Goal: Task Accomplishment & Management: Manage account settings

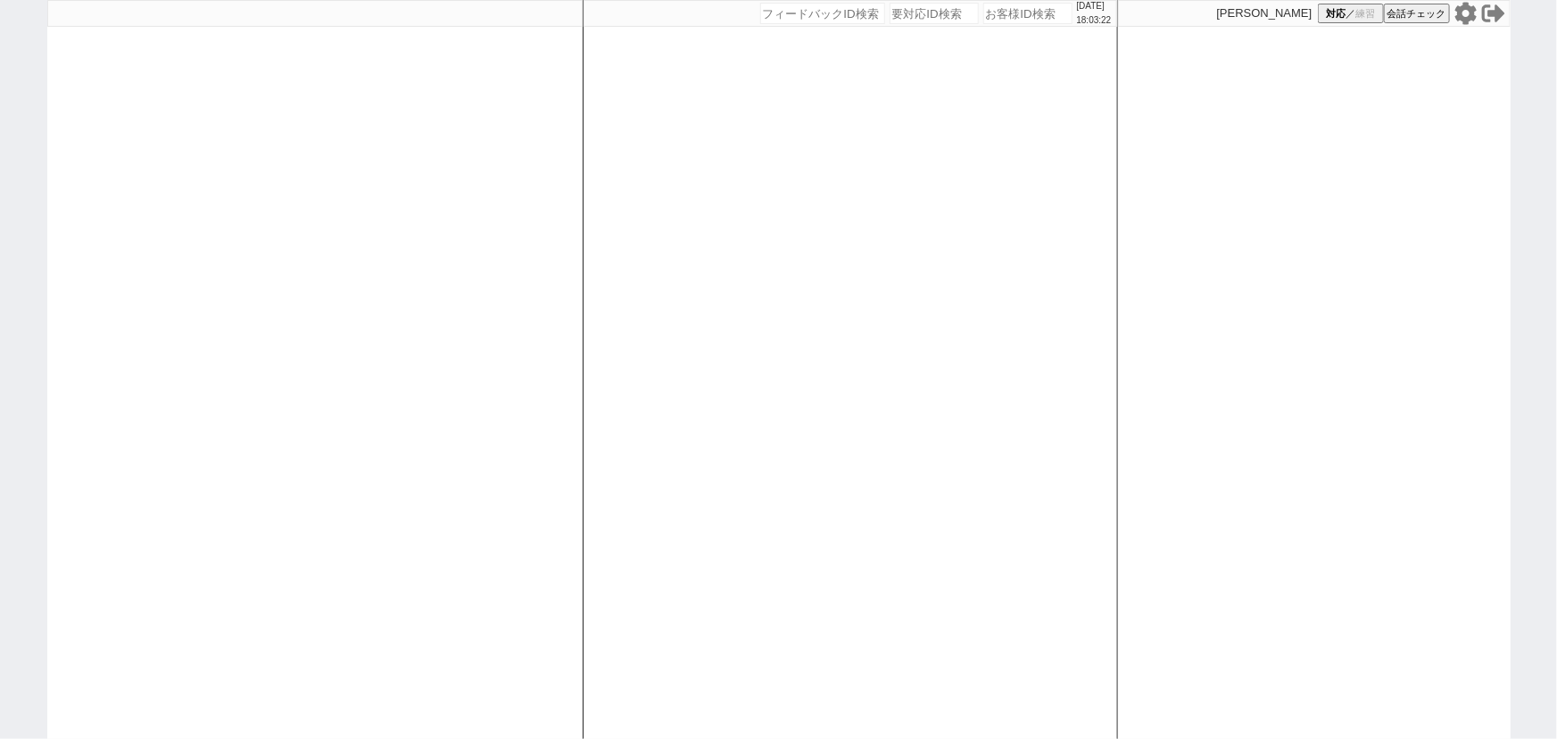
click at [1013, 12] on input "number" at bounding box center [1028, 13] width 89 height 21
paste input "610592"
type input "610592"
select select
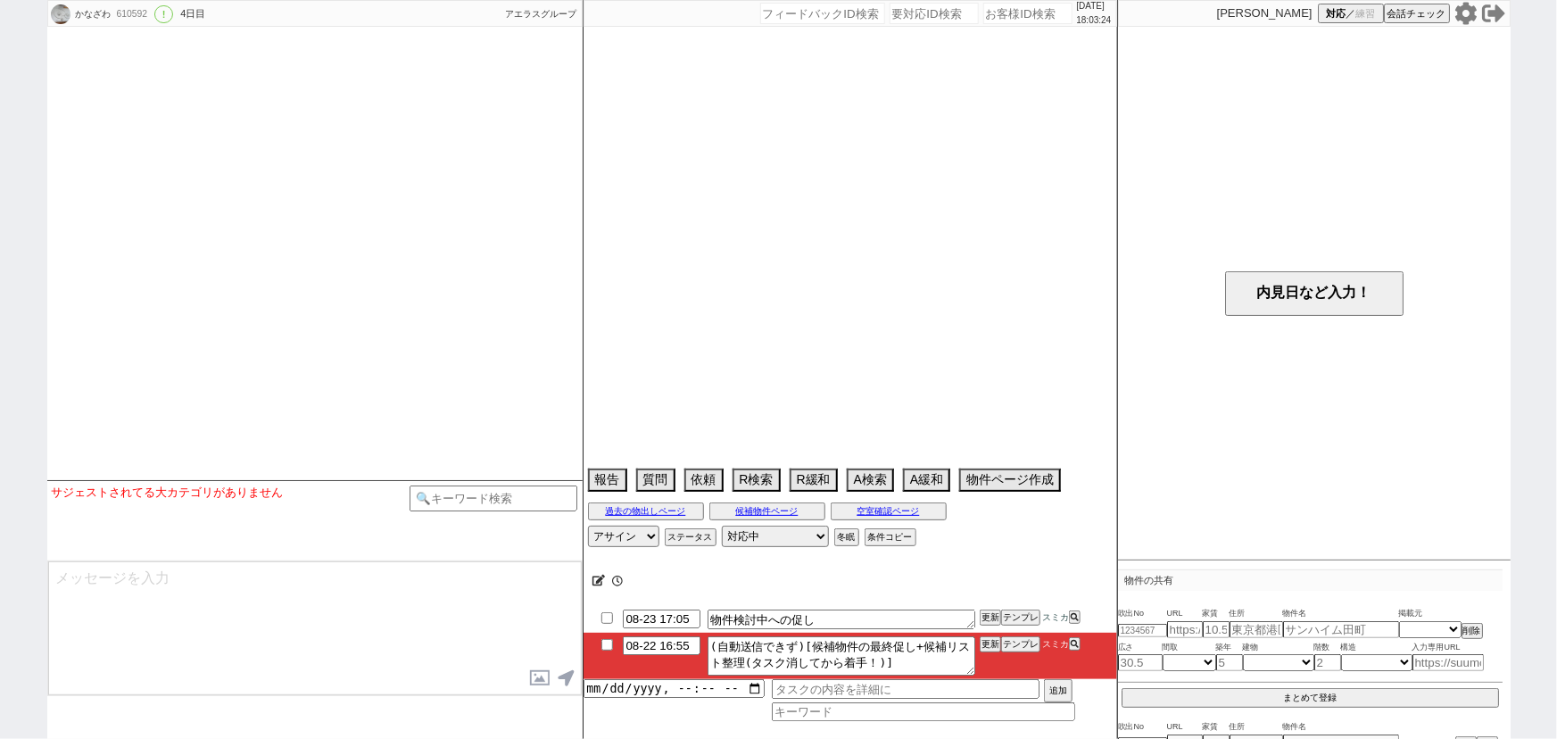
select select "2025"
select select "10"
select select "36"
select select "6"
select select "2"
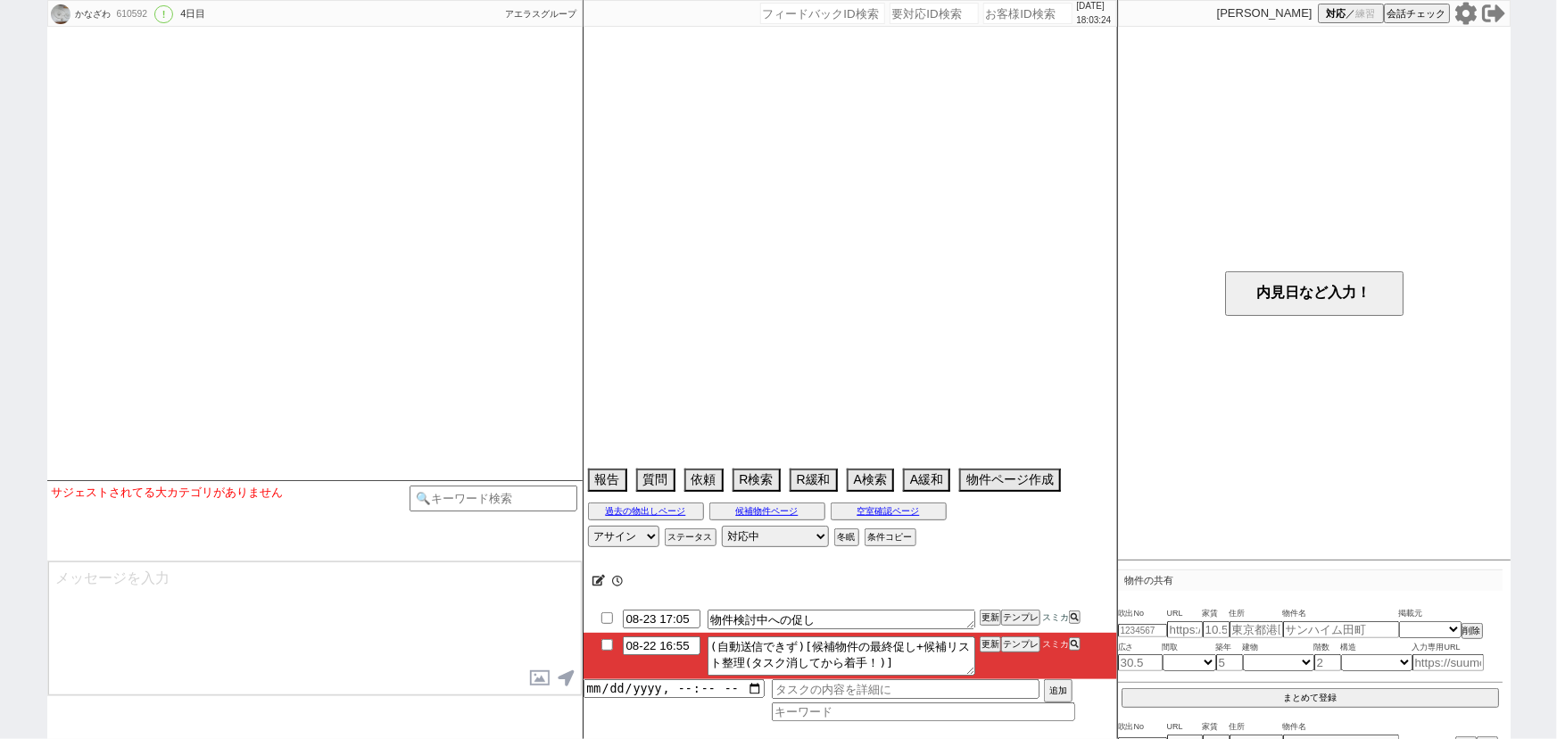
select select "3"
select select "4"
select select "5"
select select "6"
select select "7"
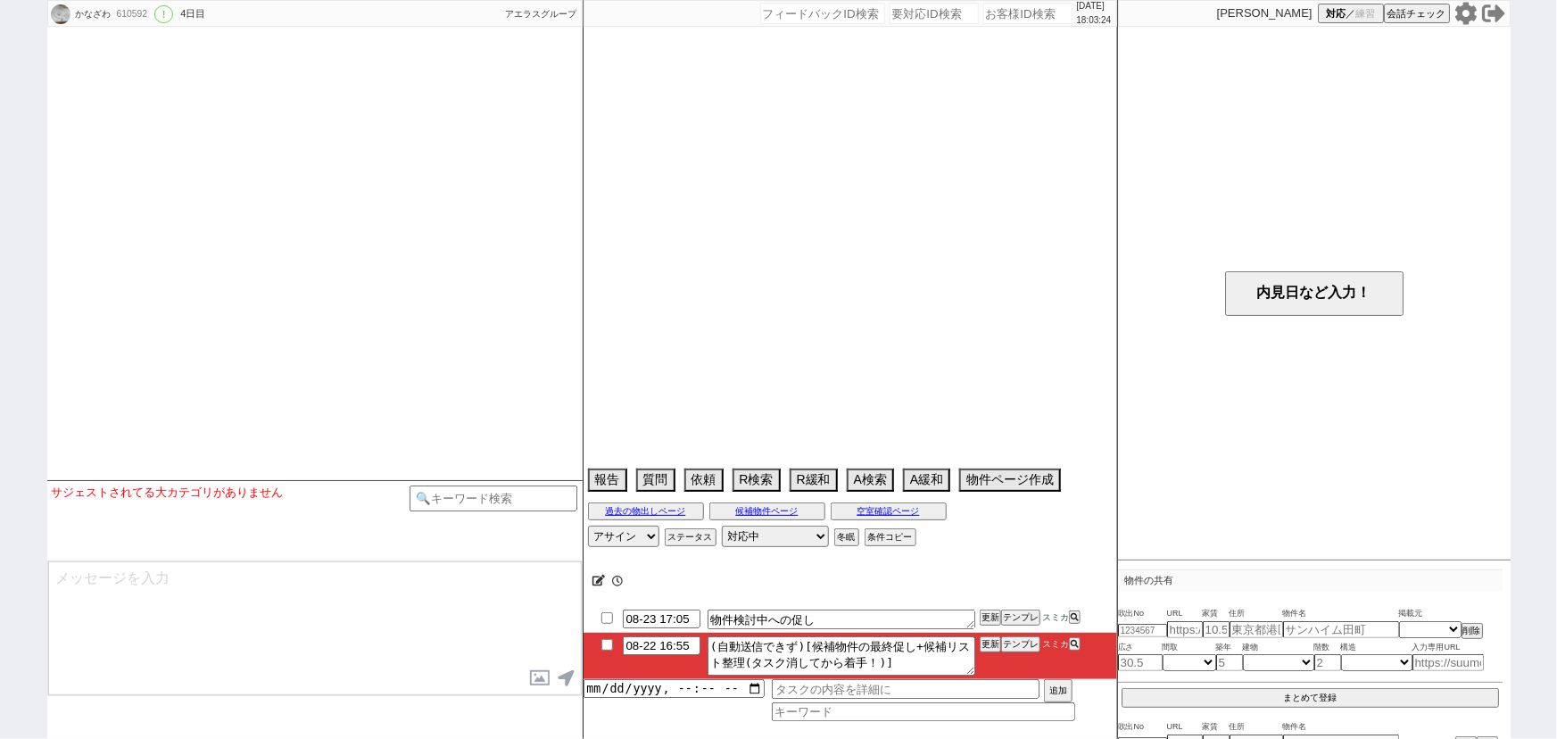
select select "8"
select select "9"
select select "10"
select select "11"
select select "12"
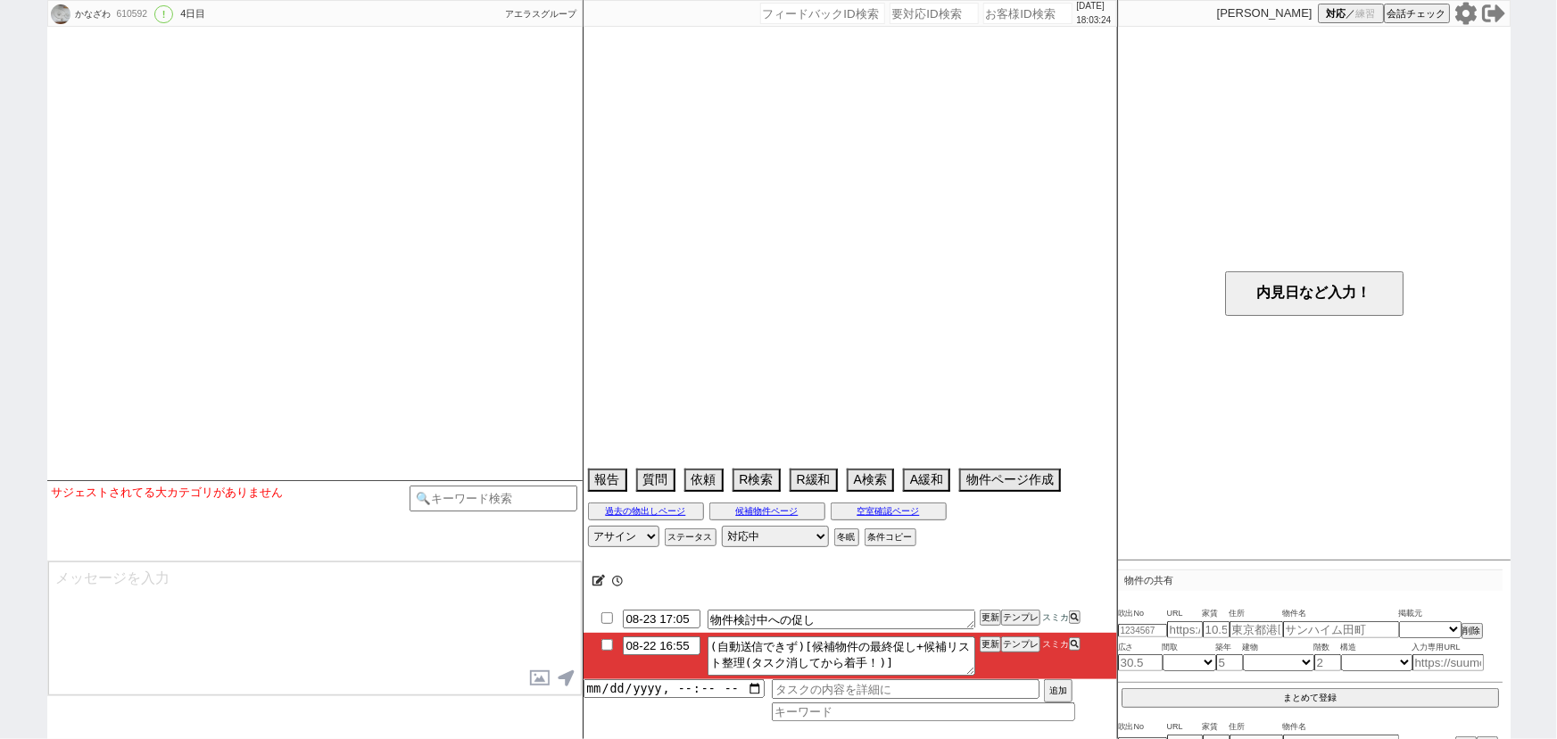
select select "13"
select select "14"
select select "15"
select select "16"
select select "17"
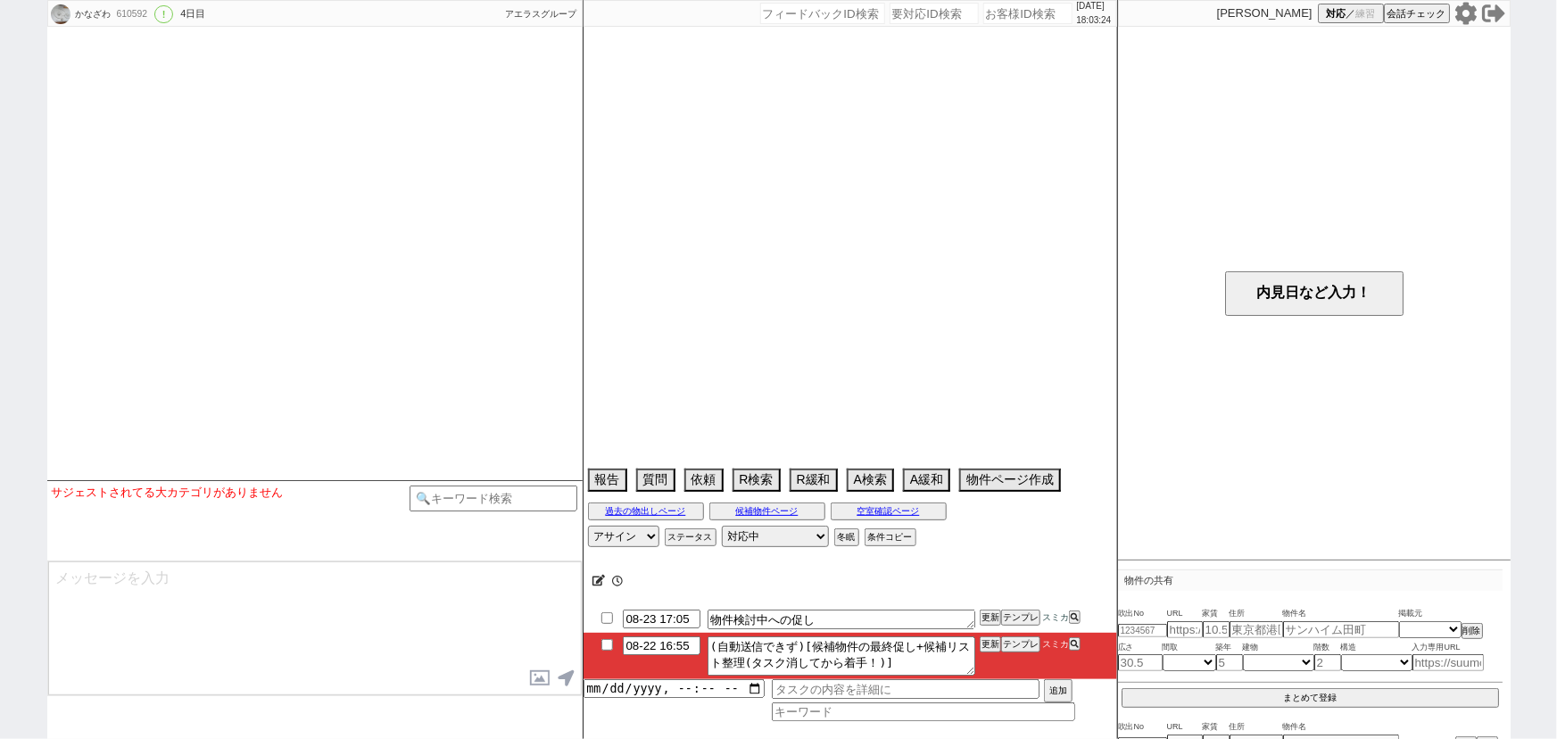
select select "18"
select select "19"
select select "20"
select select "21"
select select "22"
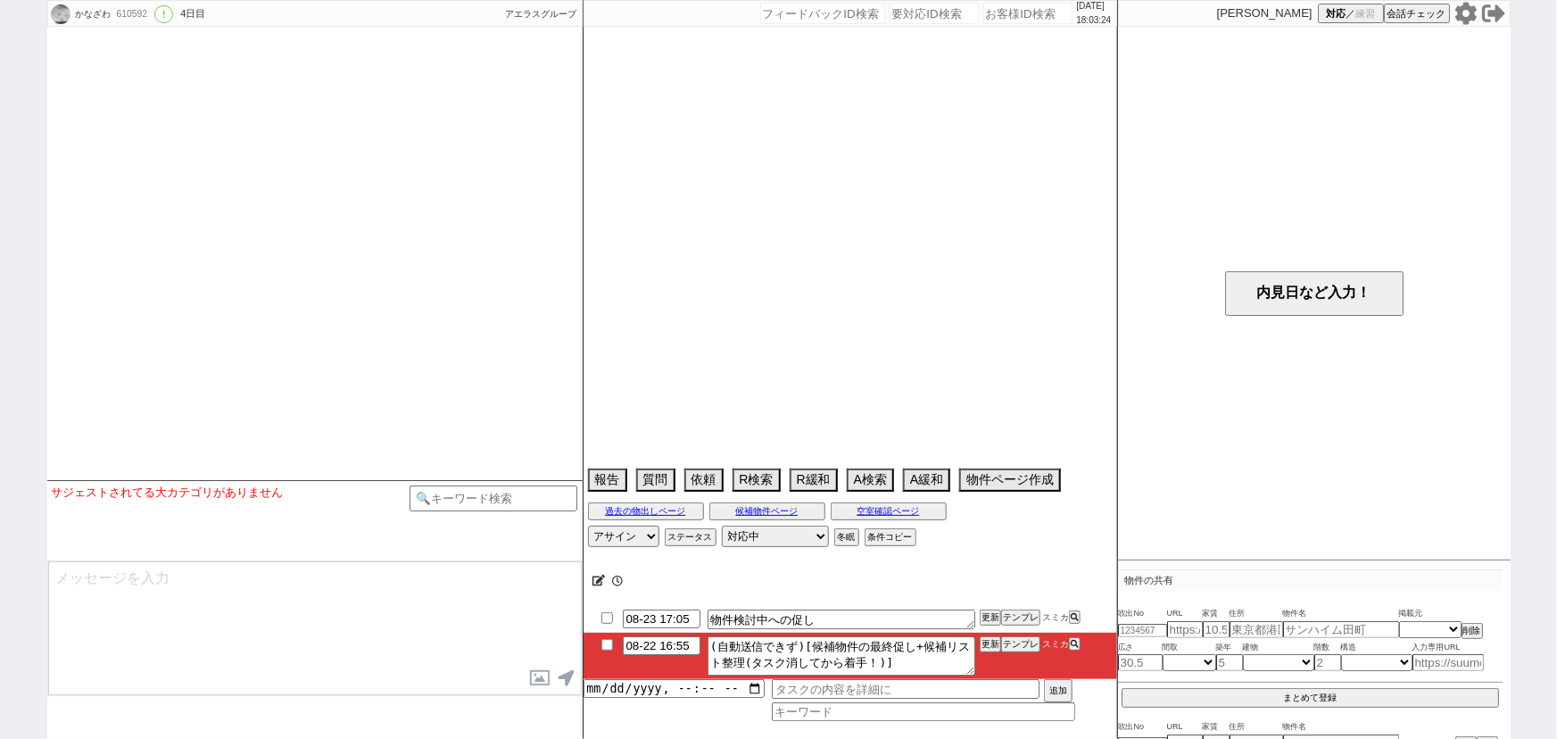
select select "23"
select select "24"
select select "25"
select select "26"
select select "27"
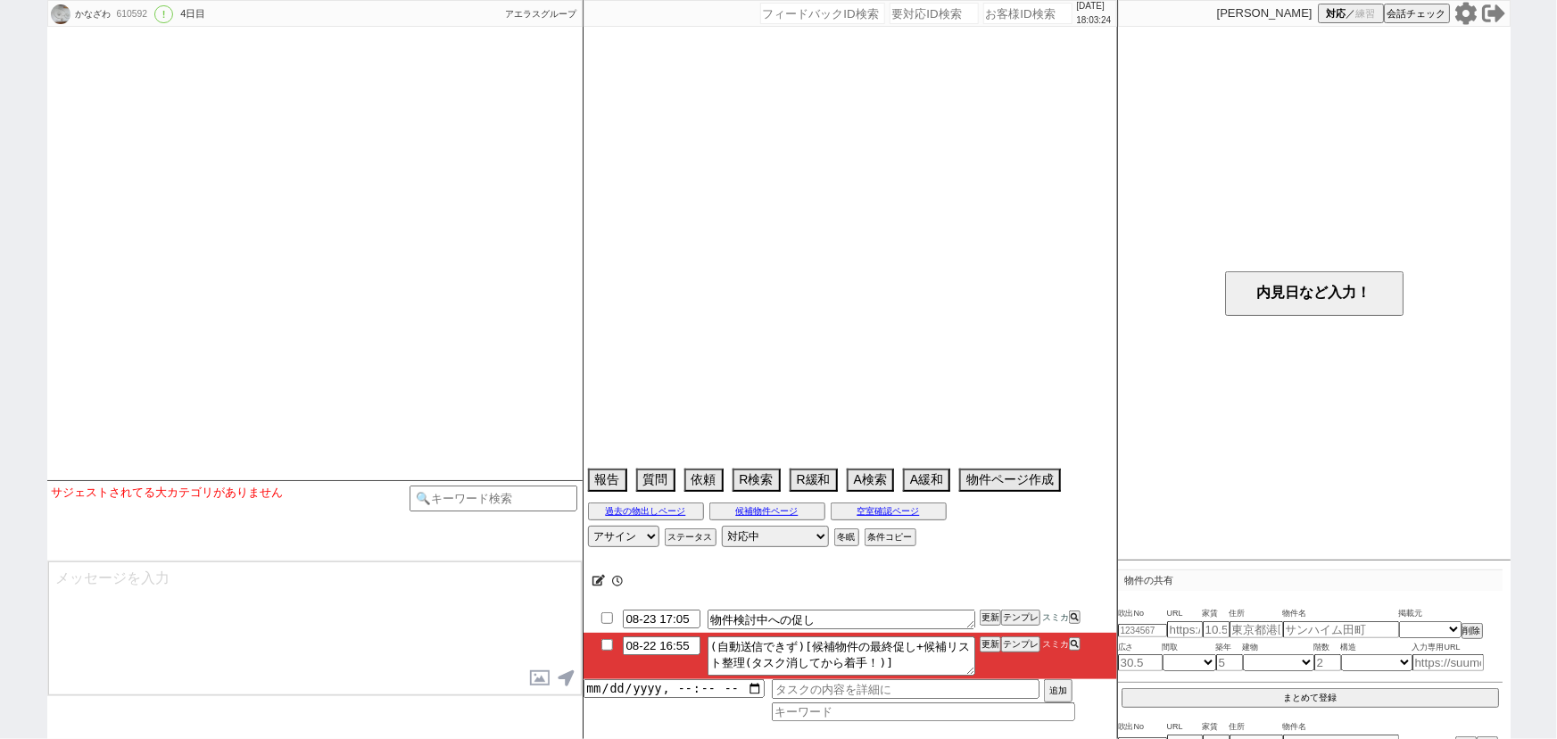
select select "28"
select select "29"
select select "30"
select select "31"
select select "32"
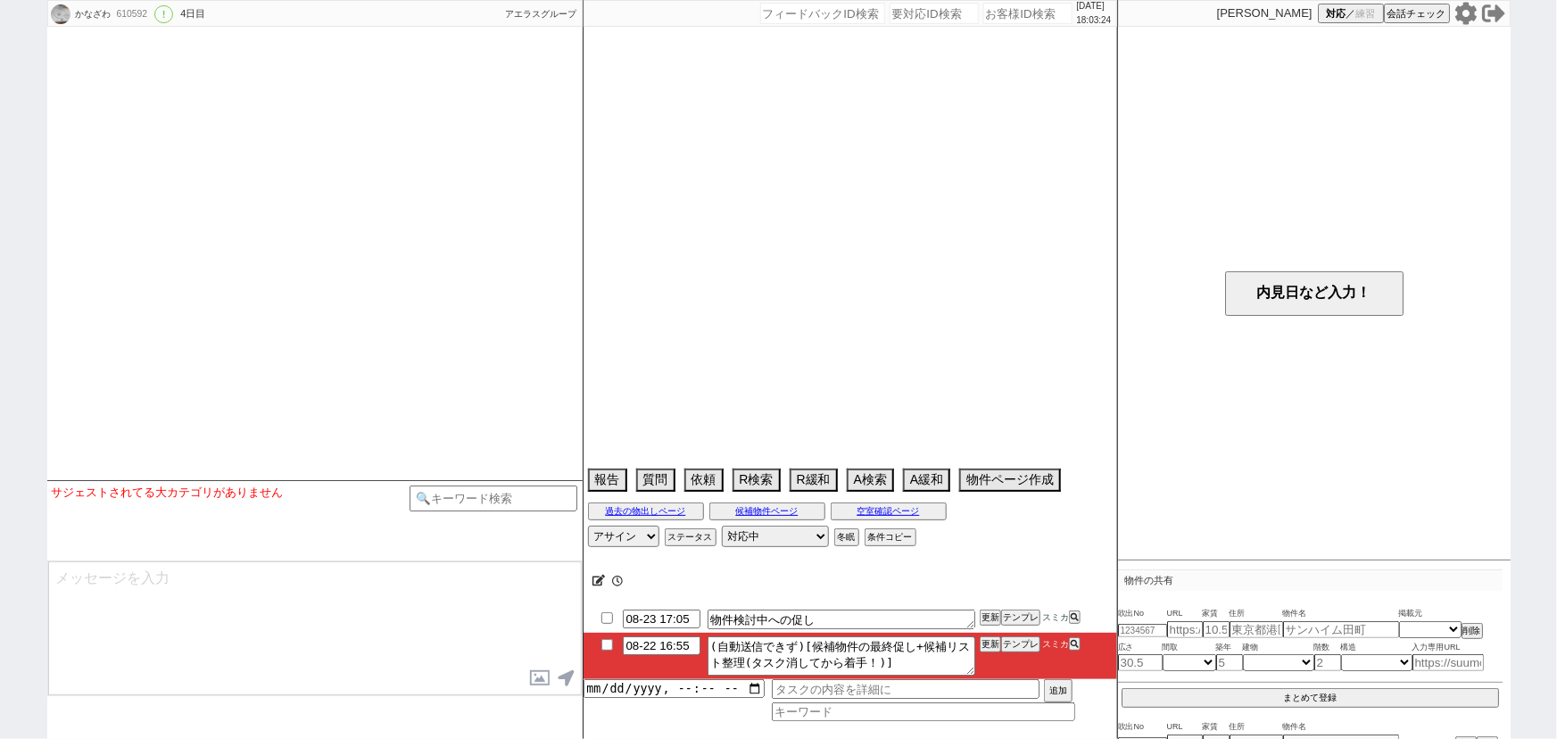
select select "33"
select select "34"
select select "35"
select select "36"
select select "37"
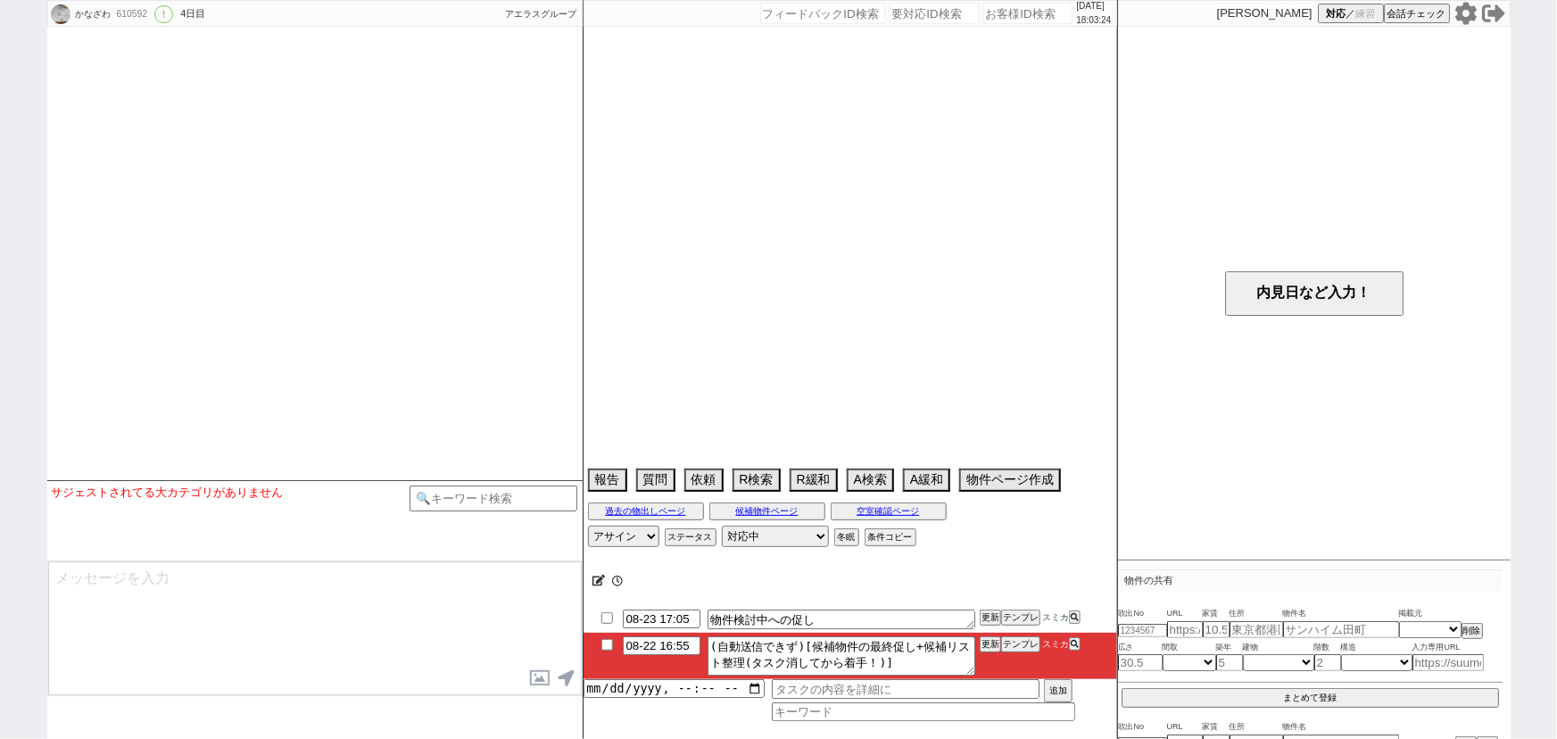
select select "38"
select select "39"
select select "40"
select select "41"
select select "42"
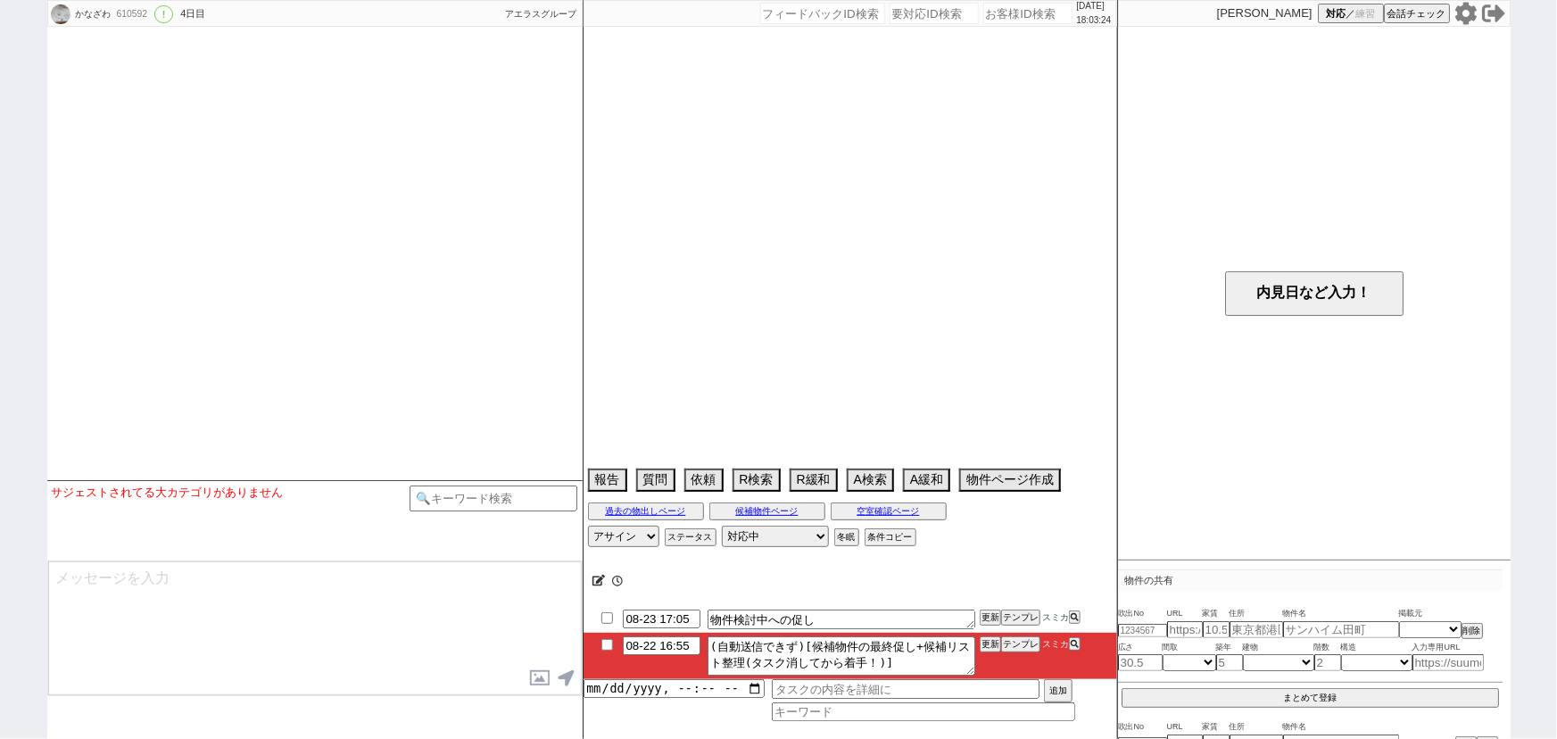
select select "43"
select select "45"
select select "46"
select select "47"
select select "48"
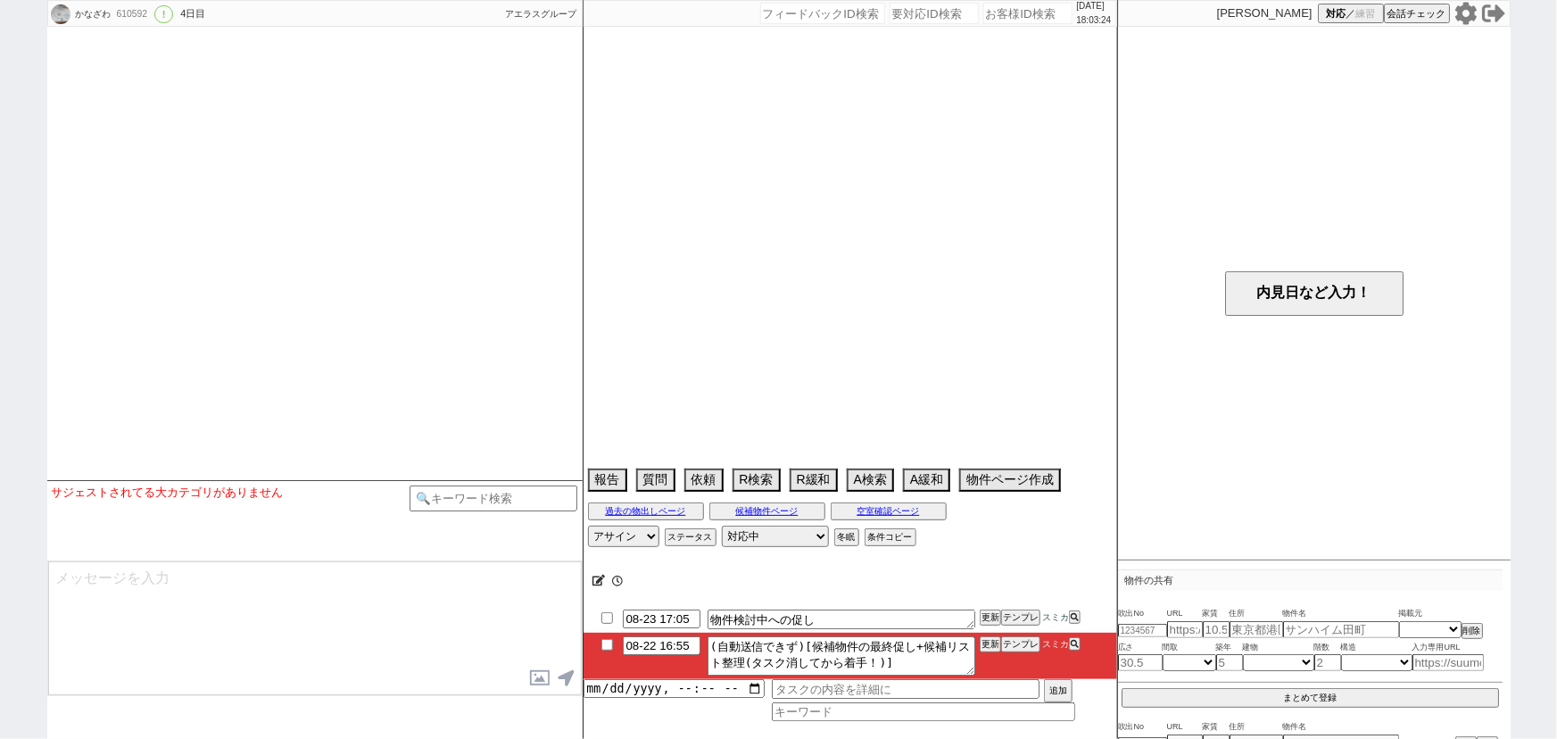
select select "49"
select select "35"
select select "70"
select select "1682"
select select "65"
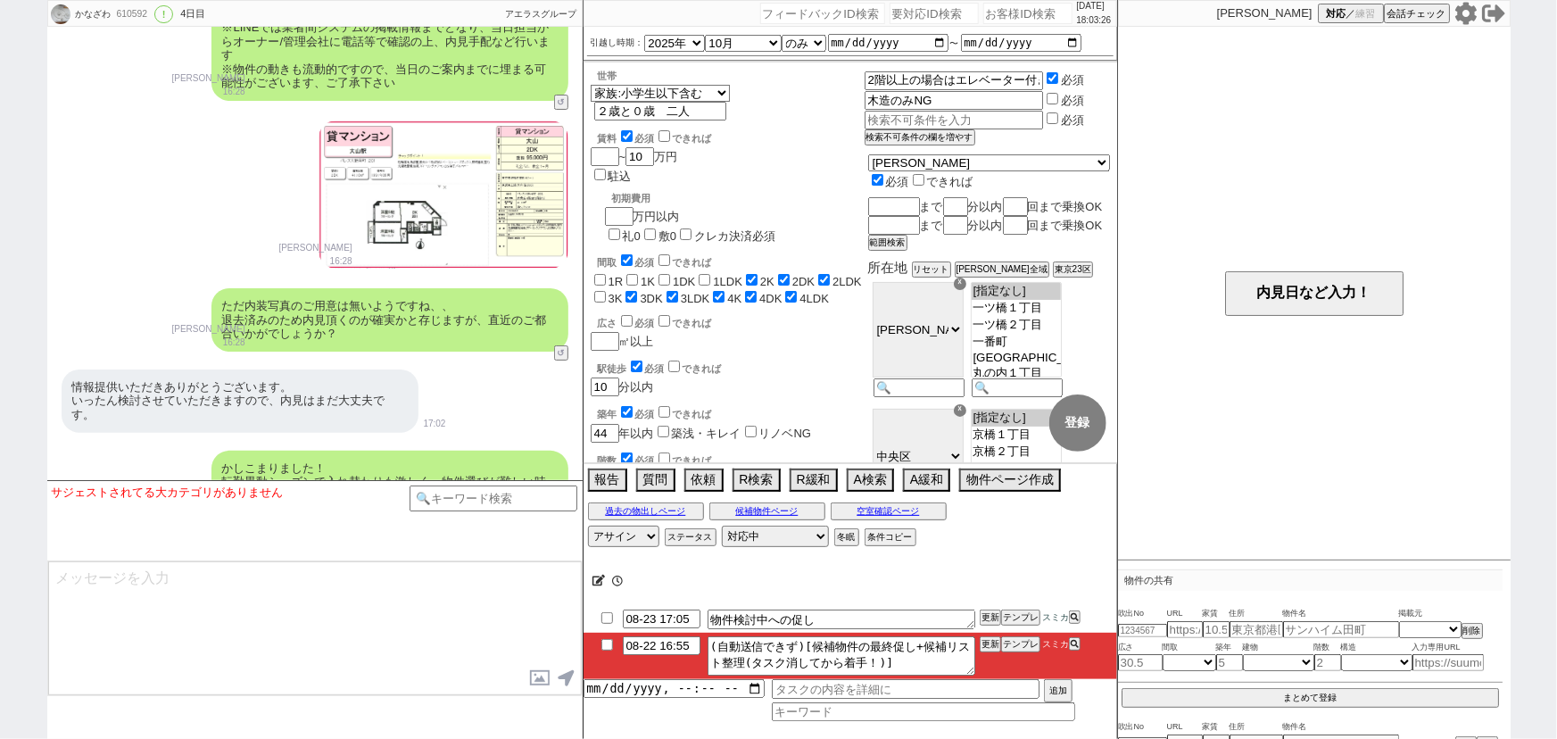
scroll to position [67, 0]
click at [1015, 644] on button "テンプレ" at bounding box center [1020, 644] width 39 height 12
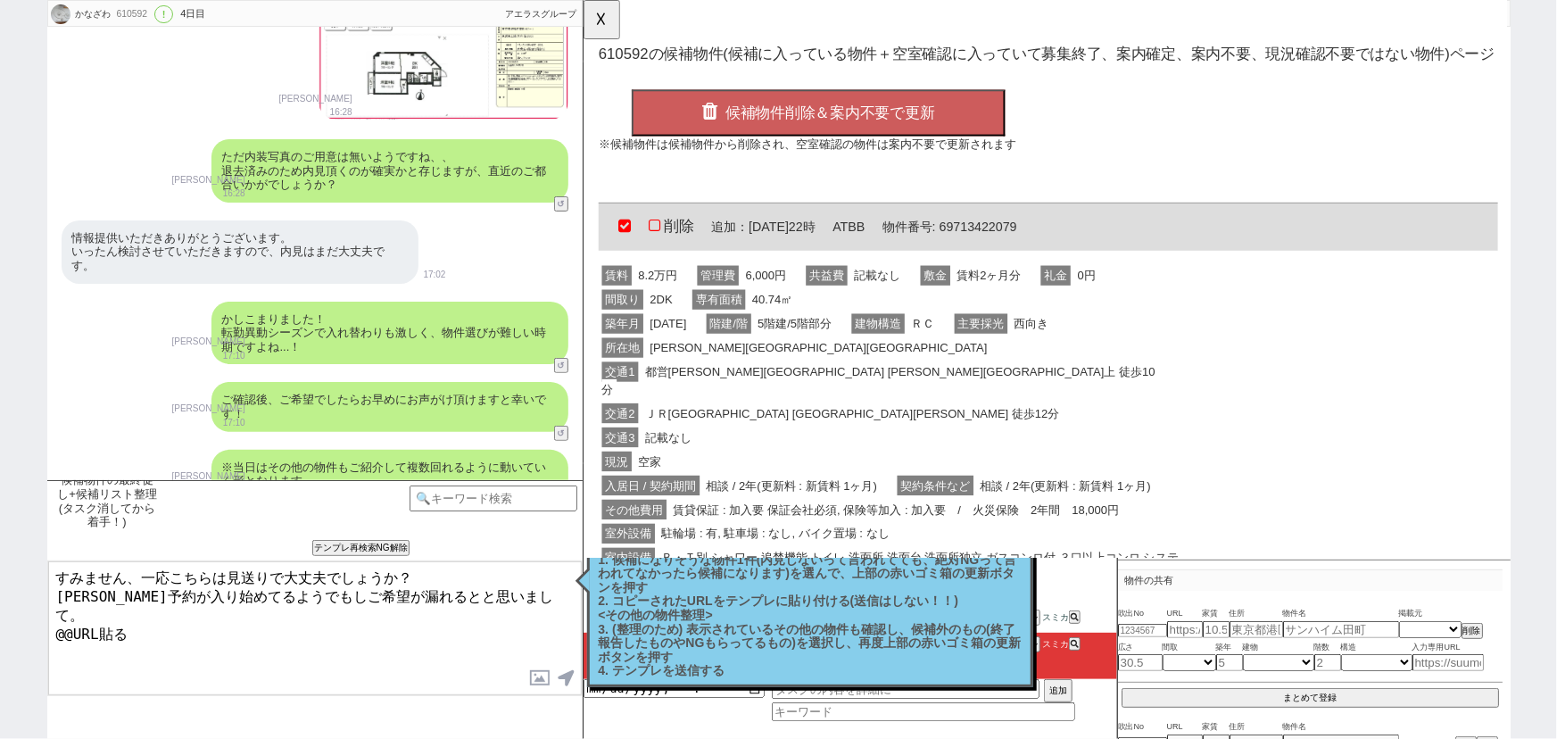
scroll to position [0, 0]
click at [896, 337] on div "築年月 [DATE] 階建/階 5階建/5階部分 建物構造 ＲＣ 主要採光 西向き" at bounding box center [913, 349] width 629 height 26
click at [888, 371] on div "所在地 [PERSON_NAME][STREET_ADDRESS]" at bounding box center [913, 374] width 629 height 26
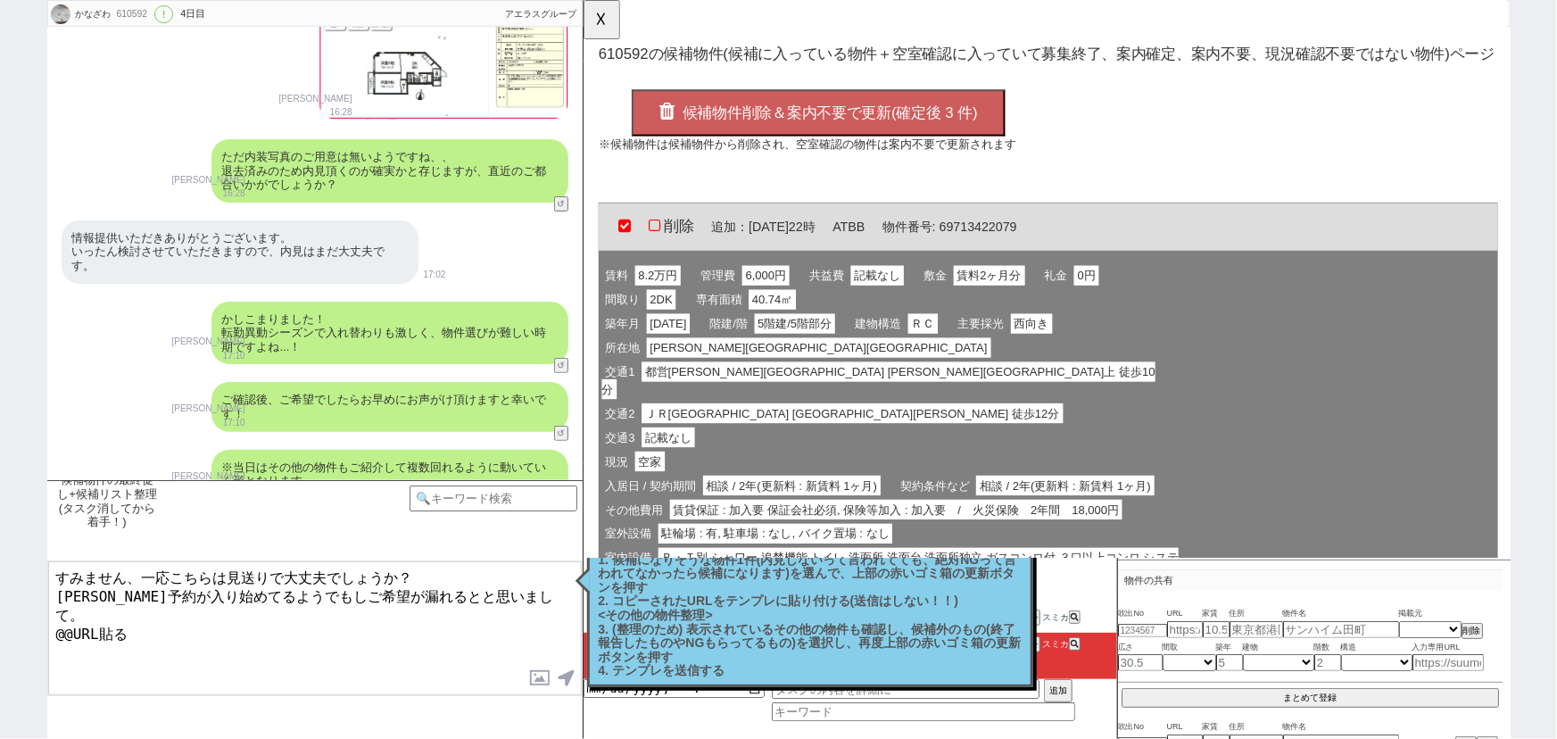
click at [831, 129] on button "候補物件削除＆案内不要で更新(確定後 3 件)" at bounding box center [836, 121] width 402 height 50
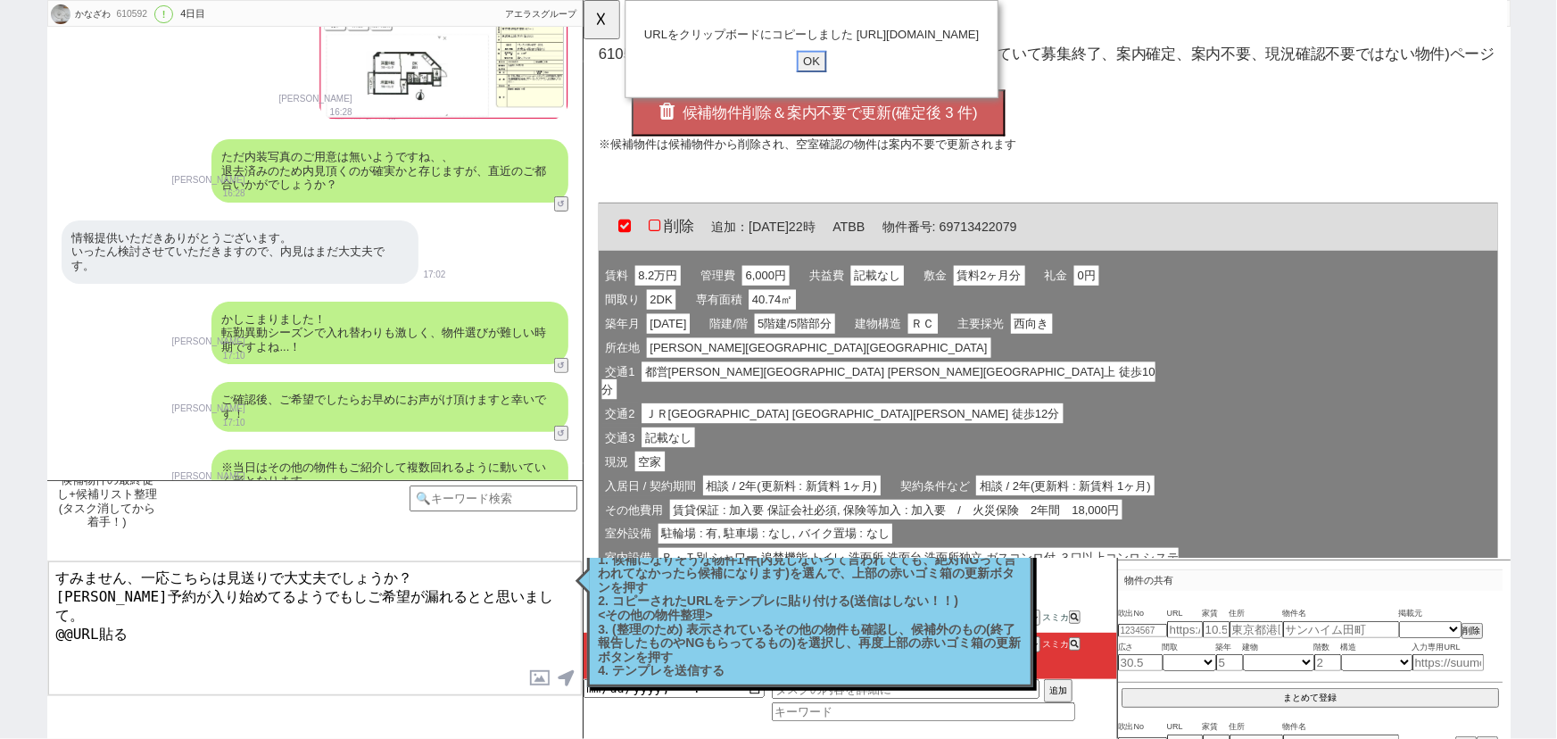
click at [827, 78] on input "OK" at bounding box center [828, 65] width 32 height 23
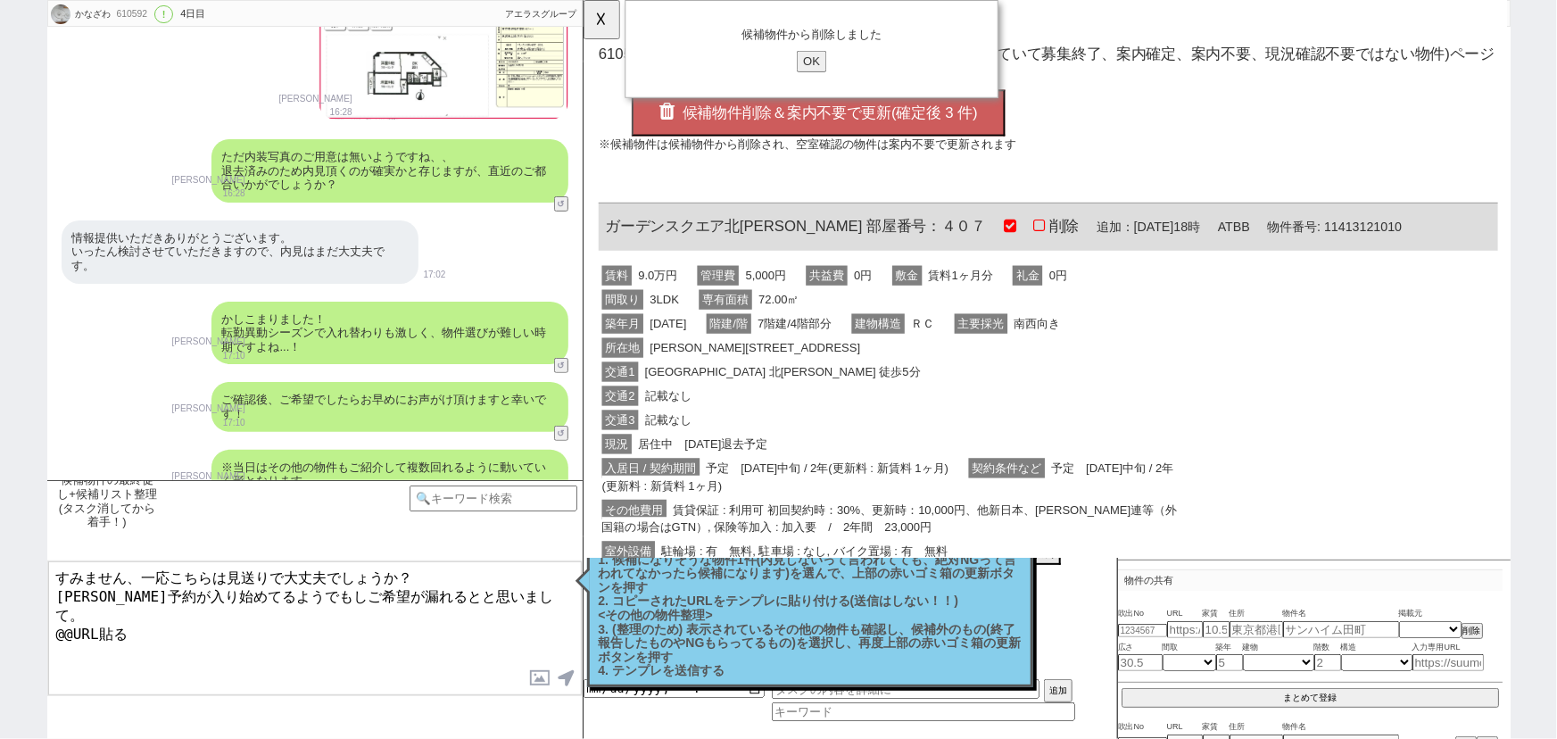
drag, startPoint x: 143, startPoint y: 614, endPoint x: 0, endPoint y: 627, distance: 143.3
click at [0, 627] on div "かなざわ 610592 ! 0 4日目 冬眠中 自社客 アエラスグループ スミカ_BPO チャット全表示 [DATE] 新しくフォローされました (17:26…" at bounding box center [778, 369] width 1557 height 739
type textarea "すみません、一応こちらは見送りで大丈夫でしょうか？ [PERSON_NAME]予約が入り始めてるようでもしご希望が漏れるとと思いまして。 [URL][DOMA…"
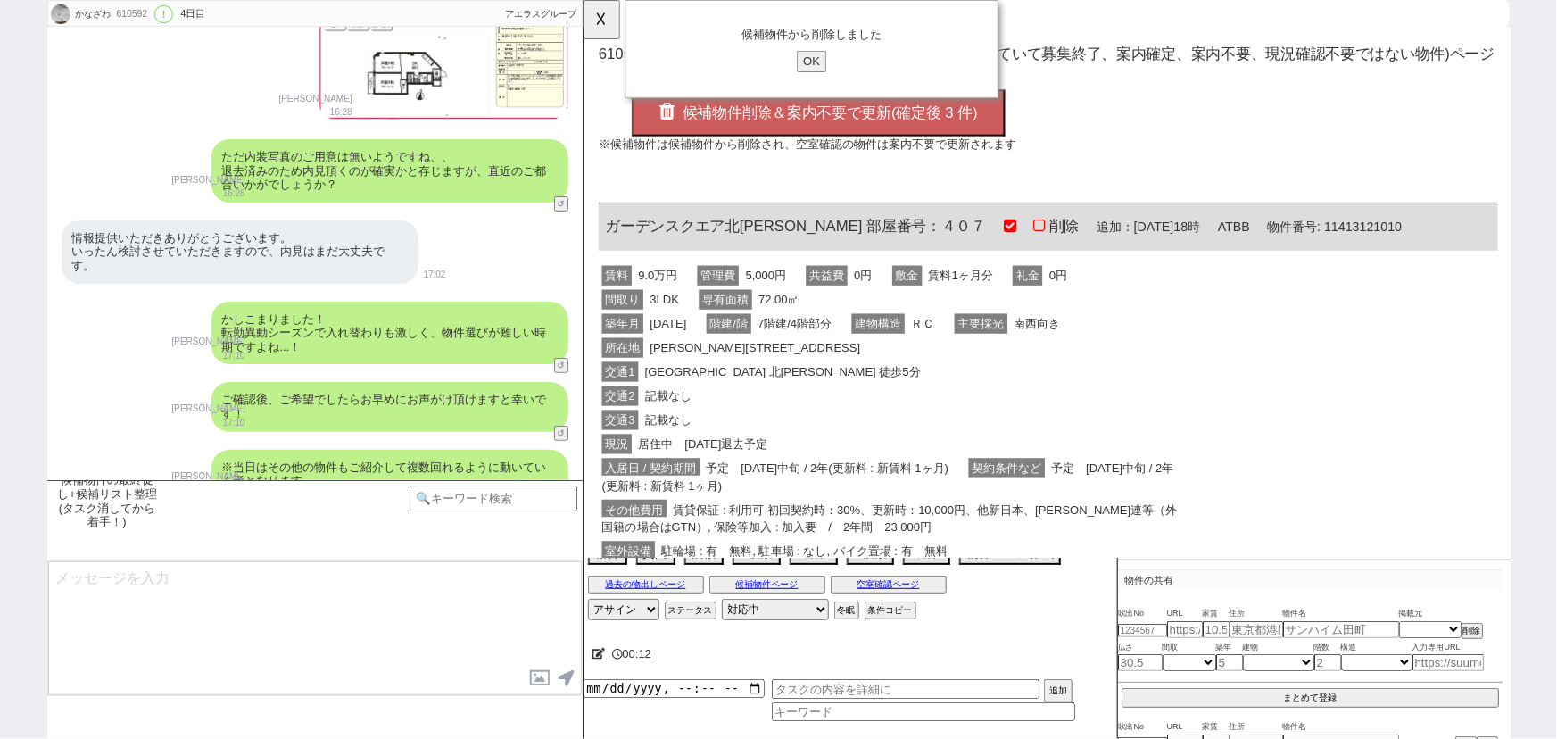
scroll to position [7167, 0]
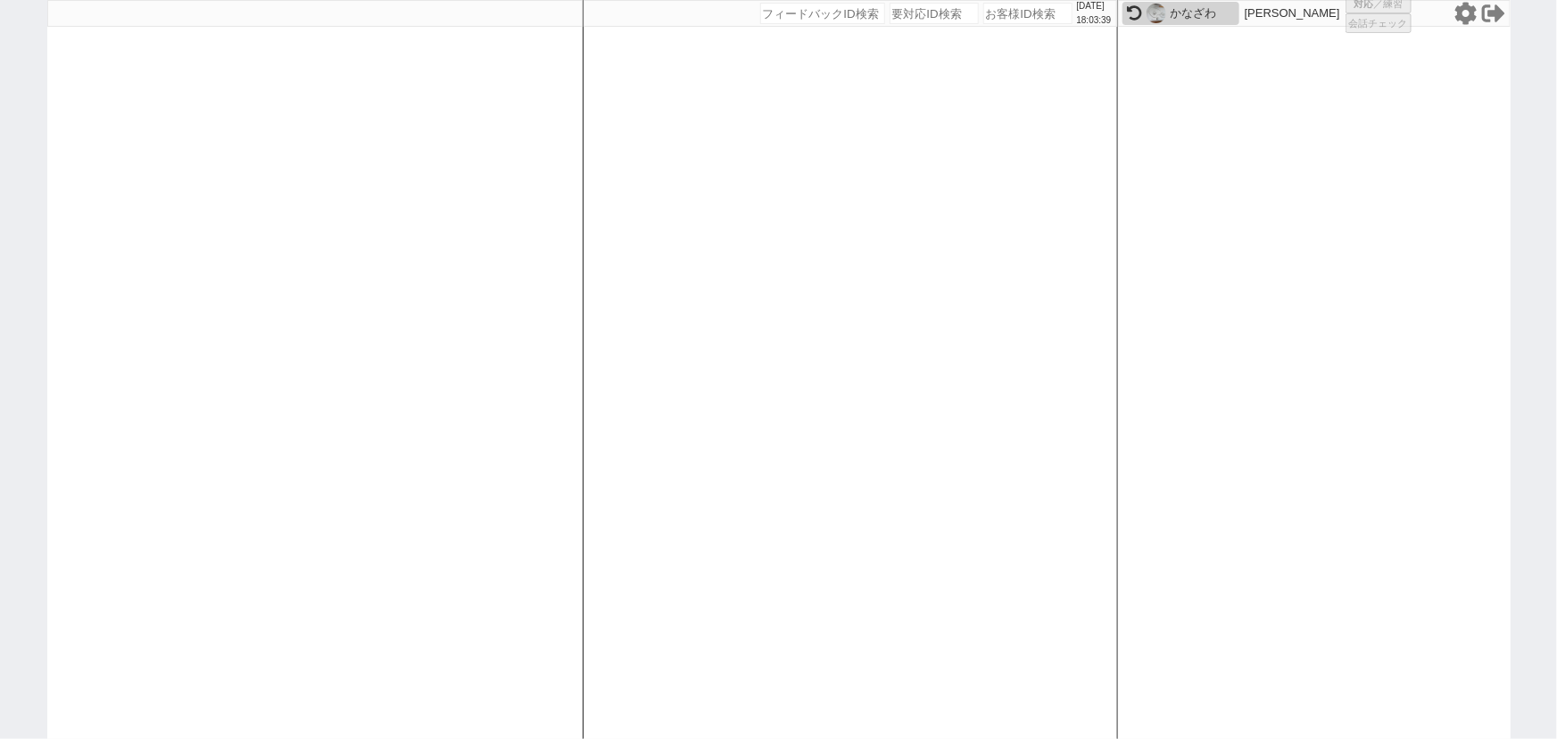
select select
select select "15"
select select "0"
select select "4"
select select "13"
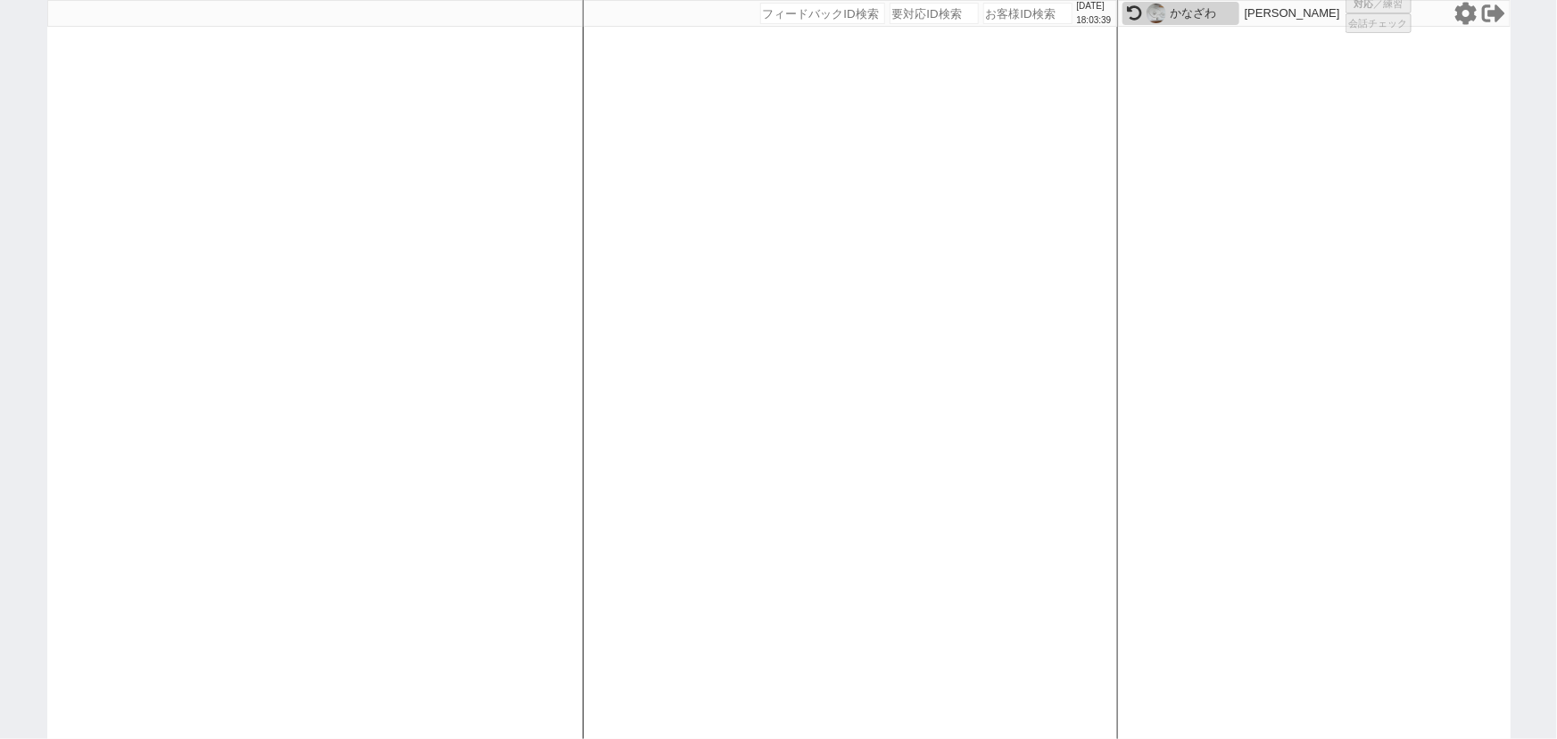
select select "50"
select select
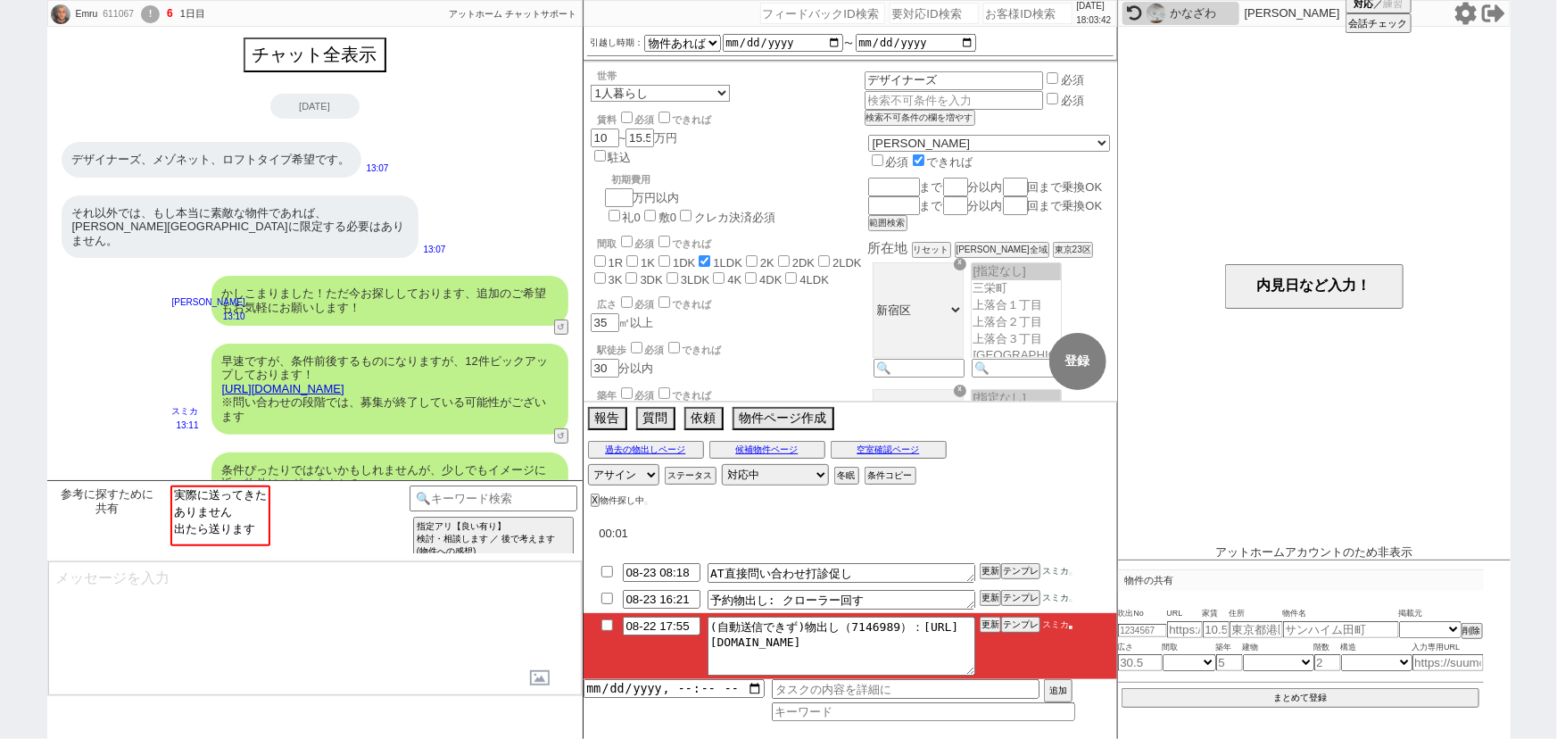
scroll to position [1734, 0]
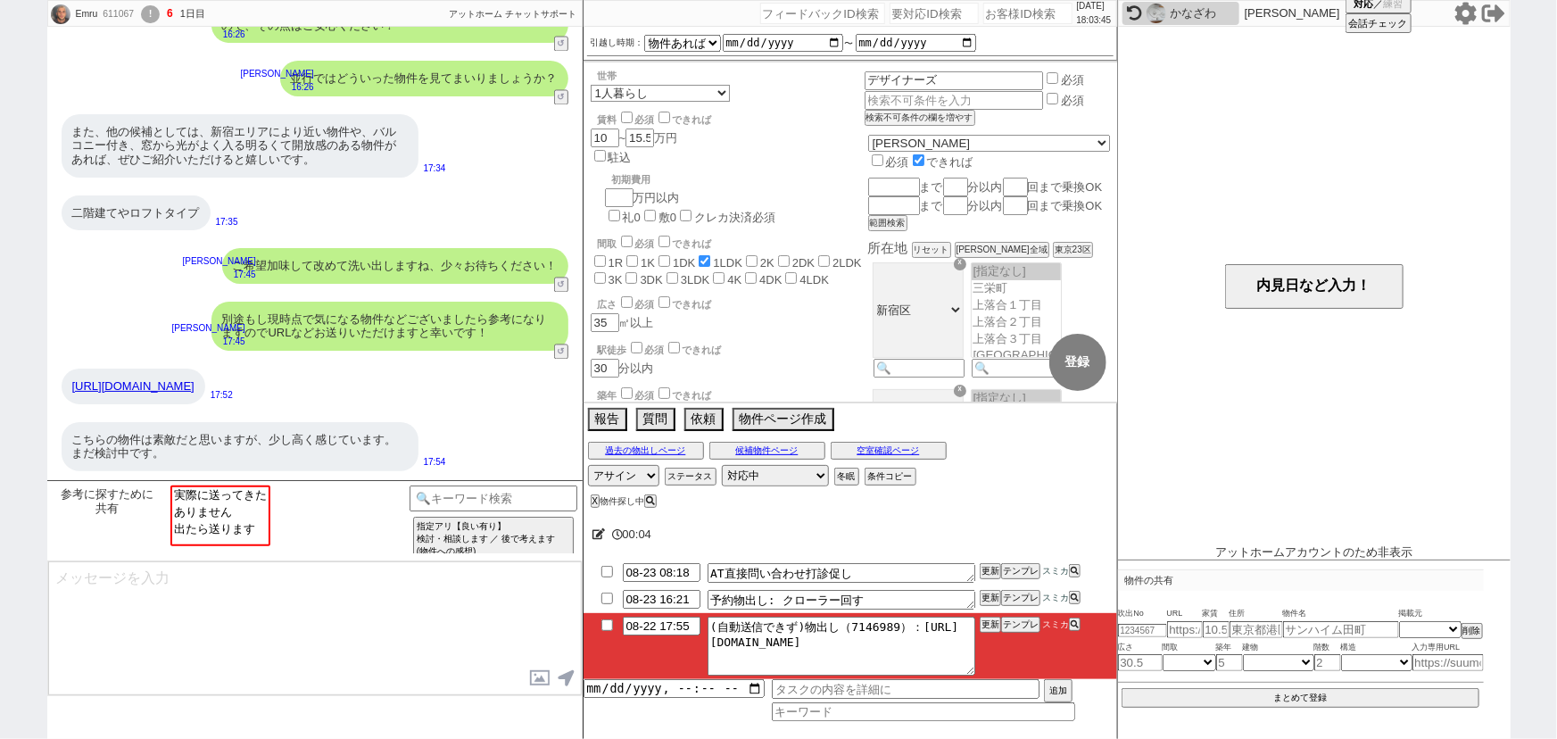
click at [1022, 18] on input "number" at bounding box center [1028, 13] width 89 height 21
paste input "610597"
type input "610597"
select select
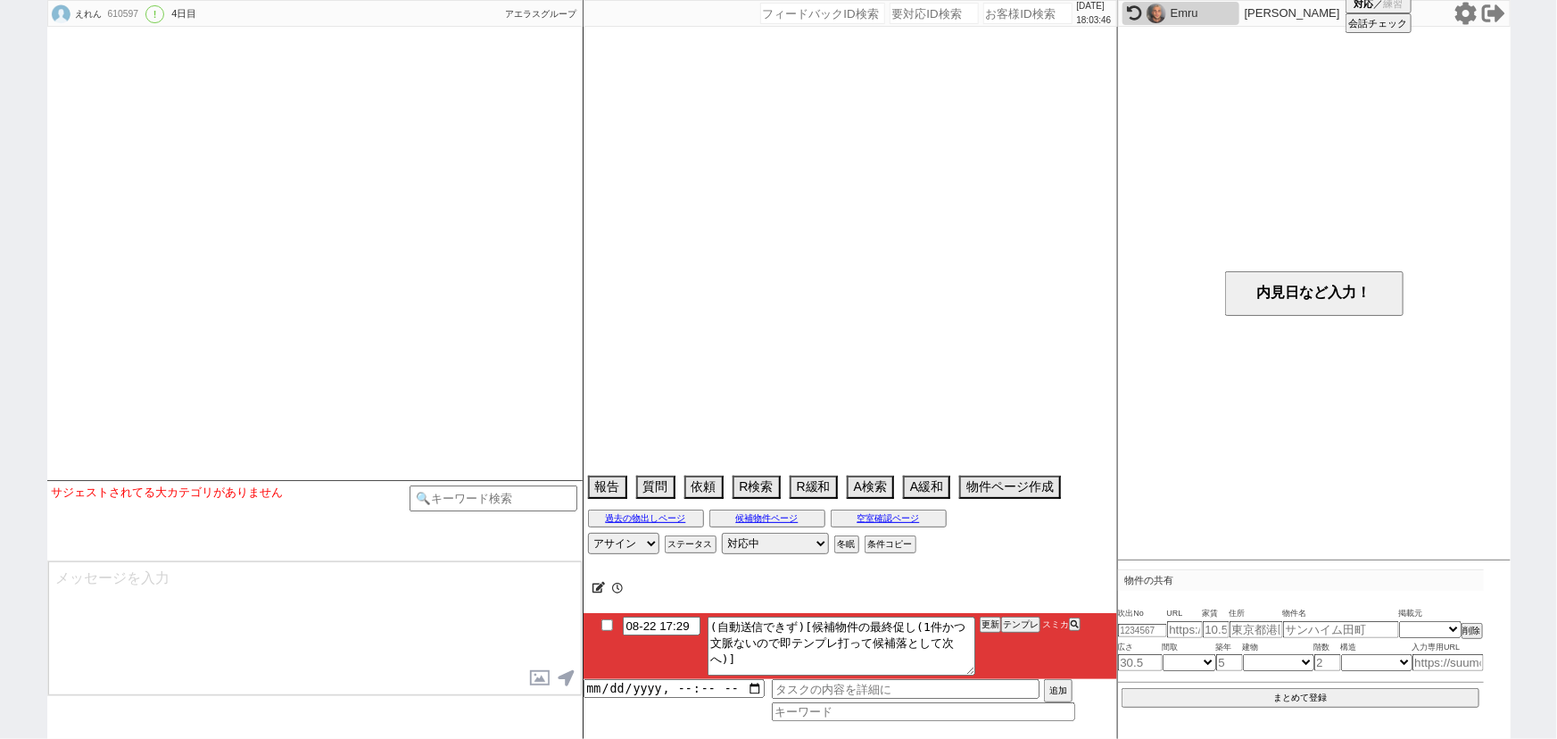
select select "2025"
select select "9"
select select "37"
select select "0"
select select "63"
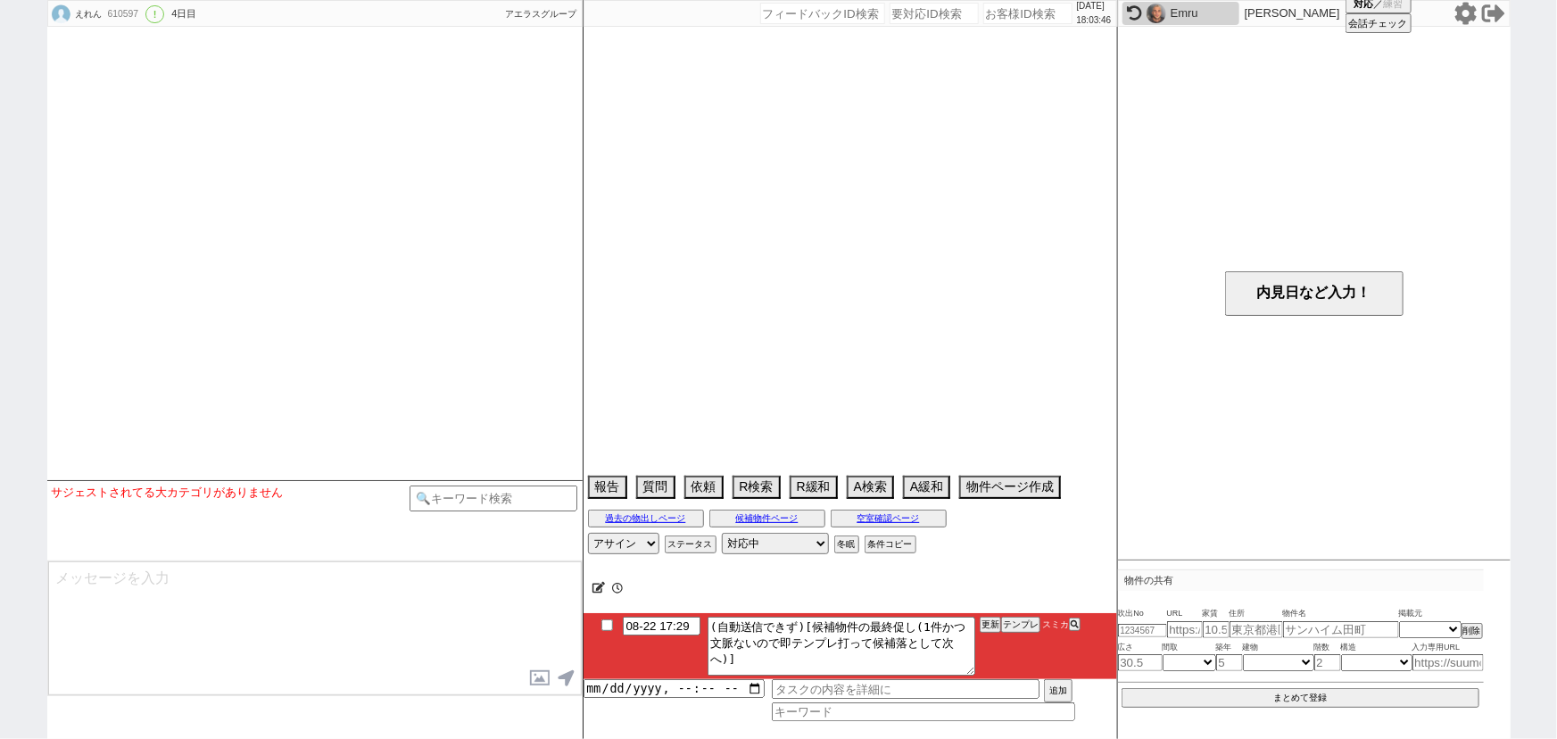
select select "1535"
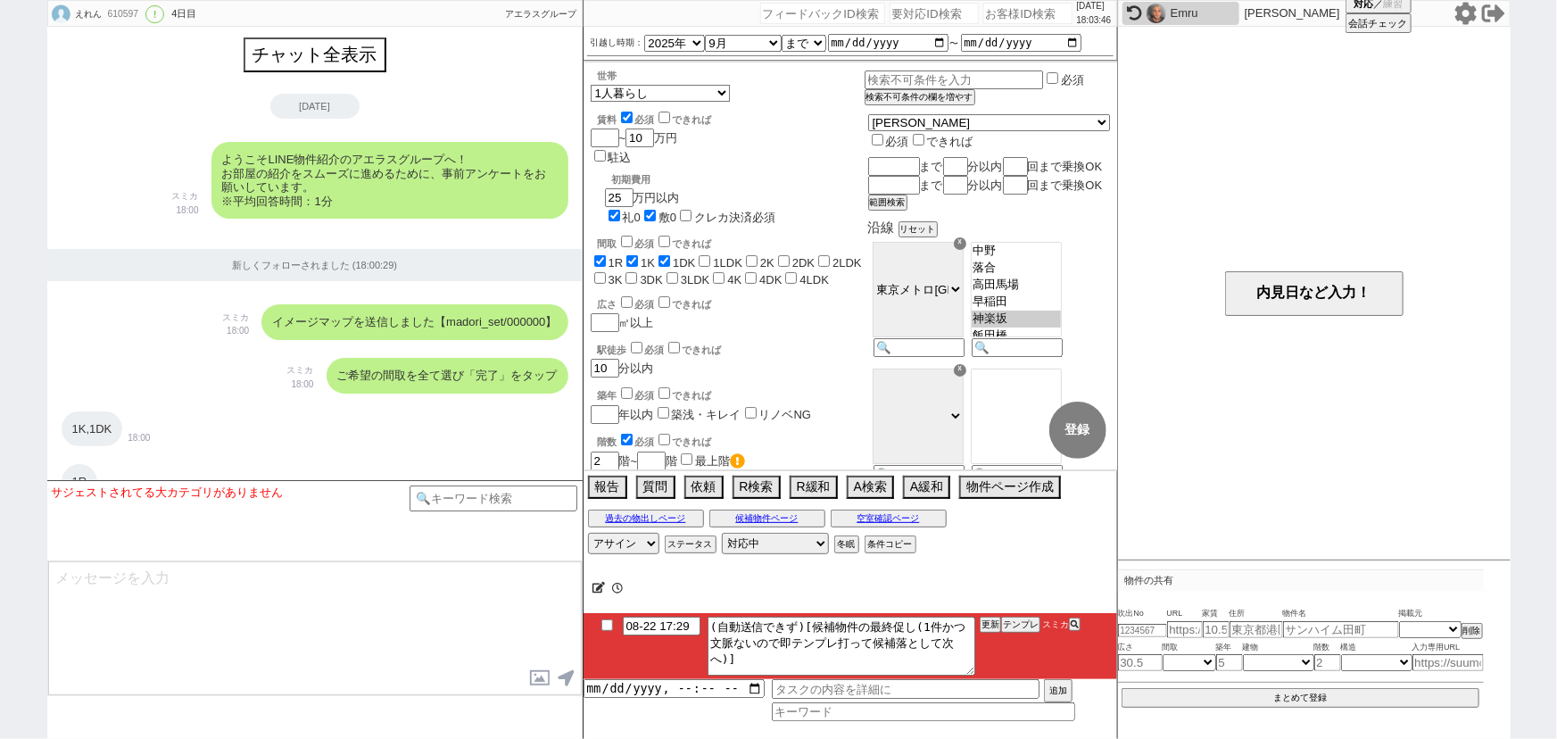
scroll to position [2338, 0]
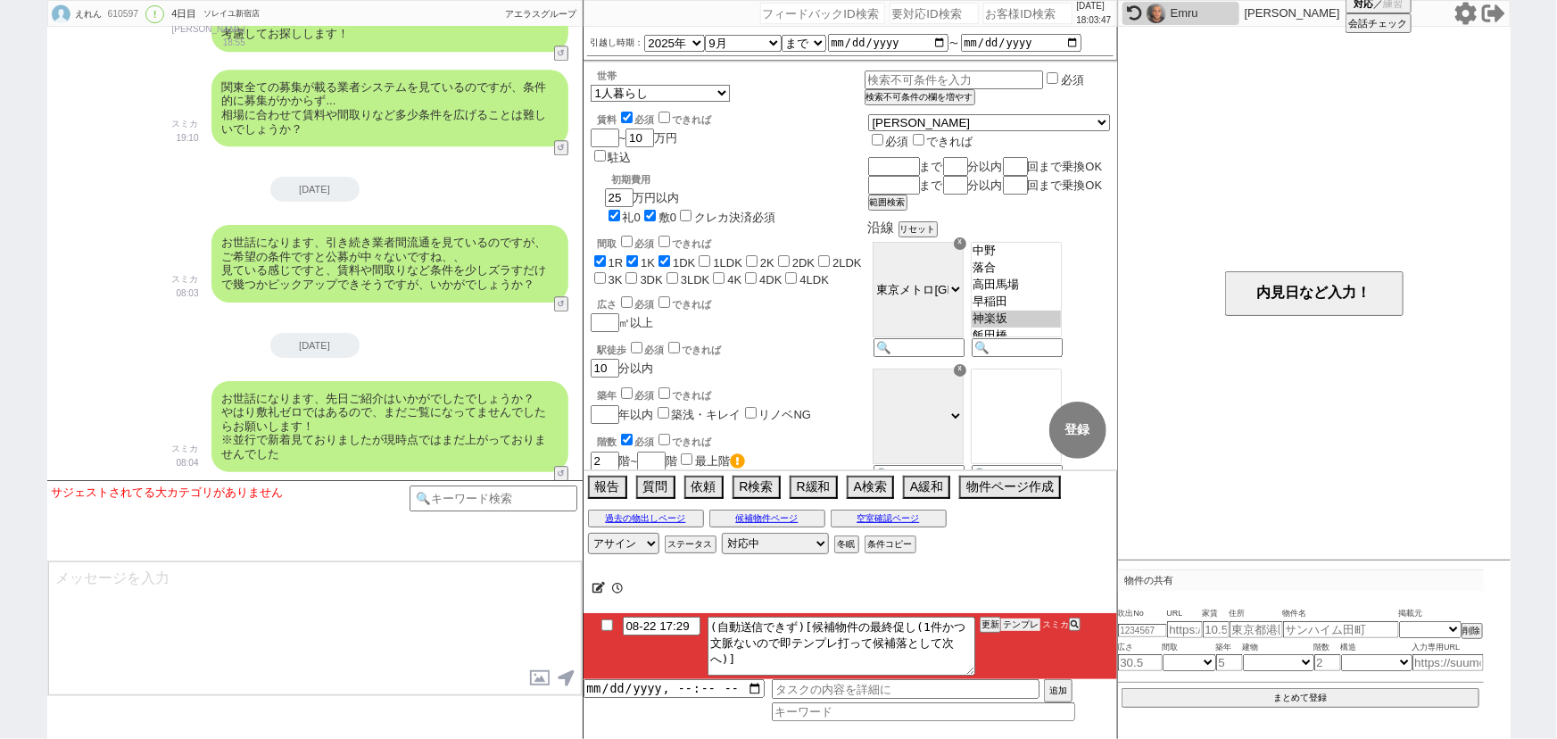
click at [1025, 629] on button "テンプレ" at bounding box center [1020, 624] width 39 height 12
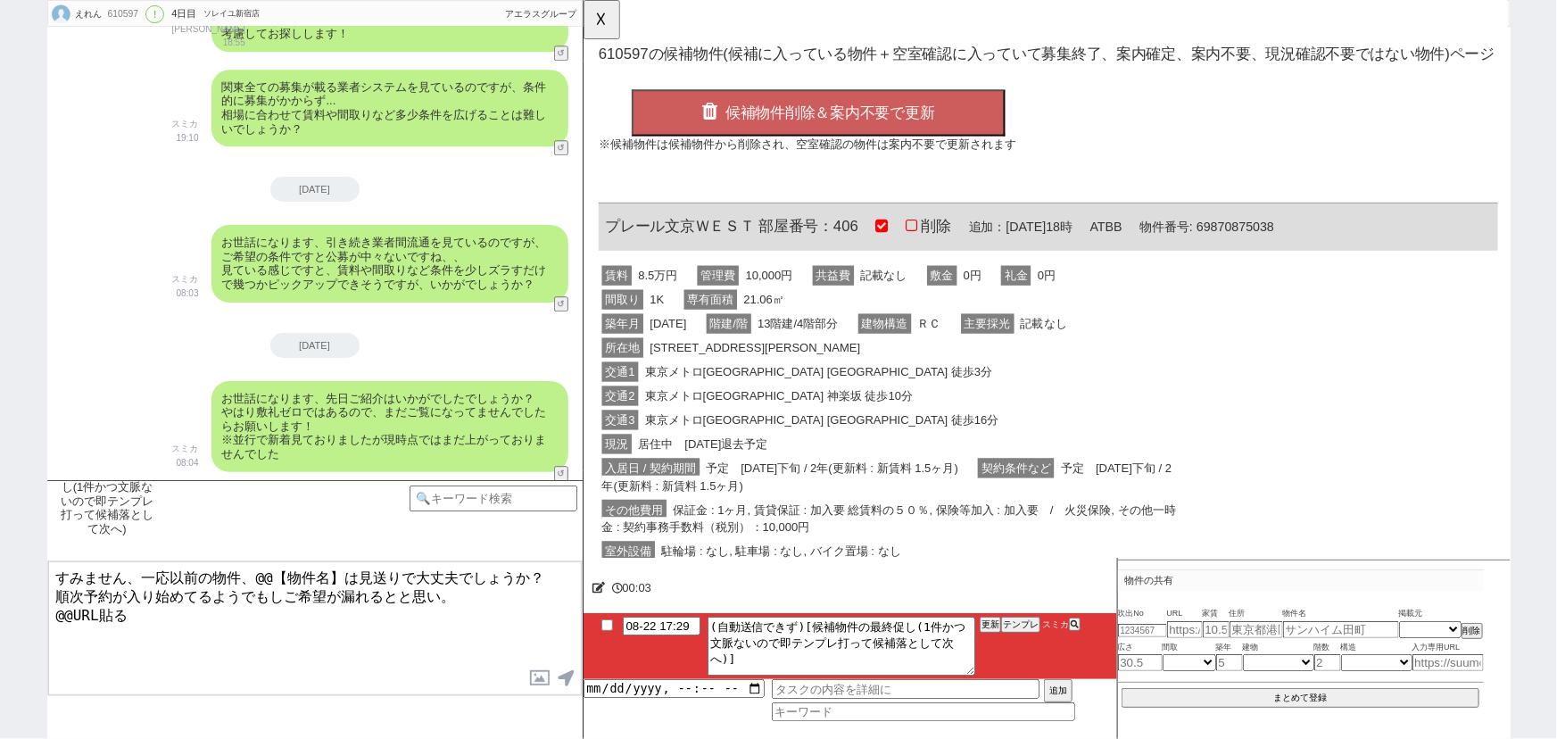
scroll to position [0, 0]
drag, startPoint x: 762, startPoint y: 233, endPoint x: 602, endPoint y: 227, distance: 159.9
click at [602, 227] on div "プレール文京ＷＥＳＴ 部屋番号：406 削除 追加：[DATE]18時 ATBB 物件番号: 69870875038" at bounding box center [1082, 245] width 967 height 52
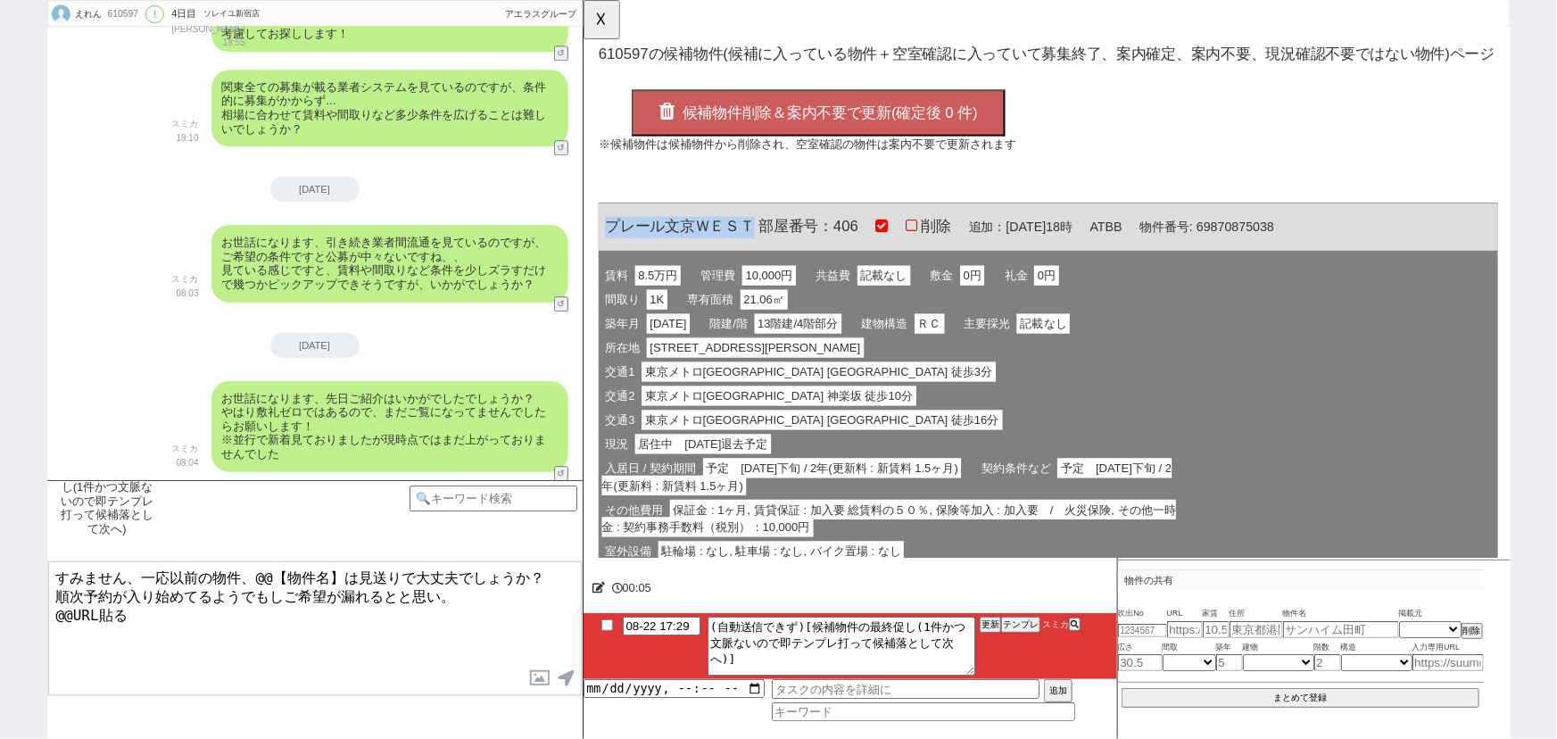
copy span "プレール文京ＷＥＳＴ"
drag, startPoint x: 338, startPoint y: 571, endPoint x: 250, endPoint y: 561, distance: 88.9
click at [250, 561] on textarea "すみません、一応以前の物件、@@【物件名】は見送りで大丈夫でしょうか？ 順次予約が入り始めてるようでもしご希望が漏れるとと思い。 @@URL貼る" at bounding box center [315, 628] width 534 height 134
paste textarea "プレール文京ＷＥＳＴ"
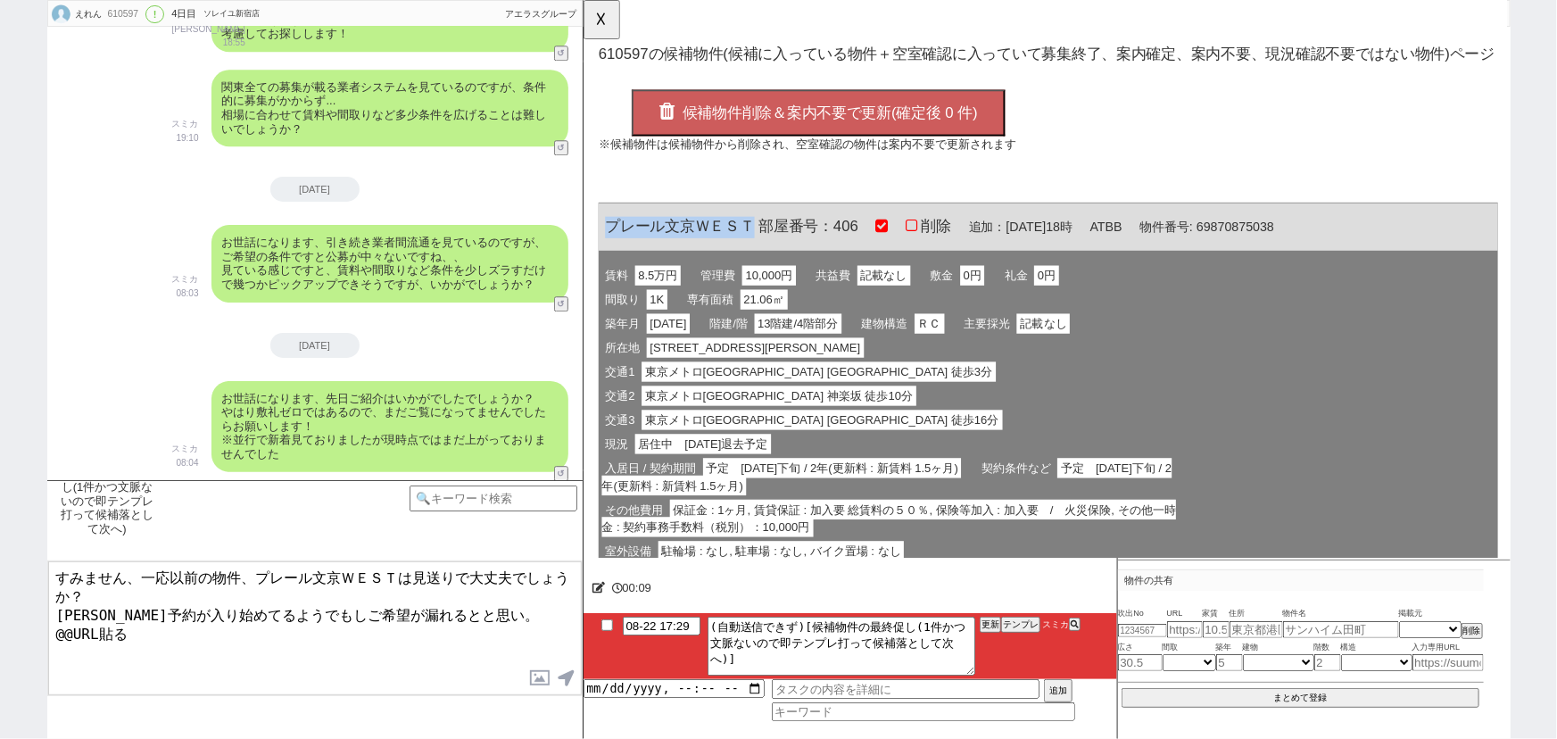
click at [934, 109] on button "候補物件削除＆案内不要で更新(確定後 0 件)" at bounding box center [836, 121] width 402 height 50
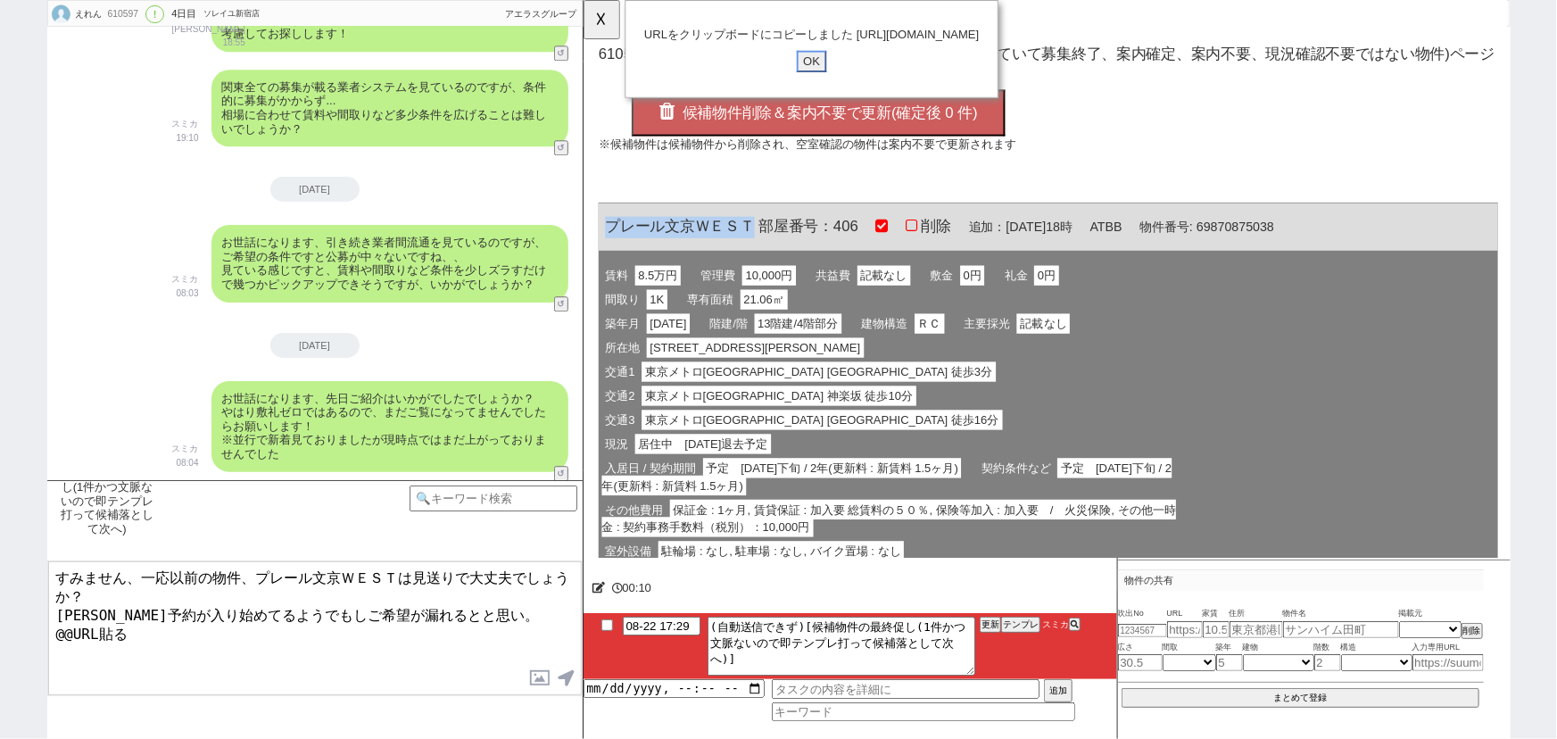
click at [826, 78] on input "OK" at bounding box center [828, 65] width 32 height 23
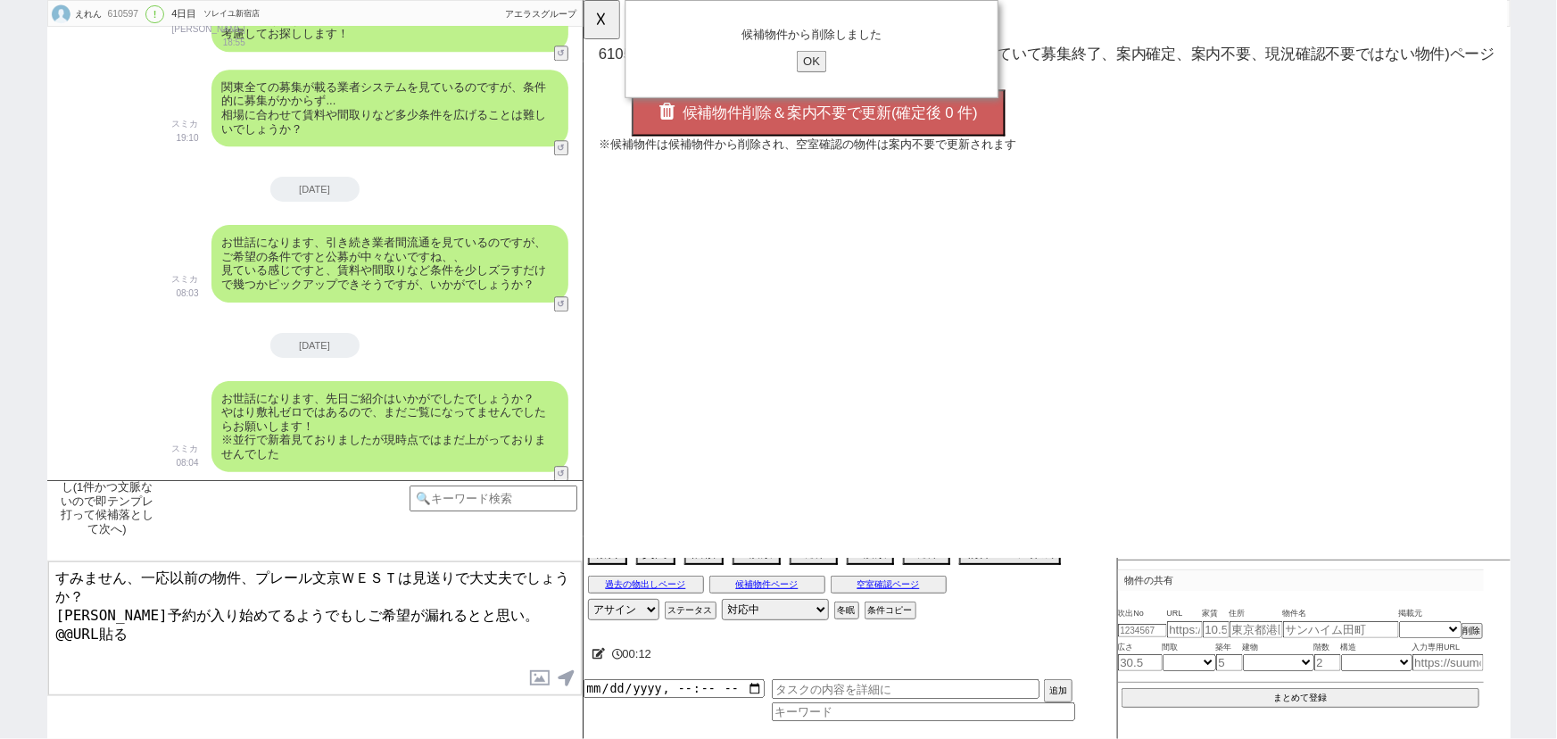
drag, startPoint x: 129, startPoint y: 624, endPoint x: 0, endPoint y: 635, distance: 129.0
click at [0, 635] on div "えれん 610597 ! 0 4日目 ソレイユ新宿店 冬眠中 自社客 アエラスグループ スミカ_BPO チャット全表示 [DATE] ようこそLINE物件紹介…" at bounding box center [778, 369] width 1557 height 739
paste textarea "[URL][DOMAIN_NAME]"
type textarea "すみません、一応以前の物件、プレール文京ＷＥＳＴは見送りで大丈夫でしょうか？ [PERSON_NAME]予約が入り始めてるようでもしご希望が漏れるとと思い。 …"
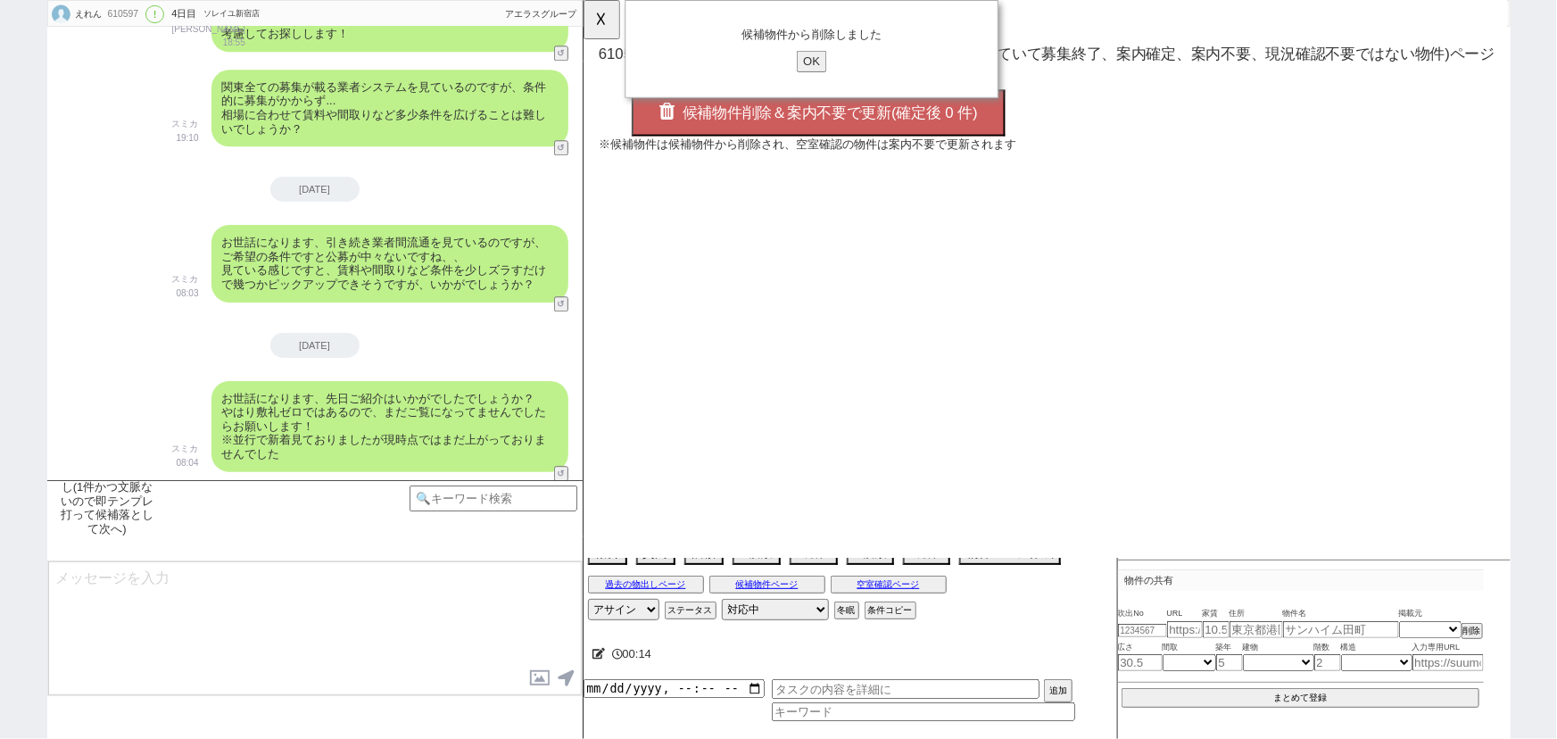
scroll to position [2494, 0]
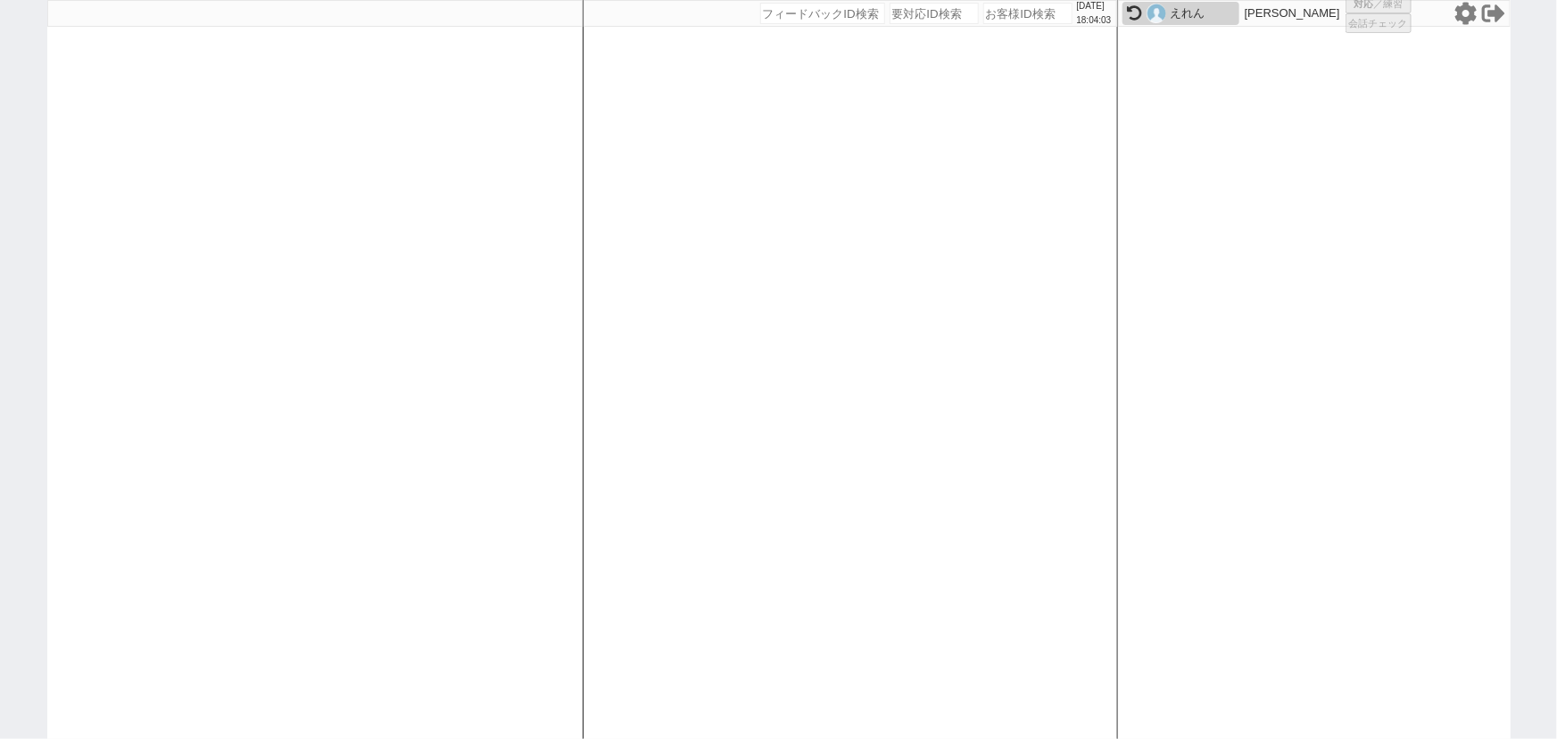
select select
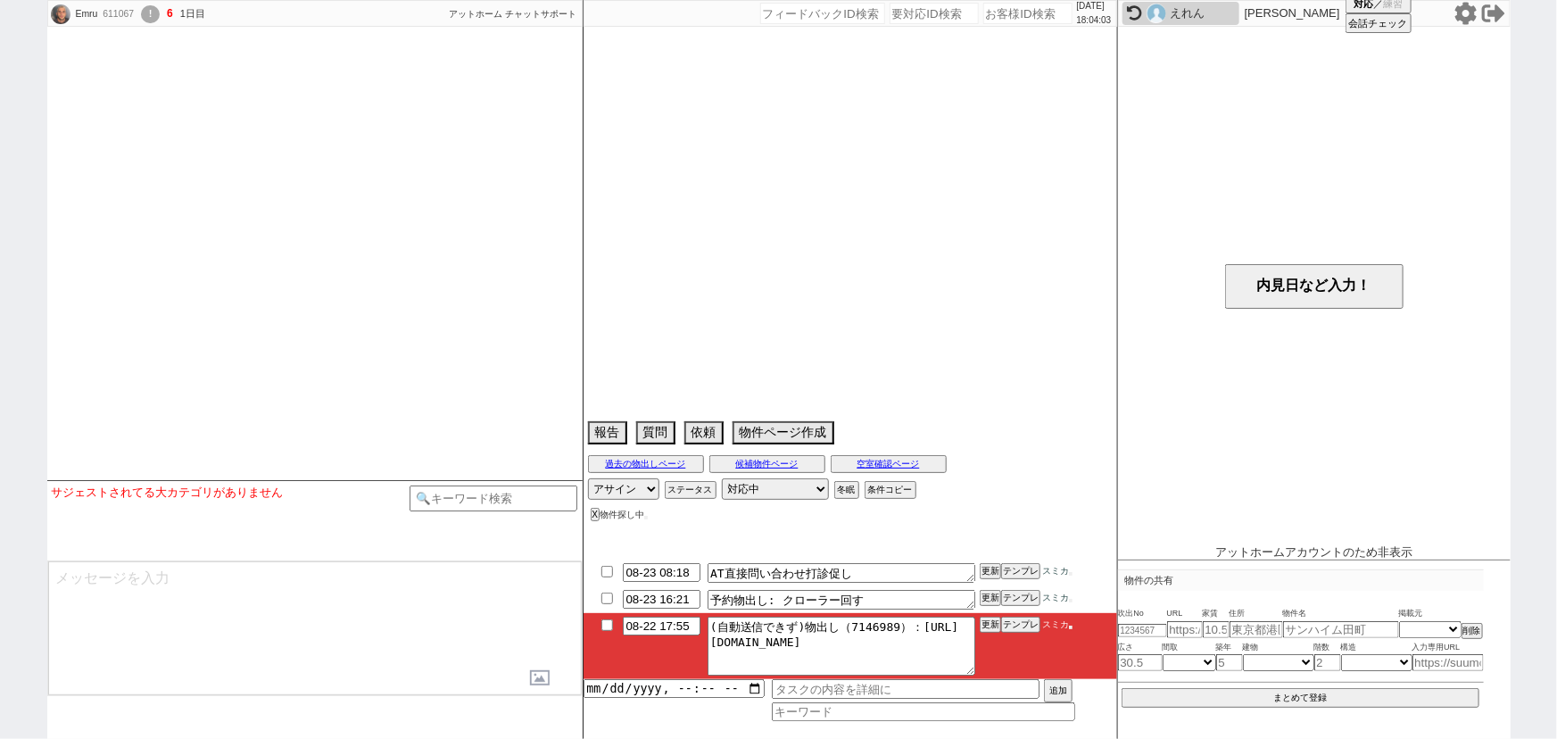
select select
select select "15"
select select "0"
select select "4"
select select "13"
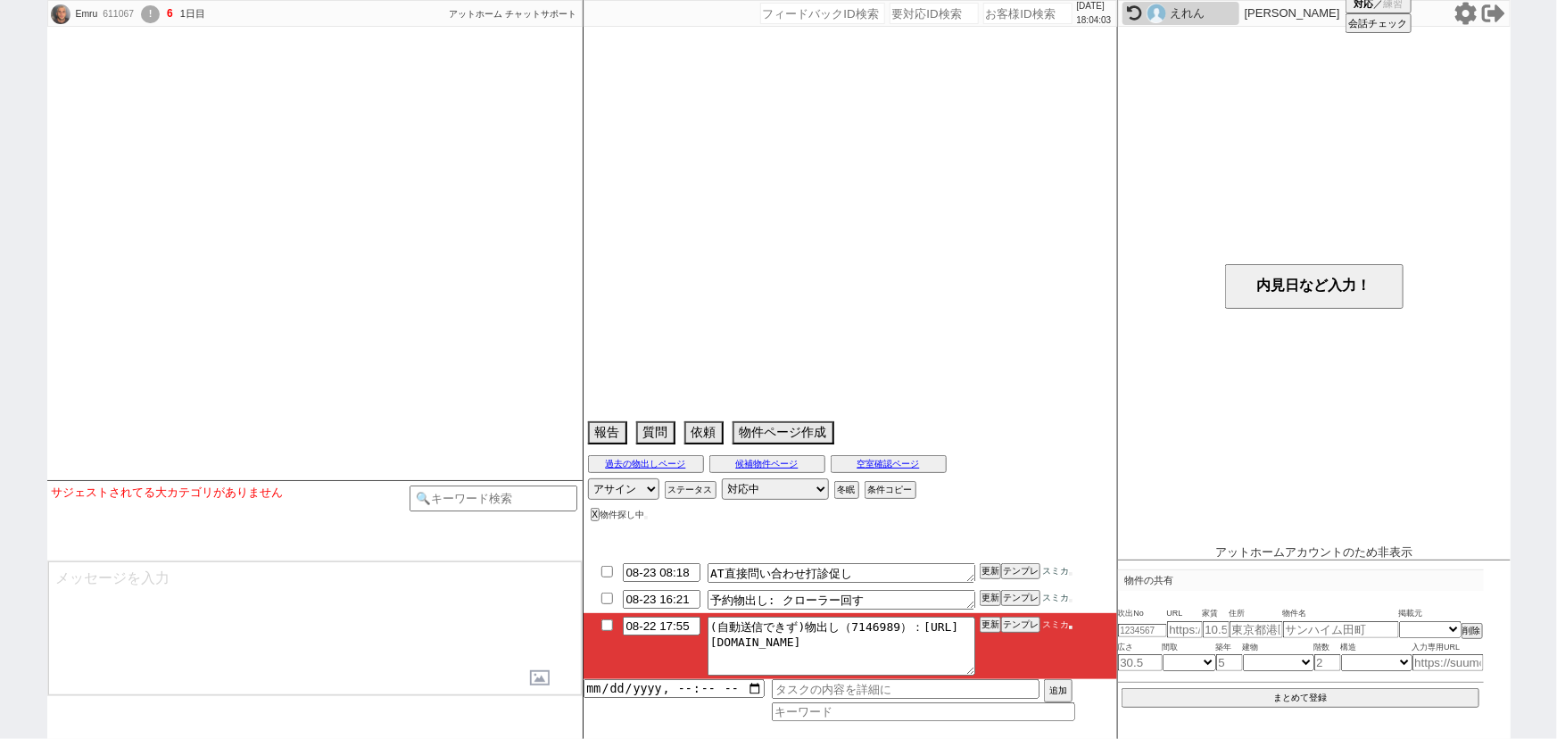
select select "50"
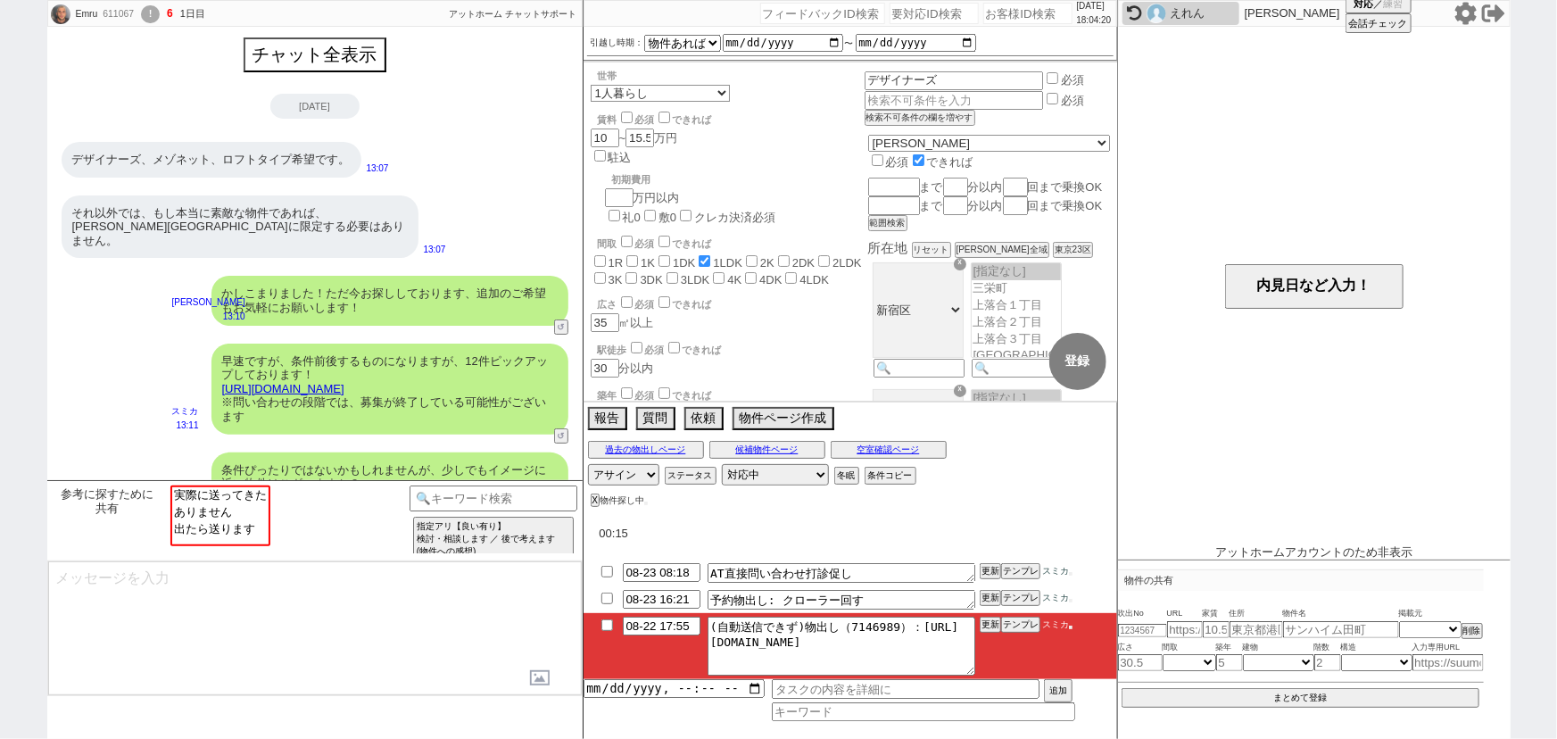
scroll to position [1734, 0]
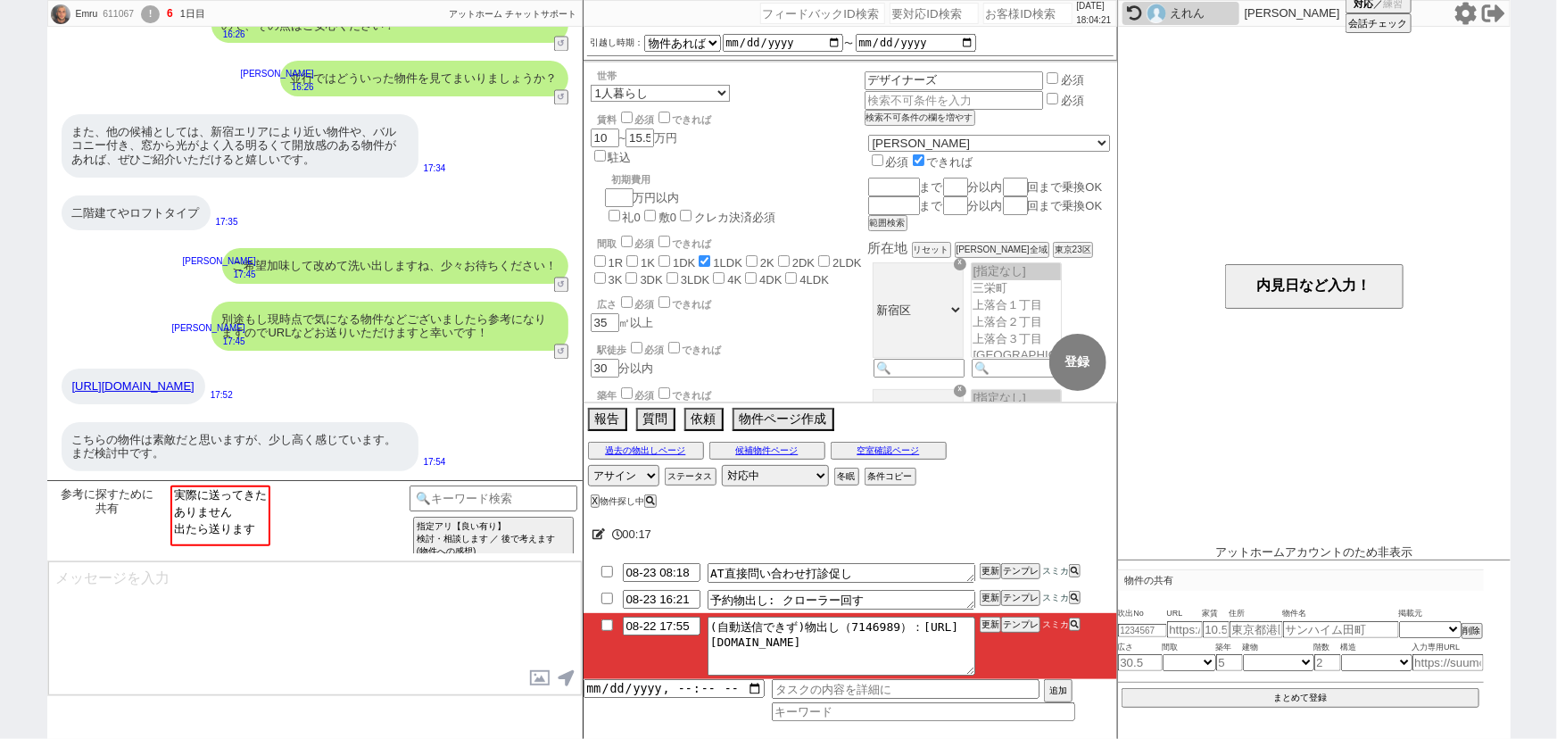
click at [1007, 21] on input "number" at bounding box center [1028, 13] width 89 height 21
paste input "608197"
type input "608197"
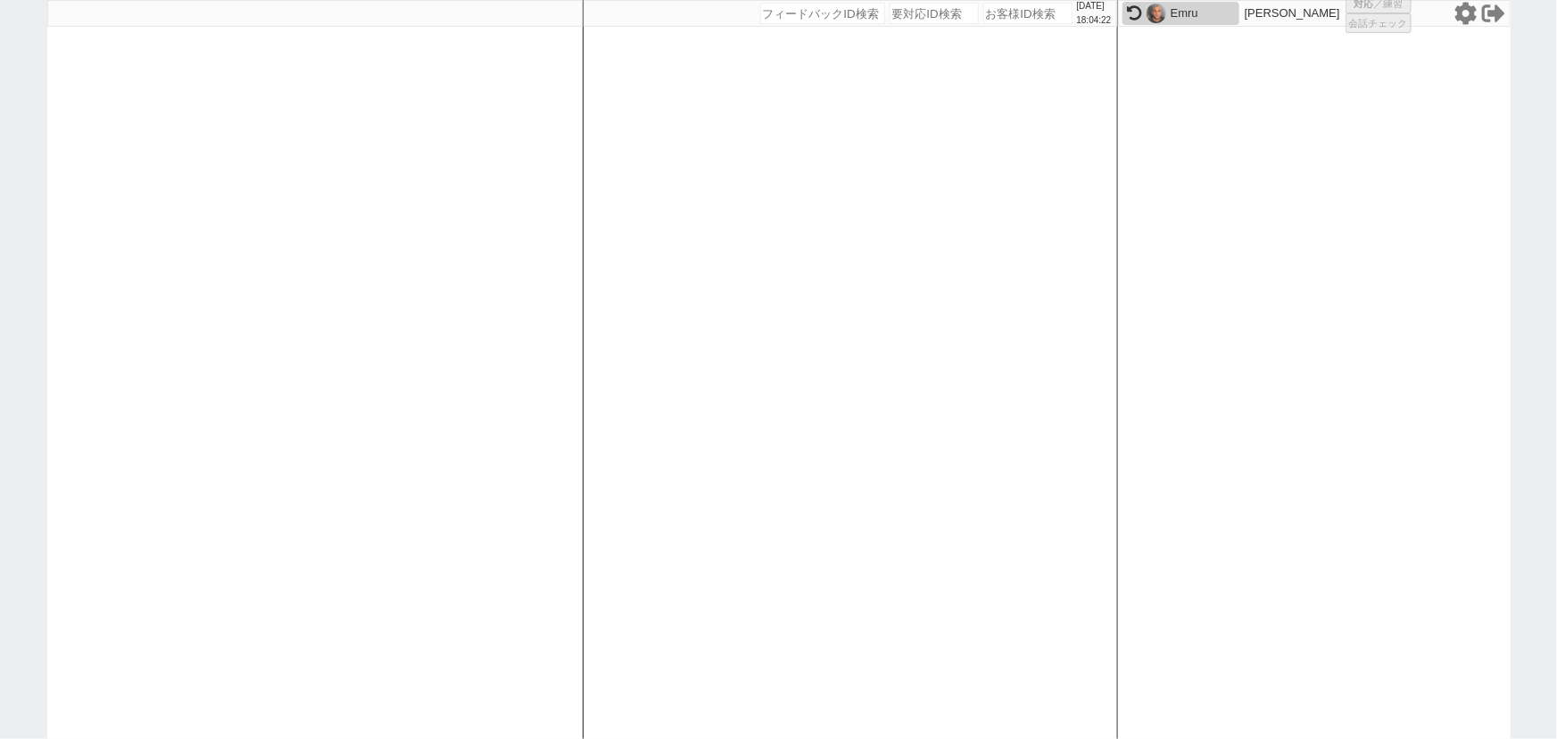
select select "1"
select select "3"
select select "2"
select select
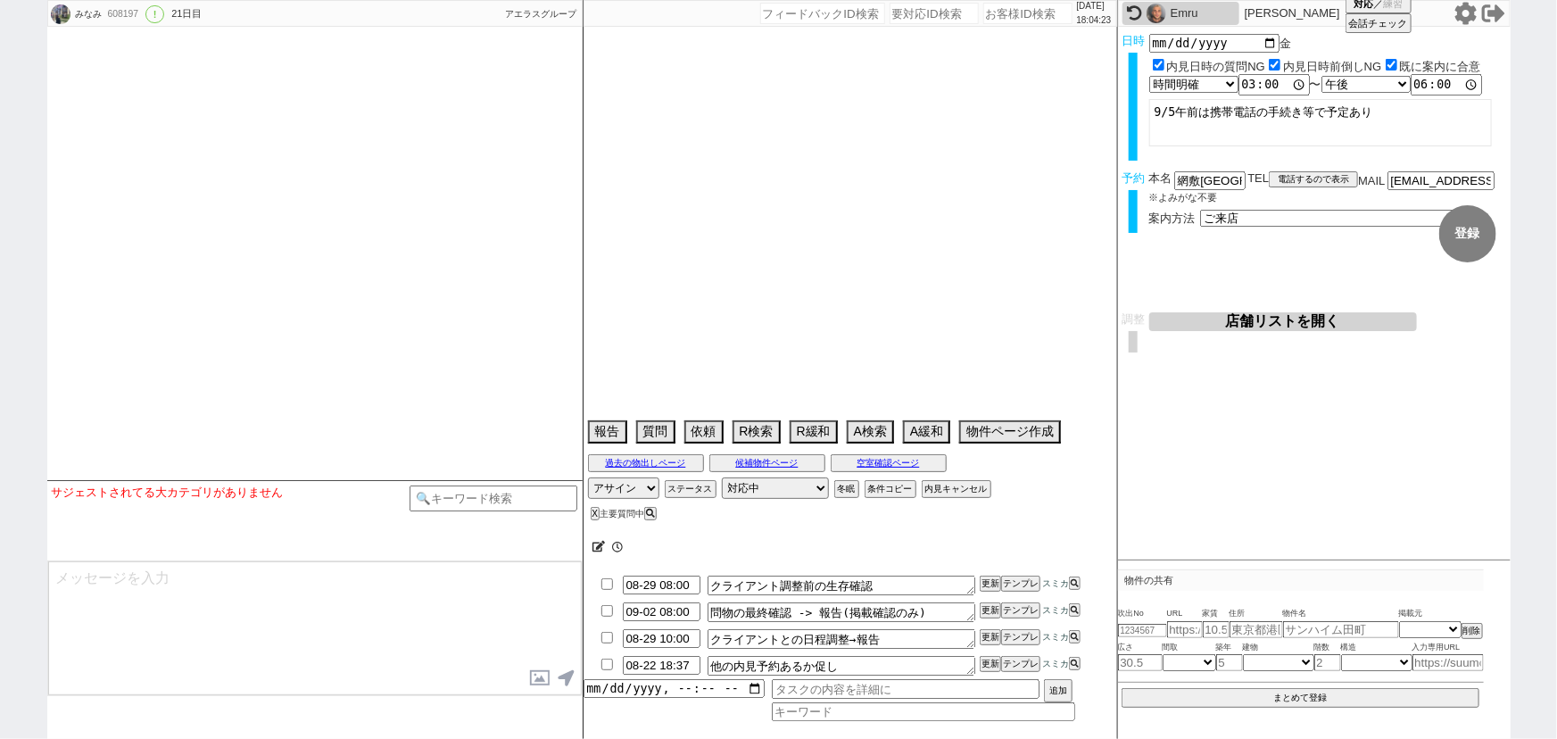
type textarea "内見進めるなら帰国後の日程で＠ 0422-934-774([GEOGRAPHIC_DATA]での番号)"
select select "2025"
select select "9"
select select "33"
select select "0"
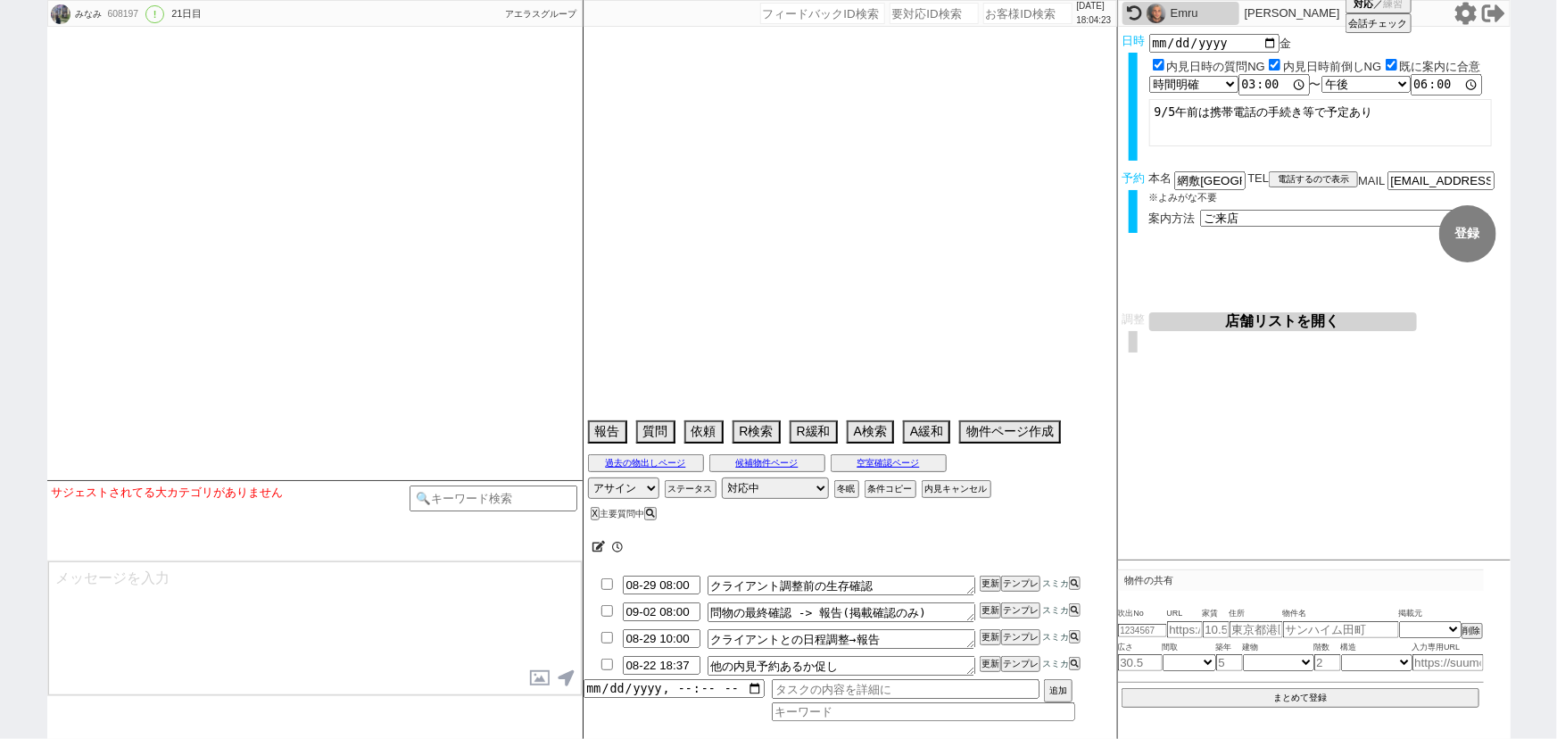
select select "36"
select select "[DATE]"
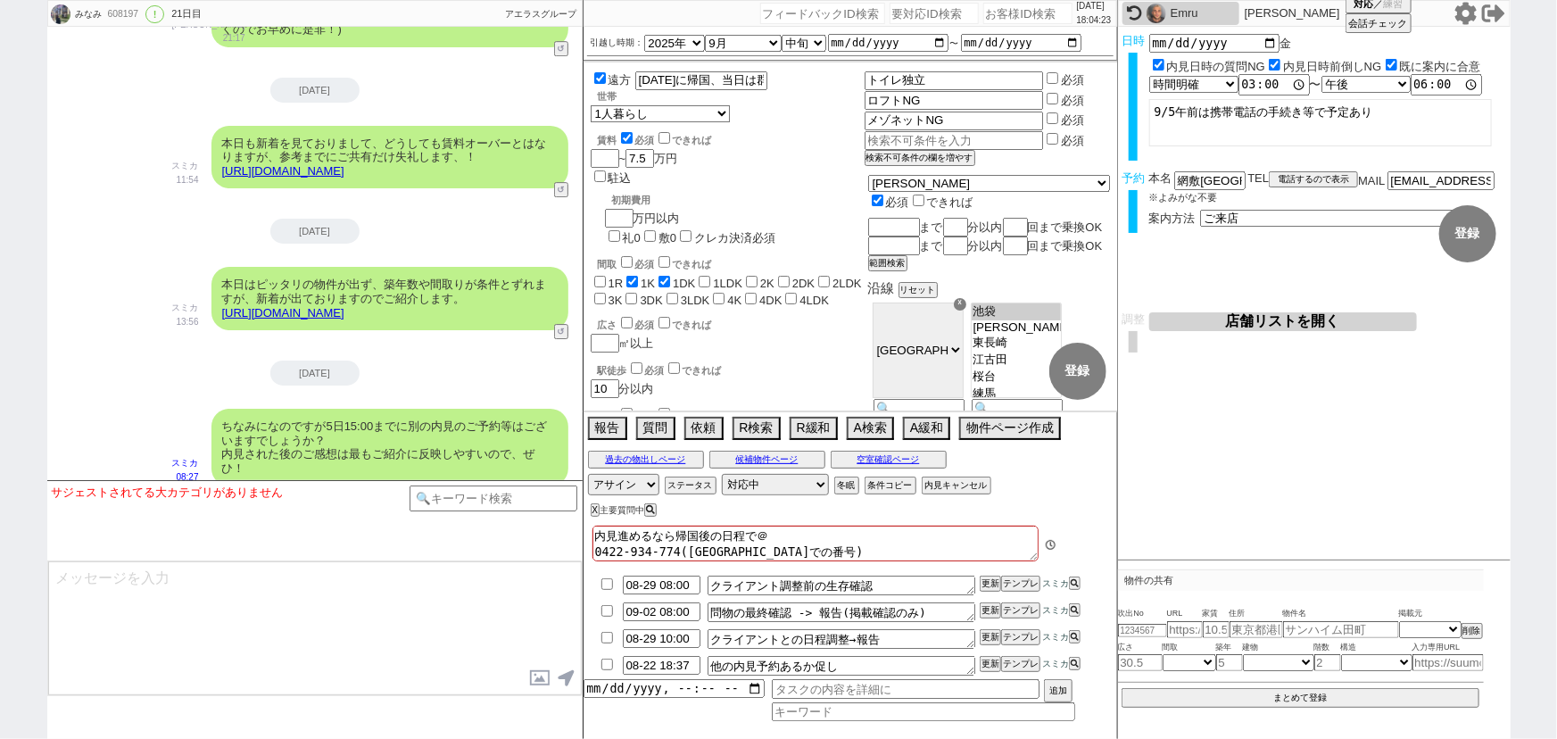
scroll to position [228, 0]
click at [1009, 666] on button "テンプレ" at bounding box center [1020, 664] width 39 height 12
type textarea "ご予定いかがでしょうか？ 特段なければその旨だけ頂けますと幸いです！"
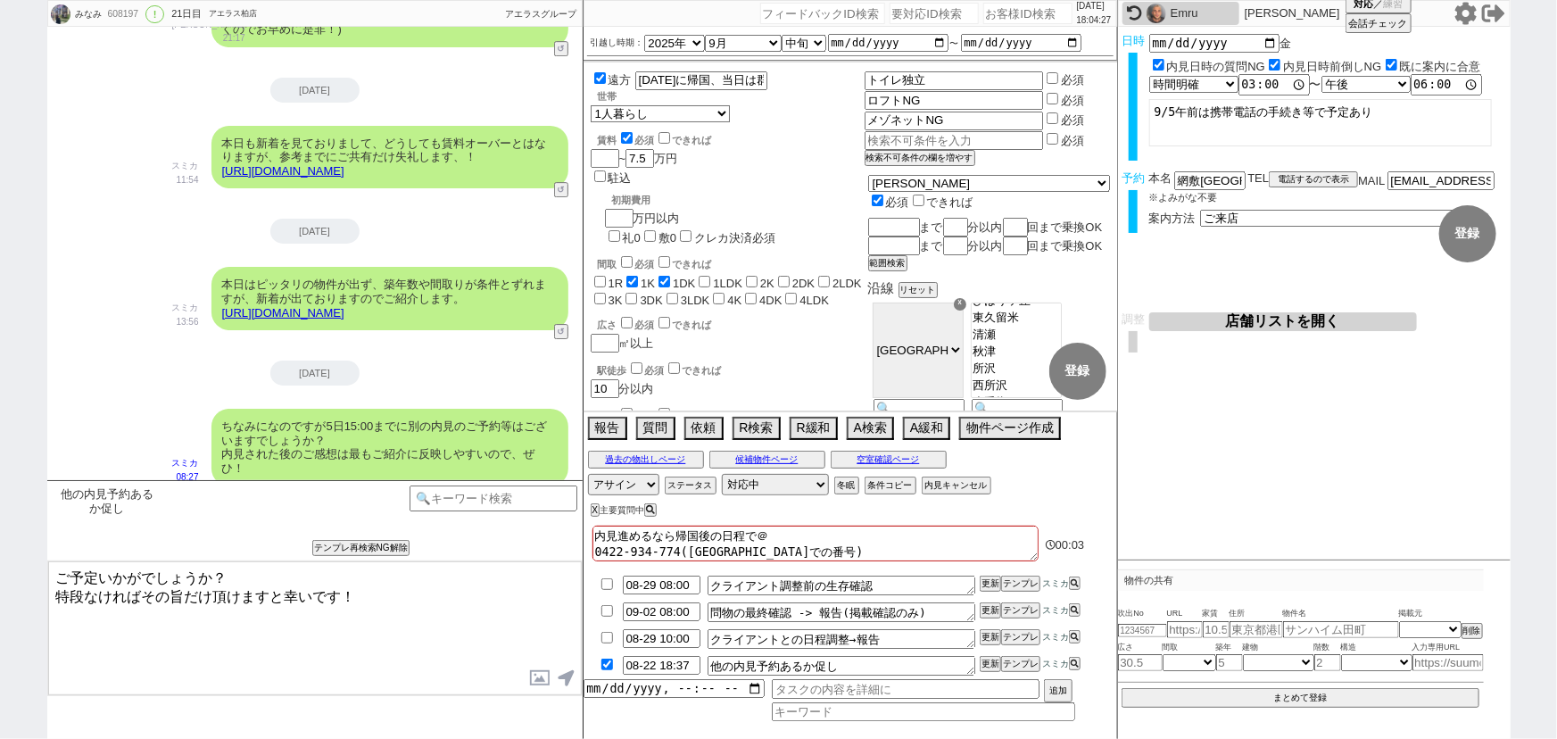
checkbox input "true"
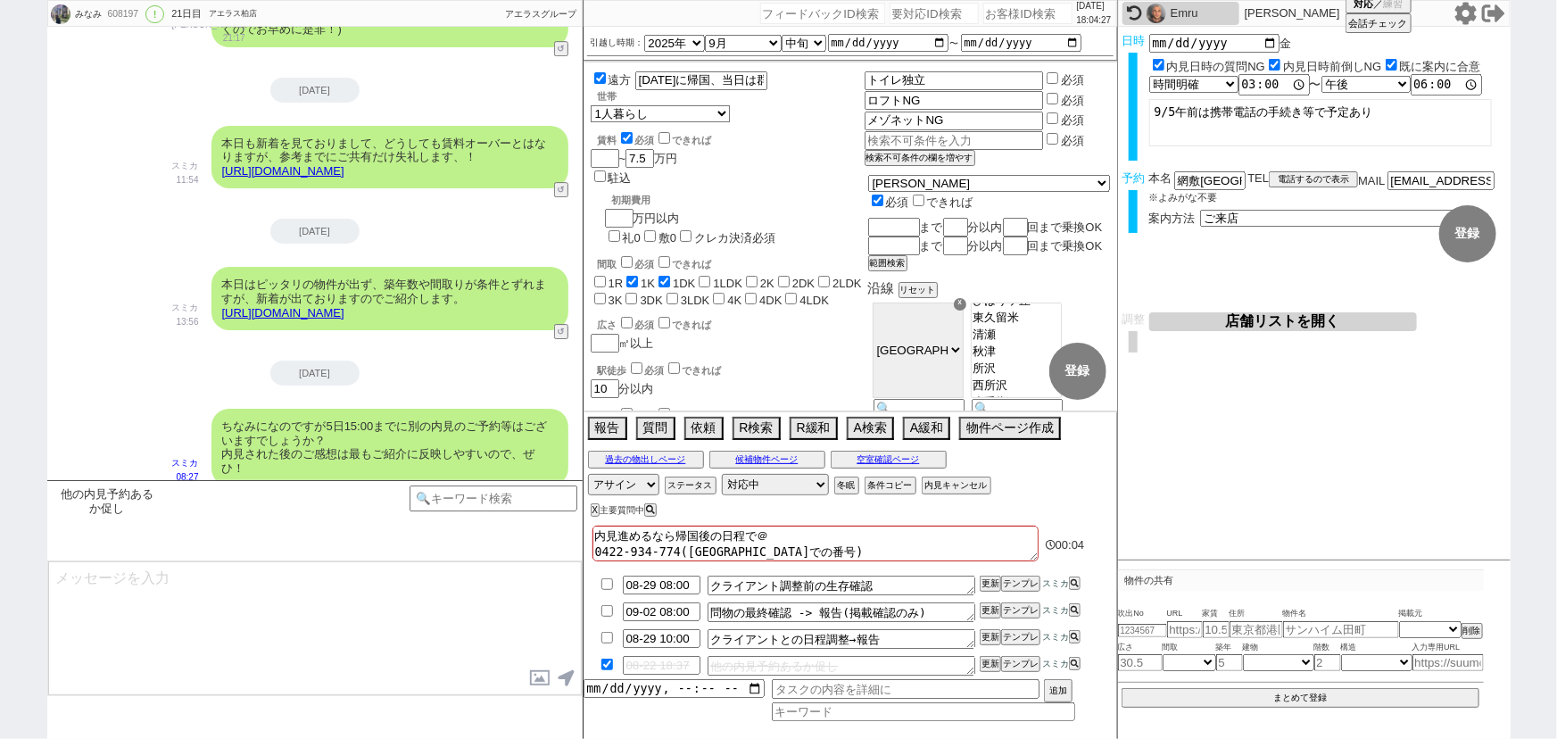
scroll to position [13193, 0]
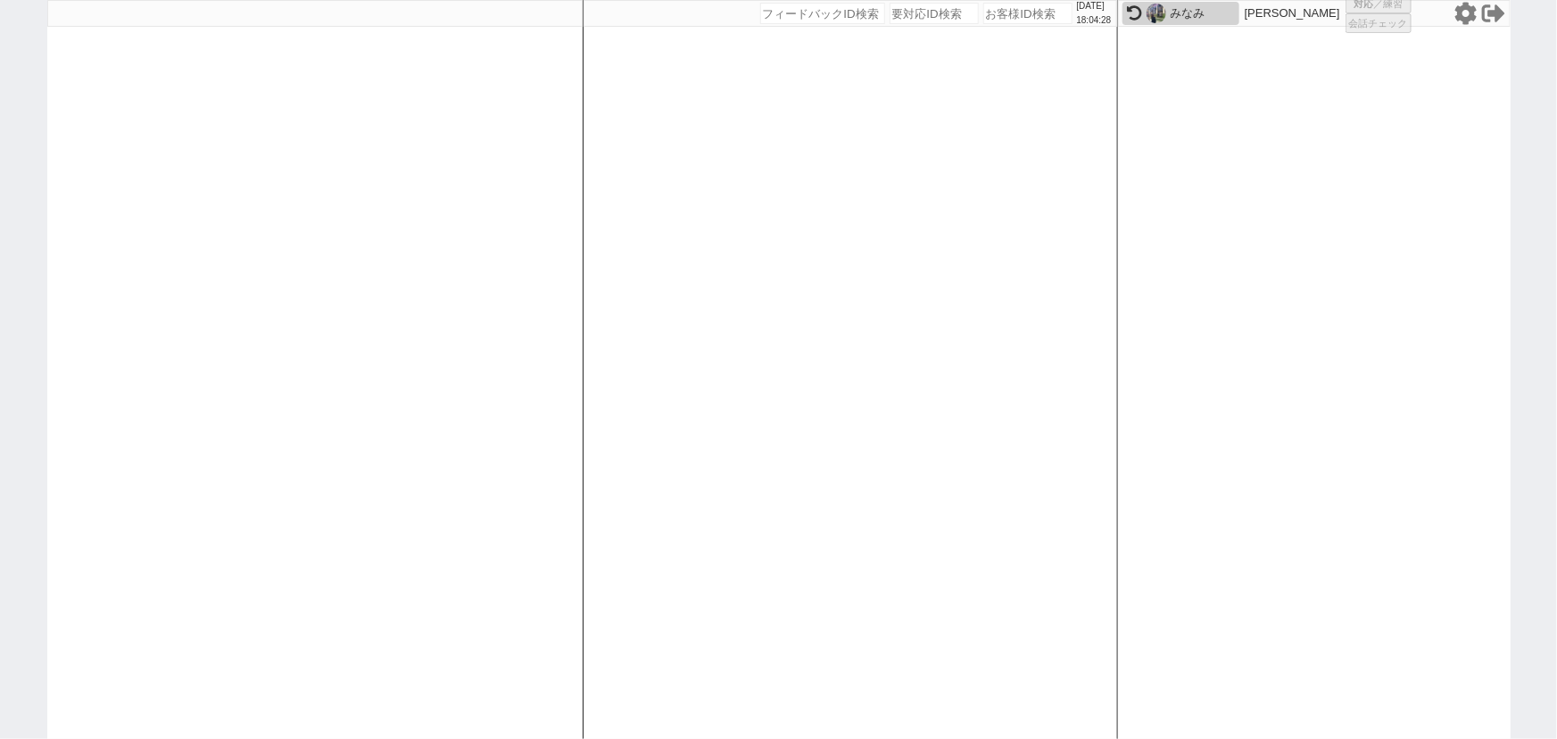
select select
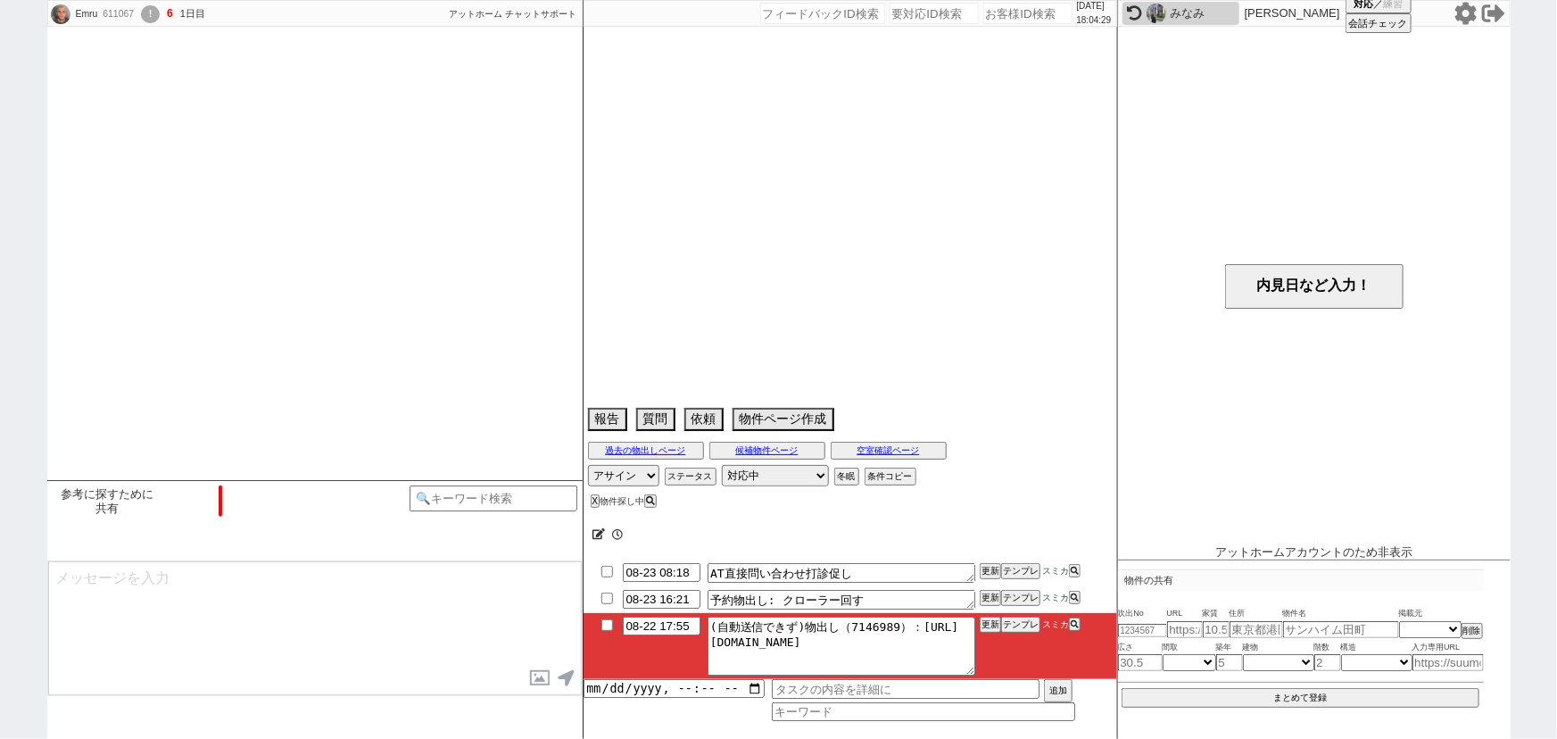
scroll to position [1734, 0]
select select "15"
select select "0"
select select "4"
select select "13"
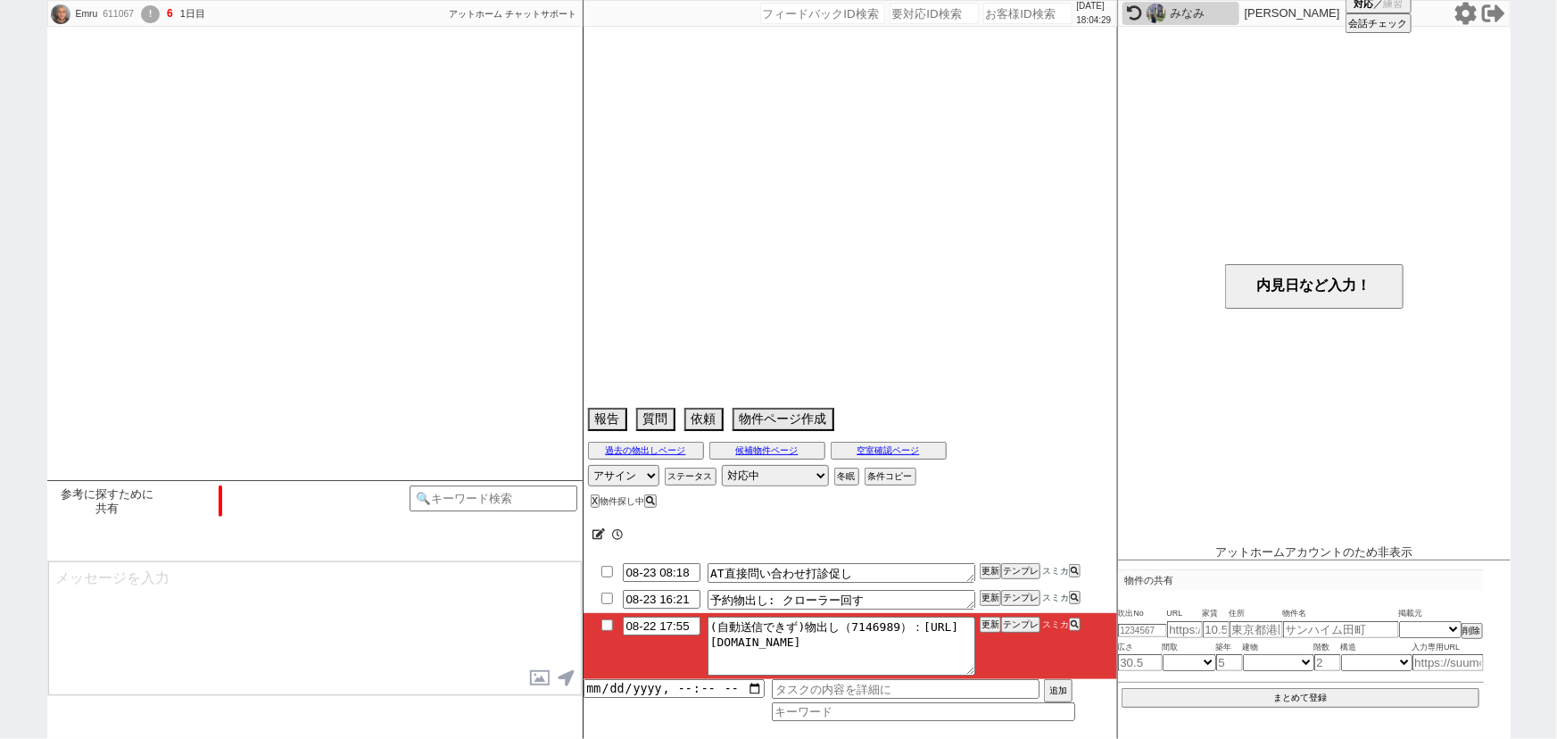
select select "50"
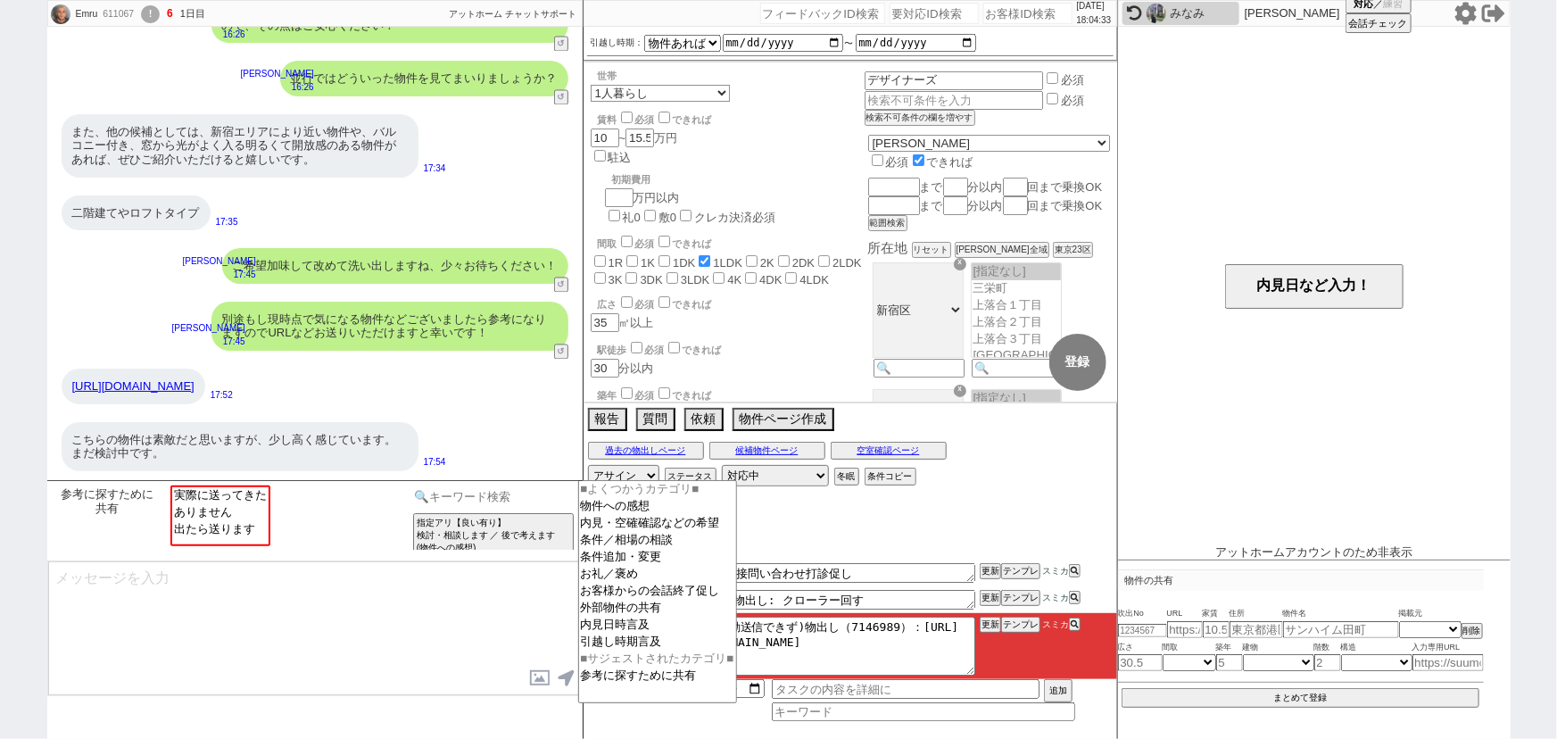
click at [501, 496] on input at bounding box center [494, 497] width 169 height 22
click at [606, 617] on option "外部物件の共有" at bounding box center [657, 625] width 157 height 17
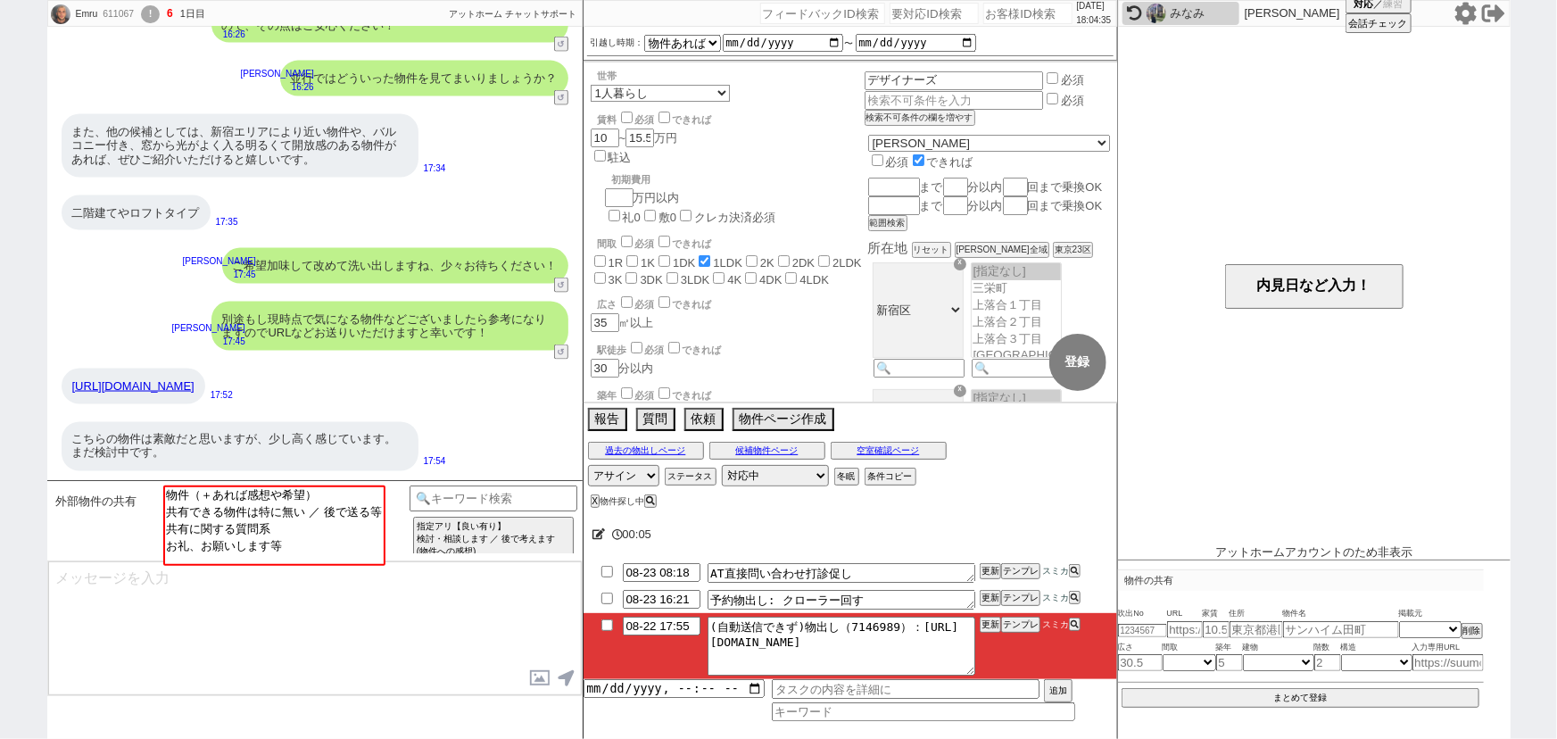
scroll to position [1343, 0]
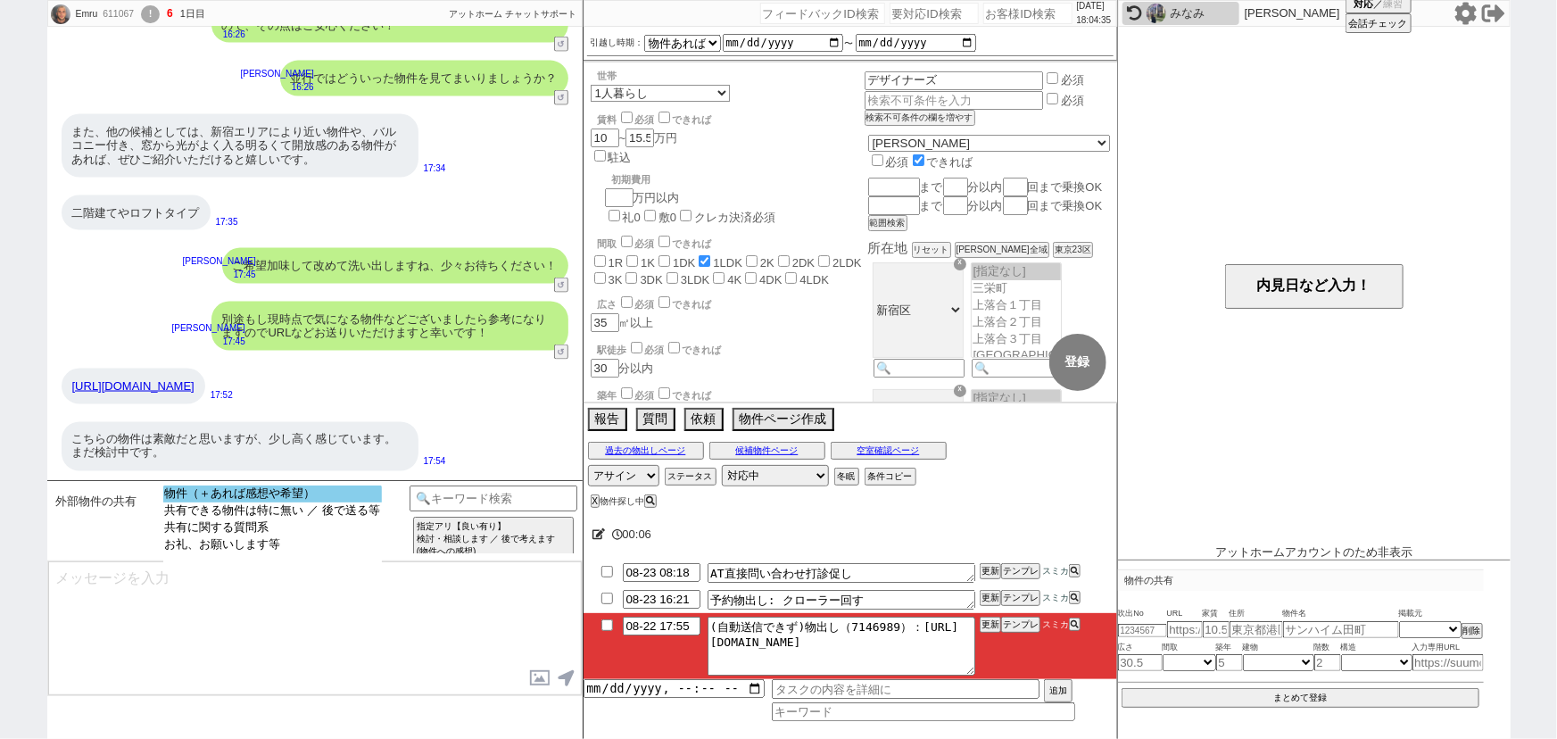
select select "物件（＋あれば感想や希望）"
click at [330, 502] on option "物件（＋あれば感想や希望）" at bounding box center [272, 510] width 219 height 17
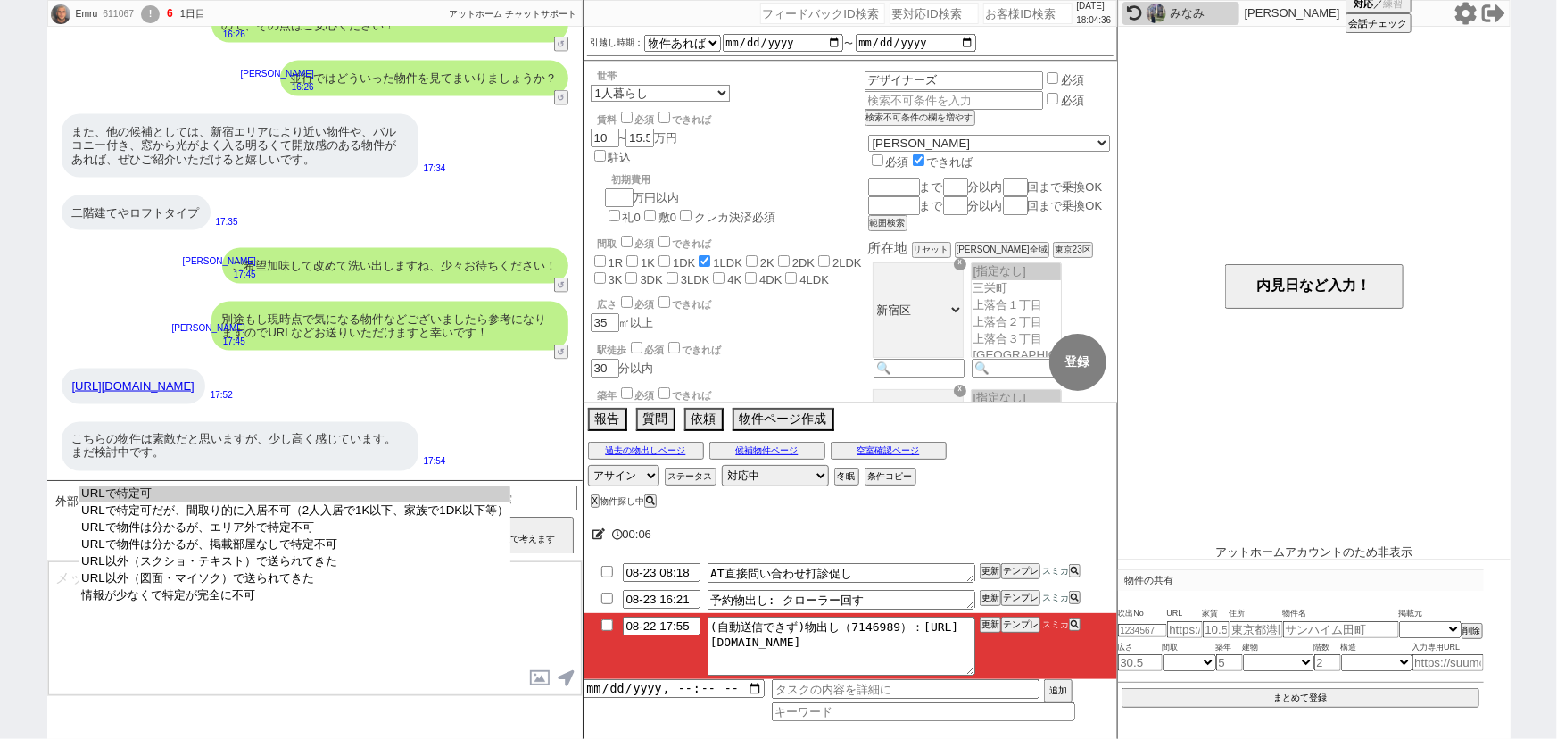
select select "URLで特定可"
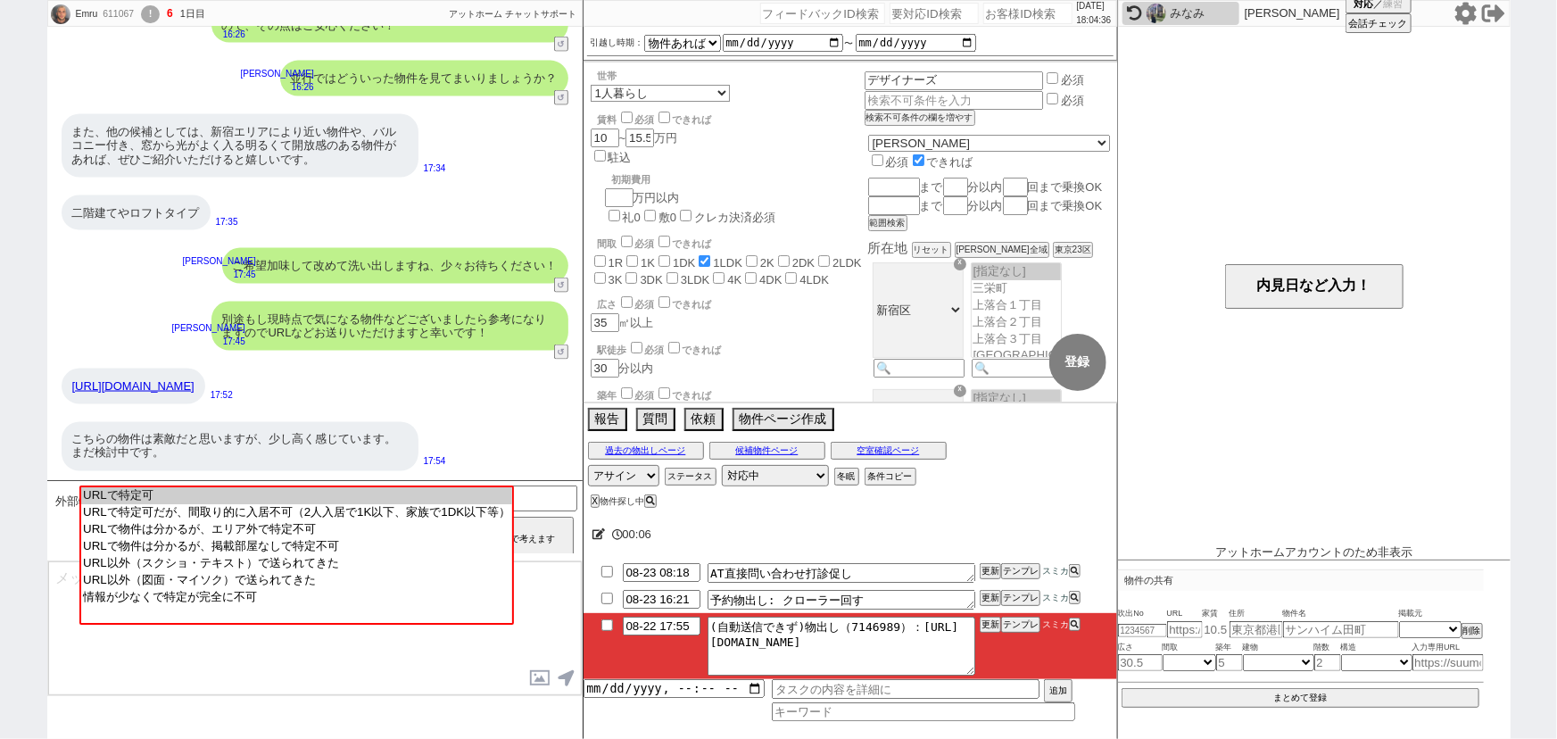
click at [330, 504] on option "URLで特定可" at bounding box center [296, 512] width 431 height 17
type input "36833272"
type input "[URL][DOMAIN_NAME]"
select select "10"
select select
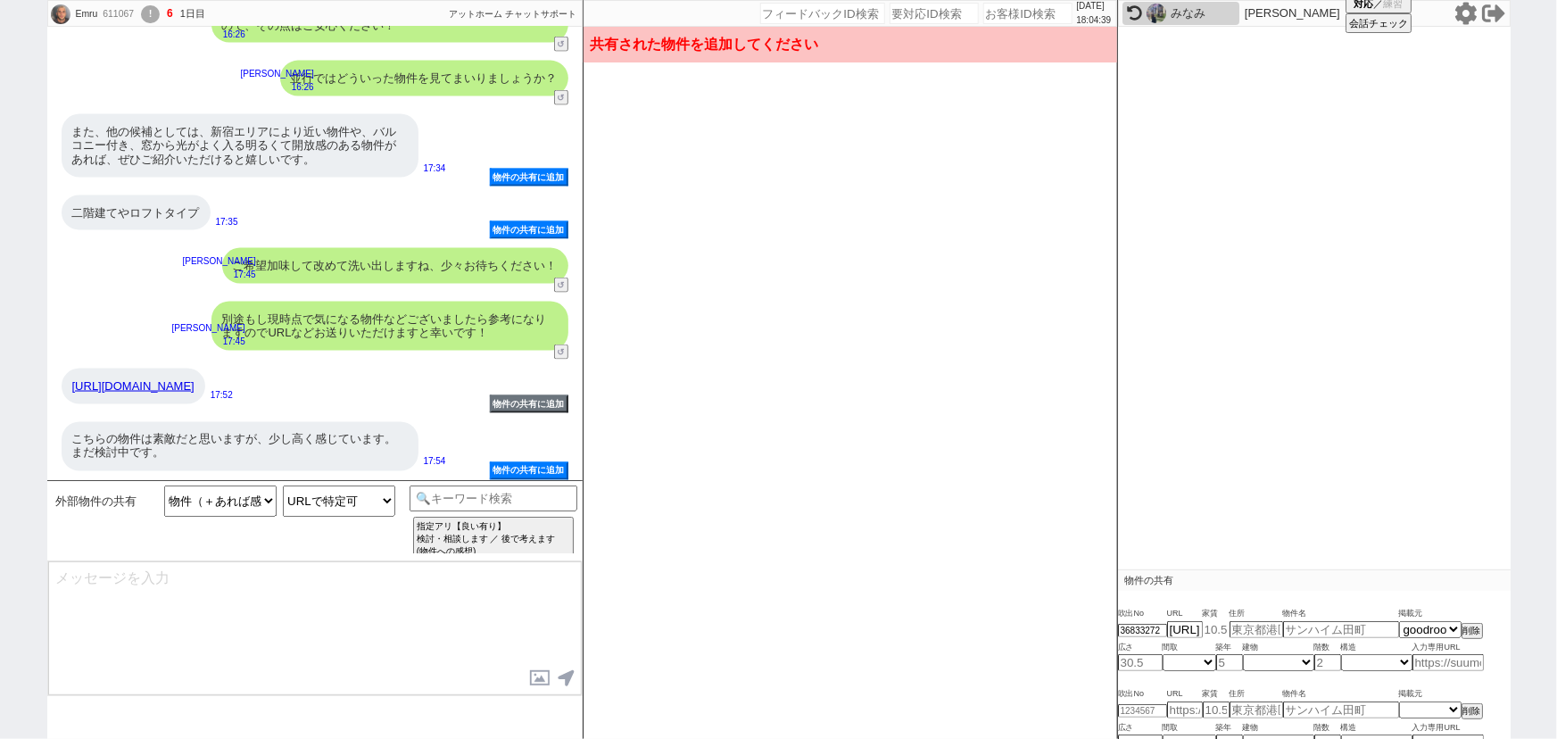
scroll to position [76, 0]
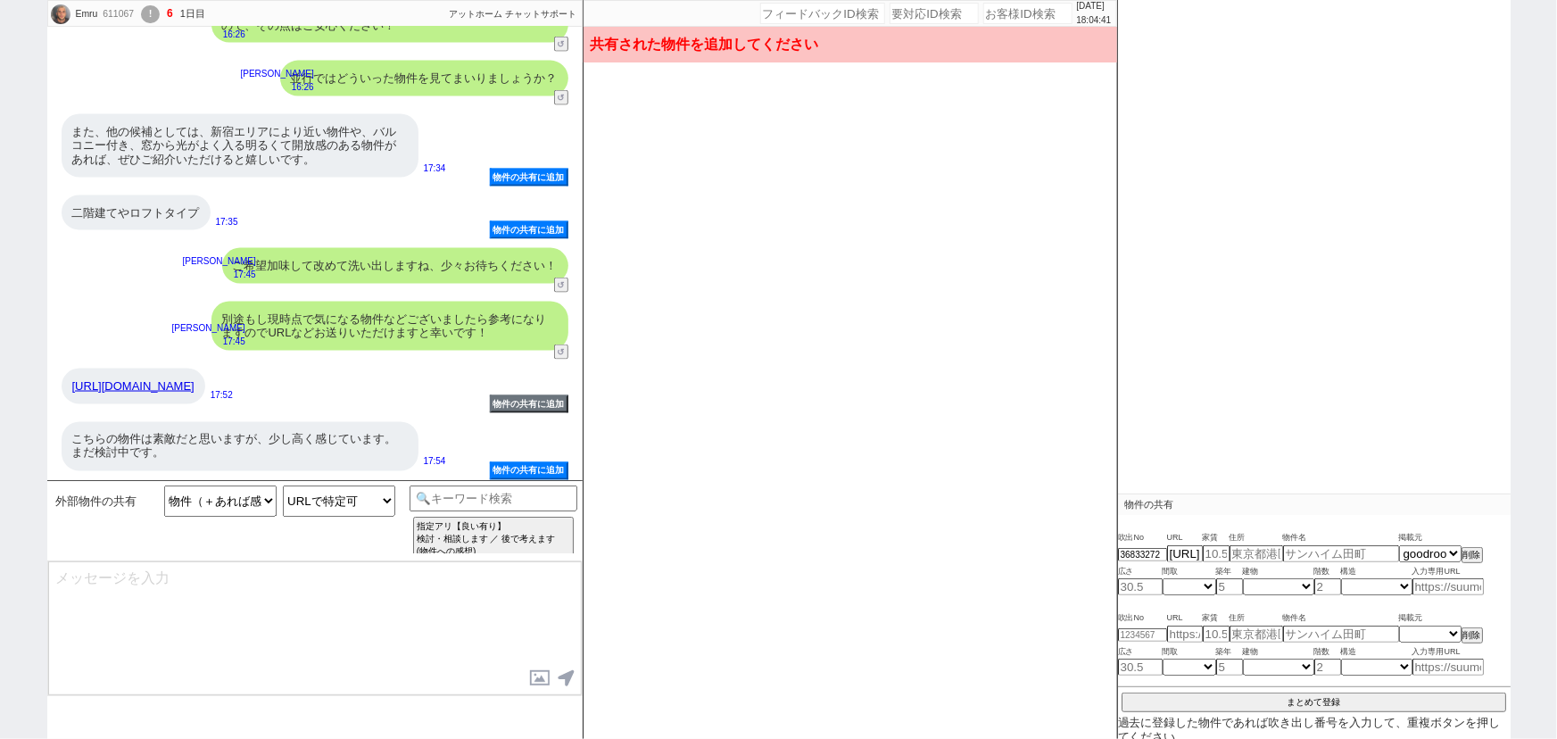
click at [195, 379] on link "[URL][DOMAIN_NAME]" at bounding box center [133, 385] width 122 height 13
click at [1326, 548] on input "text" at bounding box center [1341, 553] width 116 height 15
paste input "NishiShinjukuGochomeSta."
type input "NishiShinjukuGochomeSta."
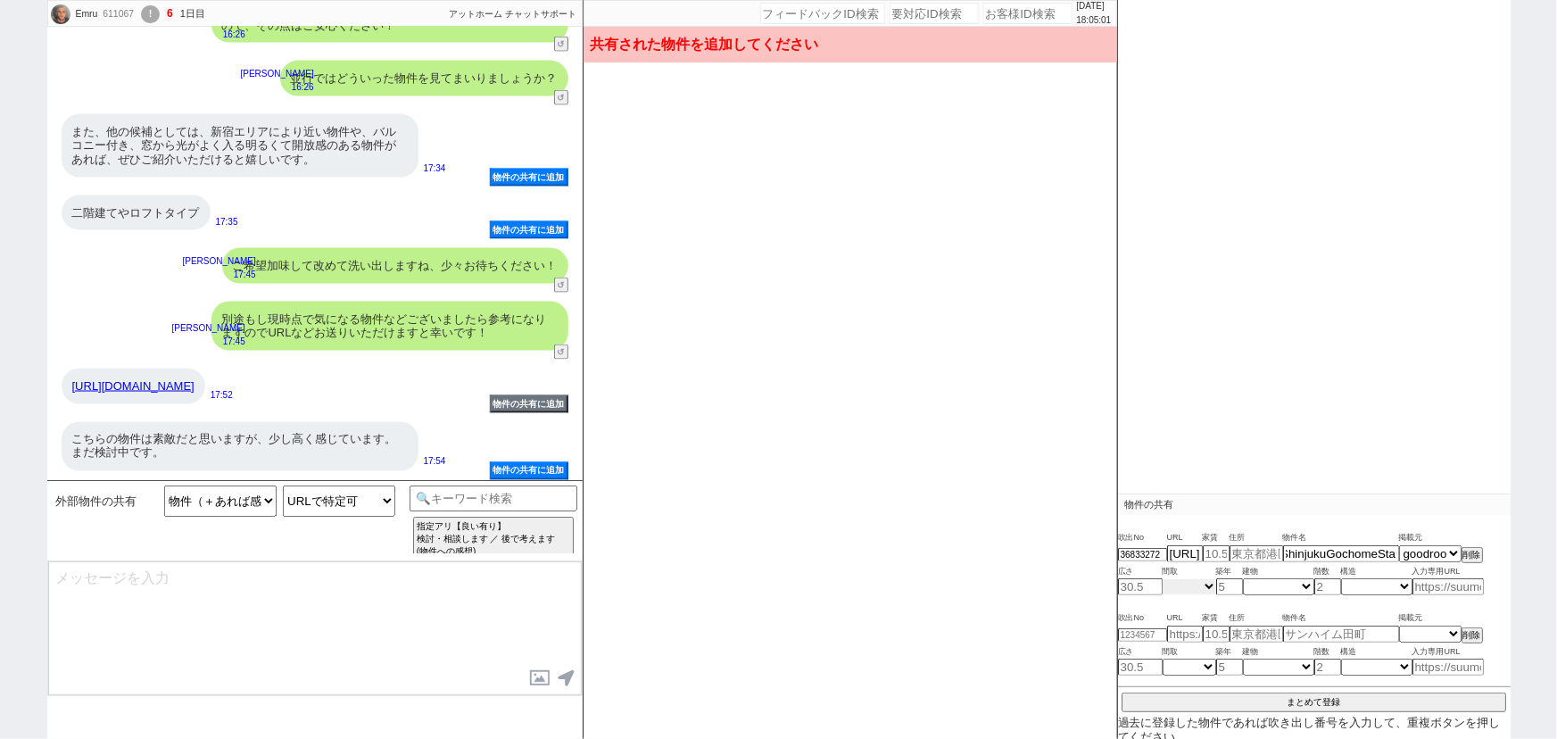
click at [1179, 588] on select "不明 1R 1K 1DK 1LDK 2K 2DK 2LDK 3K 3DK 3LDK 4K 4DK 4LDK 5K 5DK 5LDK 6K 6DK 6LDK 7…" at bounding box center [1190, 586] width 54 height 15
select select "3"
click at [1163, 579] on select "不明 1R 1K 1DK 1LDK 2K 2DK 2LDK 3K 3DK 3LDK 4K 4DK 4LDK 5K 5DK 5LDK 6K 6DK 6LDK 7…" at bounding box center [1190, 586] width 54 height 15
click at [195, 379] on link "[URL][DOMAIN_NAME]" at bounding box center [133, 385] width 122 height 13
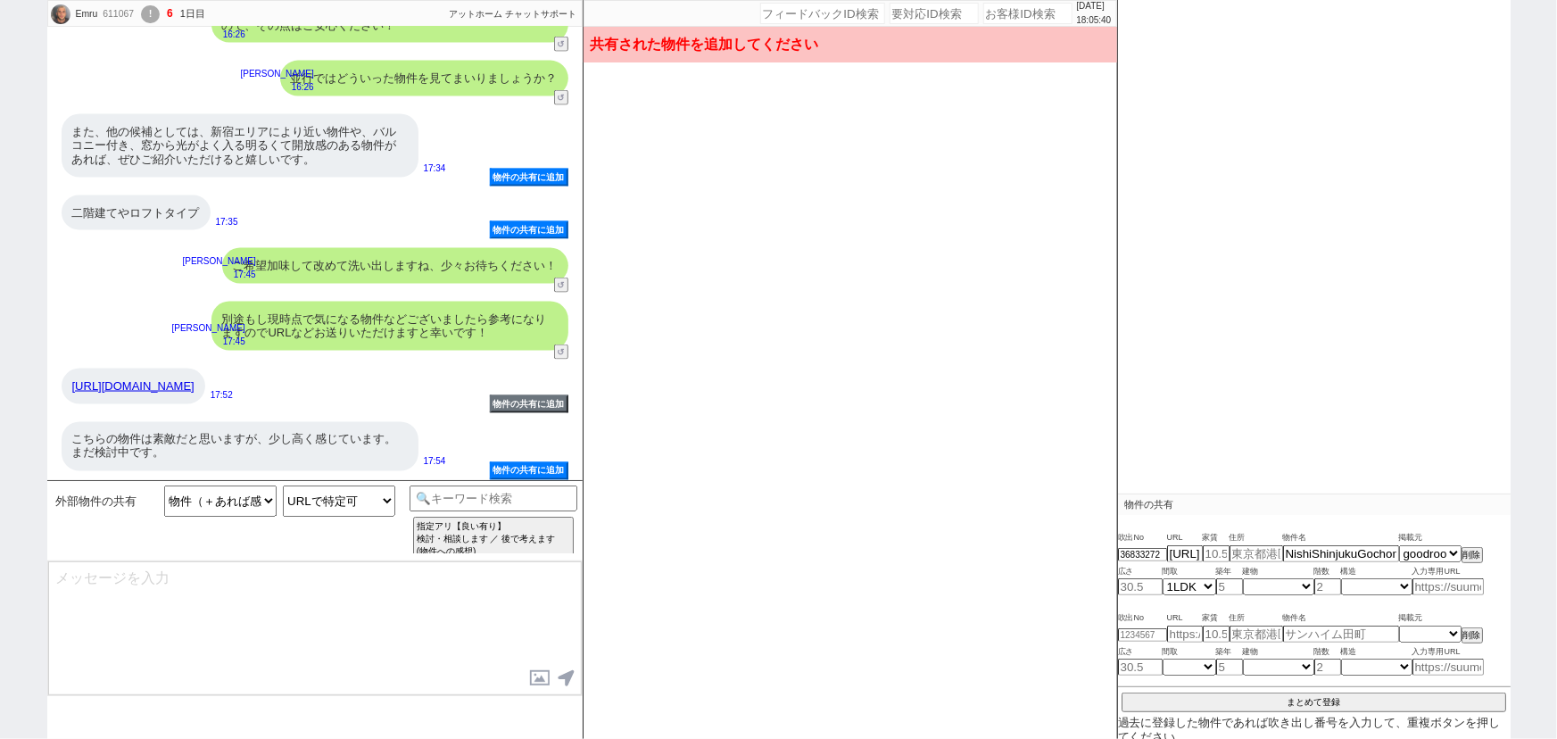
click at [168, 379] on link "[URL][DOMAIN_NAME]" at bounding box center [133, 385] width 122 height 13
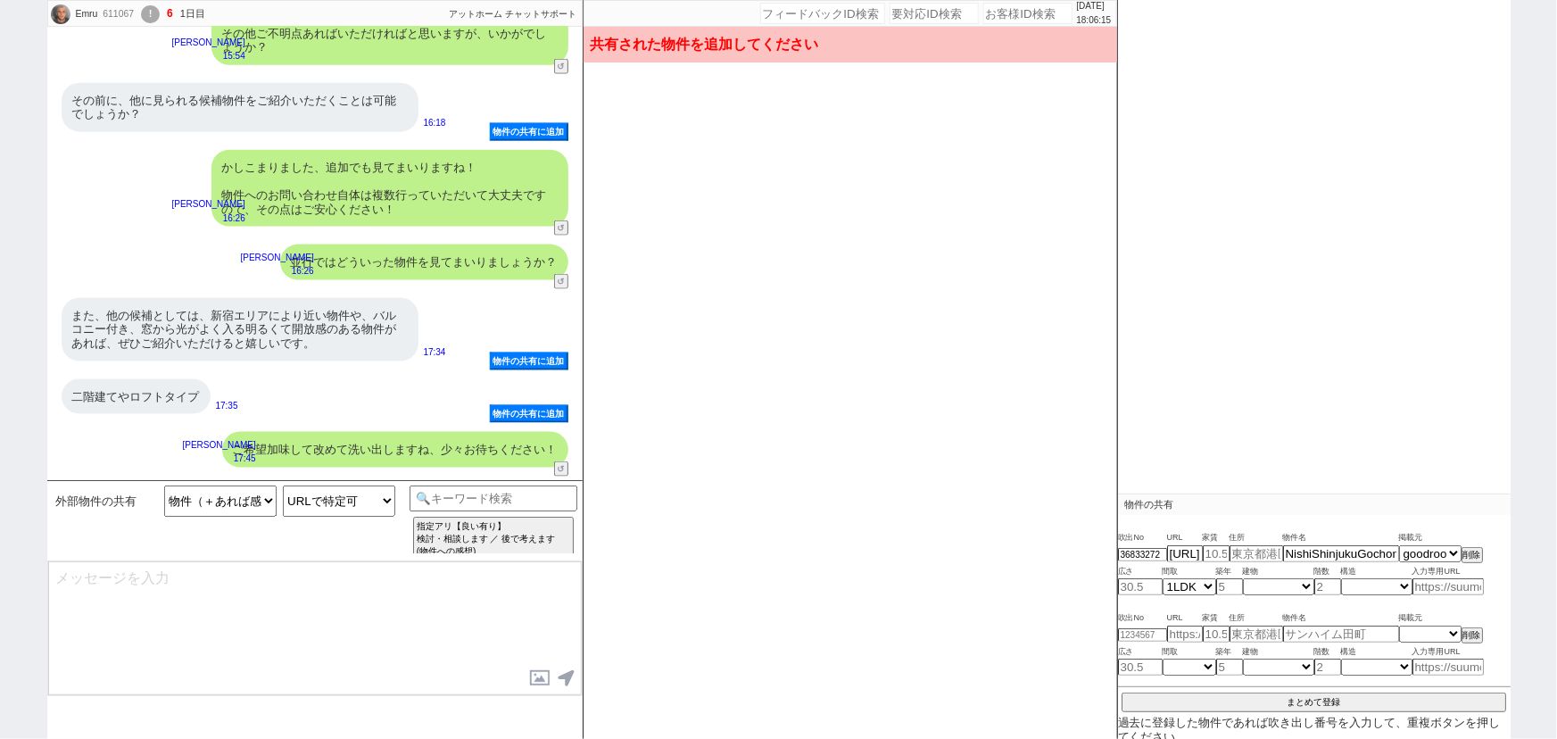
scroll to position [1343, 0]
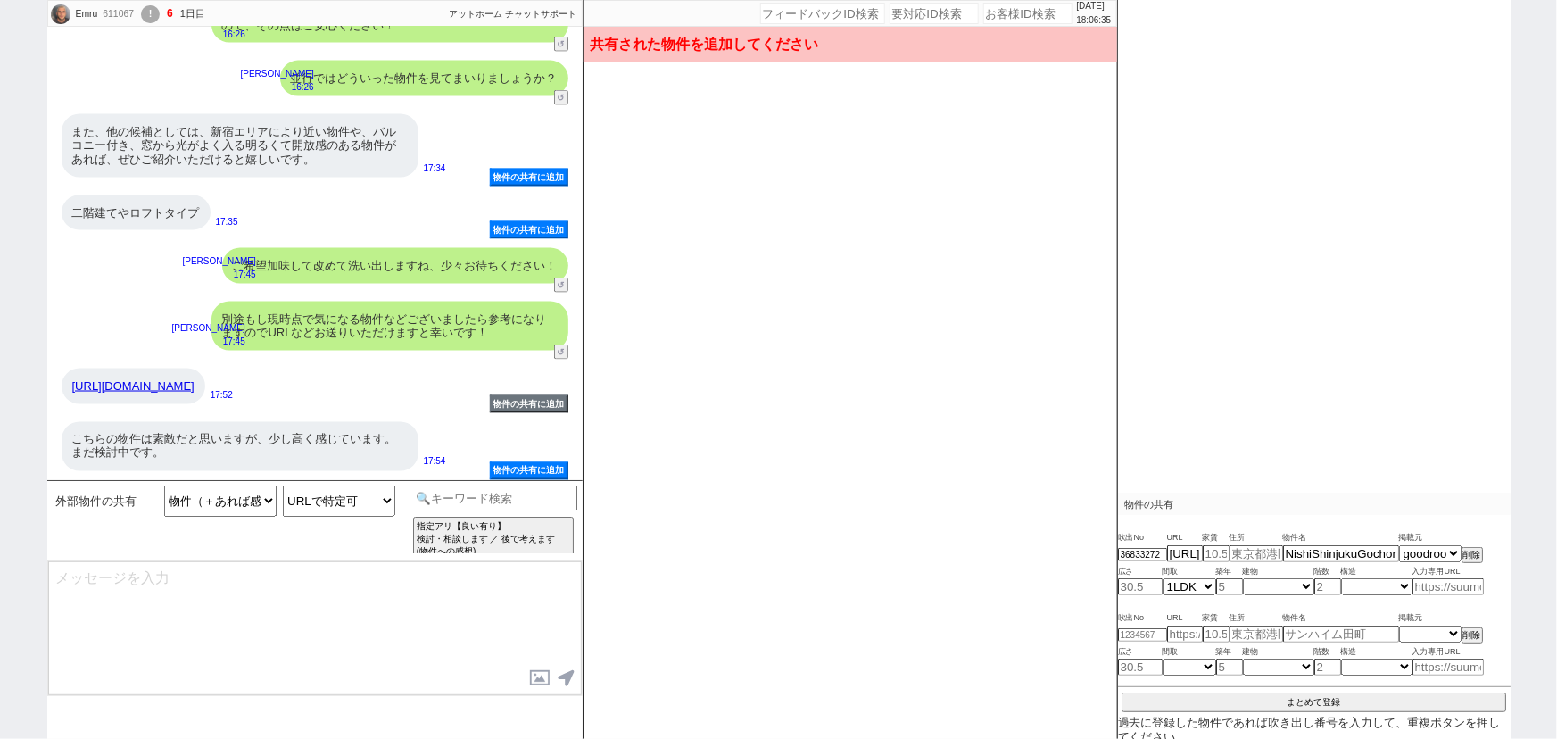
click at [1012, 12] on input "number" at bounding box center [1028, 13] width 89 height 21
paste input "557920"
type input "557920"
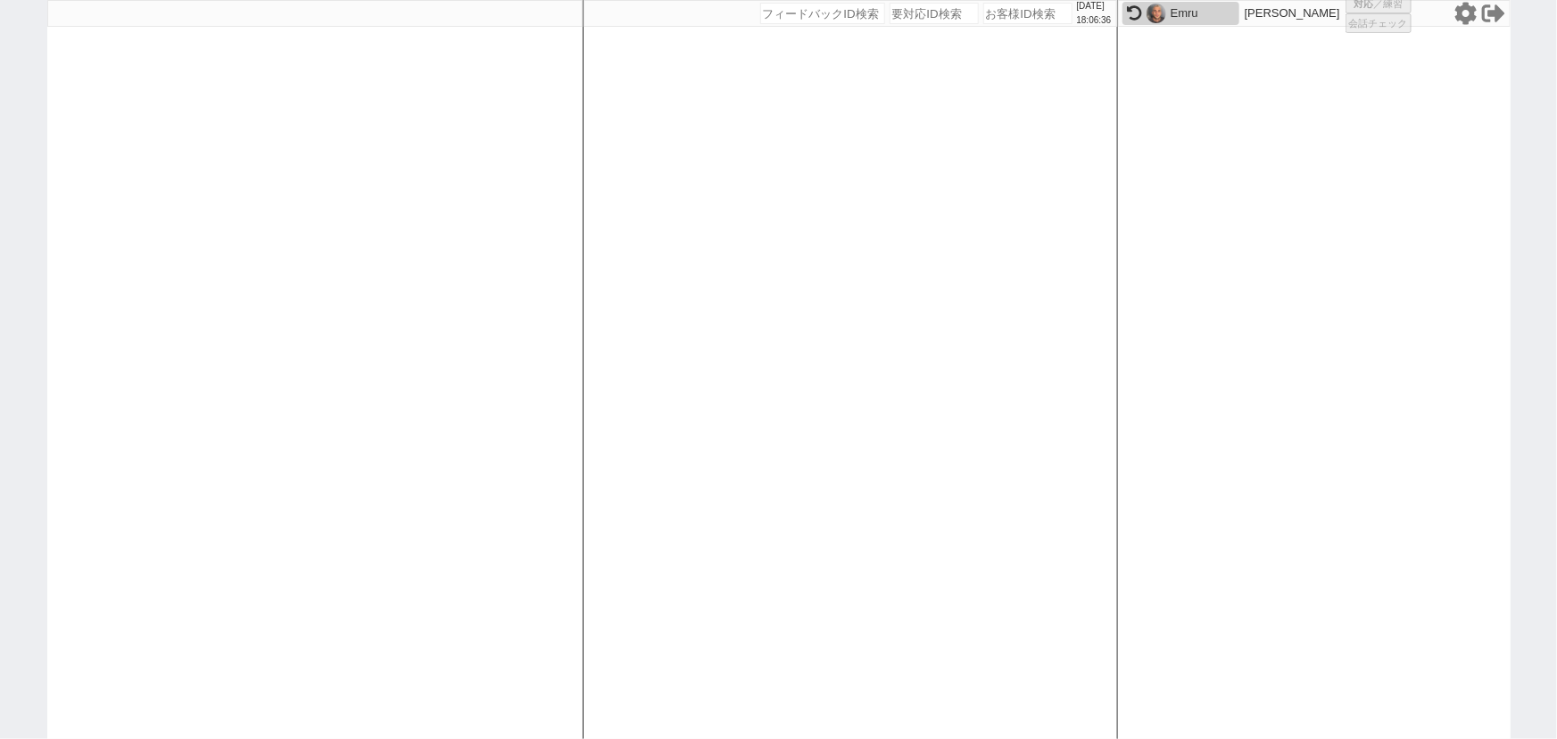
select select "2"
select select
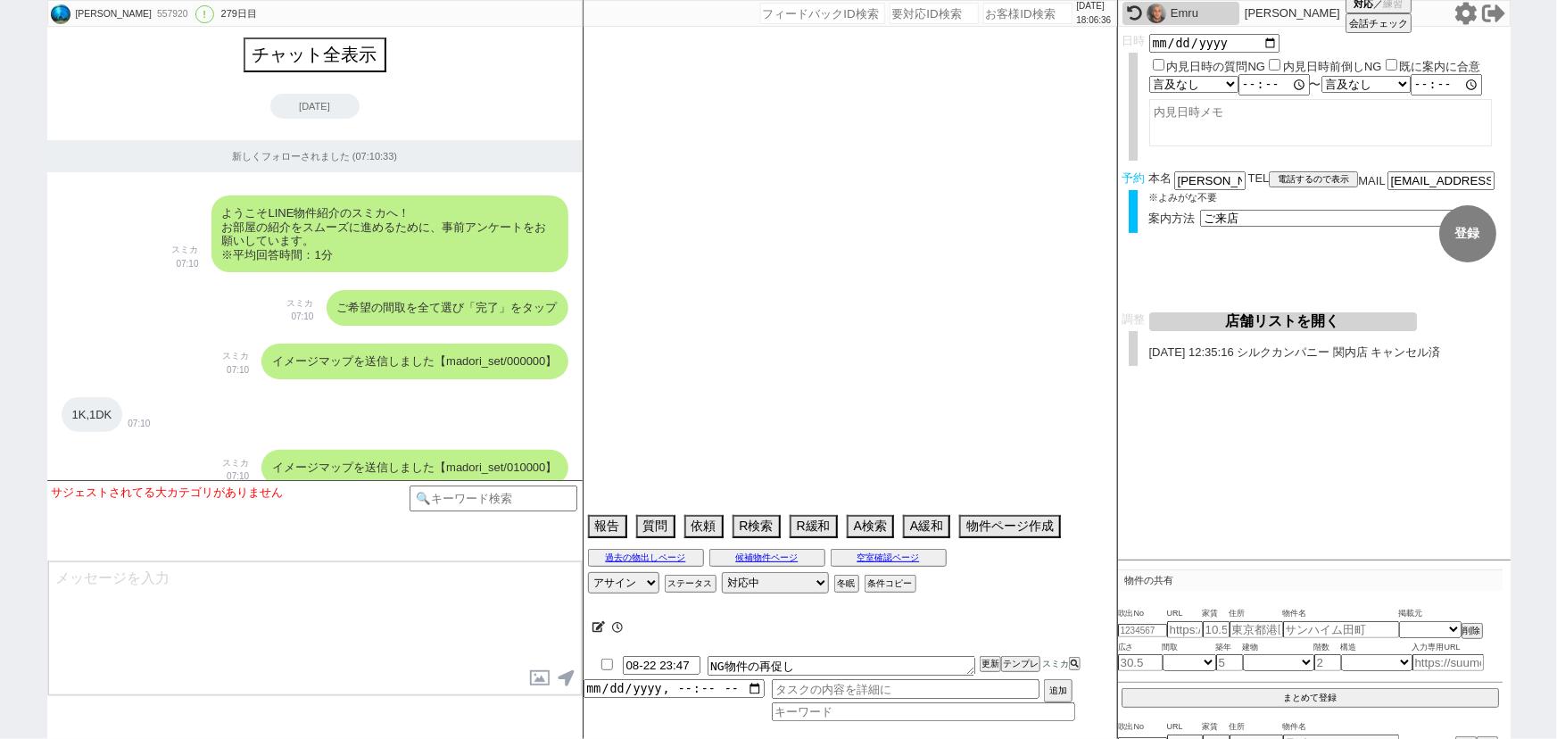
scroll to position [19731, 0]
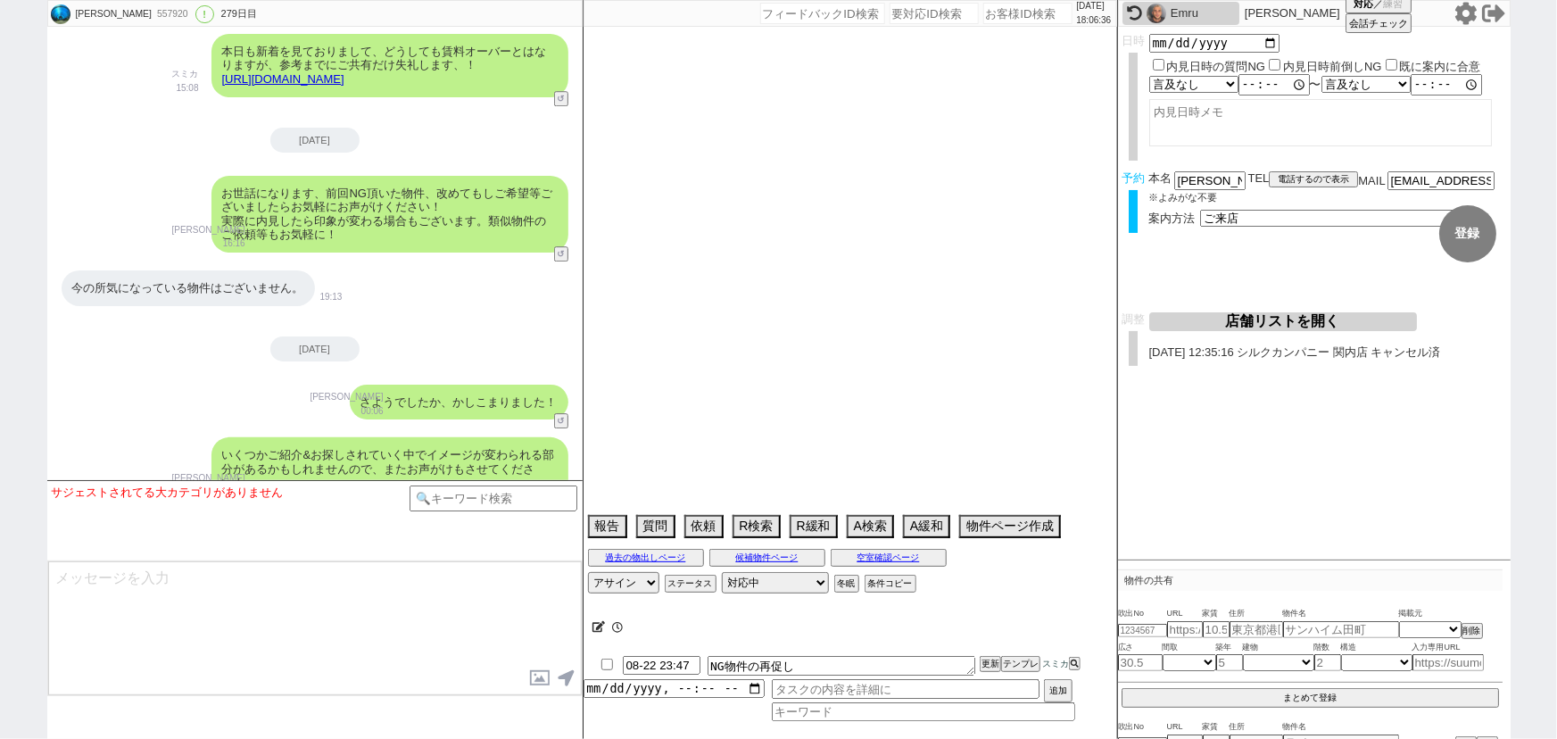
type textarea "他社なし"
select select "15"
select select "0"
select select "57"
select select "50"
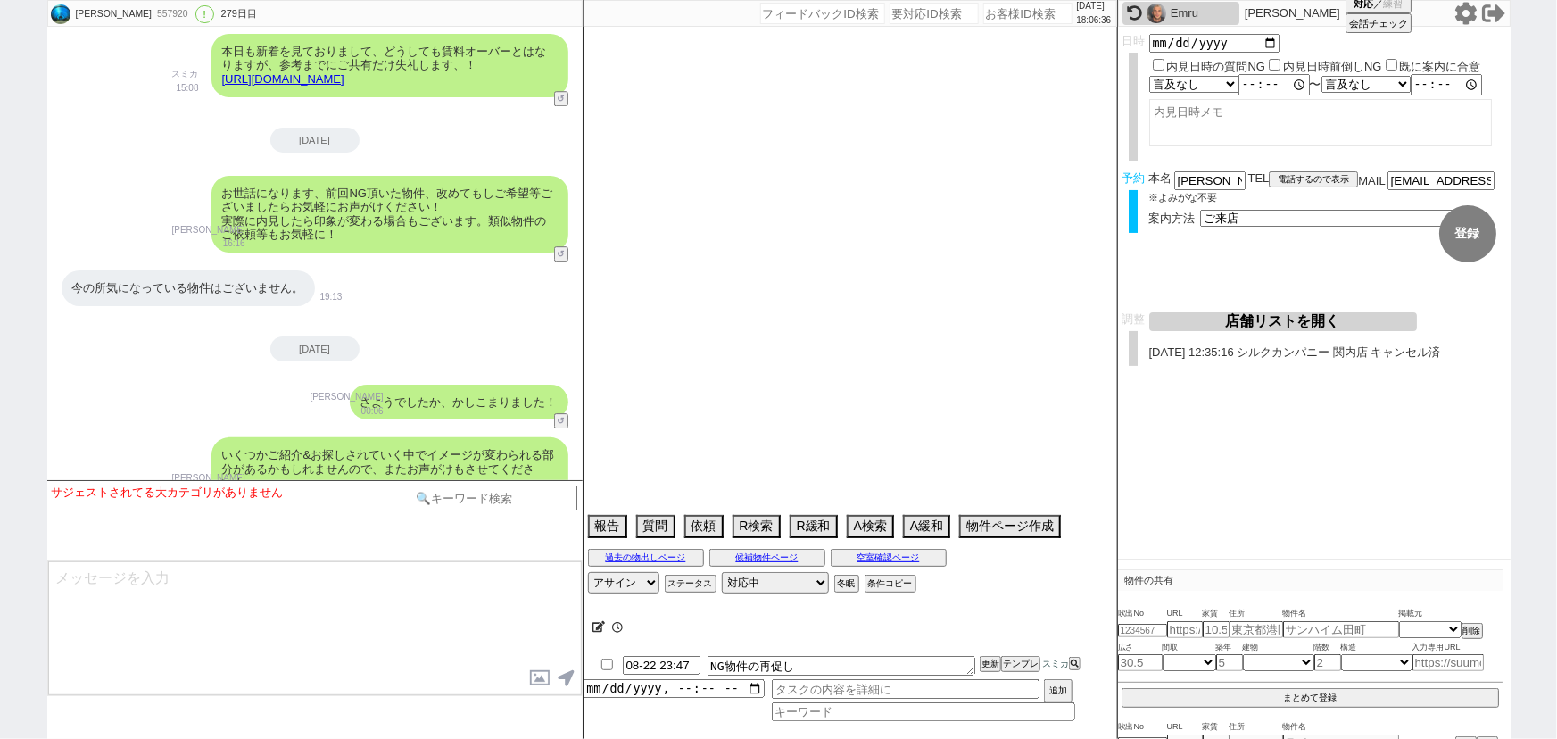
select select "[DATE]"
select select "15"
select select "14"
select select "18"
select select "54"
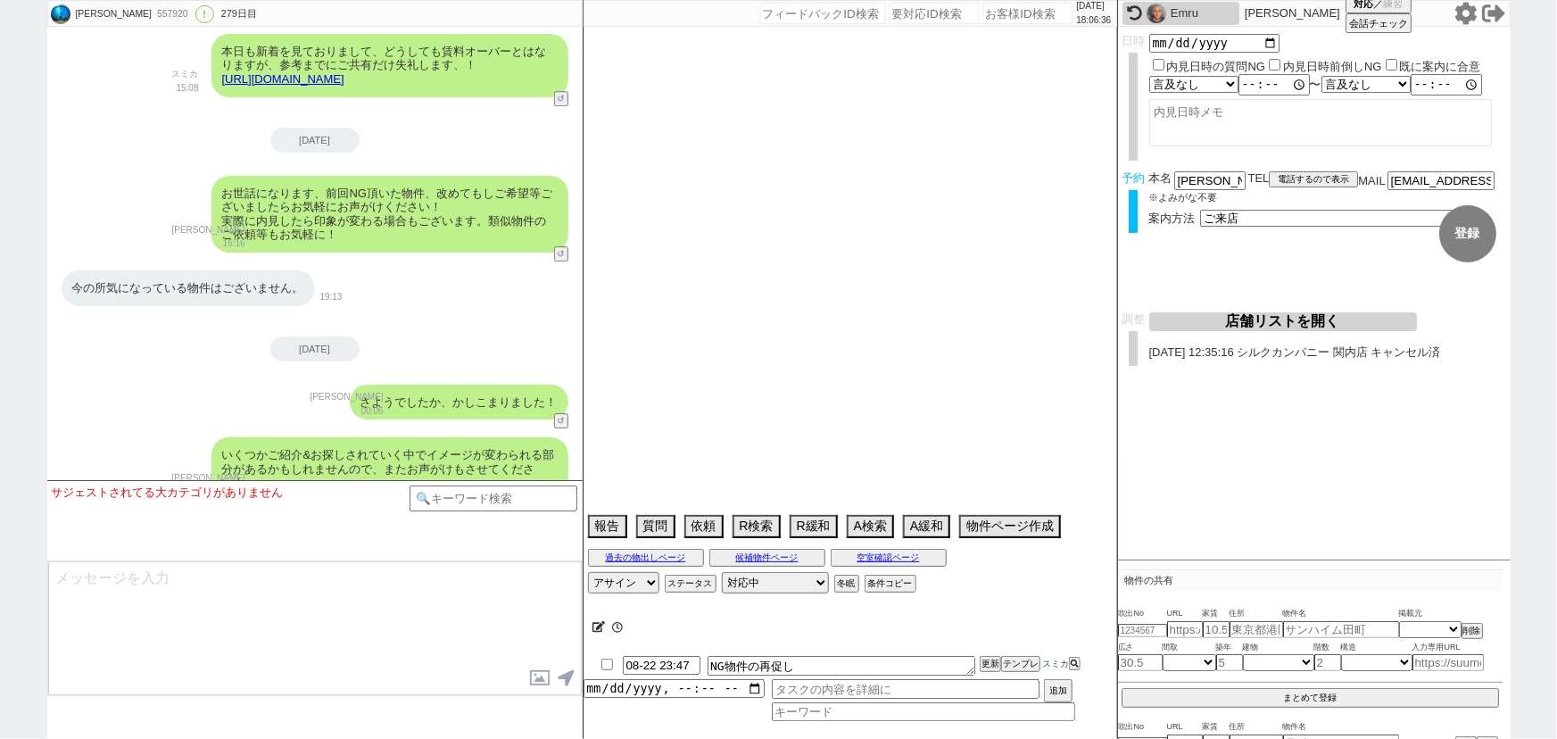
select select "51"
select select "52"
select select "58"
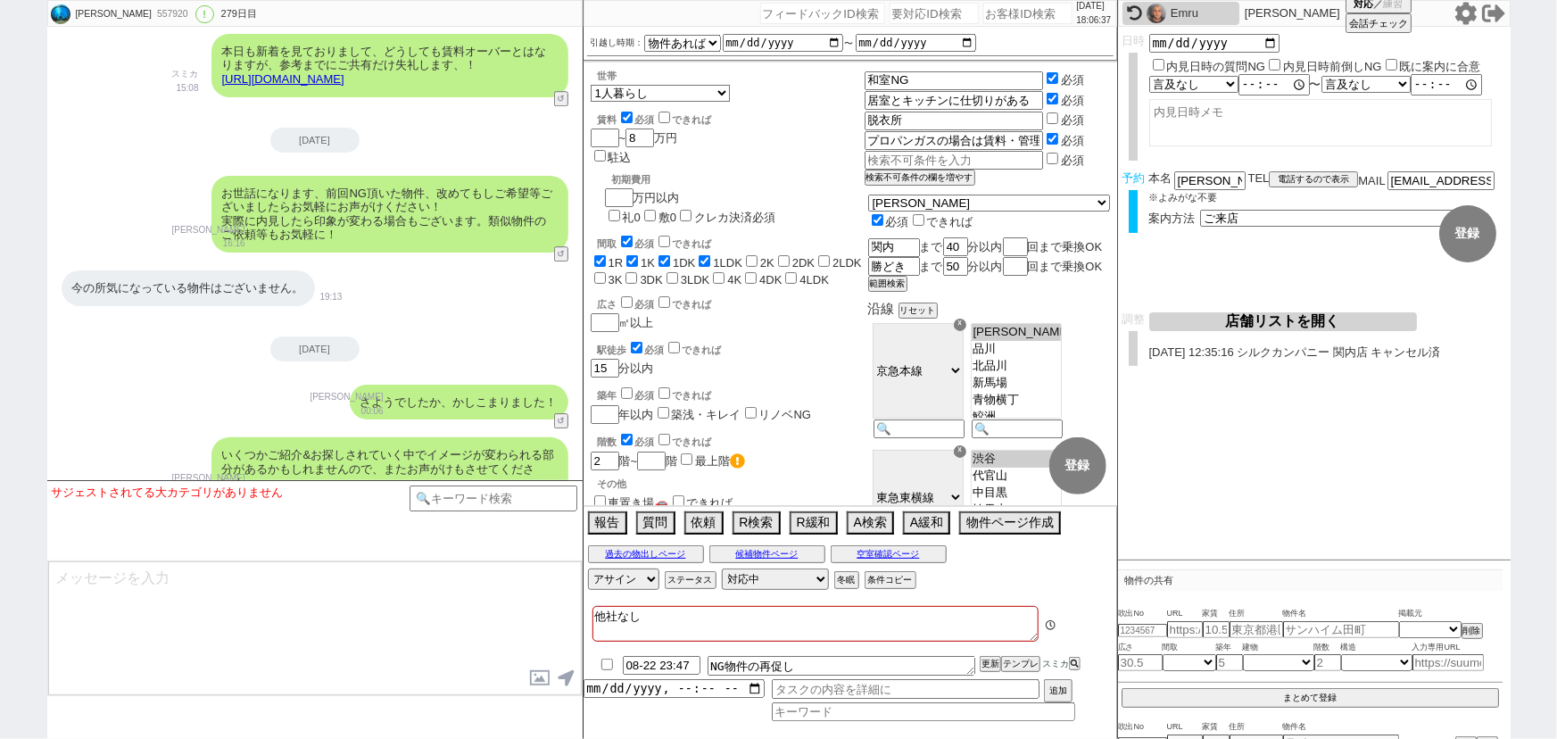
scroll to position [31, 0]
click at [1023, 663] on button "テンプレ" at bounding box center [1020, 664] width 39 height 12
type textarea "お世話になります、前回NG頂いた物件、改めてもしご希望等ございましたらお気軽にお声がけください！ 実際に内見したら印象が変わる場合もございます。類似物件のご依…"
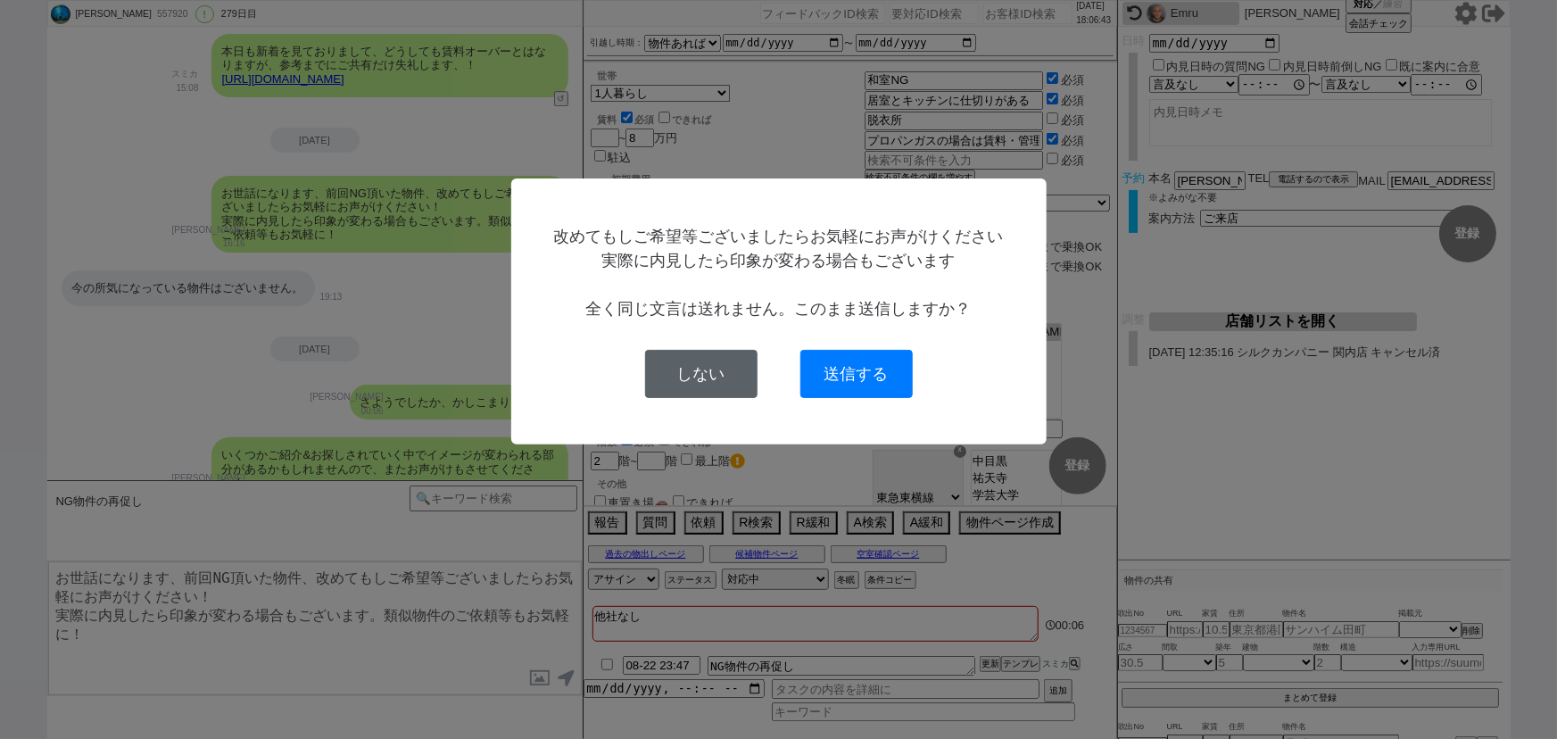
click at [681, 373] on button "しない" at bounding box center [701, 374] width 112 height 48
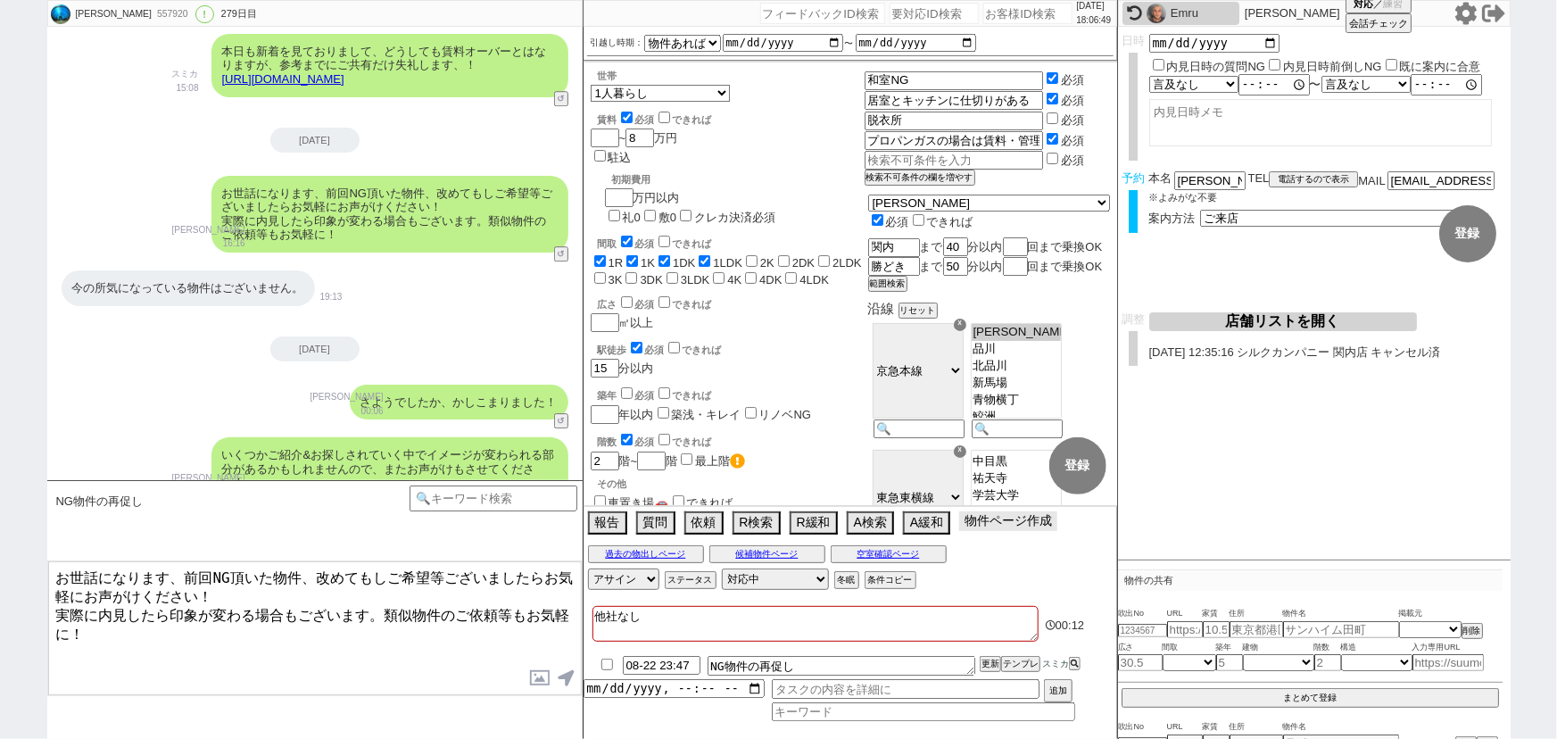
click at [1002, 519] on button "物件ページ作成 今は物件がないので押せません" at bounding box center [1008, 521] width 98 height 20
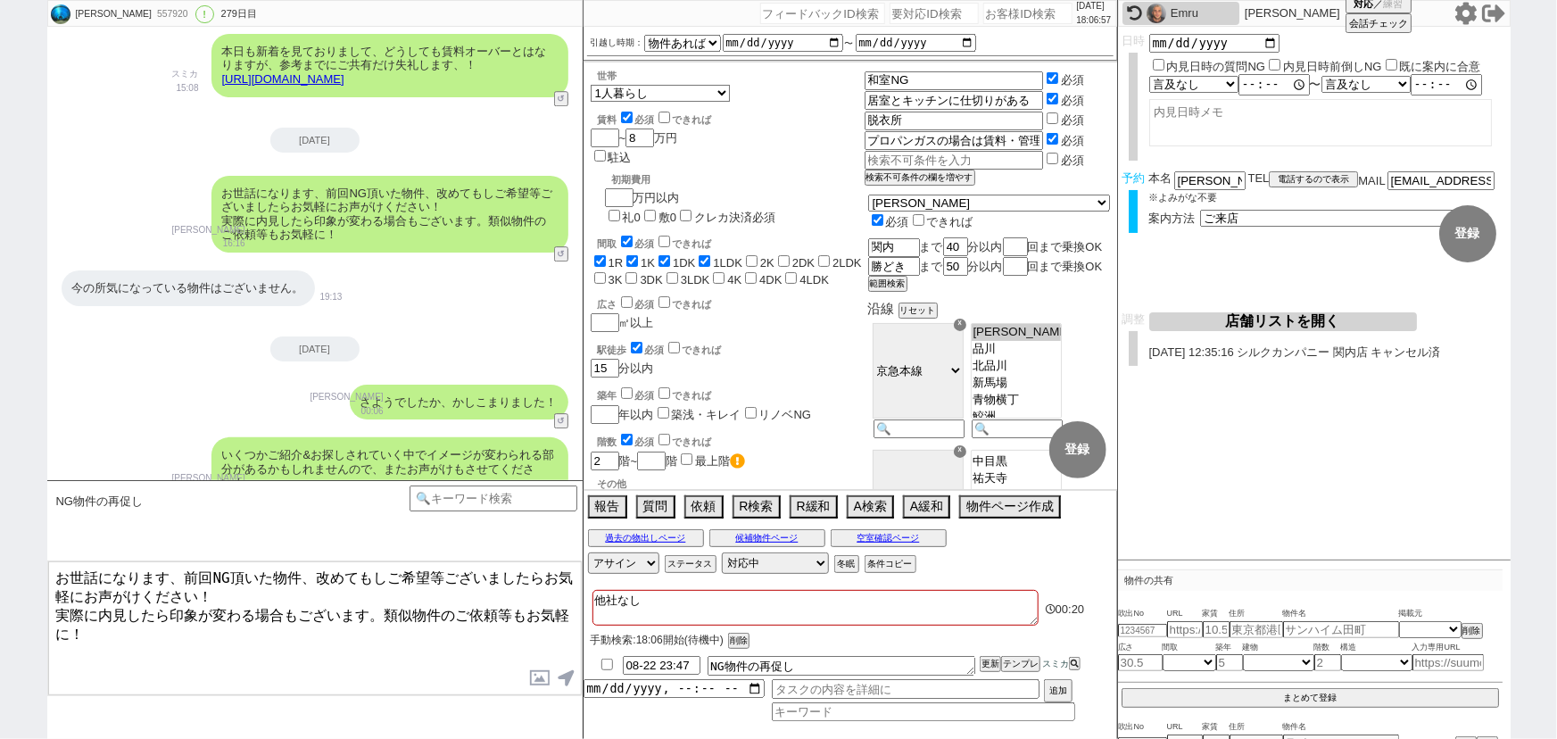
click at [987, 11] on input "number" at bounding box center [1028, 13] width 89 height 21
paste input "610096"
type input "610096"
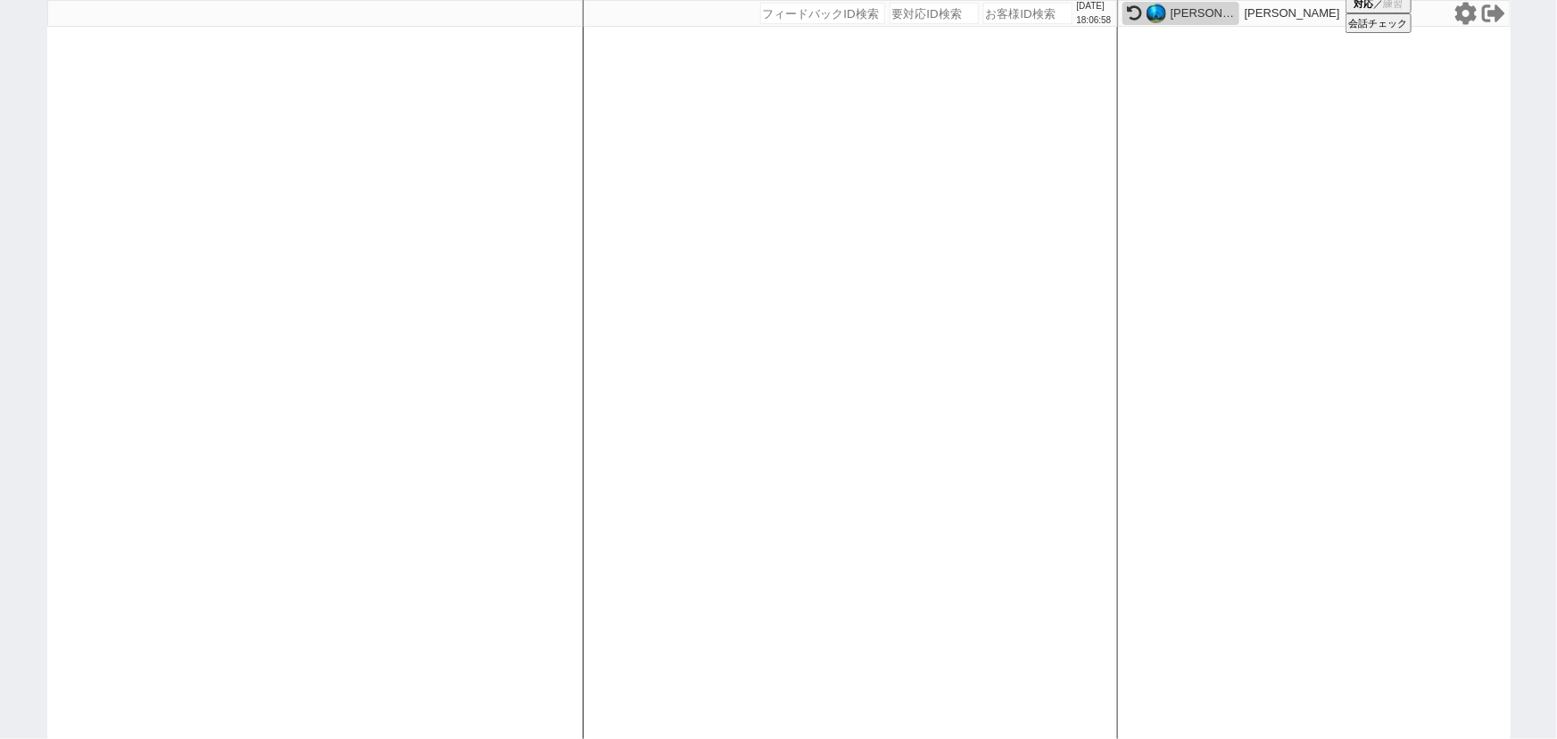
select select "2"
select select "4"
select select "2"
select select "5"
select select
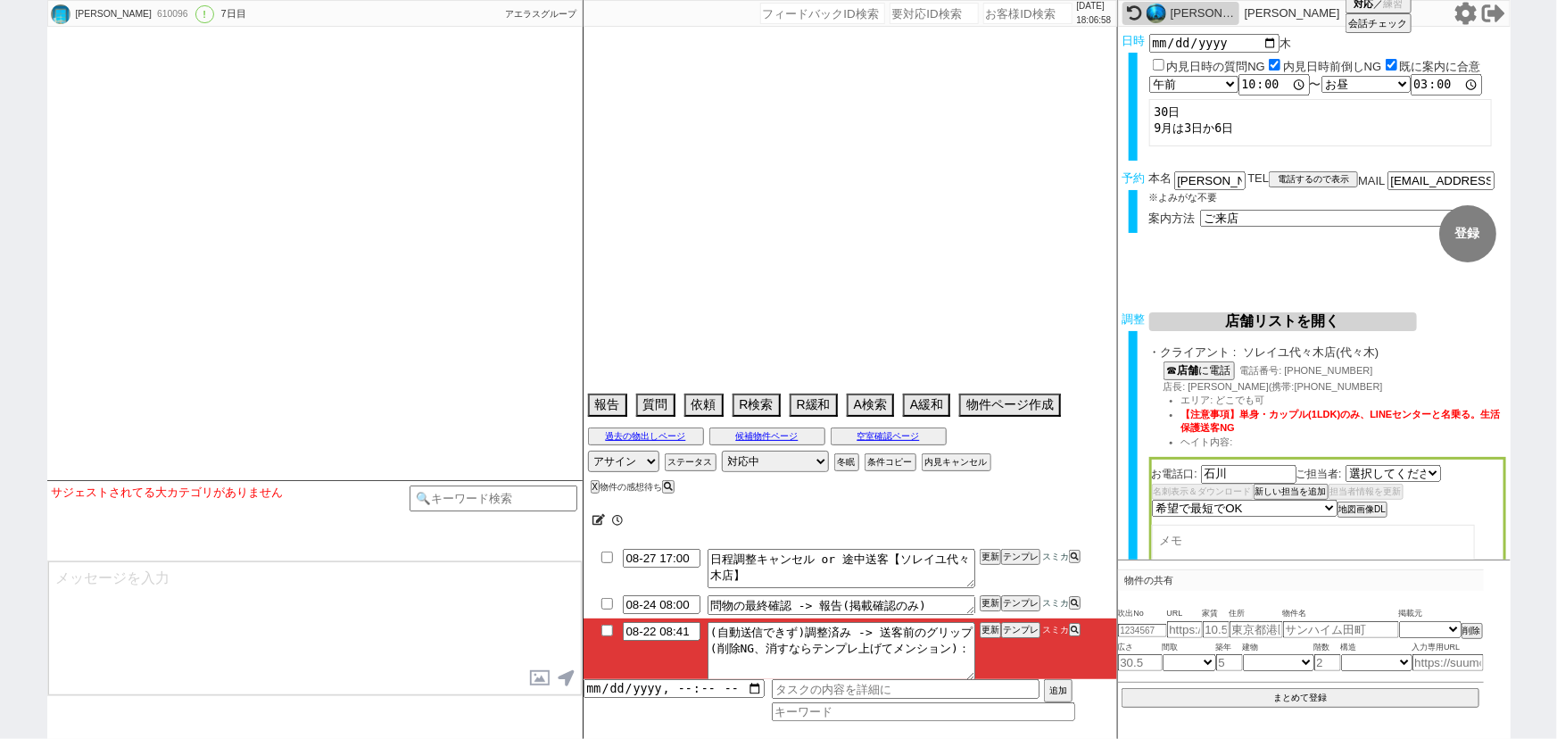
select select "535"
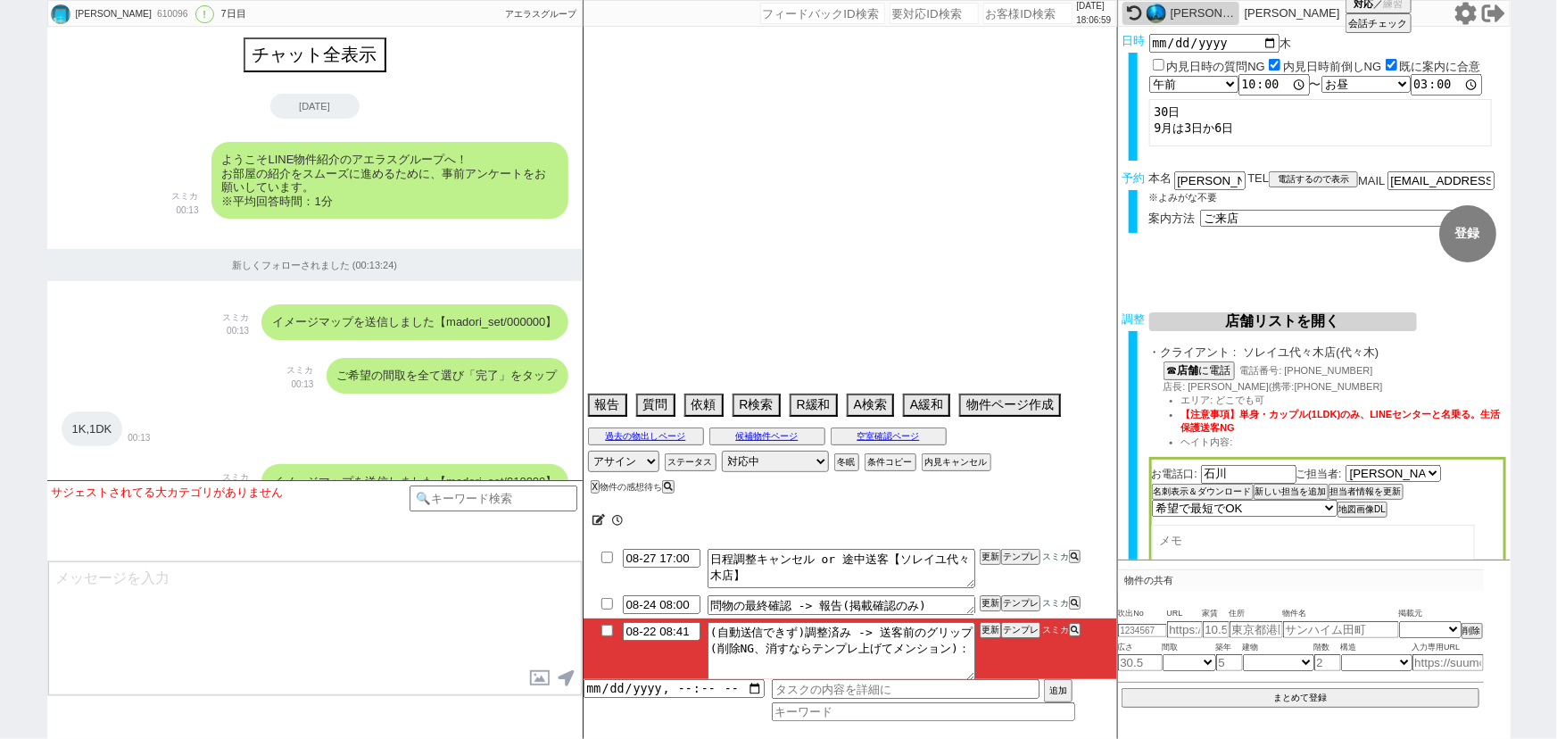
scroll to position [6604, 0]
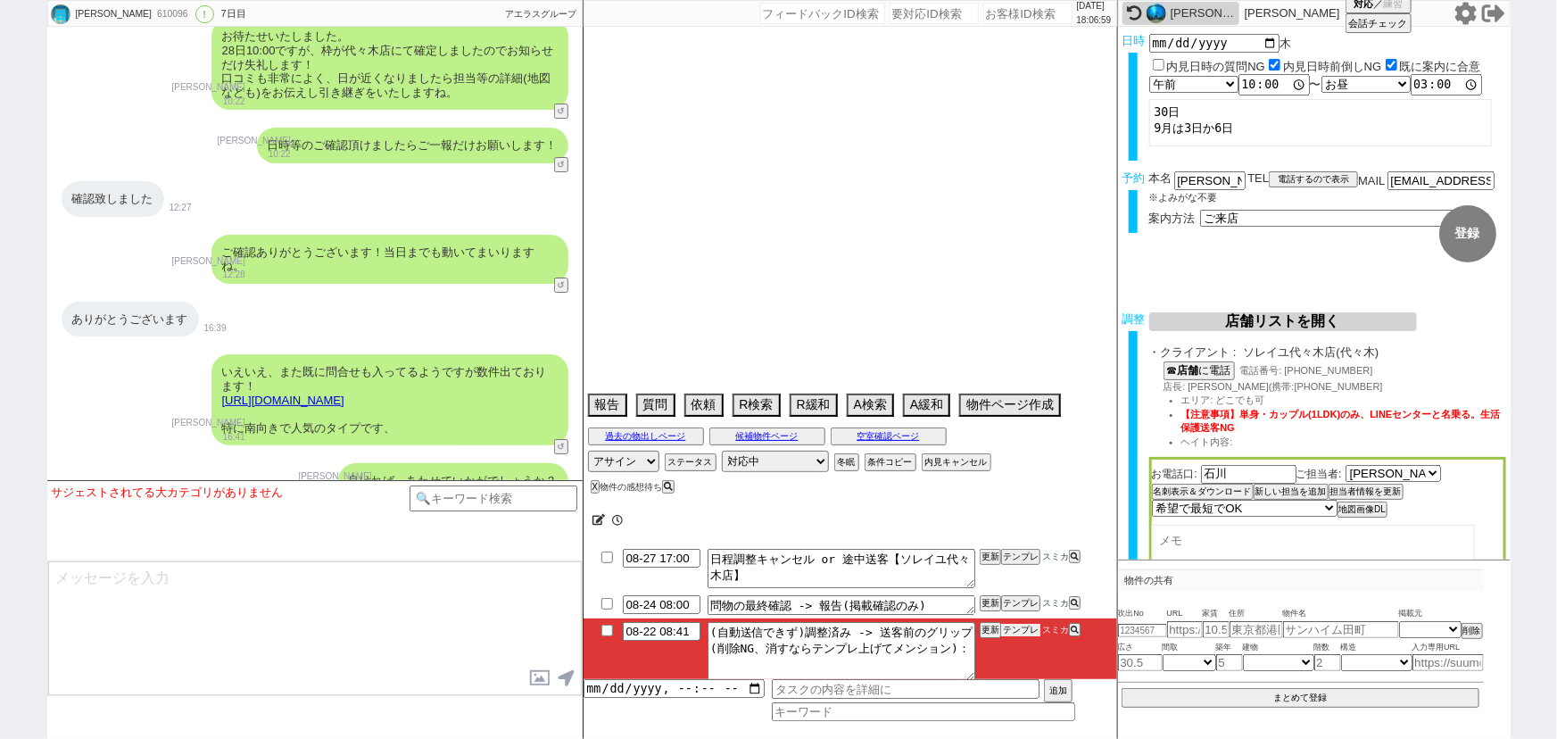
click at [1020, 627] on button "テンプレ" at bounding box center [1020, 630] width 39 height 12
type textarea "当日まで他社無し"
select select "2025"
select select "10"
select select "37"
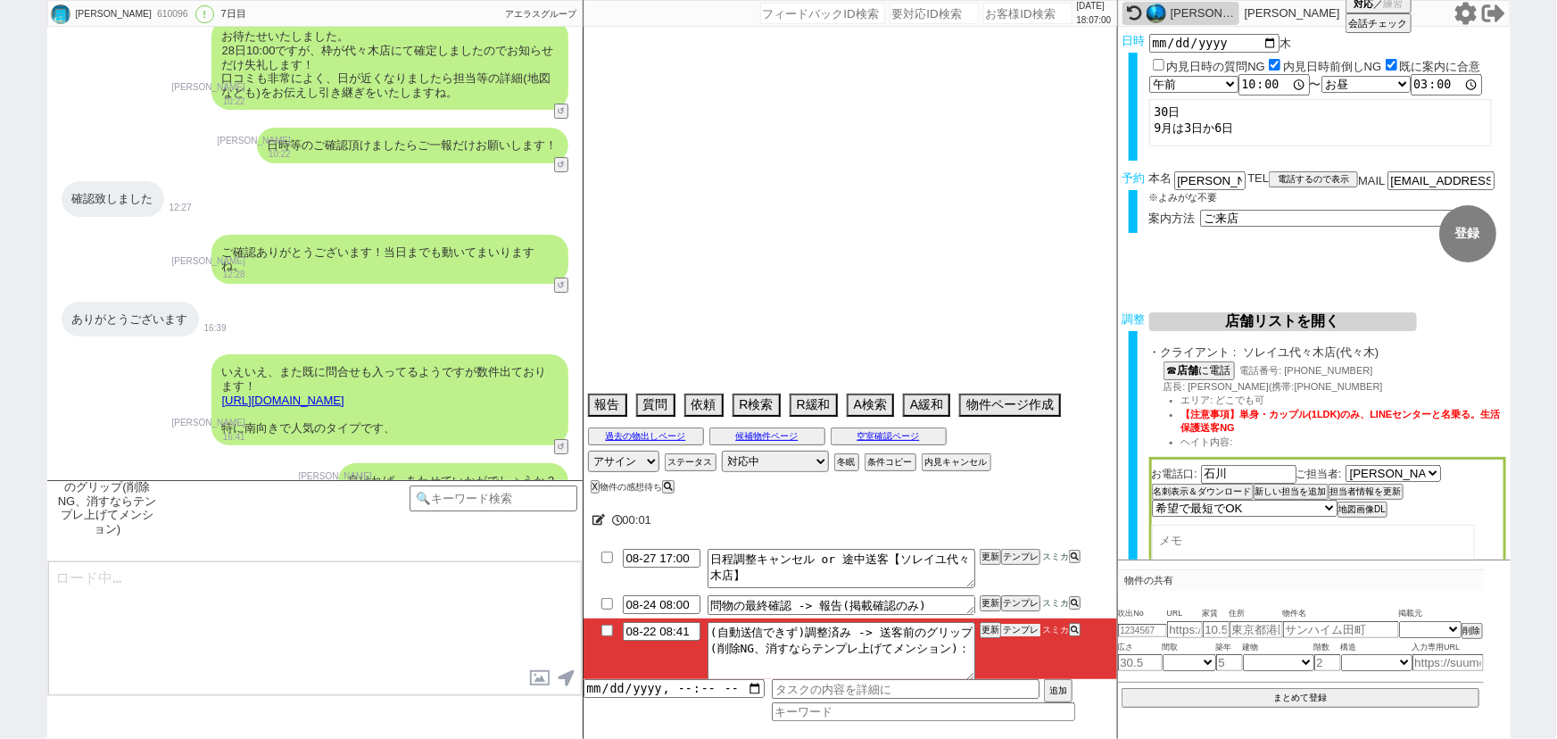
select select "0"
select select "62"
select select "23"
select select "723"
select select "75"
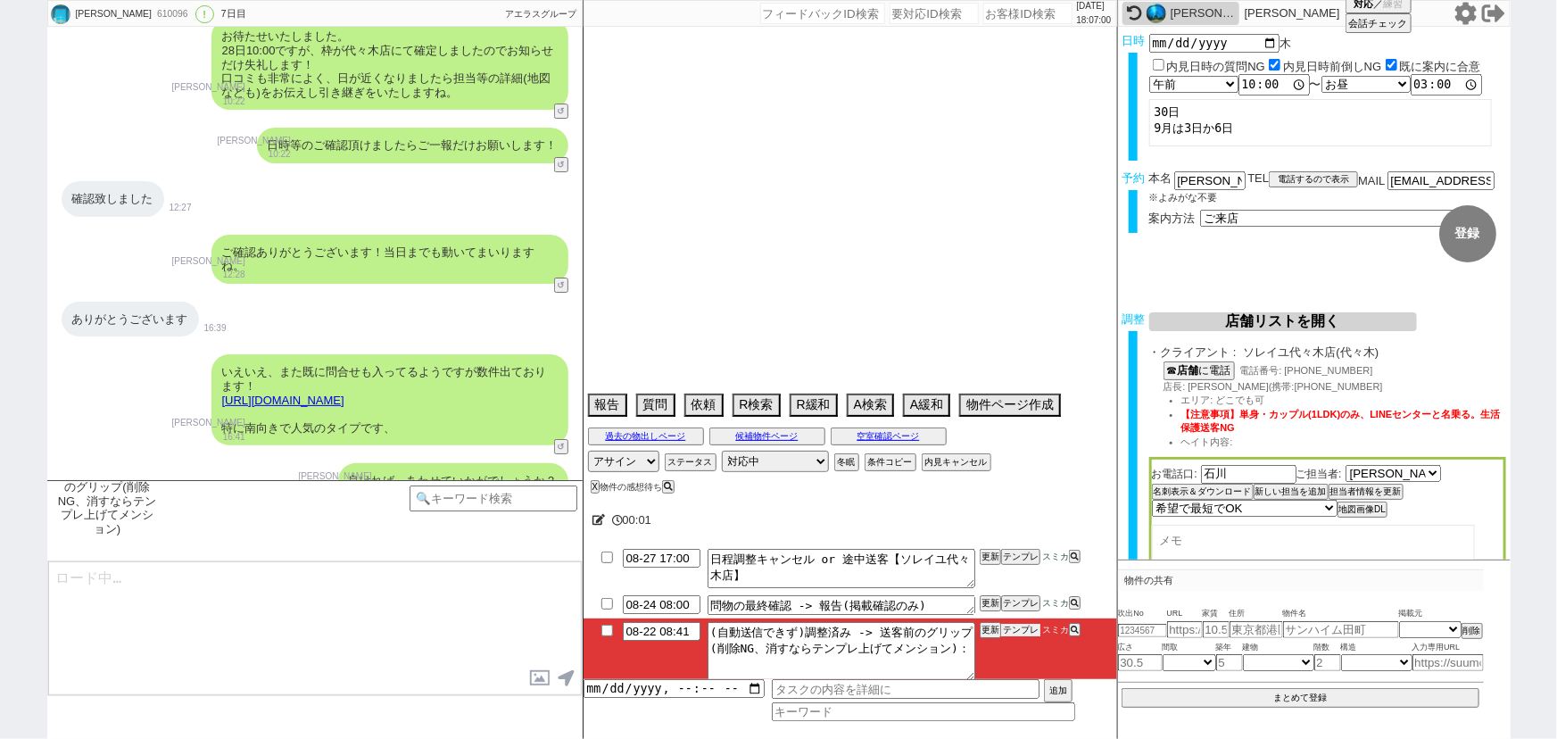
select select "811"
select select "14"
select select "72"
select select "57"
select select "70"
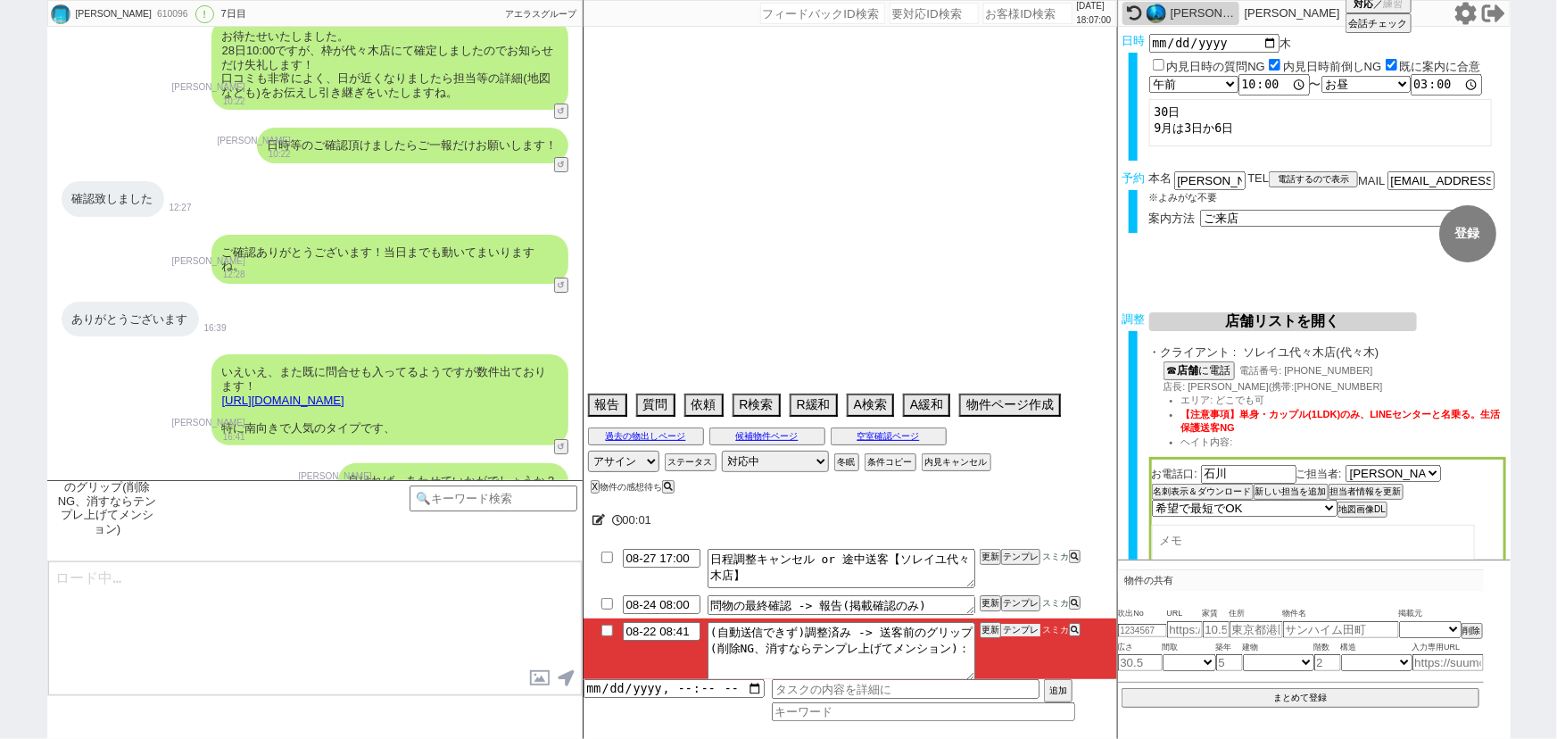
select select "60"
select select "65"
select select "63"
select select "53"
select select "50"
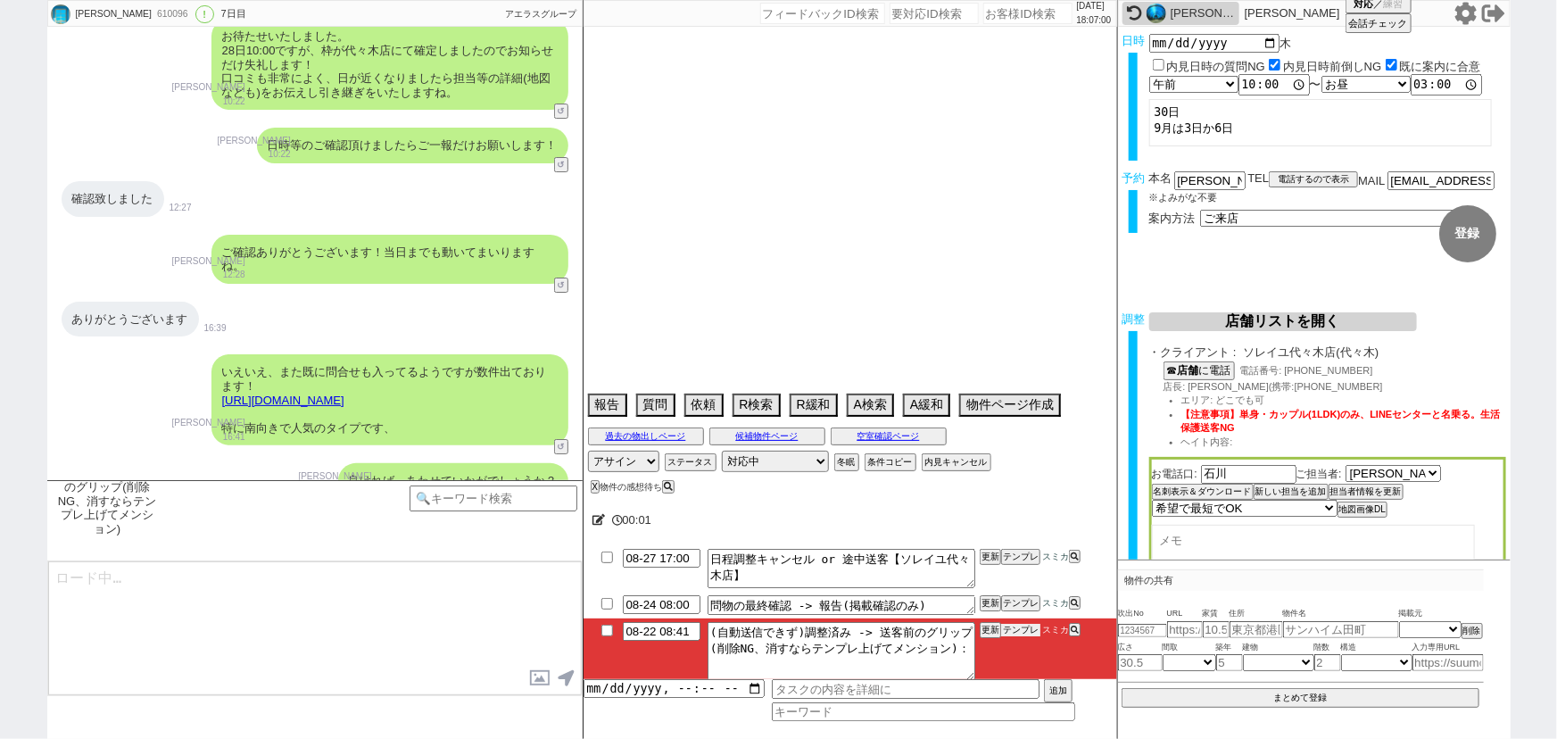
select select "44"
select select "71"
select select "48"
select select "64"
select select "69"
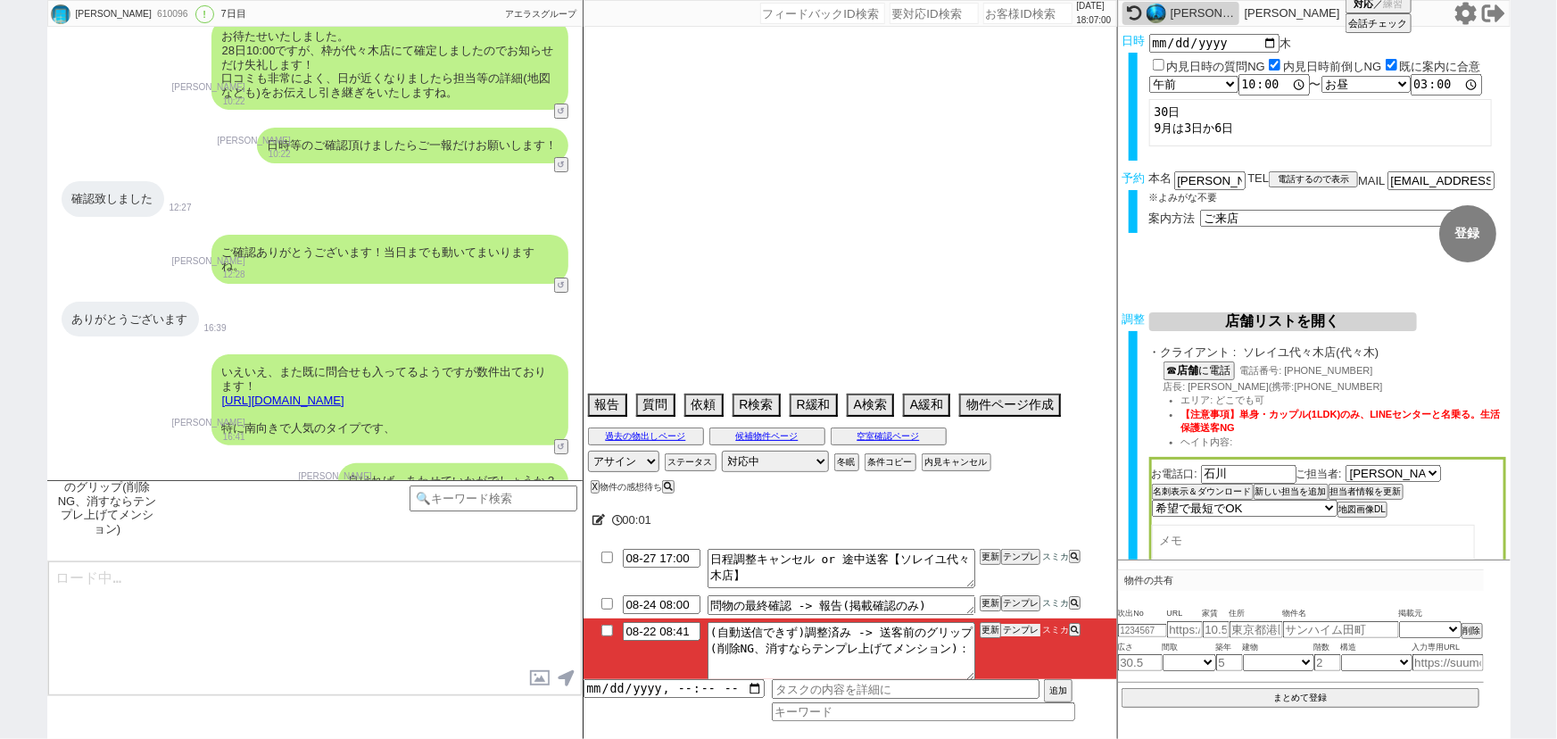
select select "25"
select select "15"
select select "67"
select select "59"
select select "19"
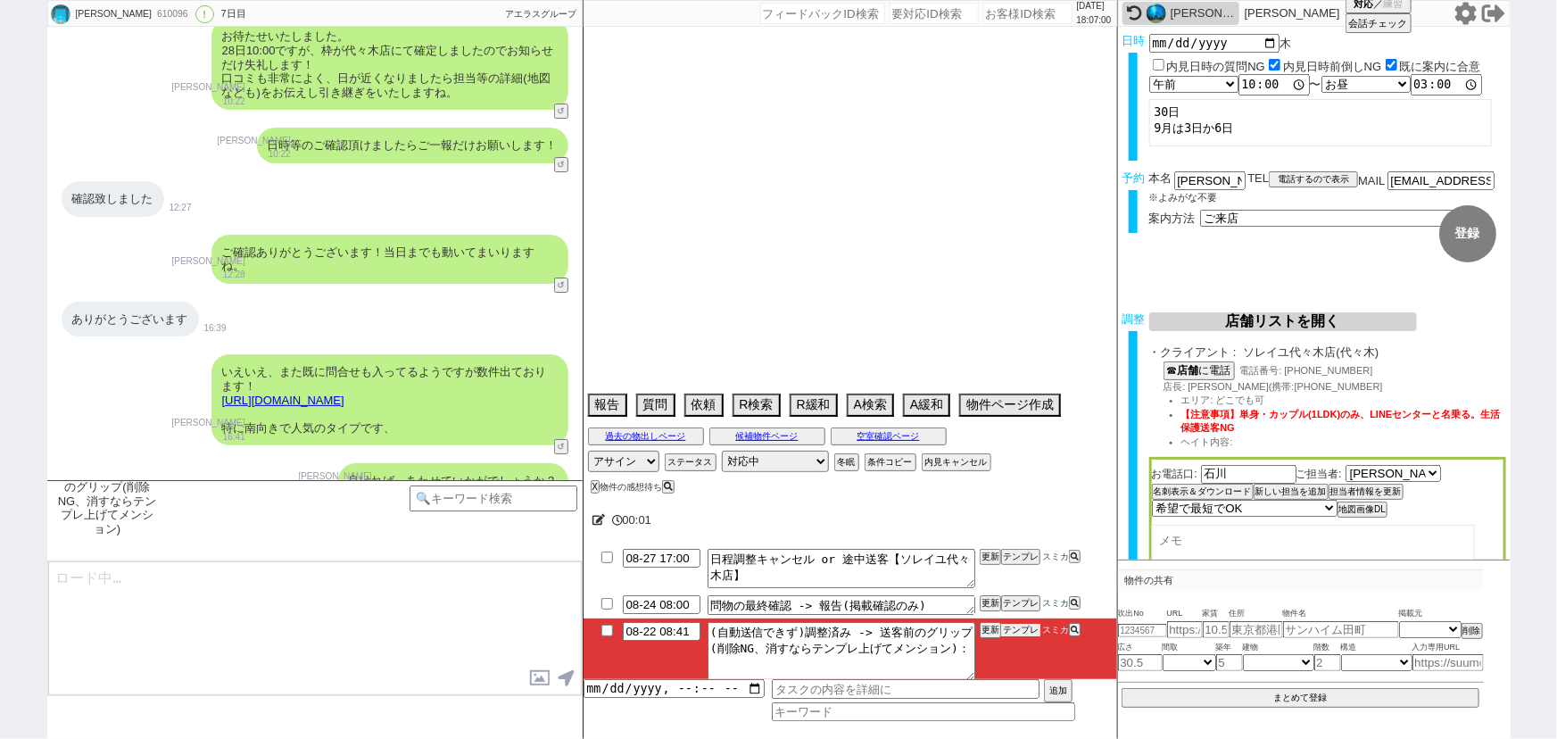
select select "38"
select select "52"
select select "47"
select select "68"
select select "33"
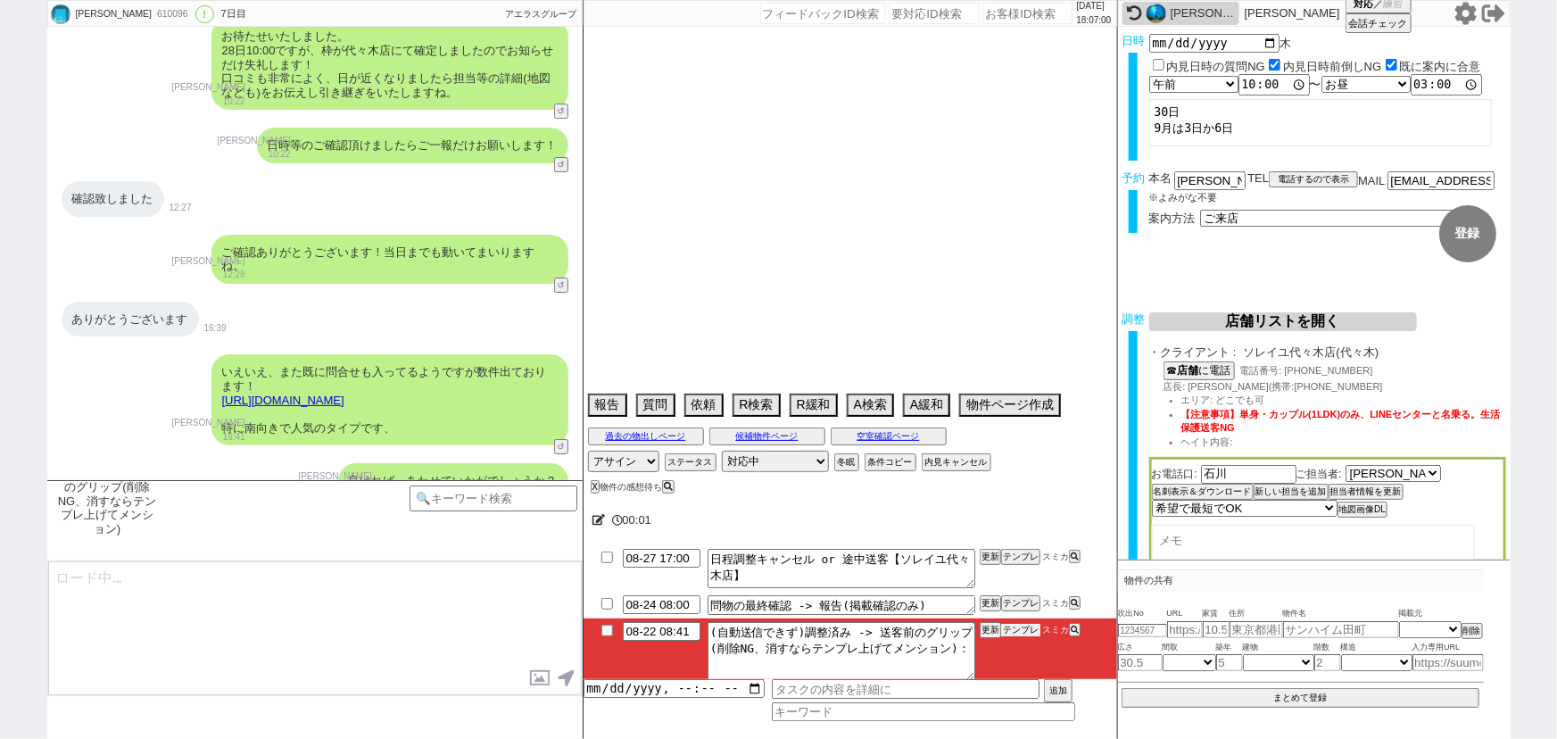
select select "74"
select select "54"
select select "9"
select select "332"
select select "66"
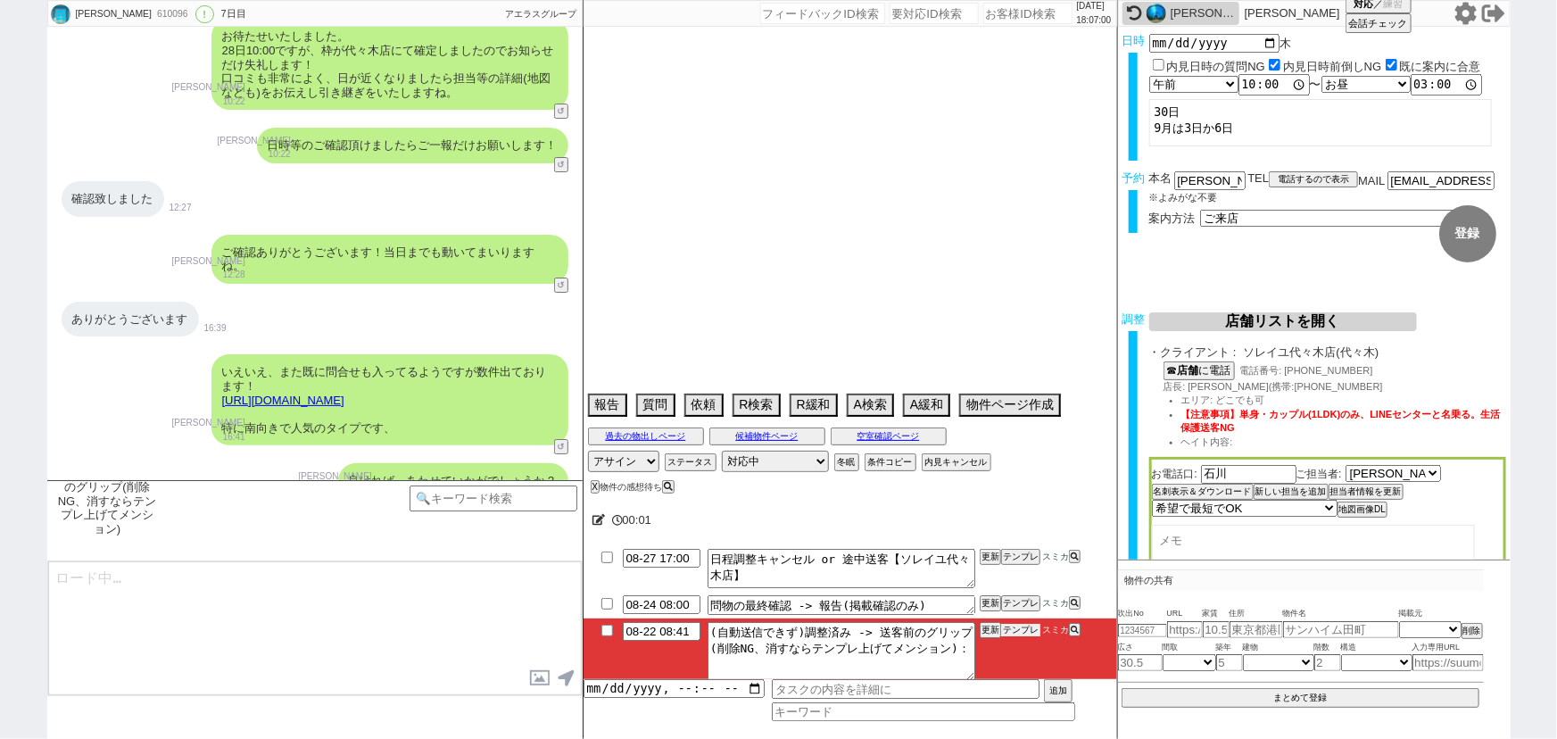
select select "29"
select select "56"
select select "35"
select select "36"
select select "12"
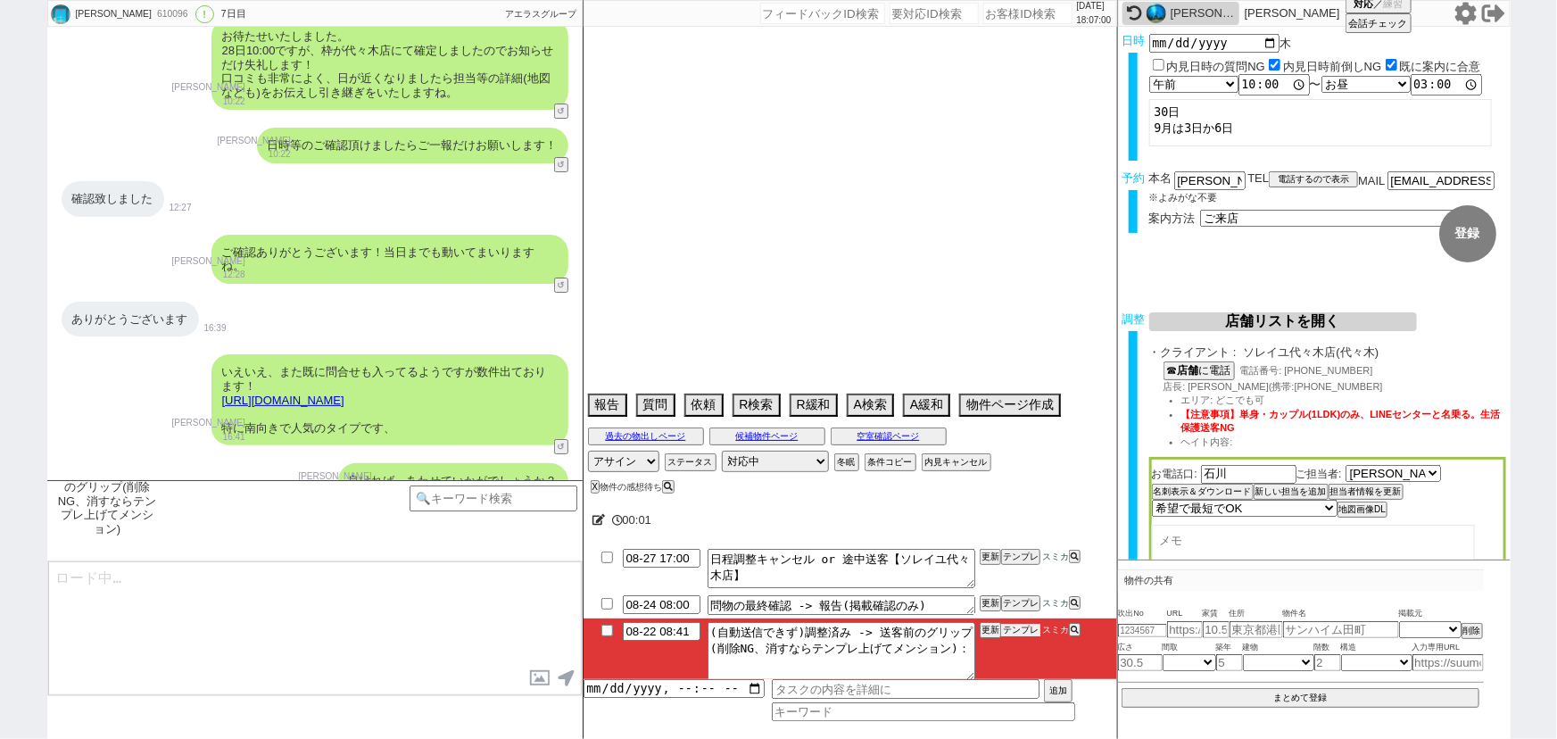
select select "76"
select select "17"
select select "73"
select select "7"
select select "27"
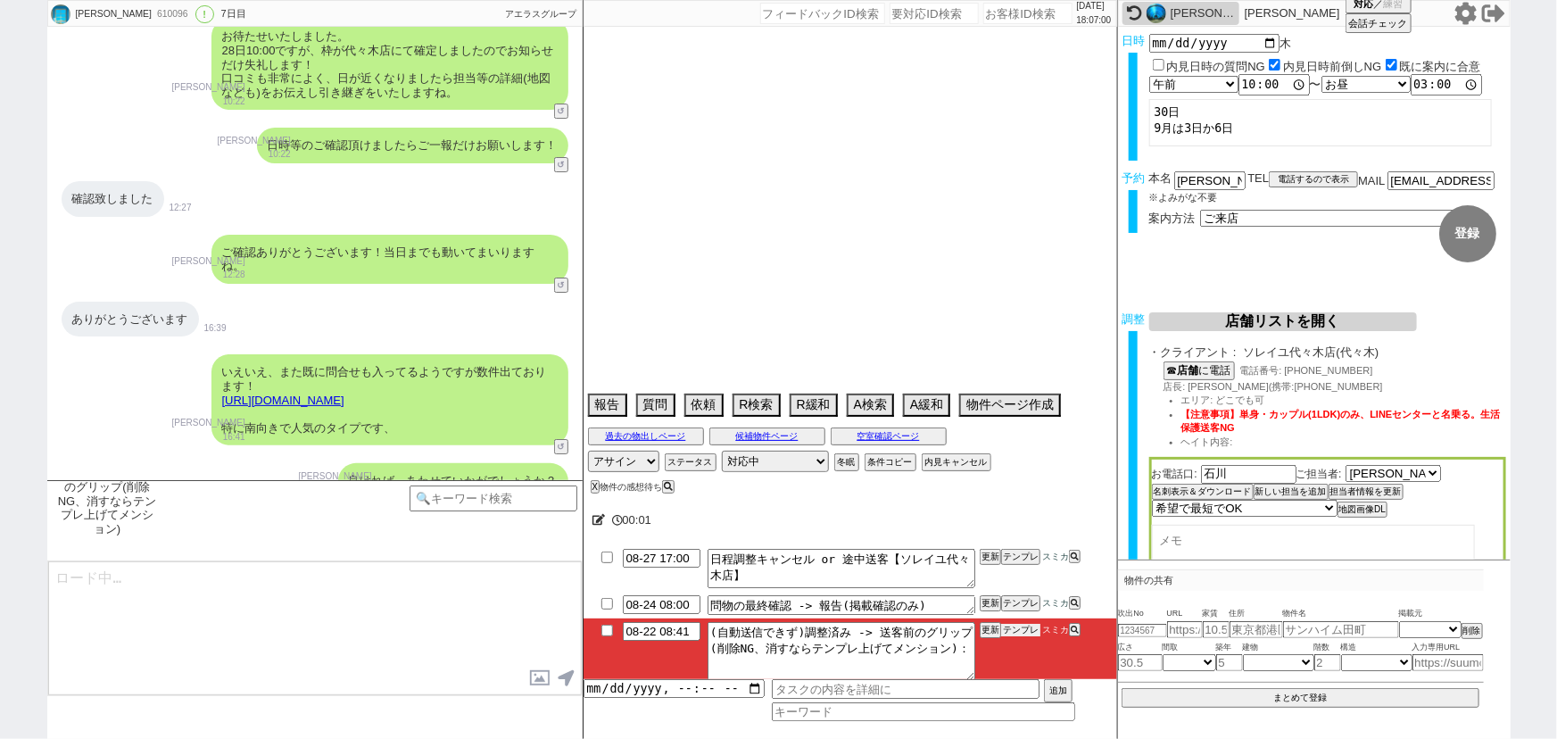
select select "24"
select select "77"
select select "11"
select select "51"
select select "58"
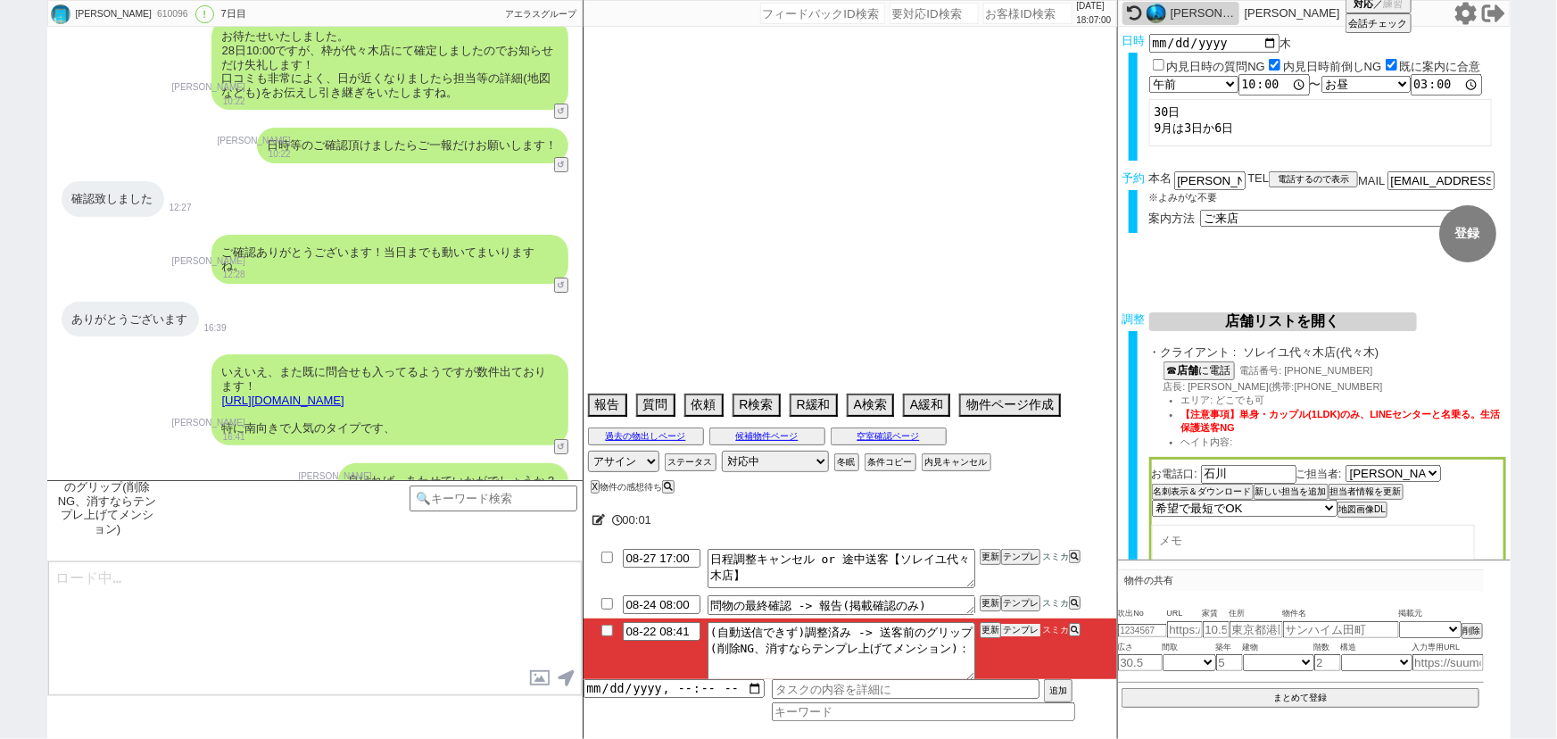
select select "30"
select select "16"
select select "531"
select select "34"
select select "46"
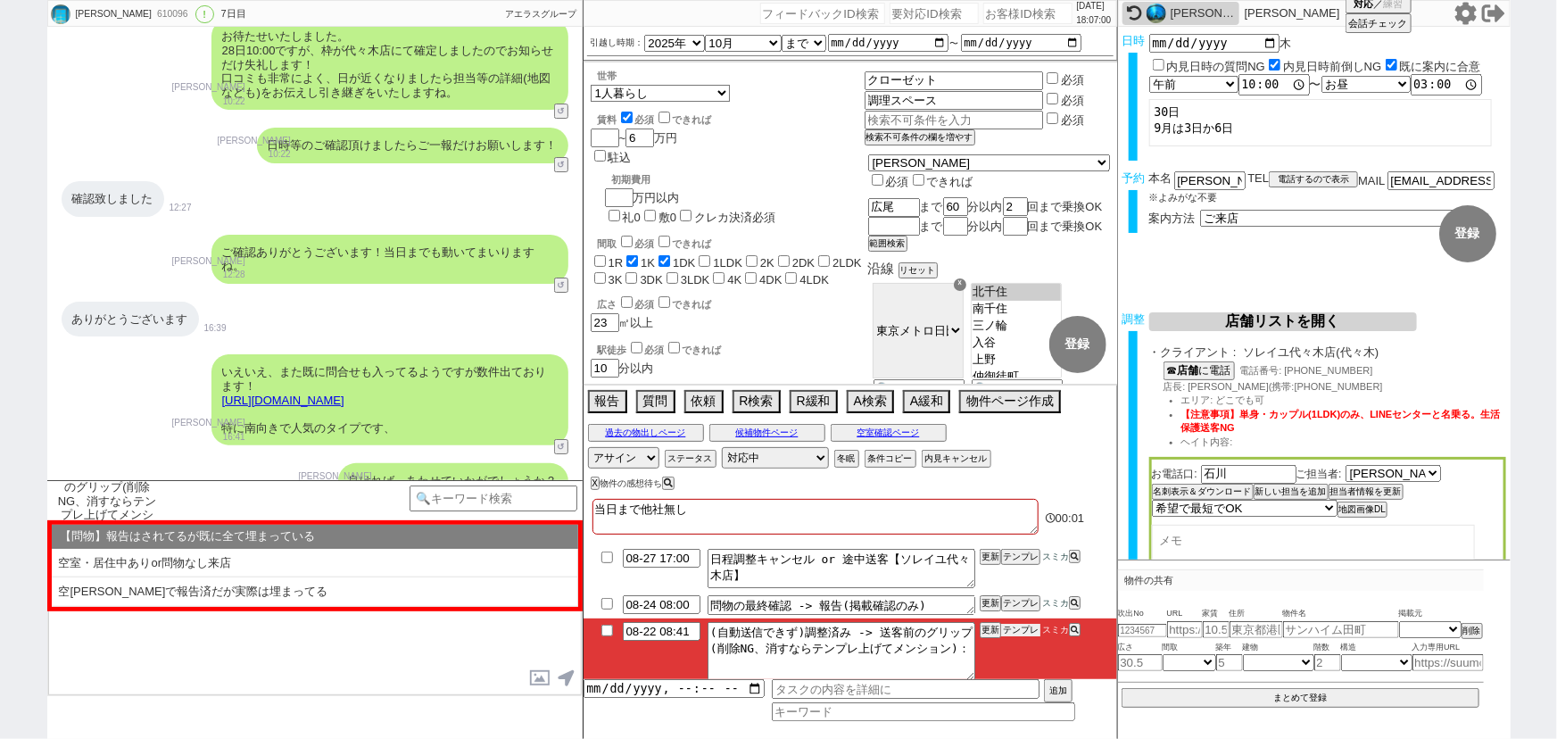
scroll to position [246, 0]
click at [859, 441] on div "過去の物出しページ 候補物件ページ 空室確認ページ" at bounding box center [851, 432] width 534 height 23
click at [880, 430] on button "空室確認ページ" at bounding box center [889, 433] width 116 height 14
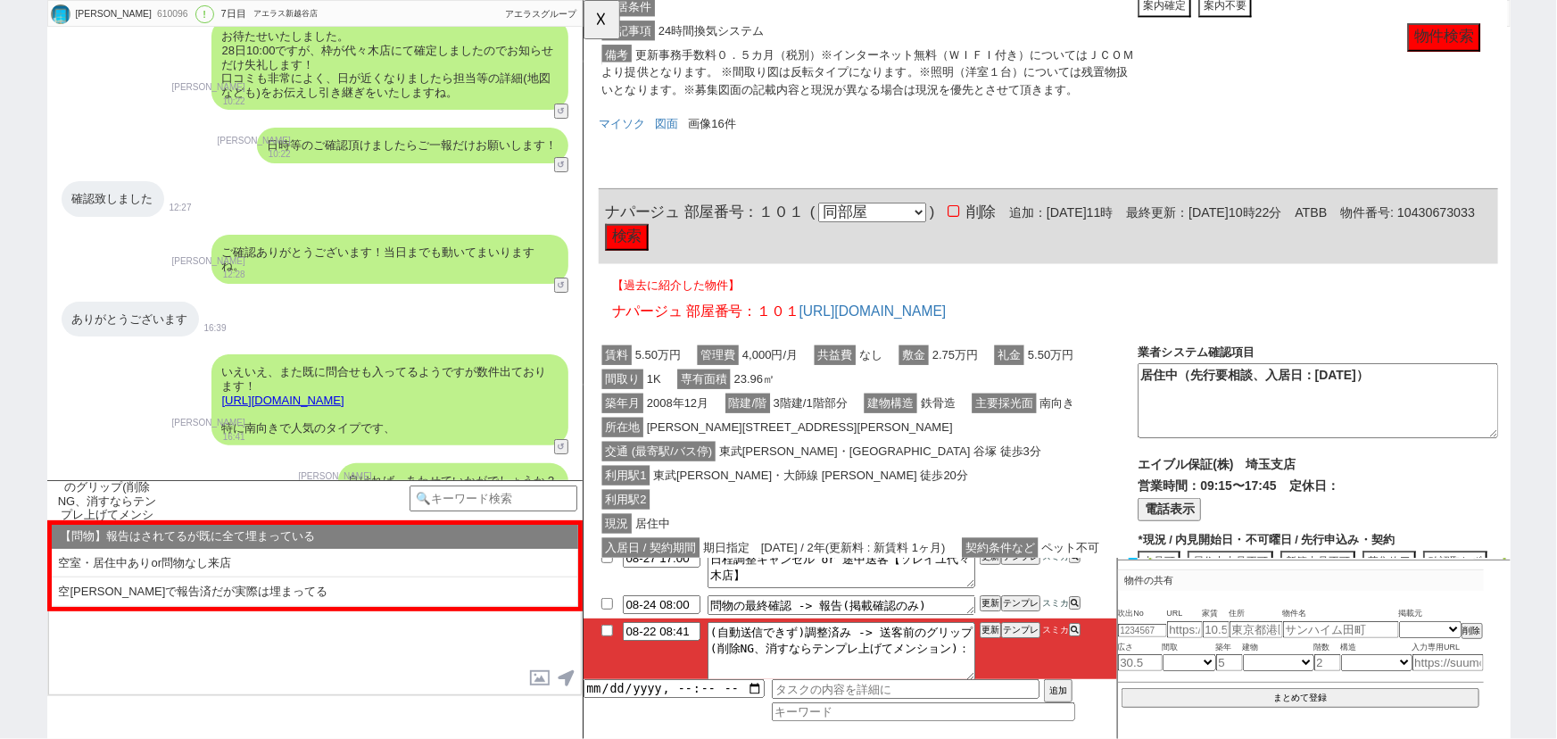
scroll to position [1496, 0]
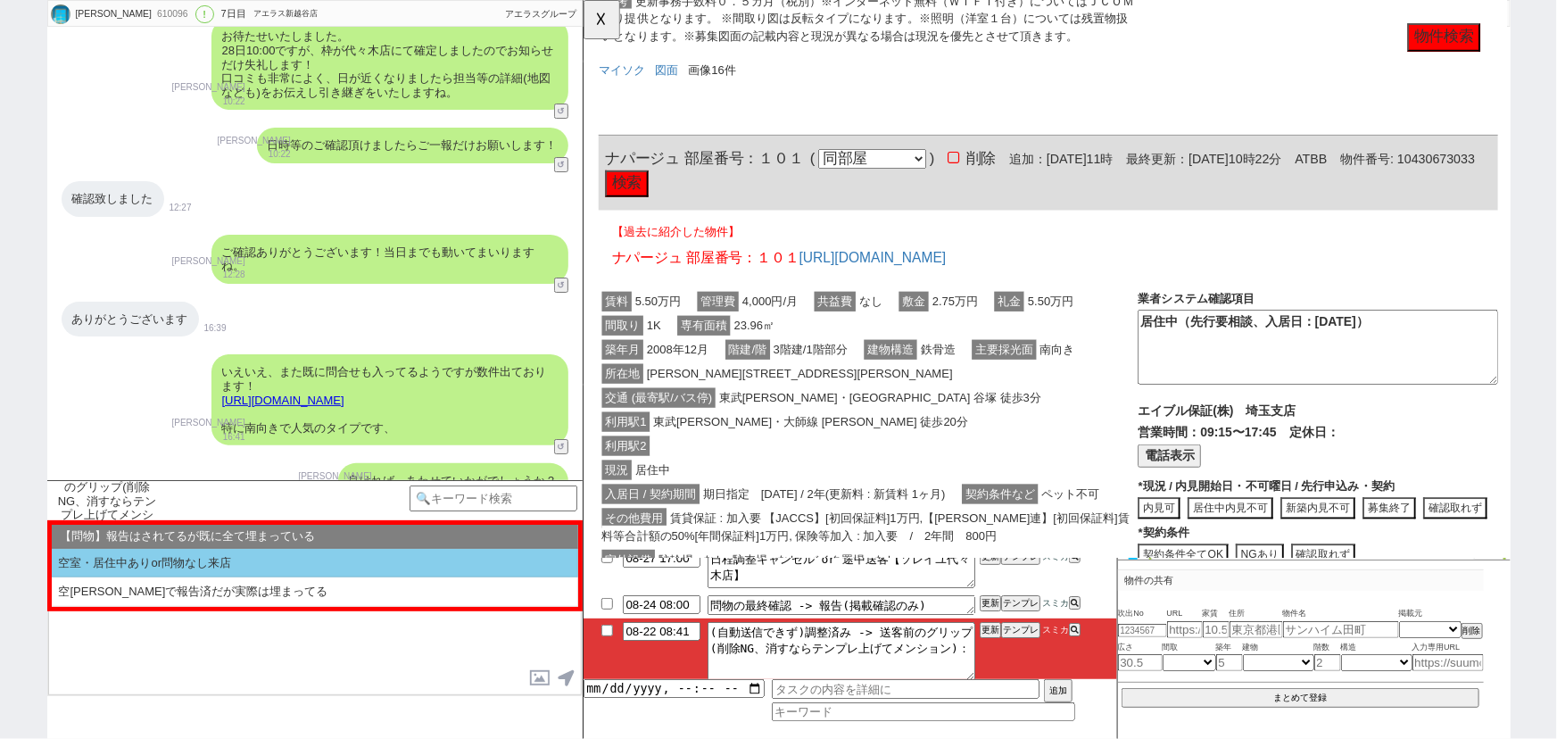
click at [284, 558] on li "空室・居住中ありor問物なし来店" at bounding box center [315, 563] width 527 height 29
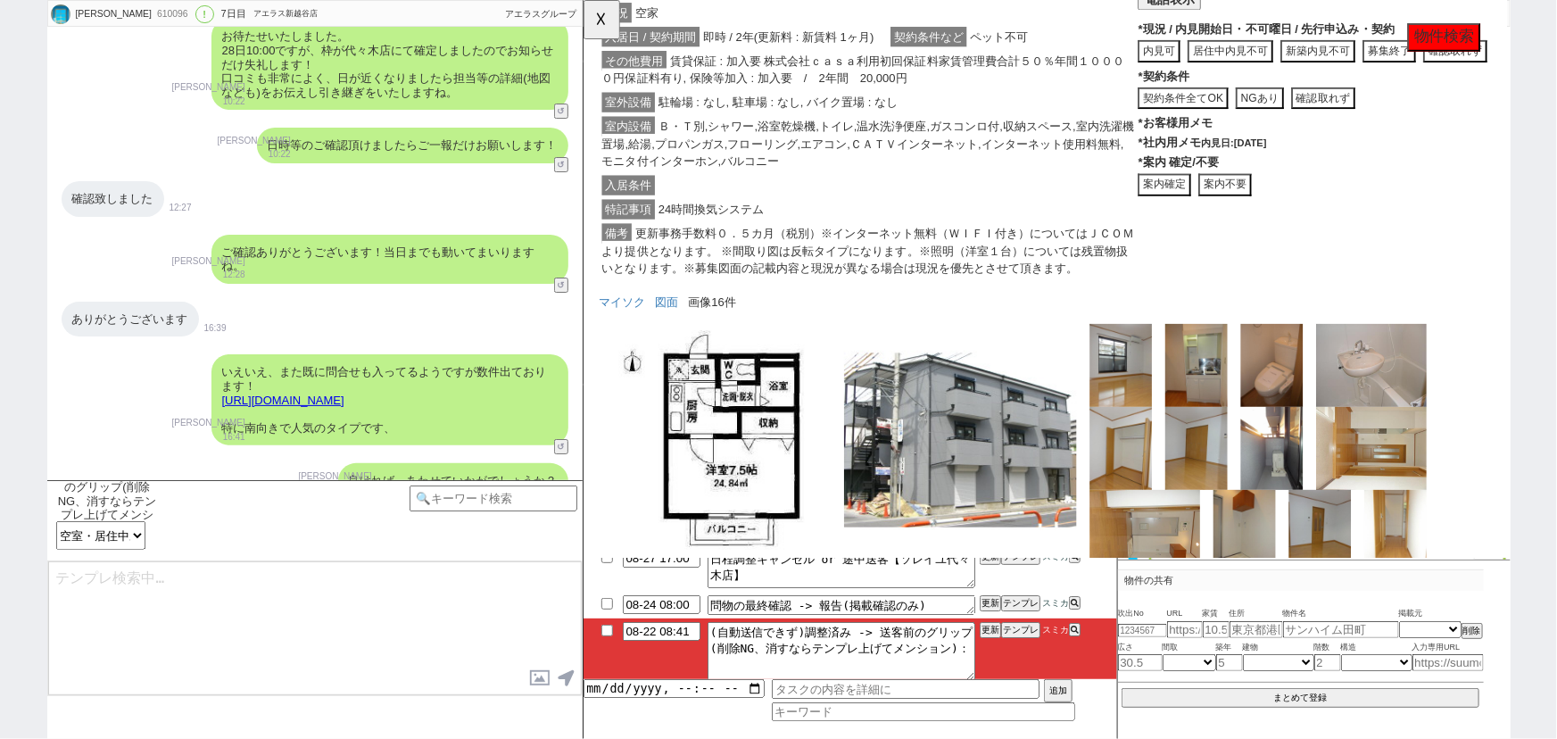
scroll to position [1746, 0]
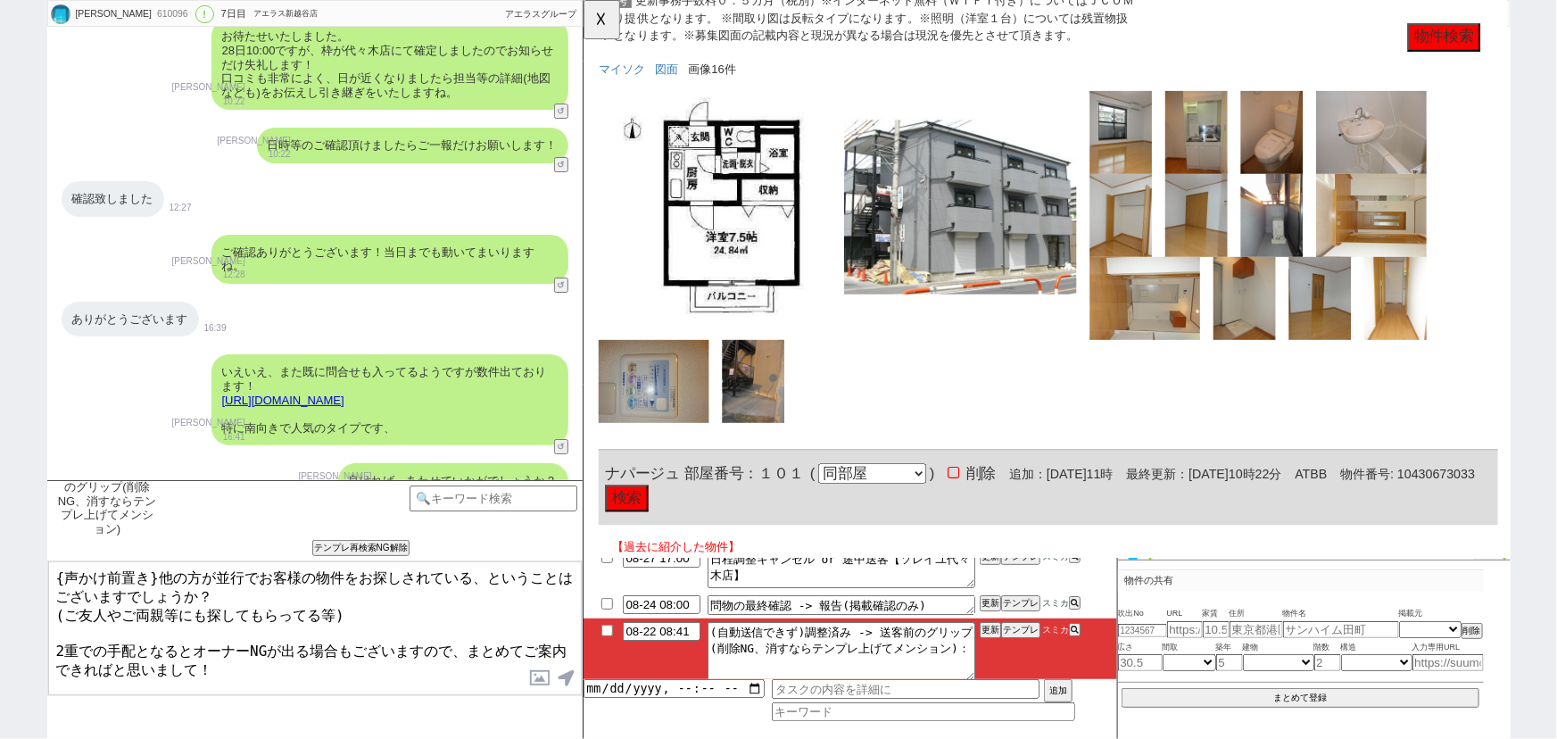
drag, startPoint x: 156, startPoint y: 568, endPoint x: 0, endPoint y: 525, distance: 162.0
click at [0, 525] on div "[PERSON_NAME] 610096 ! 0 7日目 アエラス新越谷店 冬眠中 自社客 アエラスグループ スミカ_BPO チャット全表示 [DATE] よ…" at bounding box center [778, 369] width 1557 height 739
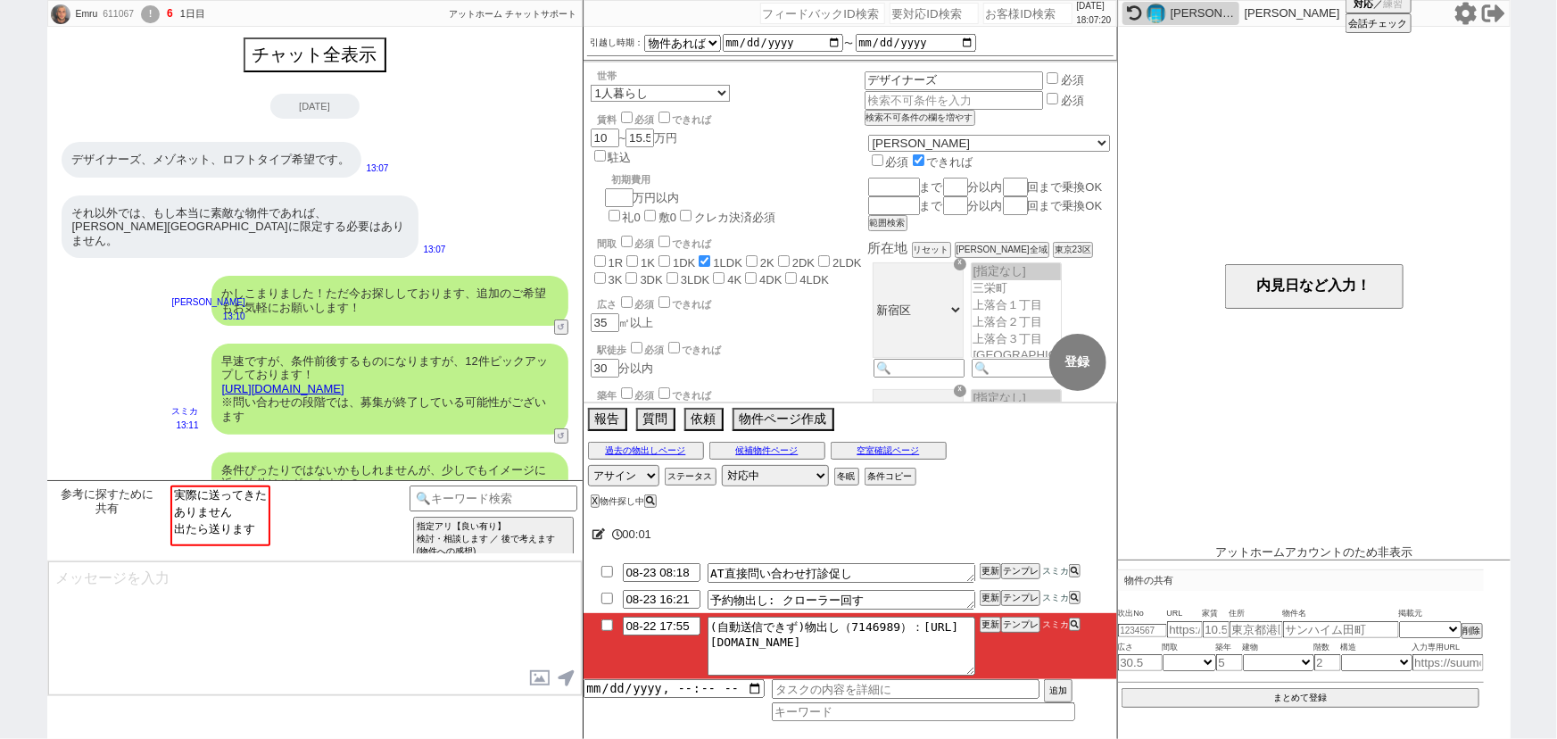
scroll to position [1734, 0]
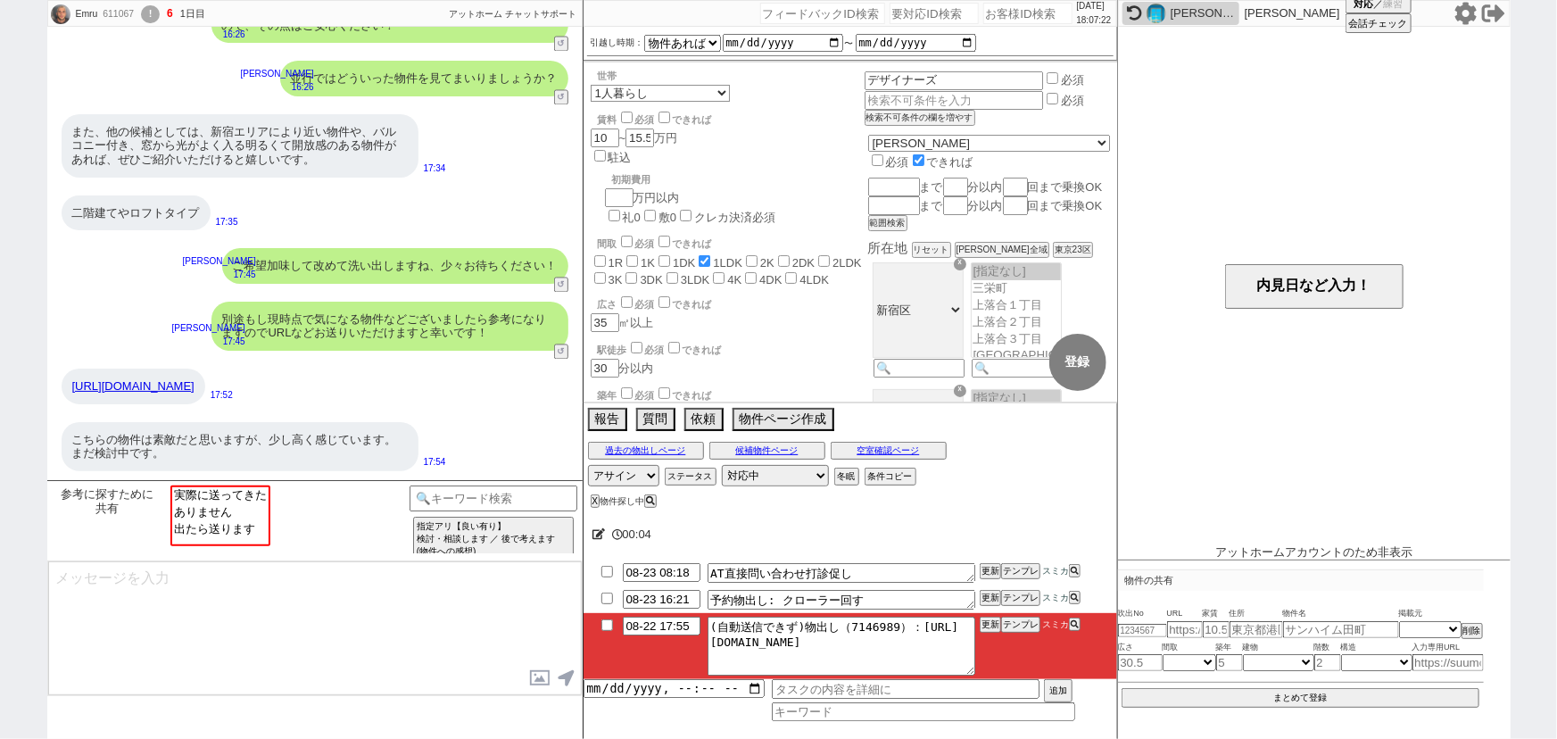
click at [990, 12] on input "number" at bounding box center [1028, 13] width 89 height 21
paste input "562054"
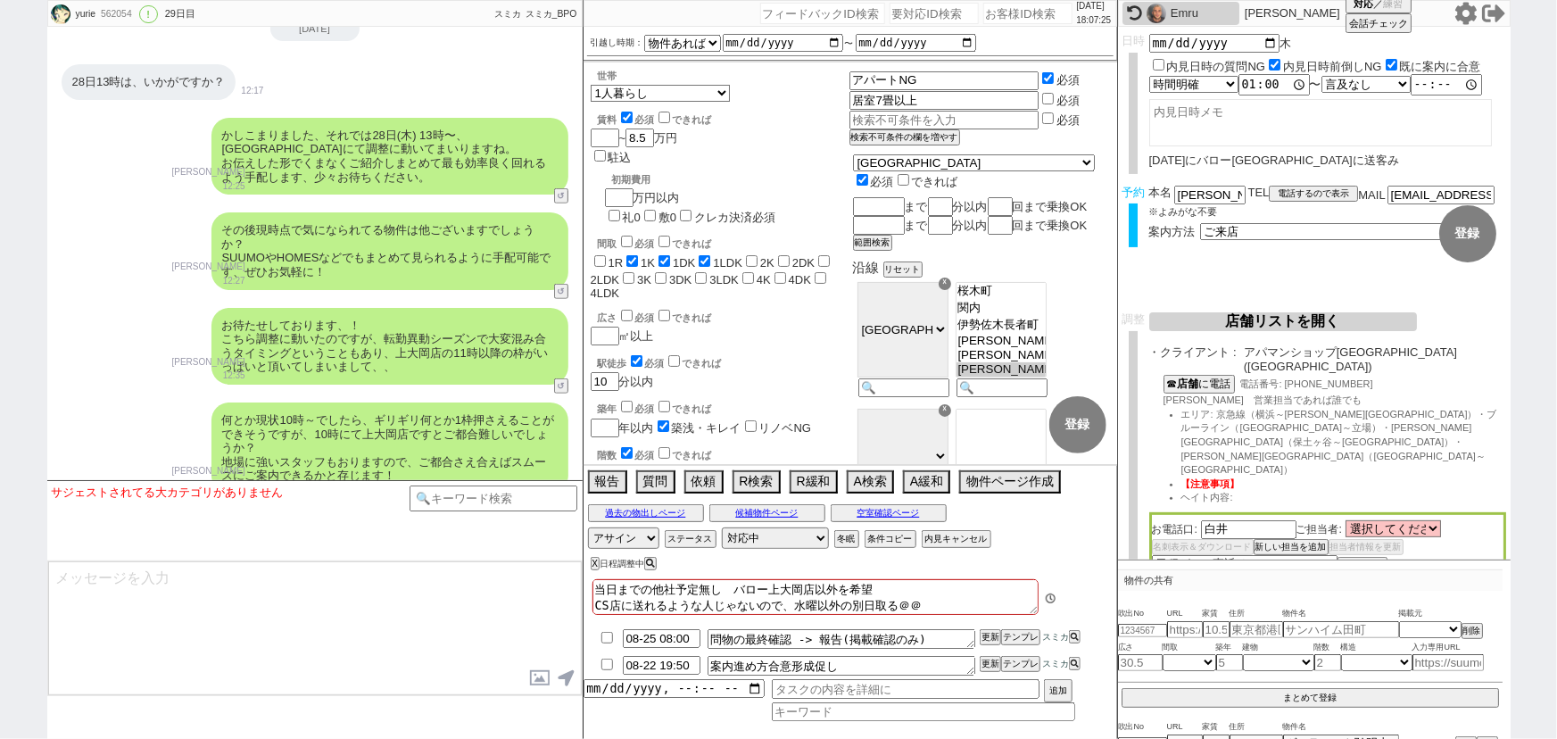
scroll to position [264, 0]
click at [1071, 665] on icon at bounding box center [1073, 664] width 8 height 8
click at [606, 661] on input "checkbox" at bounding box center [607, 665] width 26 height 12
click at [503, 498] on input at bounding box center [494, 497] width 169 height 22
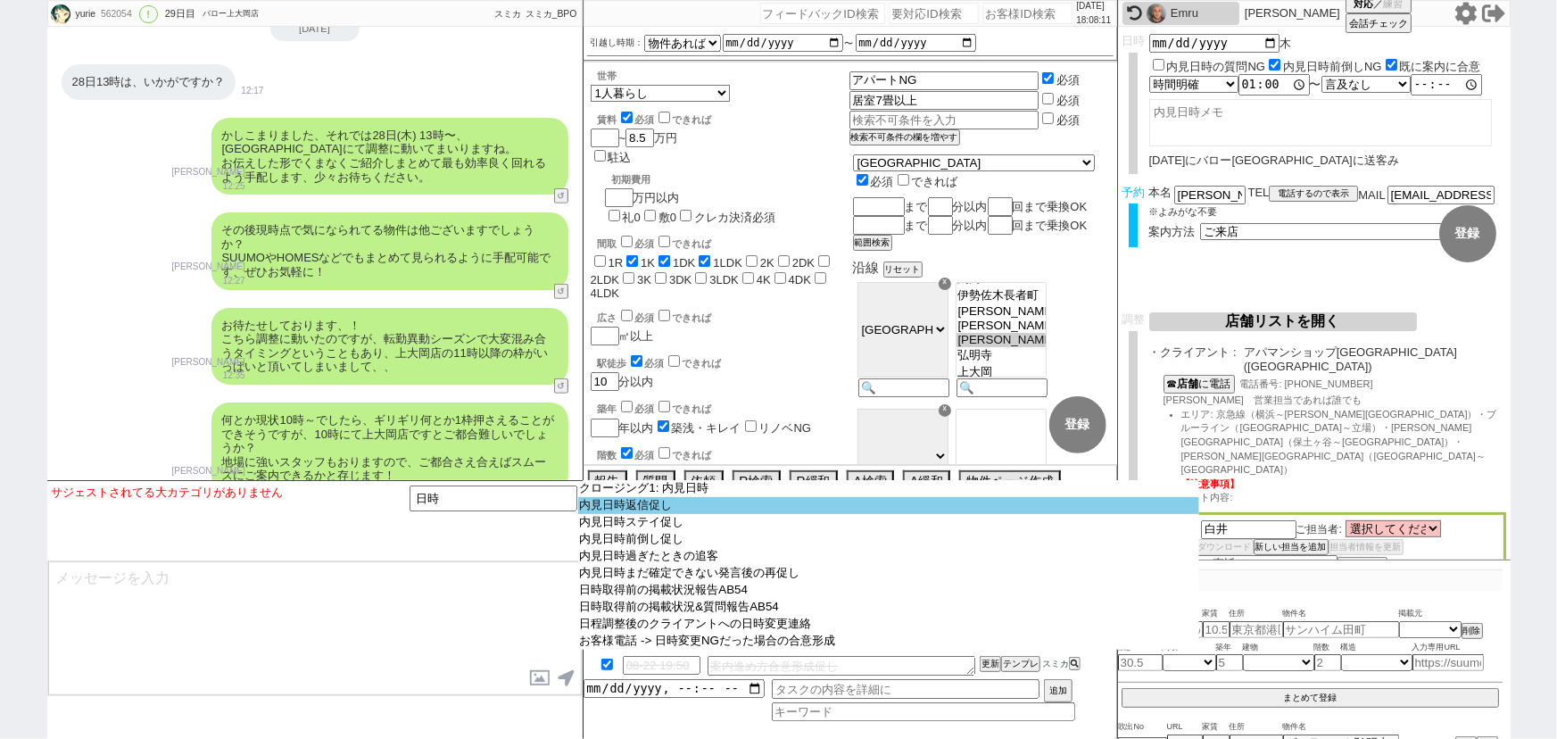
click at [654, 511] on option "内見日時返信促し" at bounding box center [889, 505] width 622 height 17
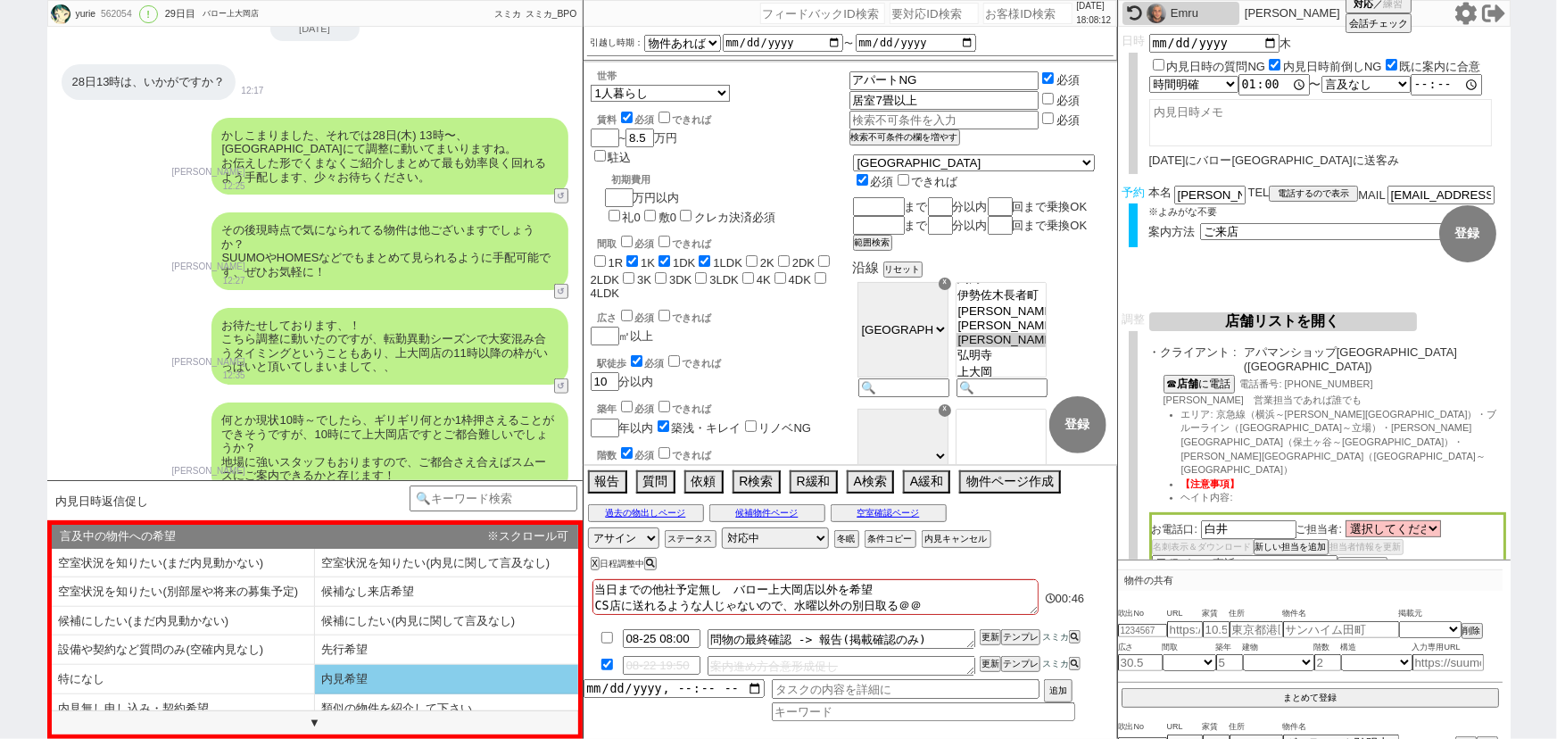
click at [315, 694] on li "内見希望" at bounding box center [183, 708] width 263 height 29
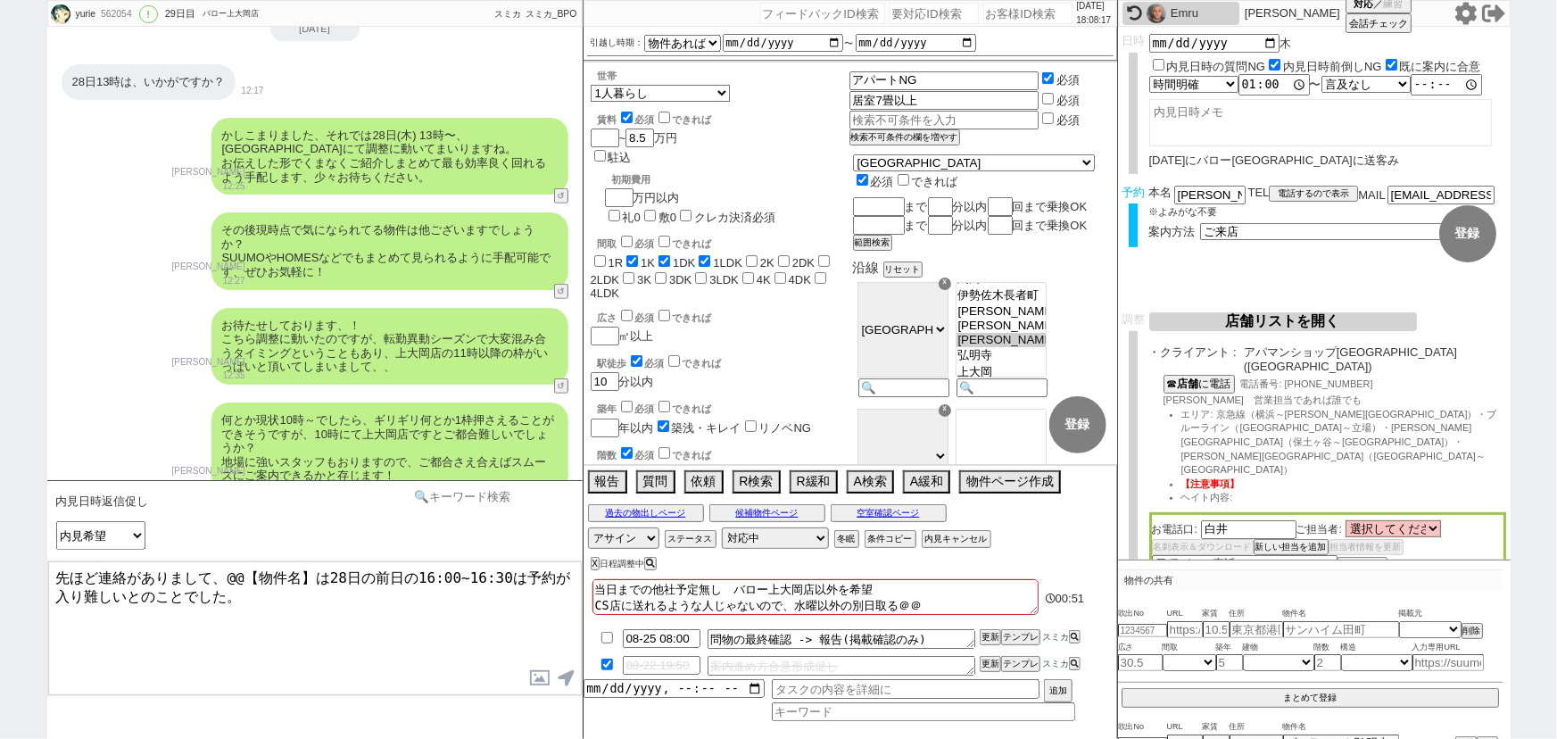
click at [469, 489] on input at bounding box center [494, 497] width 169 height 22
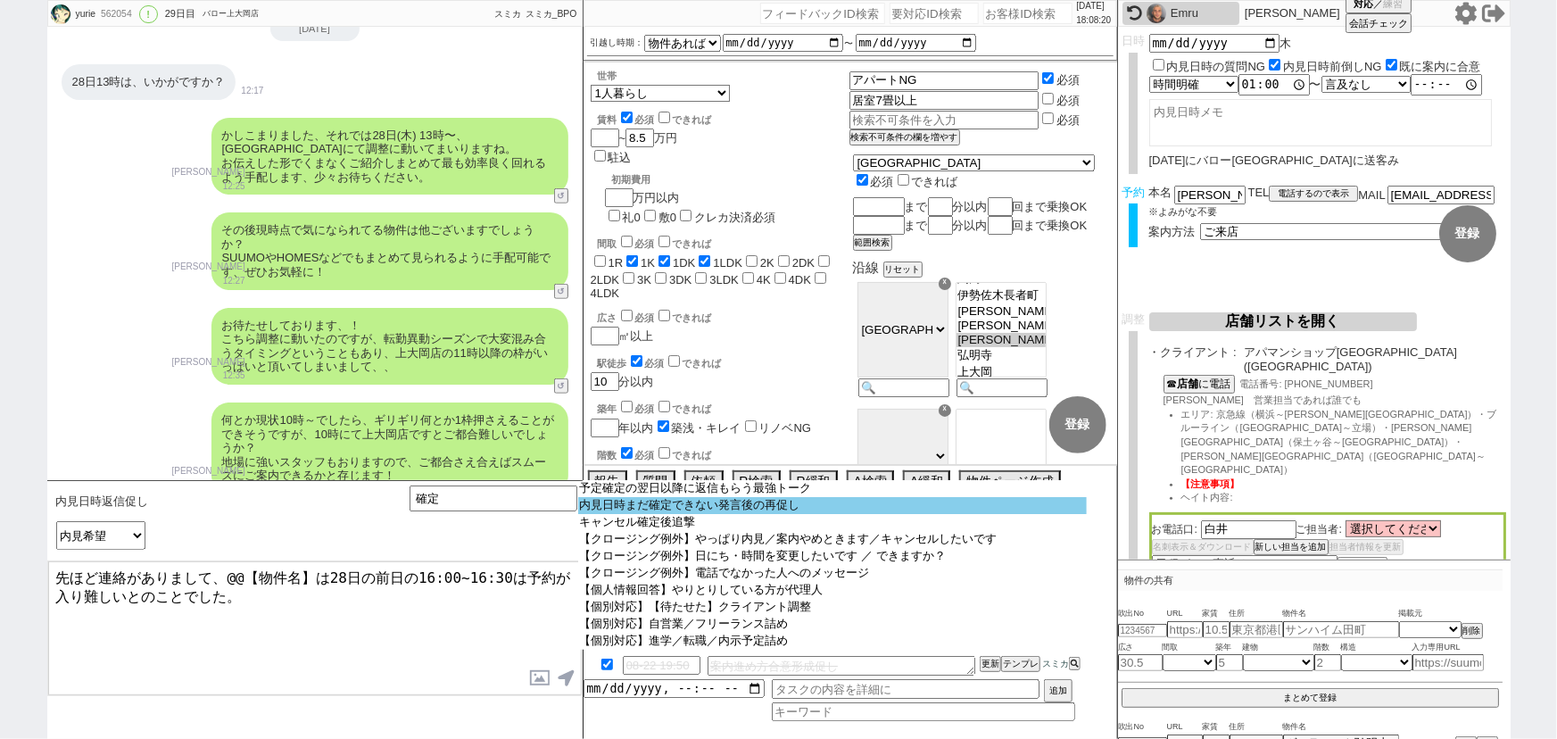
click at [676, 510] on option "内見日時まだ確定できない発言後の再促し" at bounding box center [832, 505] width 509 height 17
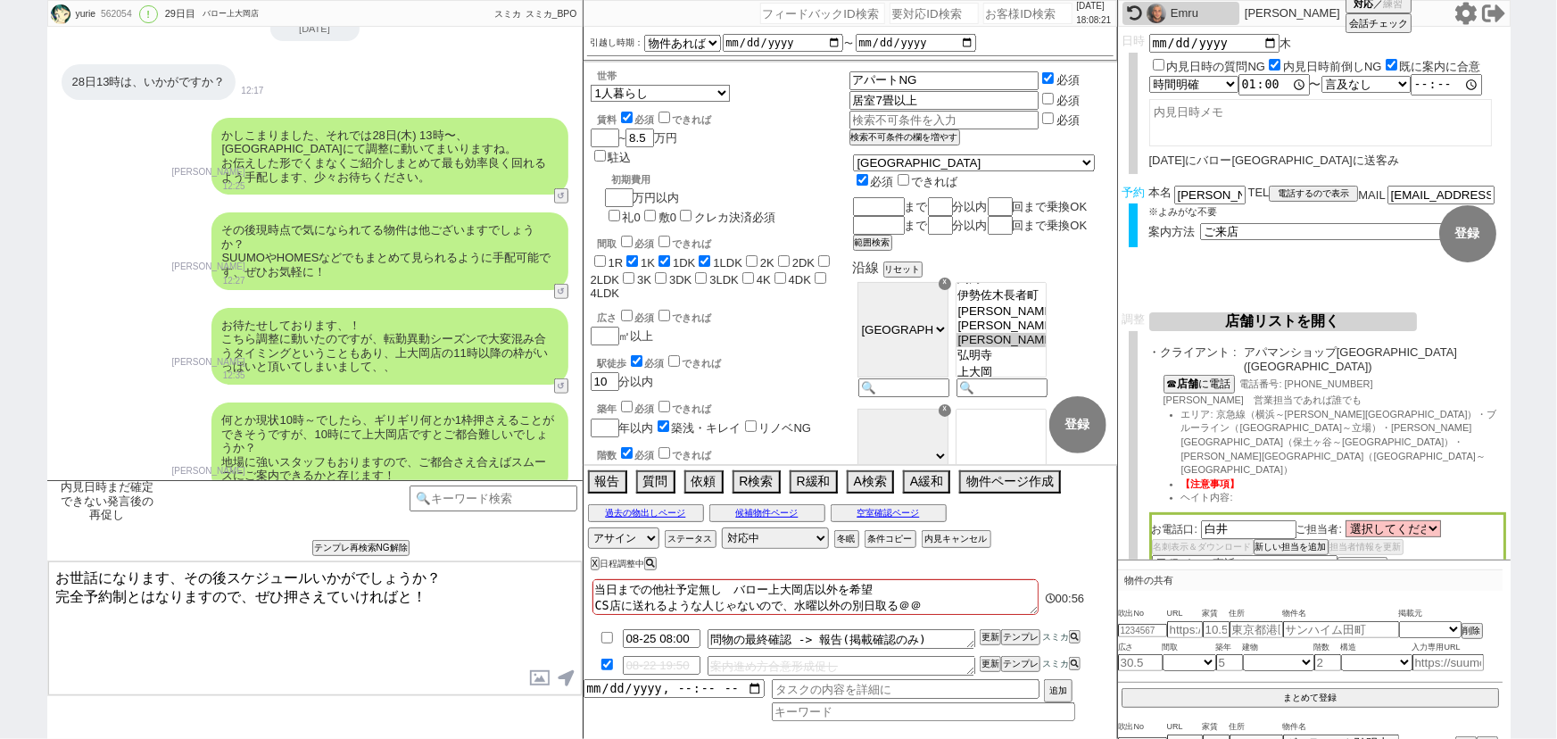
click at [245, 594] on textarea "お世話になります、その後スケジュールいかがでしょうか？ 完全予約制とはなりますので、ぜひ押さえていければと！" at bounding box center [315, 628] width 534 height 134
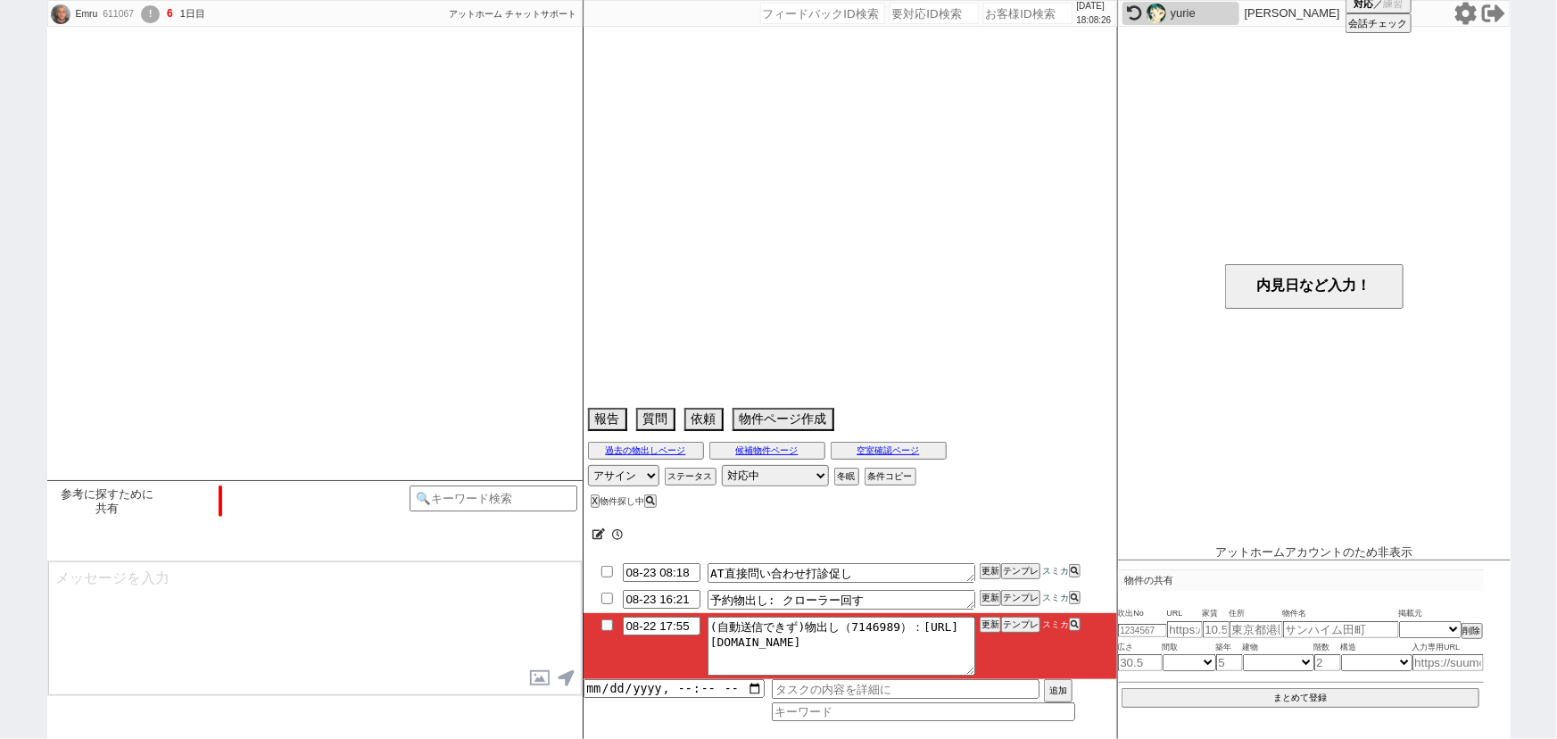
scroll to position [1734, 0]
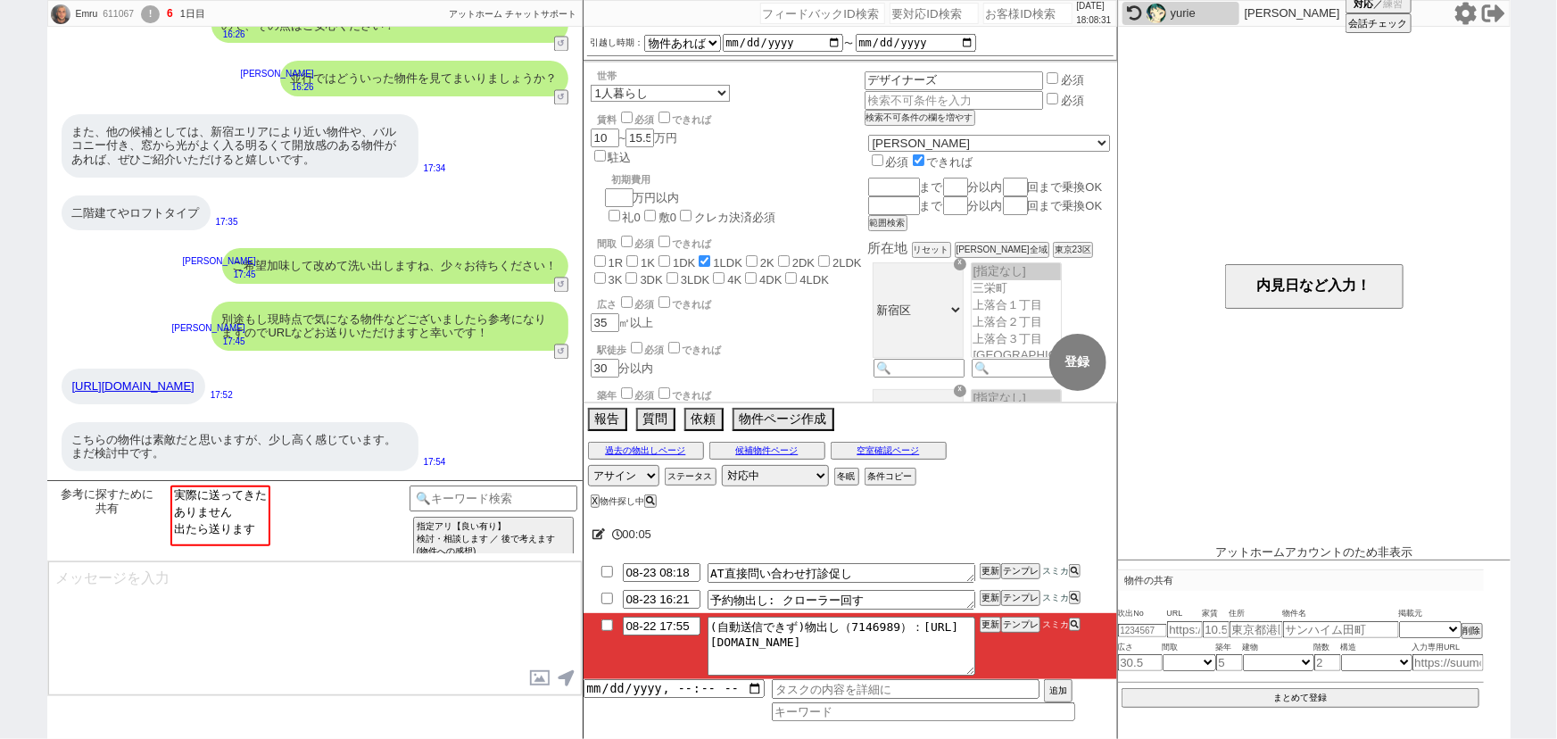
click at [996, 12] on input "number" at bounding box center [1028, 13] width 89 height 21
paste input "610811"
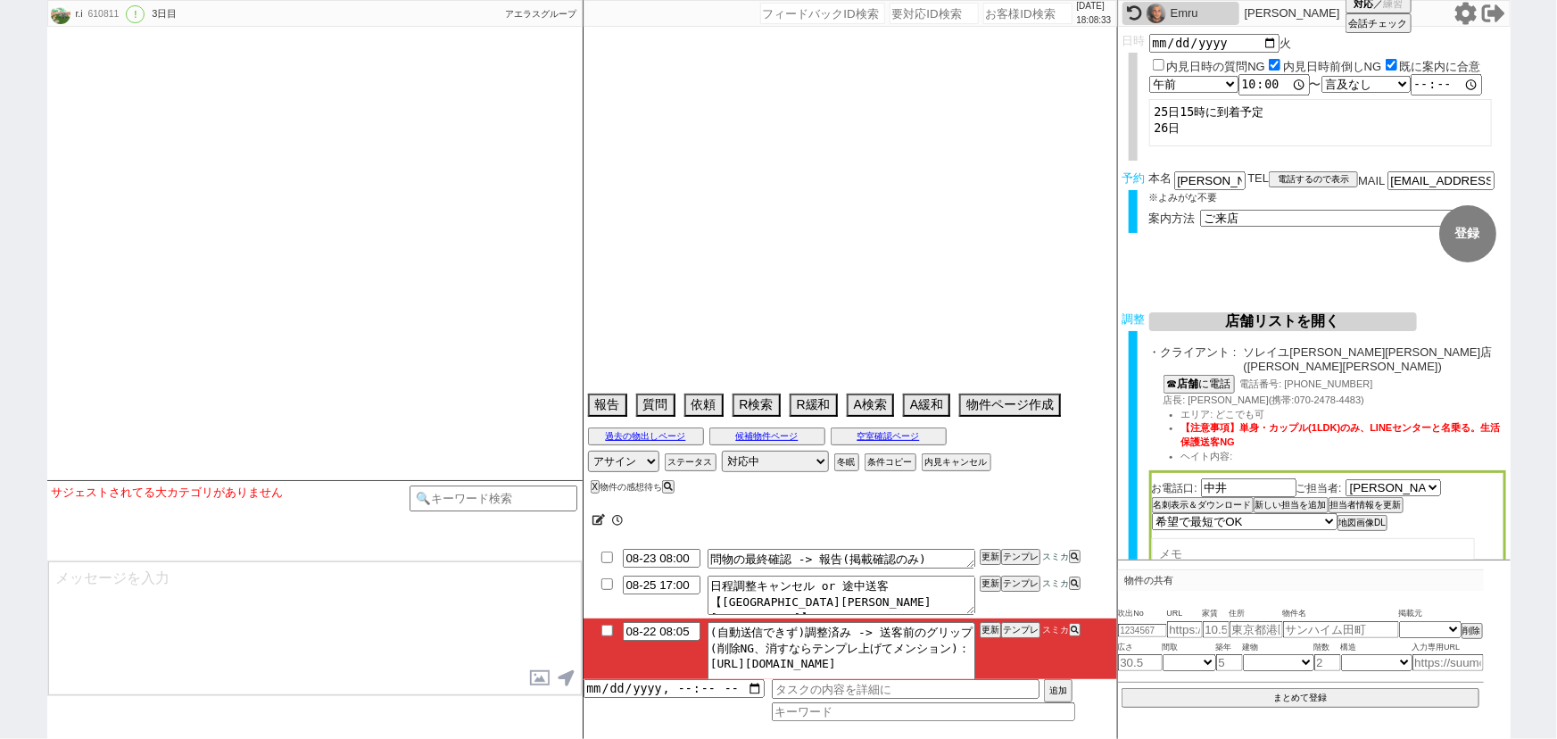
scroll to position [4020, 0]
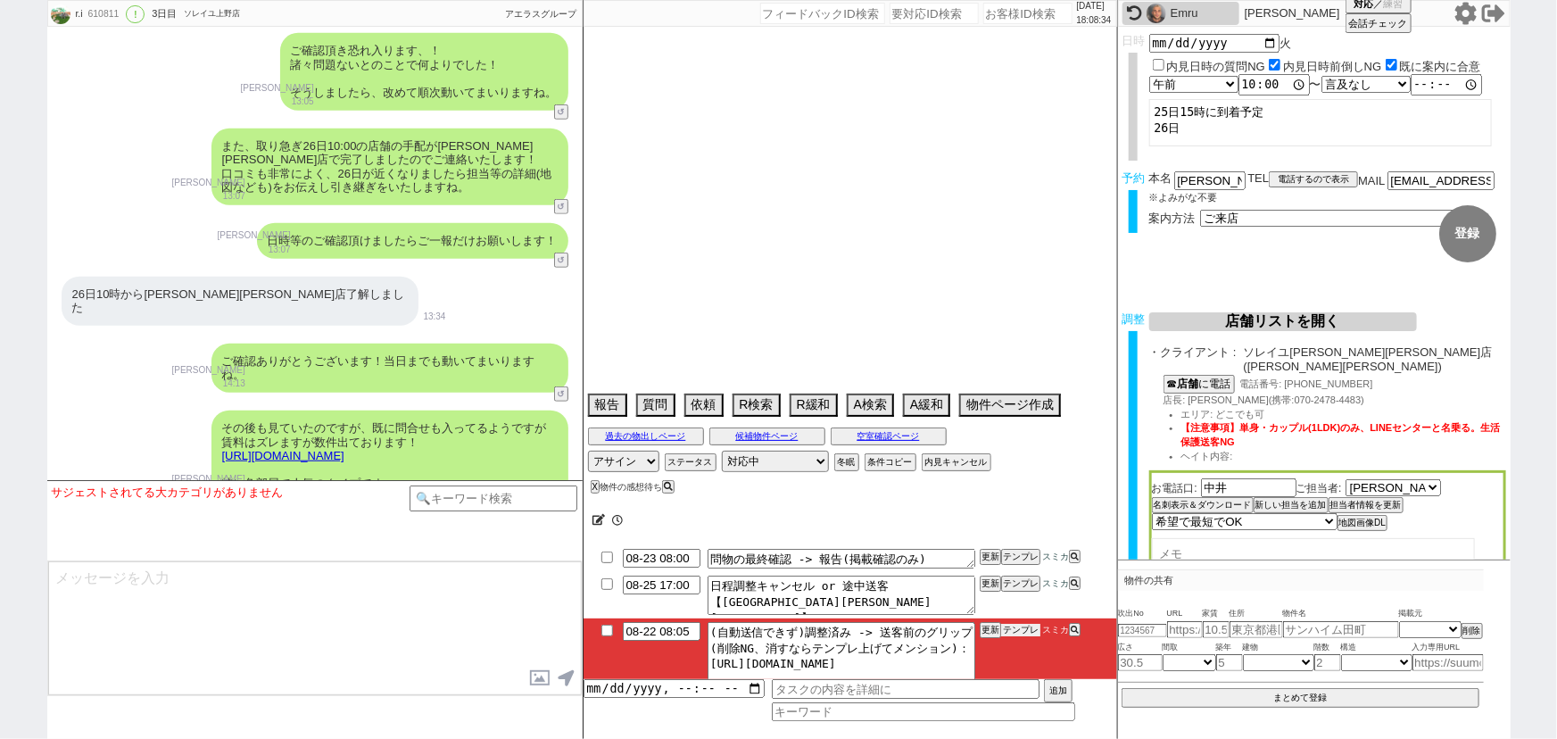
click at [1025, 627] on button "テンプレ" at bounding box center [1020, 630] width 39 height 12
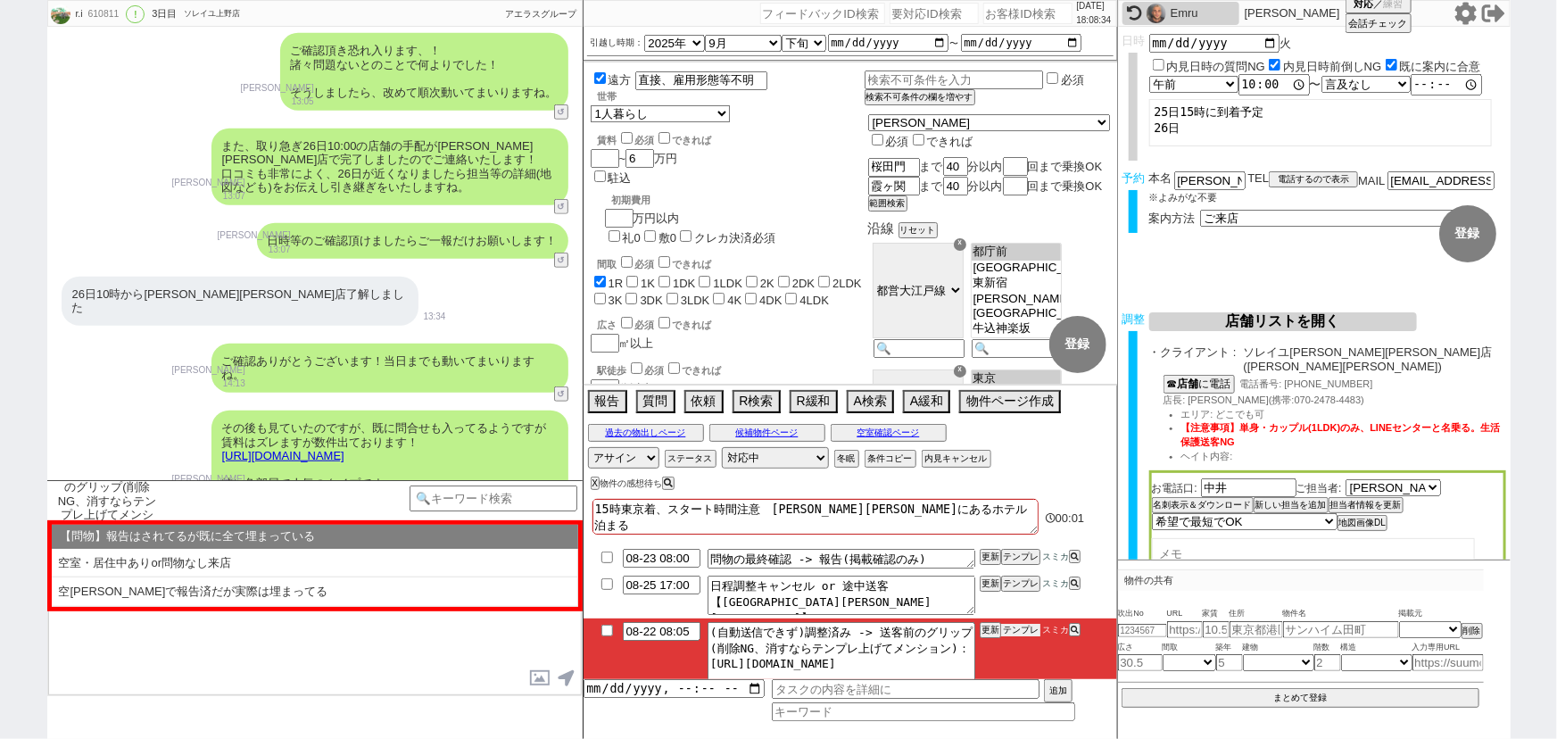
scroll to position [13, 0]
click at [891, 427] on button "空室確認ページ" at bounding box center [889, 433] width 116 height 14
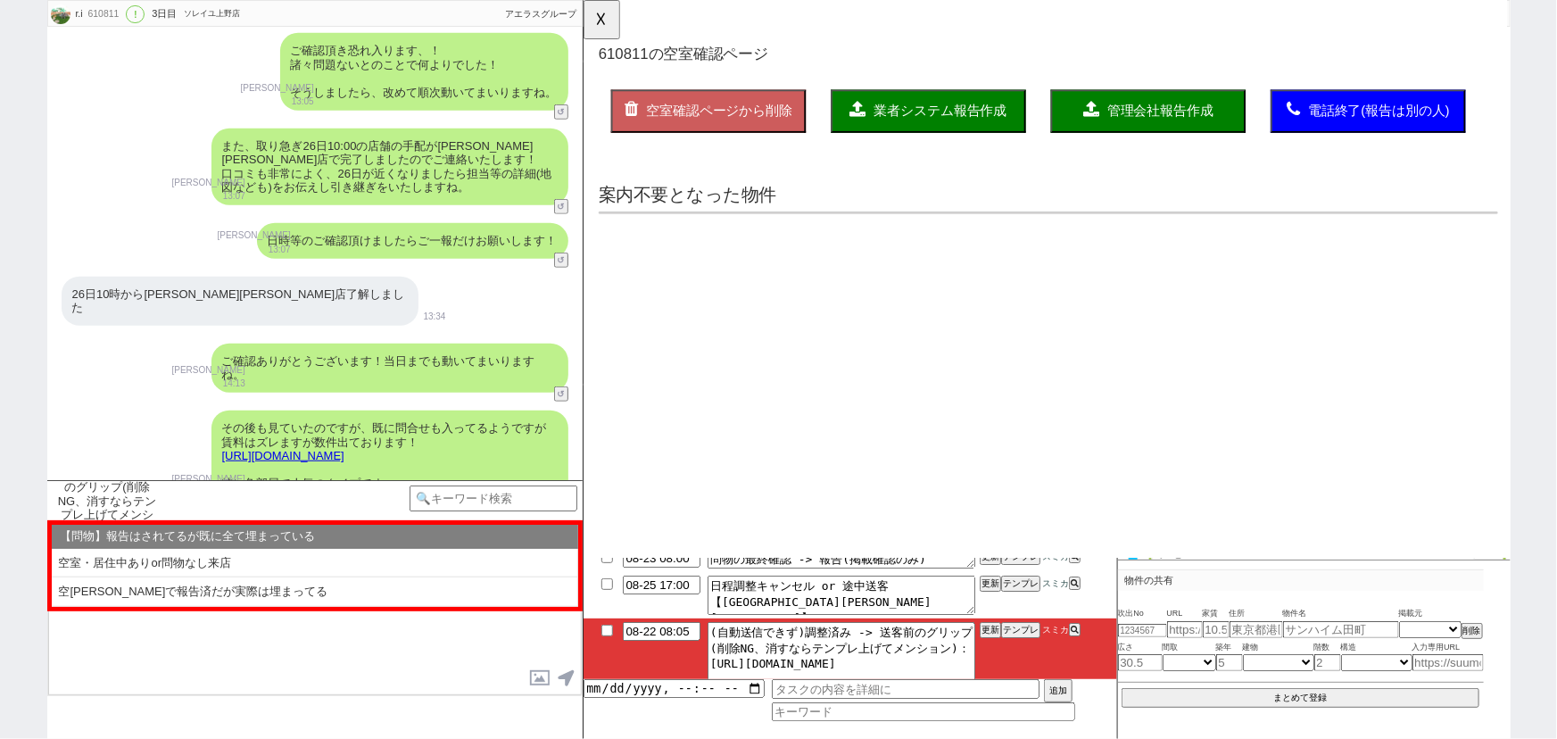
scroll to position [0, 0]
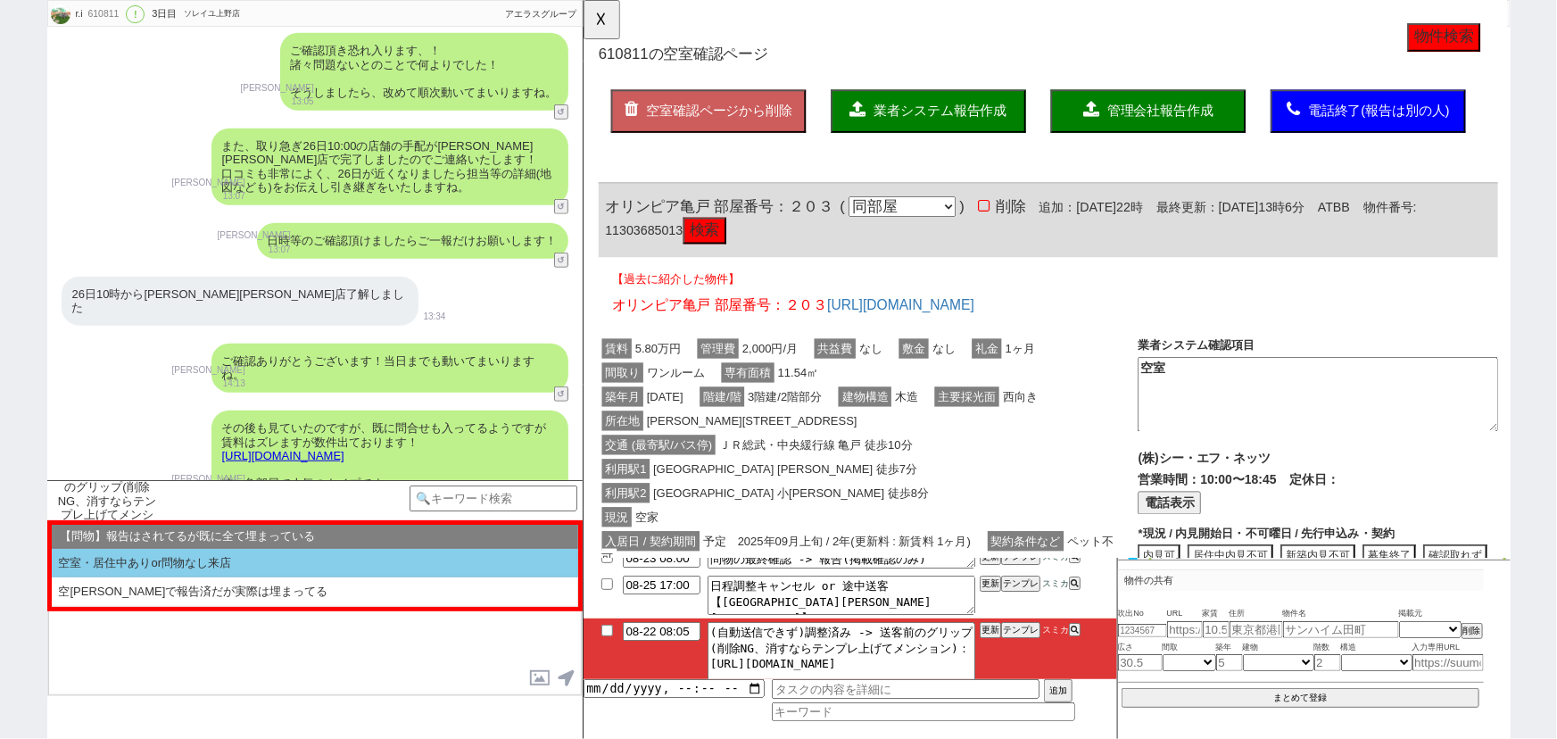
click at [170, 564] on li "空室・居住中ありor問物なし来店" at bounding box center [315, 563] width 527 height 29
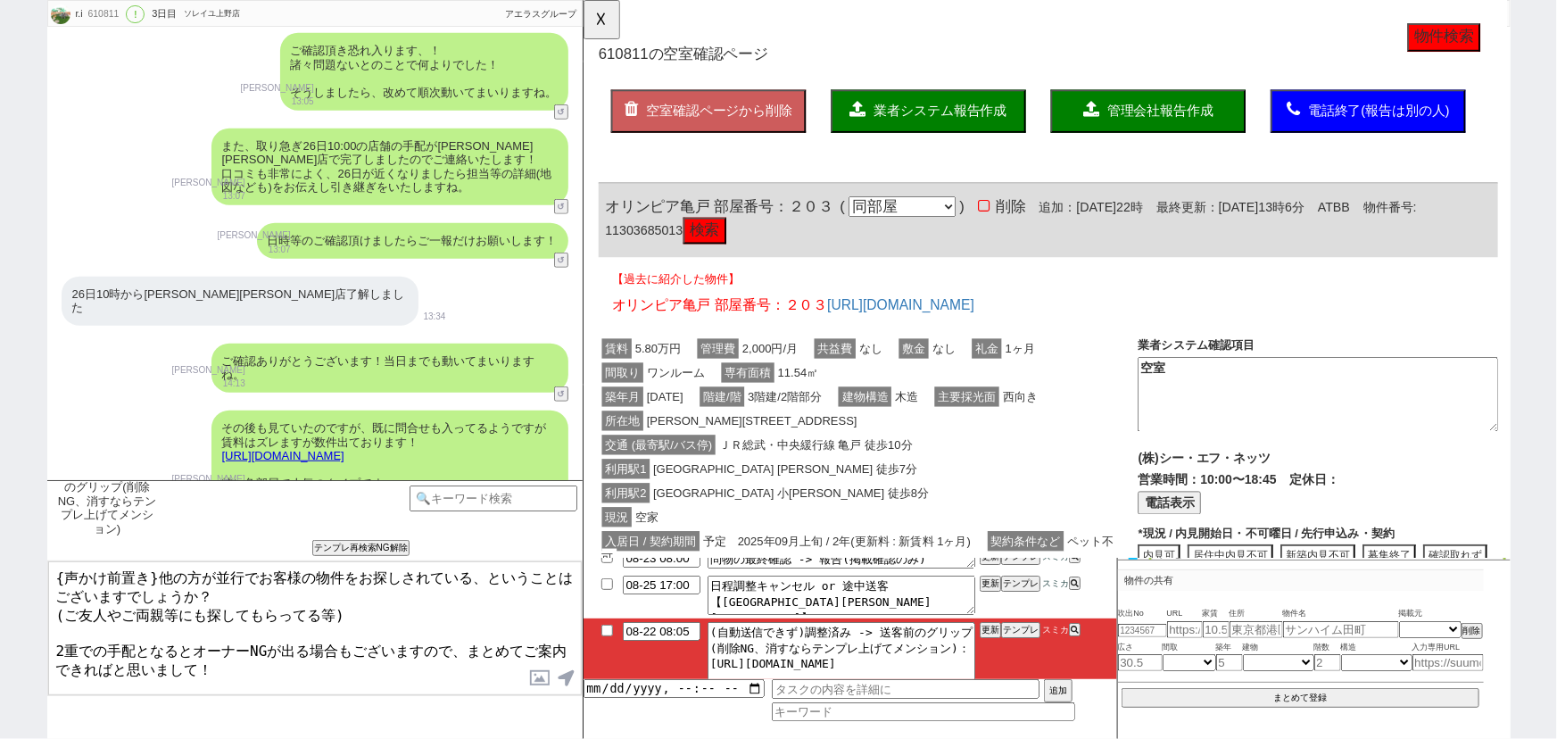
drag, startPoint x: 154, startPoint y: 568, endPoint x: 0, endPoint y: 512, distance: 164.0
click at [0, 512] on div "r.i 610811 ! 0 3日目 ソレイユ[PERSON_NAME]店 冬眠中 自社客 アエラスグループ スミカ_BPO チャット全表示 [DATE] よ…" at bounding box center [778, 369] width 1557 height 739
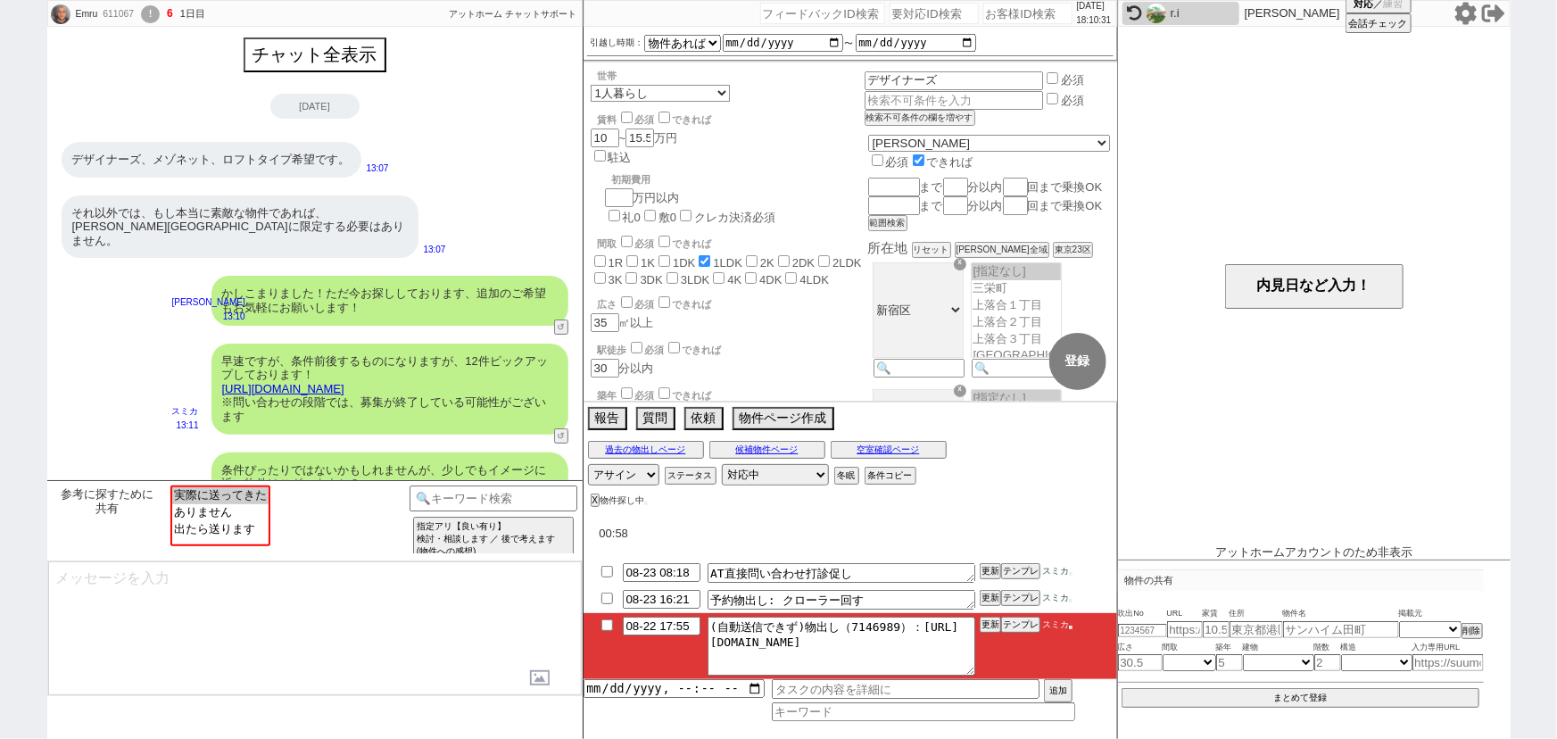
scroll to position [1734, 0]
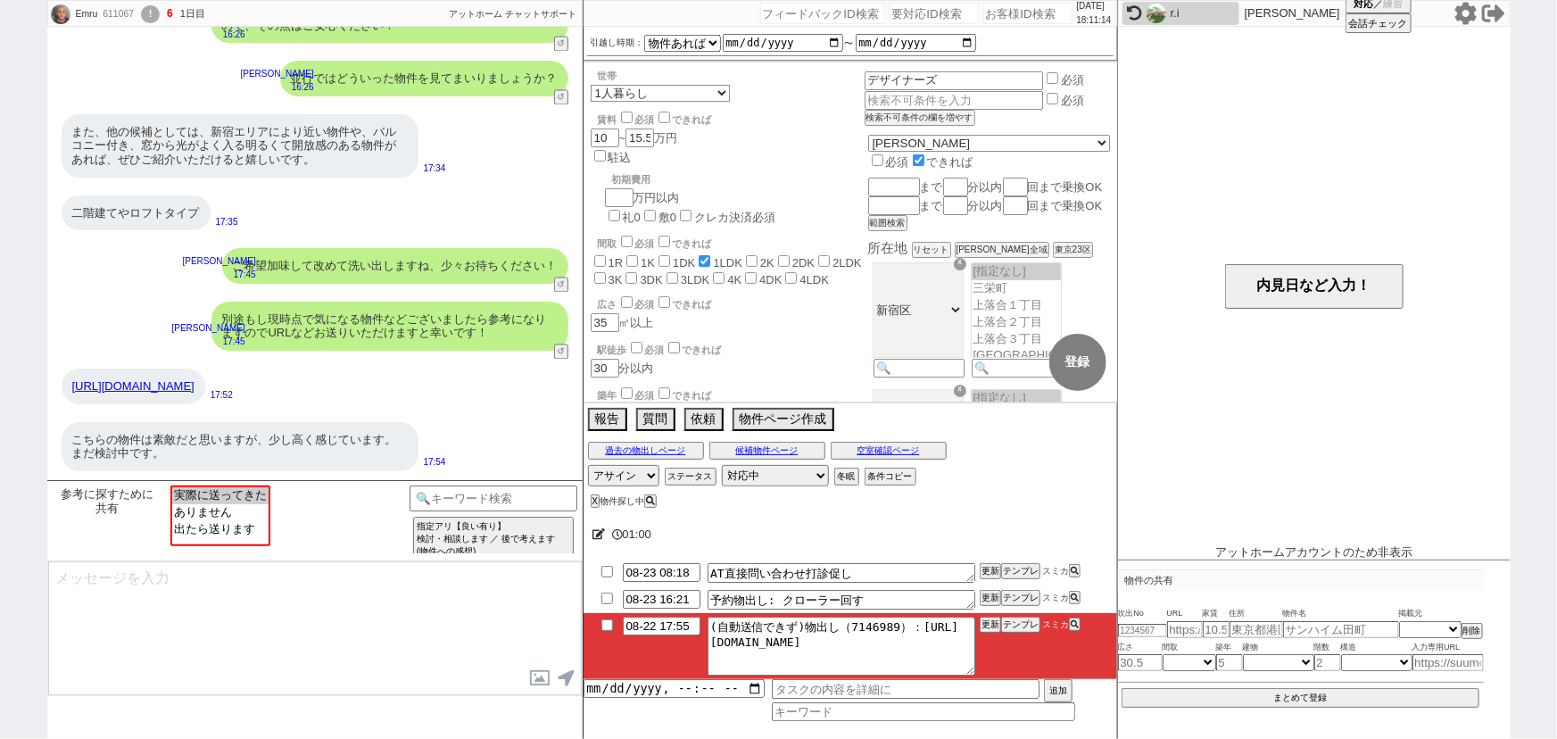
click at [1013, 19] on input "number" at bounding box center [1028, 13] width 89 height 21
paste input "610695"
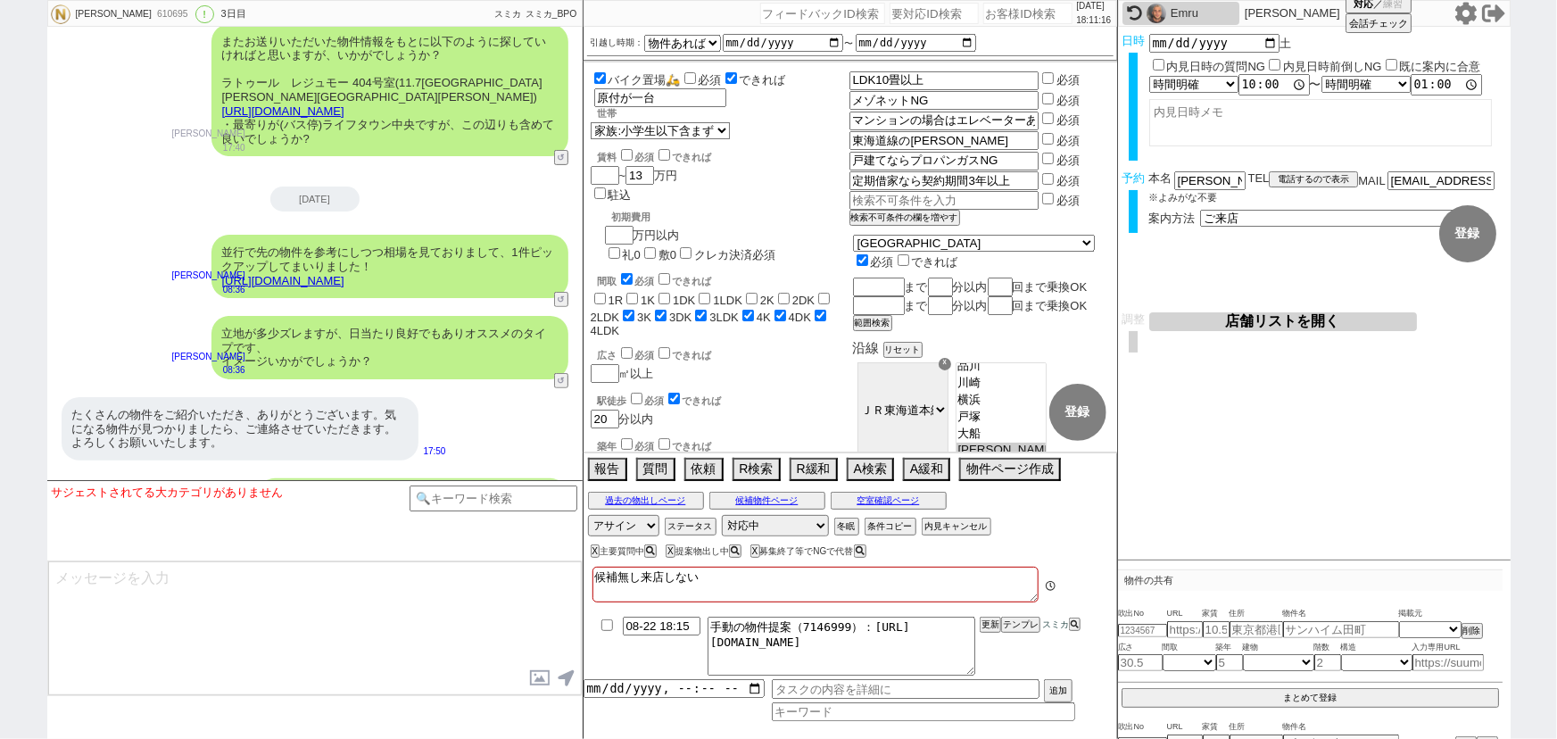
scroll to position [659, 0]
click at [1029, 629] on button "テンプレ" at bounding box center [1020, 624] width 39 height 12
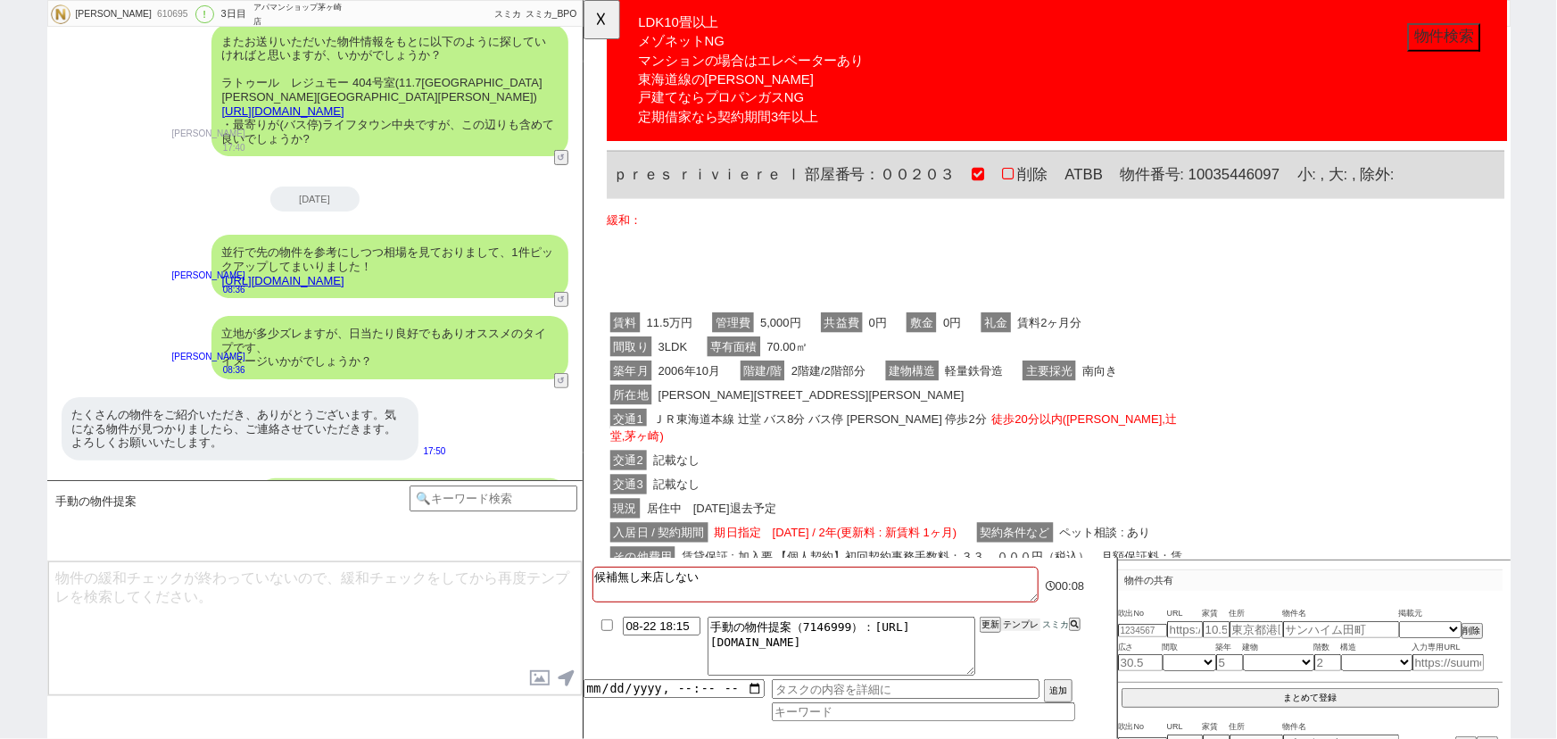
scroll to position [0, 0]
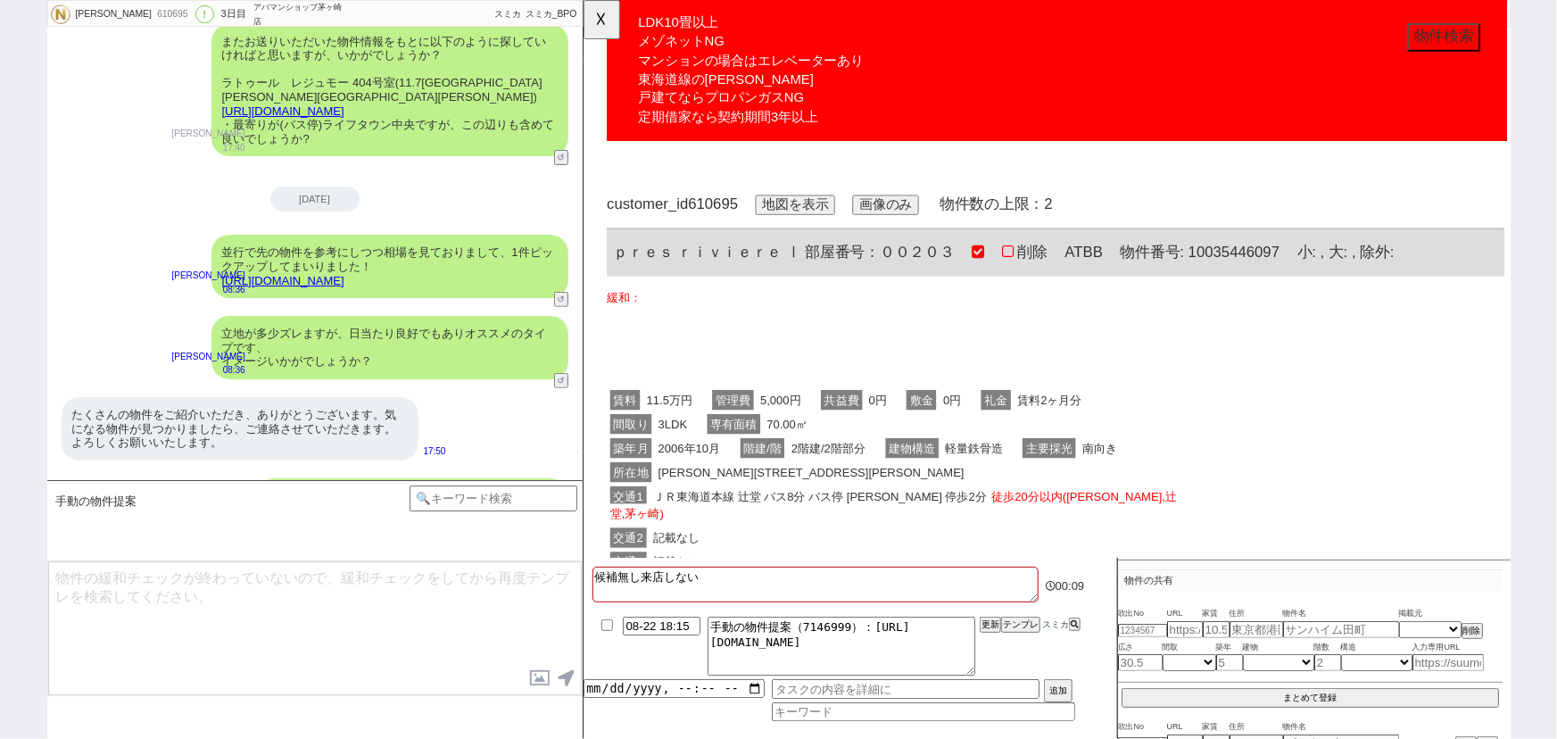
click at [818, 223] on button "地図を表示" at bounding box center [811, 220] width 86 height 21
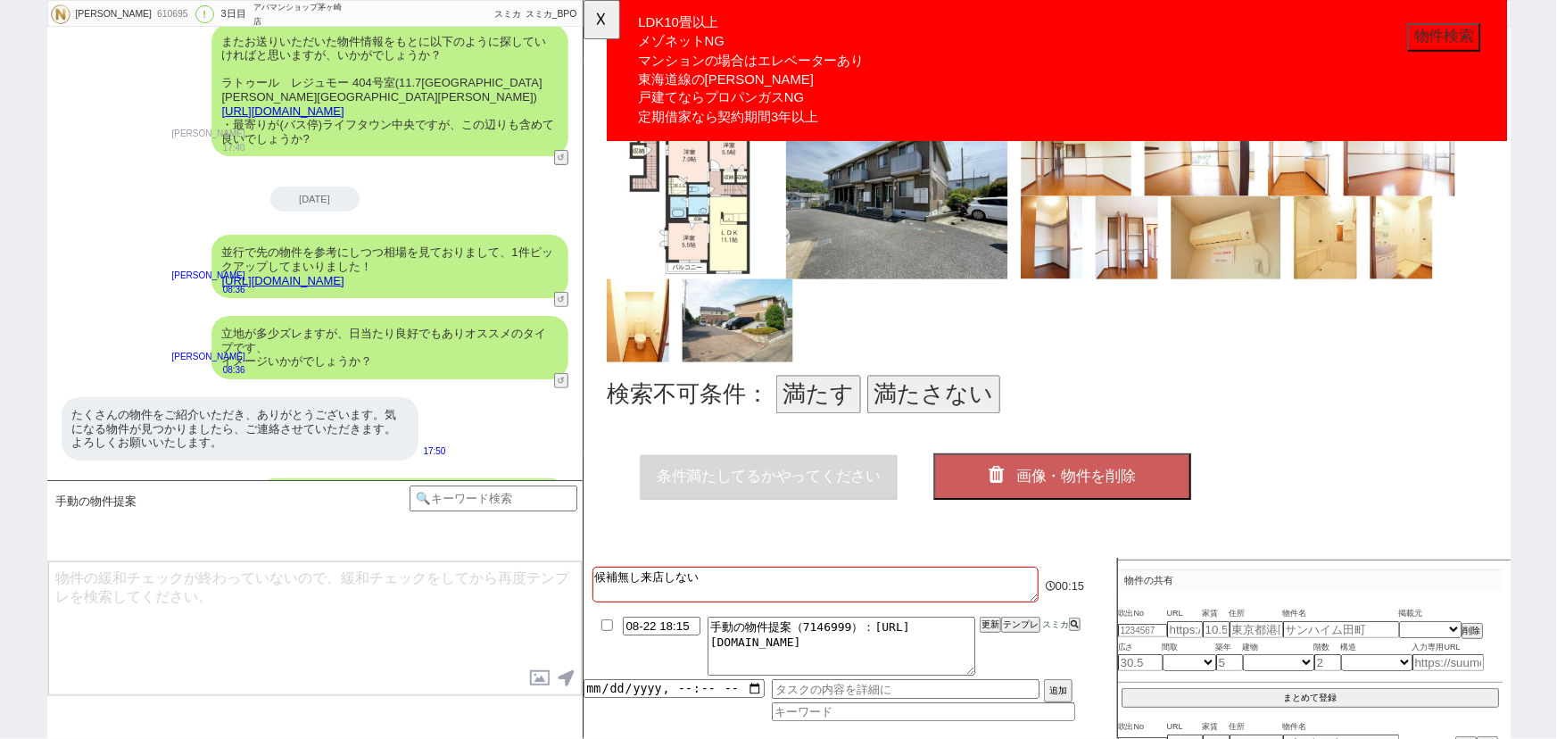
scroll to position [736, 0]
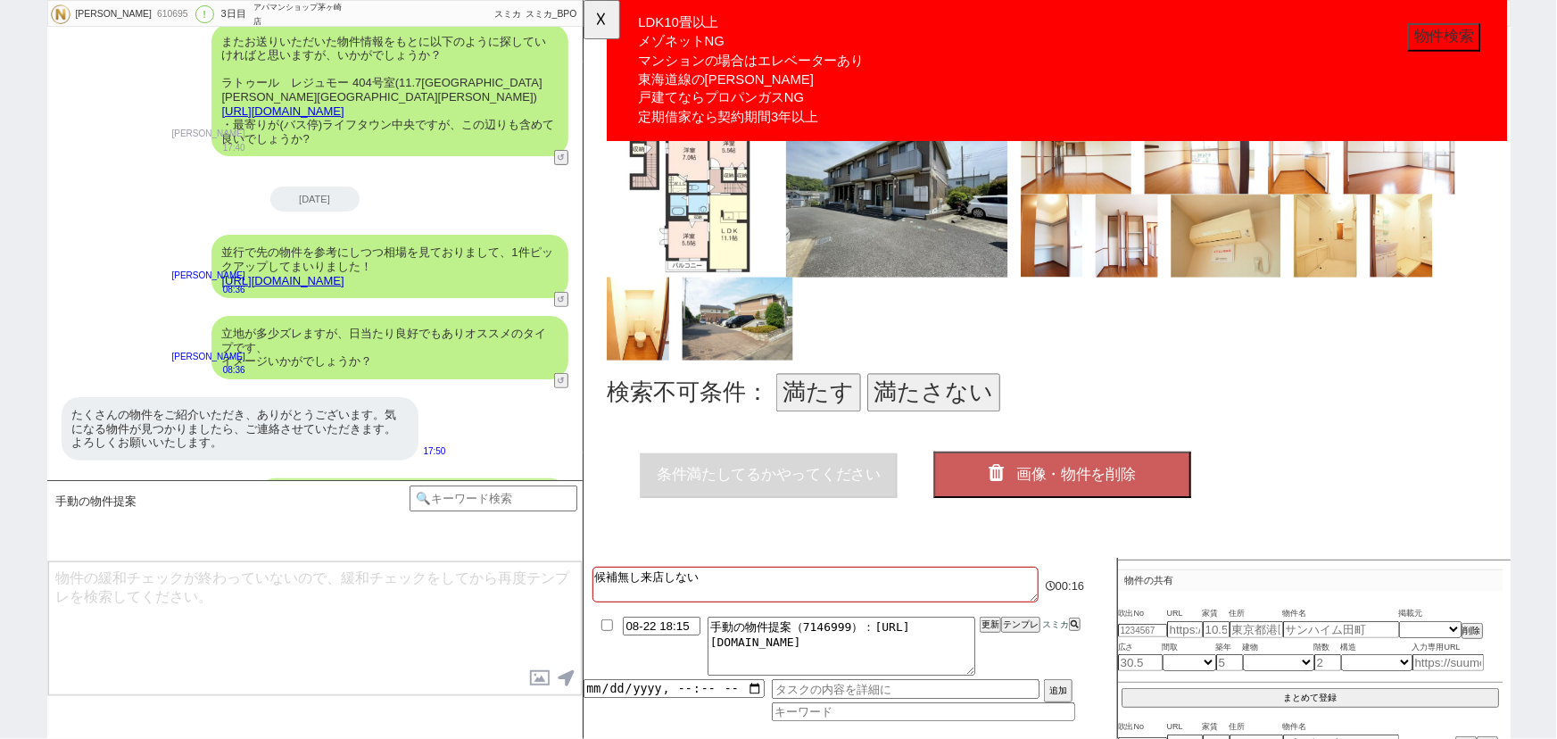
click at [931, 414] on button "満たさない" at bounding box center [959, 422] width 143 height 41
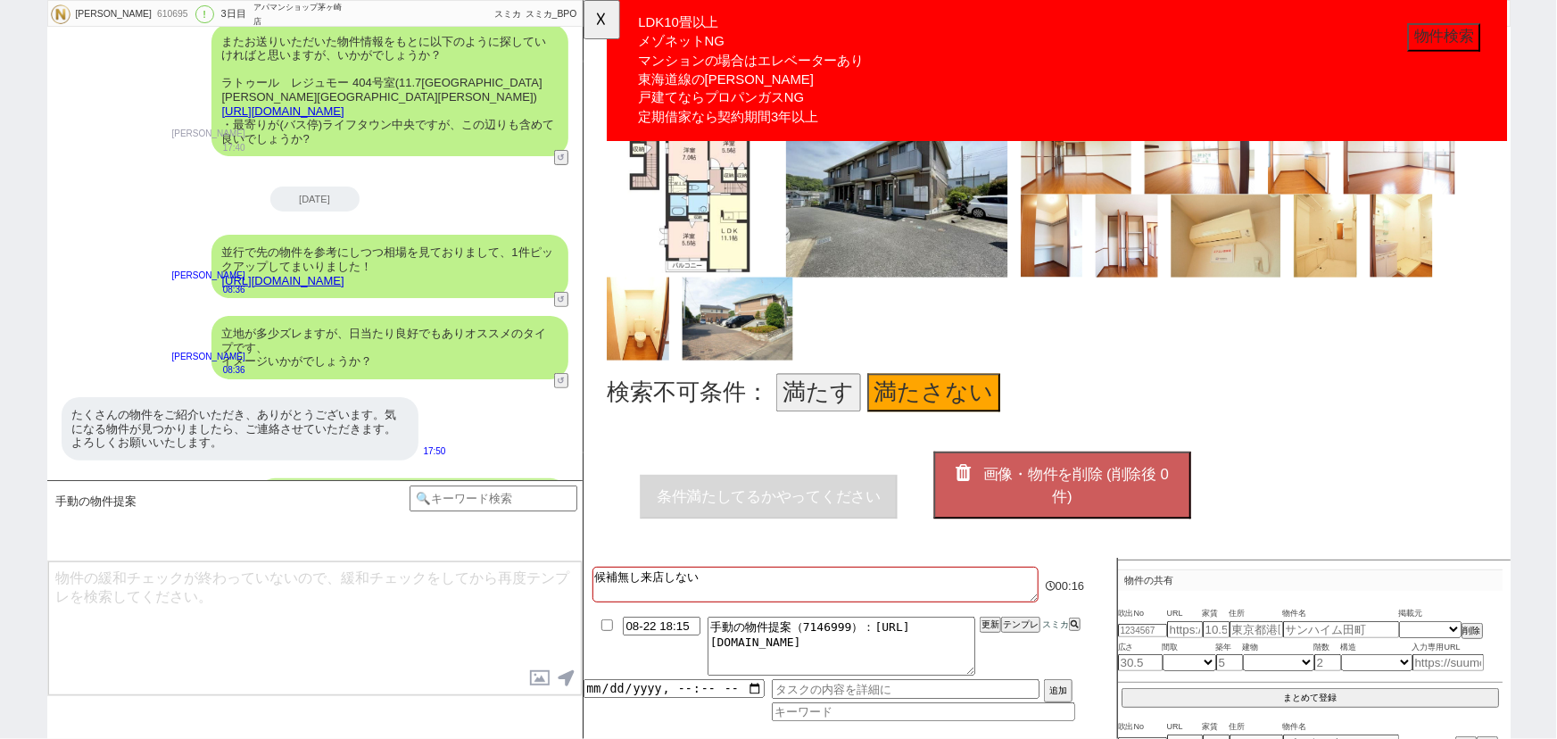
click at [1091, 509] on span "画像・物件を削除 (削除後 0 件)" at bounding box center [1112, 522] width 200 height 41
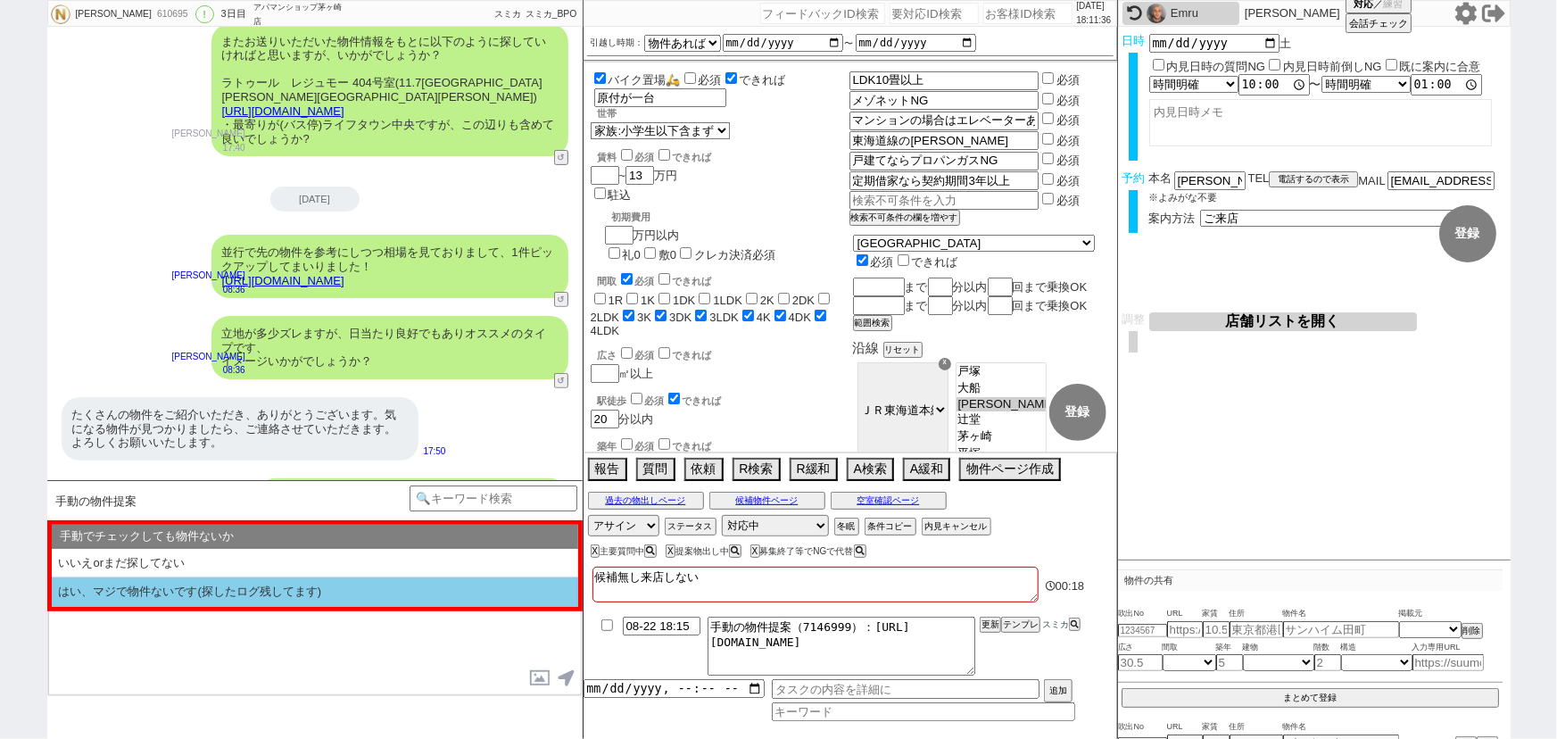
click at [288, 585] on li "はい、マジで物件ないです(探したログ残してます)" at bounding box center [315, 591] width 527 height 29
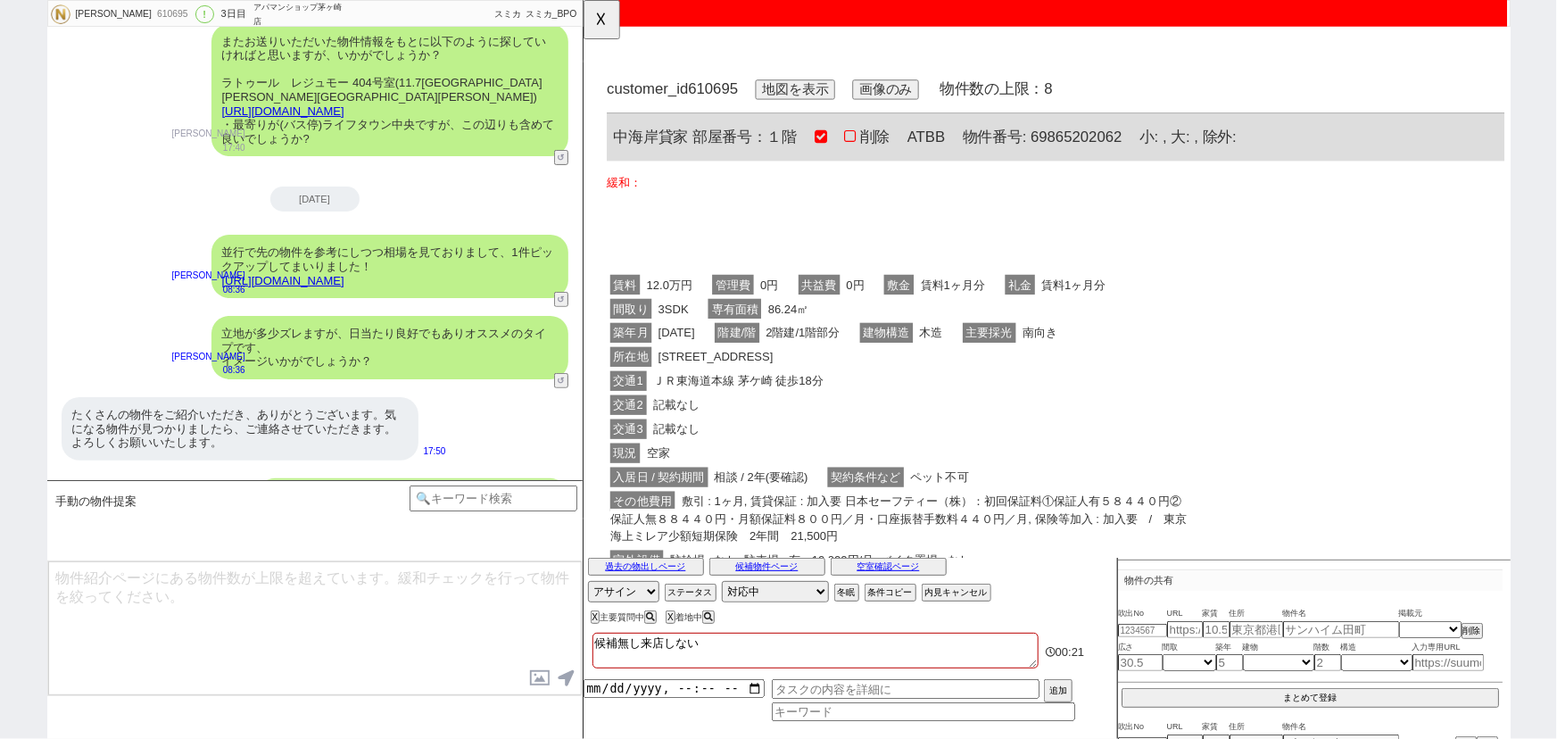
scroll to position [0, 0]
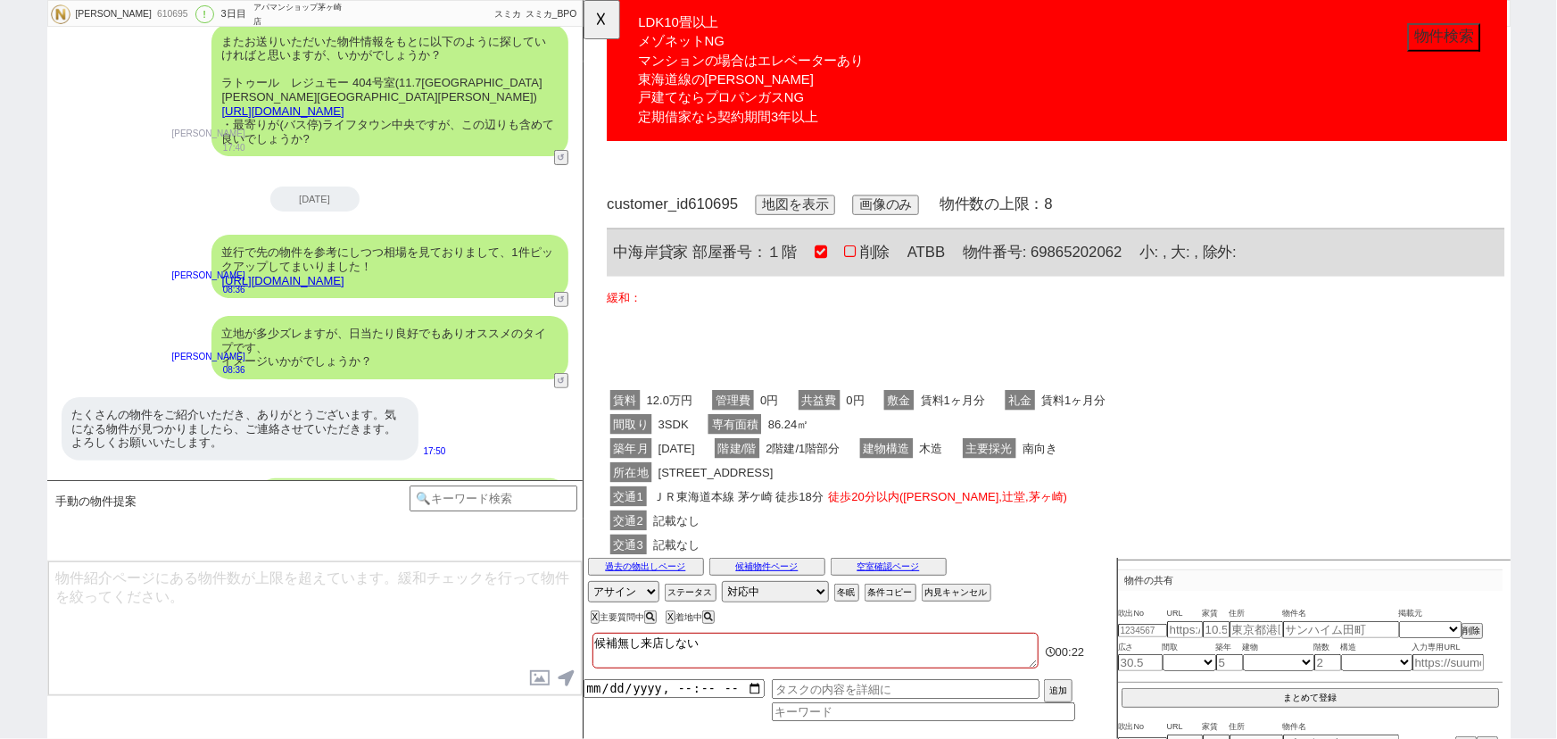
click at [817, 220] on button "地図を表示" at bounding box center [811, 220] width 86 height 21
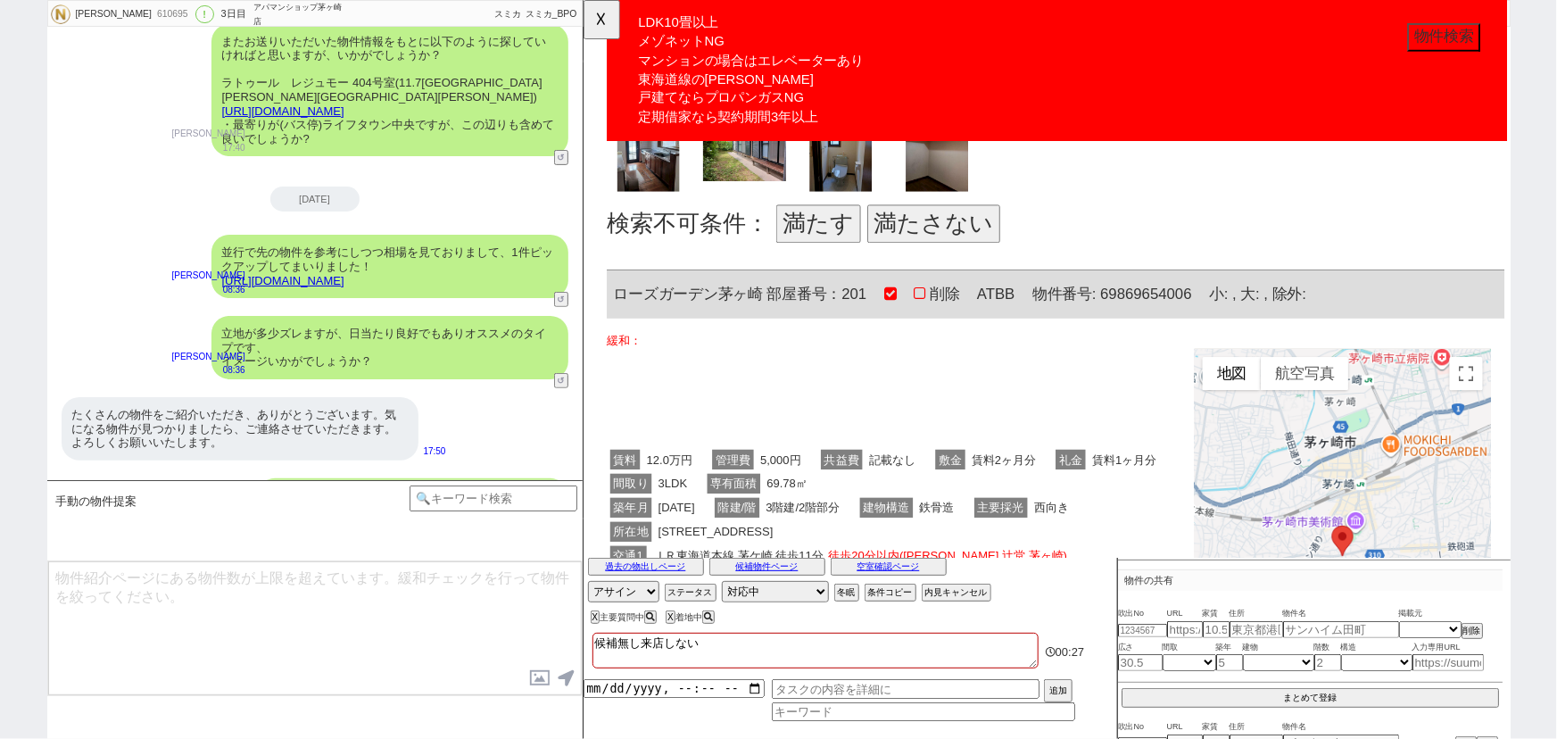
click at [979, 247] on button "満たさない" at bounding box center [959, 240] width 143 height 41
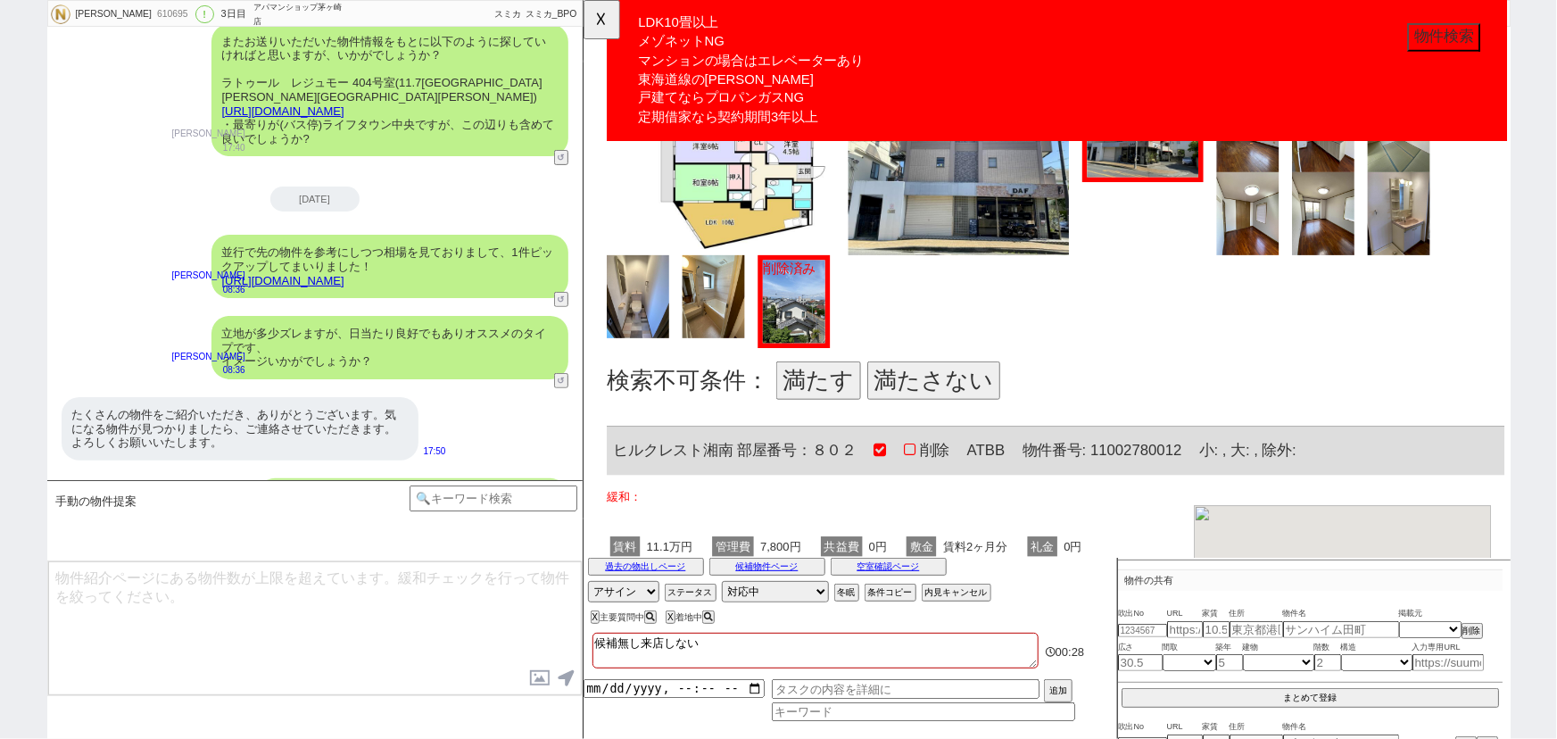
scroll to position [1812, 0]
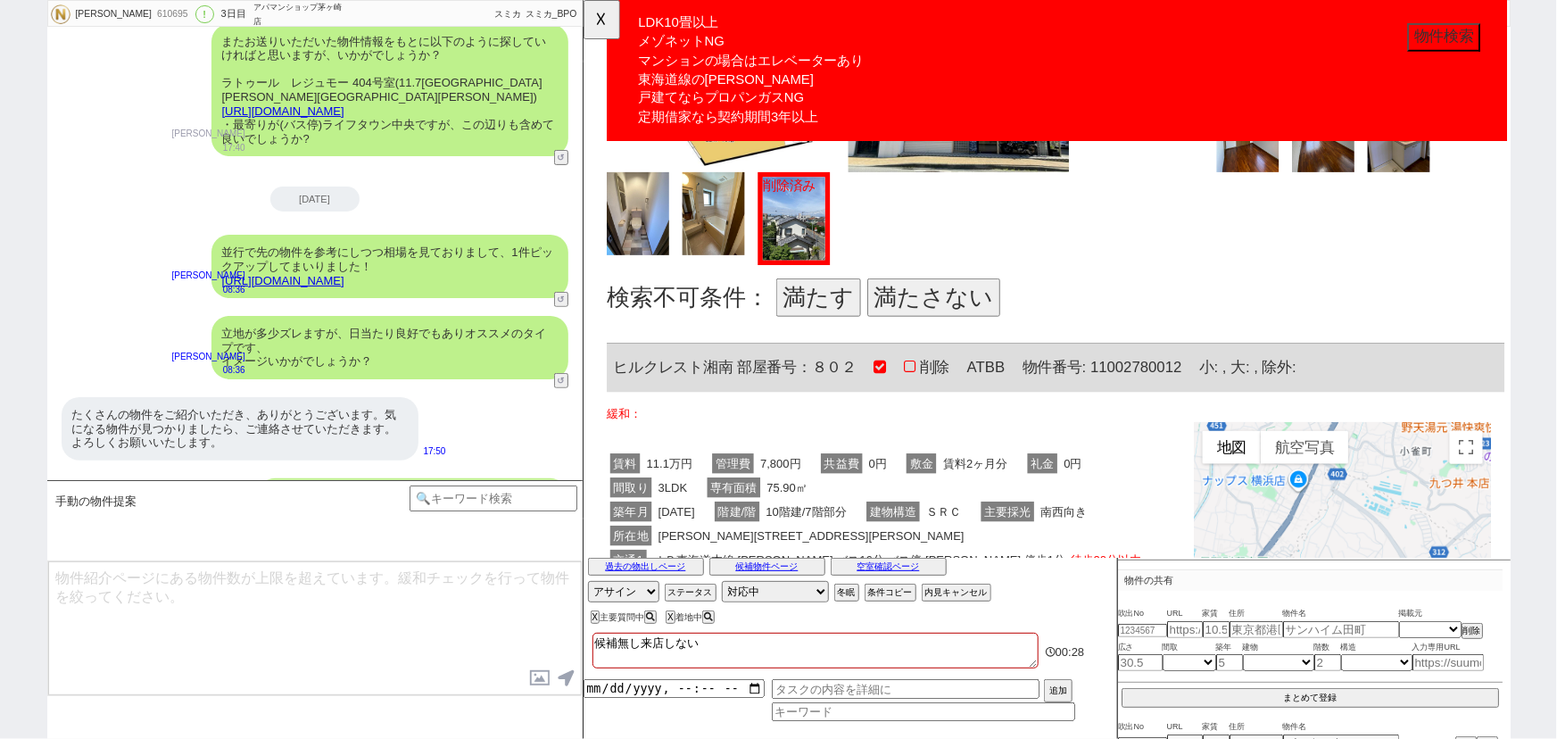
click at [955, 299] on button "満たさない" at bounding box center [959, 319] width 143 height 41
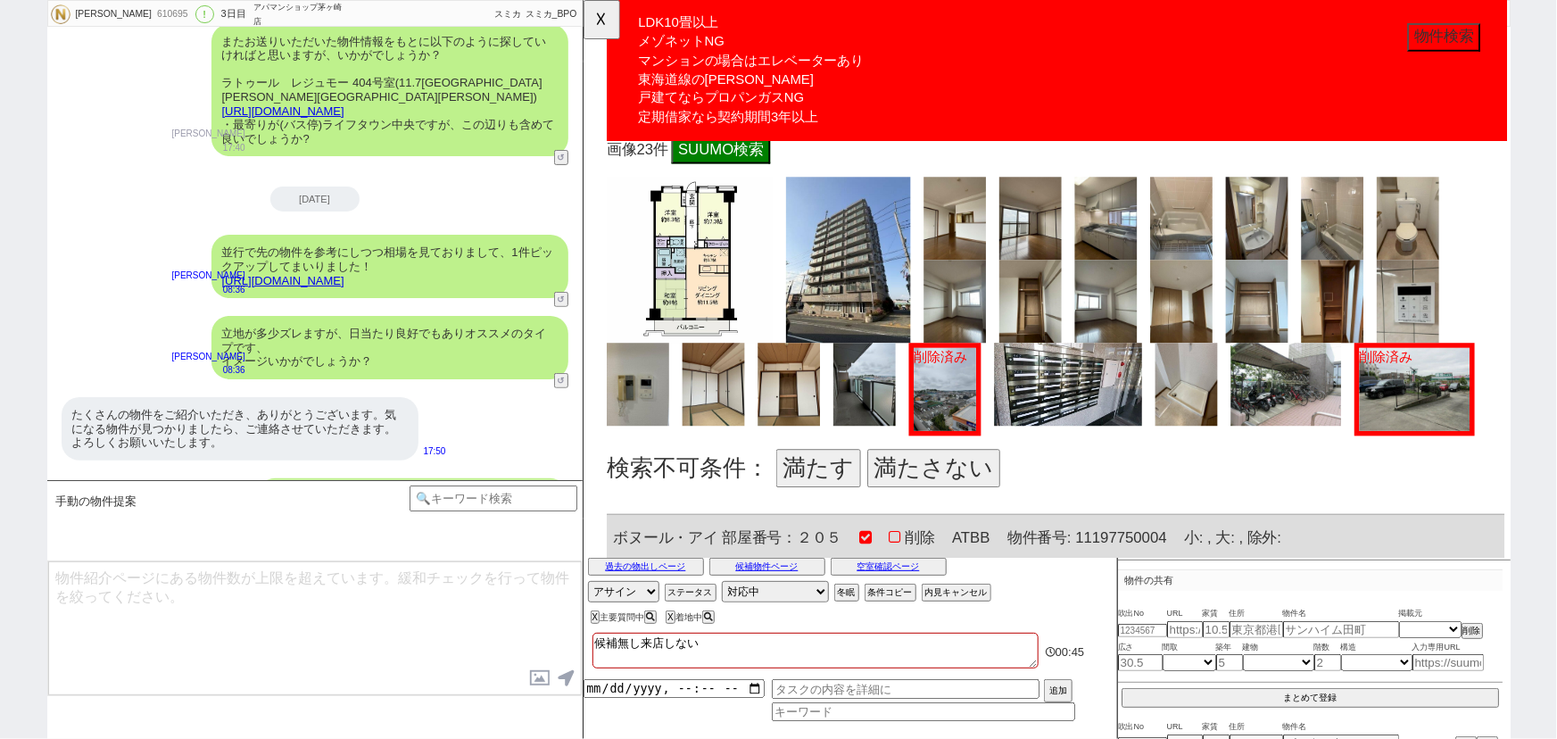
scroll to position [2607, 0]
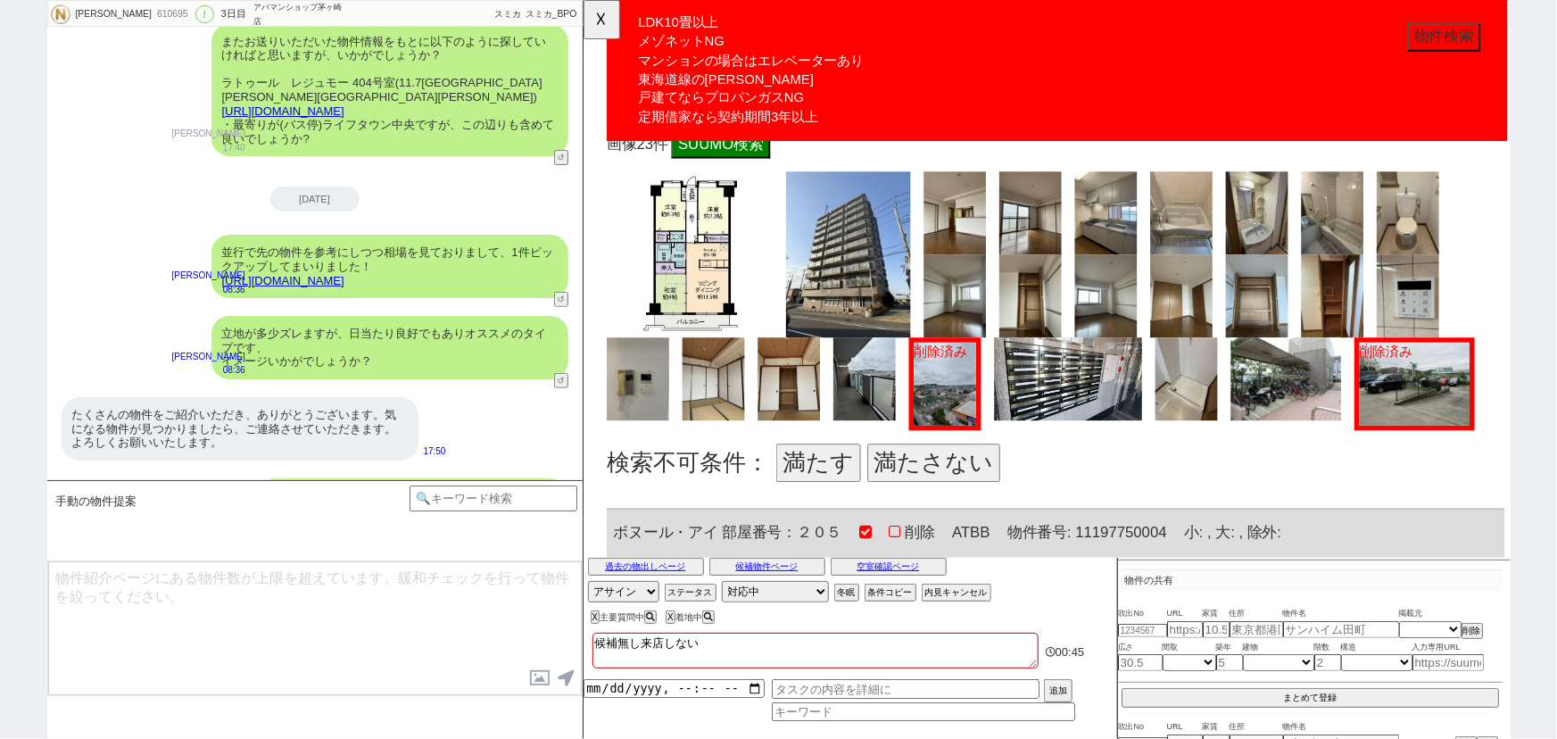
click at [819, 489] on button "満たす" at bounding box center [835, 497] width 91 height 41
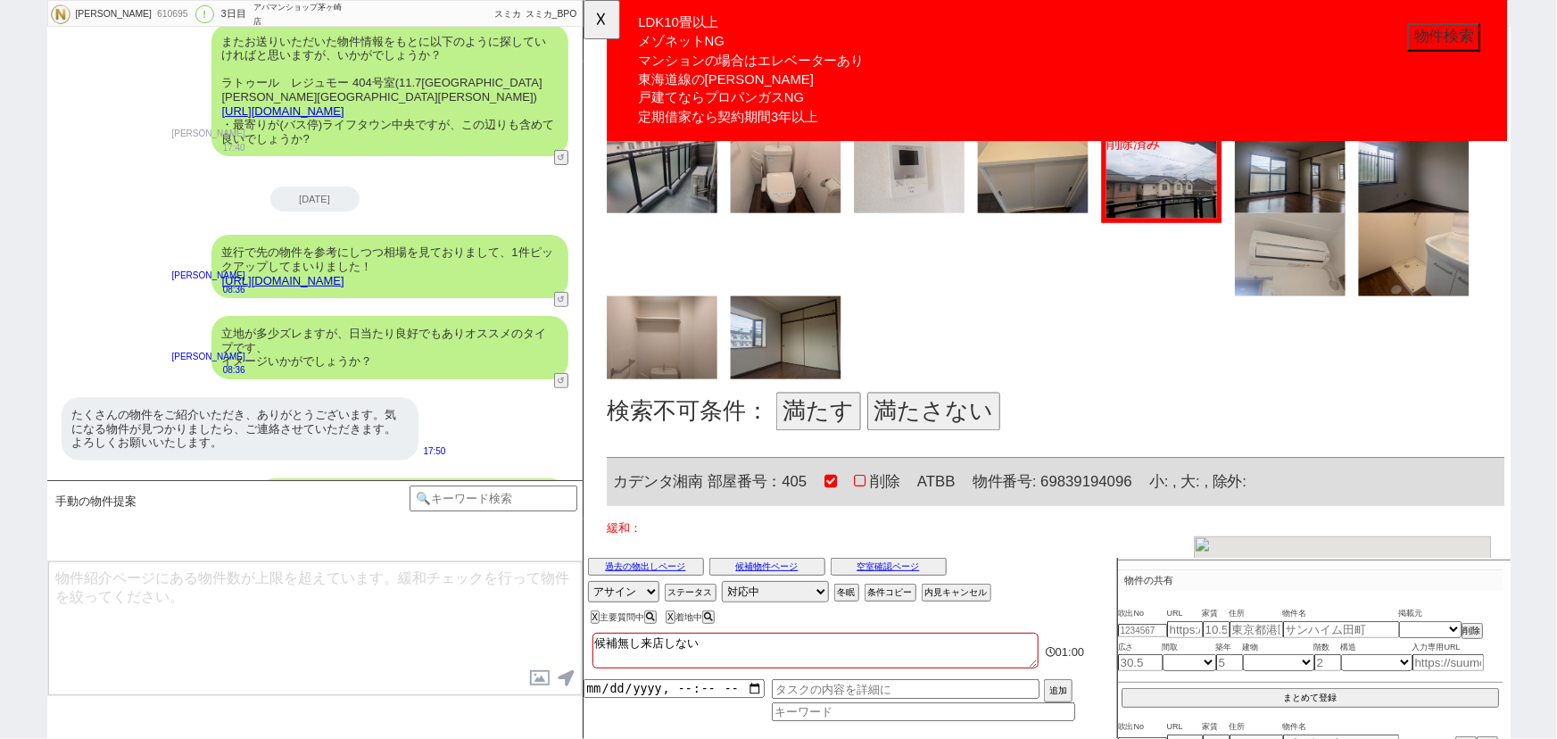
scroll to position [3804, 0]
click at [818, 432] on button "満たす" at bounding box center [835, 441] width 91 height 41
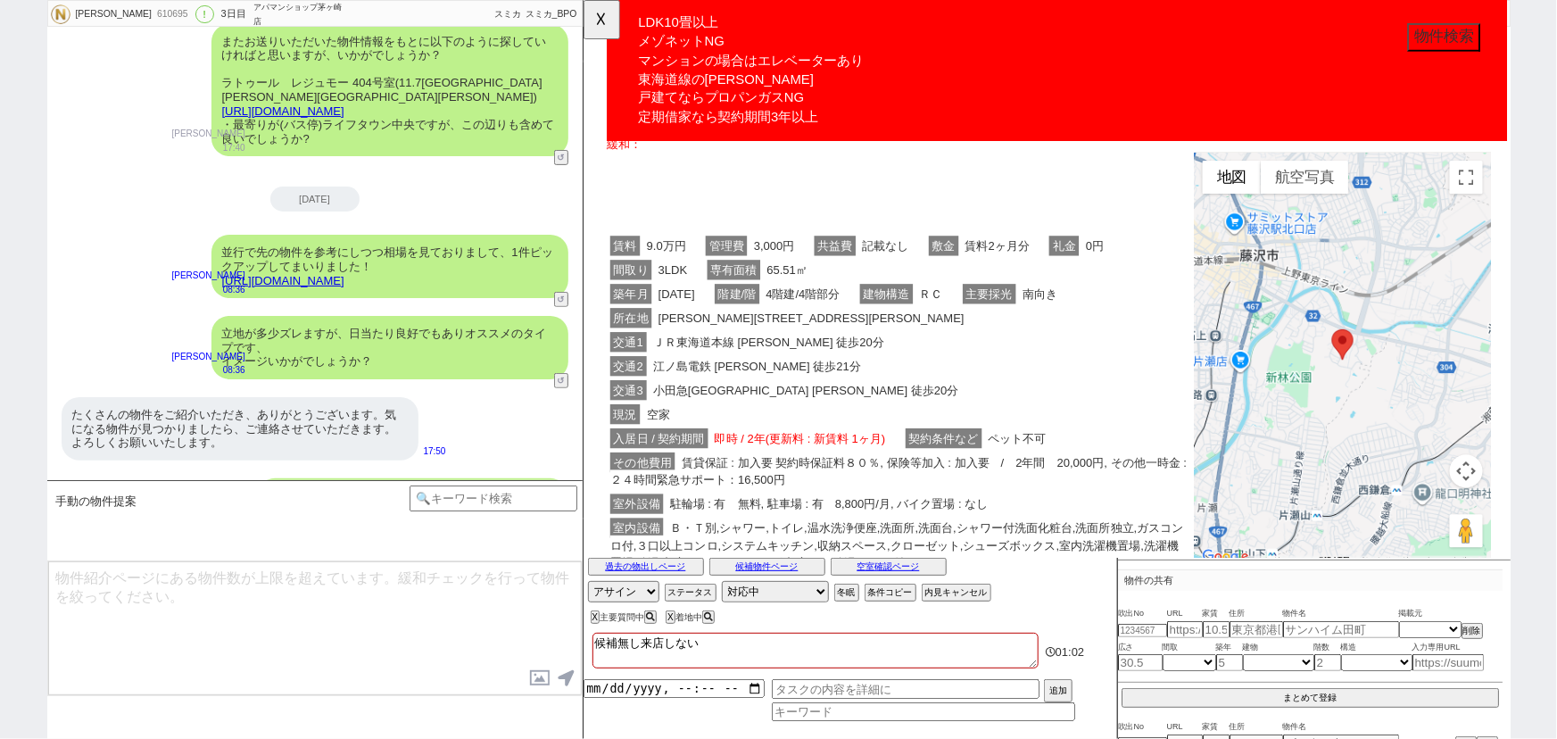
scroll to position [4219, 0]
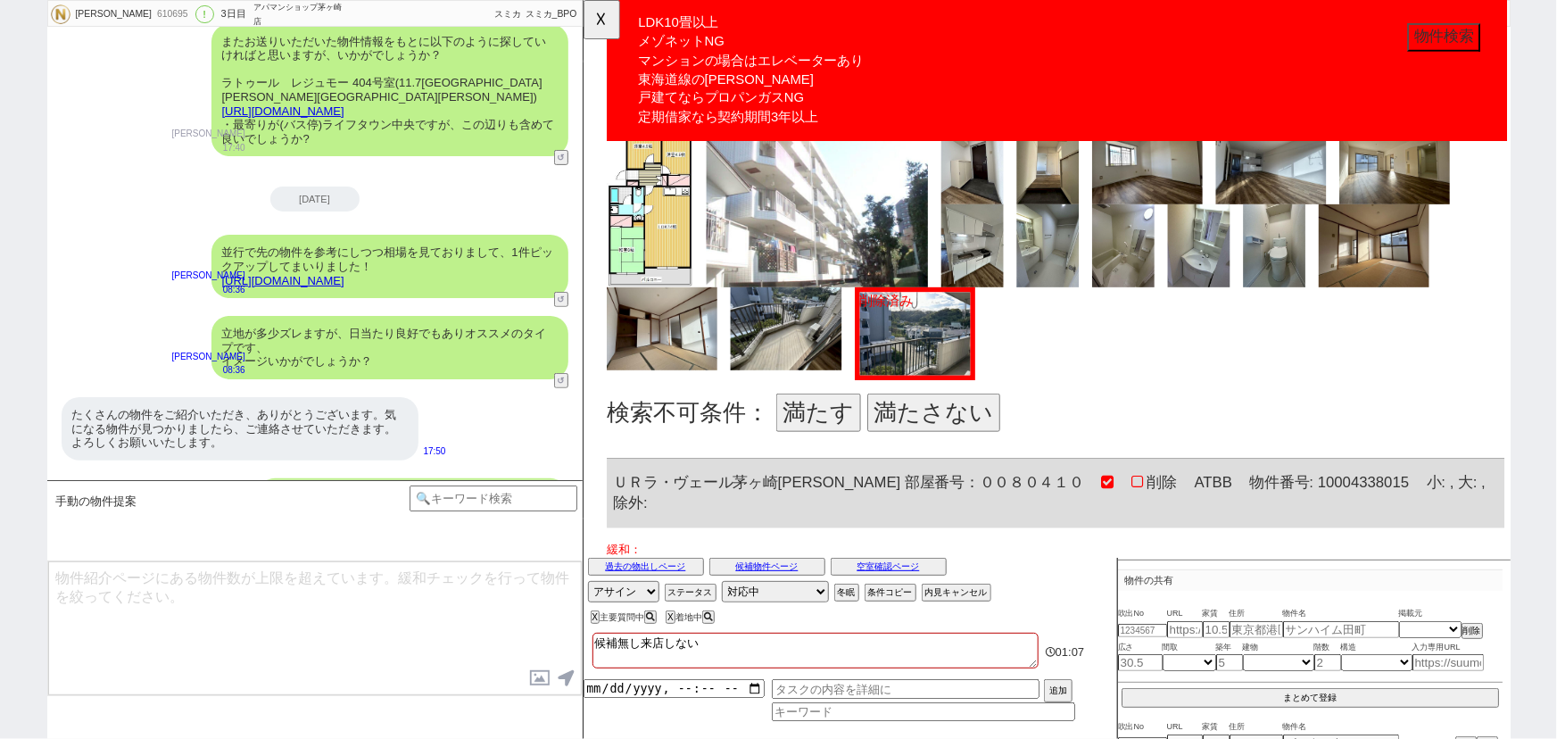
click at [944, 452] on button "満たさない" at bounding box center [959, 443] width 143 height 41
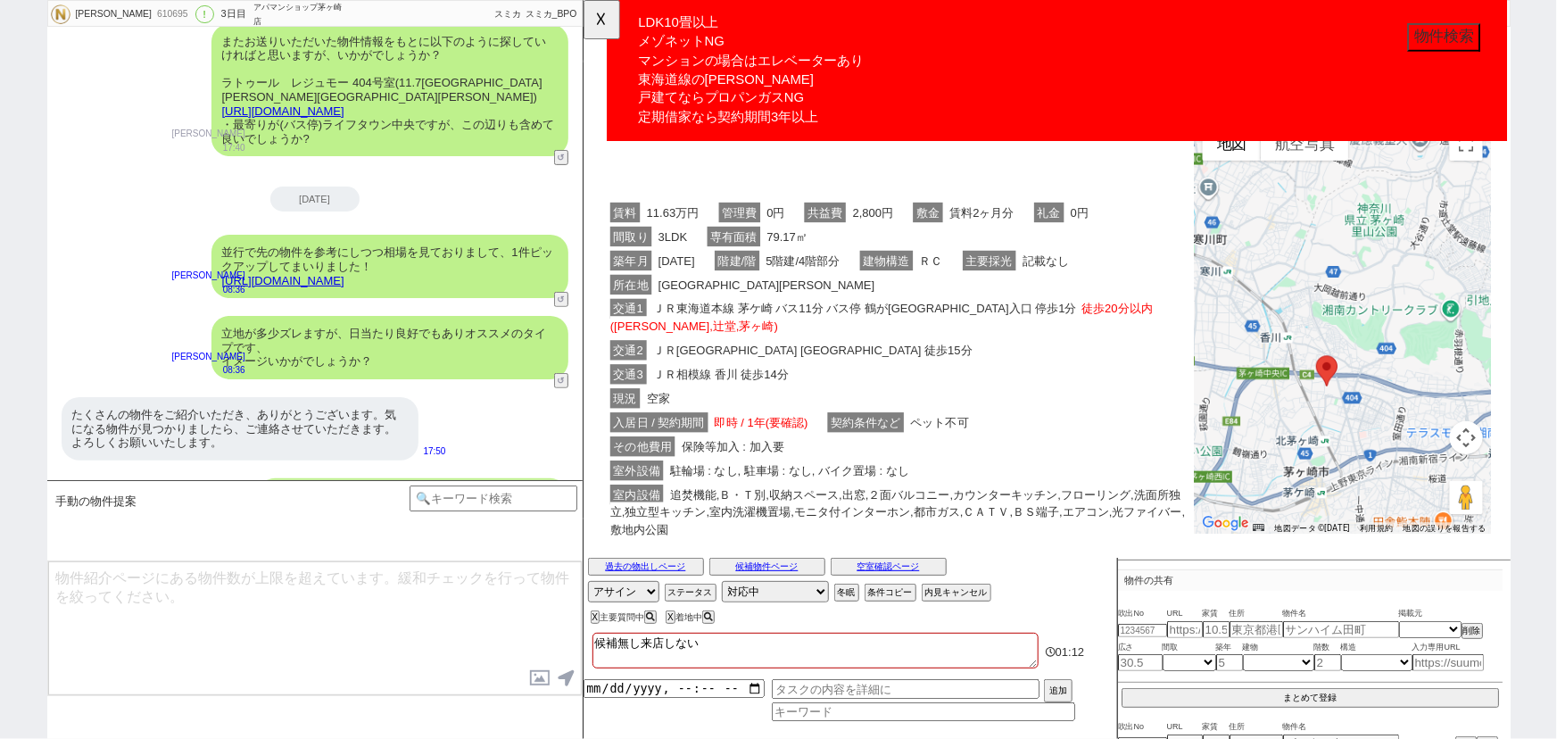
scroll to position [5219, 0]
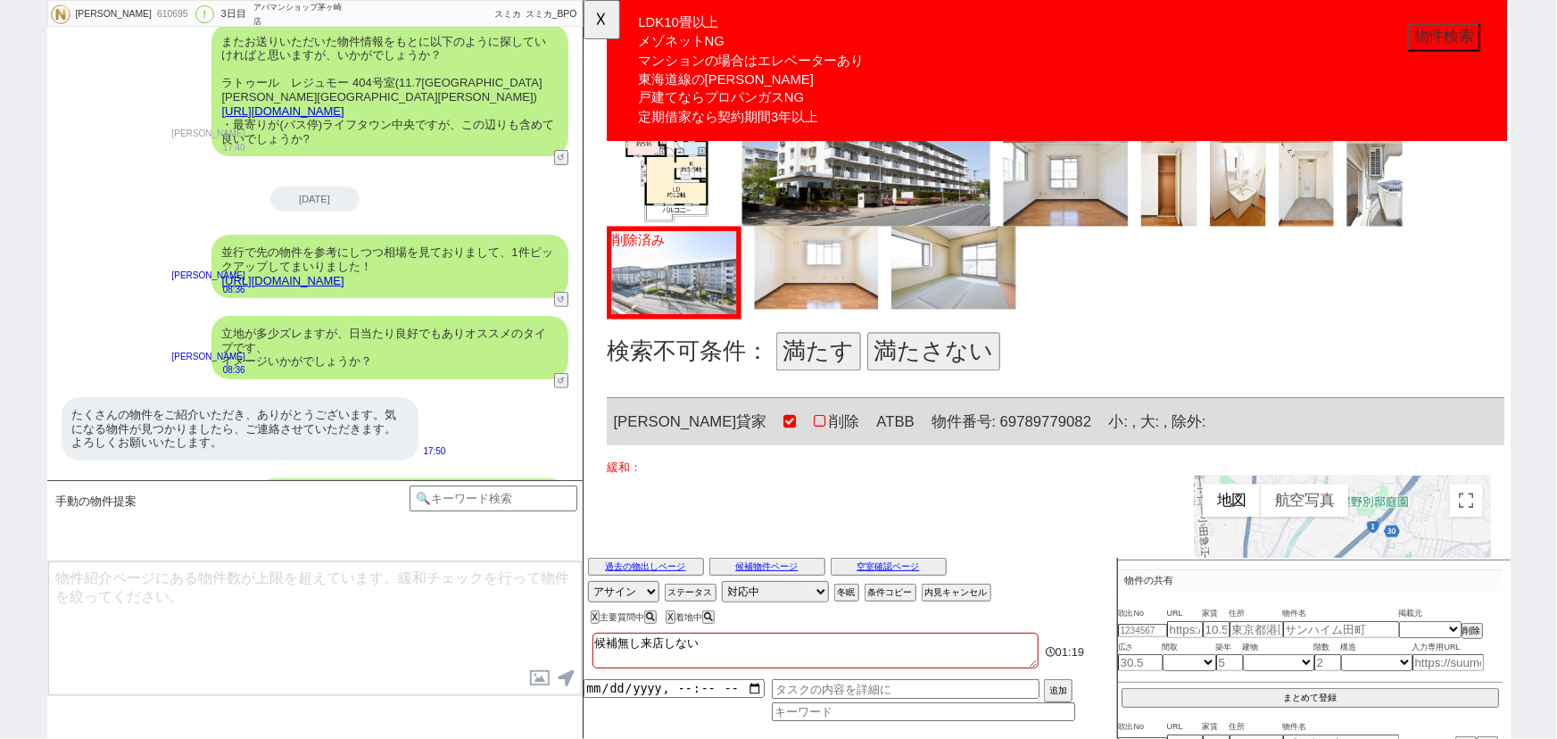
click at [976, 358] on button "満たさない" at bounding box center [959, 378] width 143 height 41
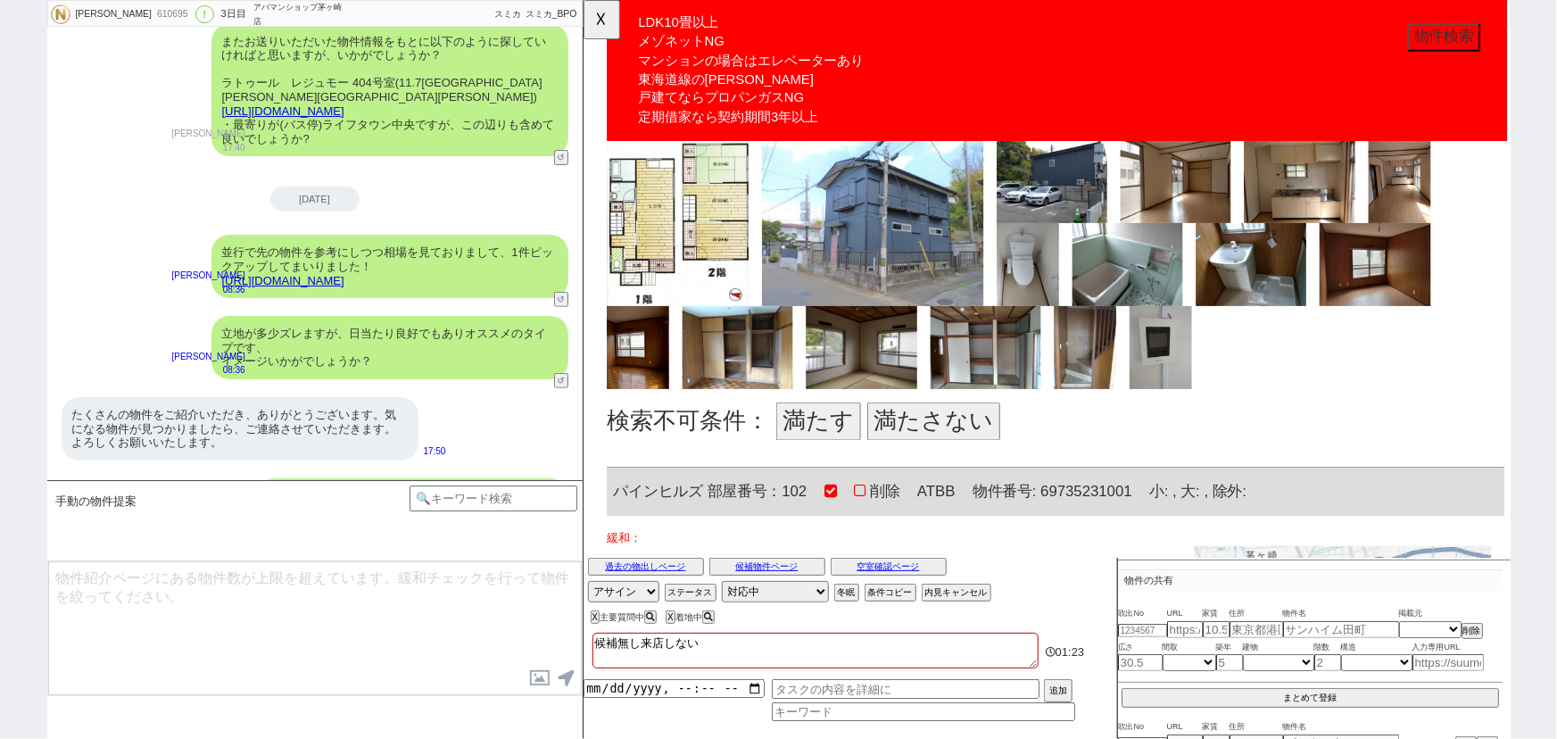
scroll to position [6725, 0]
click at [959, 432] on button "満たさない" at bounding box center [959, 452] width 143 height 41
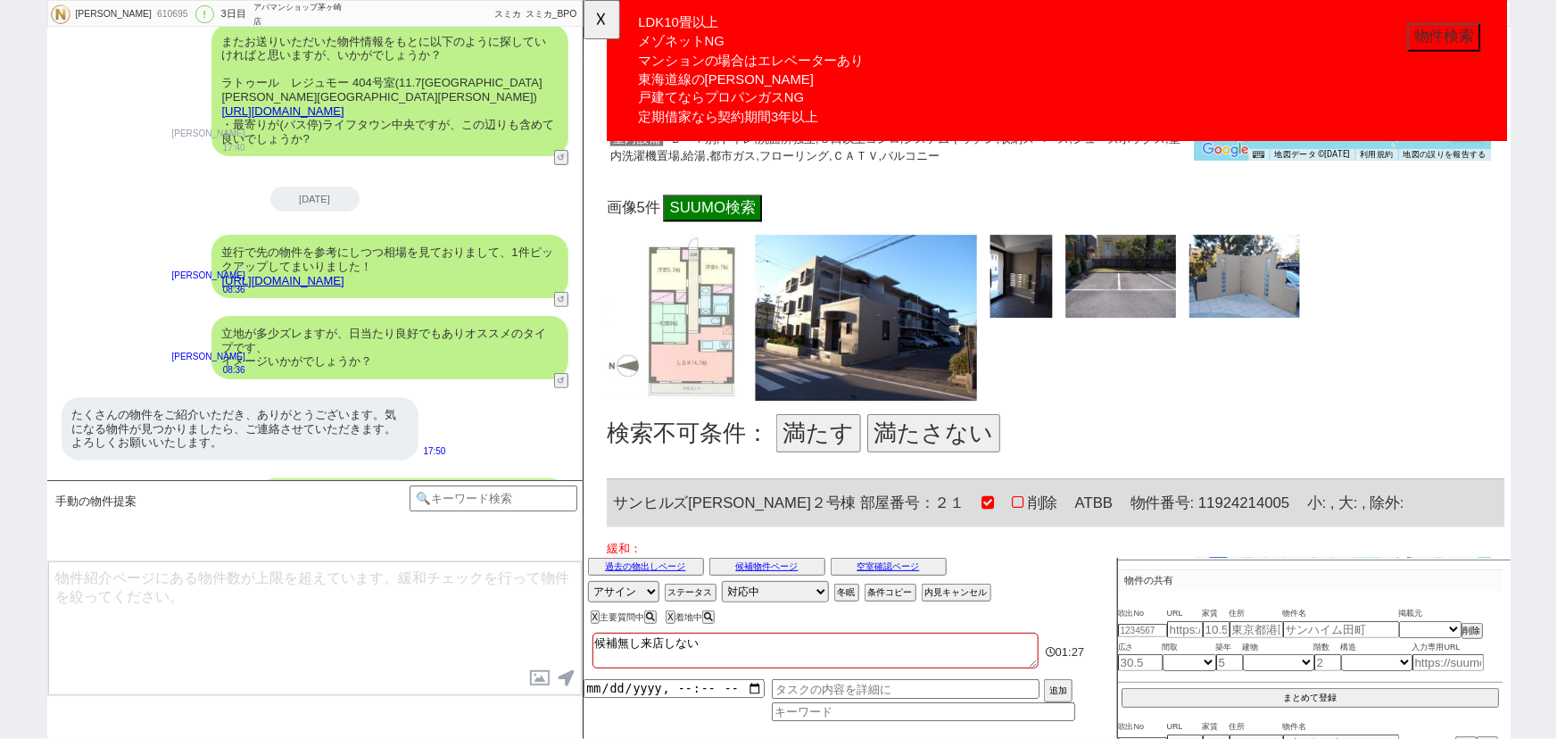
click at [948, 445] on button "満たさない" at bounding box center [959, 465] width 143 height 41
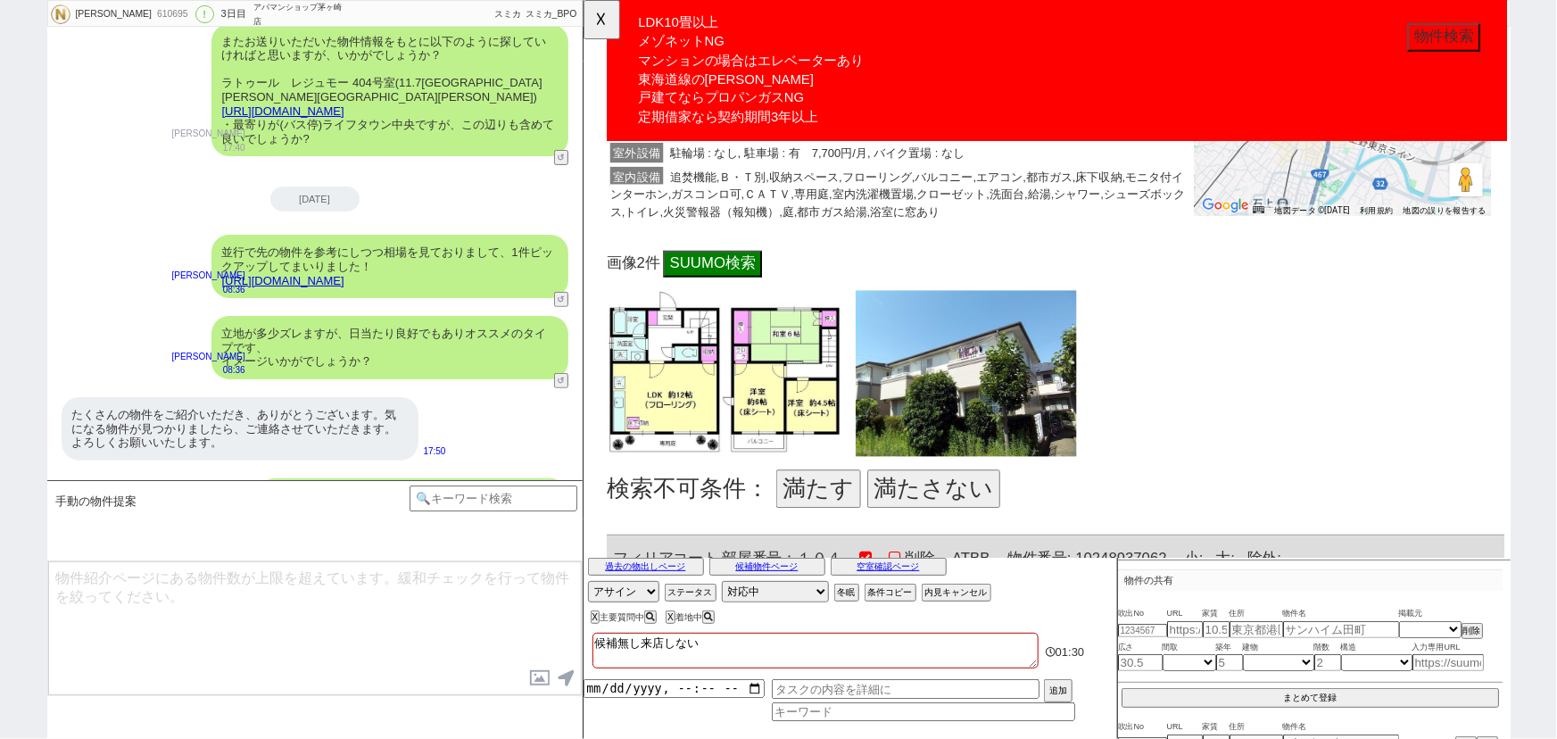
scroll to position [8398, 0]
click at [933, 505] on button "満たさない" at bounding box center [959, 525] width 143 height 41
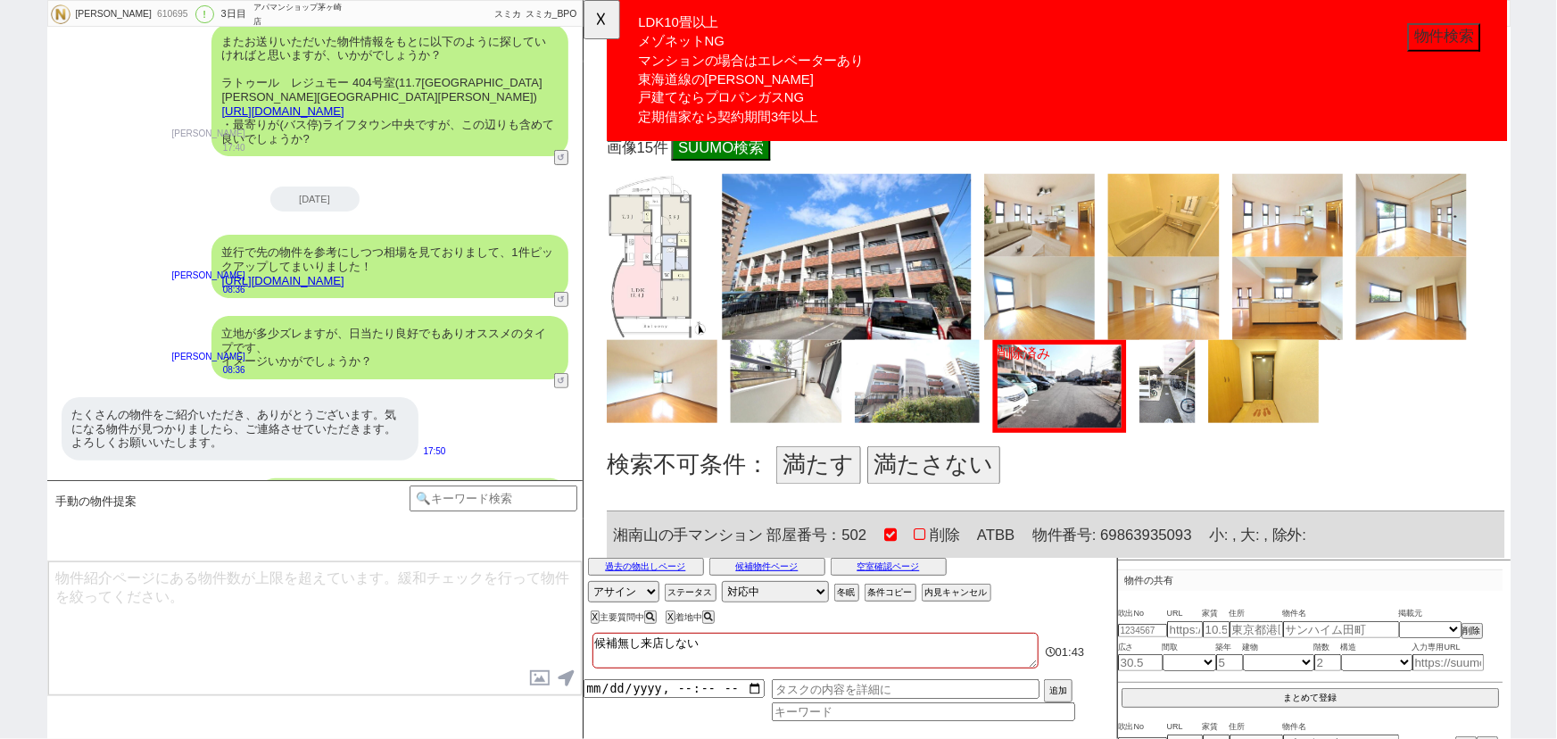
scroll to position [9398, 0]
click at [844, 478] on button "満たす" at bounding box center [835, 498] width 91 height 41
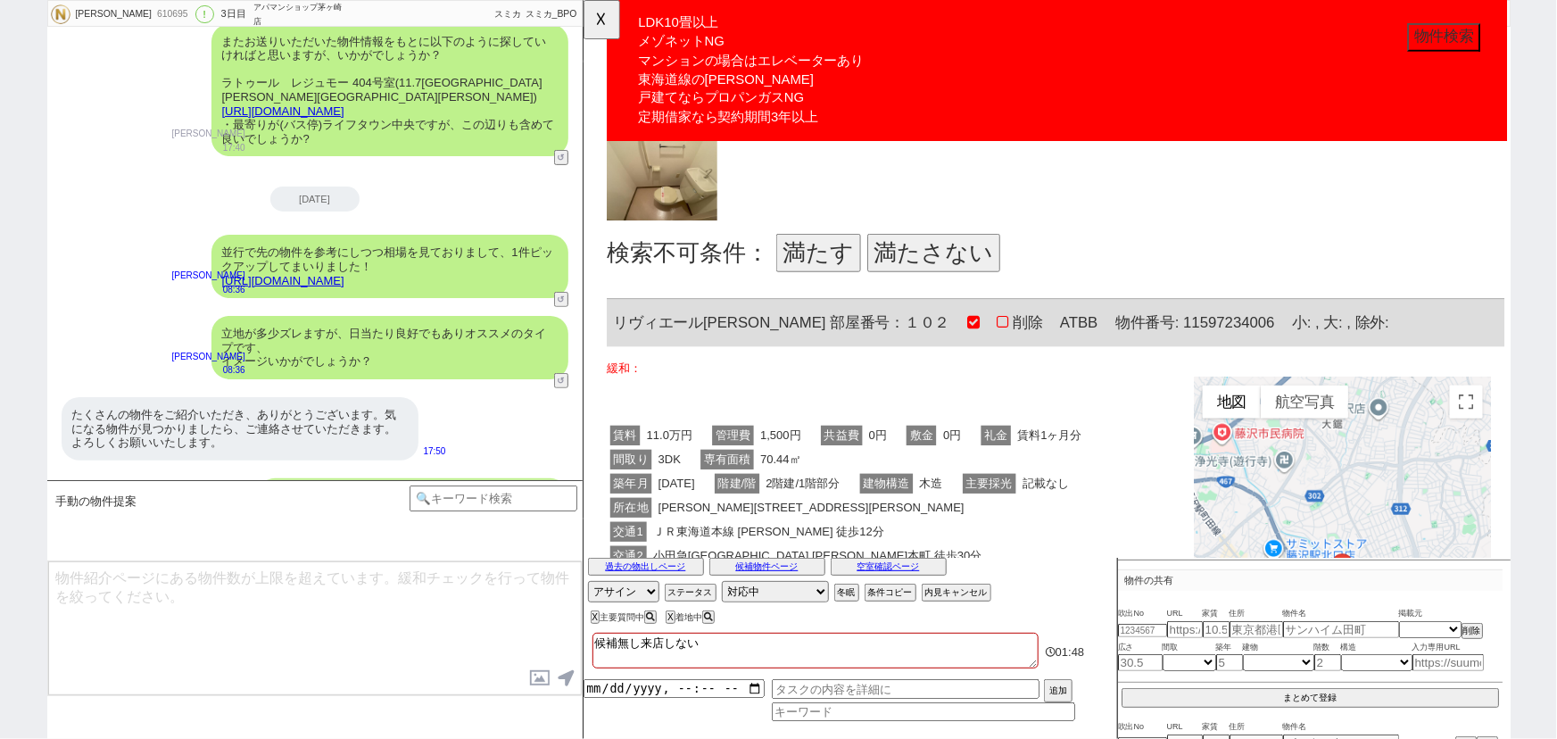
click at [966, 252] on button "満たさない" at bounding box center [959, 272] width 143 height 41
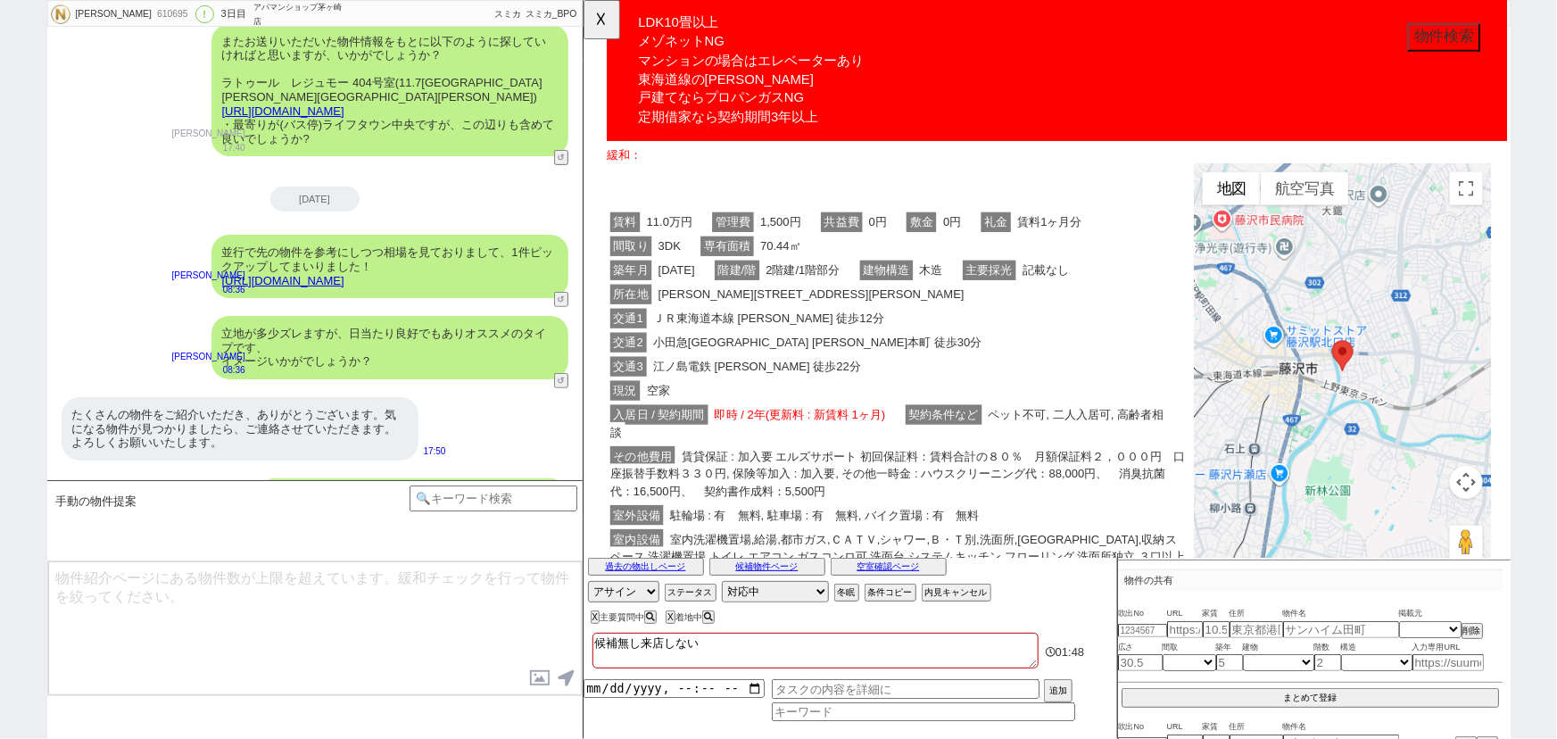
scroll to position [10817, 0]
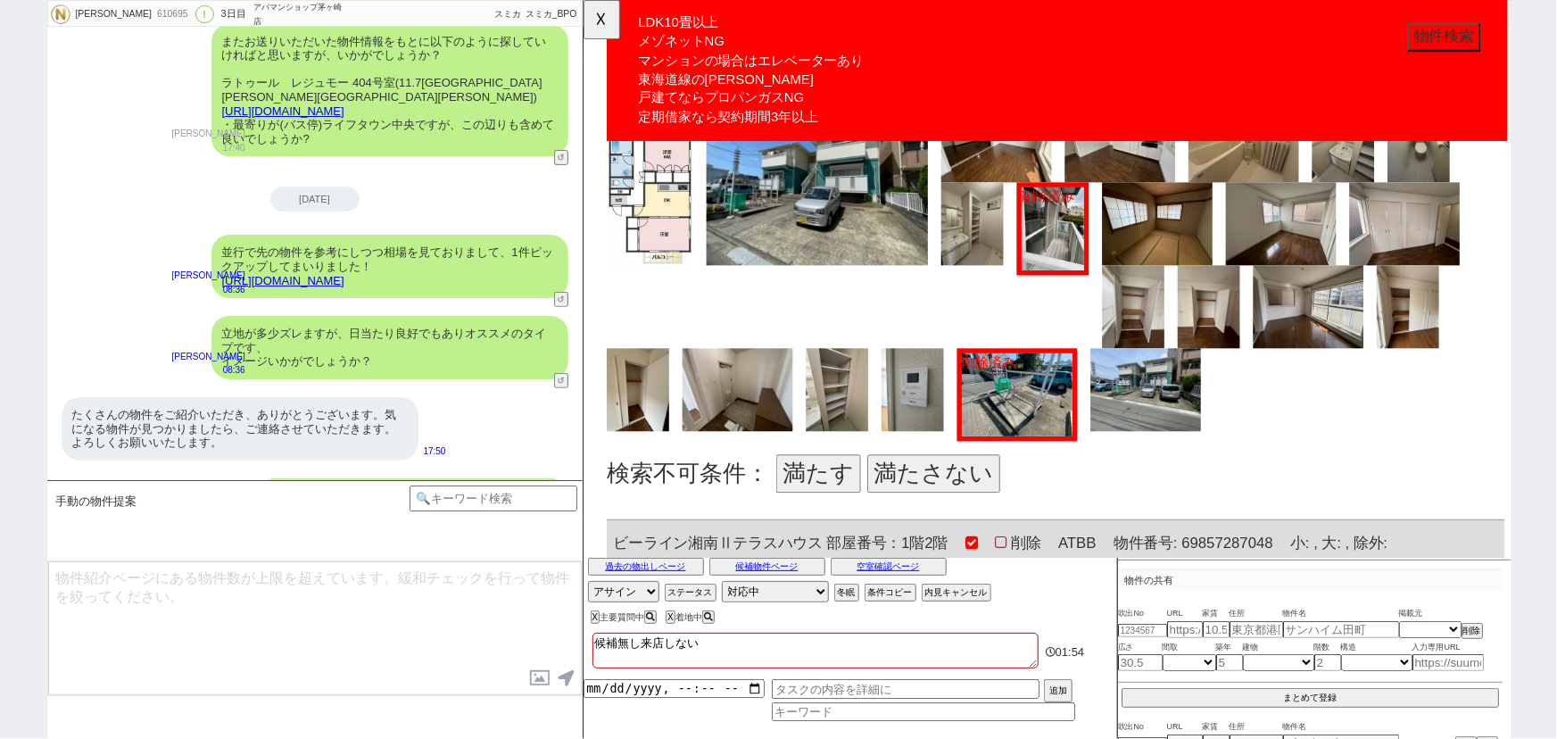
click at [938, 489] on button "満たさない" at bounding box center [959, 509] width 143 height 41
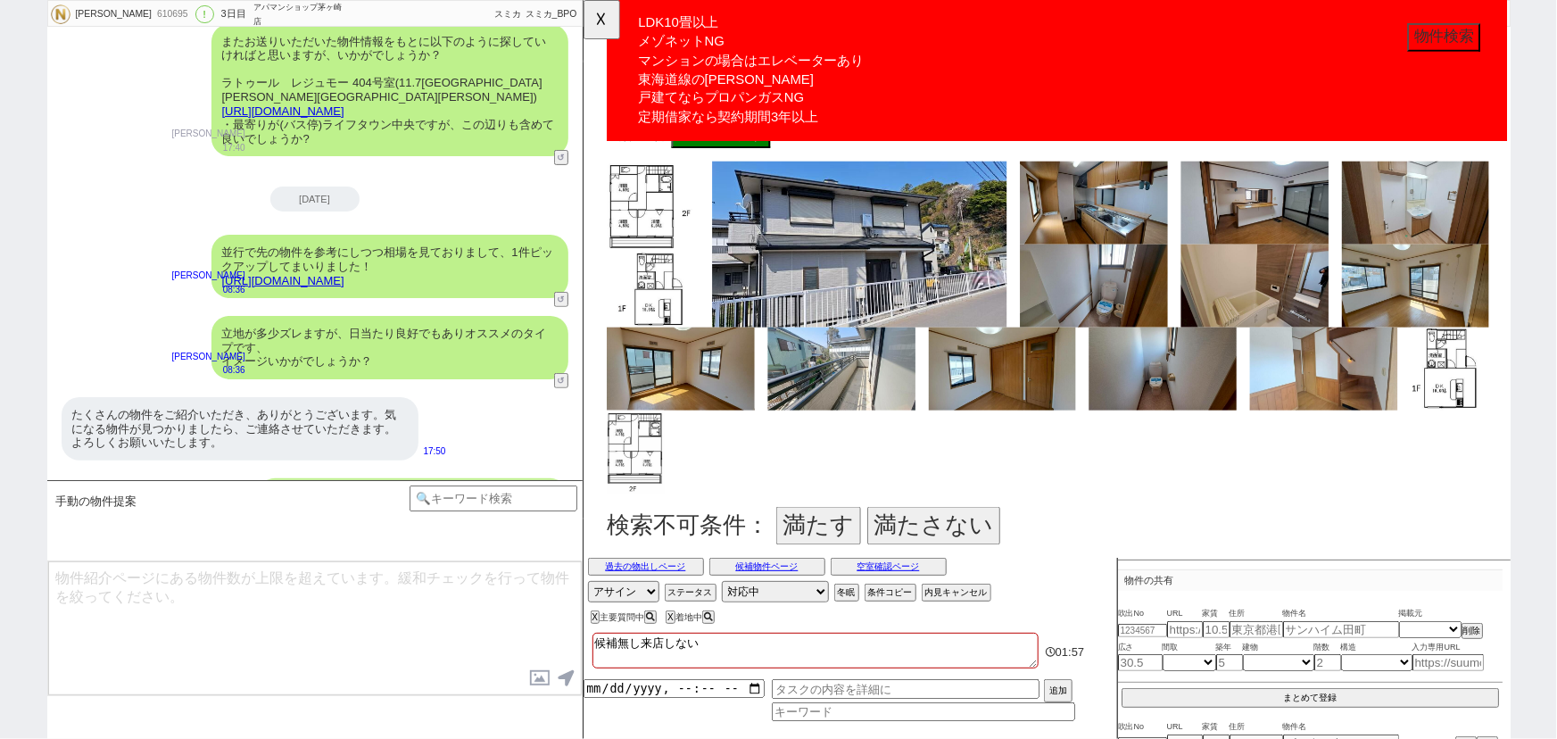
click at [922, 544] on button "満たさない" at bounding box center [959, 564] width 143 height 41
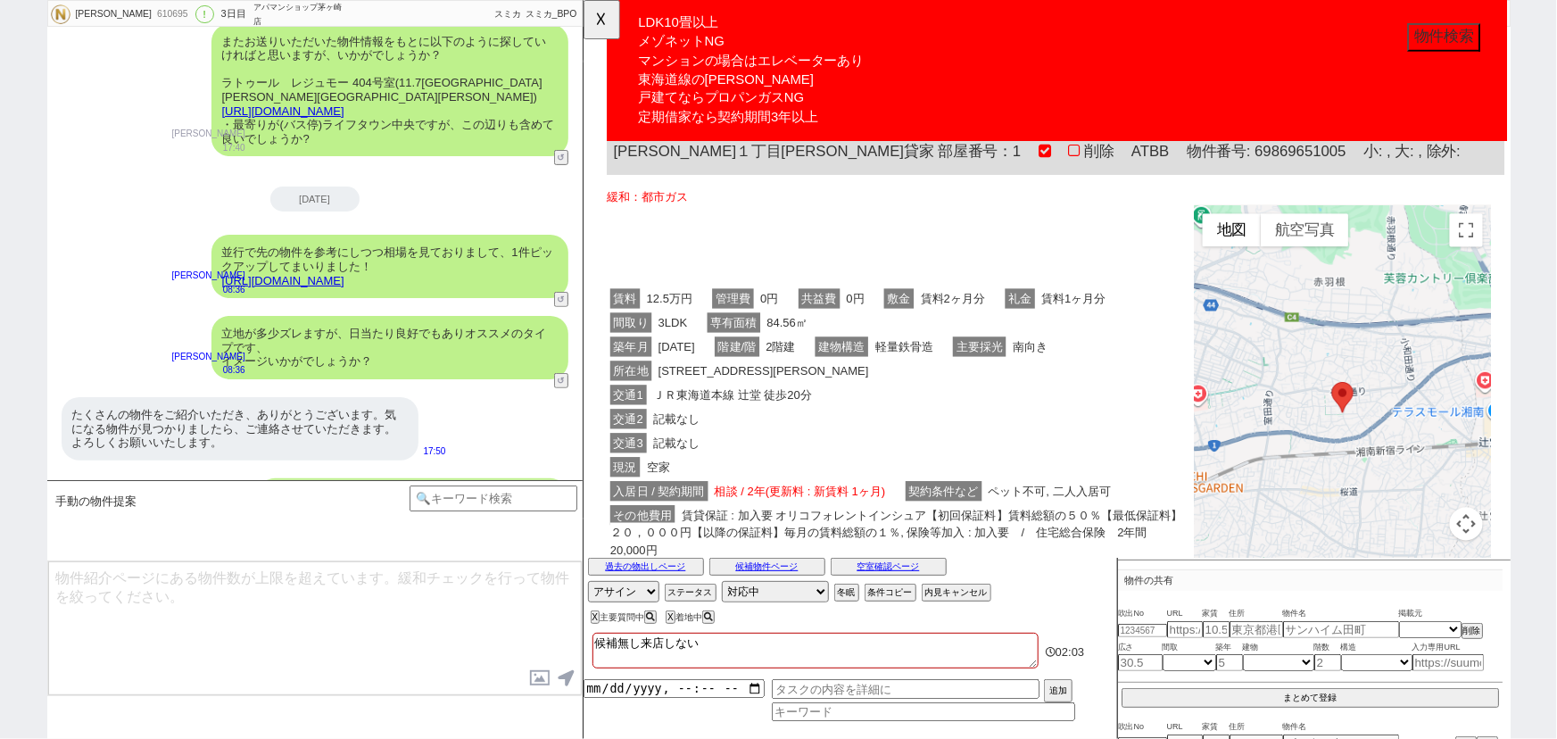
scroll to position [12818, 0]
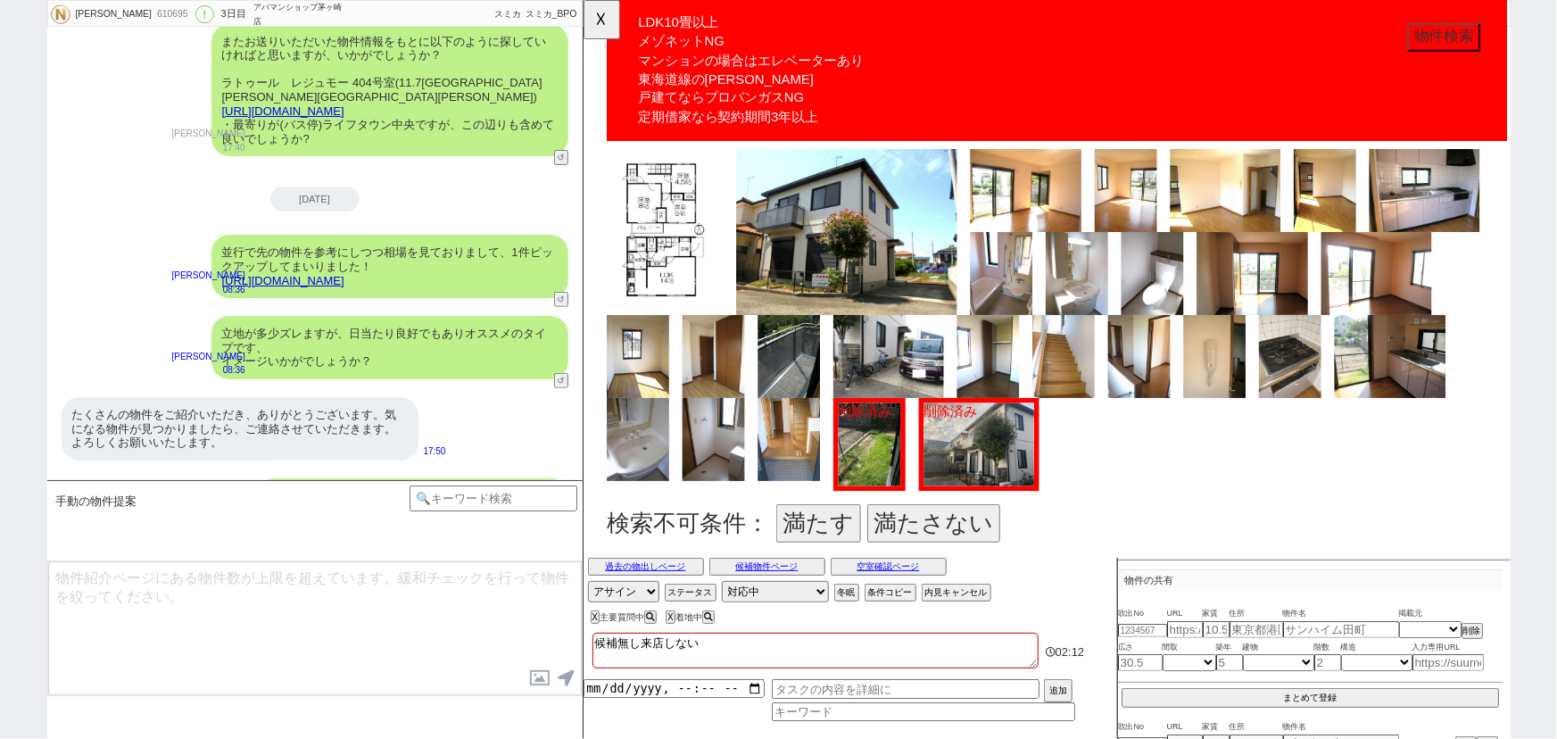
click at [840, 543] on button "満たす" at bounding box center [835, 563] width 91 height 41
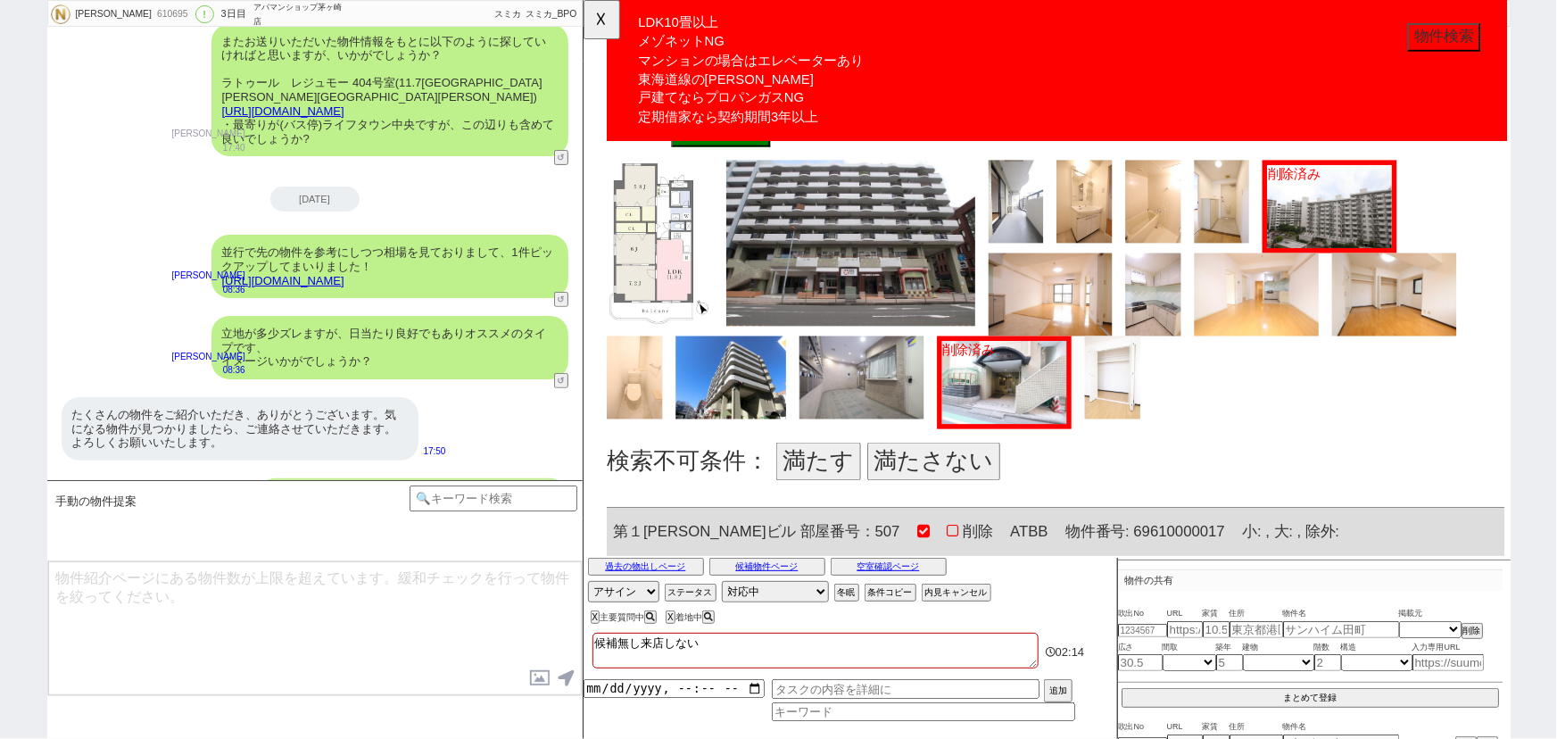
click at [954, 476] on button "満たさない" at bounding box center [959, 496] width 143 height 41
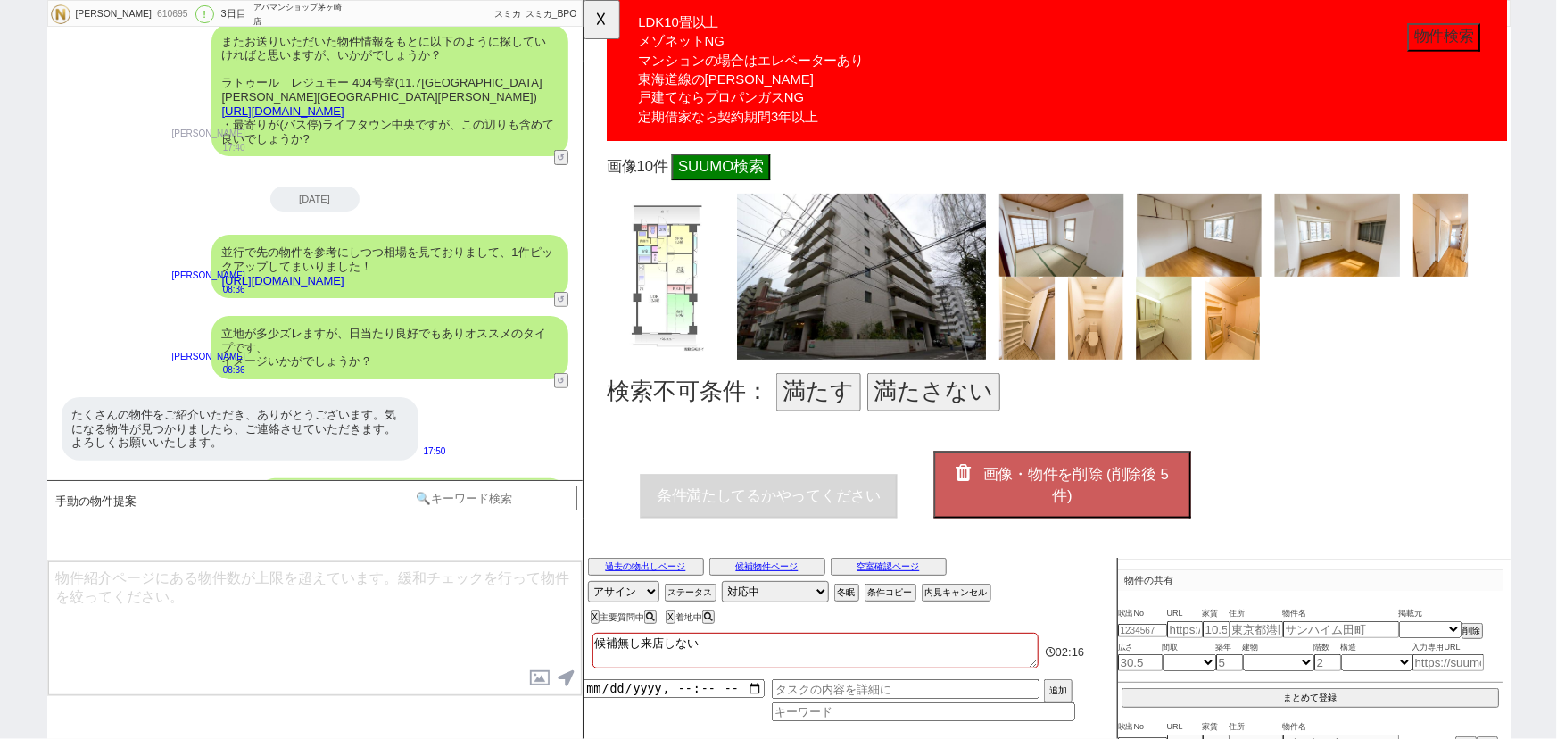
scroll to position [15484, 0]
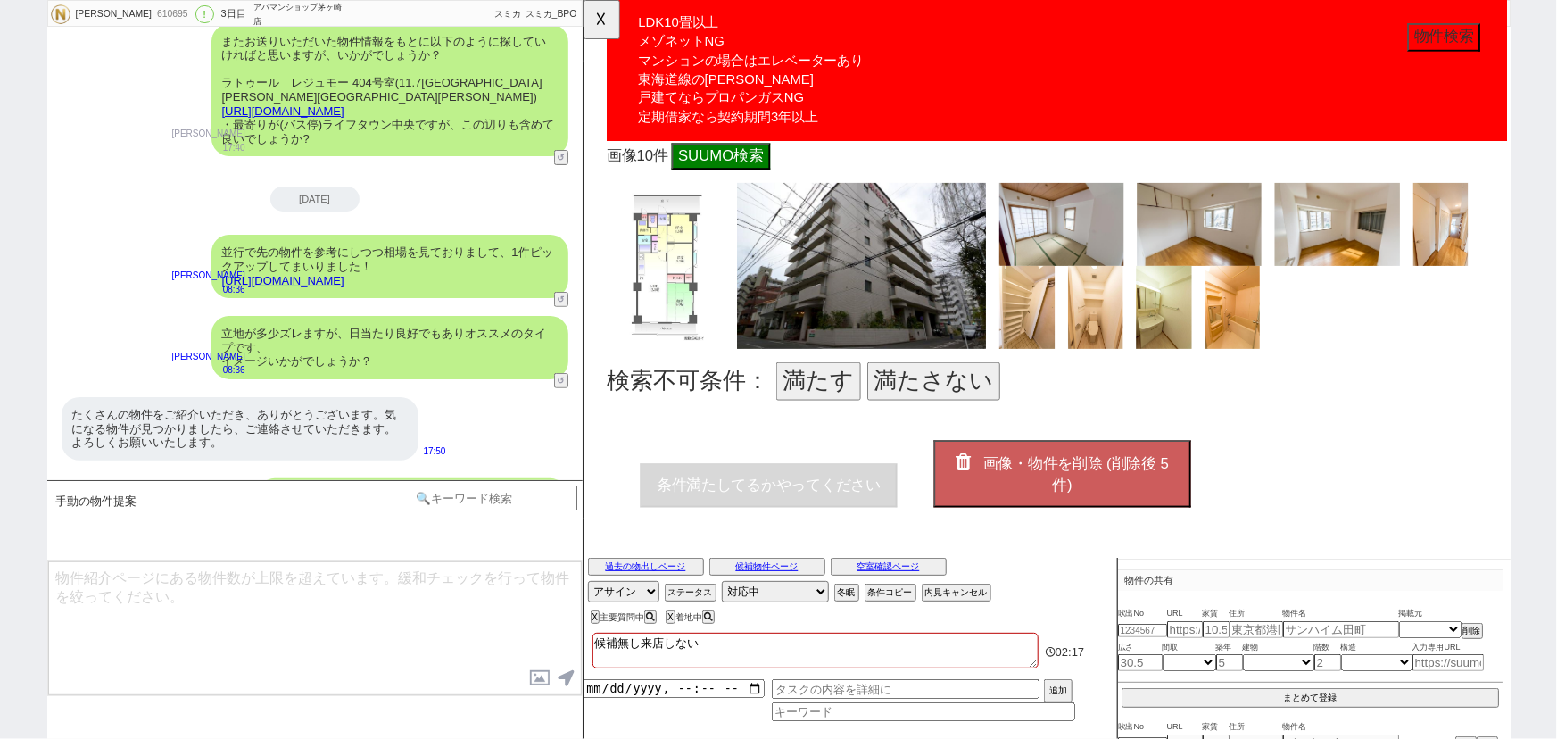
click at [976, 389] on button "満たさない" at bounding box center [959, 409] width 143 height 41
click at [1050, 489] on span "画像・物件を削除 (削除後 4 件)" at bounding box center [1112, 509] width 200 height 41
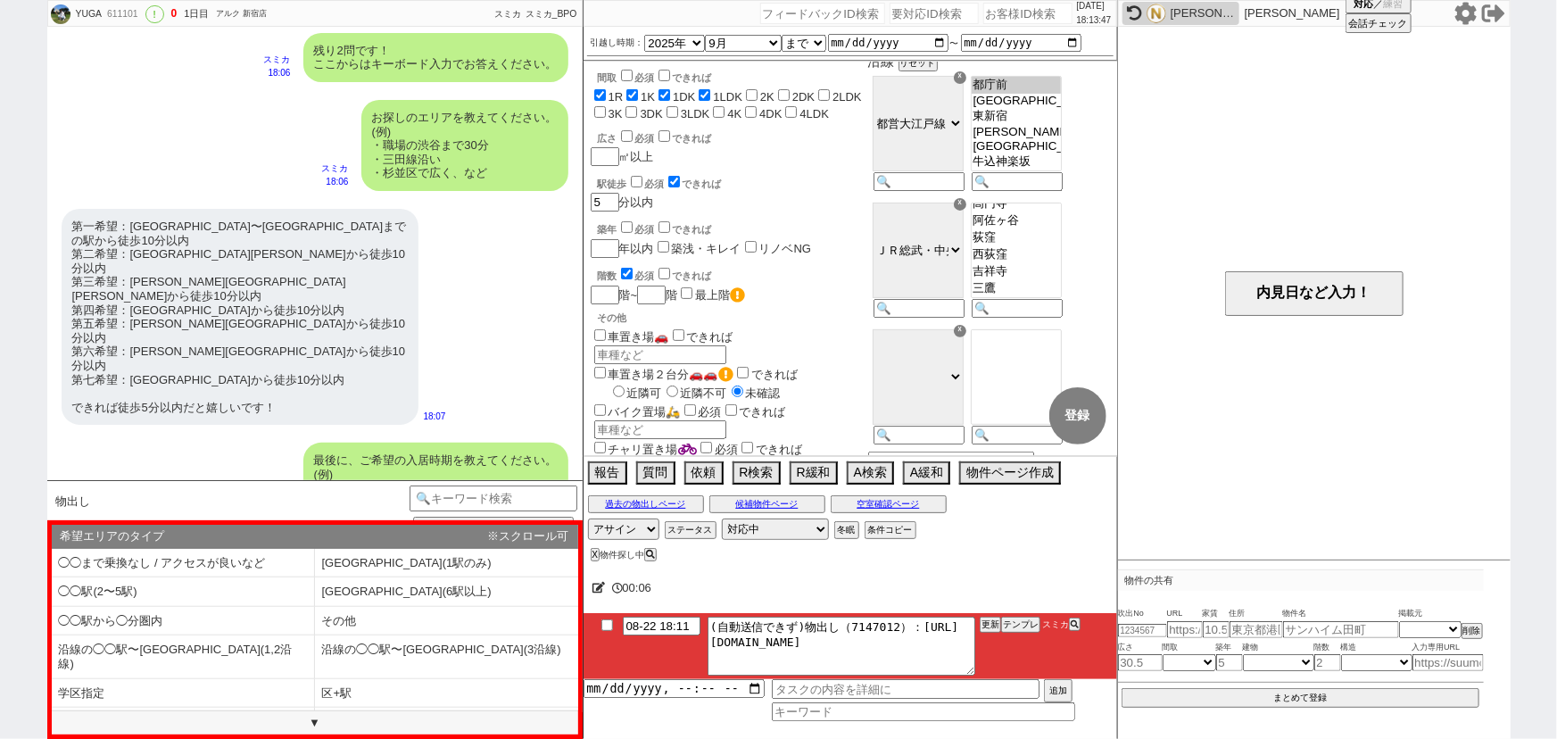
scroll to position [563, 0]
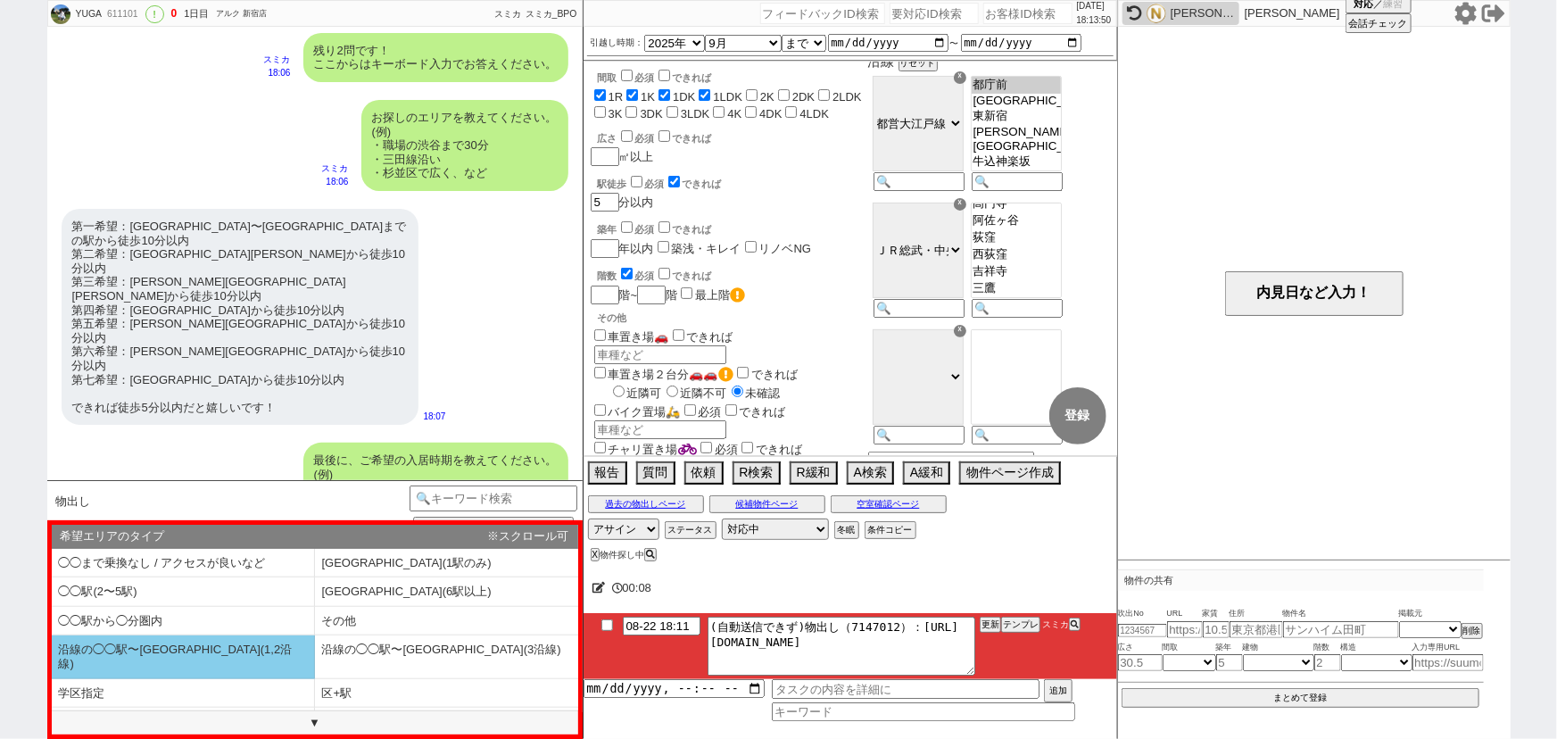
click at [180, 648] on li "沿線の◯◯駅〜[GEOGRAPHIC_DATA](1,2沿線)" at bounding box center [183, 656] width 263 height 43
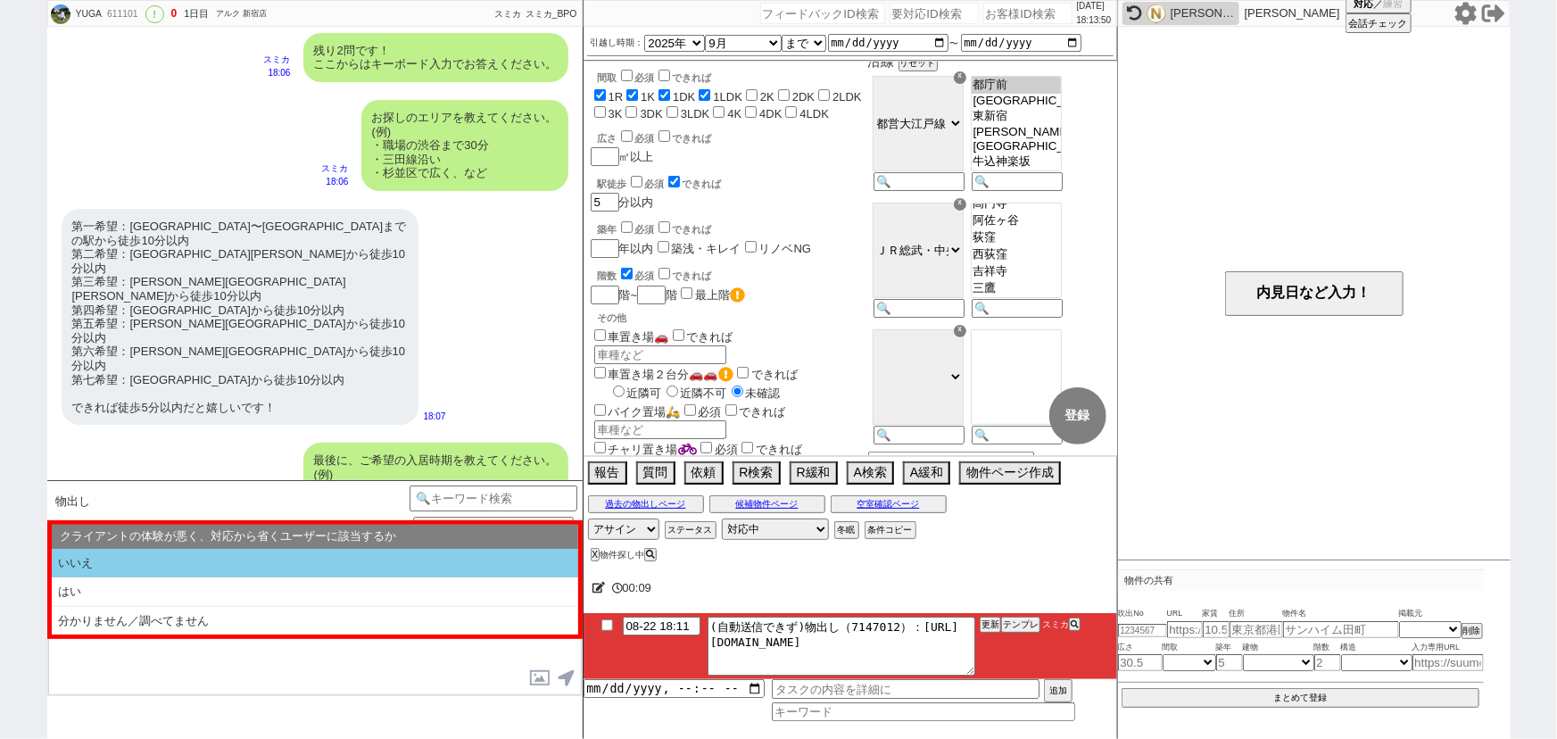
click at [228, 560] on li "いいえ" at bounding box center [315, 563] width 527 height 29
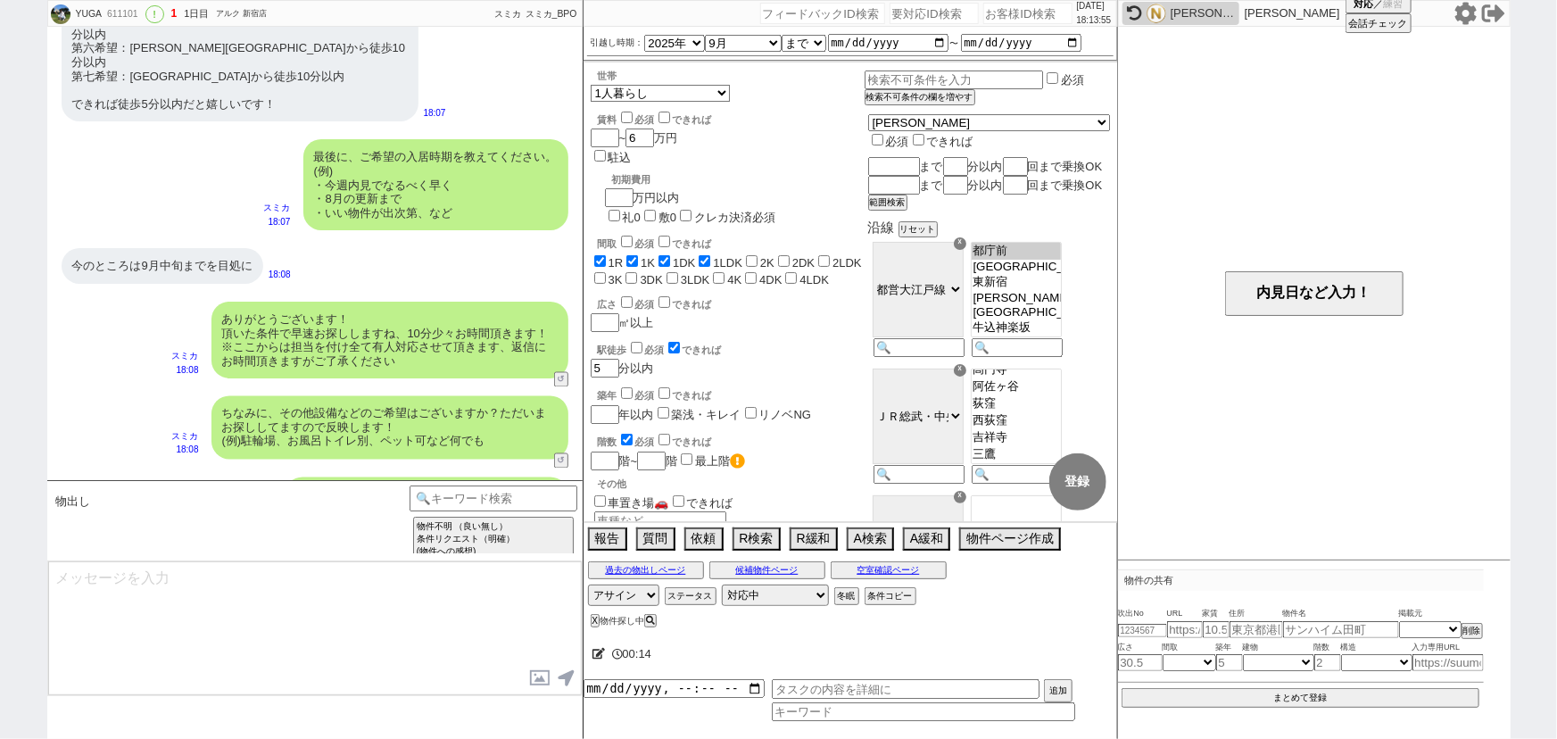
scroll to position [1493, 0]
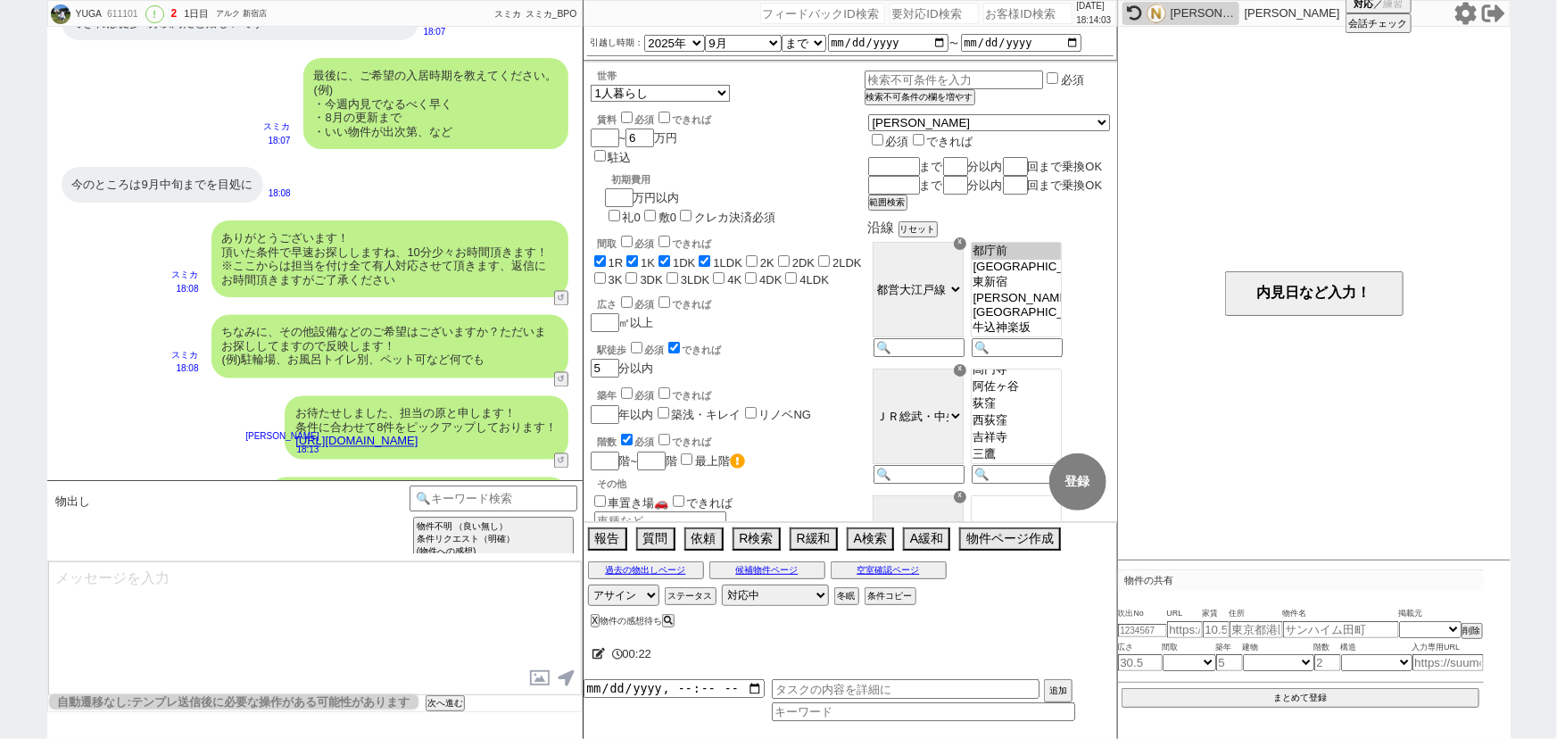
click at [1000, 19] on input "number" at bounding box center [1028, 13] width 89 height 21
paste input "594538"
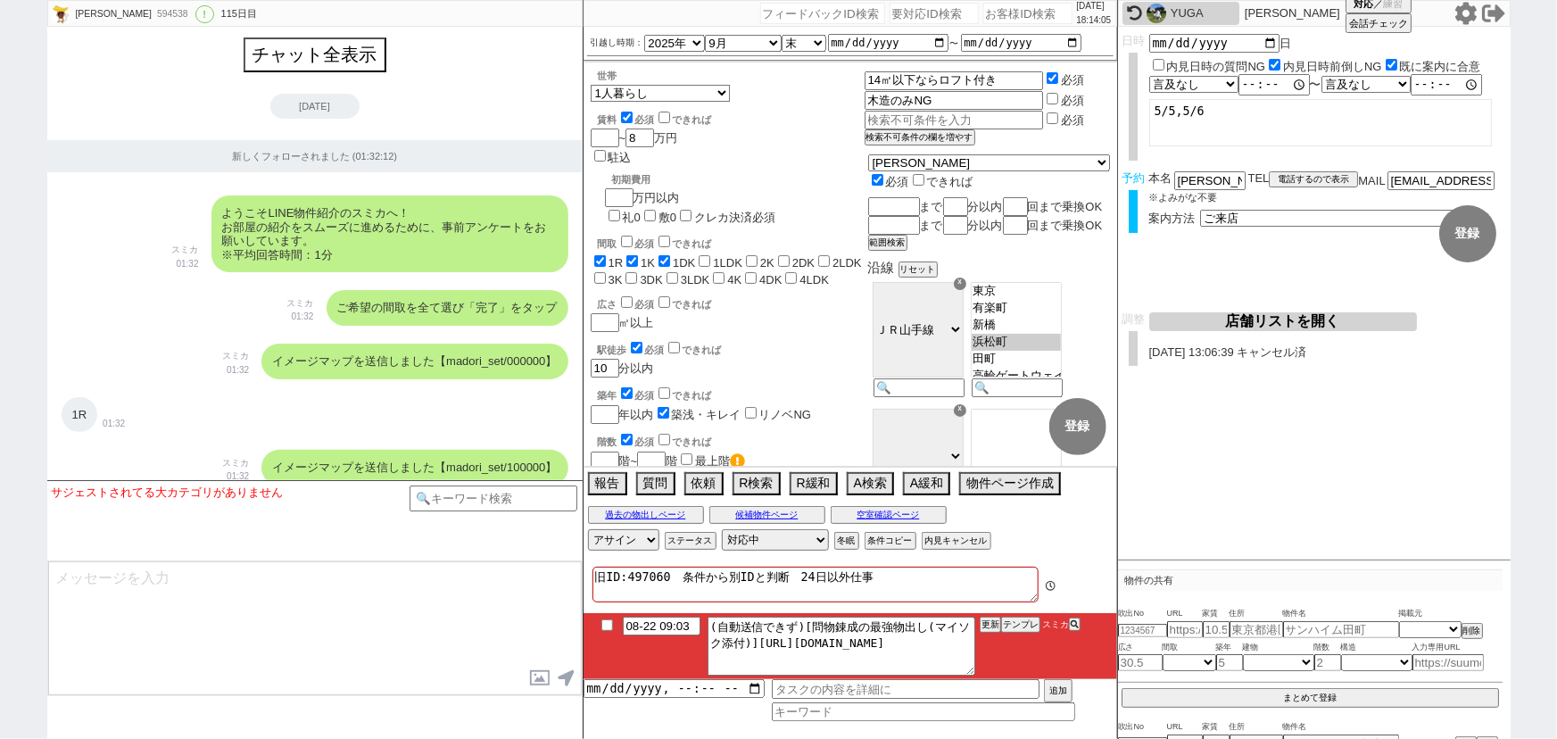
scroll to position [18687, 0]
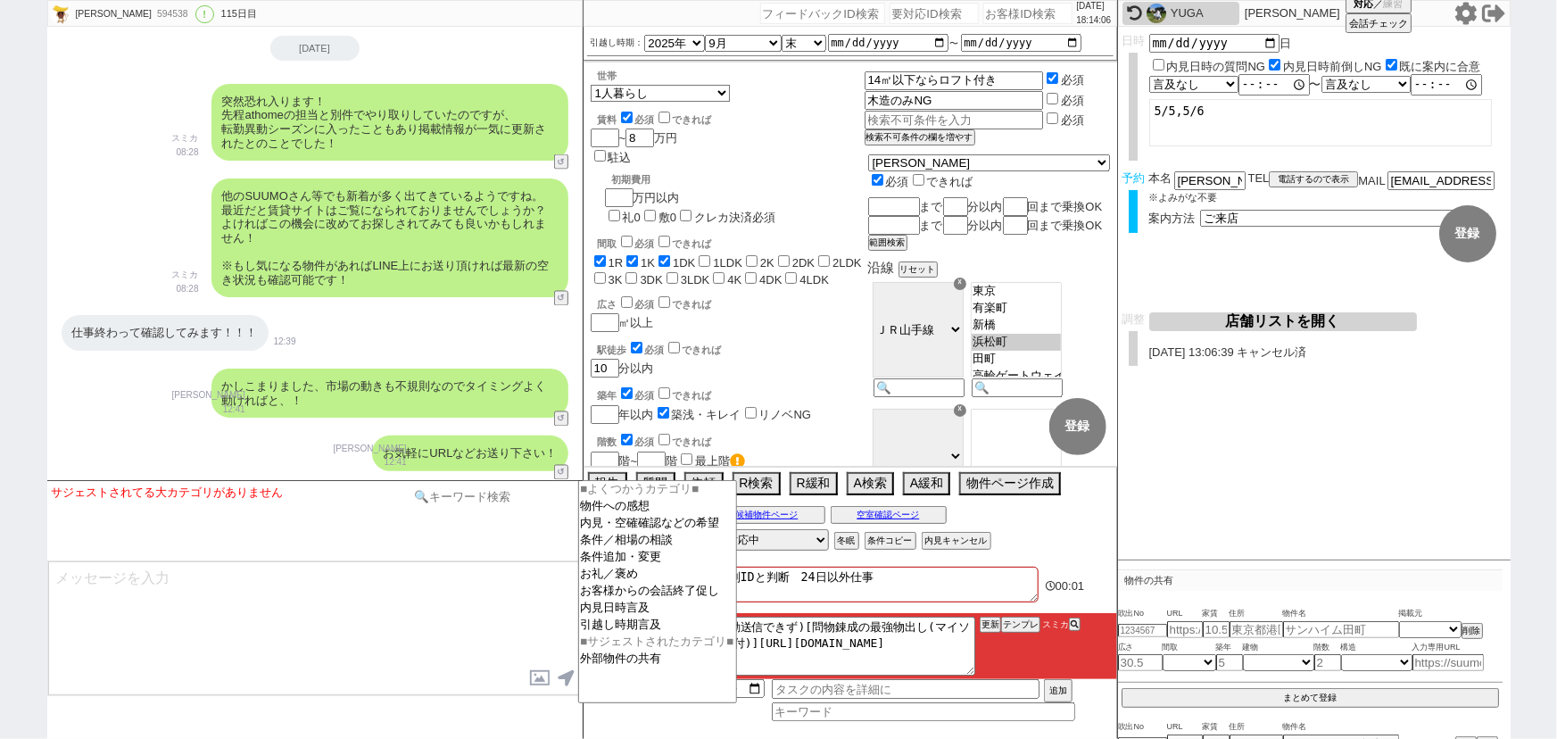
click at [508, 497] on input at bounding box center [494, 497] width 169 height 22
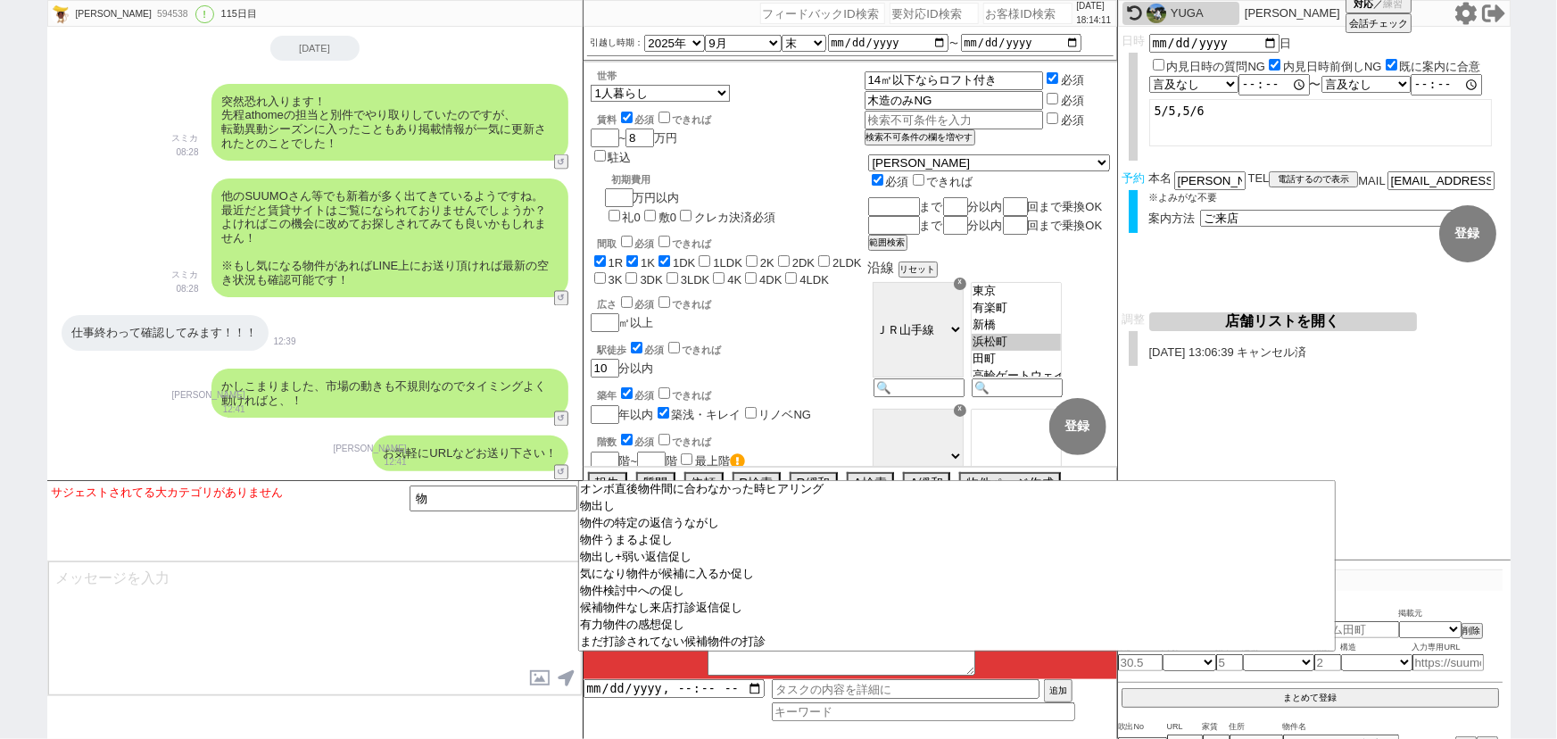
click at [494, 605] on textarea at bounding box center [315, 628] width 534 height 134
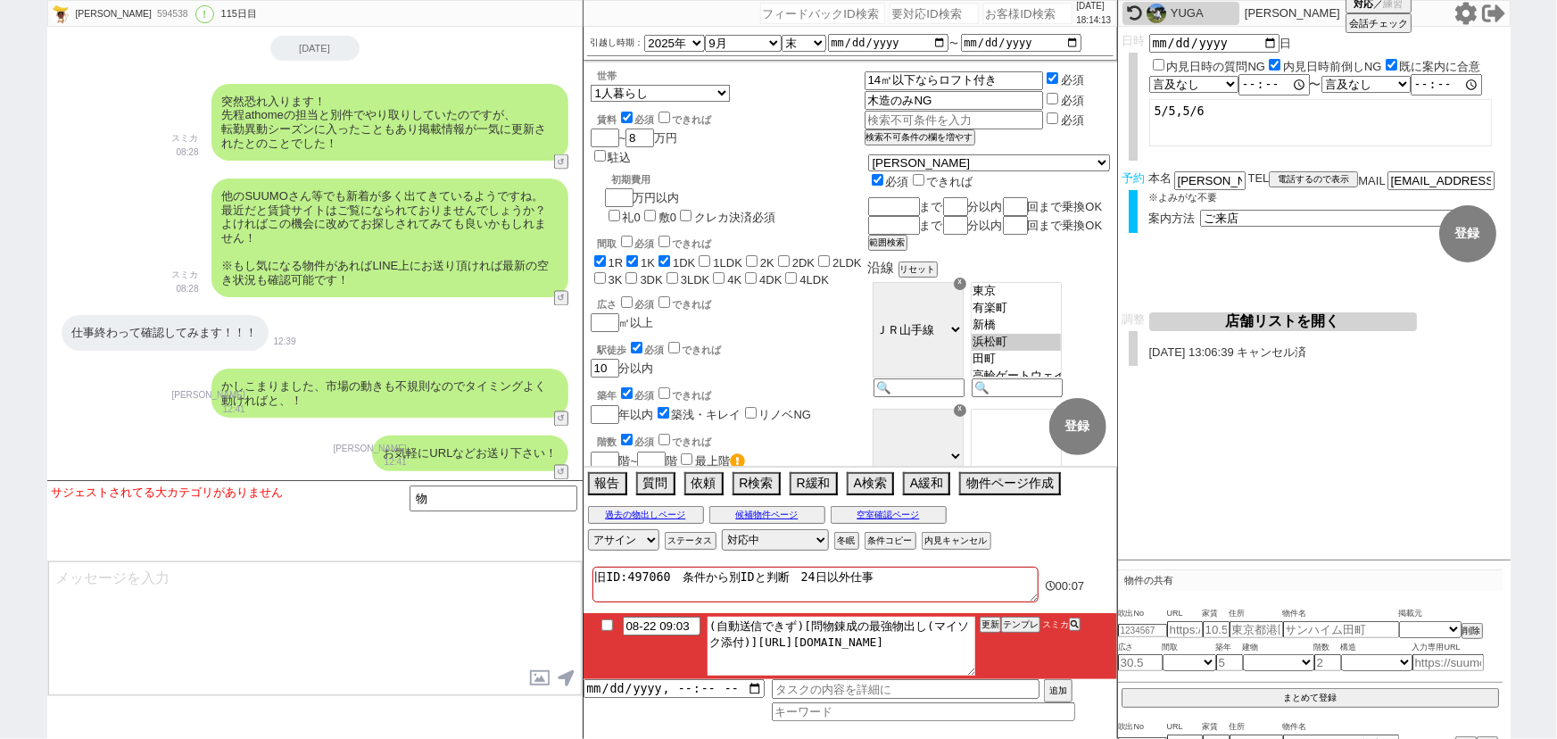
drag, startPoint x: 753, startPoint y: 642, endPoint x: 1125, endPoint y: 714, distance: 379.1
click at [1125, 714] on div "[PERSON_NAME] 594538 ! 0 115日目 冬眠中 自社客 スミカ スミカ_BPO チャット全表示 [DATE] 新しくフォローされました …" at bounding box center [779, 369] width 1464 height 739
drag, startPoint x: 754, startPoint y: 636, endPoint x: 1114, endPoint y: 699, distance: 365.1
click at [1114, 699] on div "08-22 09:03 (自動送信できず)[問物錬成の最強物出し(マイソク添付)][URL][DOMAIN_NAME] 更新 テンプレ スミカ 追加" at bounding box center [851, 667] width 534 height 108
click at [461, 494] on input "物" at bounding box center [494, 497] width 169 height 22
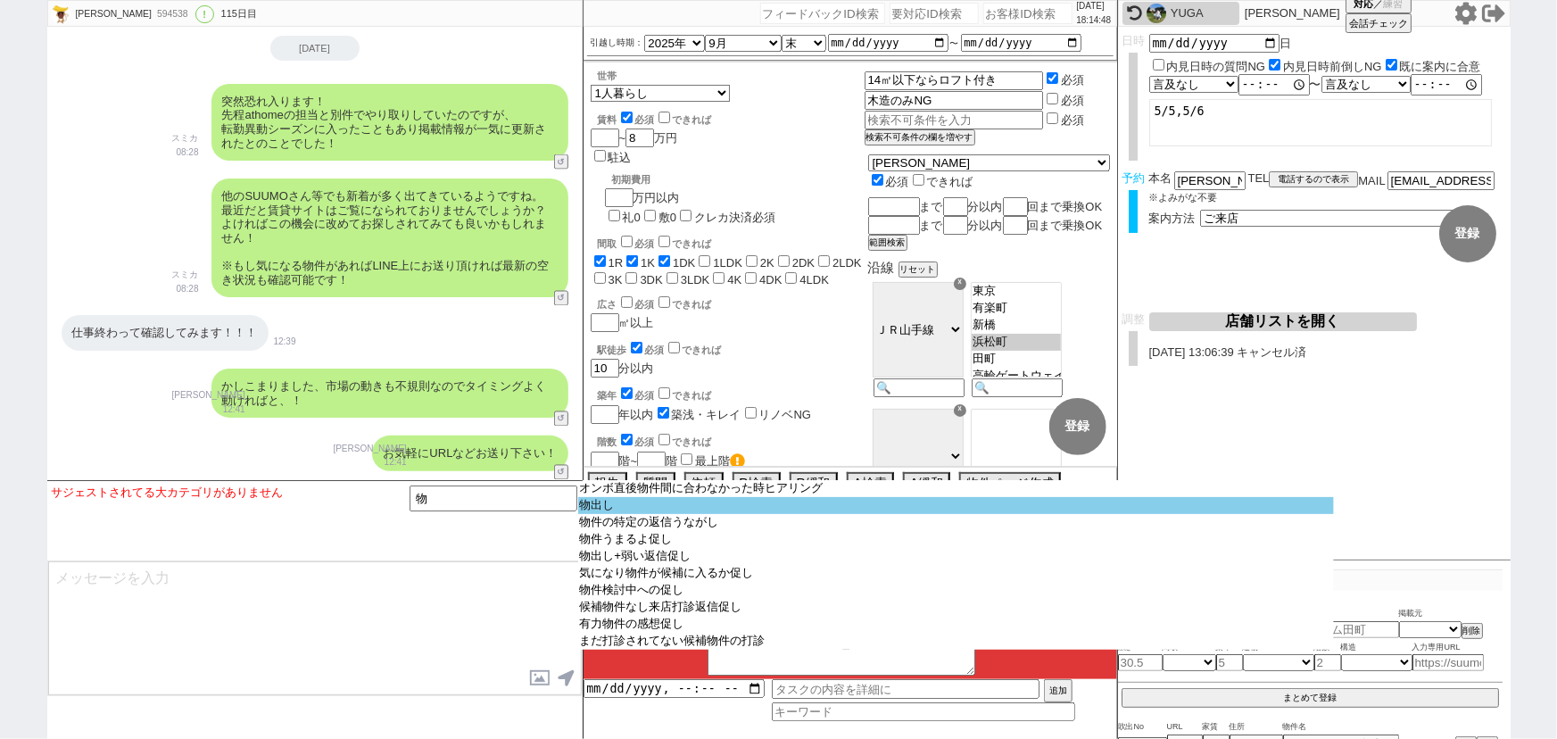
click at [621, 506] on option "物出し" at bounding box center [956, 505] width 756 height 17
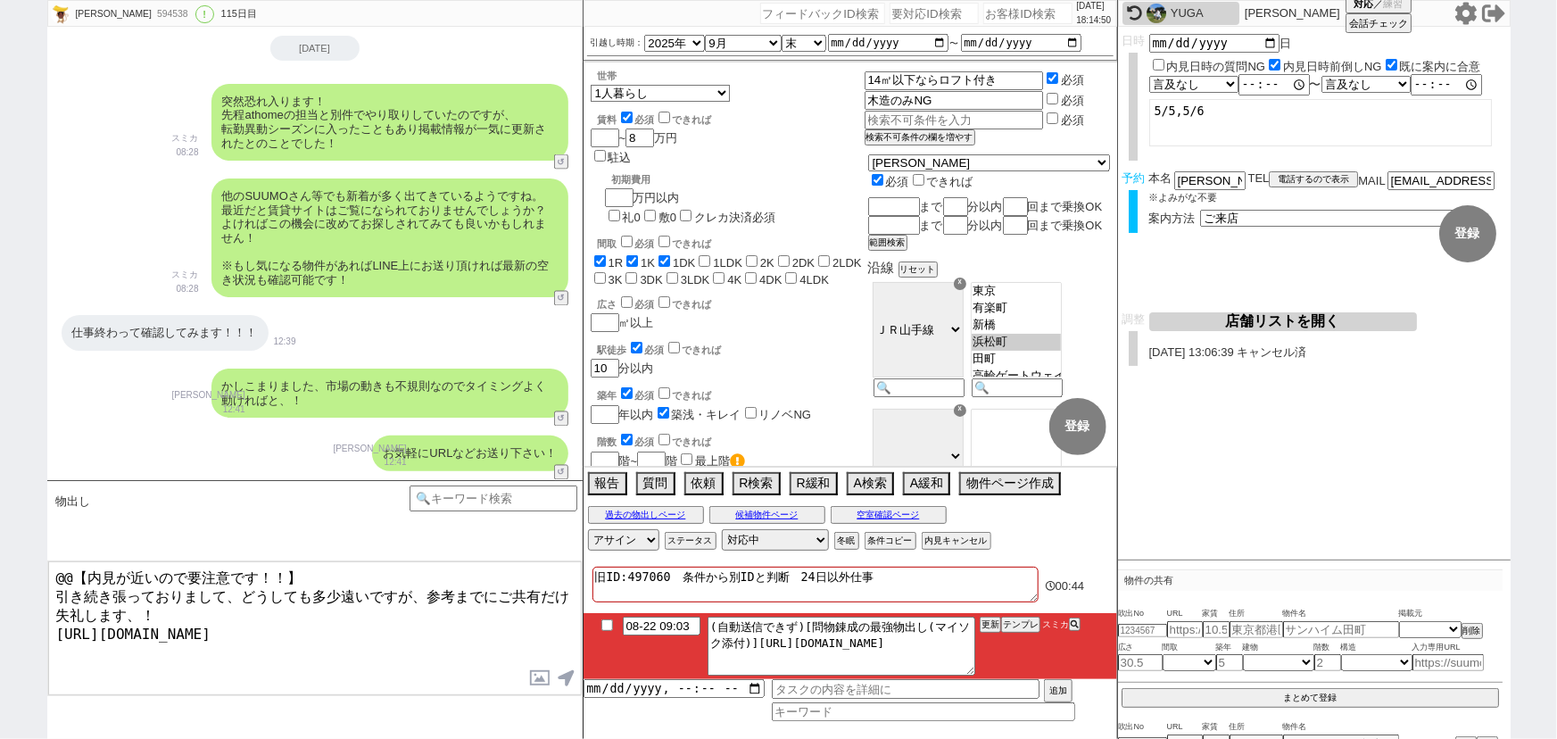
drag, startPoint x: 52, startPoint y: 589, endPoint x: 13, endPoint y: 538, distance: 63.7
click at [13, 538] on div "[PERSON_NAME] 594538 ! 0 115日目 冬眠中 自社客 スミカ スミカ_BPO チャット全表示 [DATE] 新しくフォローされました …" at bounding box center [778, 369] width 1557 height 739
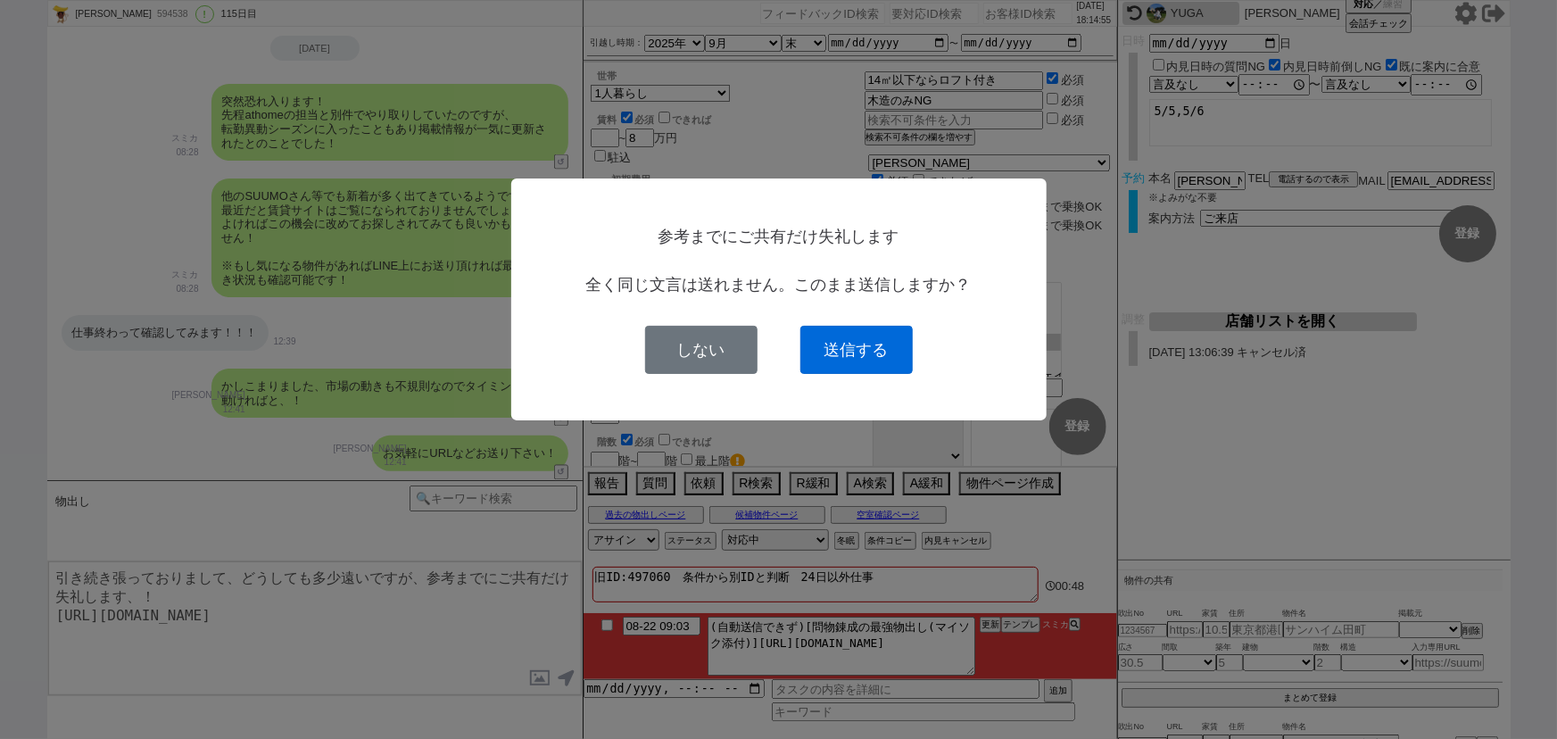
click at [882, 337] on button "送信する" at bounding box center [857, 350] width 112 height 48
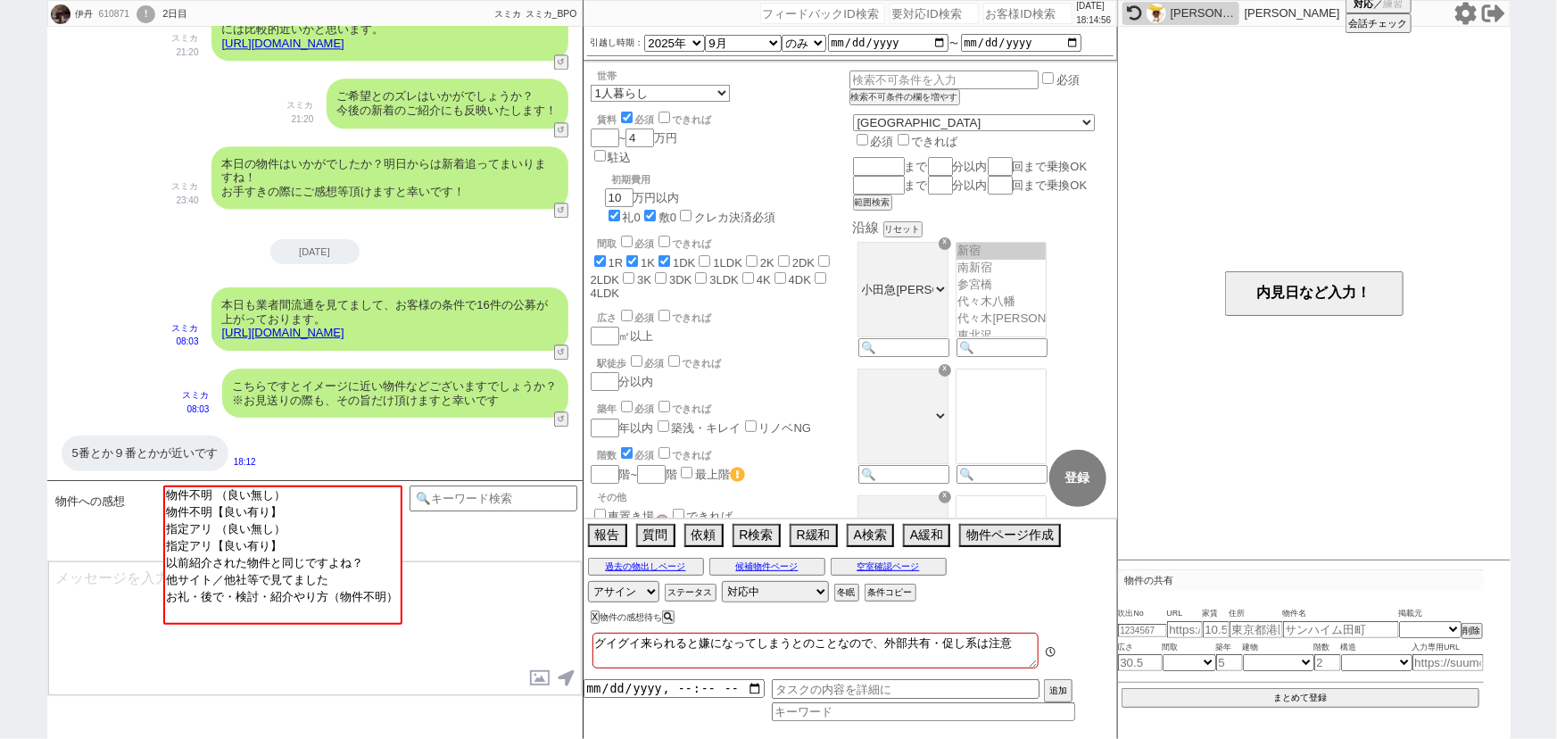
scroll to position [408, 0]
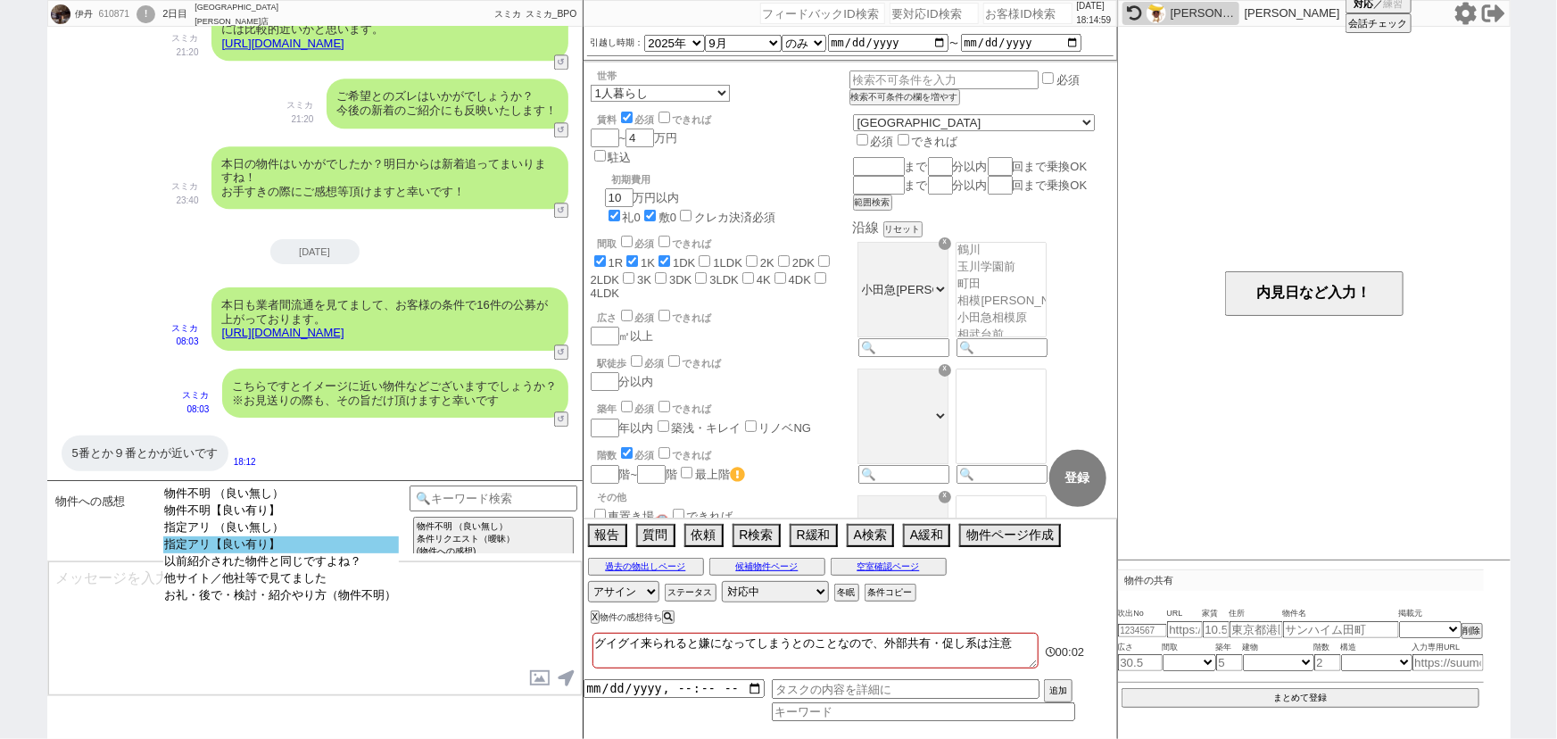
click at [286, 553] on option "指定アリ【良い有り】" at bounding box center [281, 561] width 236 height 17
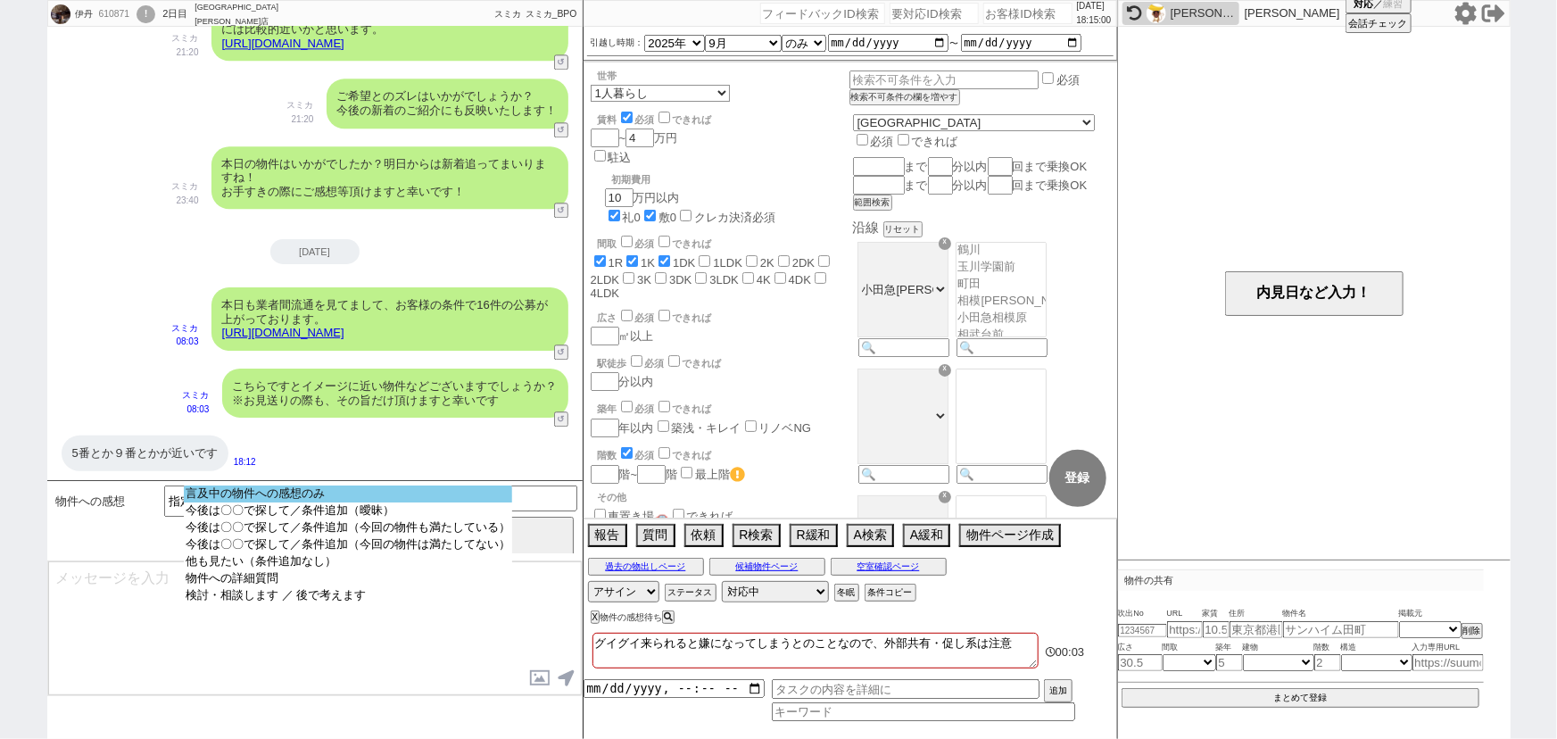
click at [361, 502] on option "言及中の物件への感想のみ" at bounding box center [348, 510] width 328 height 17
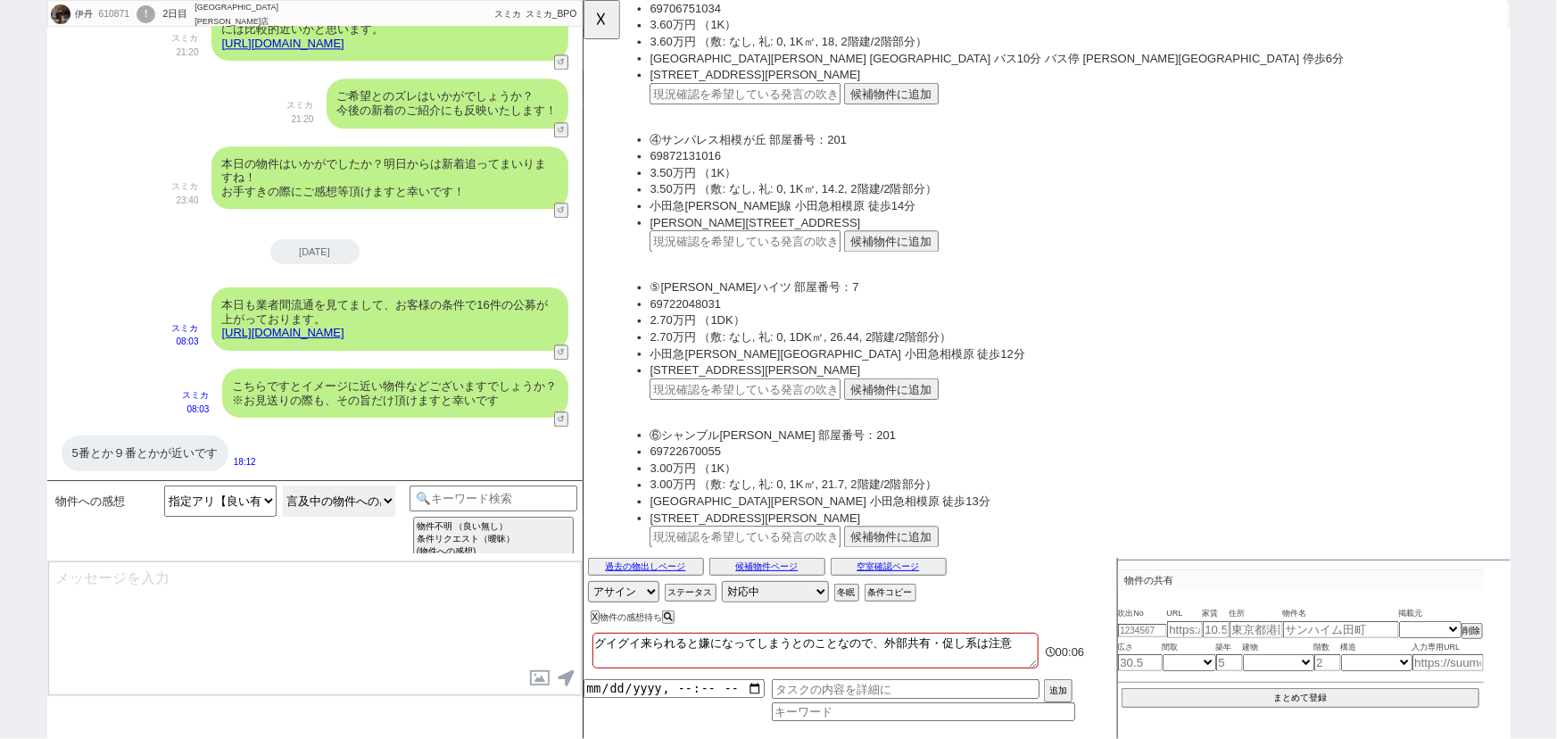
scroll to position [625, 0]
click at [901, 409] on button "候補物件に追加" at bounding box center [914, 418] width 102 height 23
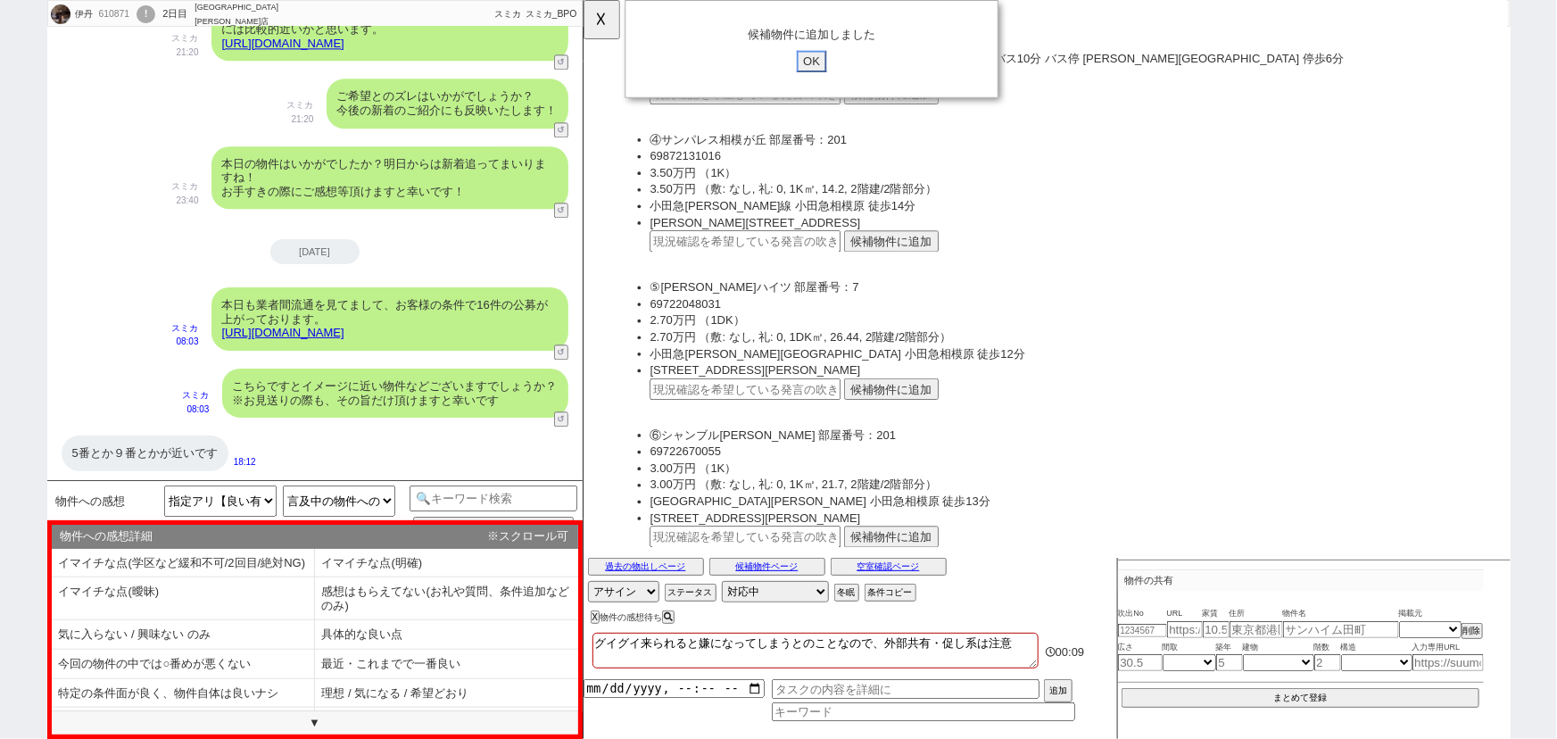
click at [834, 65] on input "OK" at bounding box center [828, 65] width 32 height 23
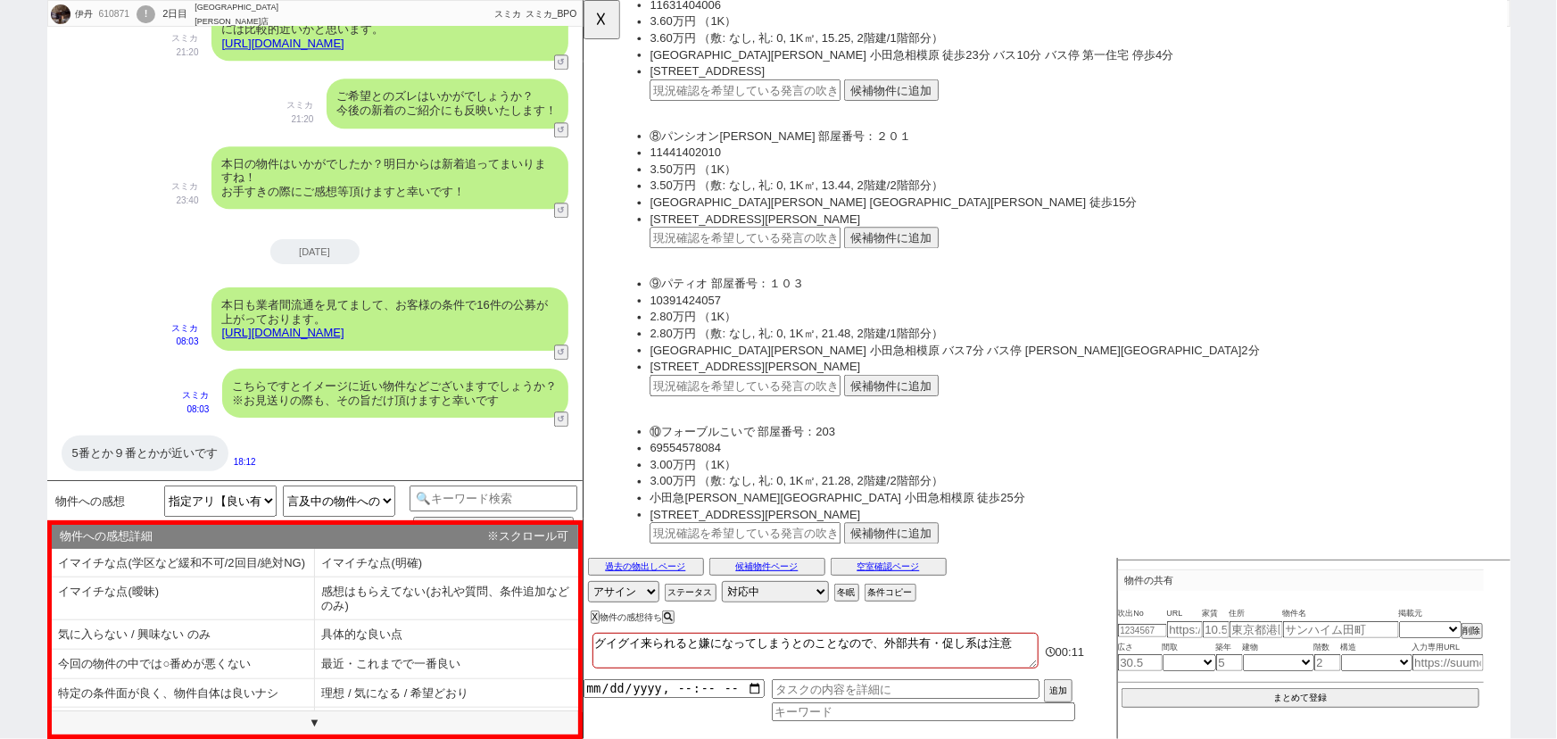
scroll to position [1265, 0]
click at [912, 403] on button "候補物件に追加" at bounding box center [914, 414] width 102 height 23
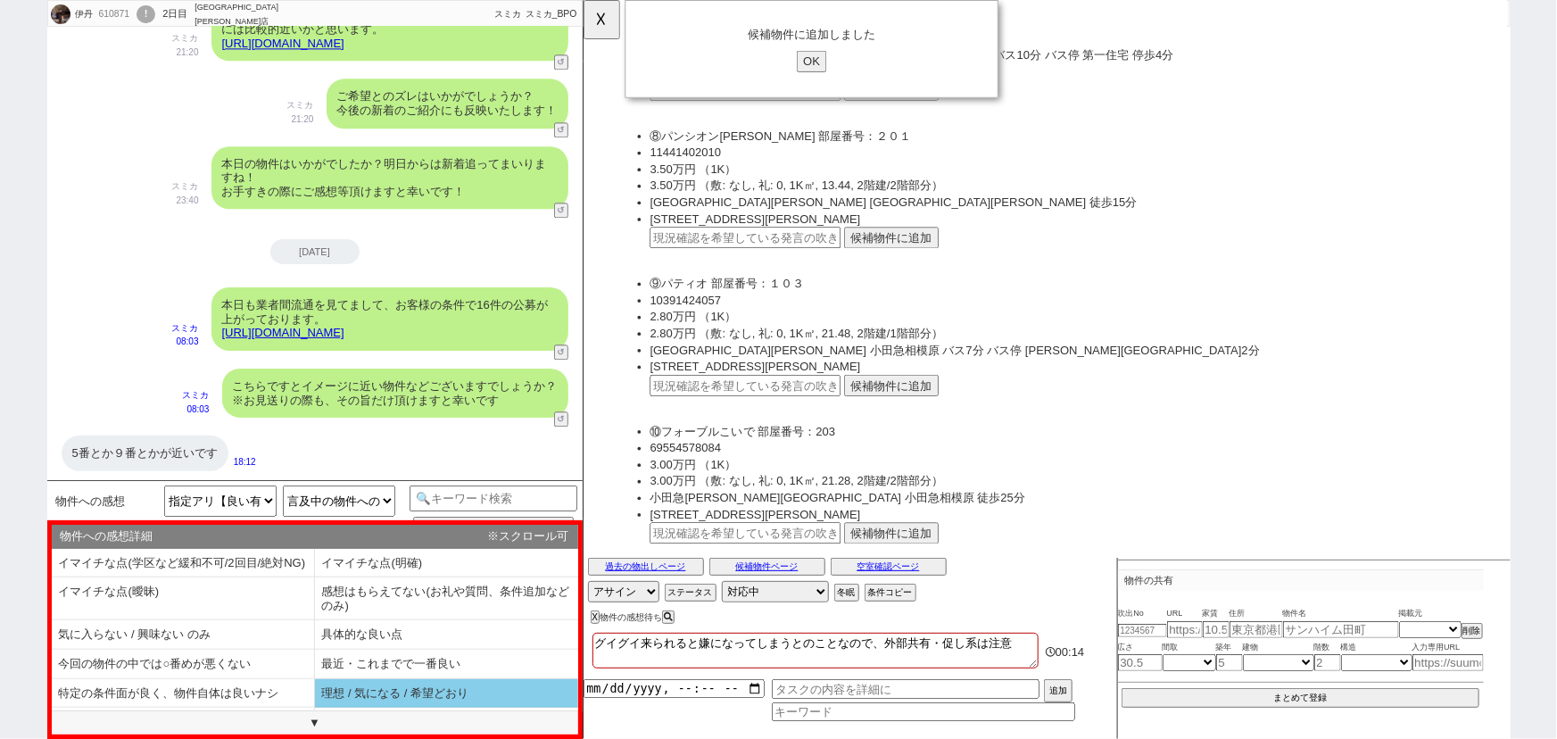
click at [315, 708] on li "理想 / 気になる / 希望どおり" at bounding box center [183, 722] width 263 height 29
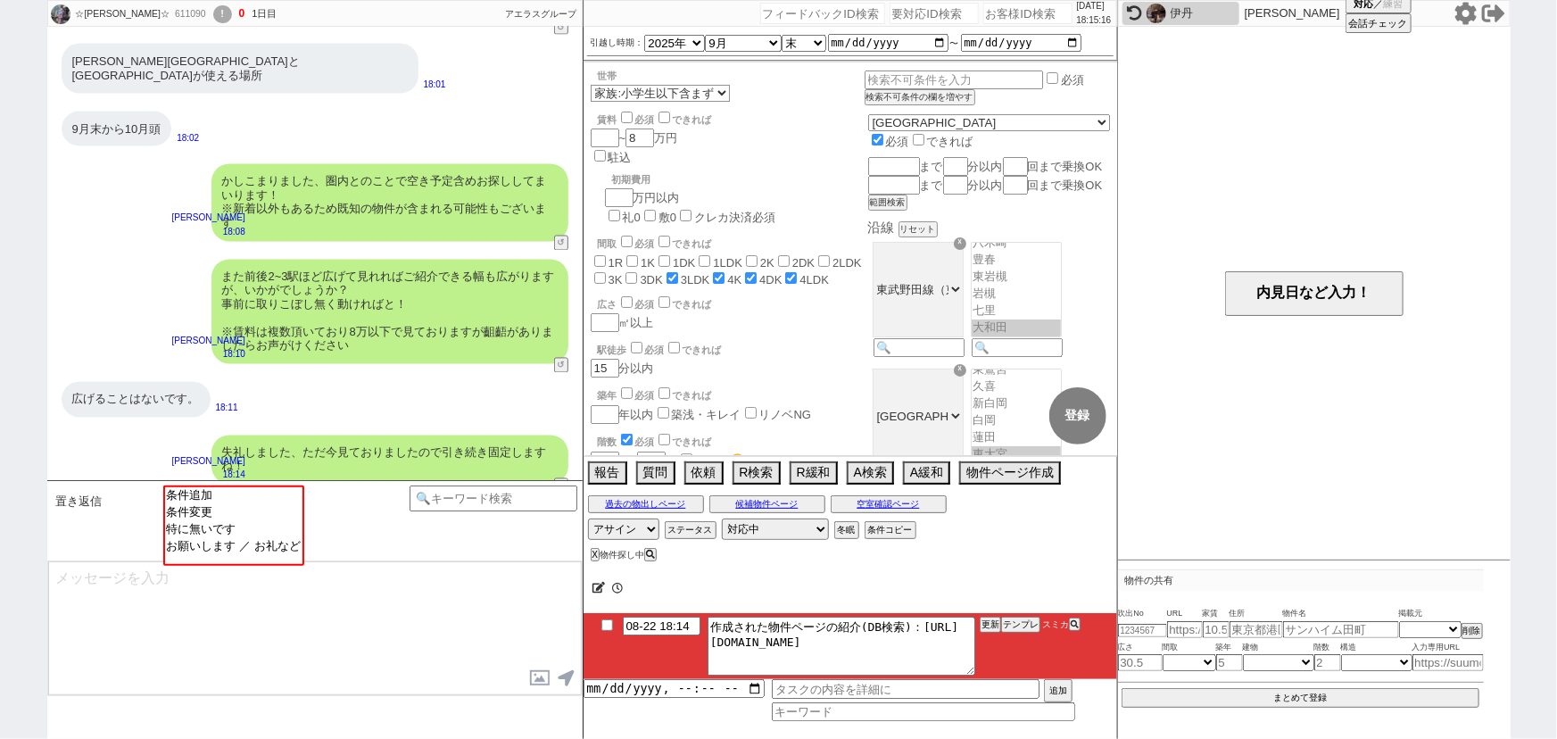
scroll to position [193, 0]
click at [1017, 626] on button "テンプレ" at bounding box center [1020, 624] width 39 height 12
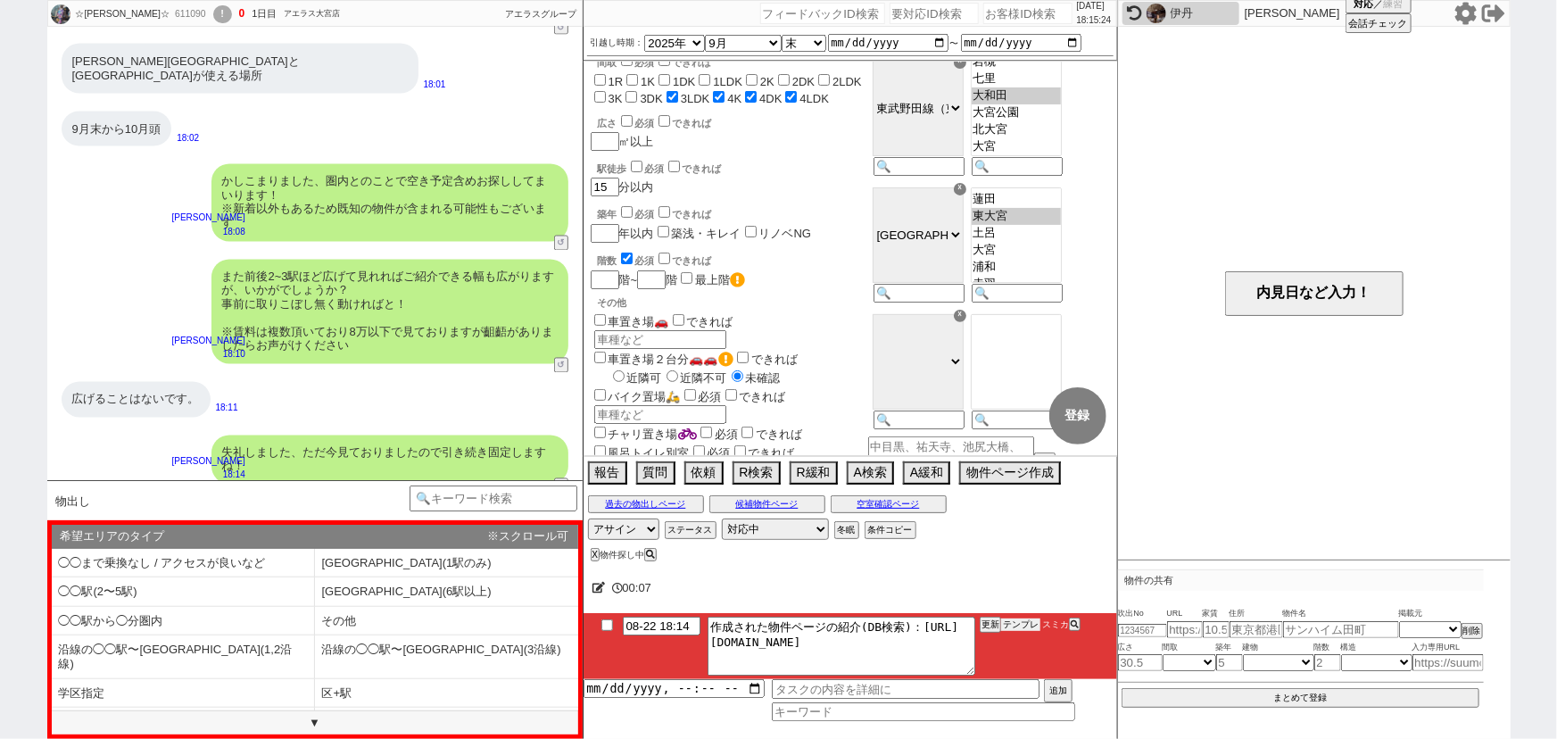
scroll to position [0, 0]
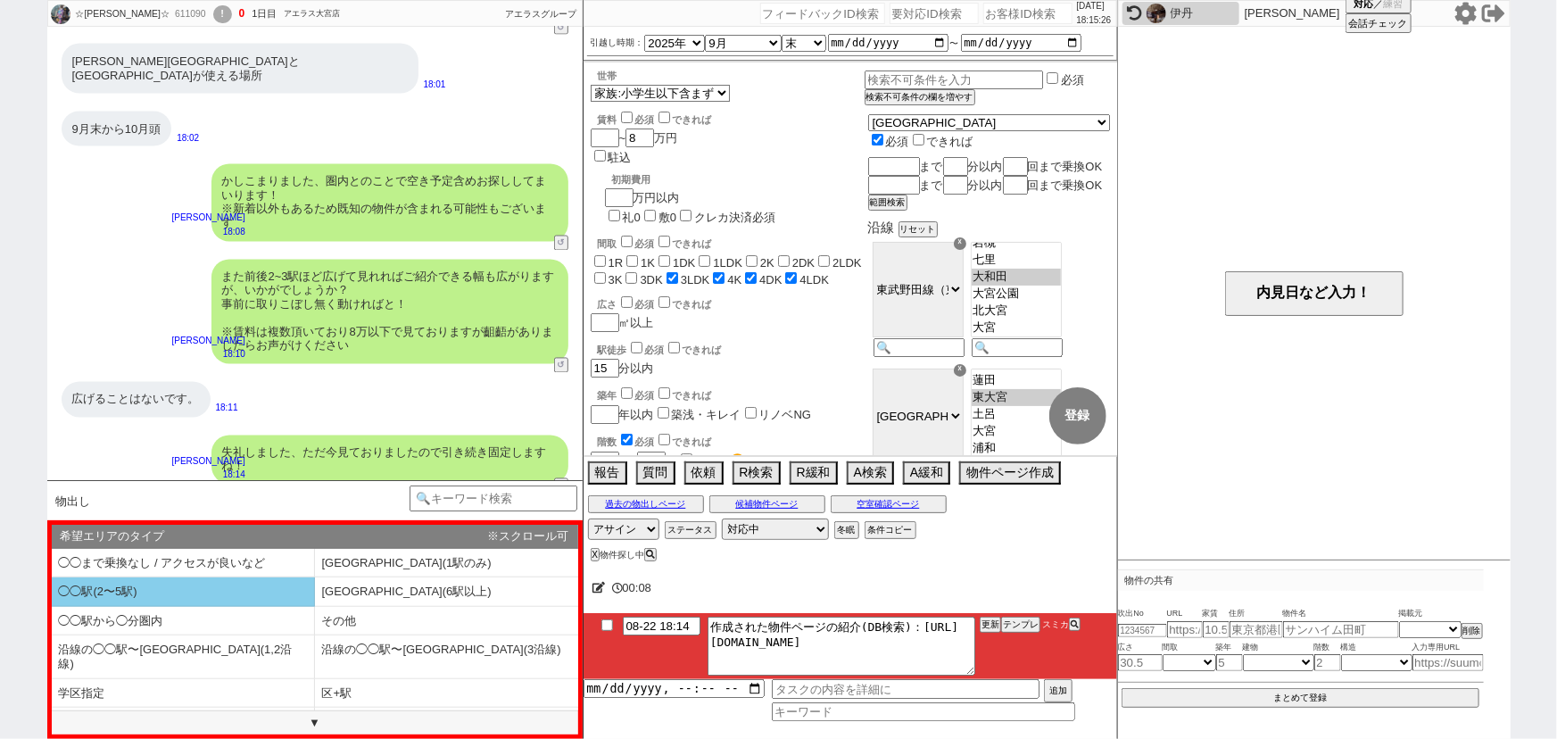
click at [242, 582] on li "◯◯駅(2〜5駅)" at bounding box center [183, 591] width 263 height 29
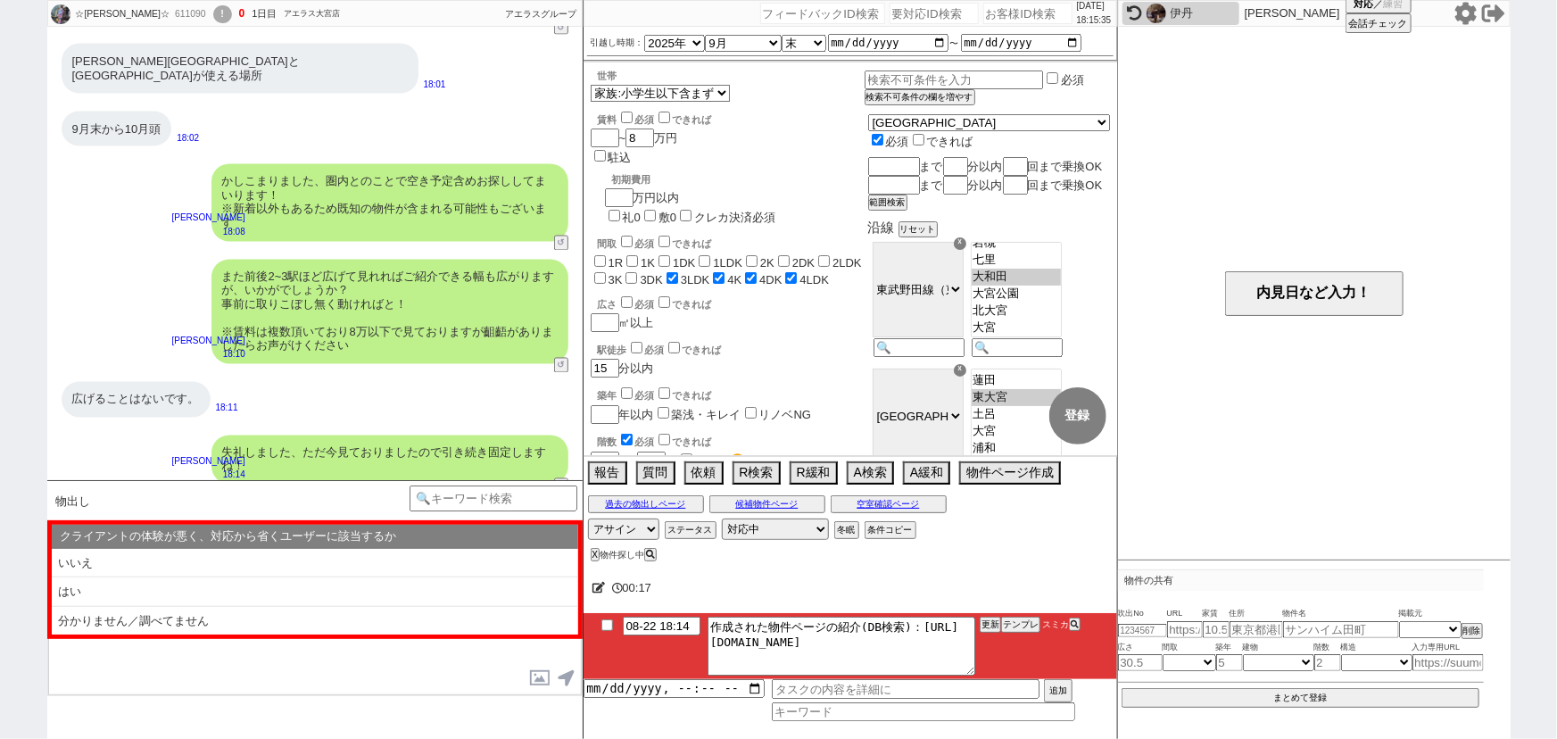
click at [461, 381] on div "広げることはないです。 18:11" at bounding box center [314, 400] width 535 height 54
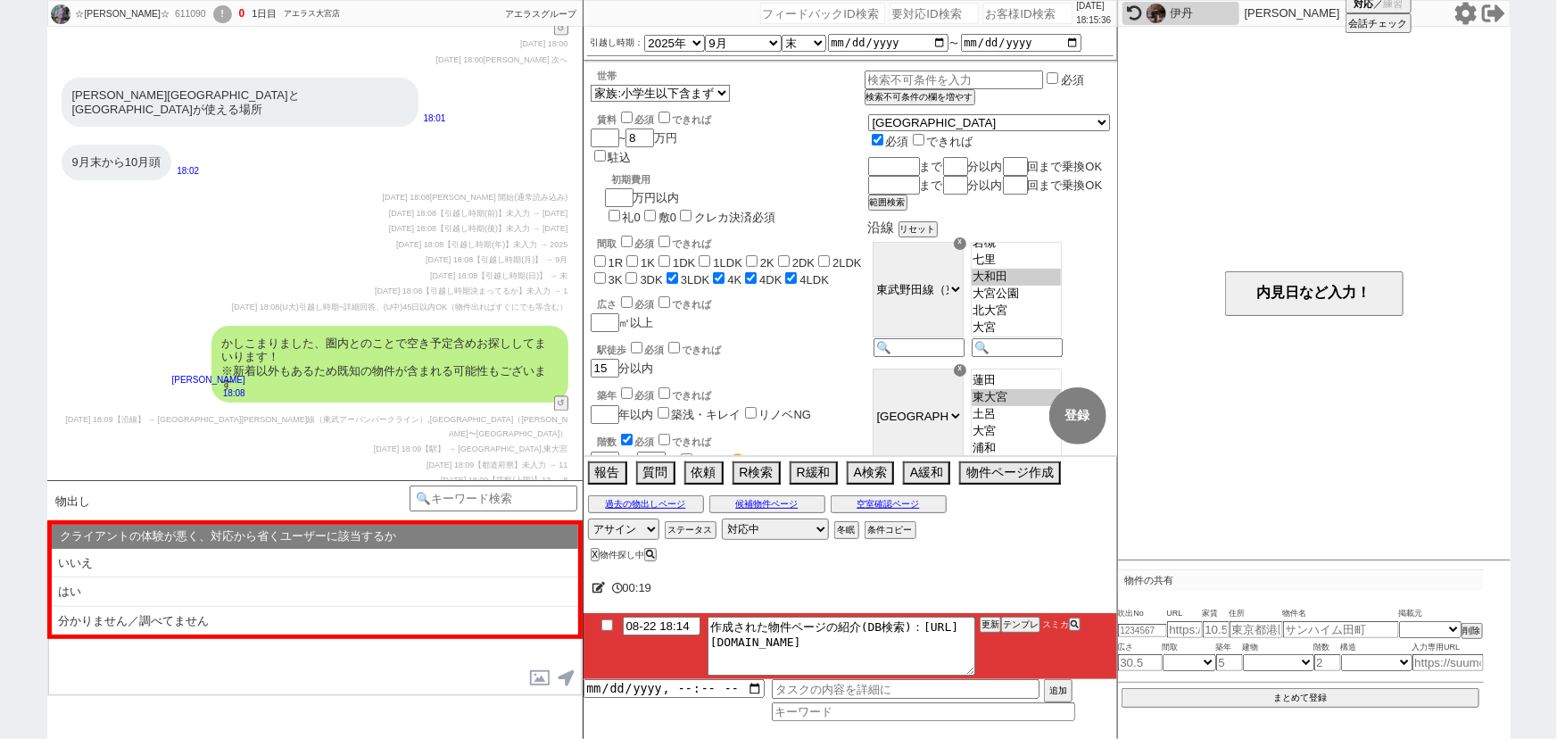
scroll to position [1934, 0]
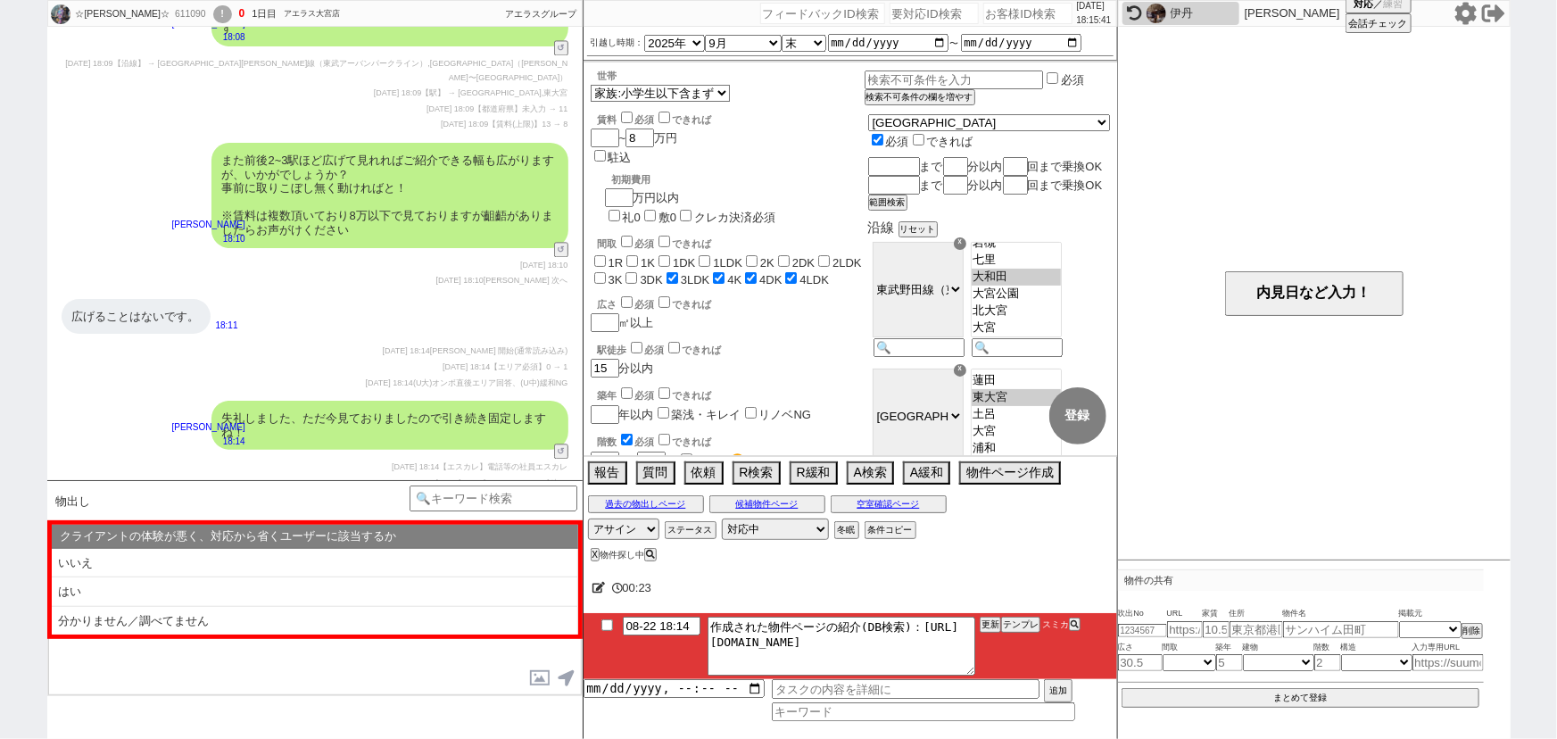
click at [461, 401] on div "失礼しました、ただ今見ておりましたので引き続き固定しますね！" at bounding box center [390, 425] width 357 height 49
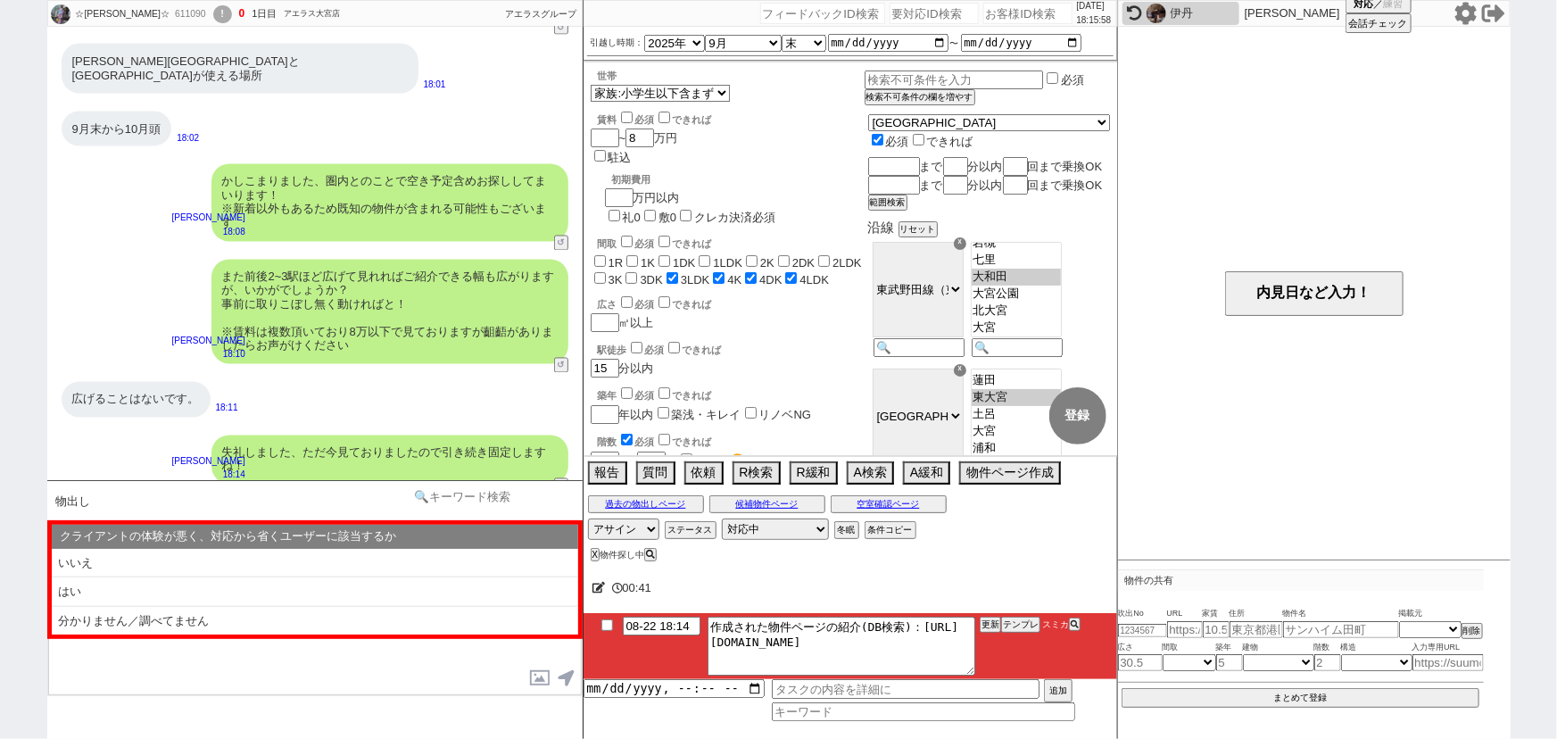
click at [450, 496] on input at bounding box center [494, 497] width 169 height 22
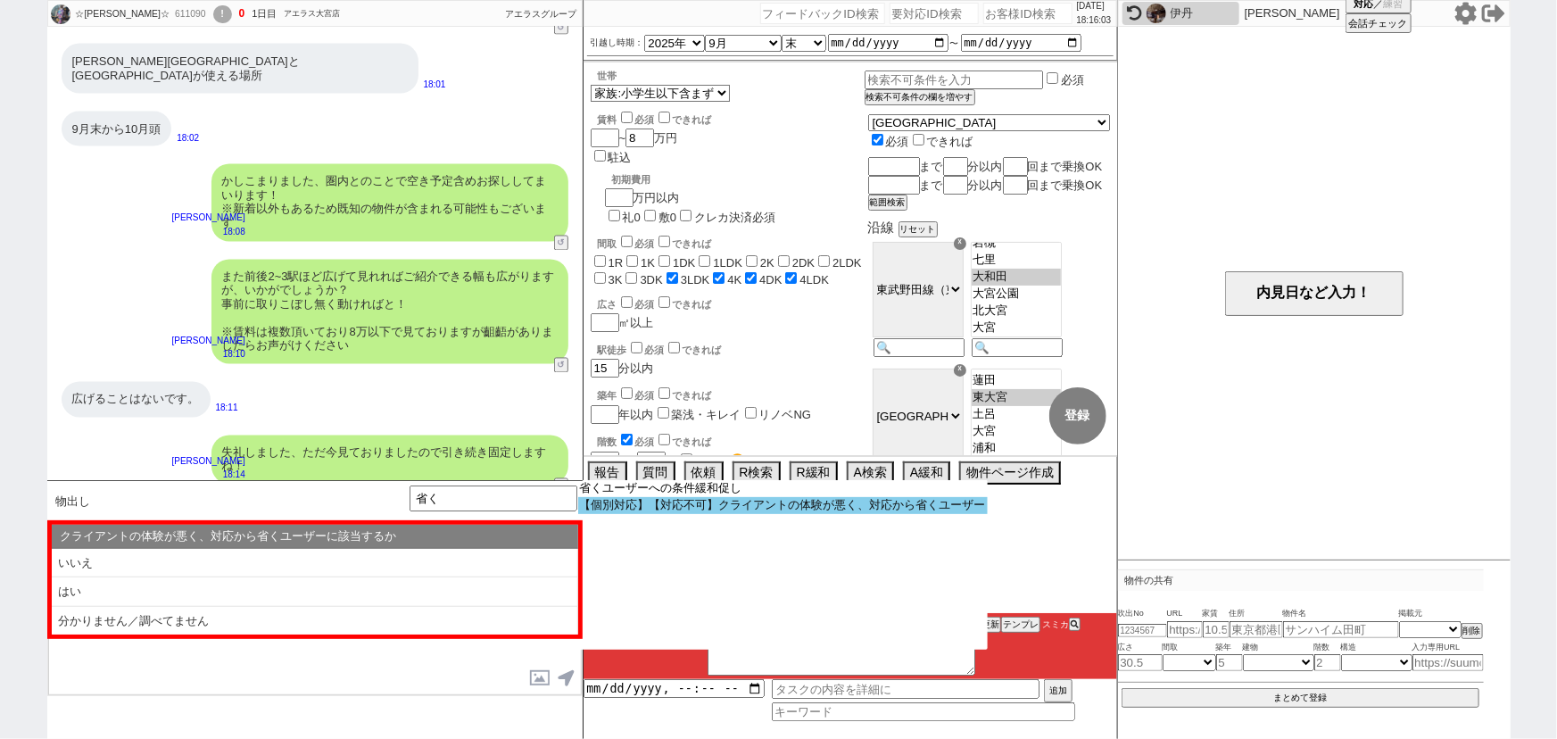
click at [0, 0] on option "【個別対応】【対応不可】クライアントの体験が悪く、対応から省くユーザー" at bounding box center [0, 0] width 0 height 0
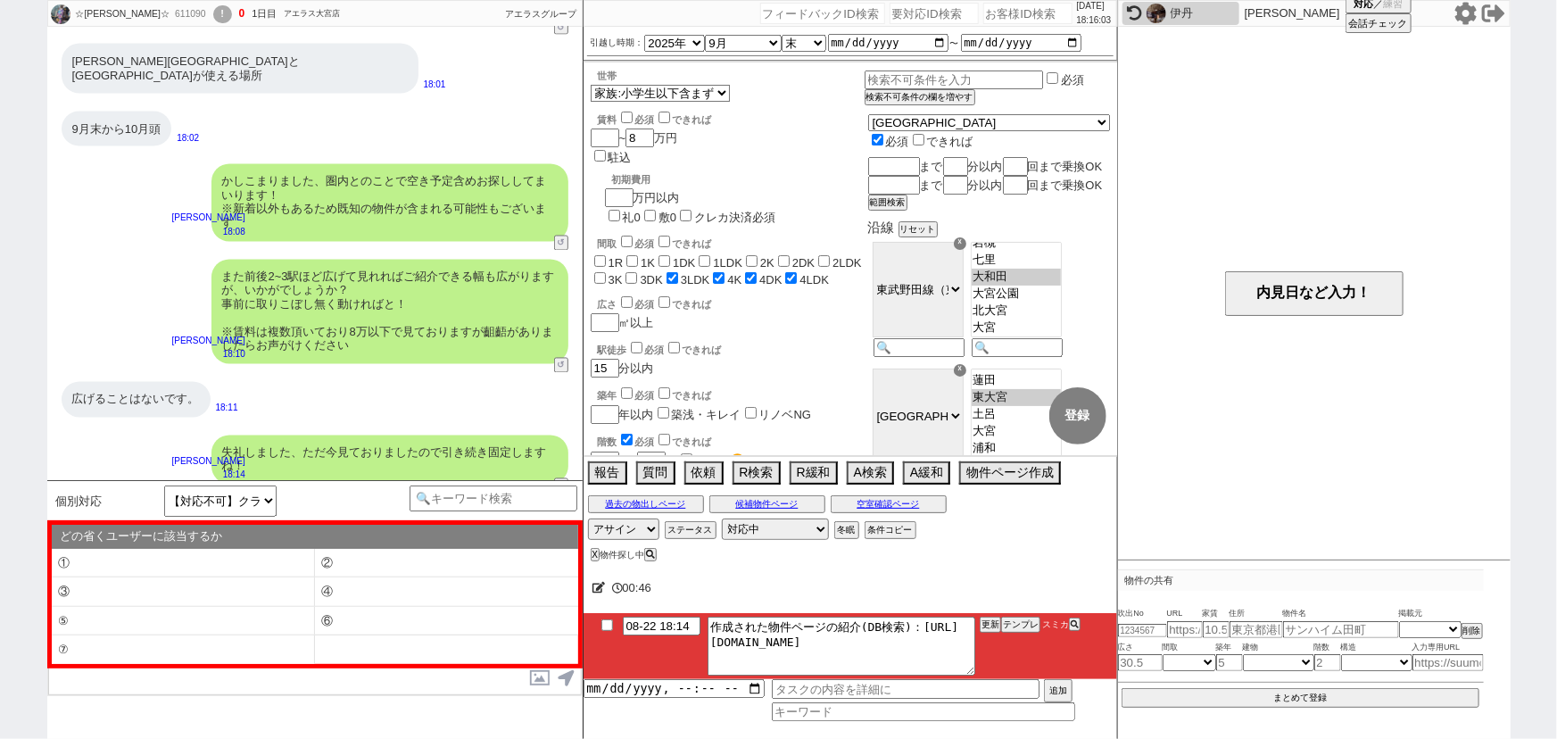
click at [606, 628] on input "checkbox" at bounding box center [607, 625] width 26 height 12
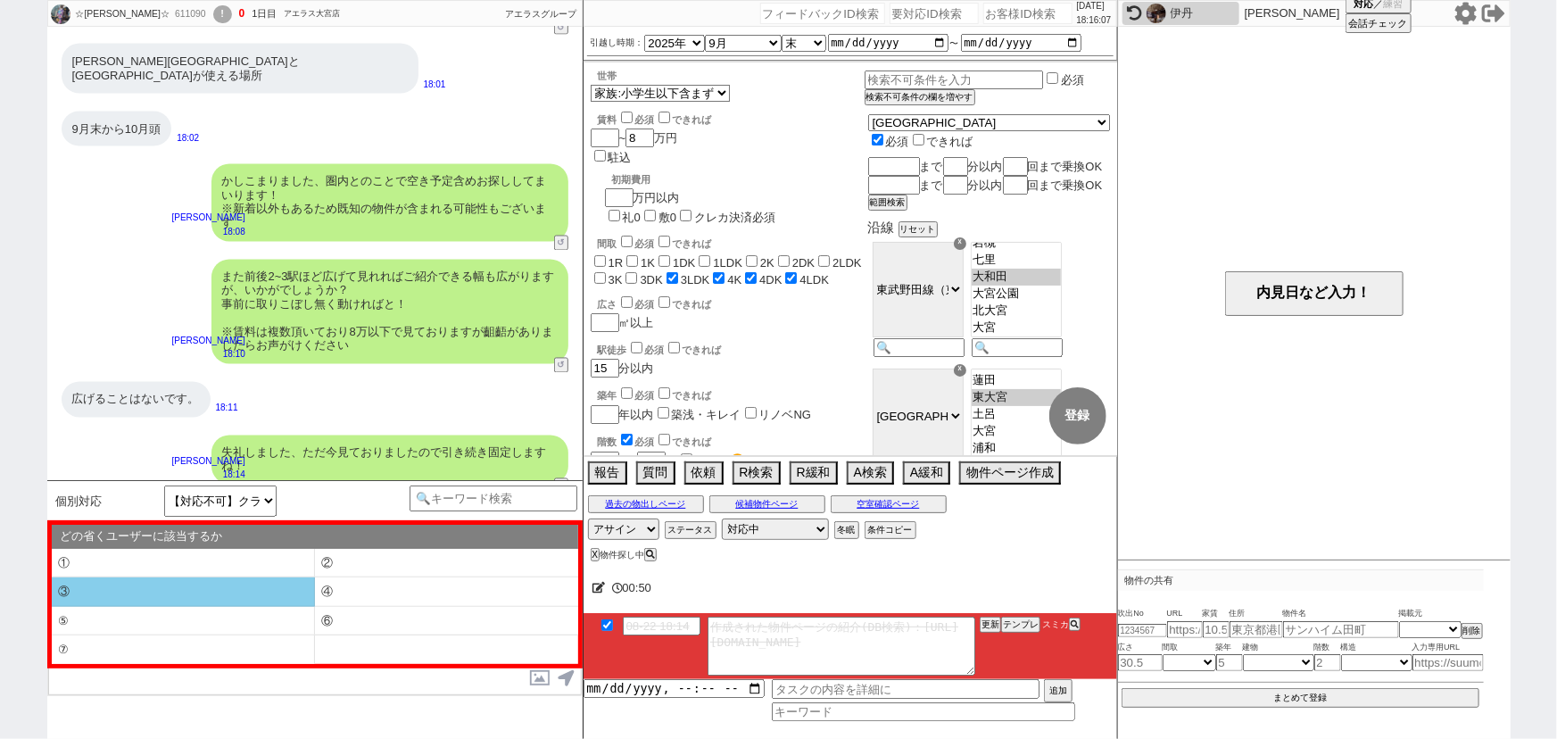
click at [268, 595] on li "③" at bounding box center [183, 591] width 263 height 29
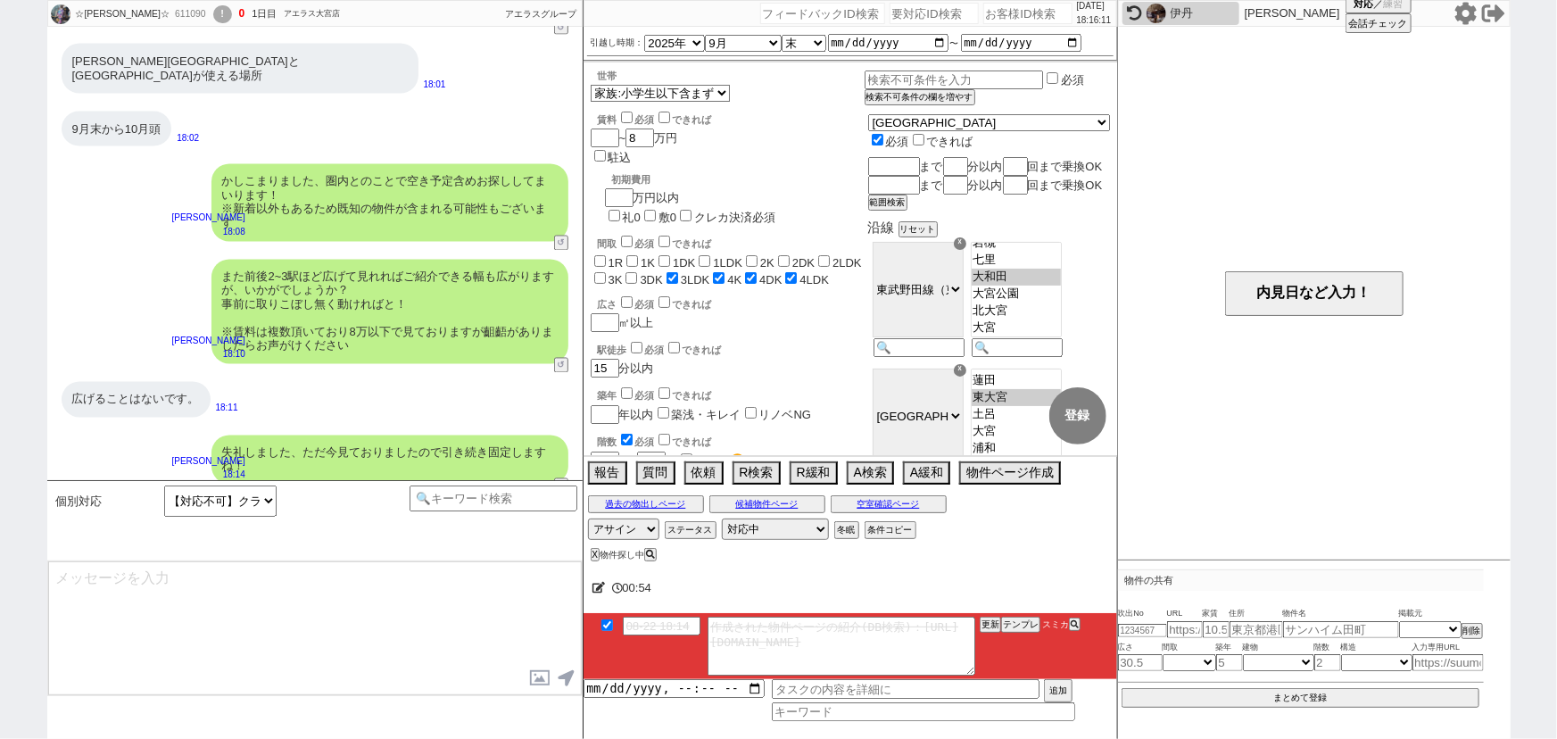
scroll to position [1642, 0]
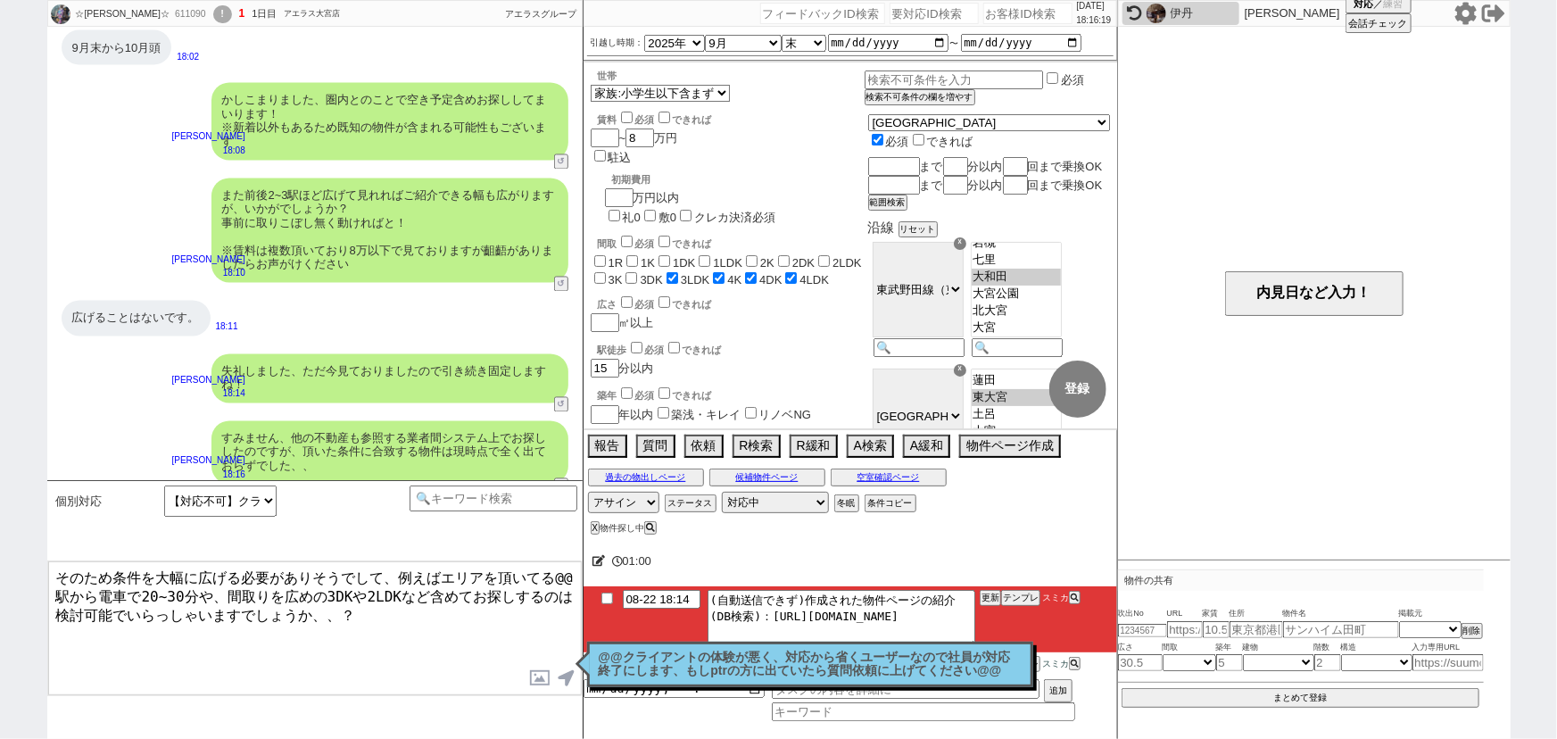
click at [604, 596] on input "checkbox" at bounding box center [607, 599] width 26 height 12
click at [653, 683] on div "@@クライアントの体験が悪く、対応から省くユーザーなので社員が対応終了にします、もしptrの方に出ていたら質問依頼に上げてください@@ 読んだ" at bounding box center [810, 665] width 446 height 46
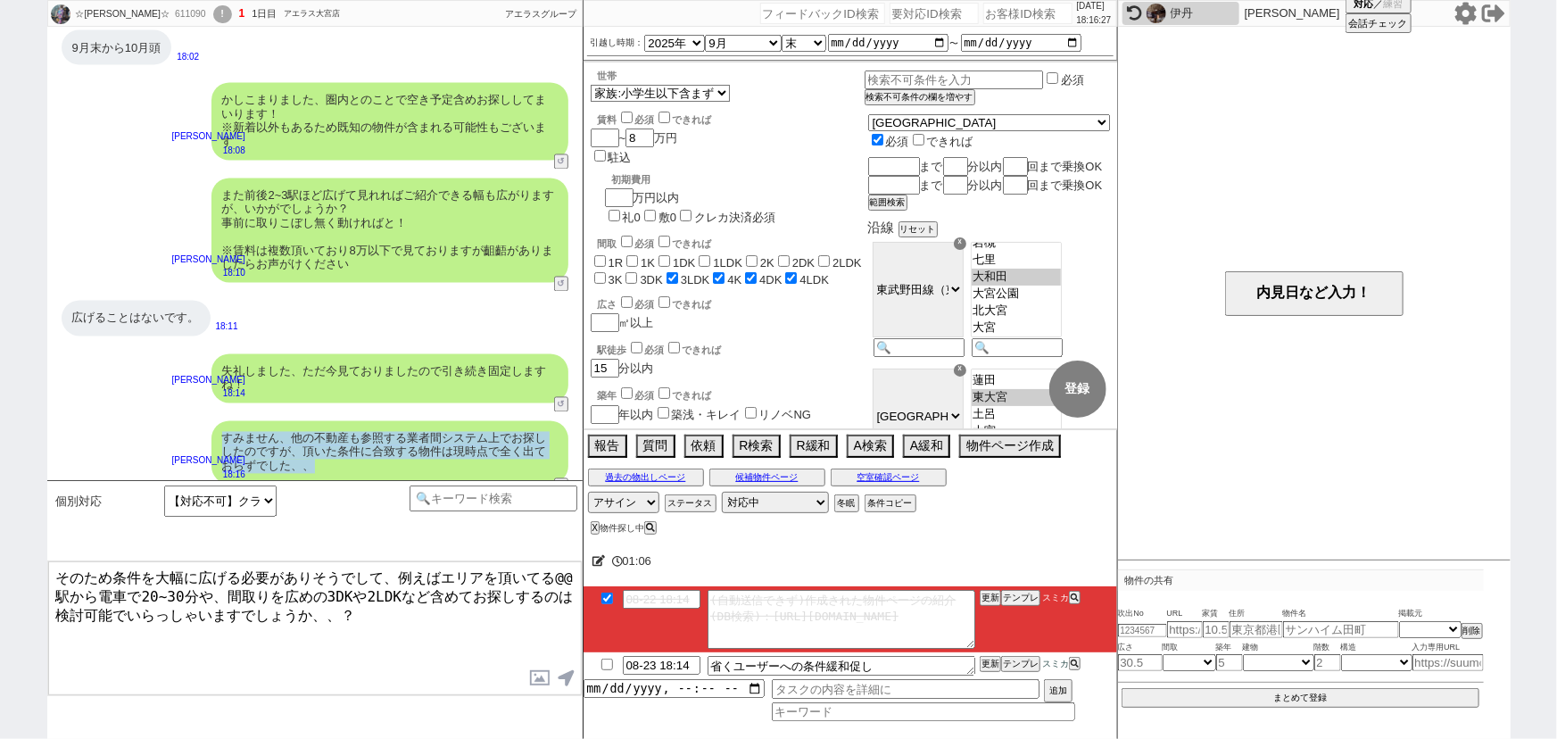
drag, startPoint x: 225, startPoint y: 419, endPoint x: 377, endPoint y: 461, distance: 157.2
click at [377, 461] on div "すみません、他の不動産も参照する業者間システム上でお探ししたのですが、頂いた条件に合致する物件は現時点で全く出ておらずでした、、" at bounding box center [390, 452] width 357 height 63
copy div "すみません、他の不動産も参照する業者間システム上でお探ししたのですが、頂いた条件に合致する物件は現時点で全く出ておらずでした、、"
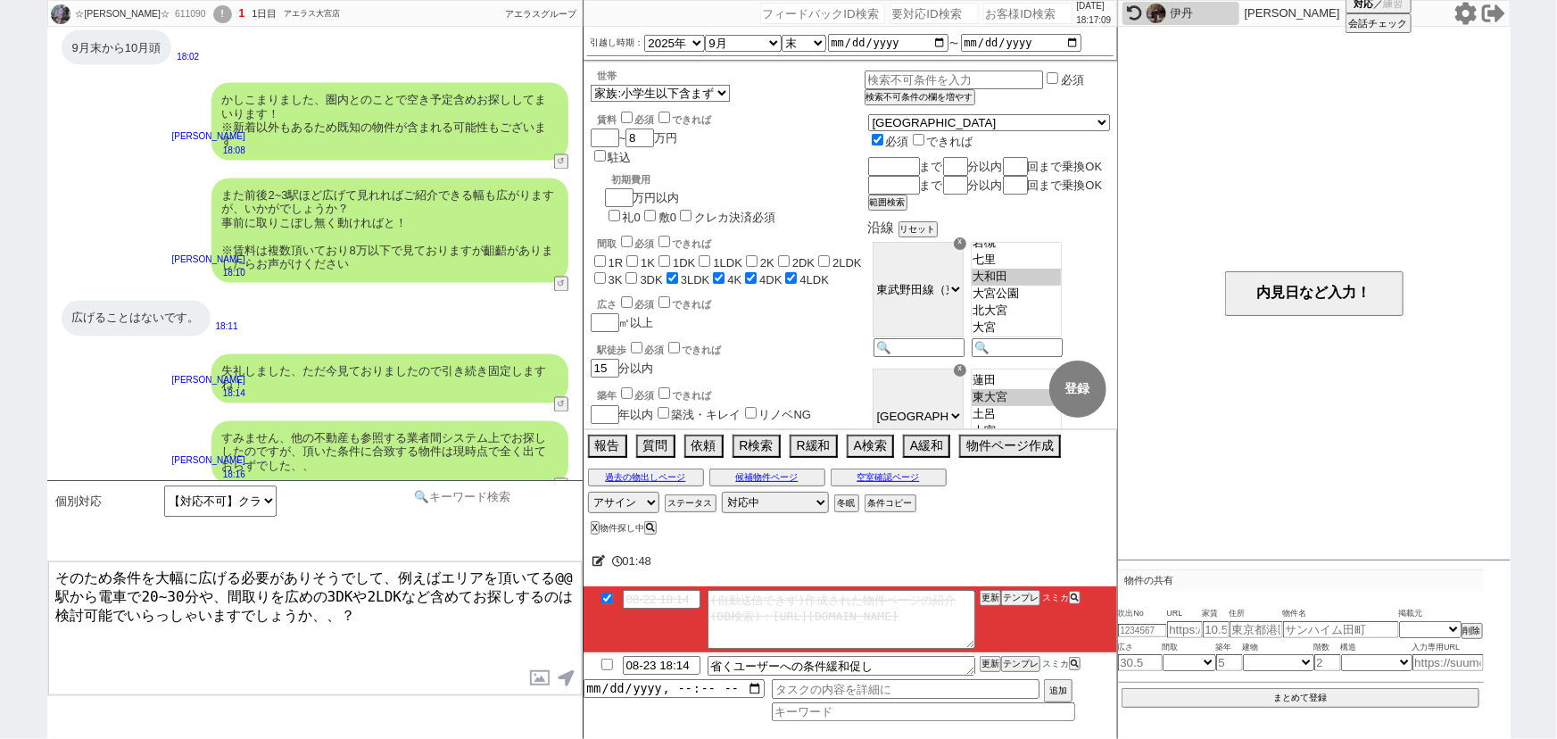
click at [468, 495] on input at bounding box center [494, 497] width 169 height 22
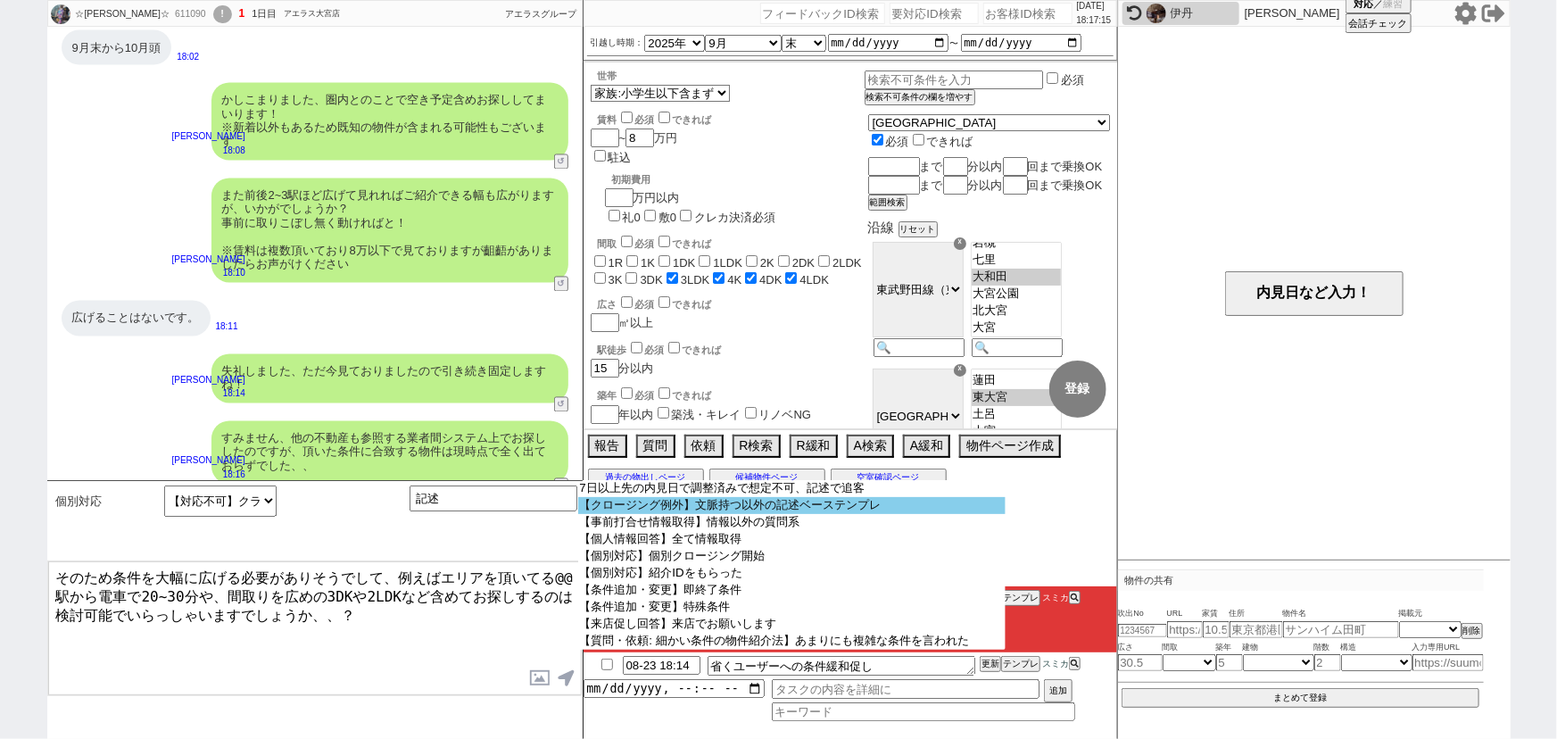
click at [643, 512] on option "【クロージング例外】文脈持つ以外の記述ベーステンプレ" at bounding box center [791, 505] width 427 height 17
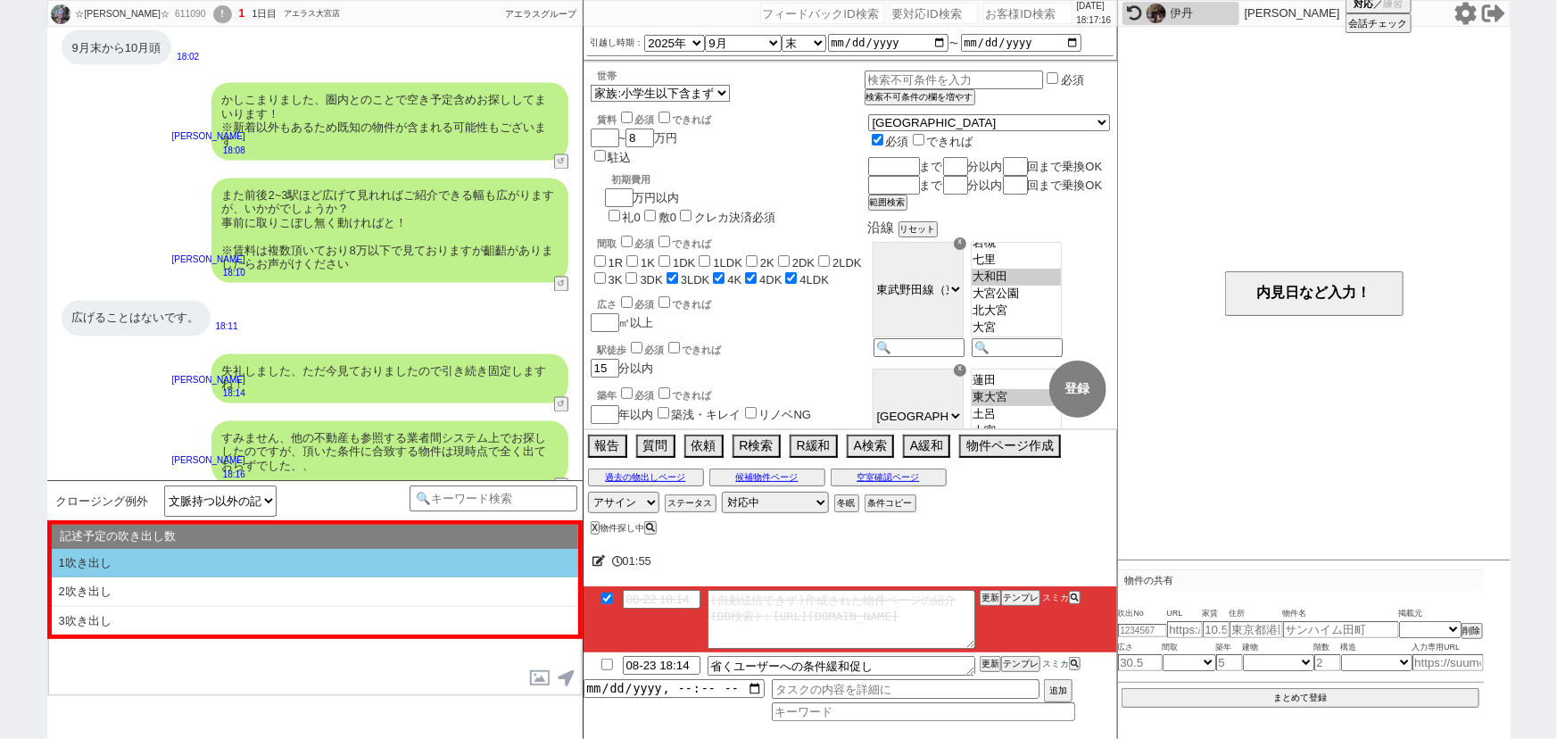
click at [331, 558] on li "1吹き出し" at bounding box center [315, 563] width 527 height 29
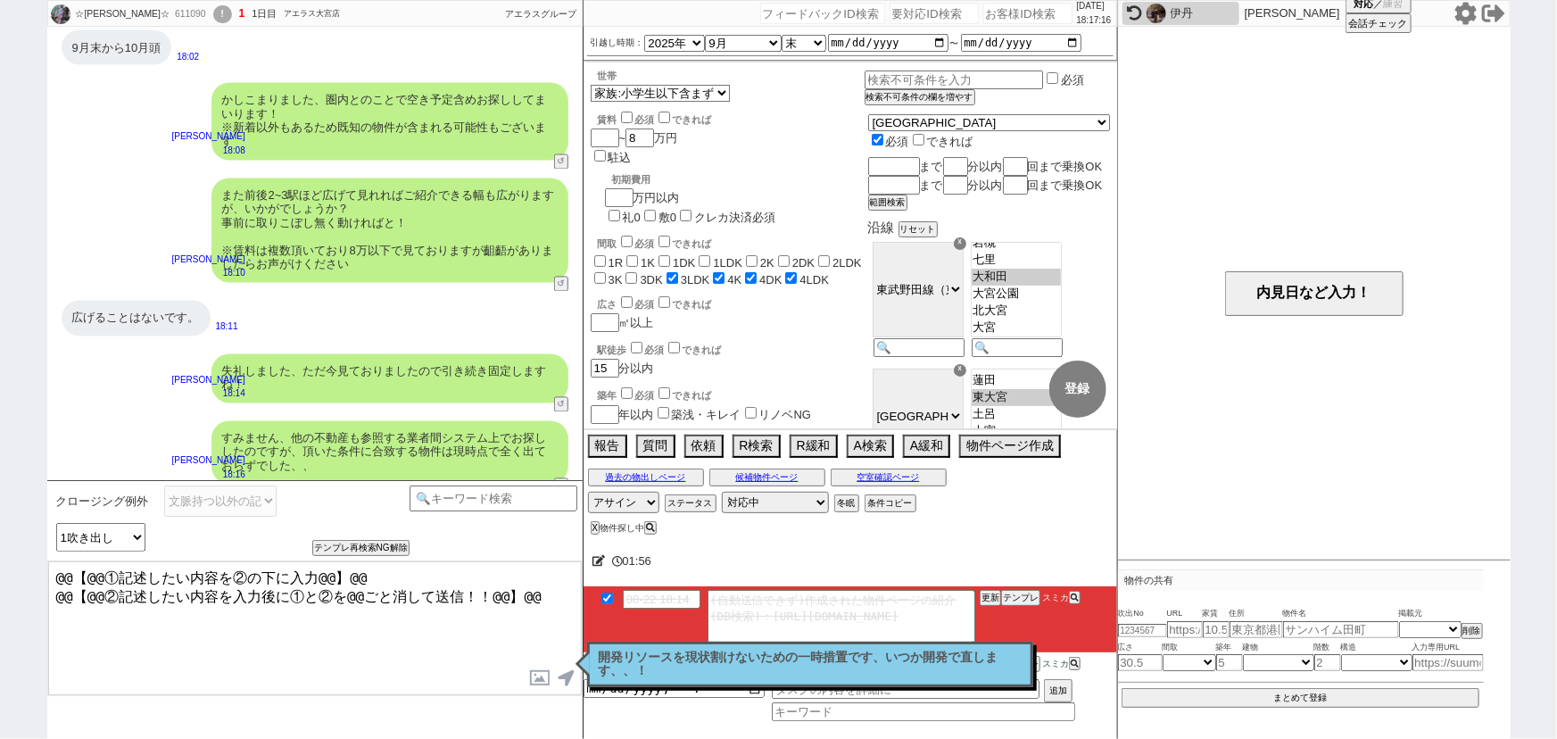
click at [580, 593] on textarea "@@【@@①記述したい内容を②の下に入力@@】@@ @@【@@②記述したい内容を入力後に①と②を@@ごと消して送信！！@@】@@" at bounding box center [315, 628] width 534 height 134
paste textarea "お力添えできず申し訳ございません、、また機会がございましたら宜しくお願い致します。"
drag, startPoint x: 535, startPoint y: 591, endPoint x: 0, endPoint y: 513, distance: 541.1
click at [0, 513] on div "☆[PERSON_NAME]☆ 611090 ! 1 1日目 アエラス大宮店 冬眠中 自社客 アエラスグループ スミカ_BPO チャット全表示 [DATE] …" at bounding box center [778, 369] width 1557 height 739
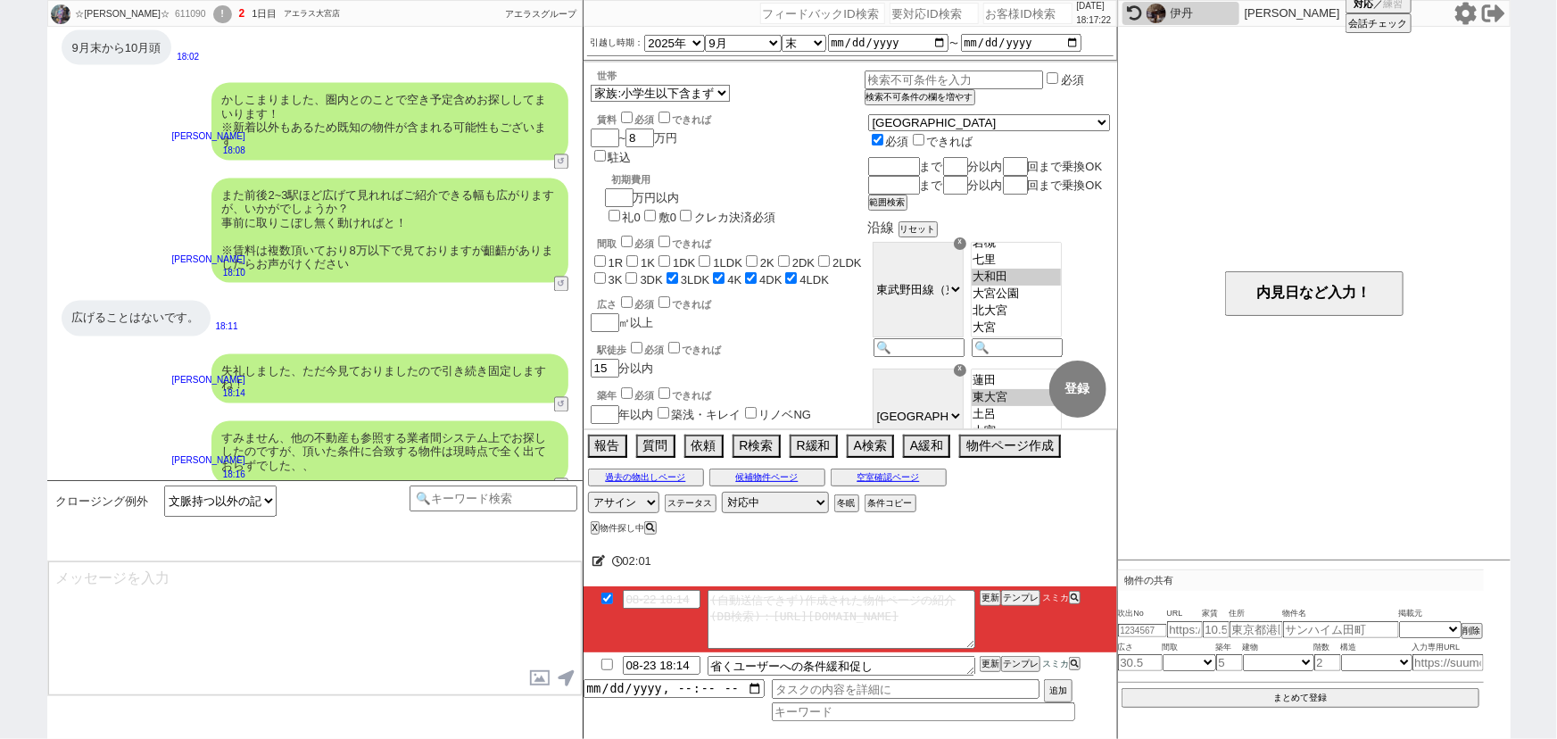
scroll to position [1709, 0]
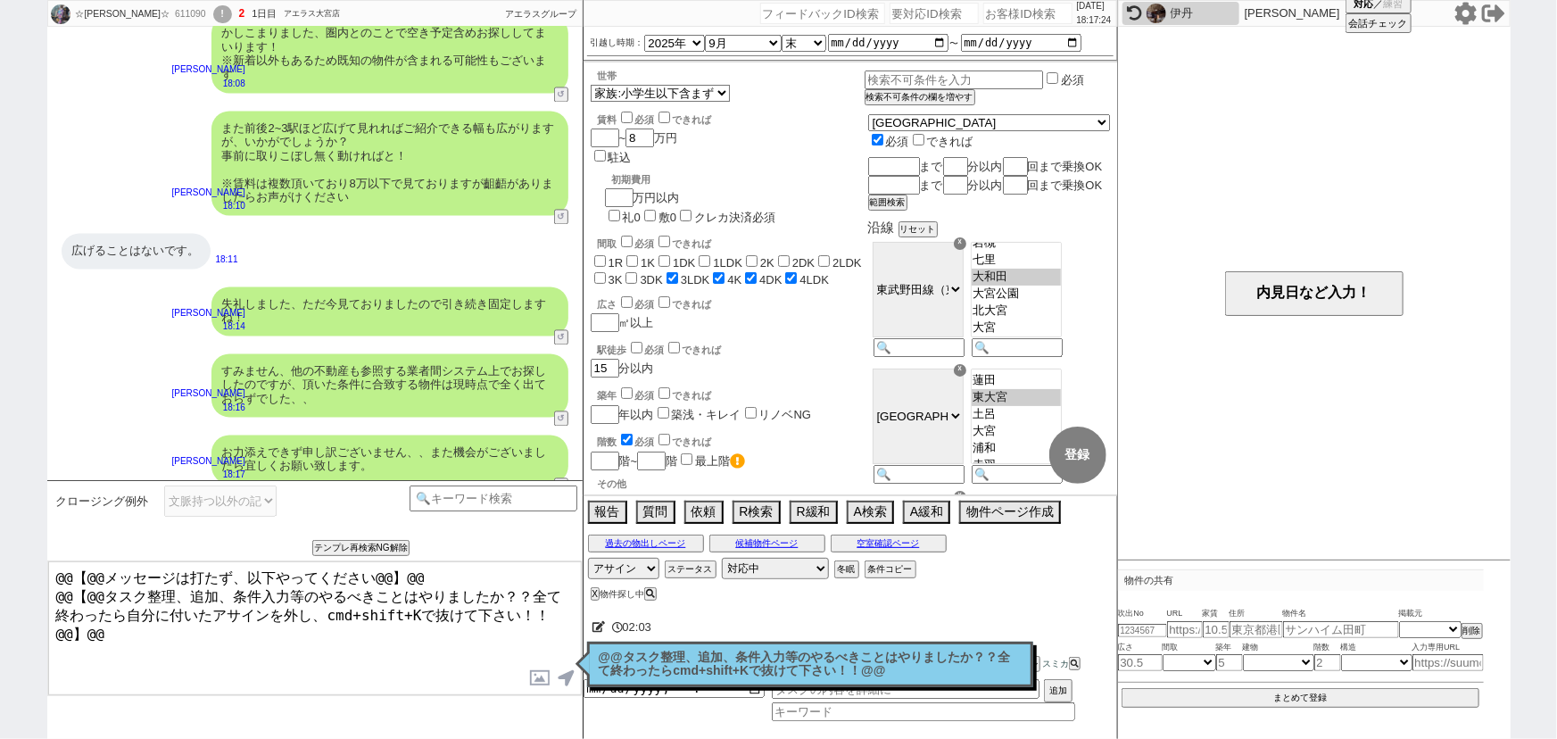
click at [661, 660] on p "@@タスク整理、追加、条件入力等のやるべきことはやりましたか？？全て終わったらcmd+shift+Kで抜けて下さい！！@@" at bounding box center [810, 665] width 423 height 28
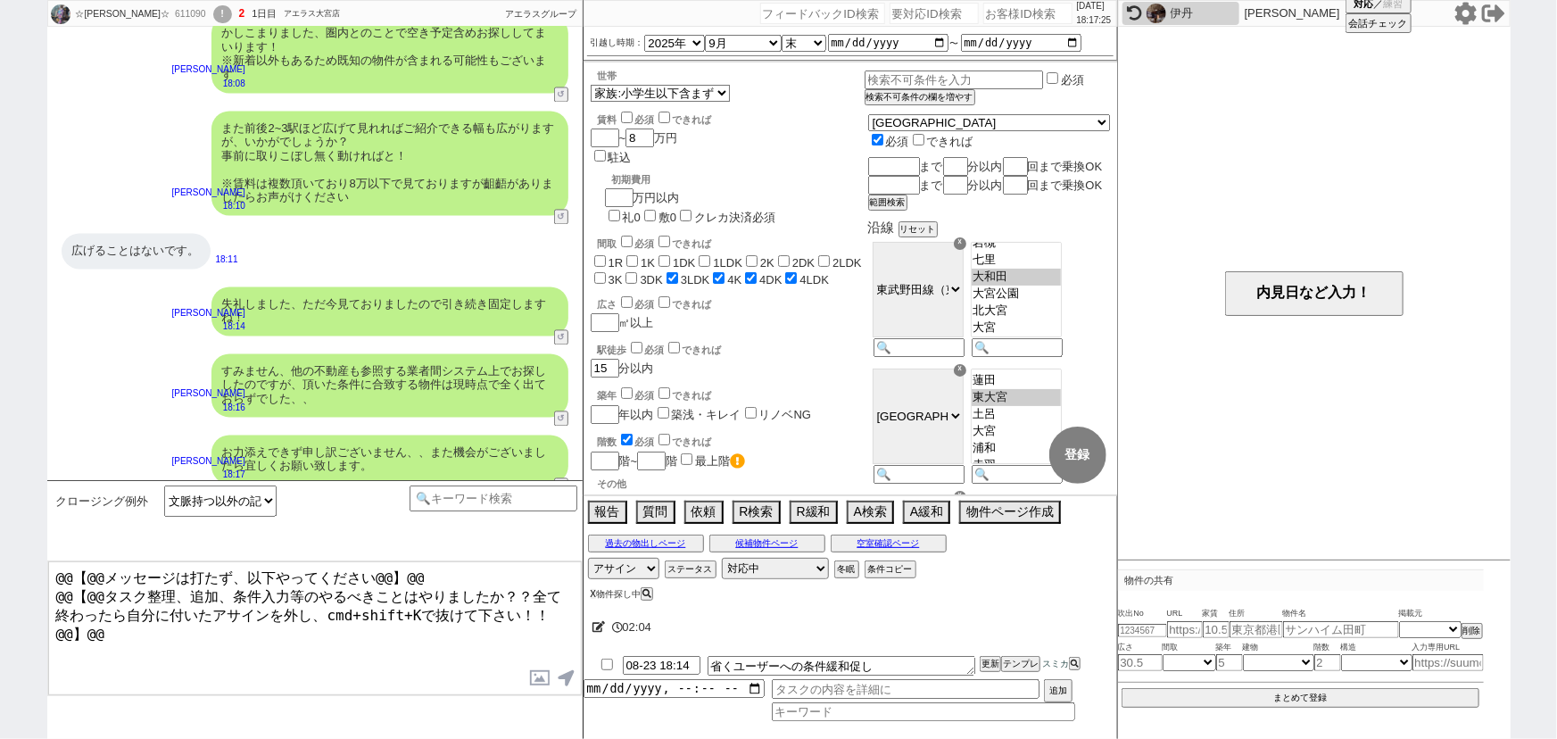
click at [592, 594] on button "X" at bounding box center [594, 594] width 6 height 10
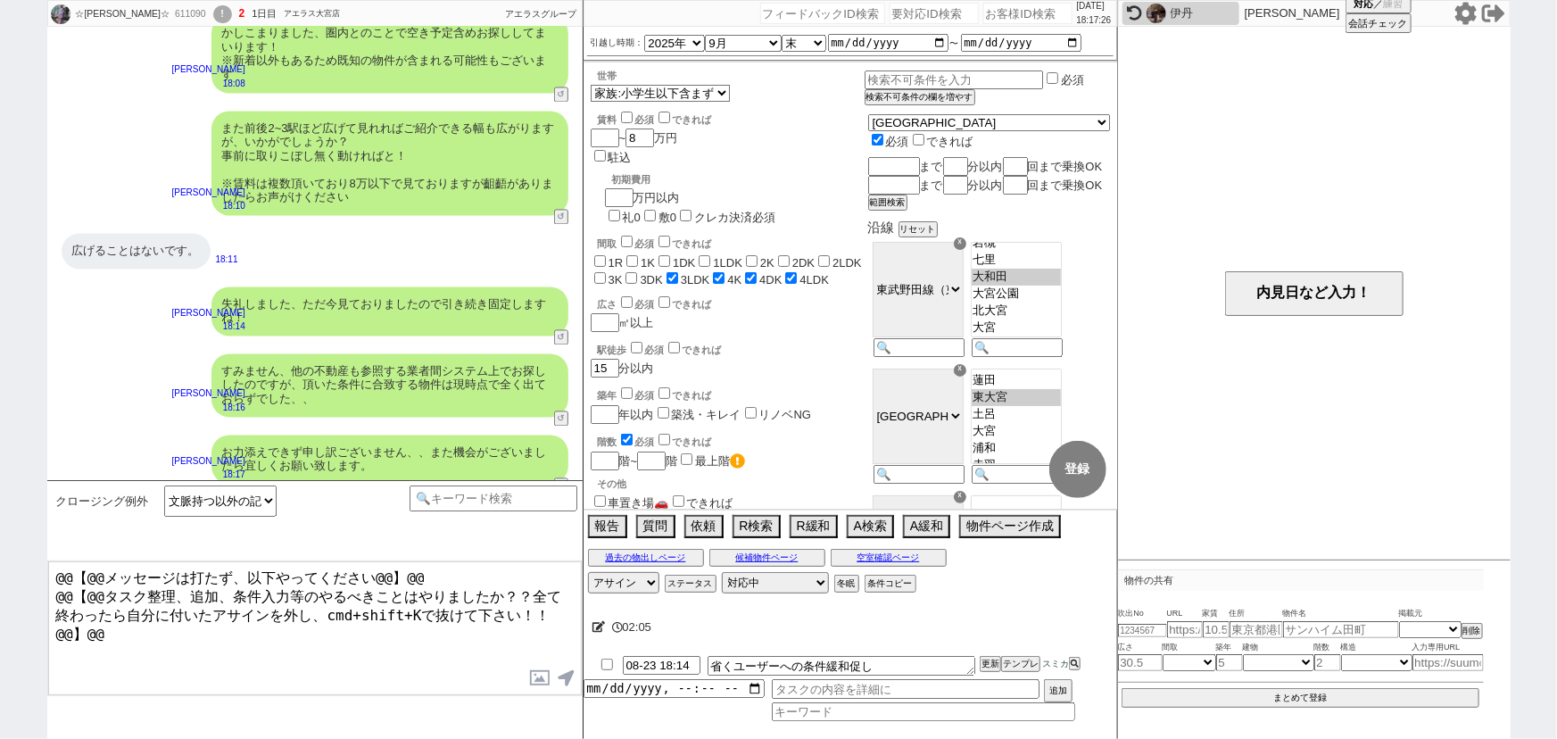
click at [602, 664] on input "checkbox" at bounding box center [607, 665] width 26 height 12
click at [750, 585] on select "対応中 引き継ぎ完了 ブロック 長期間返信なし 紹介不可 別の所で決まった 客の都合で引越しが無くなった 接客開始後に冬眠" at bounding box center [775, 582] width 107 height 21
click at [722, 573] on select "対応中 引き継ぎ完了 ブロック 長期間返信なし 紹介不可 別の所で決まった 客の都合で引越しが無くなった 接客開始後に冬眠" at bounding box center [775, 582] width 107 height 21
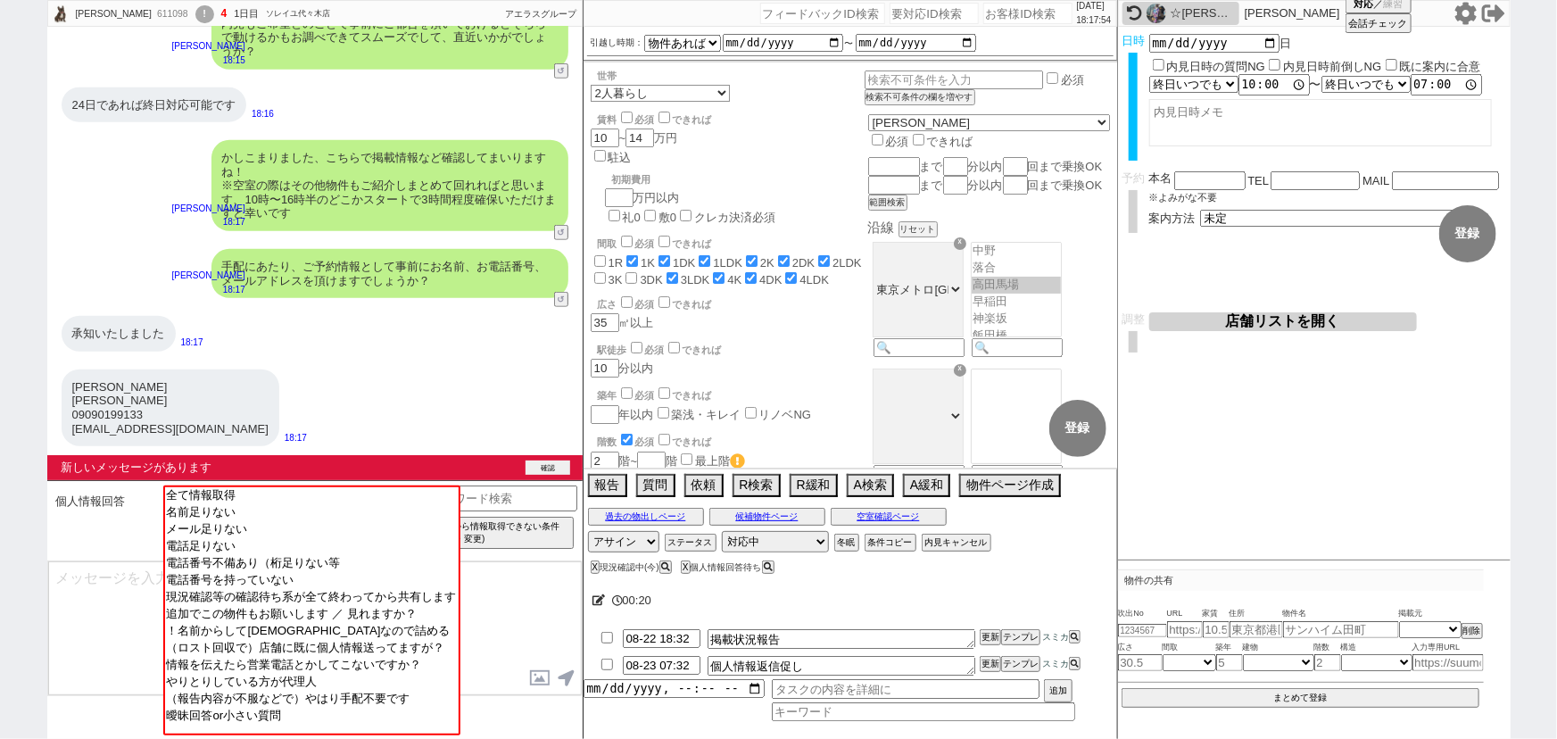
scroll to position [528, 0]
click at [534, 468] on button "確認" at bounding box center [548, 468] width 45 height 14
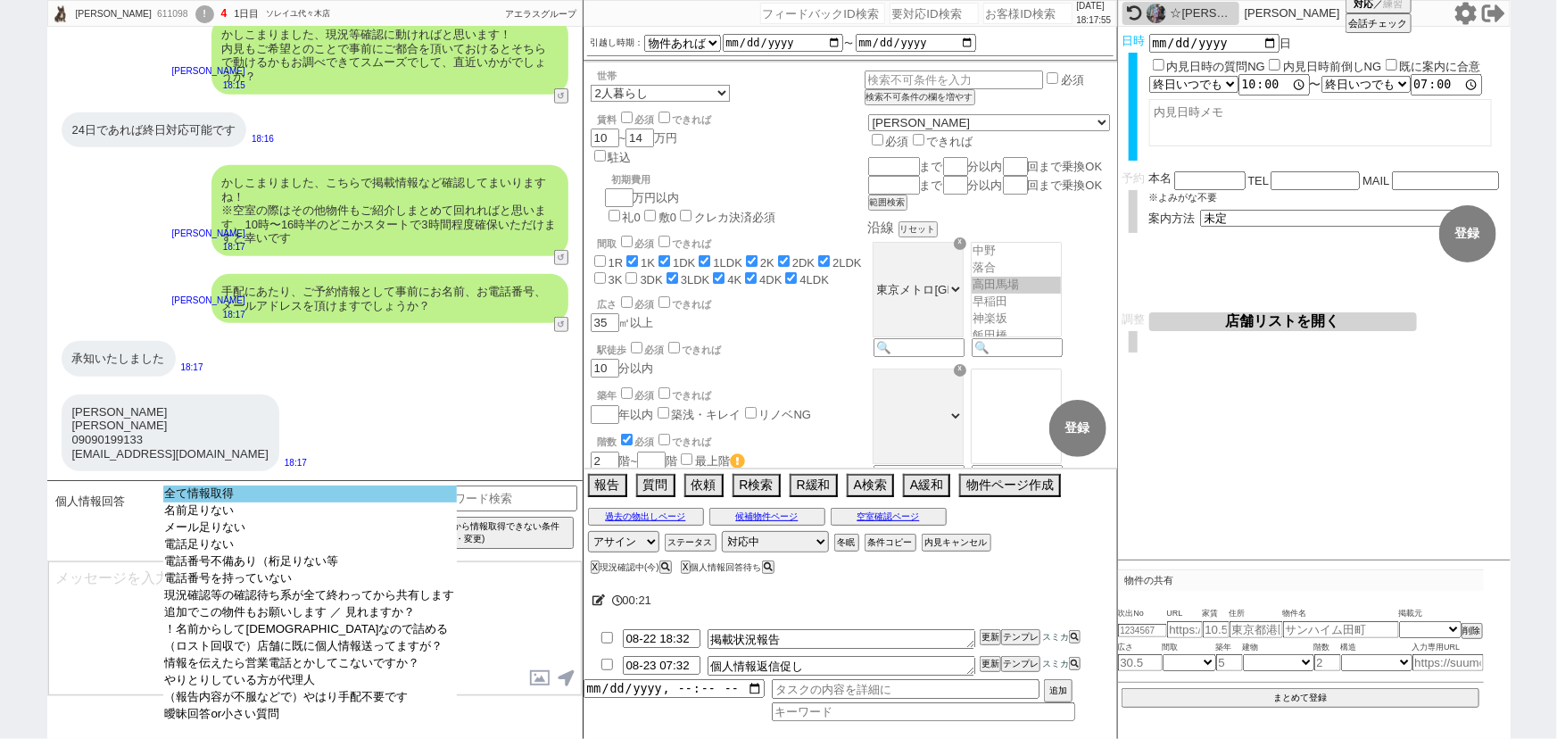
click at [387, 503] on select "全て情報取得 名前足りない メール足りない 電話足りない 電話番号不備あり（桁足りない等 電話番号を持っていない 現況確認等の確認待ち系が全て終わってから共有…" at bounding box center [310, 611] width 294 height 250
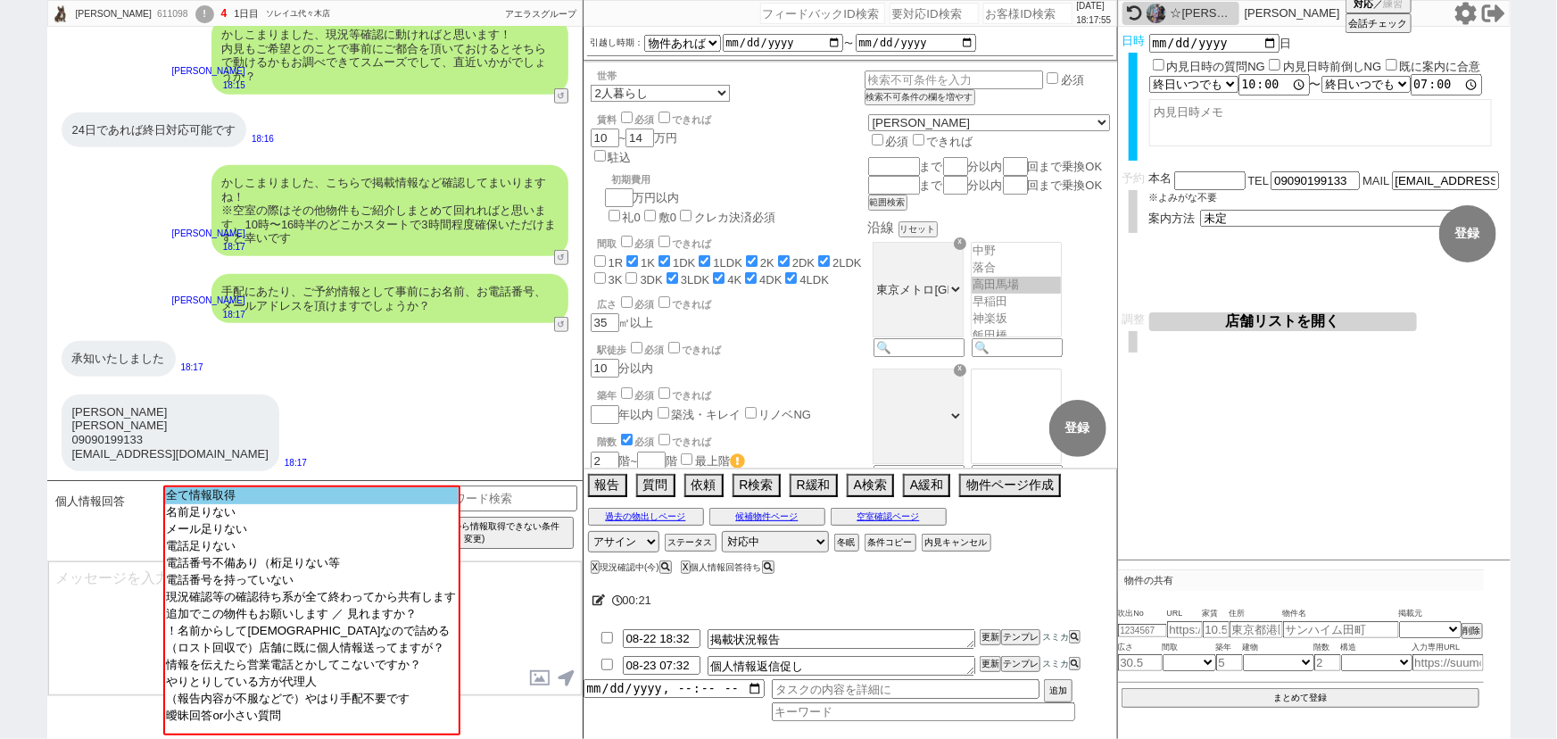
scroll to position [270, 0]
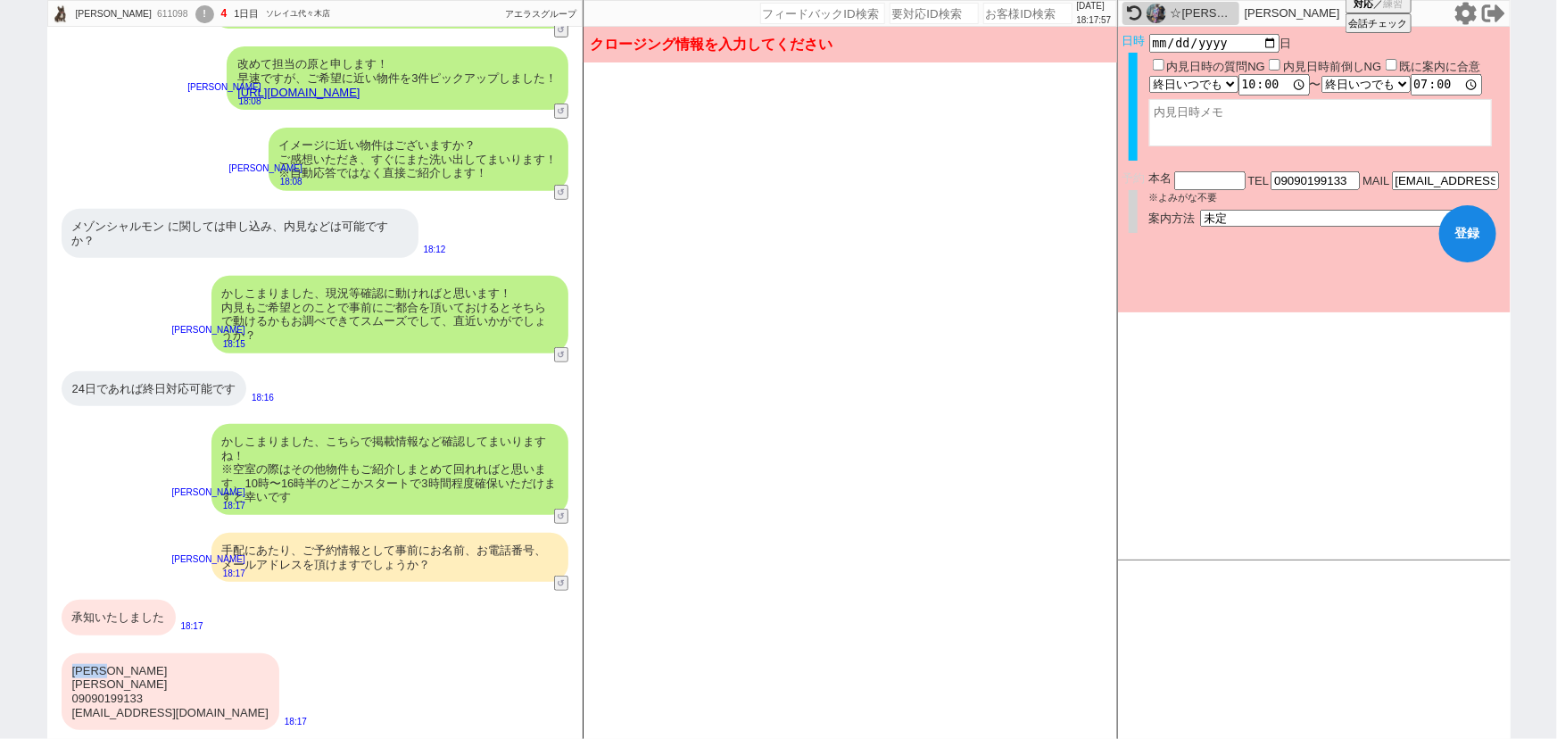
drag, startPoint x: 125, startPoint y: 667, endPoint x: 75, endPoint y: 665, distance: 50.0
click at [75, 665] on div "[PERSON_NAME] [PERSON_NAME] 09090199133 [EMAIL_ADDRESS][DOMAIN_NAME]" at bounding box center [171, 691] width 218 height 77
copy div "[PERSON_NAME]"
click at [1220, 185] on input "text" at bounding box center [1209, 178] width 71 height 15
paste input "[PERSON_NAME]"
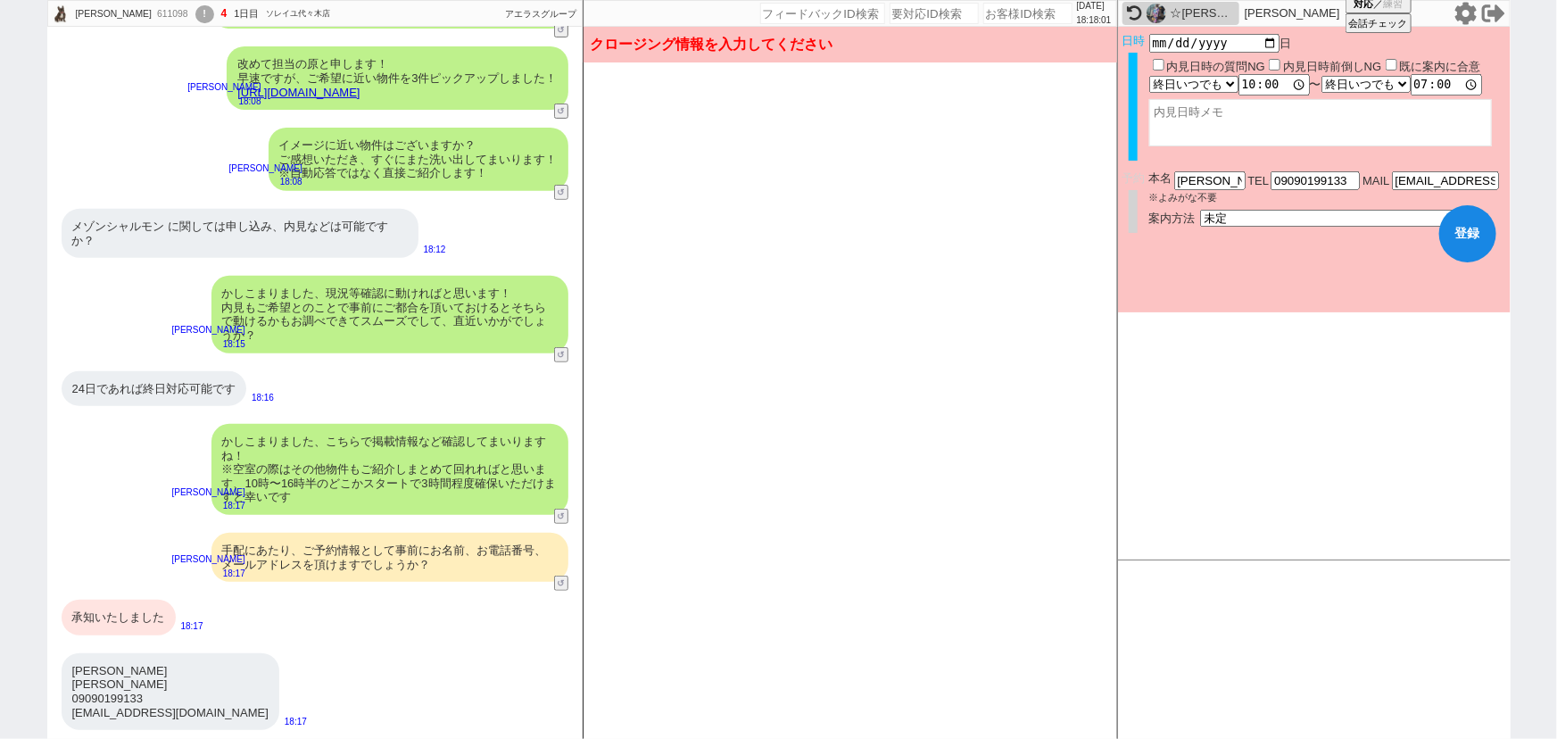
scroll to position [528, 0]
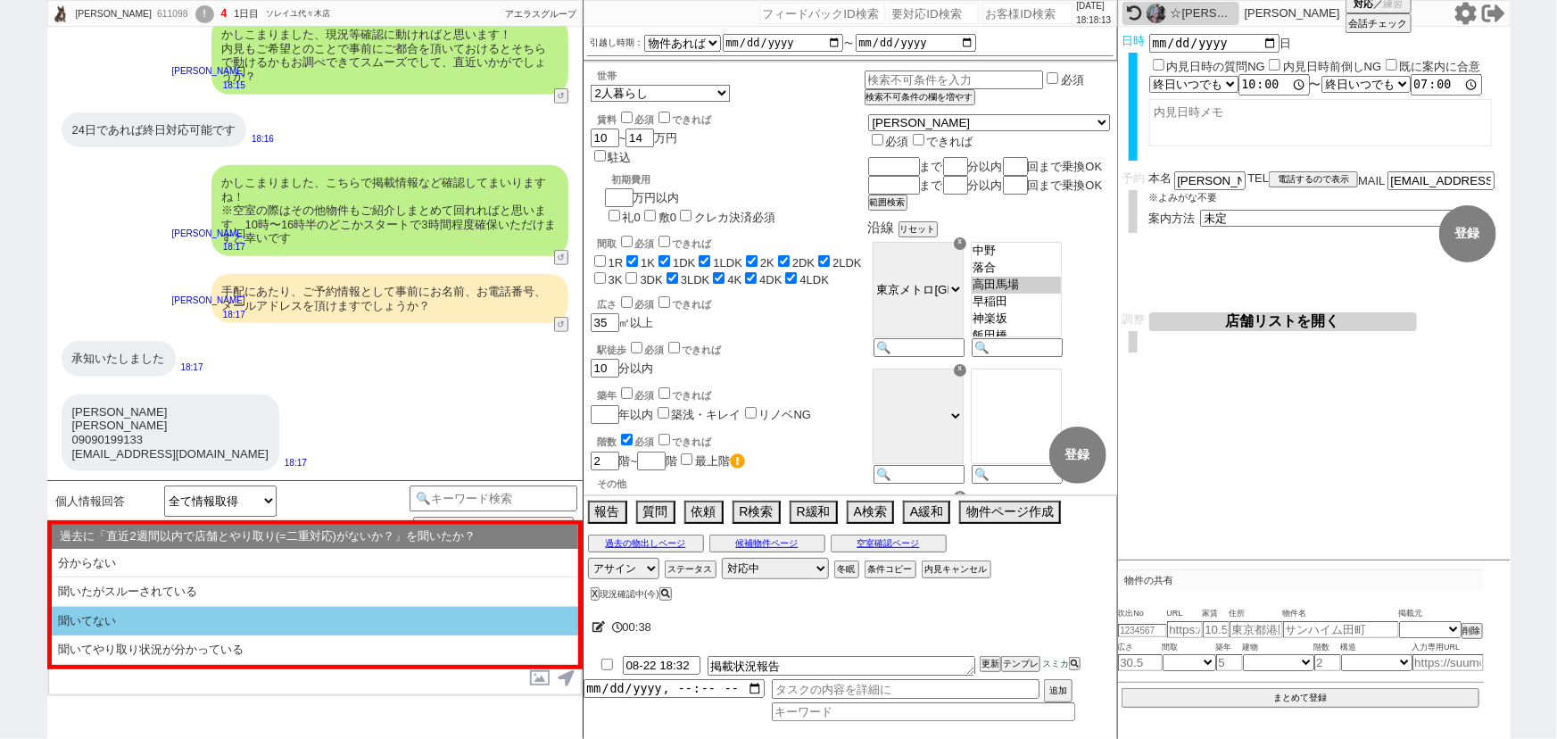
click at [138, 625] on li "聞いてない" at bounding box center [315, 621] width 527 height 29
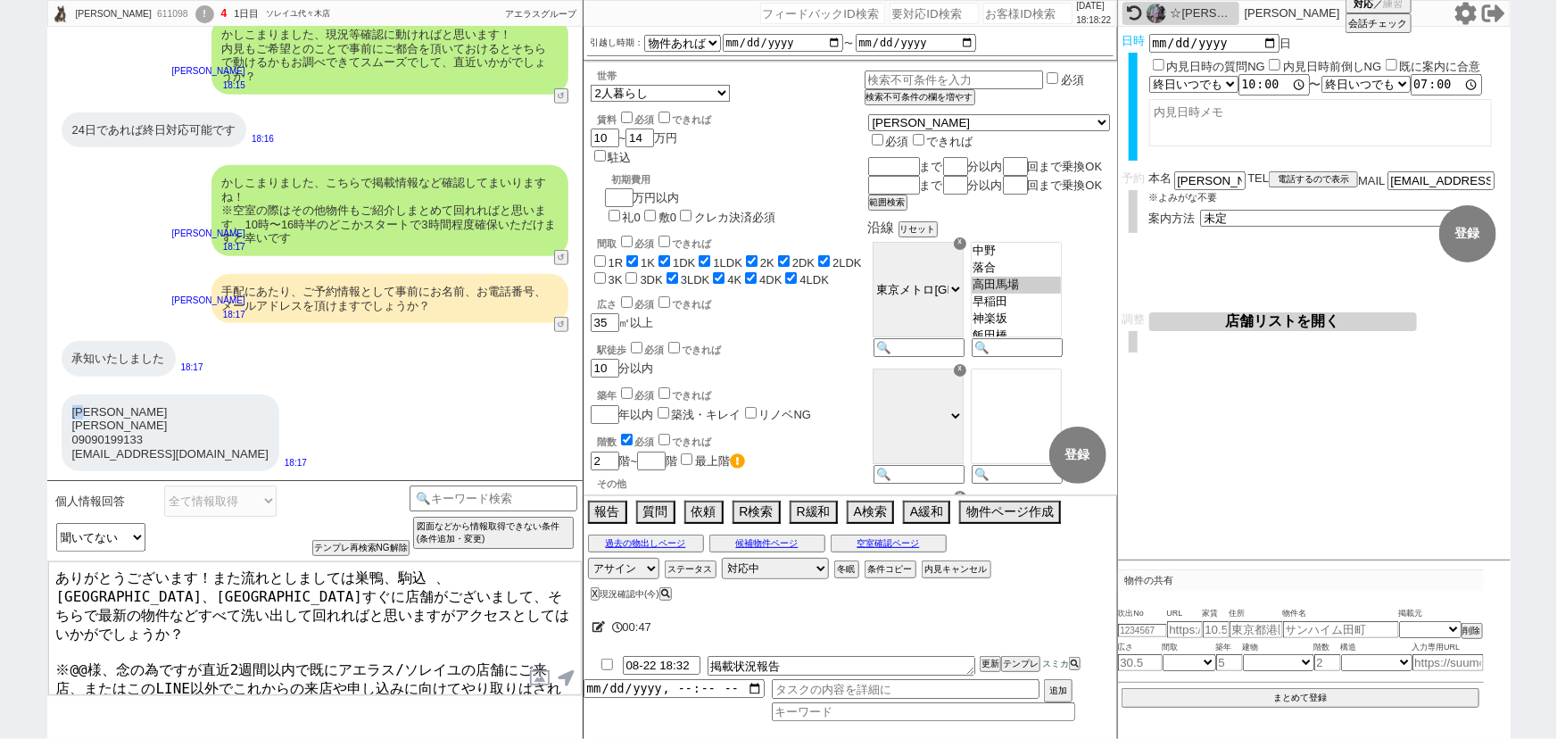
drag, startPoint x: 92, startPoint y: 408, endPoint x: 66, endPoint y: 405, distance: 26.0
click at [66, 405] on div "[PERSON_NAME] [PERSON_NAME] 09090199133 [EMAIL_ADDRESS][DOMAIN_NAME]" at bounding box center [171, 432] width 218 height 77
copy div "[PERSON_NAME]"
click at [83, 631] on textarea "ありがとうございます！また流れとしましては巣鴨、駒込 、[GEOGRAPHIC_DATA]、[GEOGRAPHIC_DATA]すぐに店舗がございまして、そちら…" at bounding box center [315, 628] width 534 height 134
paste textarea "[PERSON_NAME]"
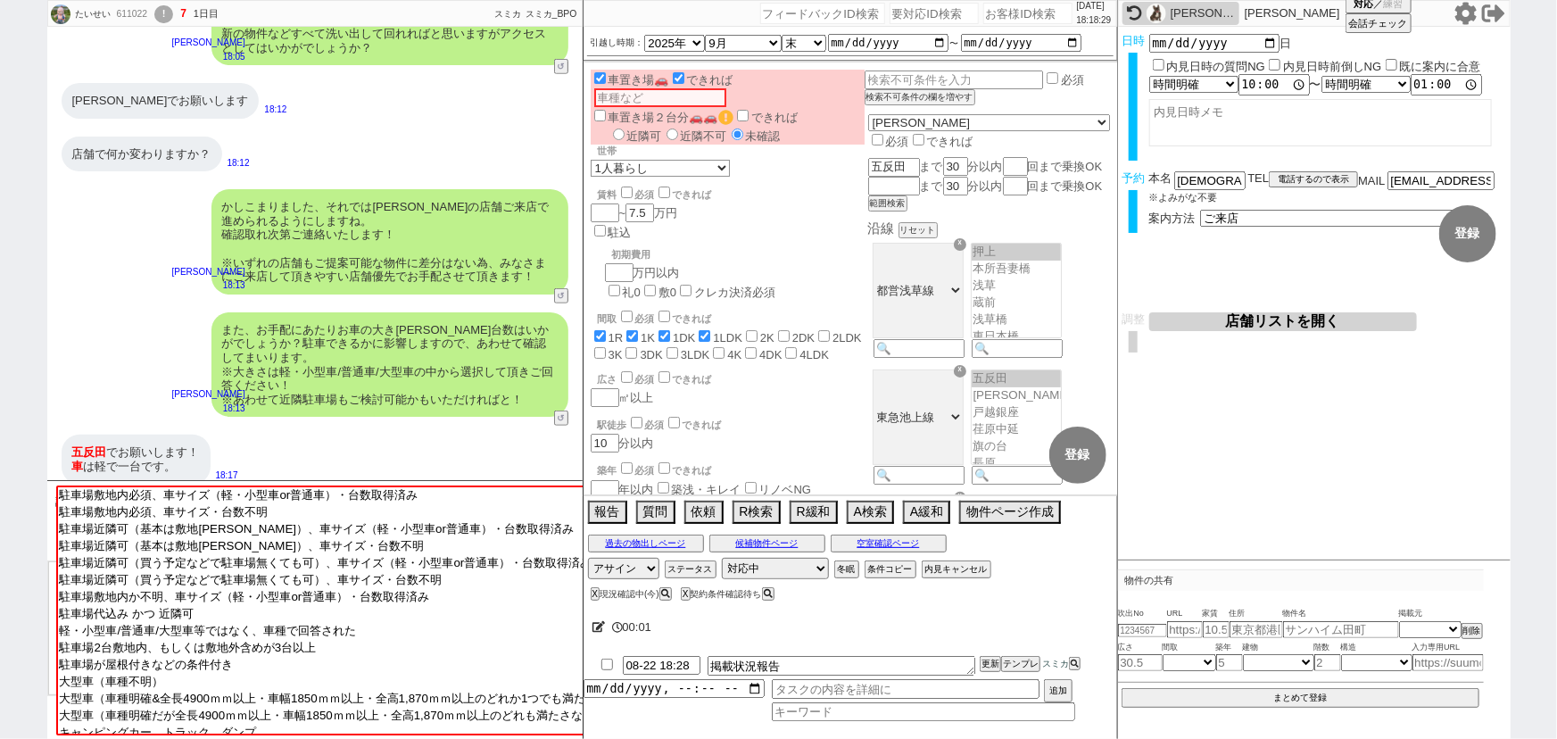
scroll to position [49, 0]
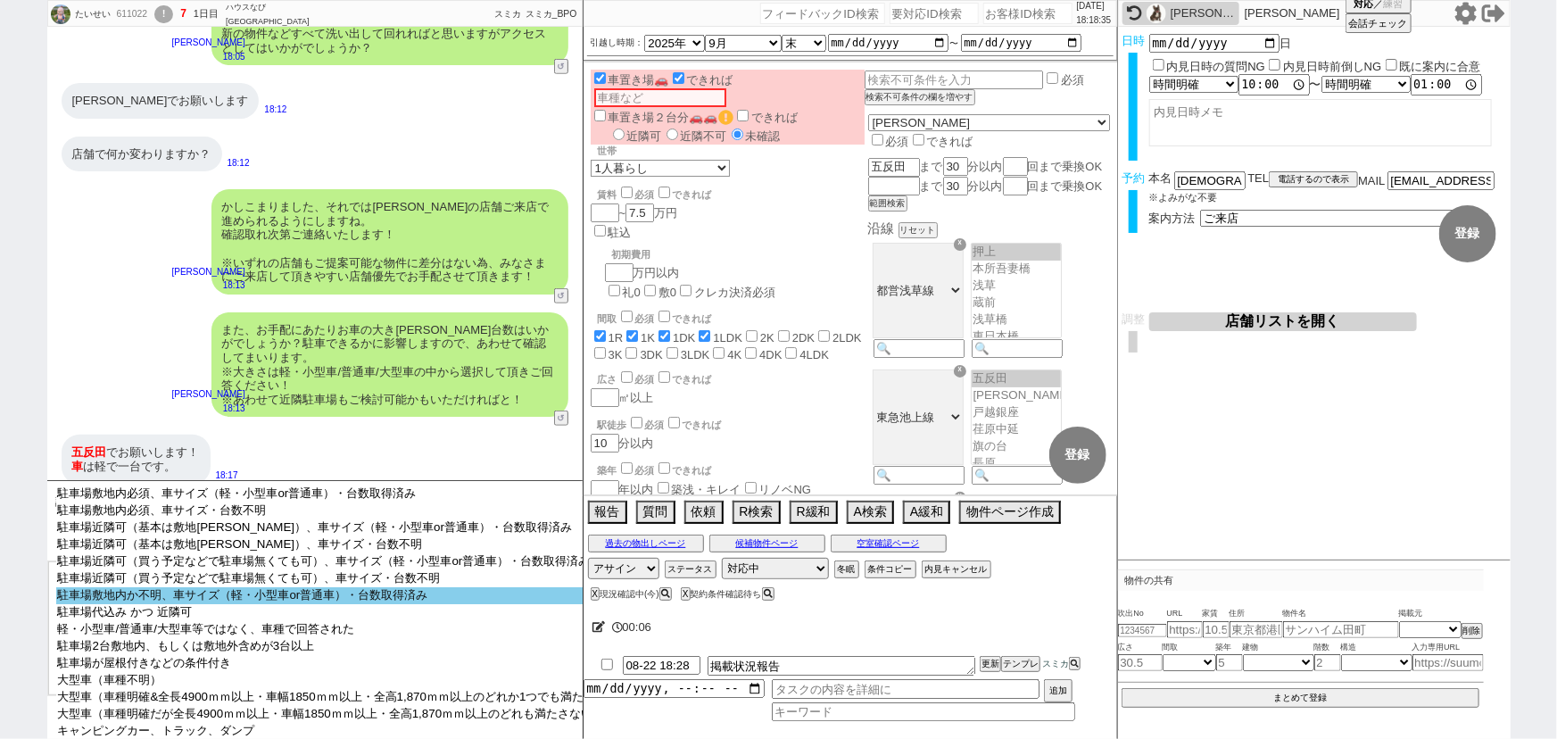
click at [187, 604] on option "駐車場敷地内か不明、車サイズ（軽・小型車or普通車）・台数取得済み" at bounding box center [332, 612] width 553 height 17
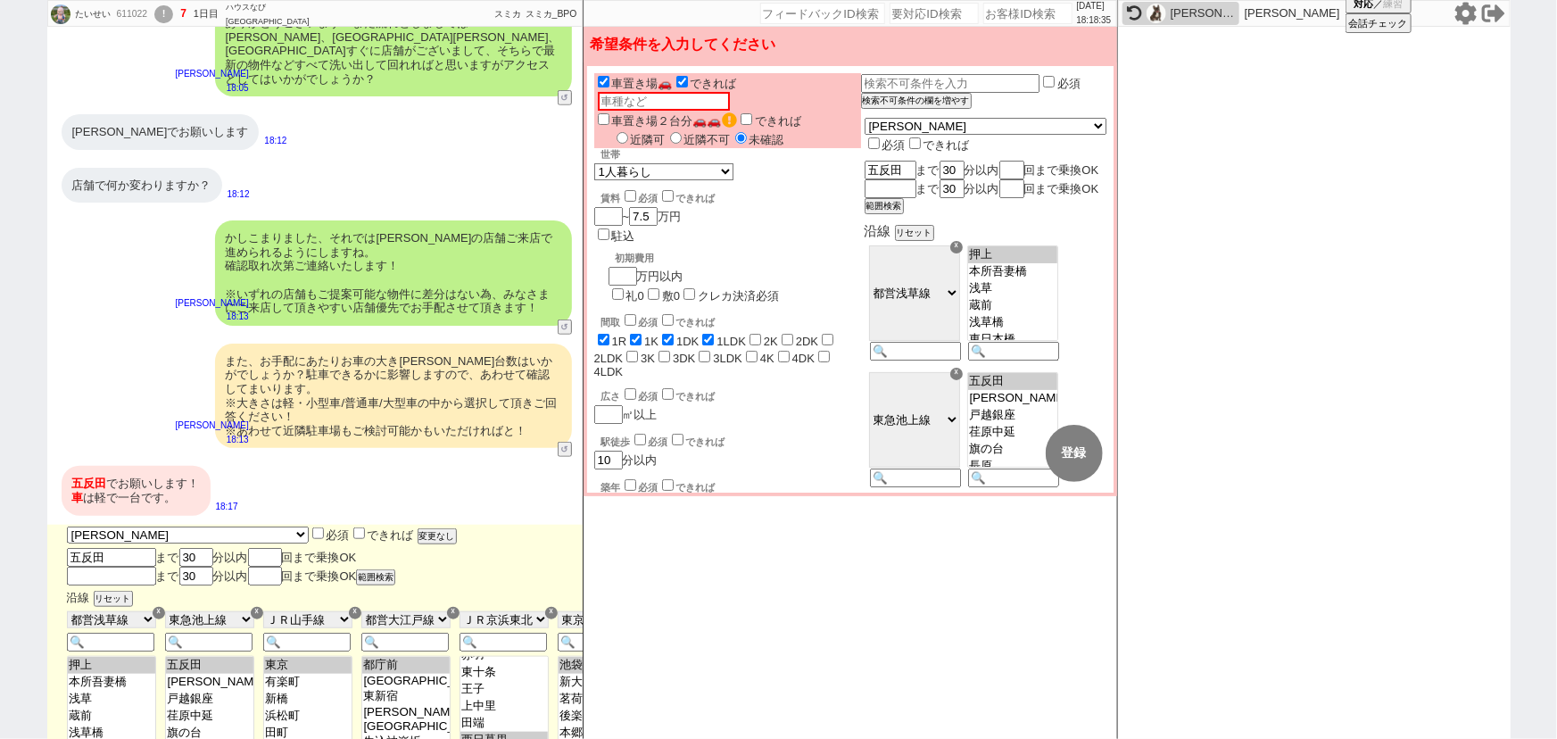
scroll to position [51, 0]
drag, startPoint x: 144, startPoint y: 487, endPoint x: 95, endPoint y: 484, distance: 49.2
click at [95, 484] on div "[PERSON_NAME] でお願いします！ 車 は軽で一台です。" at bounding box center [136, 490] width 149 height 49
copy div "軽で一台"
click at [730, 92] on input "text" at bounding box center [664, 101] width 132 height 19
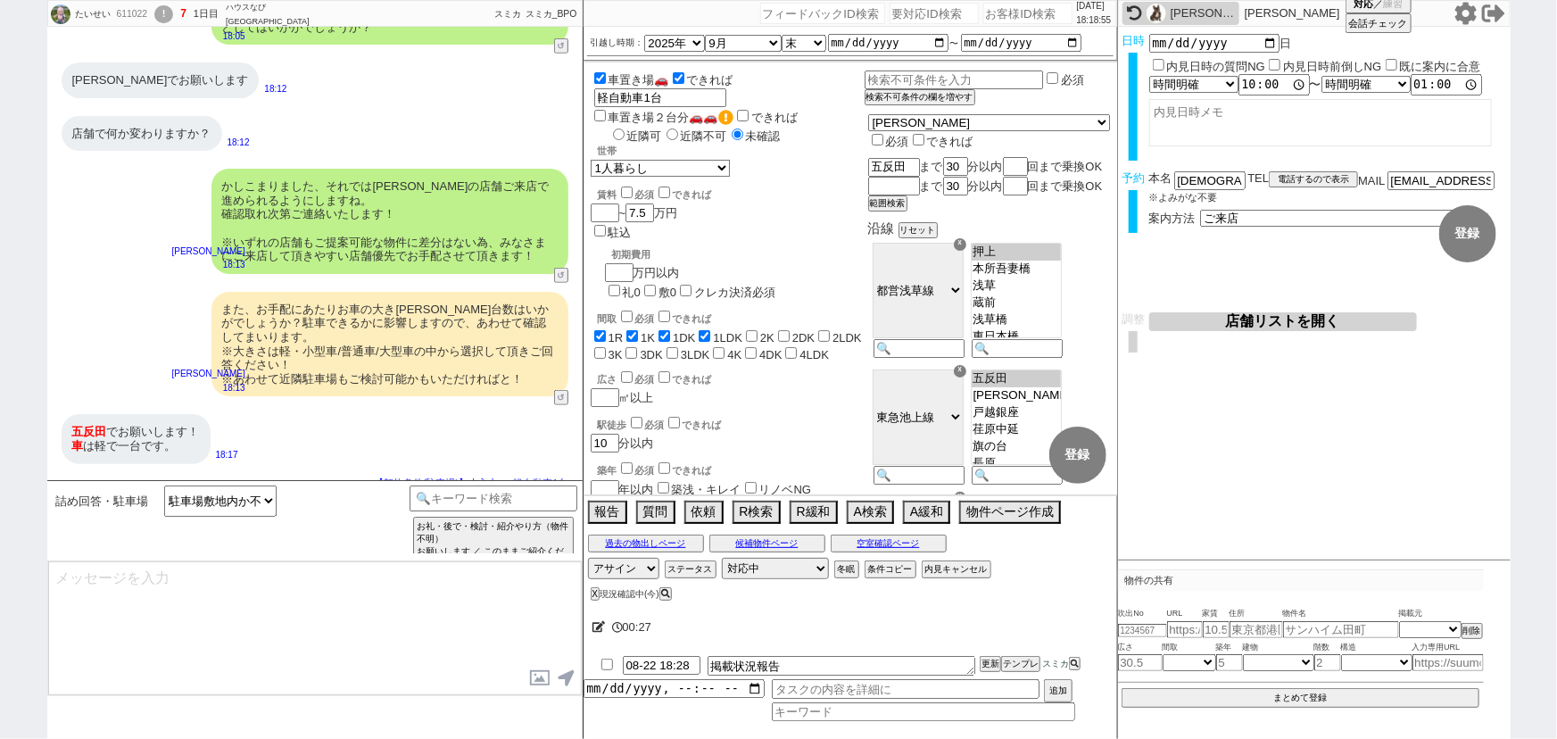
scroll to position [471, 0]
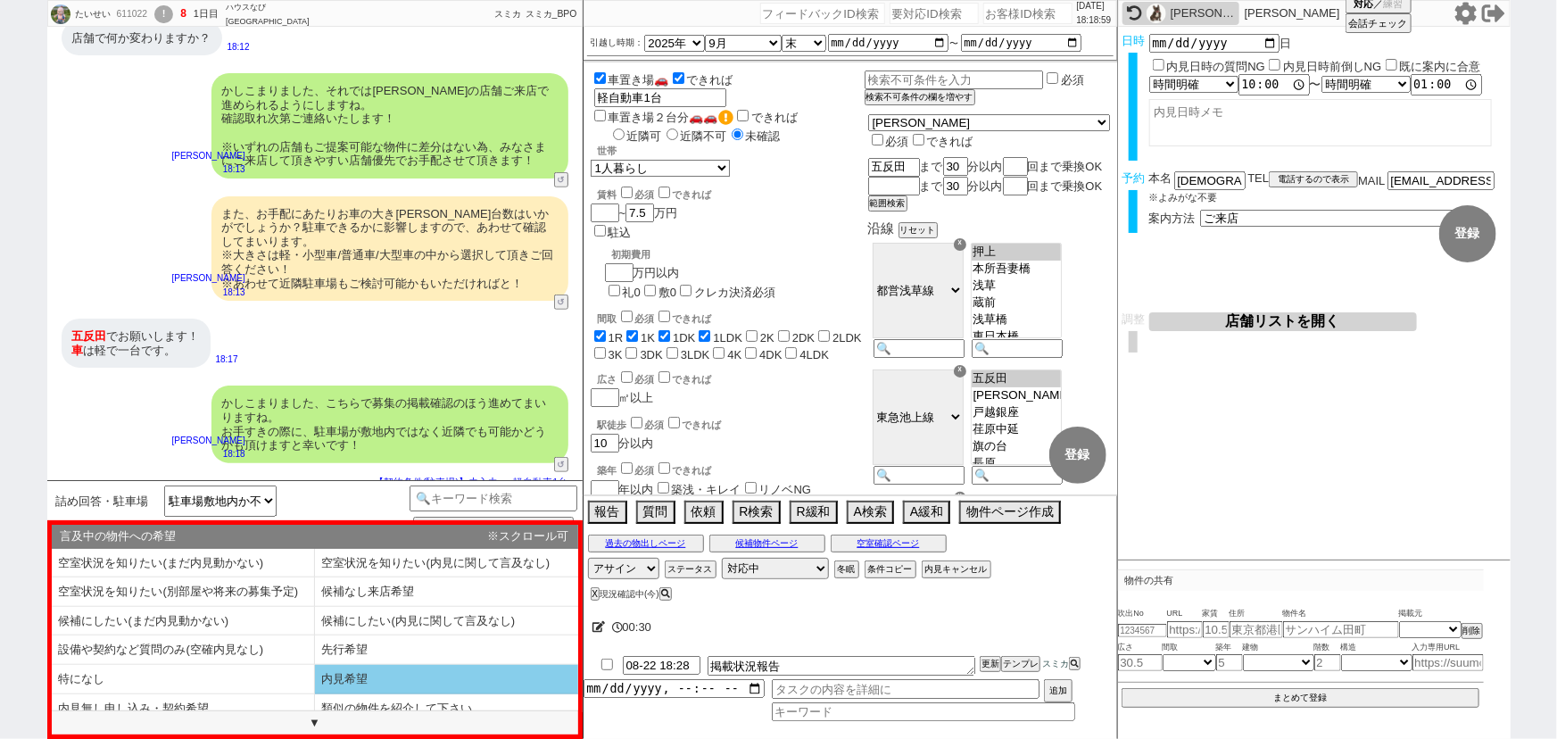
click at [315, 694] on li "内見希望" at bounding box center [183, 708] width 263 height 29
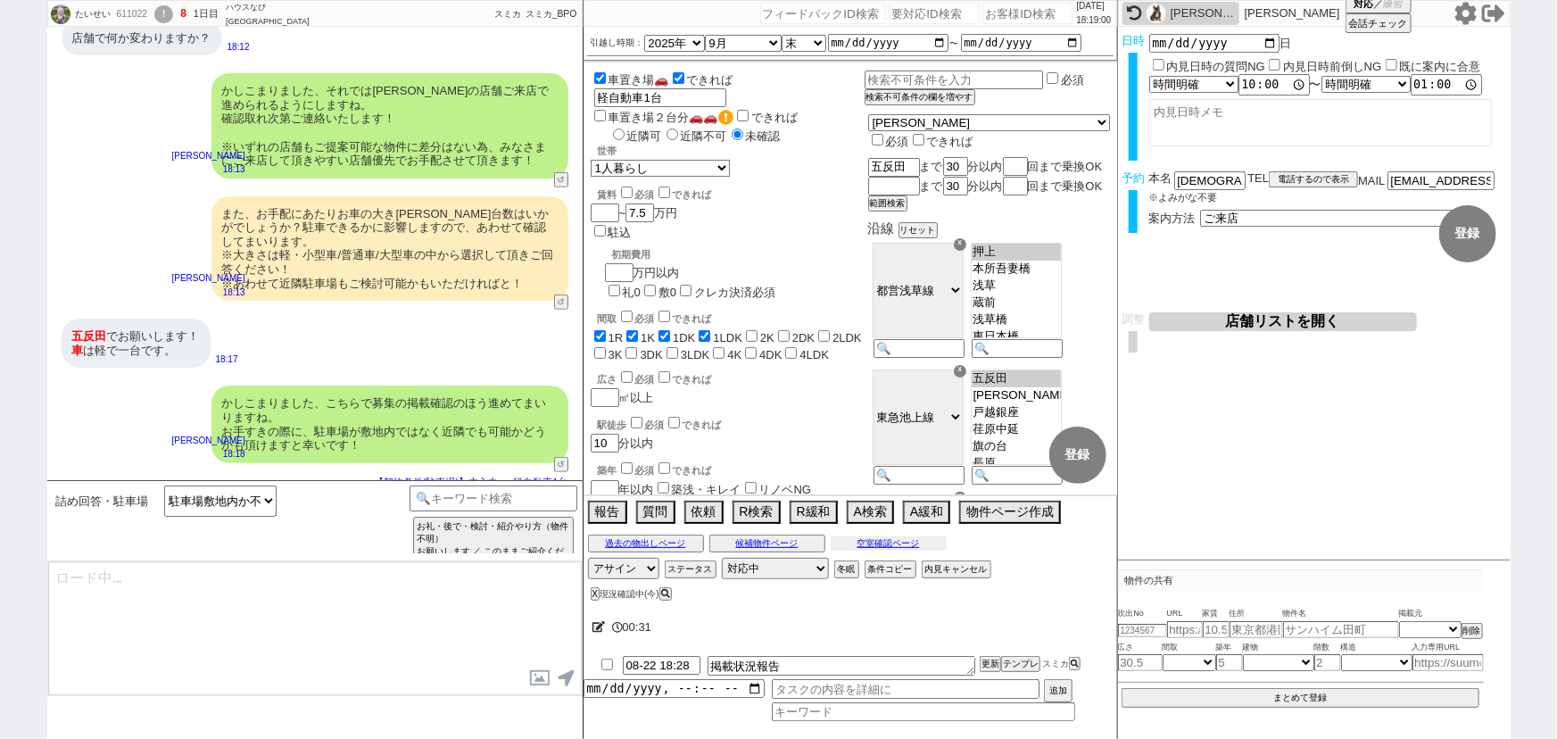
click at [884, 546] on button "空室確認ページ" at bounding box center [889, 543] width 116 height 14
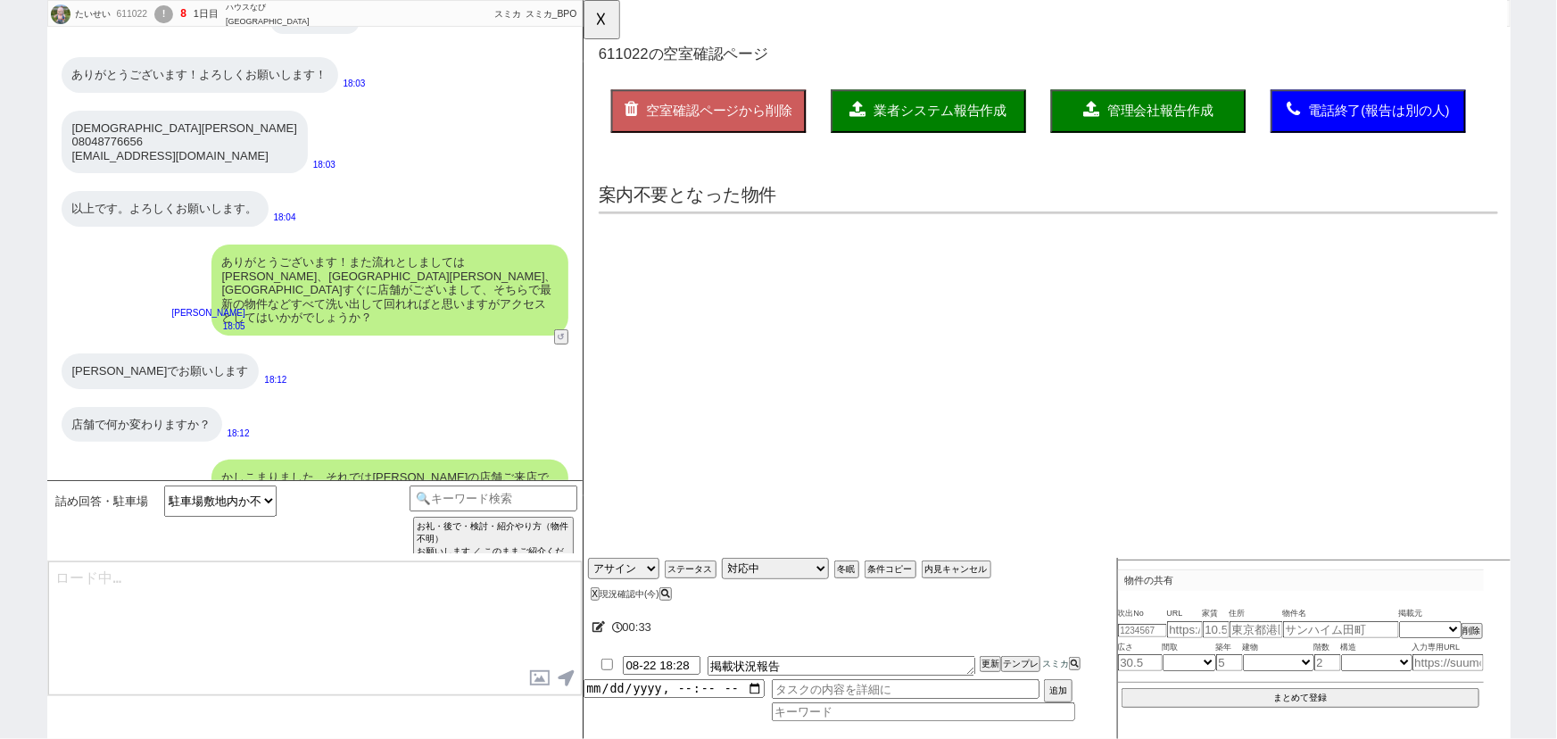
scroll to position [83, 0]
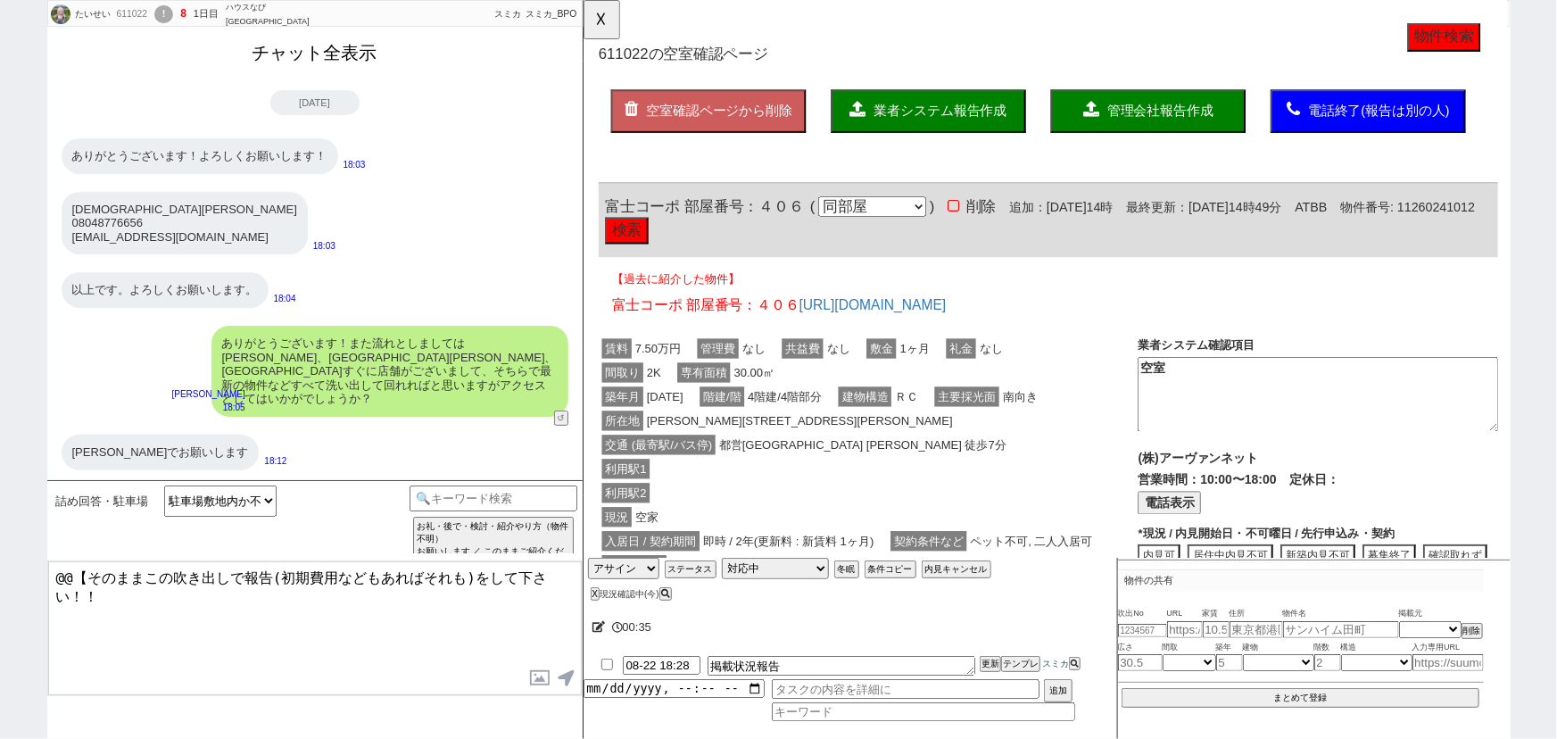
click at [355, 51] on button "チャット全表示" at bounding box center [314, 52] width 139 height 31
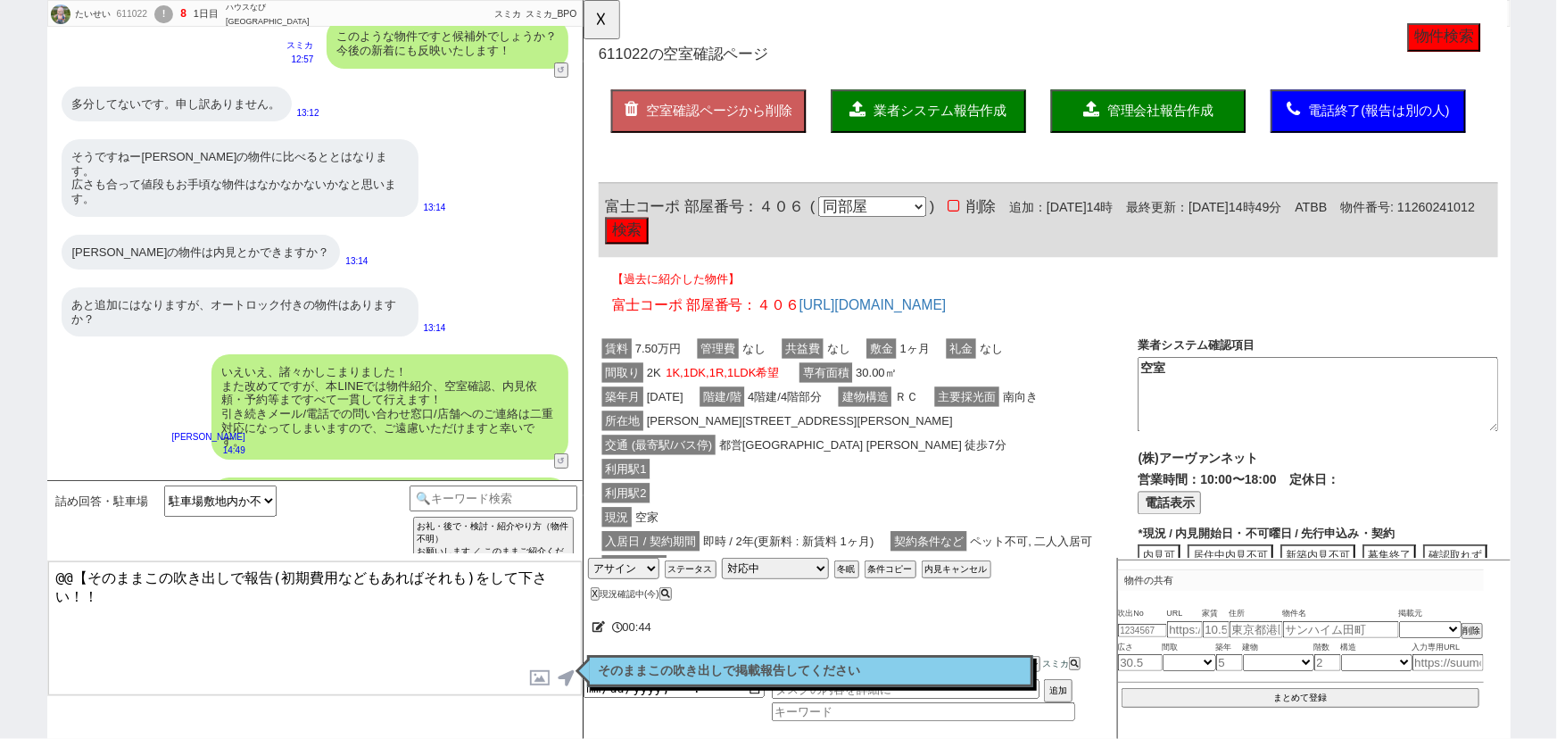
click div "交通 (最寄駅/バス停) 都営[GEOGRAPHIC_DATA] [PERSON_NAME] 徒歩7分"
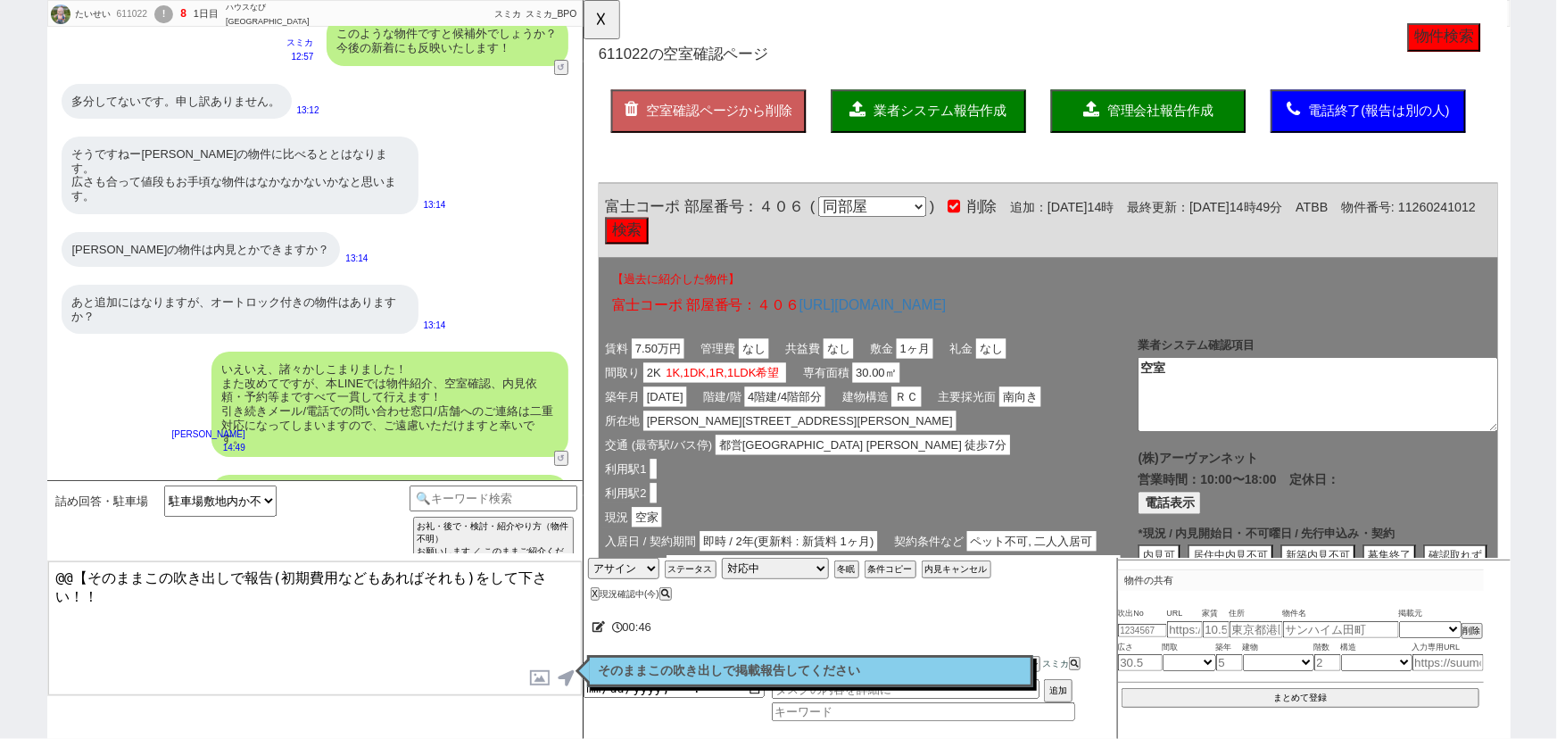
click at [953, 115] on span "業者システム報告作成" at bounding box center [966, 119] width 143 height 15
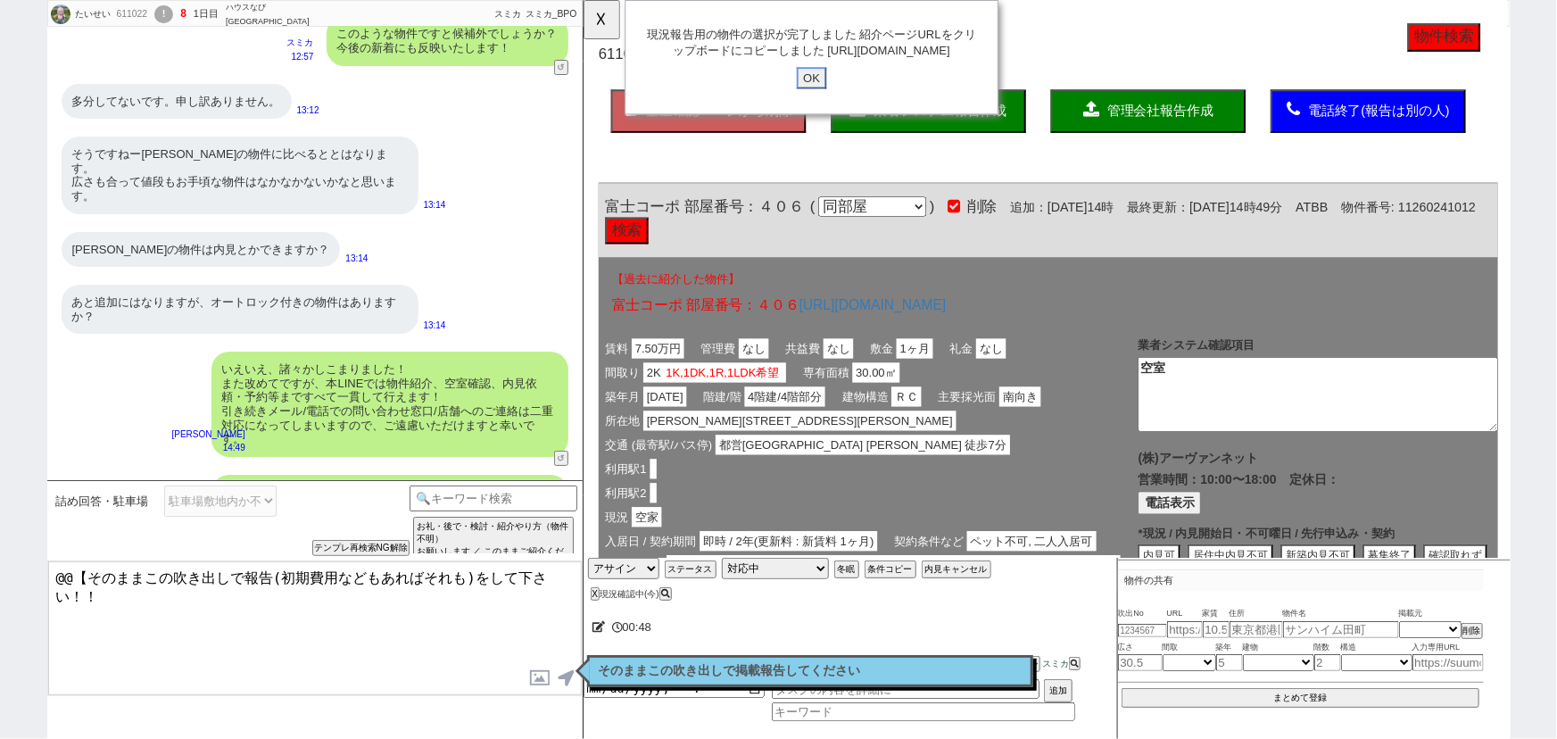
click at [827, 93] on input "OK" at bounding box center [828, 83] width 32 height 23
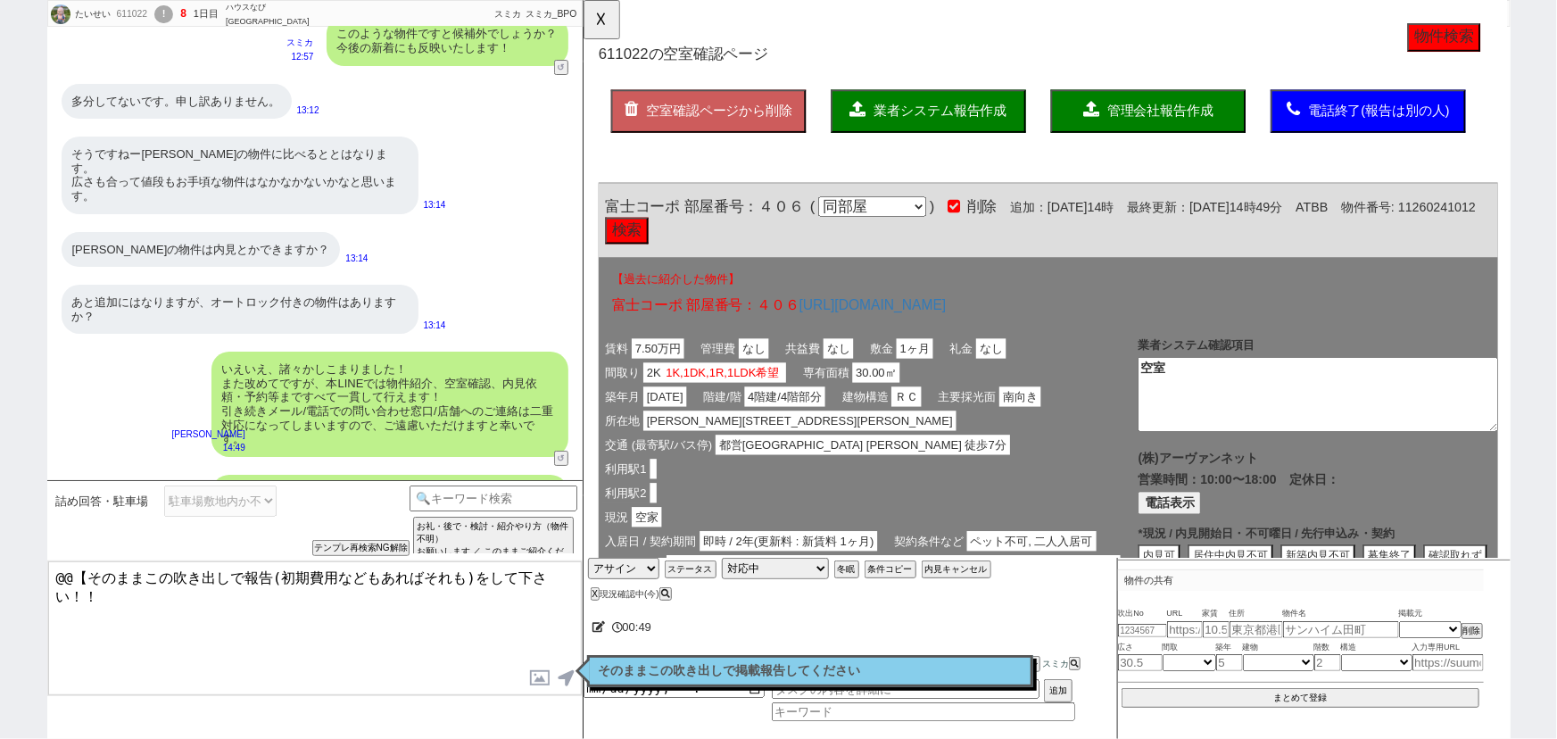
click at [964, 669] on p "そのままこの吹き出しで掲載報告してください" at bounding box center [810, 671] width 423 height 14
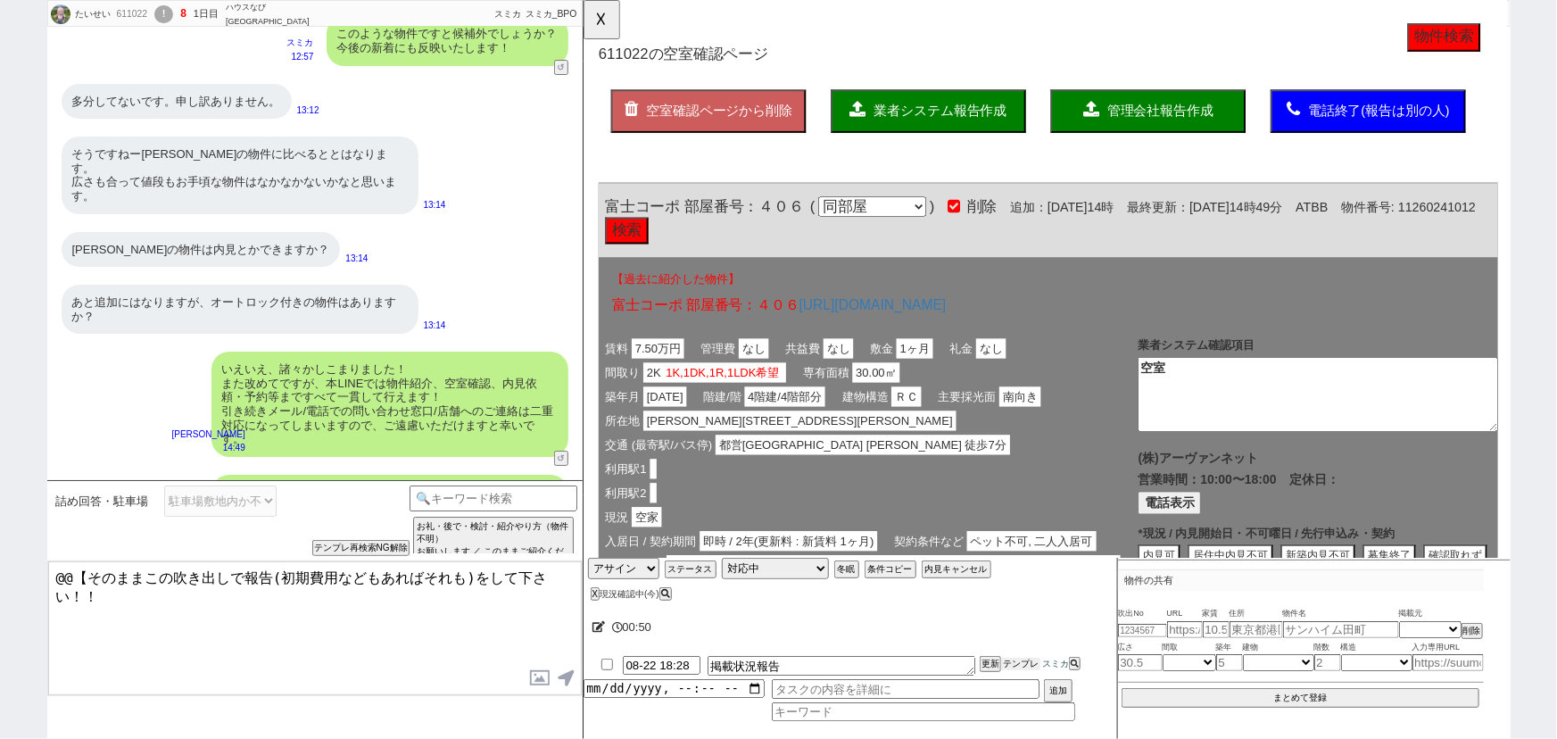
click at [1033, 660] on button "テンプレ" at bounding box center [1020, 664] width 39 height 12
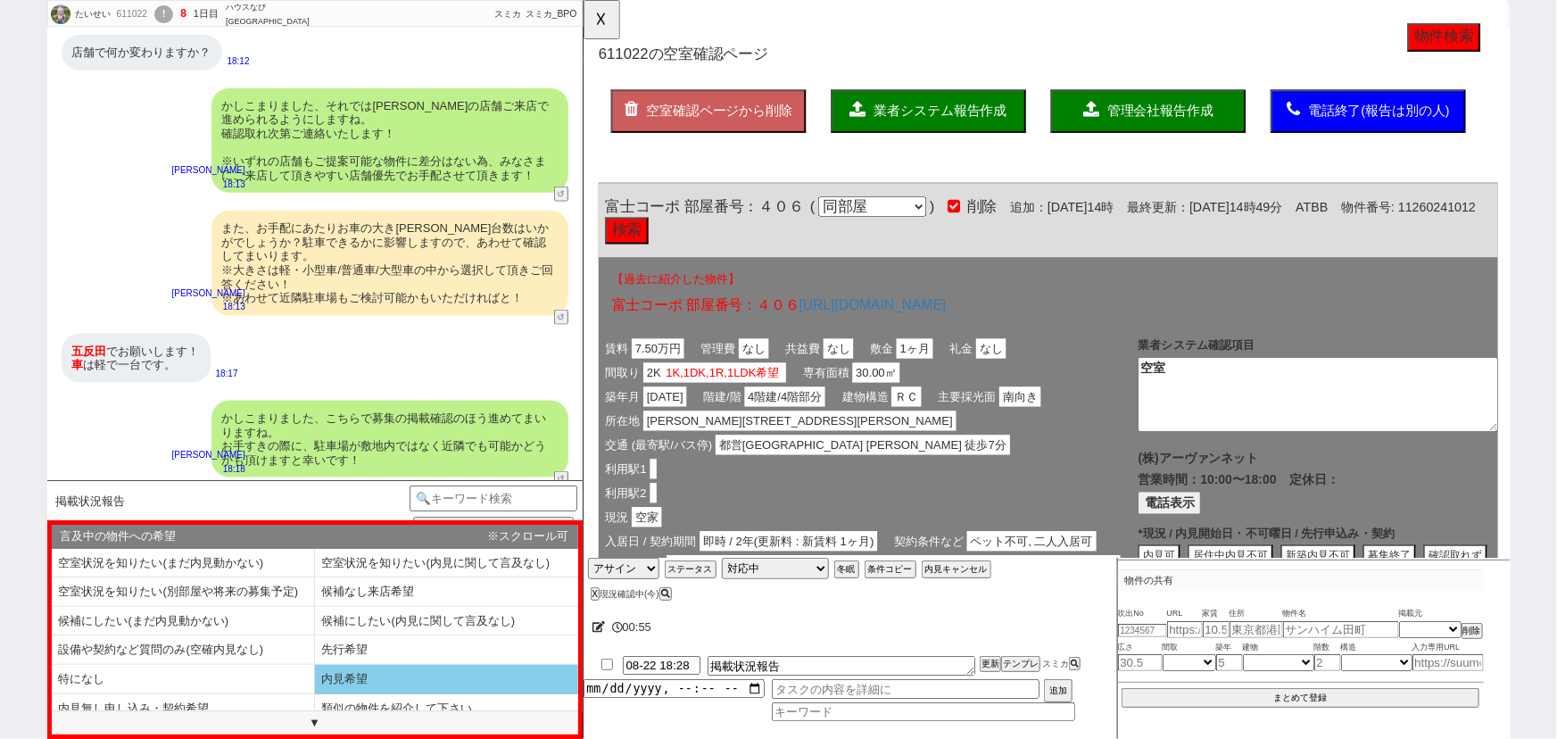
click at [315, 694] on li "内見希望" at bounding box center [183, 708] width 263 height 29
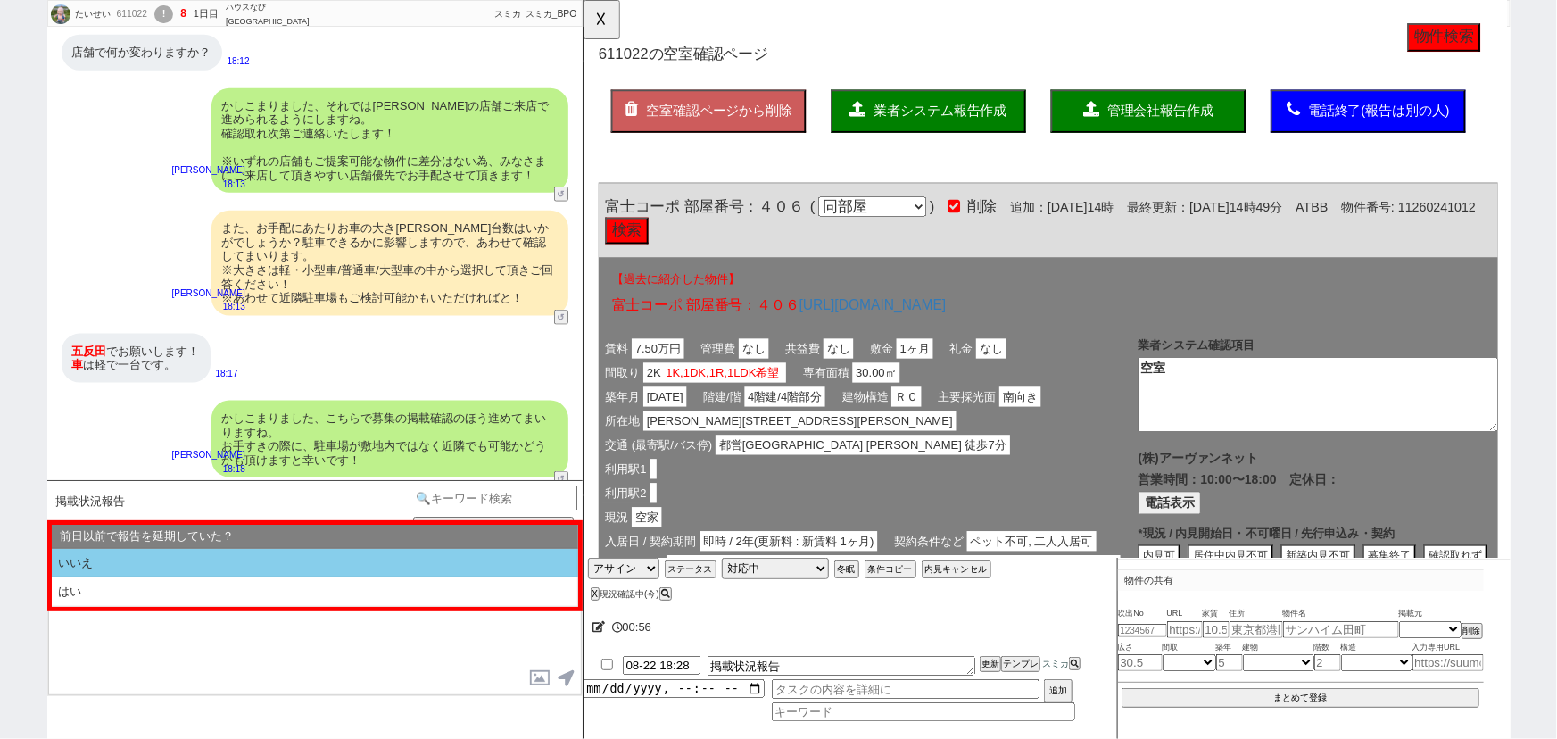
click at [205, 562] on li "いいえ" at bounding box center [315, 563] width 527 height 29
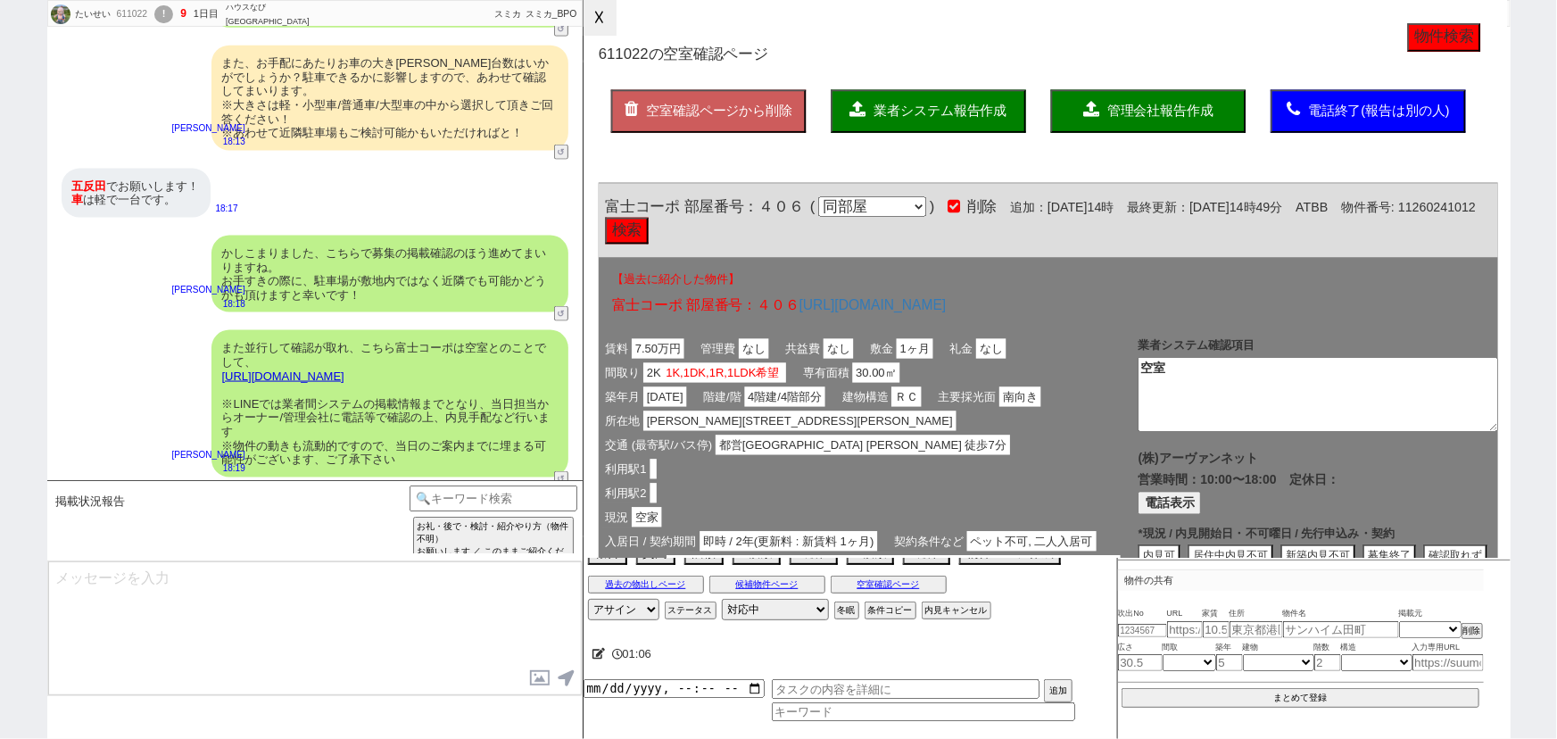
click at [602, 25] on button "☓" at bounding box center [600, 18] width 33 height 36
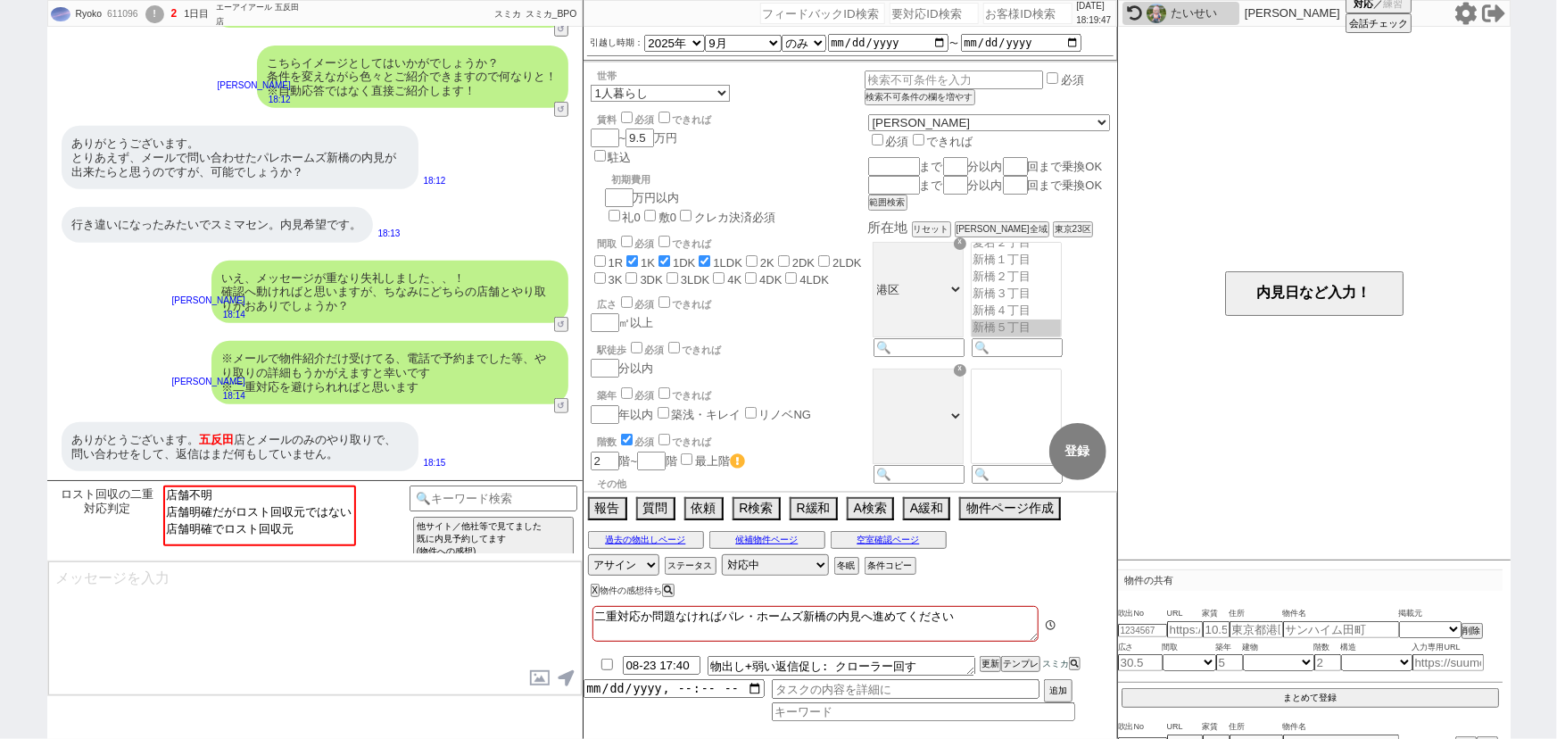
scroll to position [659, 0]
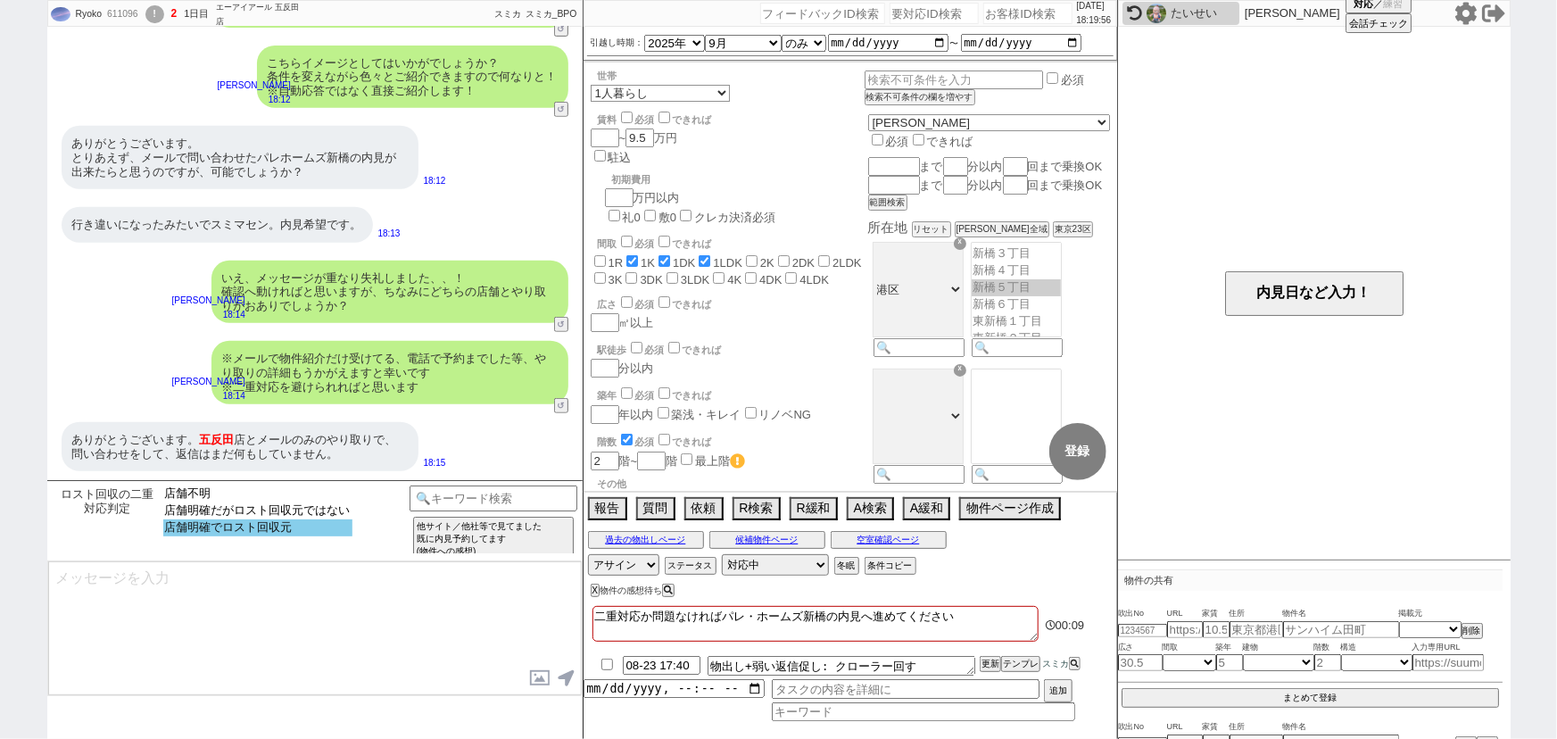
click at [305, 536] on option "店舗明確でロスト回収元" at bounding box center [257, 527] width 189 height 17
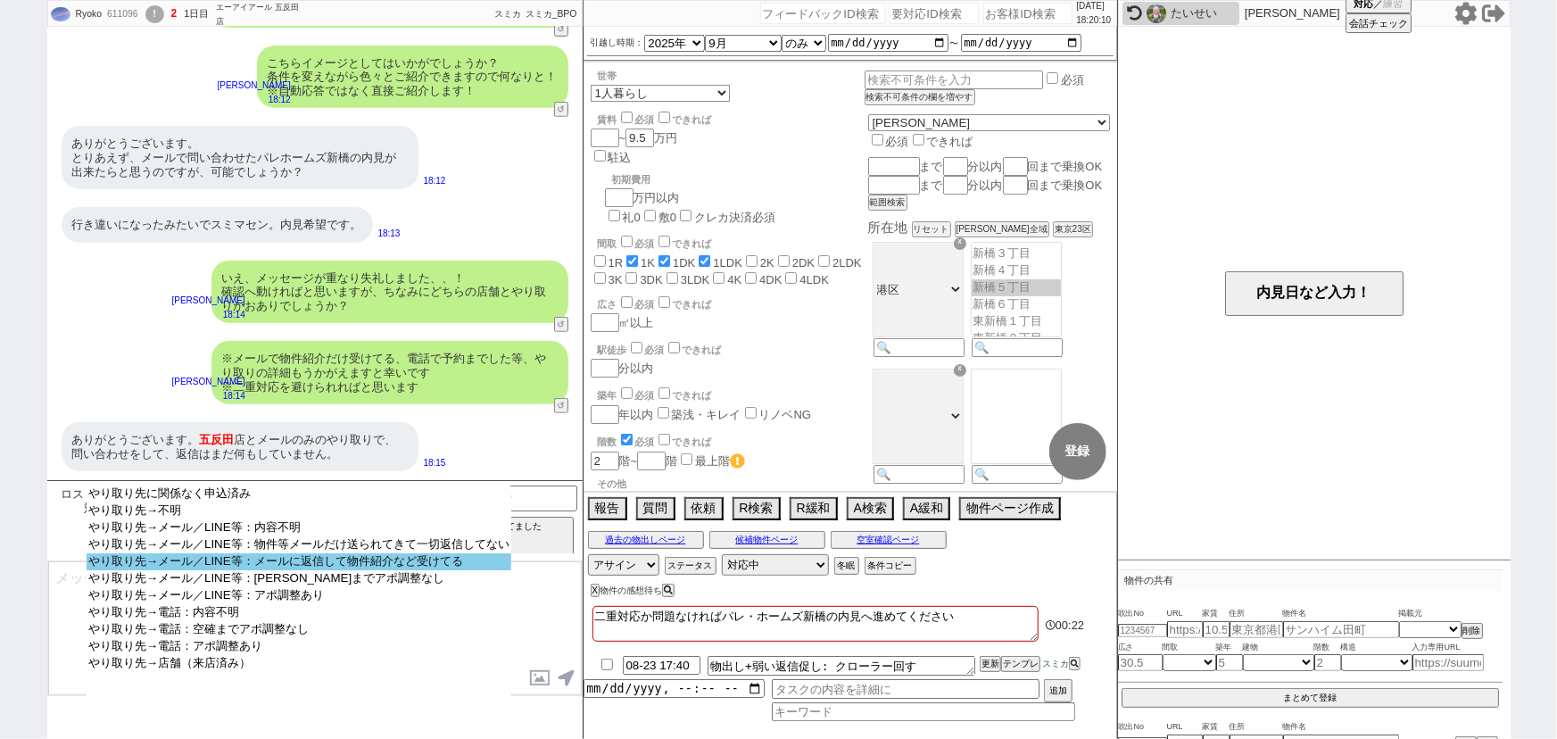
click at [433, 570] on option "やり取り先→メール／LINE等：メールに返信して物件紹介など受けてる" at bounding box center [299, 578] width 425 height 17
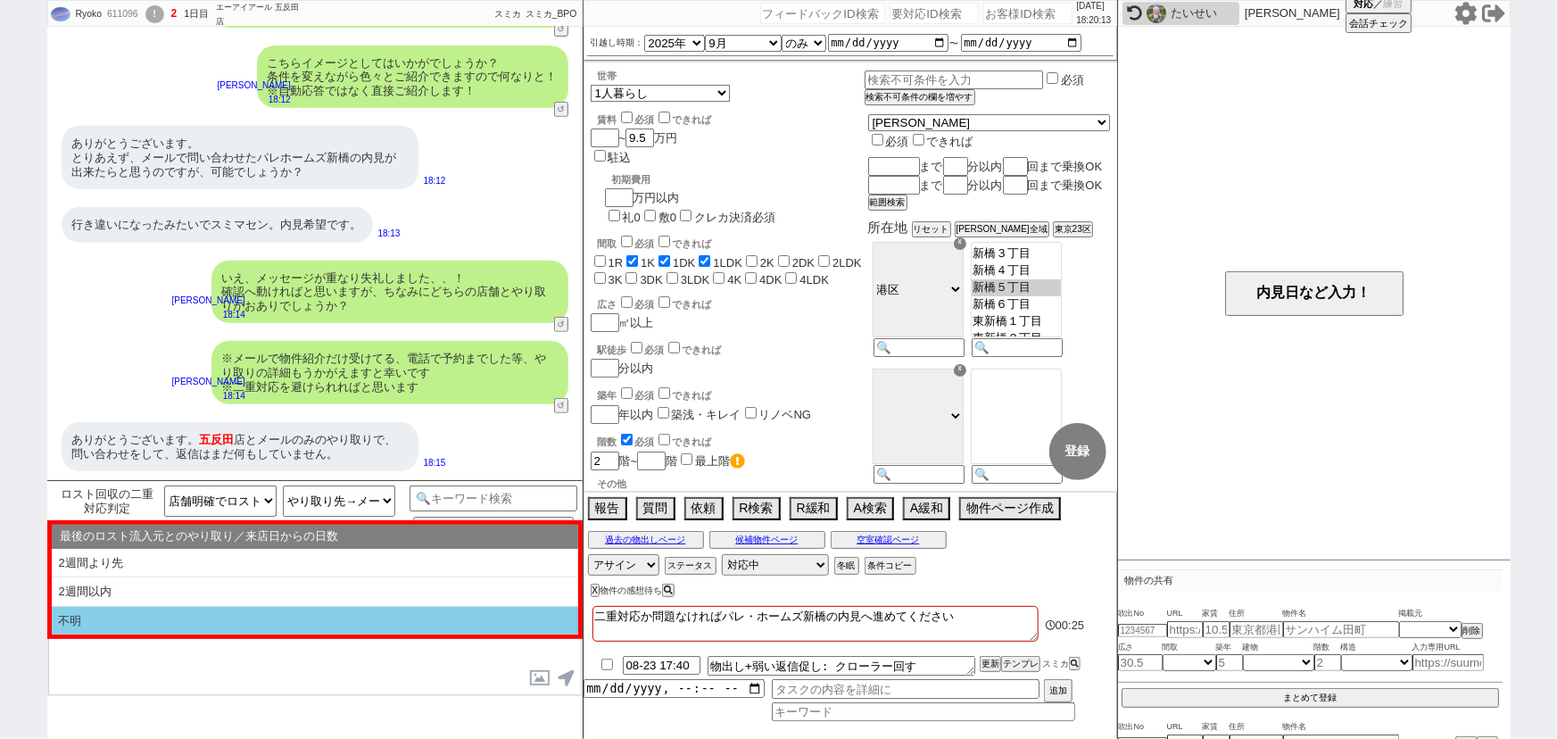
click at [303, 624] on li "不明" at bounding box center [315, 621] width 527 height 29
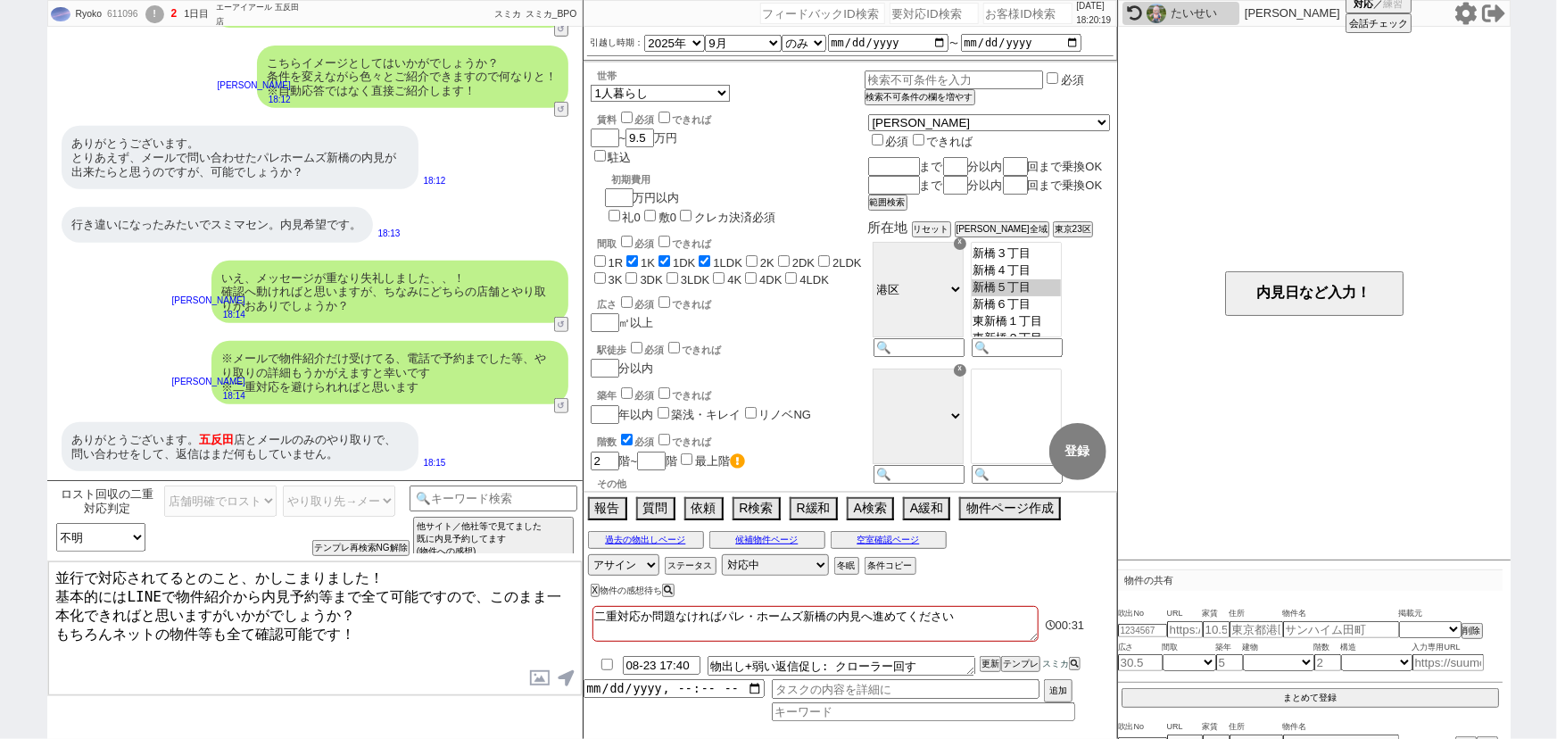
drag, startPoint x: 98, startPoint y: 570, endPoint x: 127, endPoint y: 570, distance: 28.6
click at [127, 570] on textarea "並行で対応されてるとのこと、かしこまりました！ 基本的にはLINEで物件紹介から内見予約等まで全て可能ですので、このまま一本化できればと思いますがいかがでしょ…" at bounding box center [315, 628] width 534 height 134
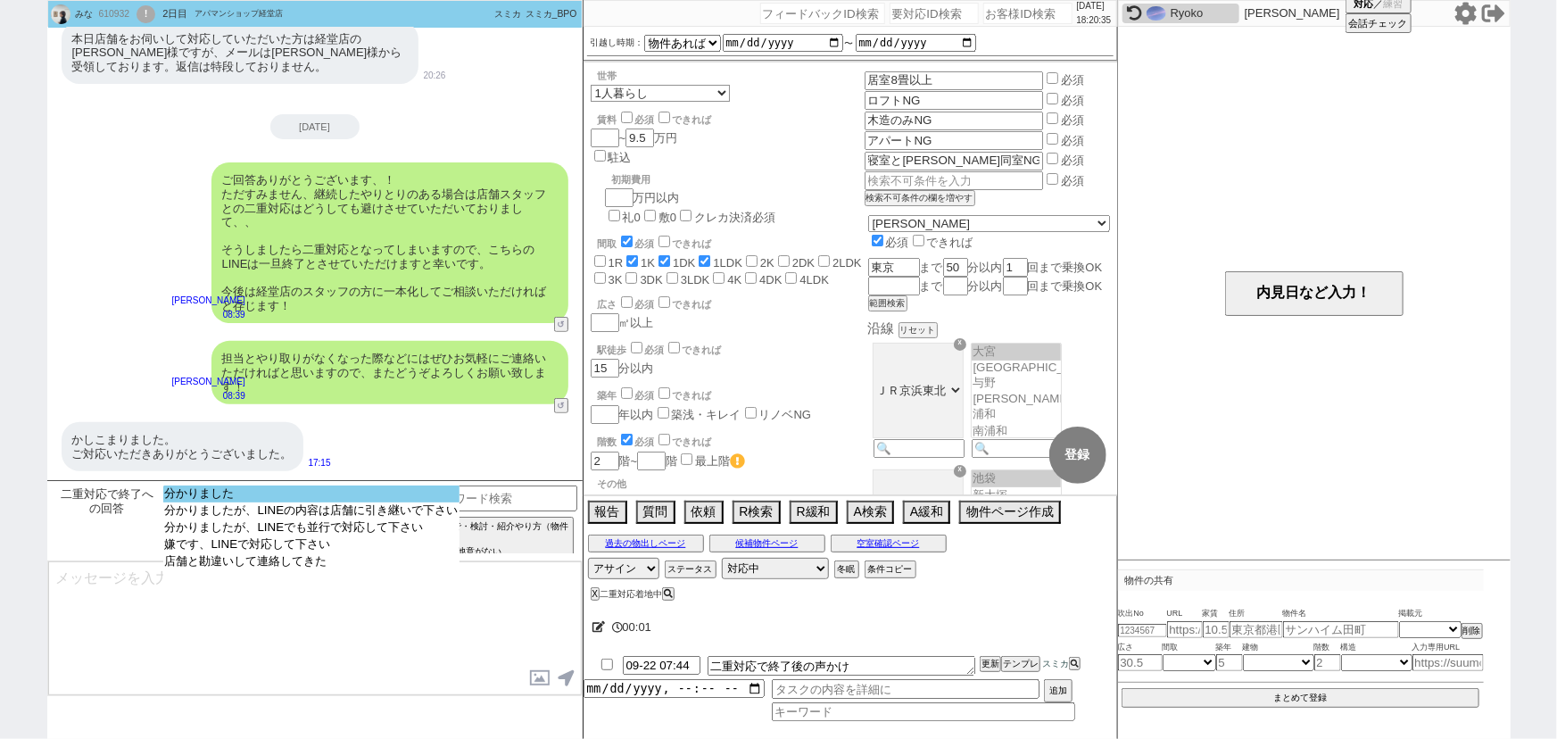
scroll to position [228, 0]
click at [286, 502] on option "分かりました" at bounding box center [311, 510] width 297 height 17
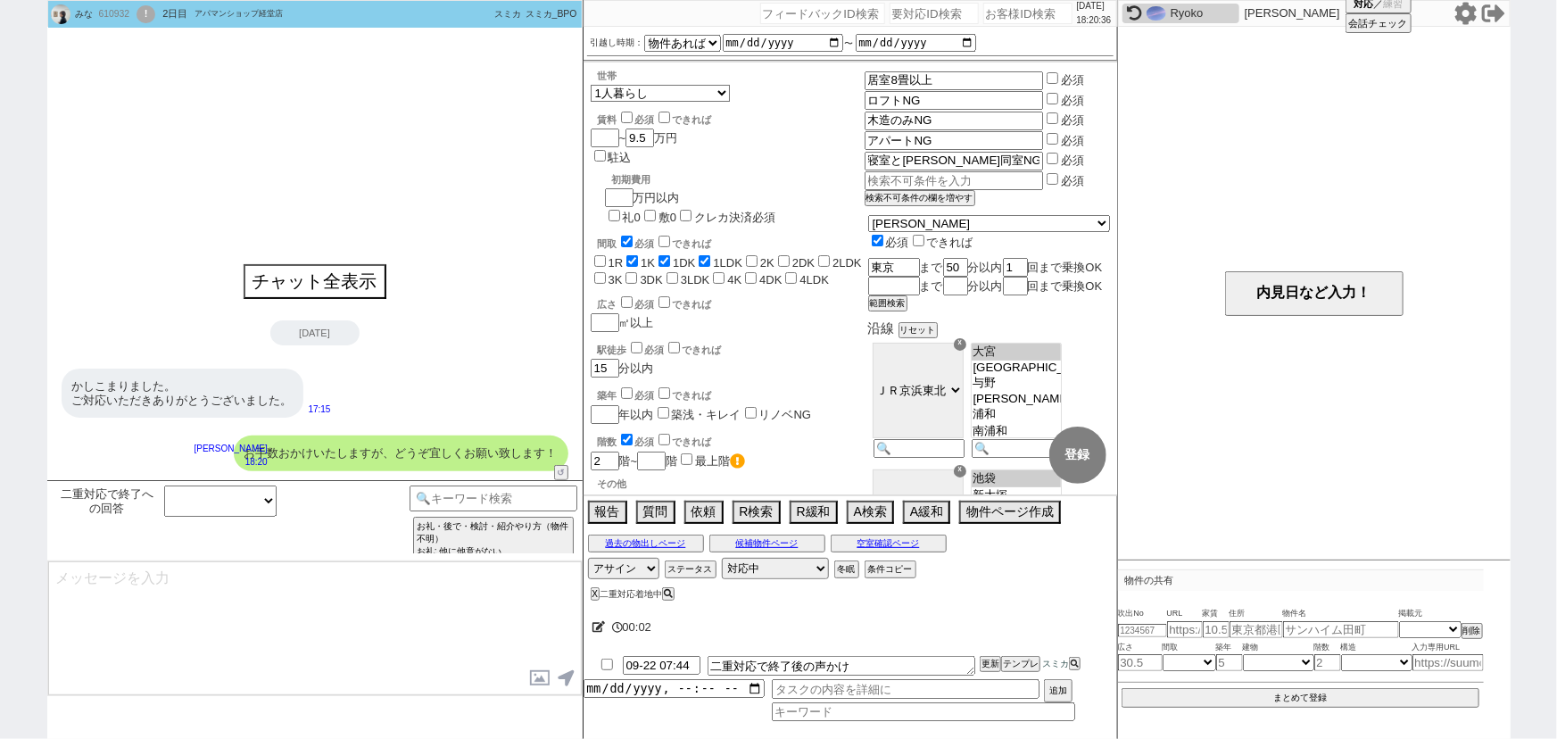
scroll to position [0, 0]
click at [337, 283] on button "チャット全表示" at bounding box center [314, 283] width 139 height 31
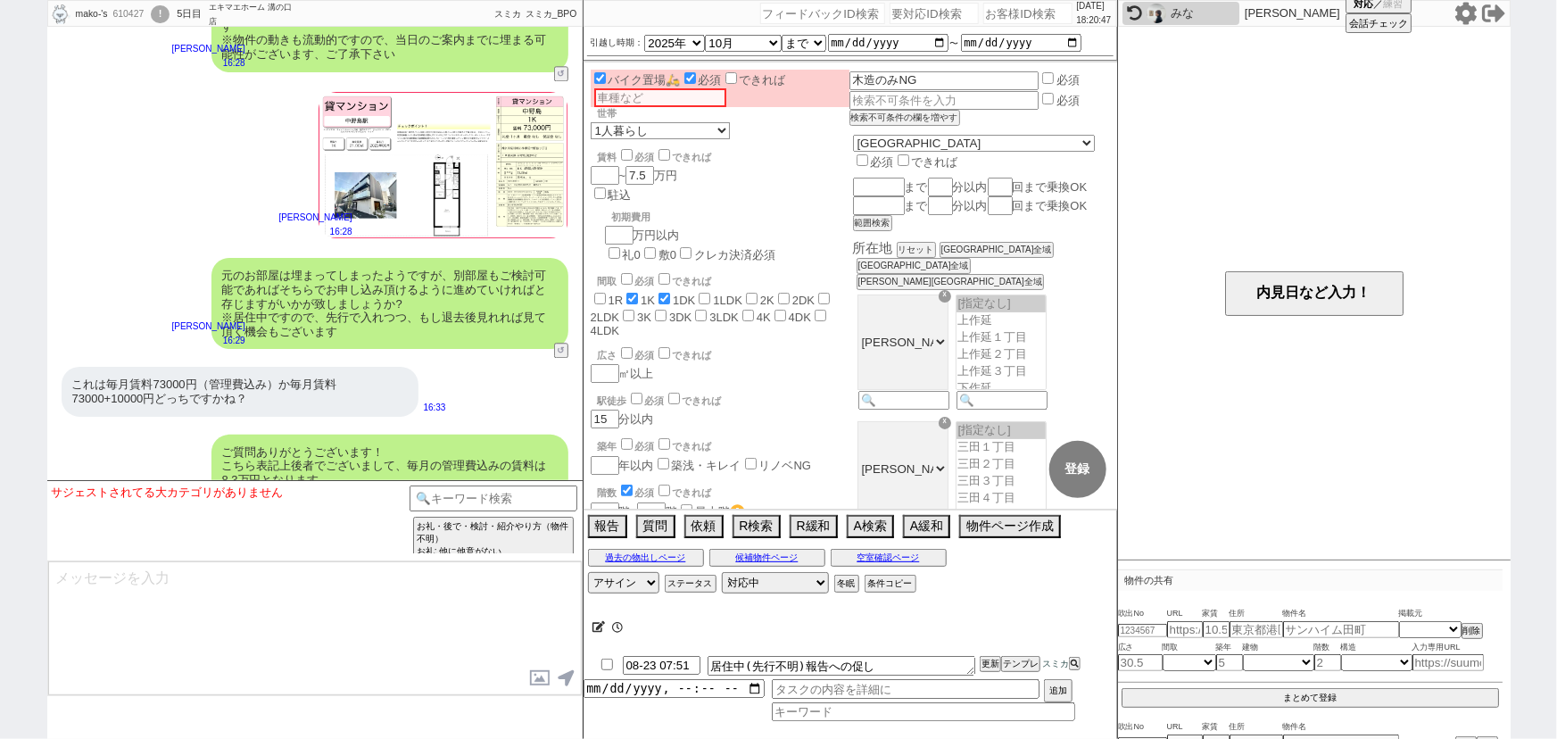
scroll to position [5804, 0]
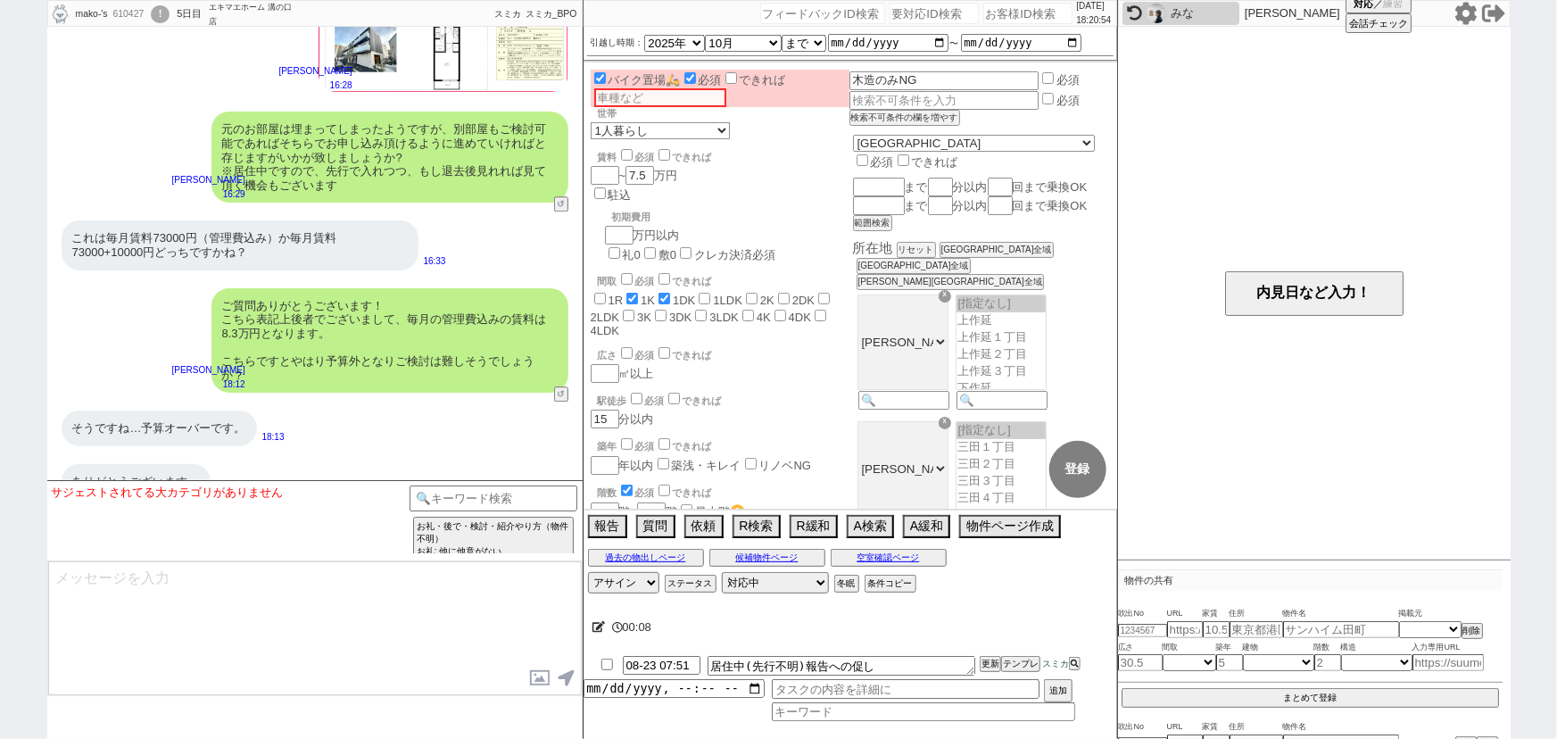
click at [993, 20] on input "number" at bounding box center [1028, 13] width 89 height 21
paste input "609754"
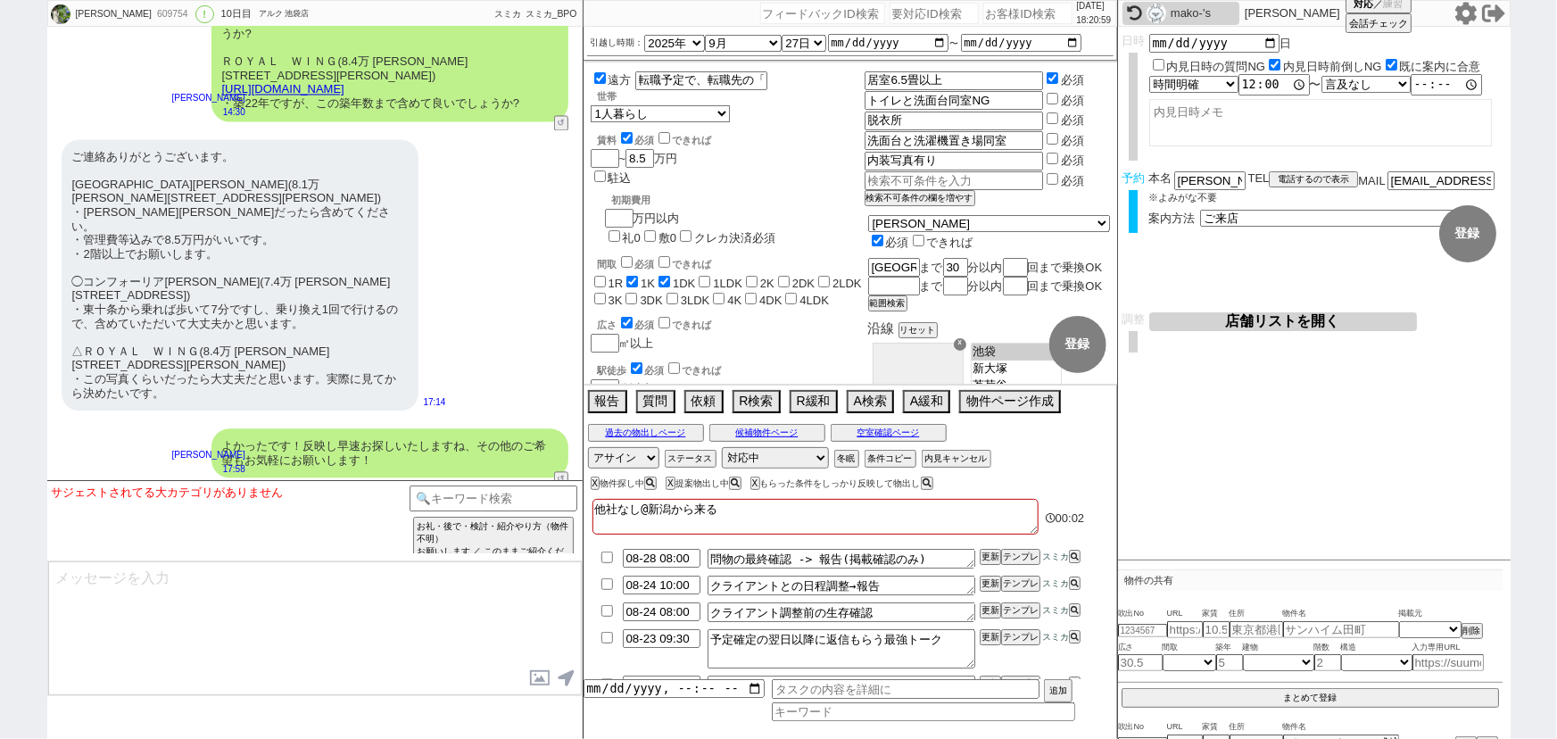
scroll to position [85, 0]
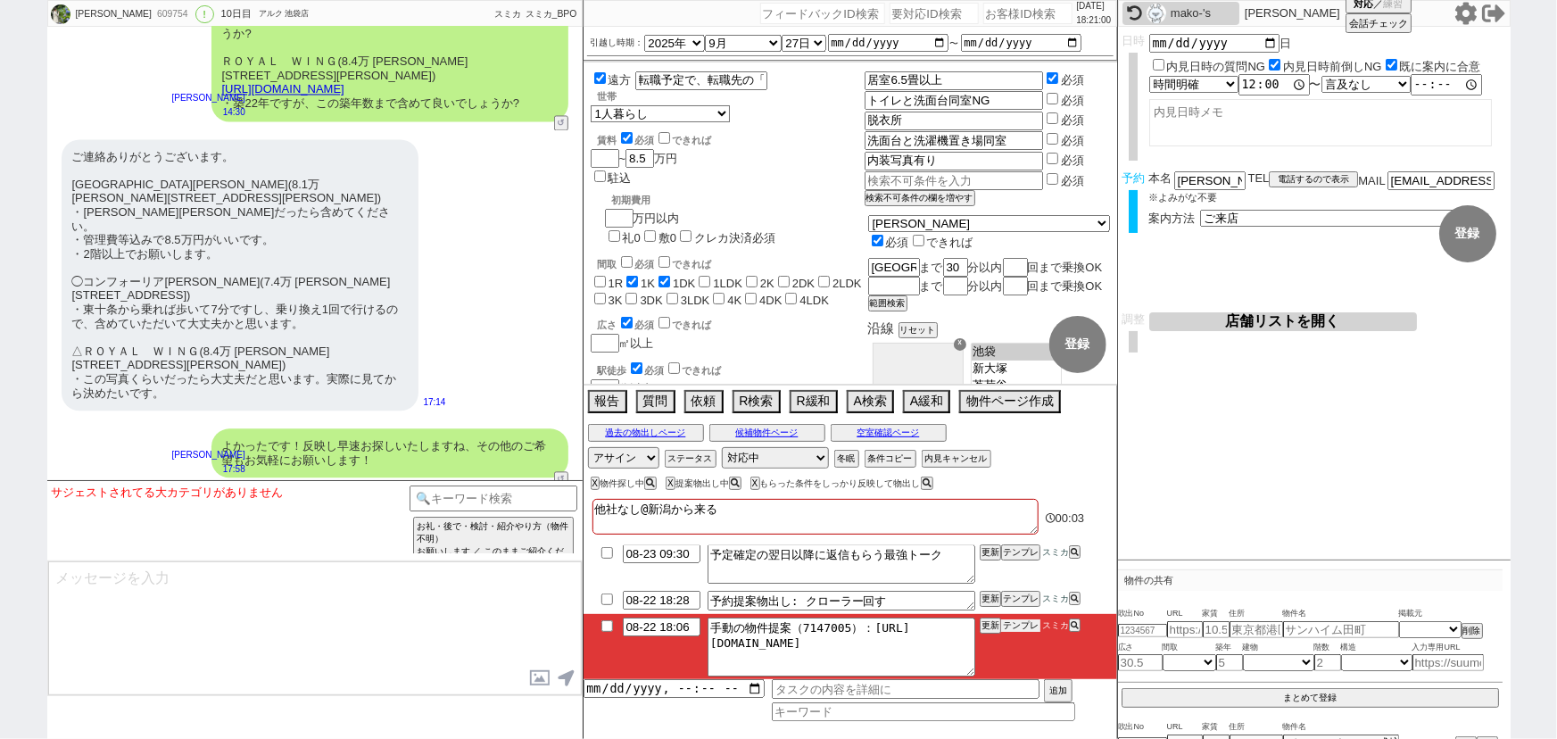
click at [1028, 625] on button "テンプレ" at bounding box center [1020, 625] width 39 height 12
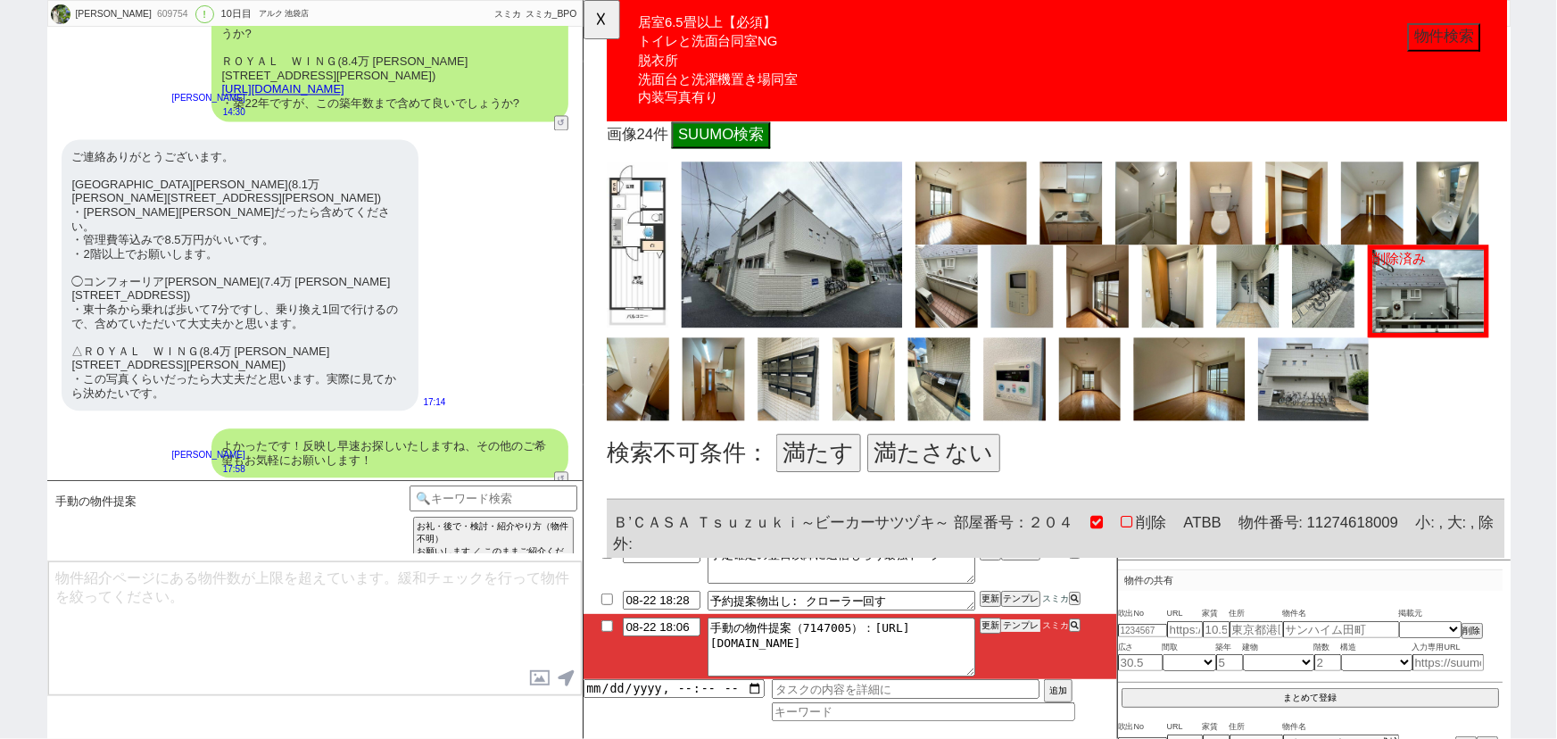
scroll to position [667, 0]
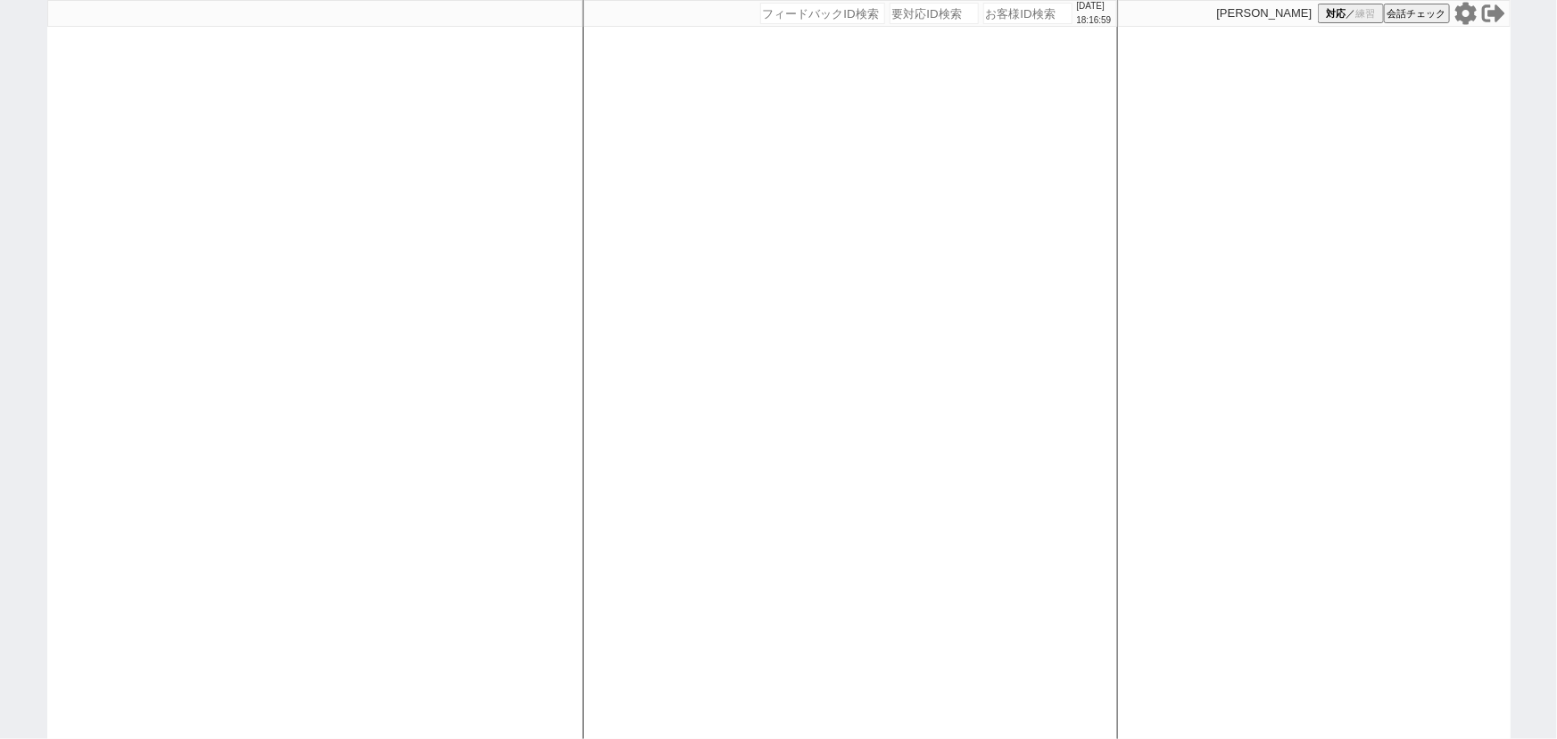
click at [1023, 19] on input "number" at bounding box center [1028, 13] width 89 height 21
paste input "610206"
type input "610206"
select select "400"
select select
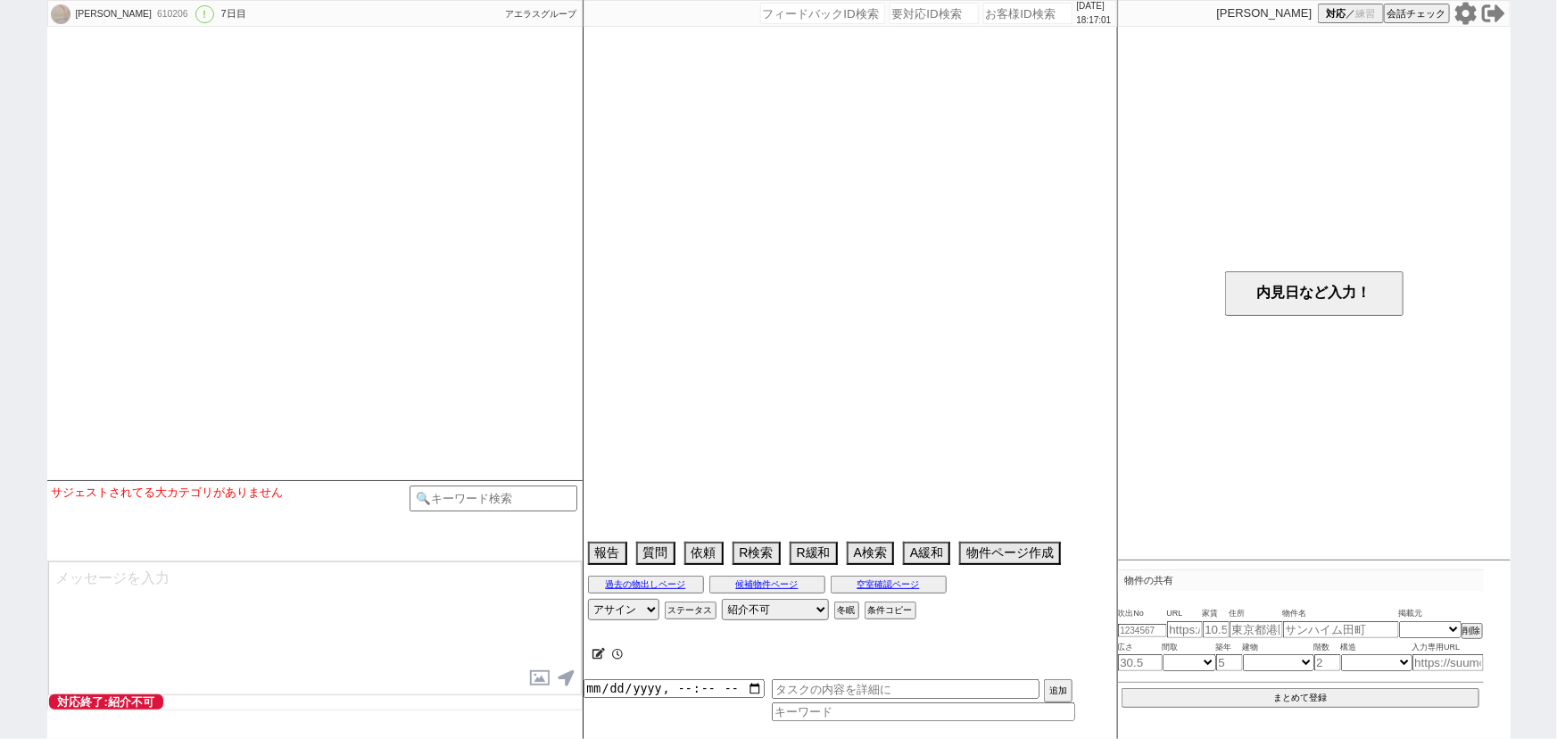
select select "15"
select select "6"
select select "26"
select select "3485"
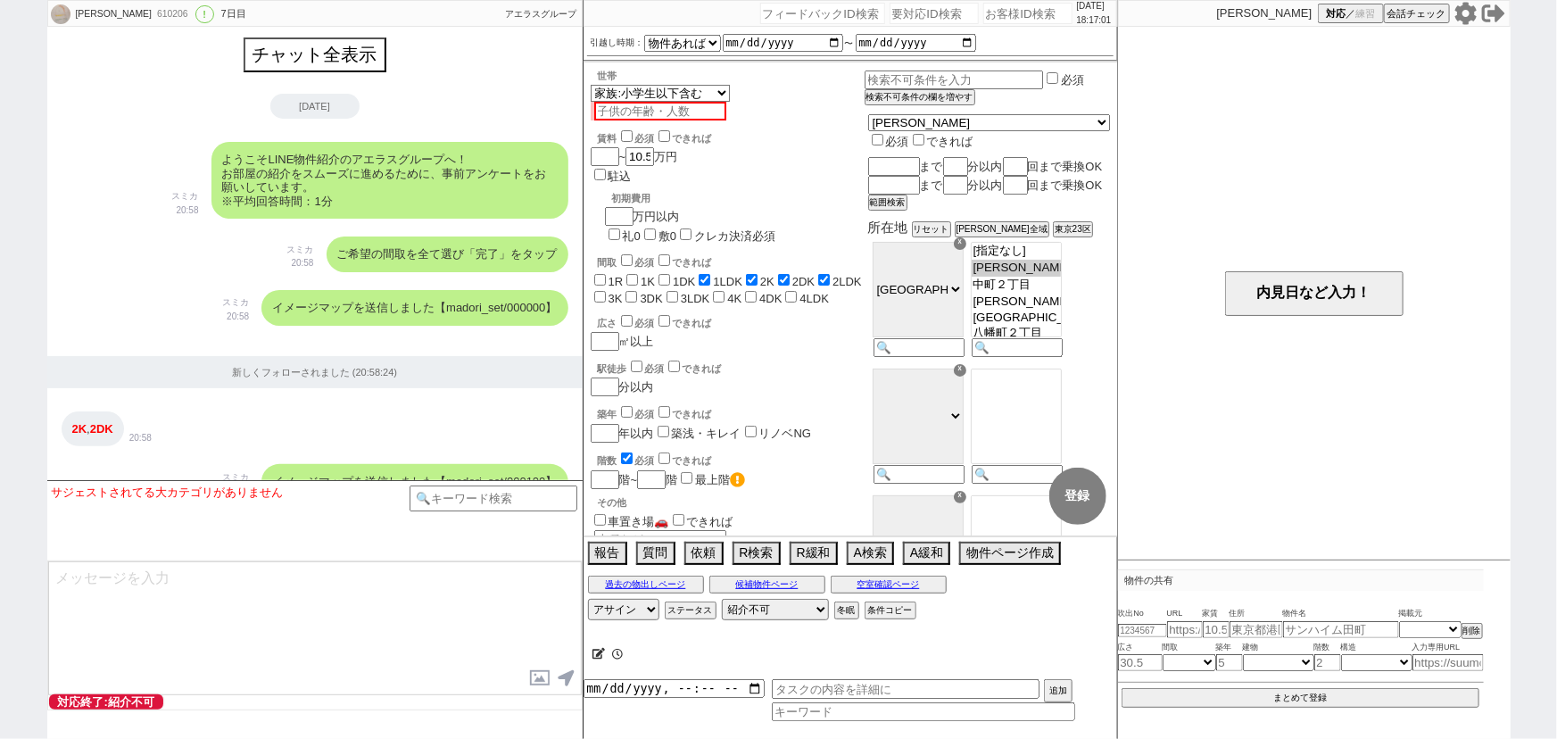
scroll to position [1382, 0]
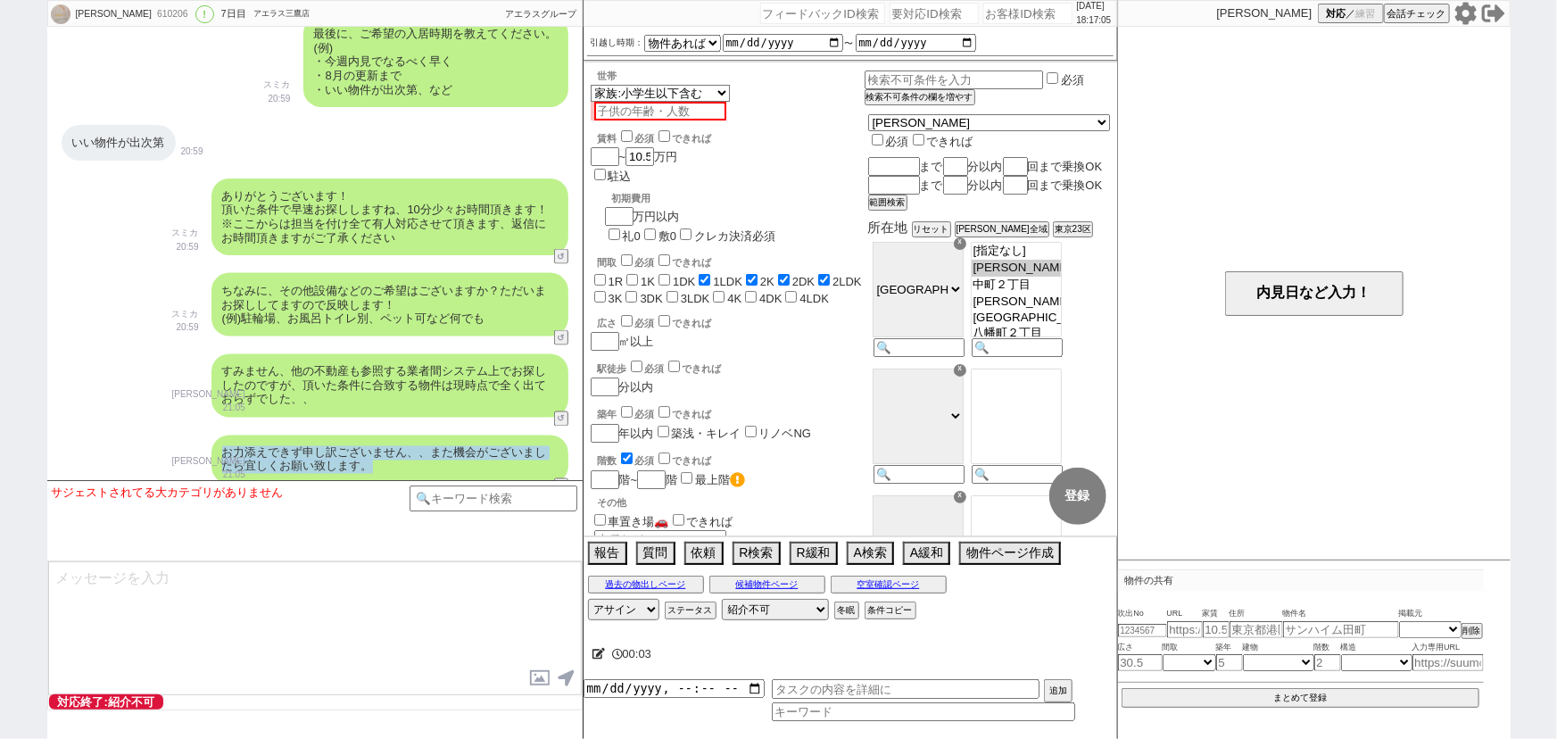
drag, startPoint x: 217, startPoint y: 436, endPoint x: 484, endPoint y: 473, distance: 269.3
click at [484, 473] on div "お力添えできず申し訳ございません、、また機会がございましたら宜しくお願い致します。 小澤結 21:05 44158-A2" at bounding box center [314, 460] width 535 height 67
copy div "お力添えできず申し訳ございません、、また機会がございましたら宜しくお願い致します。"
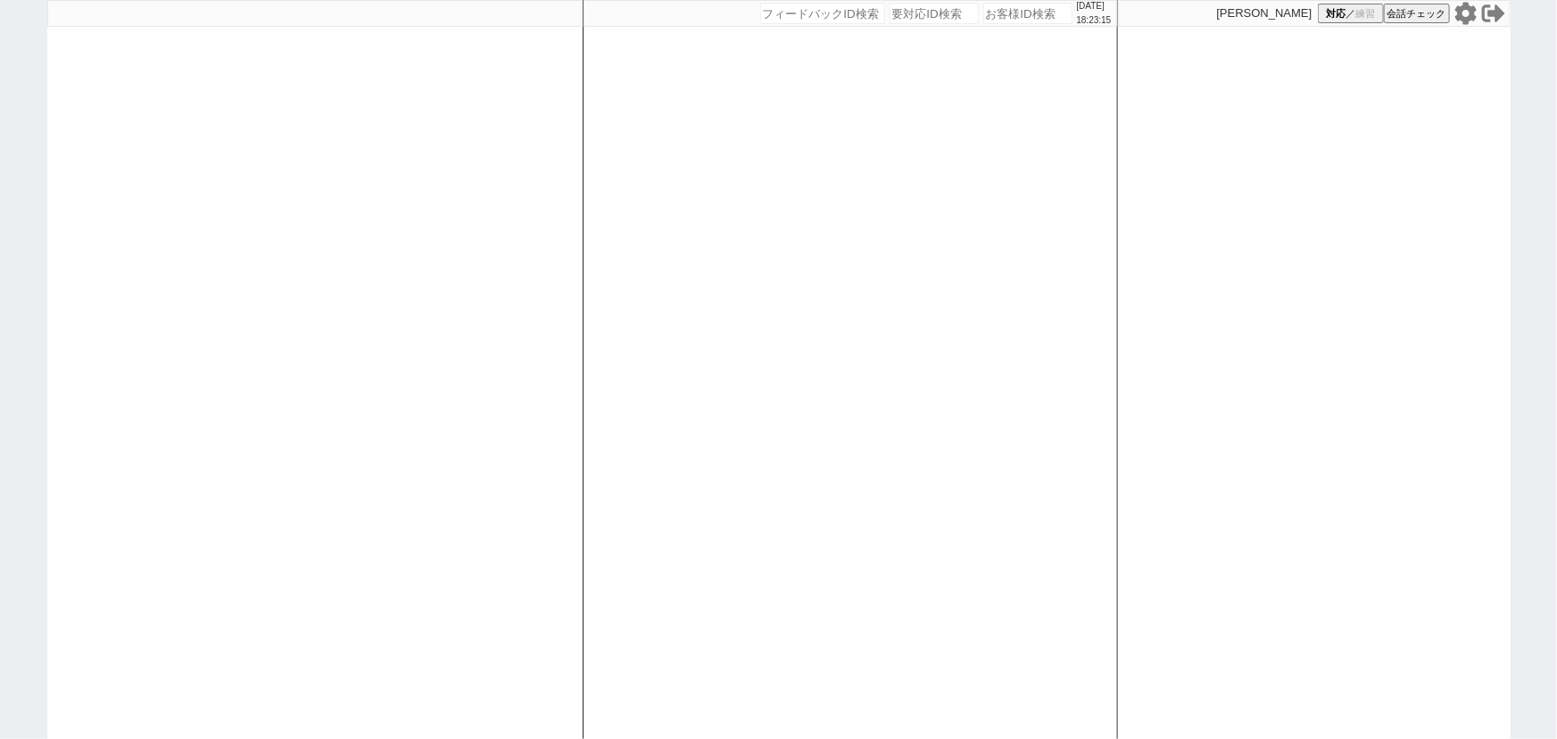
click at [430, 320] on div at bounding box center [314, 369] width 535 height 739
select select "6"
select select
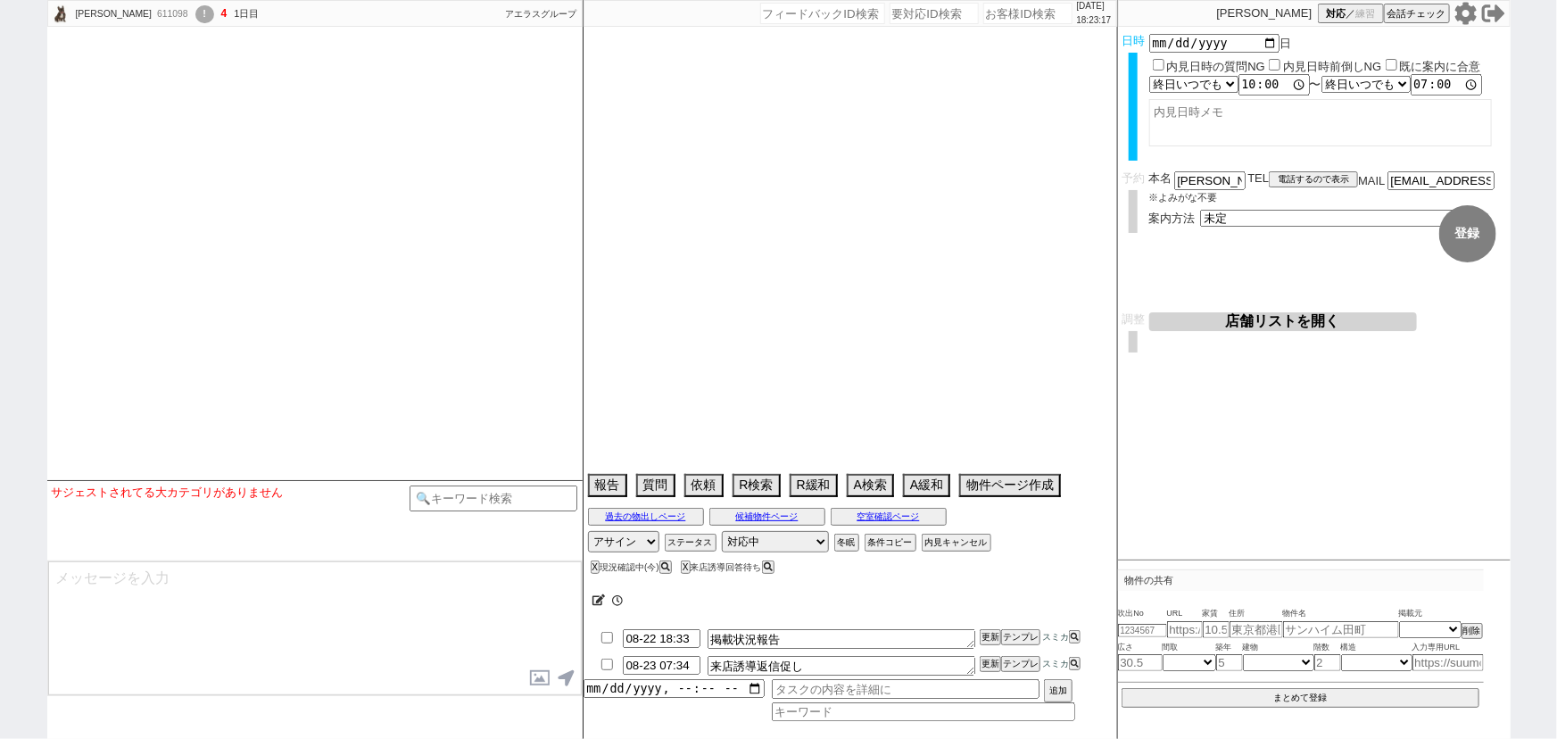
select select "15"
select select "1"
select select "63"
select select "1533"
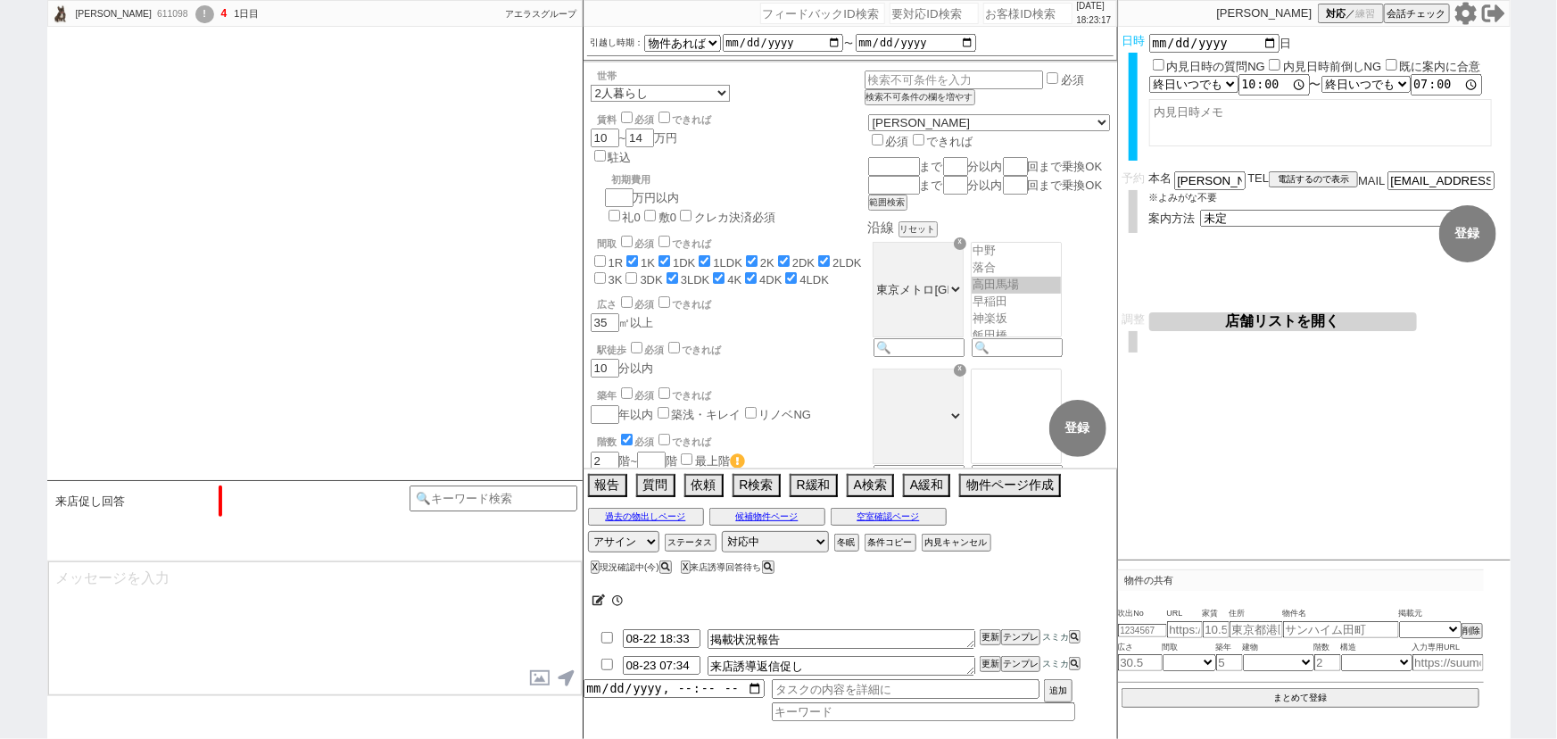
scroll to position [774, 0]
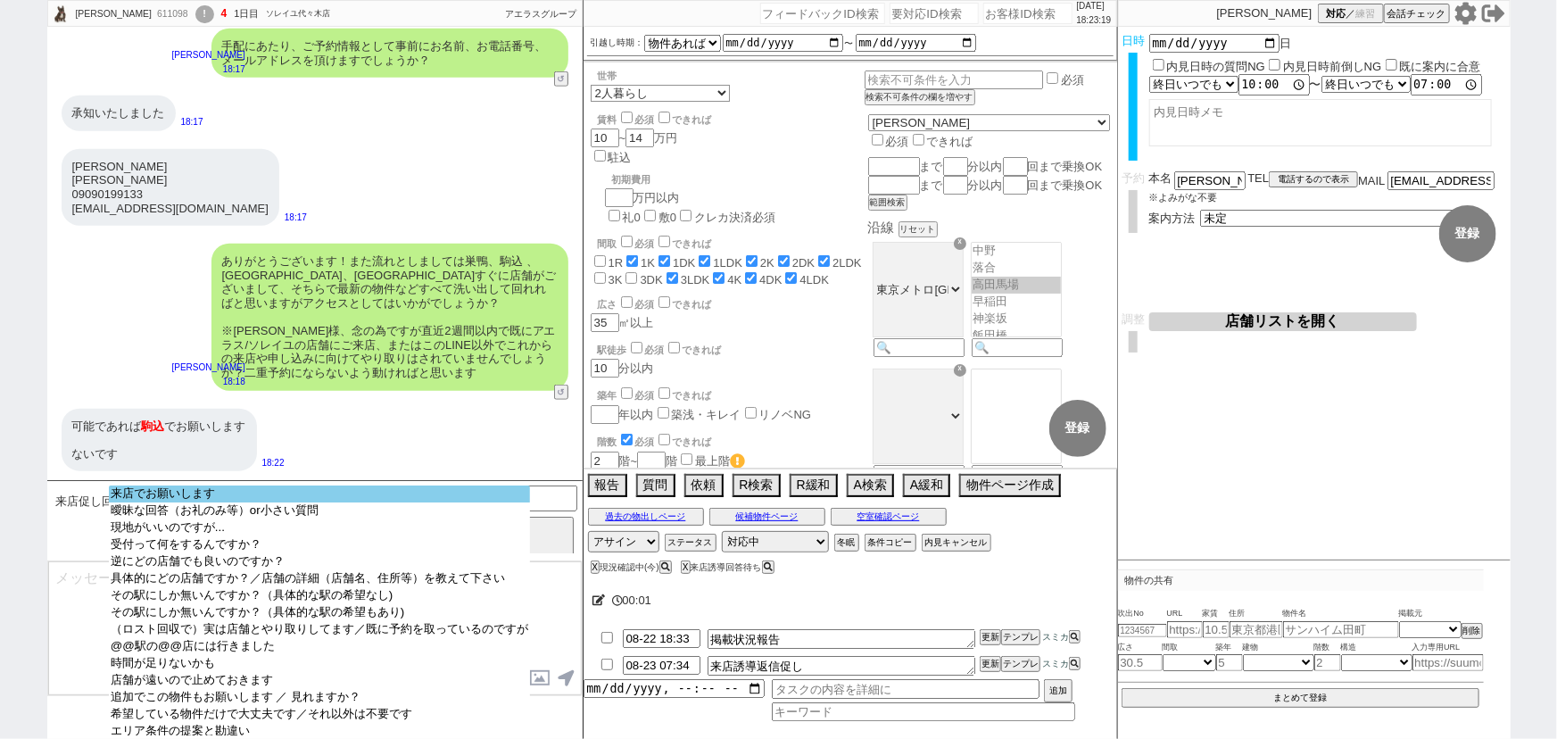
select select "来店でお願いします"
click at [295, 502] on option "来店でお願いします" at bounding box center [319, 510] width 421 height 17
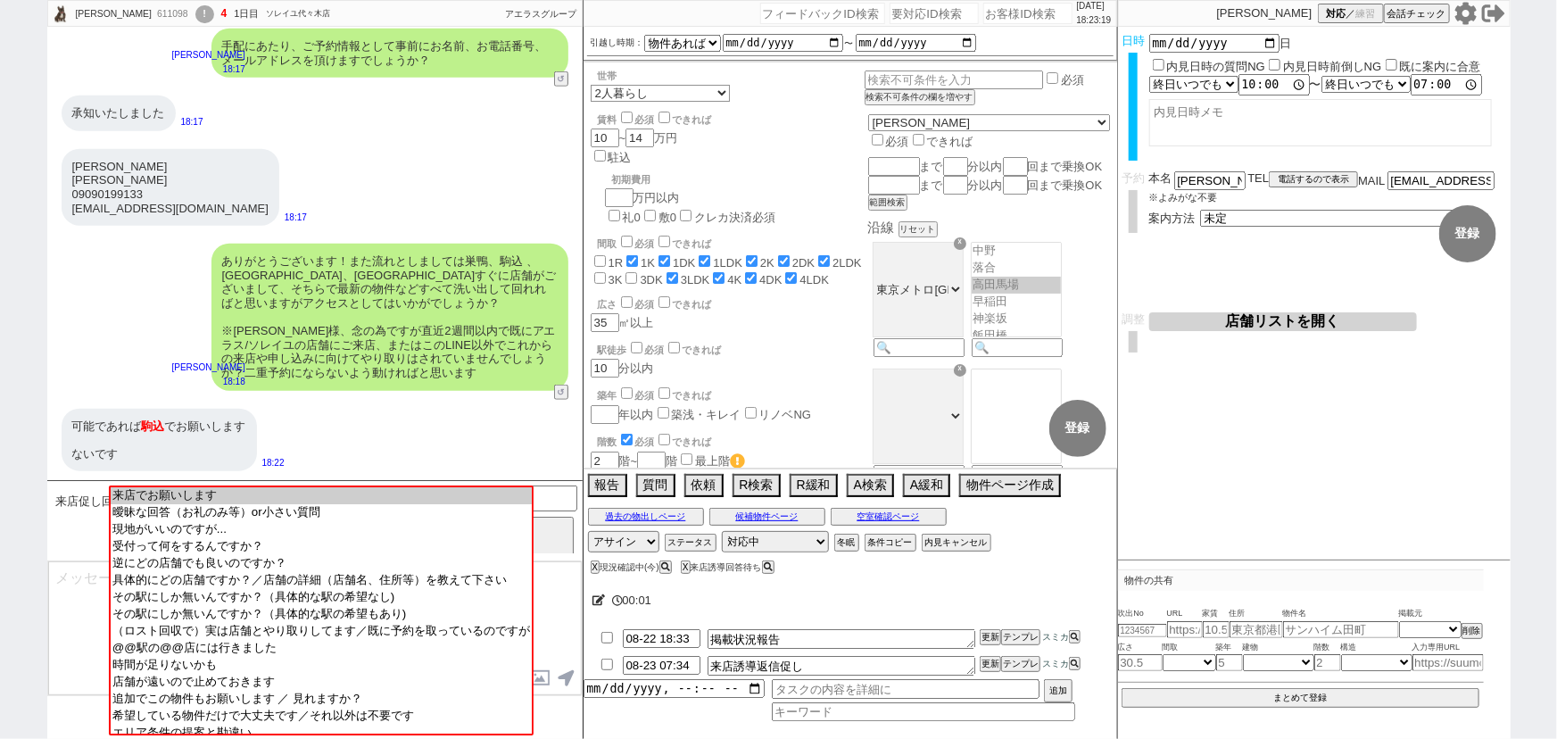
scroll to position [515, 0]
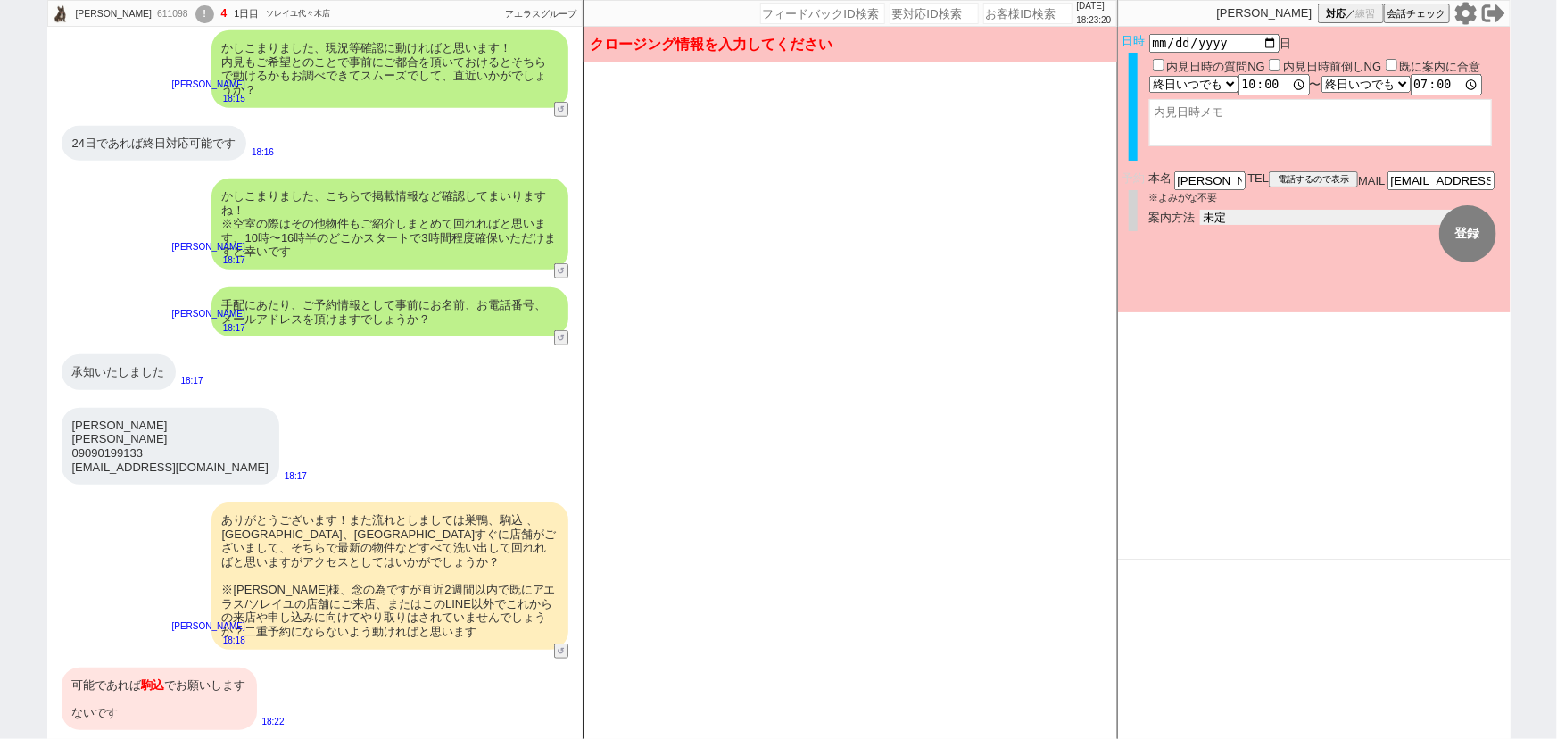
click at [1227, 216] on select "未定 現地お待ち合わせ ご来店 先行申し込みのご案内or内見無しでの申し込みのご案内 オンラインでのご接客 オンラインで1件の内見のご案内" at bounding box center [1334, 217] width 268 height 15
select select "2"
click at [1200, 210] on select "未定 現地お待ち合わせ ご来店 先行申し込みのご案内or内見無しでの申し込みのご案内 オンラインでのご接客 オンラインで1件の内見のご案内" at bounding box center [1334, 217] width 268 height 15
click at [1223, 282] on form "変更 なし 登録 日時 2025-08-24 日 内見日時の質問NG 内見日時前倒しNG 既に案内に合意 言及なし 時間明確 午前 午後 お昼 夕方・夜 終日…" at bounding box center [1314, 170] width 393 height 286
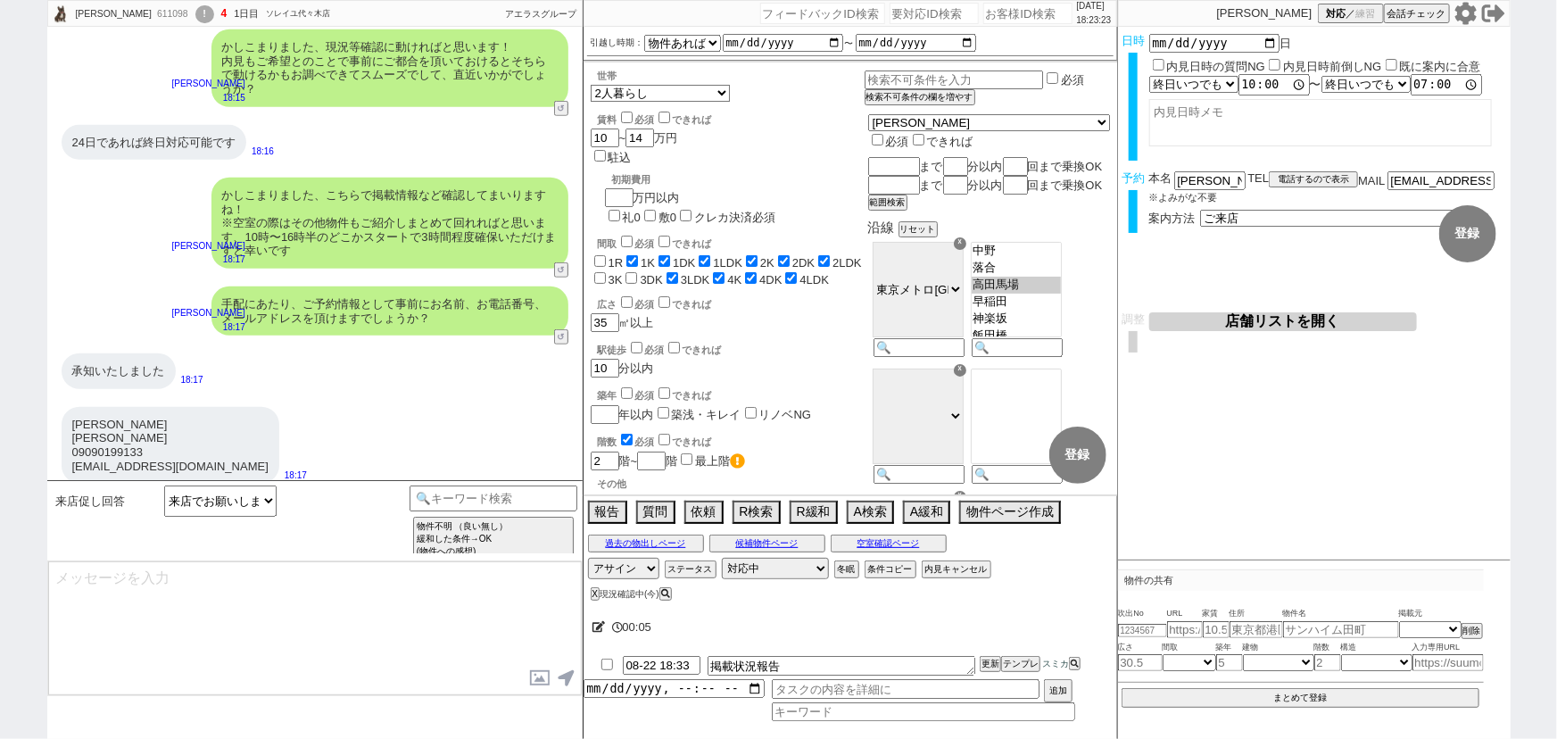
scroll to position [774, 0]
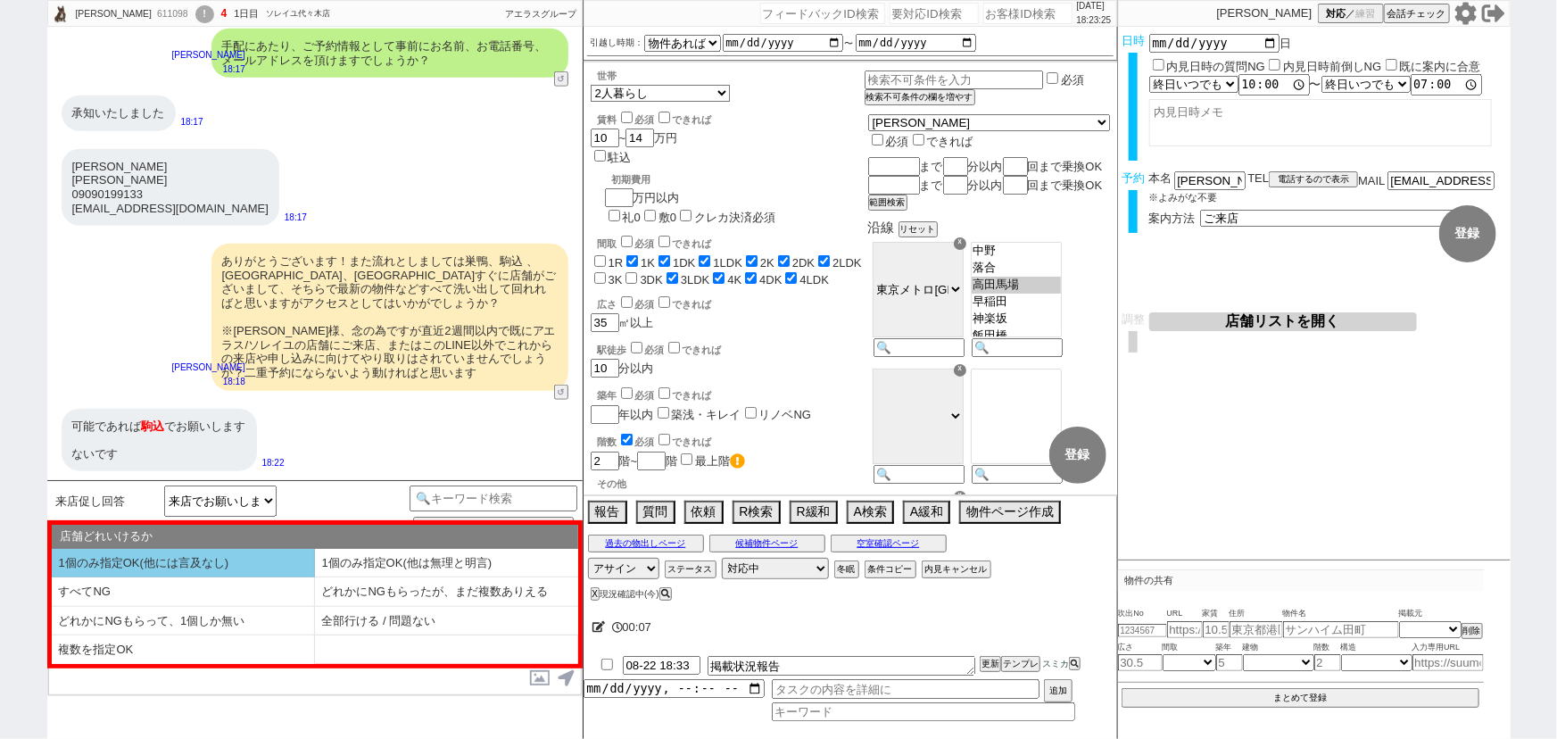
click at [201, 549] on li "1個のみ指定OK(他には言及なし)" at bounding box center [183, 563] width 263 height 29
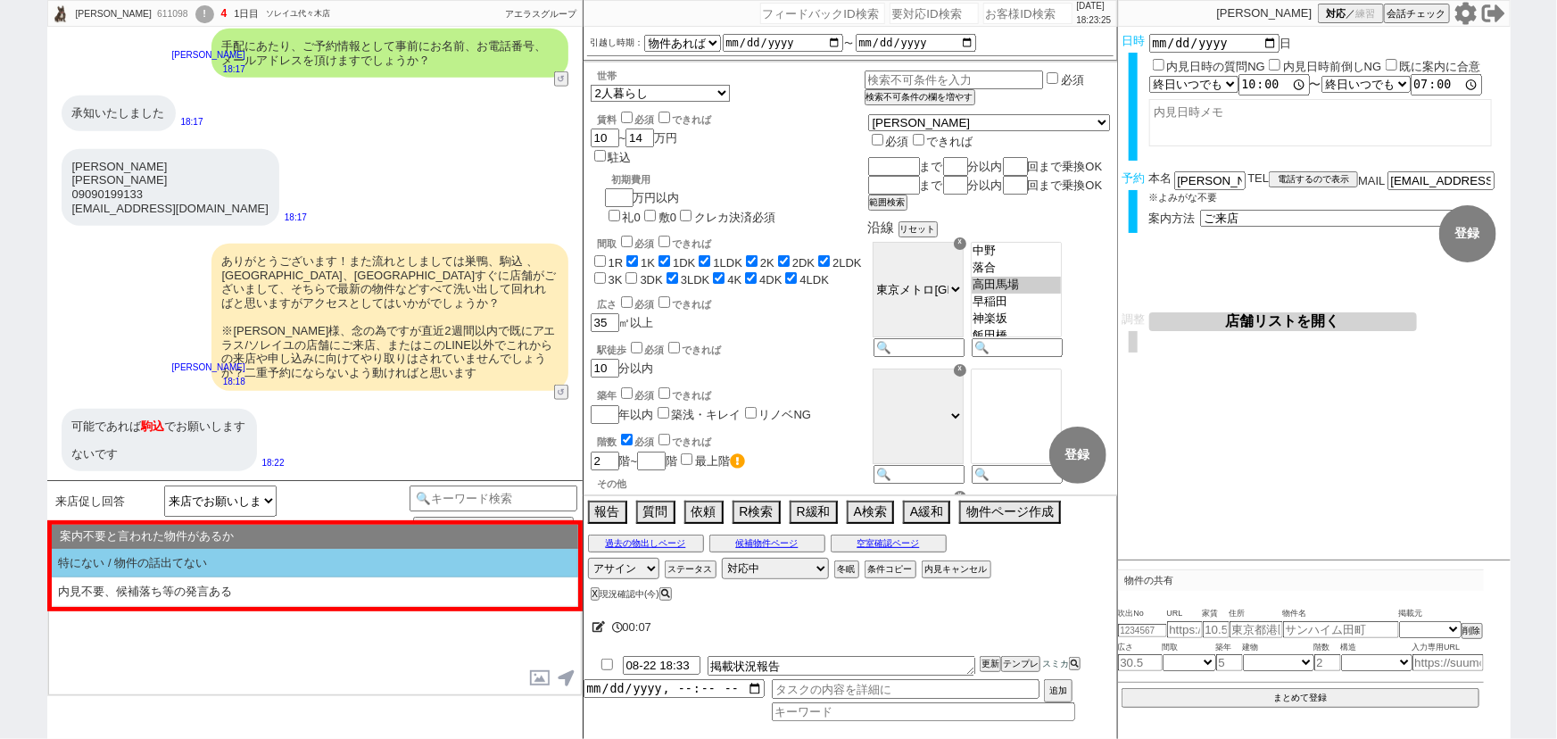
click at [201, 549] on li "特にない / 物件の話出てない" at bounding box center [315, 563] width 527 height 29
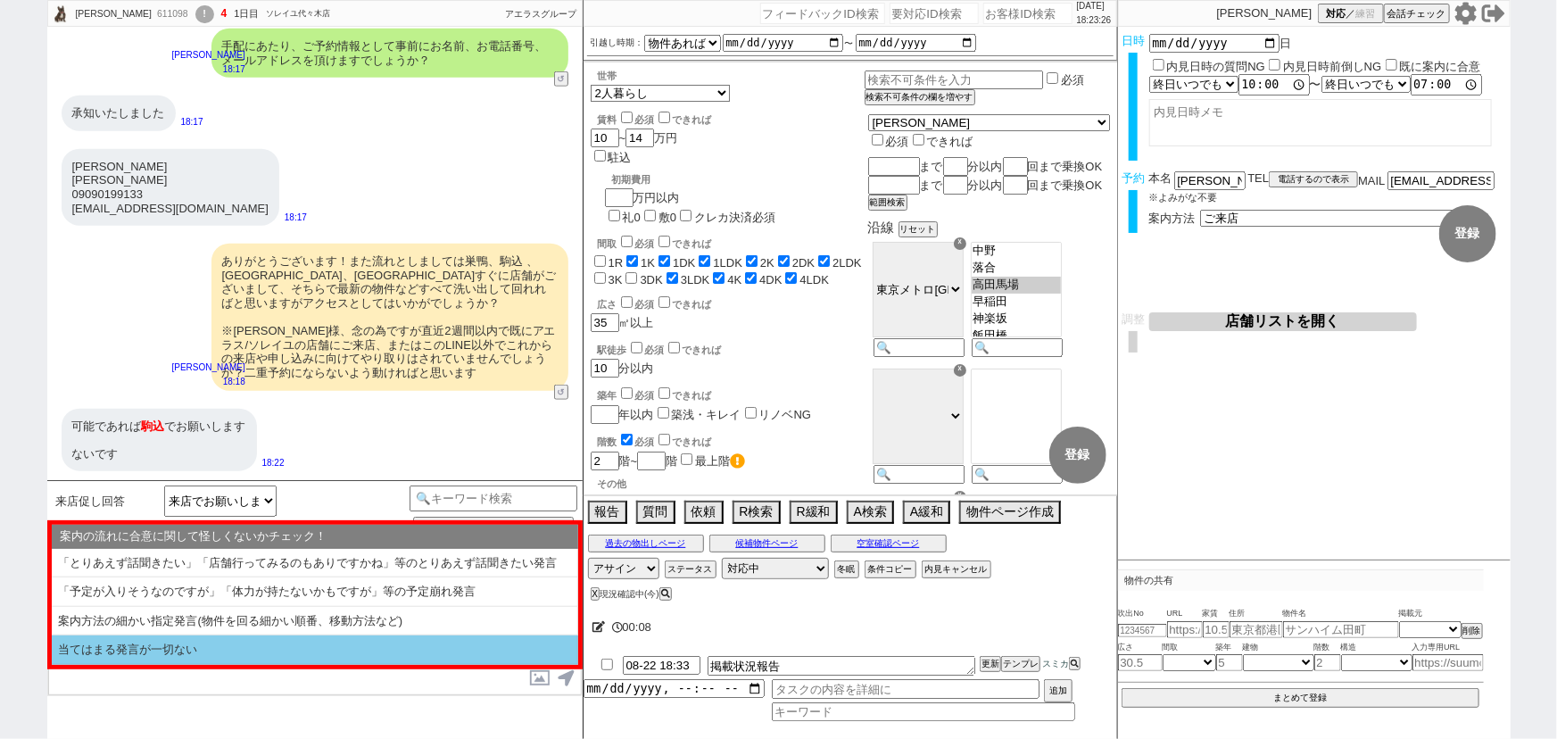
click at [143, 651] on li "当てはまる発言が一切ない" at bounding box center [315, 649] width 527 height 29
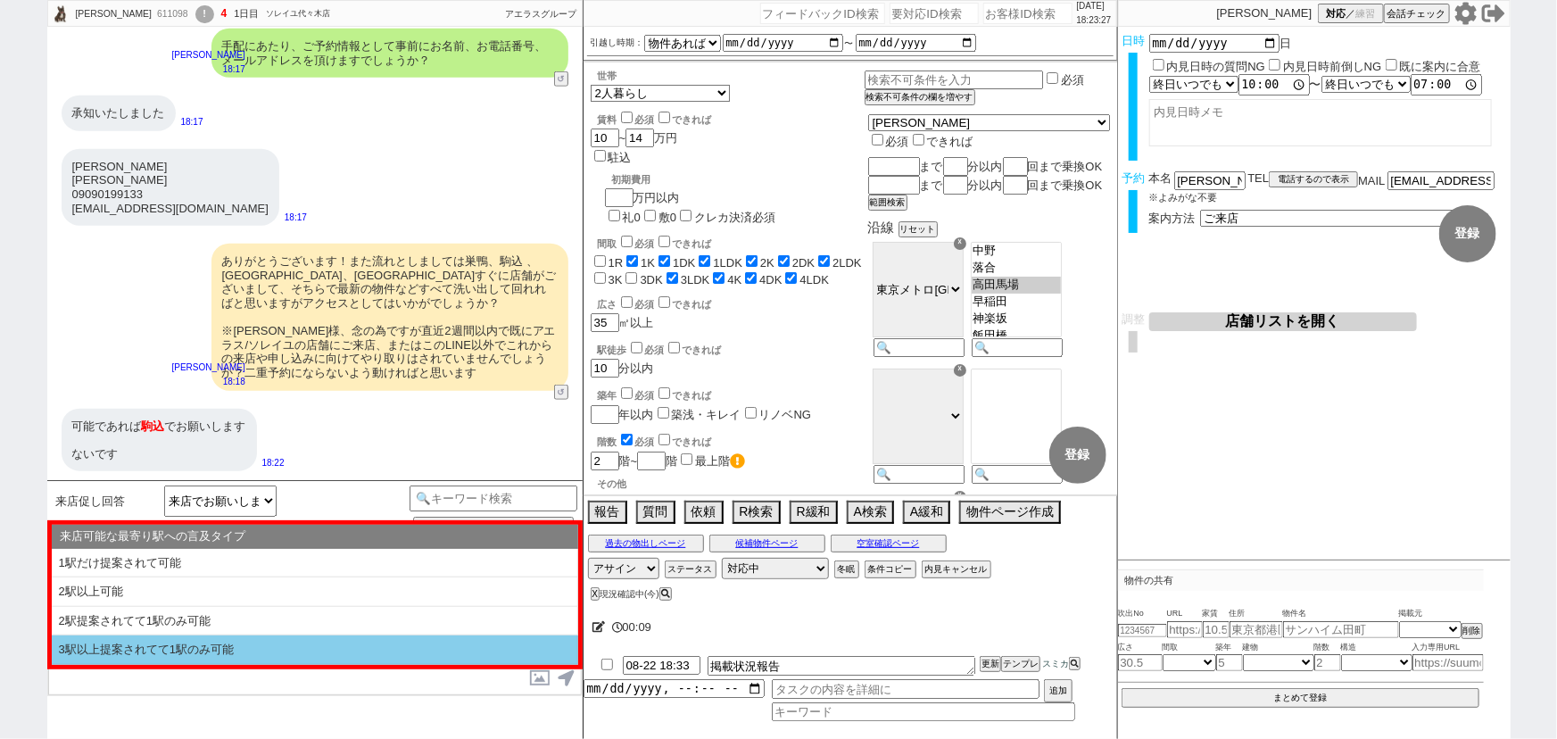
click at [157, 647] on li "3駅以上提案されてて1駅のみ可能" at bounding box center [315, 649] width 527 height 29
select select "1個のみ指定OK(他には言及なし)"
select select "特にない / 物件の話出てない"
select select "当てはまる発言が一切ない"
select select "3駅以上提案されてて1駅のみ可能"
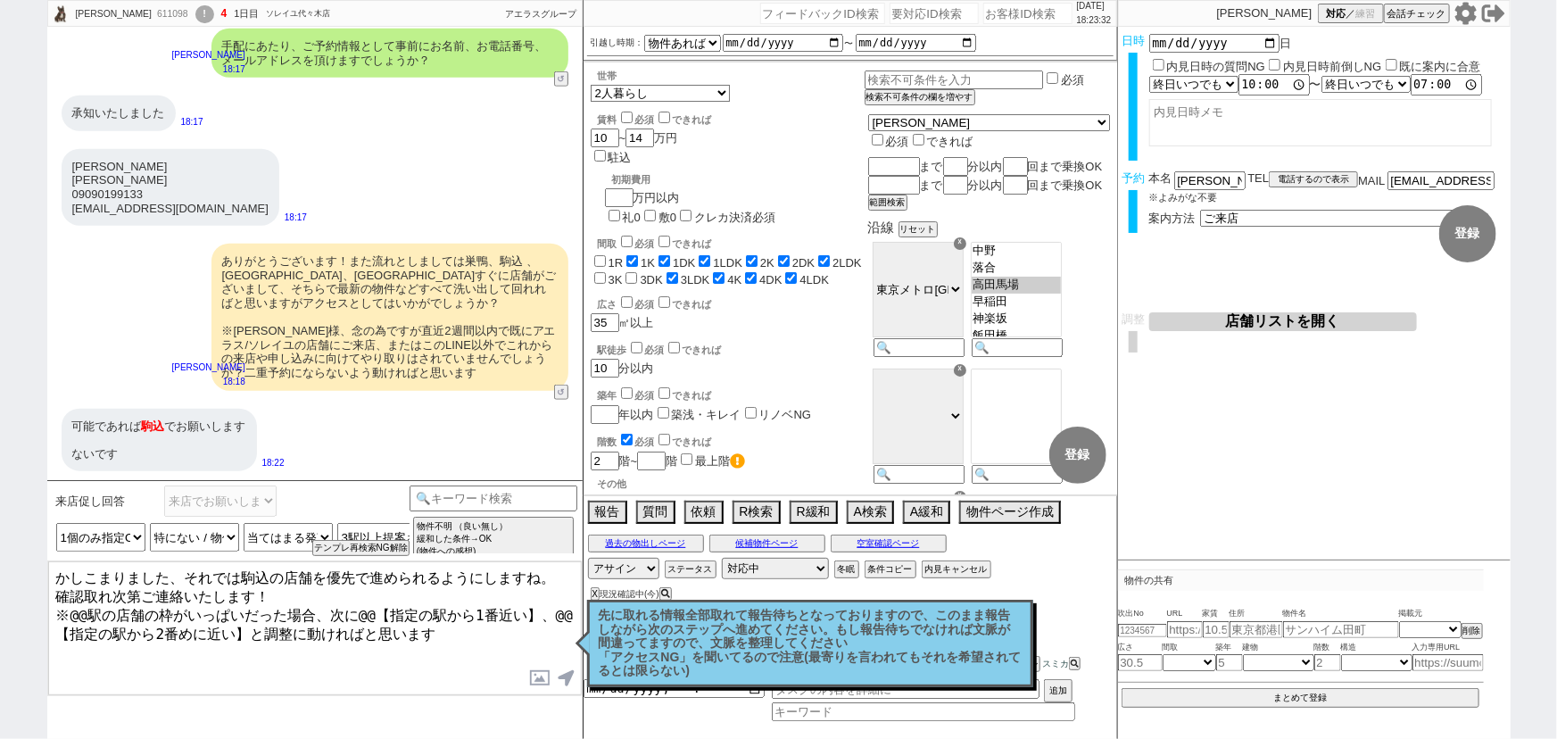
click at [88, 604] on textarea "かしこまりました、それでは駒込の店舗を優先で進められるようにしますね。 確認取れ次第ご連絡いたします！ ※@@駅の店舗の枠がいっぱいだった場合、次に@@【指定…" at bounding box center [315, 628] width 534 height 134
drag, startPoint x: 368, startPoint y: 603, endPoint x: 541, endPoint y: 603, distance: 173.1
click at [541, 603] on textarea "かしこまりました、それでは駒込の店舗を優先で進められるようにしますね。 確認取れ次第ご連絡いたします！ ※駒込駅の店舗の枠がいっぱいだった場合、次に@@【指定…" at bounding box center [315, 628] width 534 height 134
drag, startPoint x: 416, startPoint y: 603, endPoint x: 112, endPoint y: 640, distance: 306.5
click at [112, 640] on textarea "かしこまりました、それでは駒込の店舗を優先で進められるようにしますね。 確認取れ次第ご連絡いたします！ ※駒込駅の店舗の枠がいっぱいだった場合、次に巣鴨、@@…" at bounding box center [315, 628] width 534 height 134
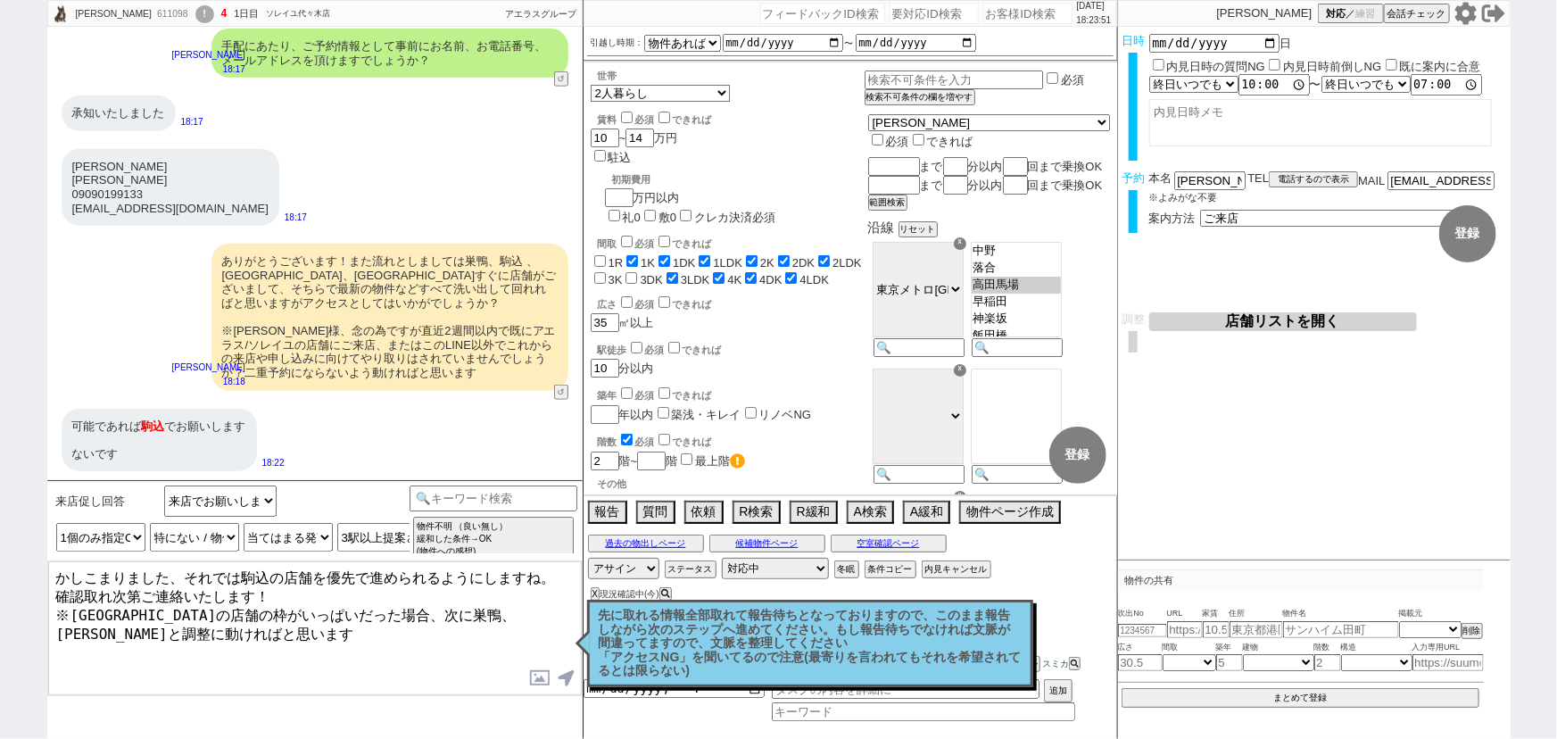
type textarea "かしこまりました、それでは駒込の店舗を優先で進められるようにしますね。 確認取れ次第ご連絡いたします！ ※駒込駅の店舗の枠がいっぱいだった場合、次に巣鴨、板橋…"
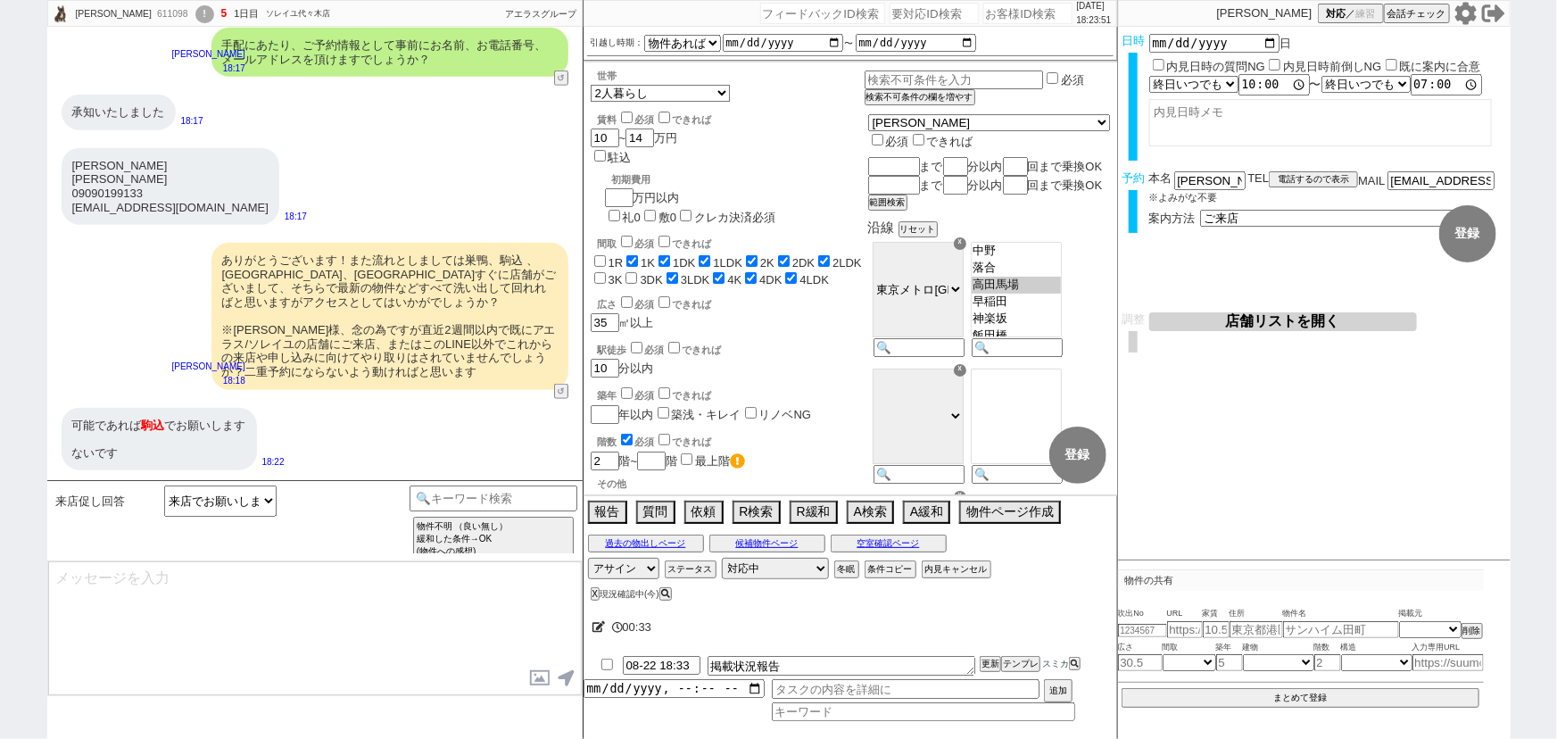
scroll to position [884, 0]
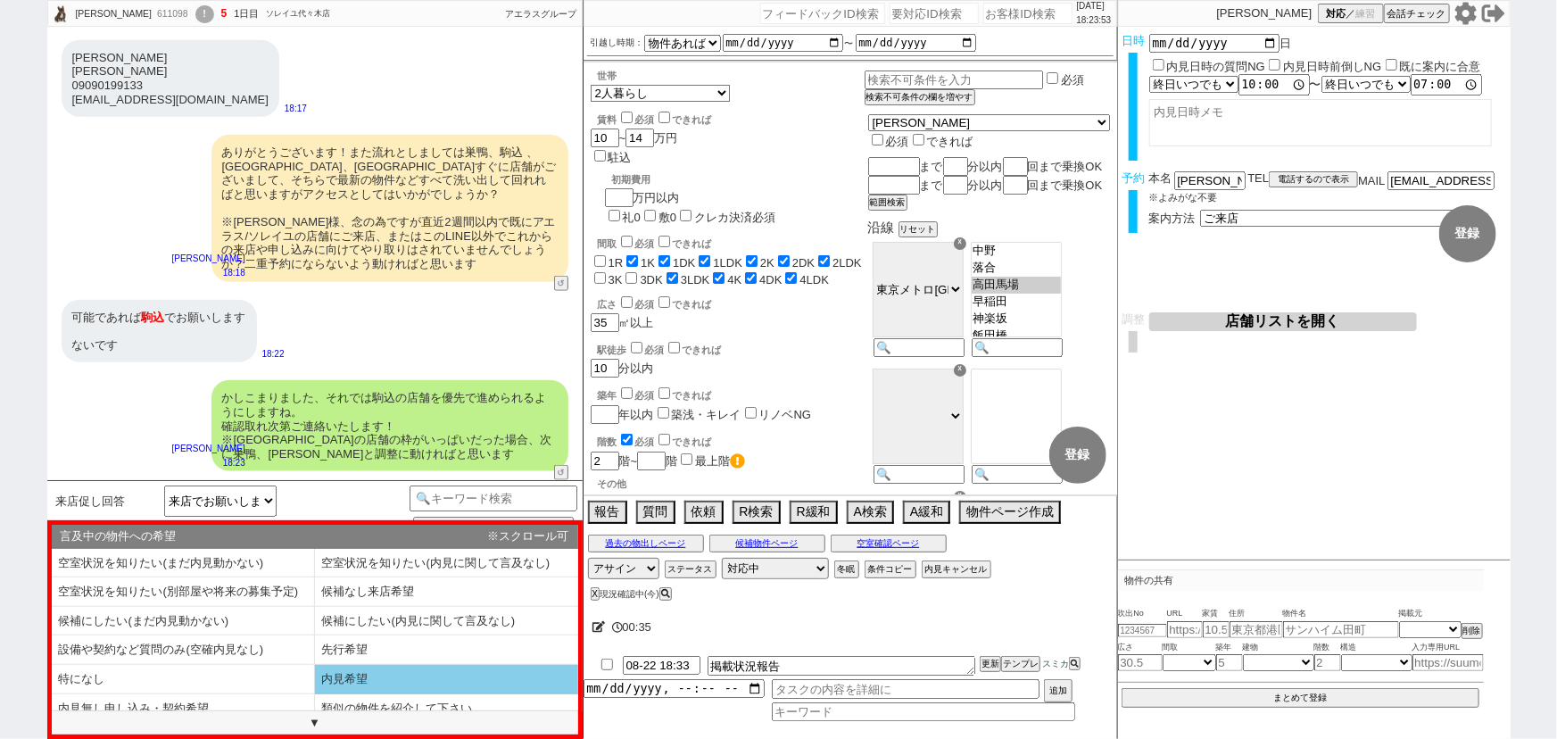
click at [315, 694] on li "内見希望" at bounding box center [183, 708] width 263 height 29
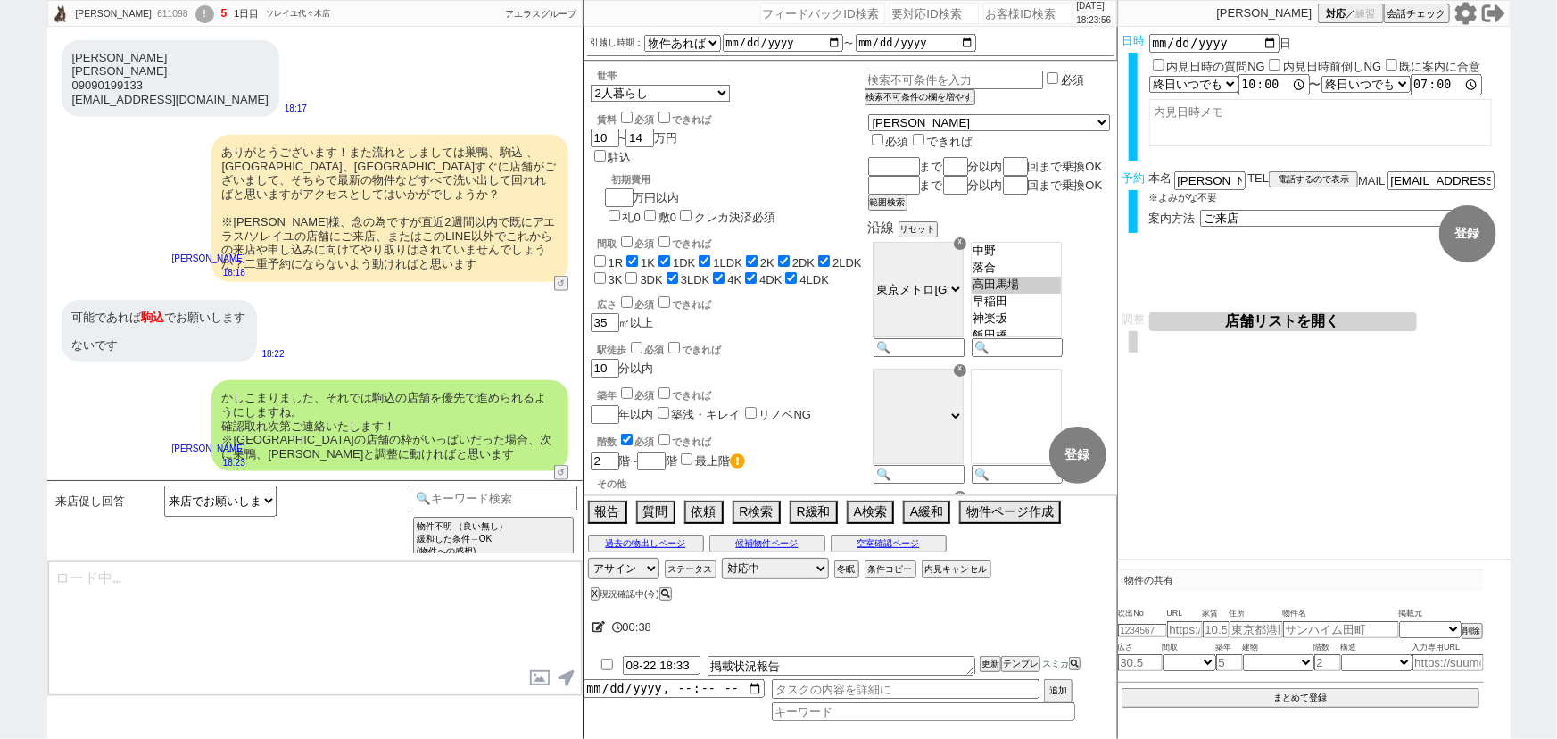
type textarea "@@【そのままこの吹き出しで報告(初期費用などもあればそれも)をして下さい！！"
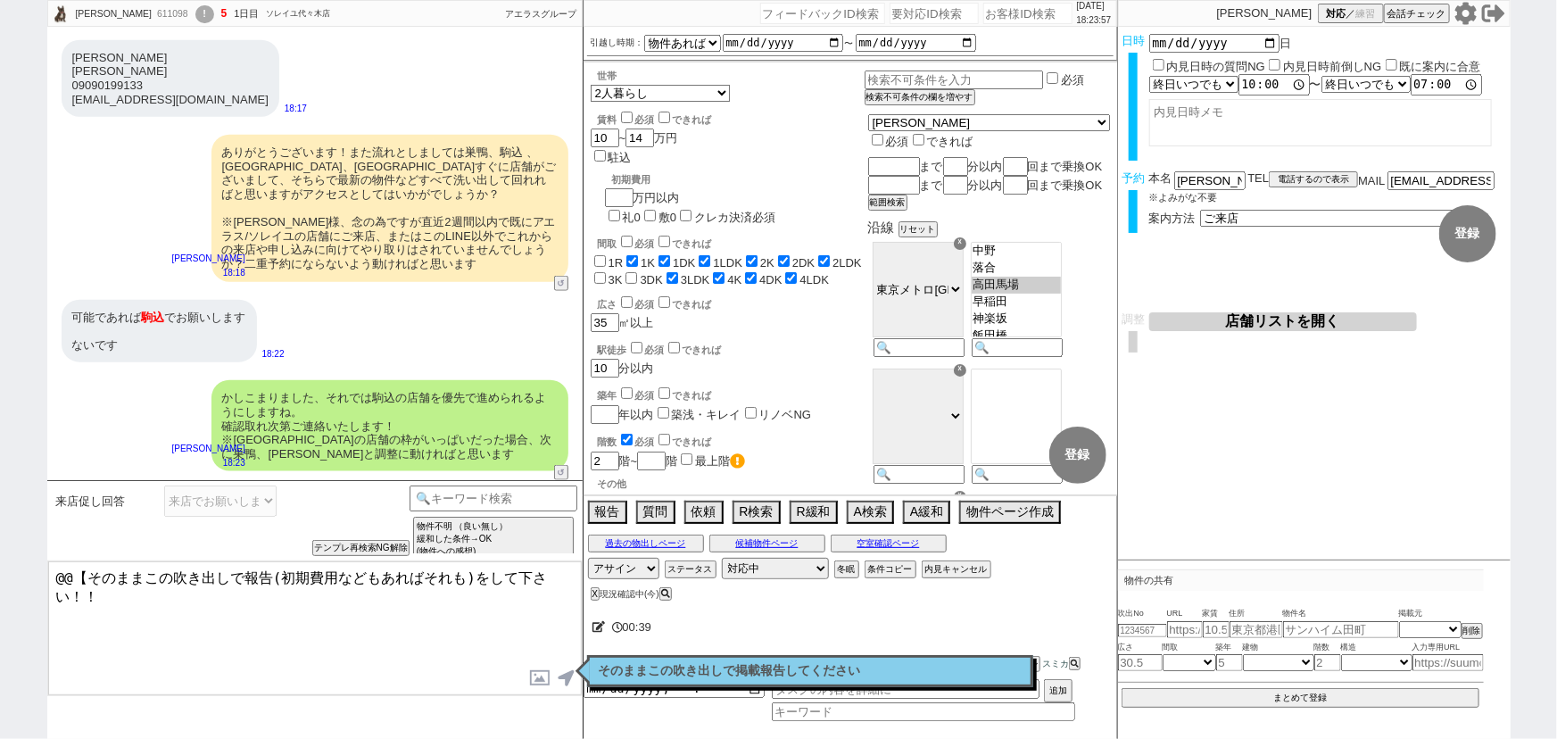
click at [915, 534] on div "過去の物出しページ 候補物件ページ 空室確認ページ" at bounding box center [851, 543] width 534 height 23
click at [903, 537] on button "空室確認ページ" at bounding box center [889, 543] width 116 height 14
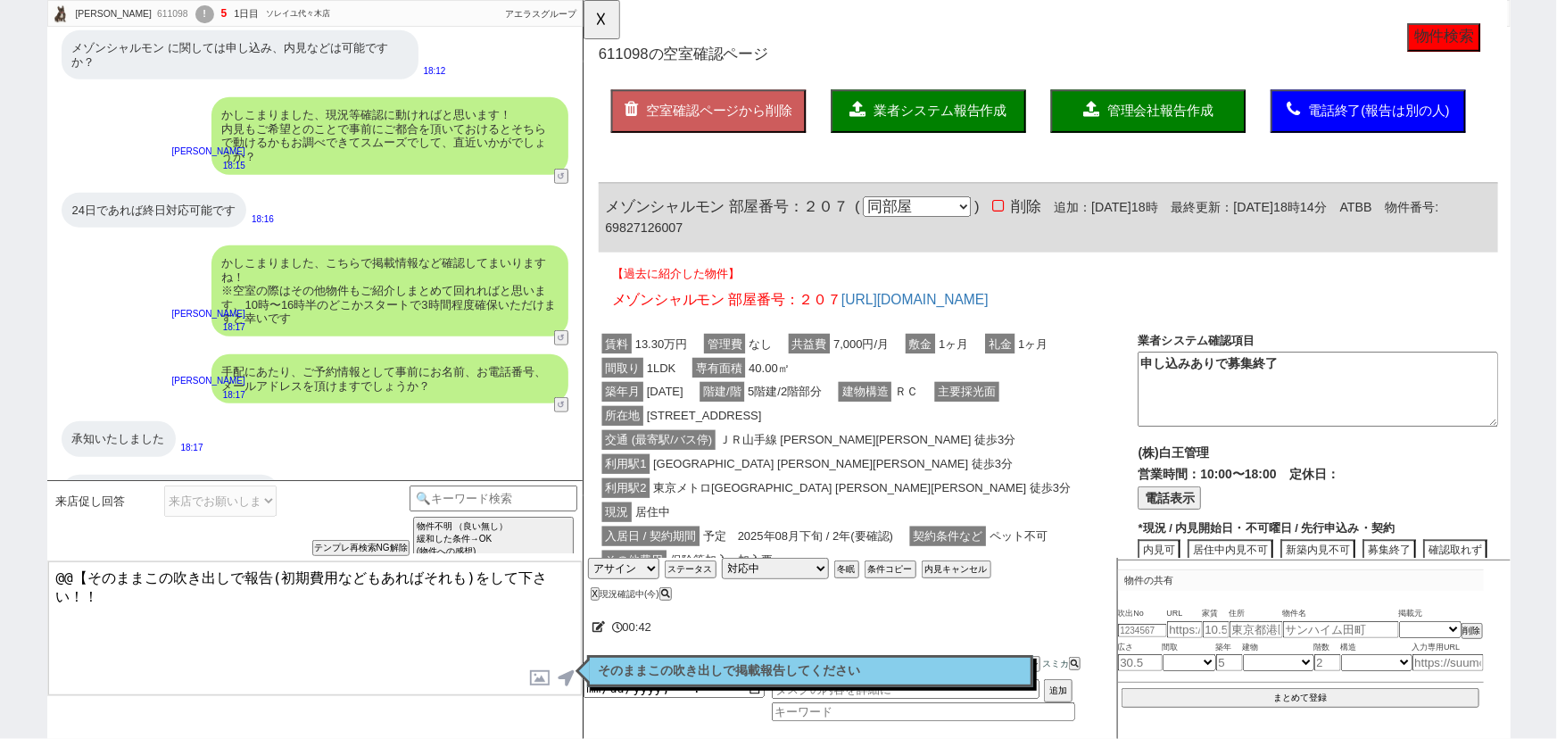
scroll to position [270, 0]
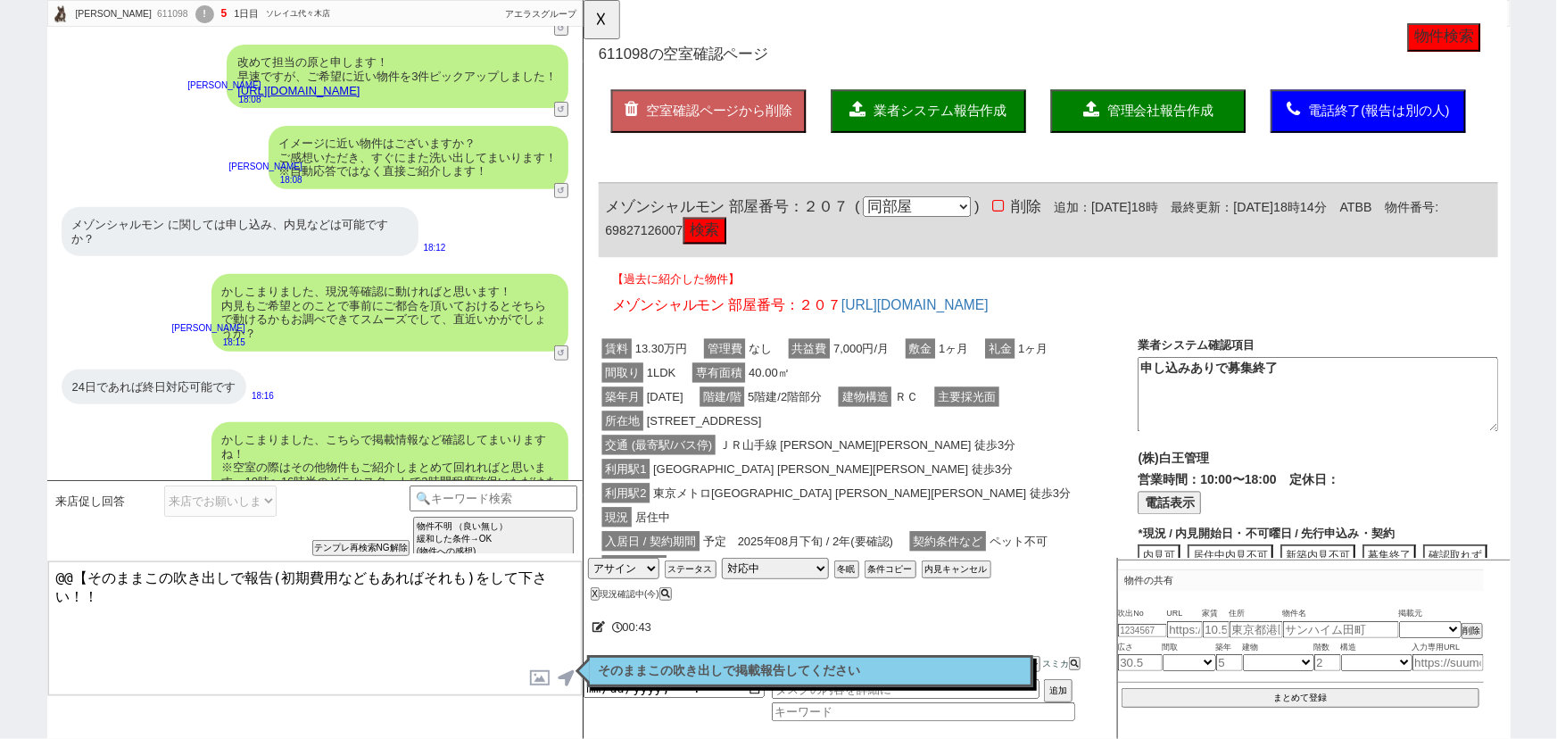
click div "交通 (最寄駅/バス停) ＪＲ山手線 高田馬場 徒歩3分"
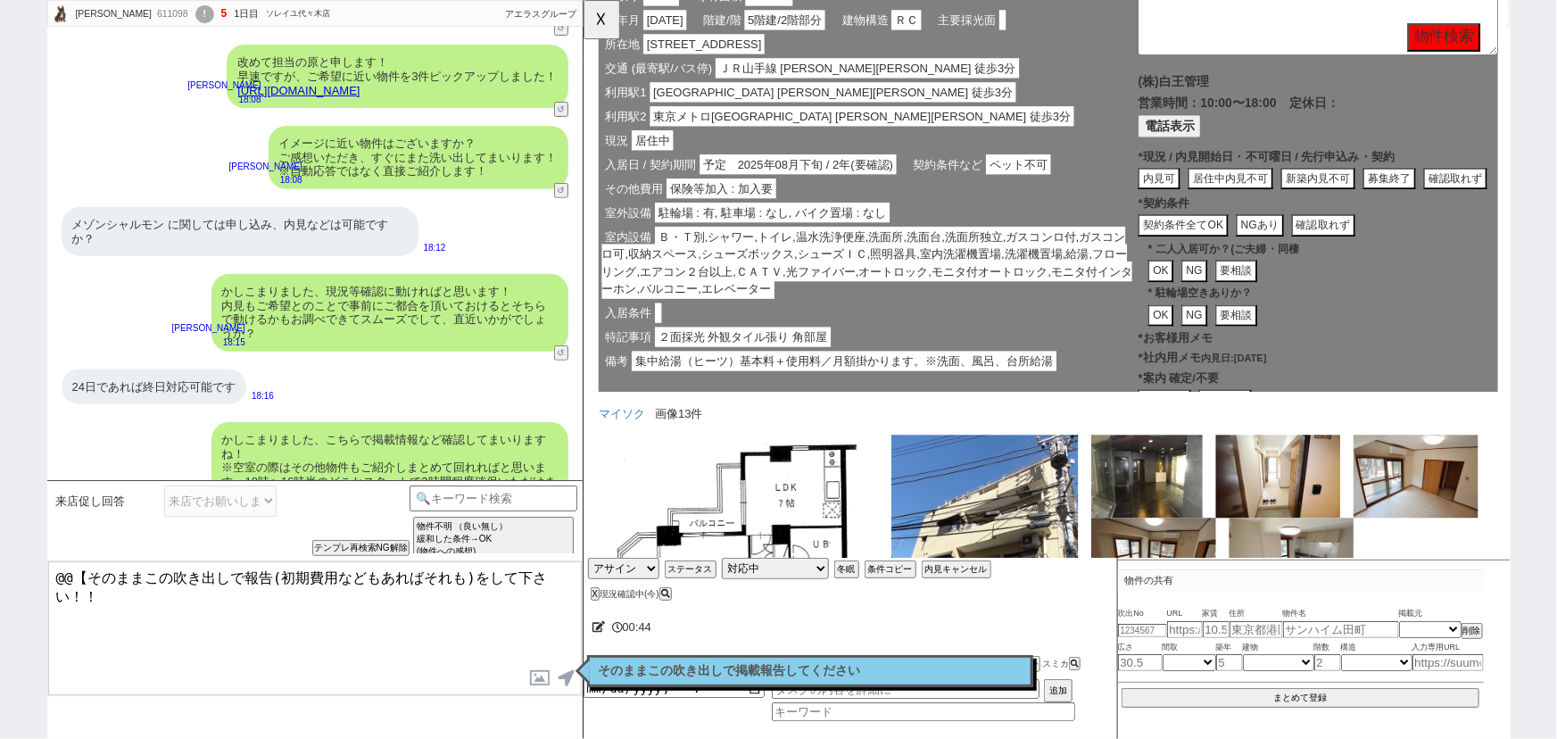
scroll to position [0, 0]
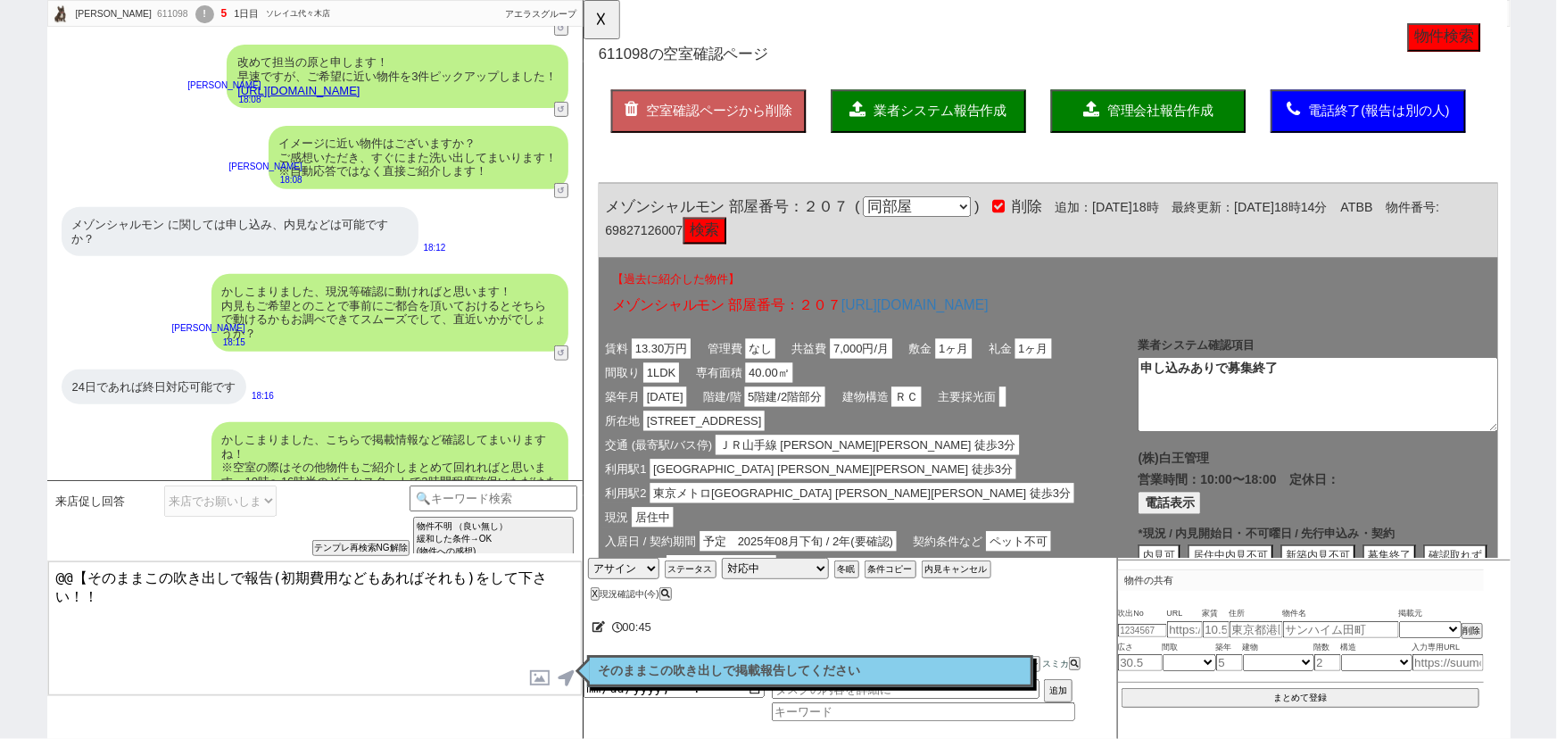
click at [978, 127] on span "業者システム報告作成" at bounding box center [966, 119] width 143 height 15
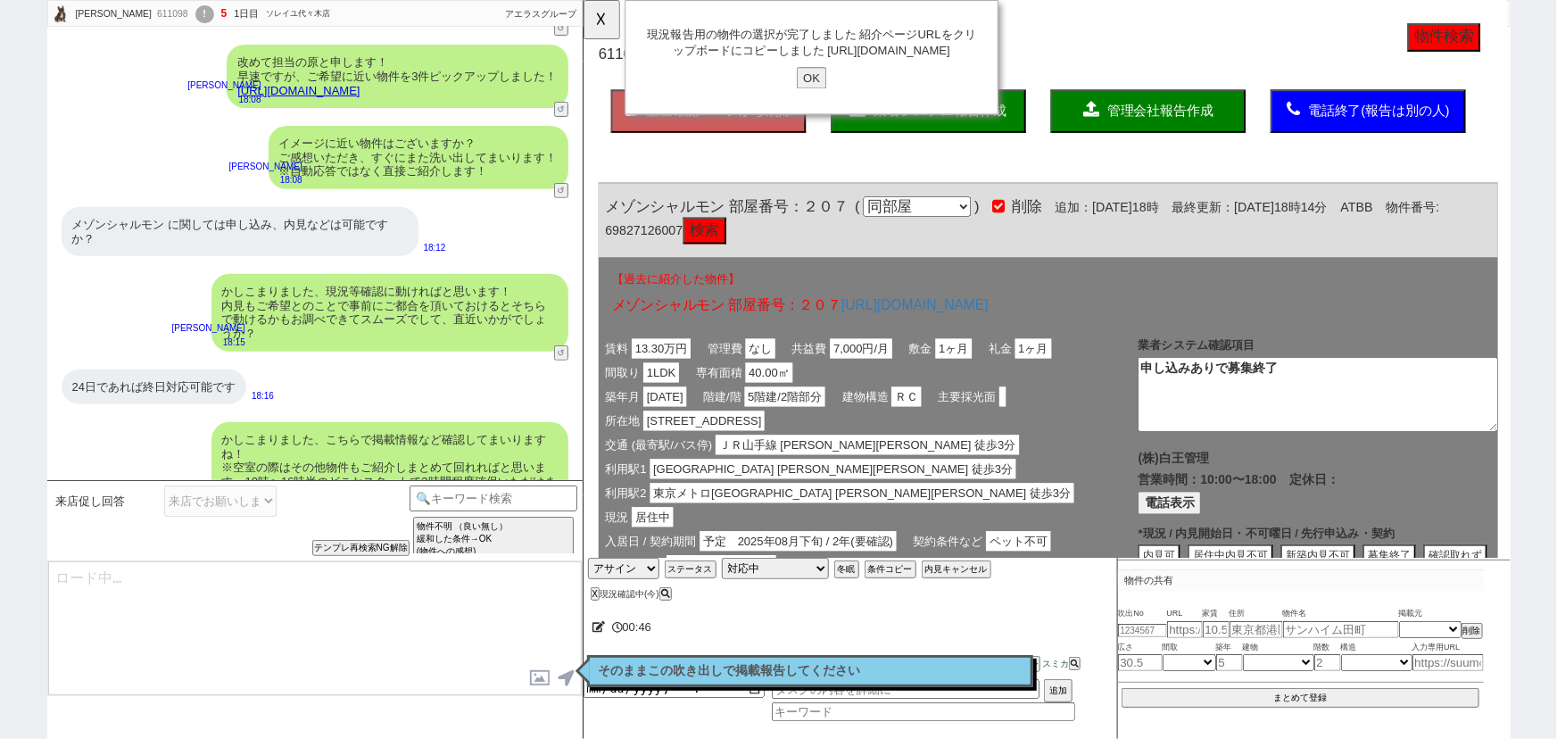
type textarea "@@【そのままこの吹き出しで報告(初期費用などもあればそれも)をして下さい！！"
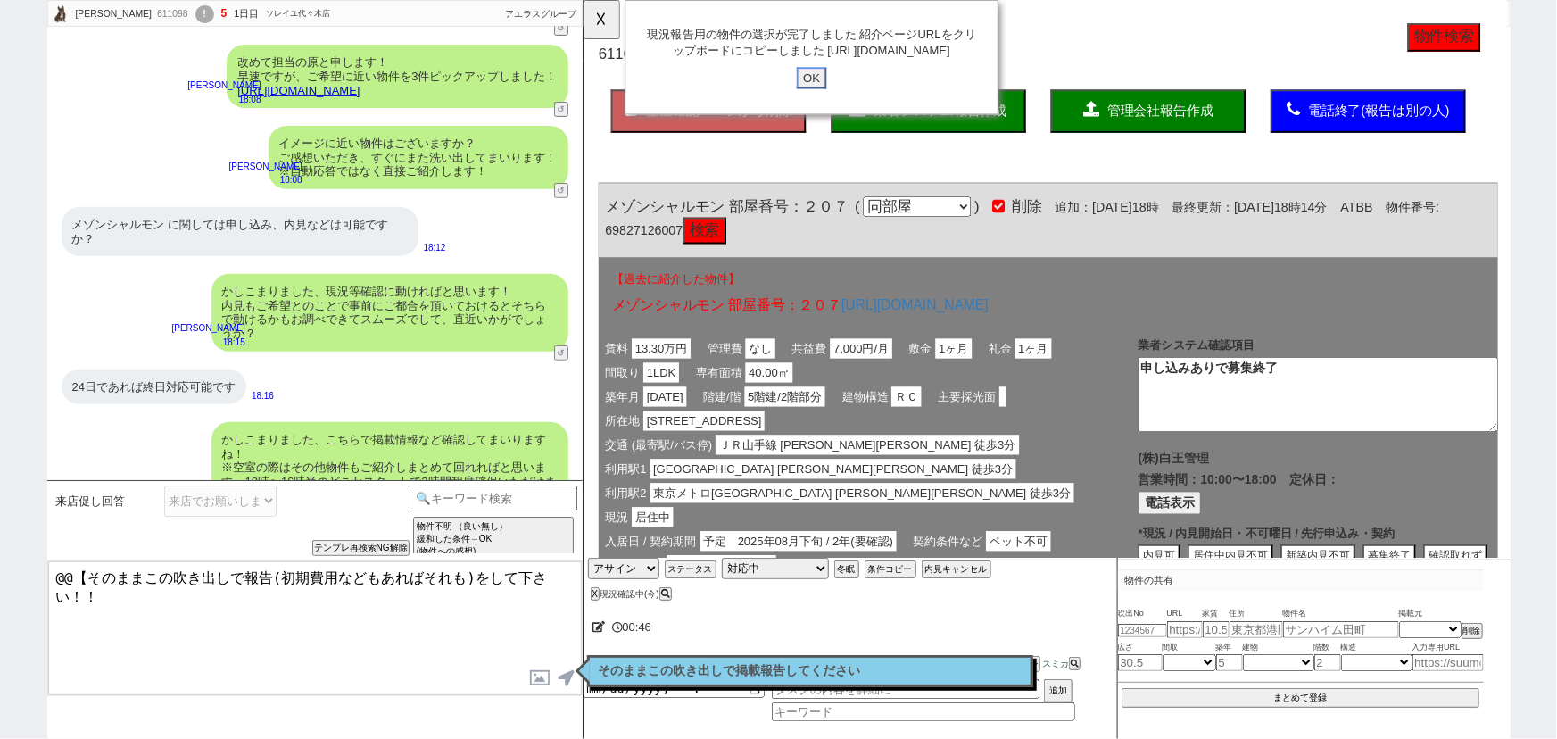
click at [829, 95] on input "OK" at bounding box center [828, 83] width 32 height 23
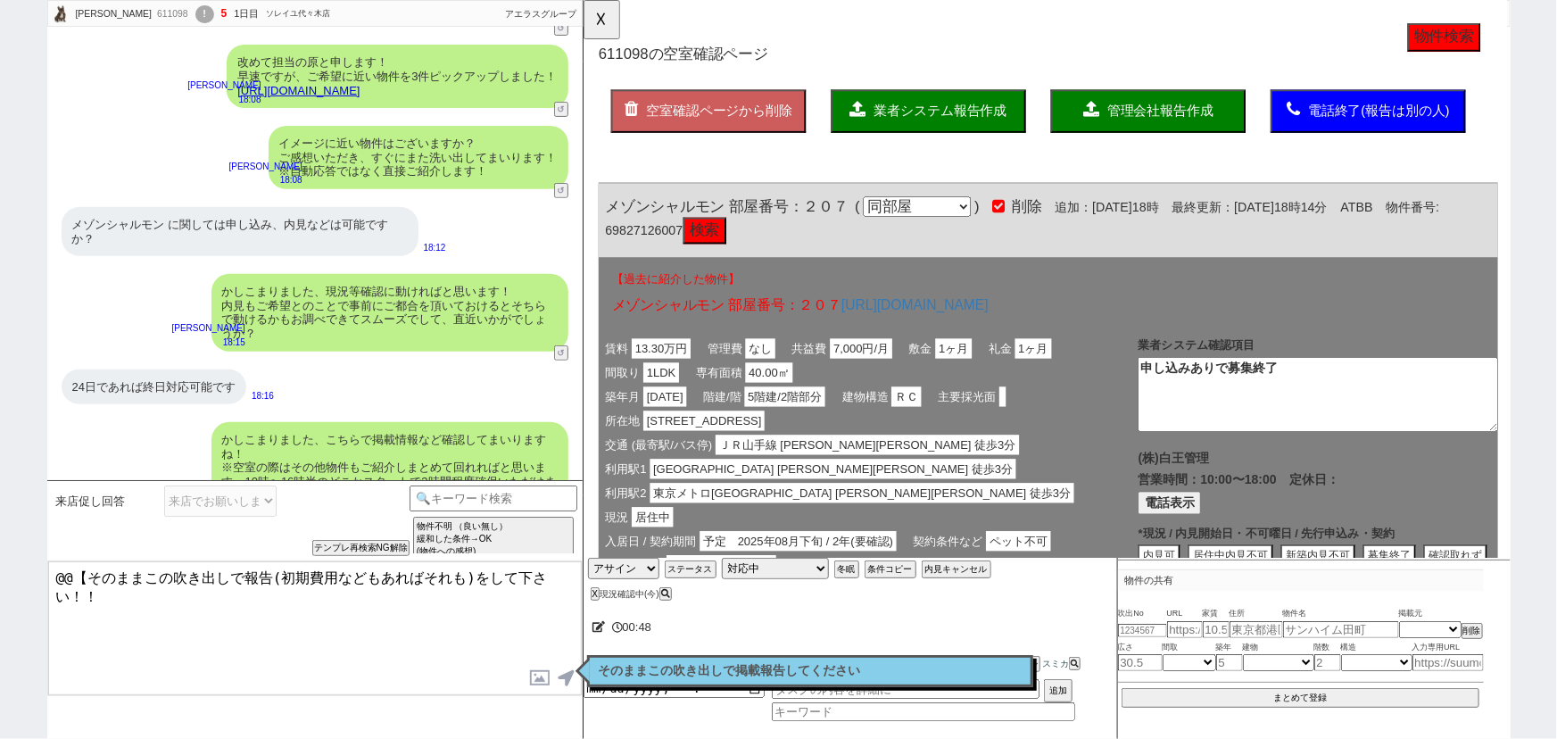
click at [896, 673] on p "そのままこの吹き出しで掲載報告してください" at bounding box center [810, 671] width 423 height 14
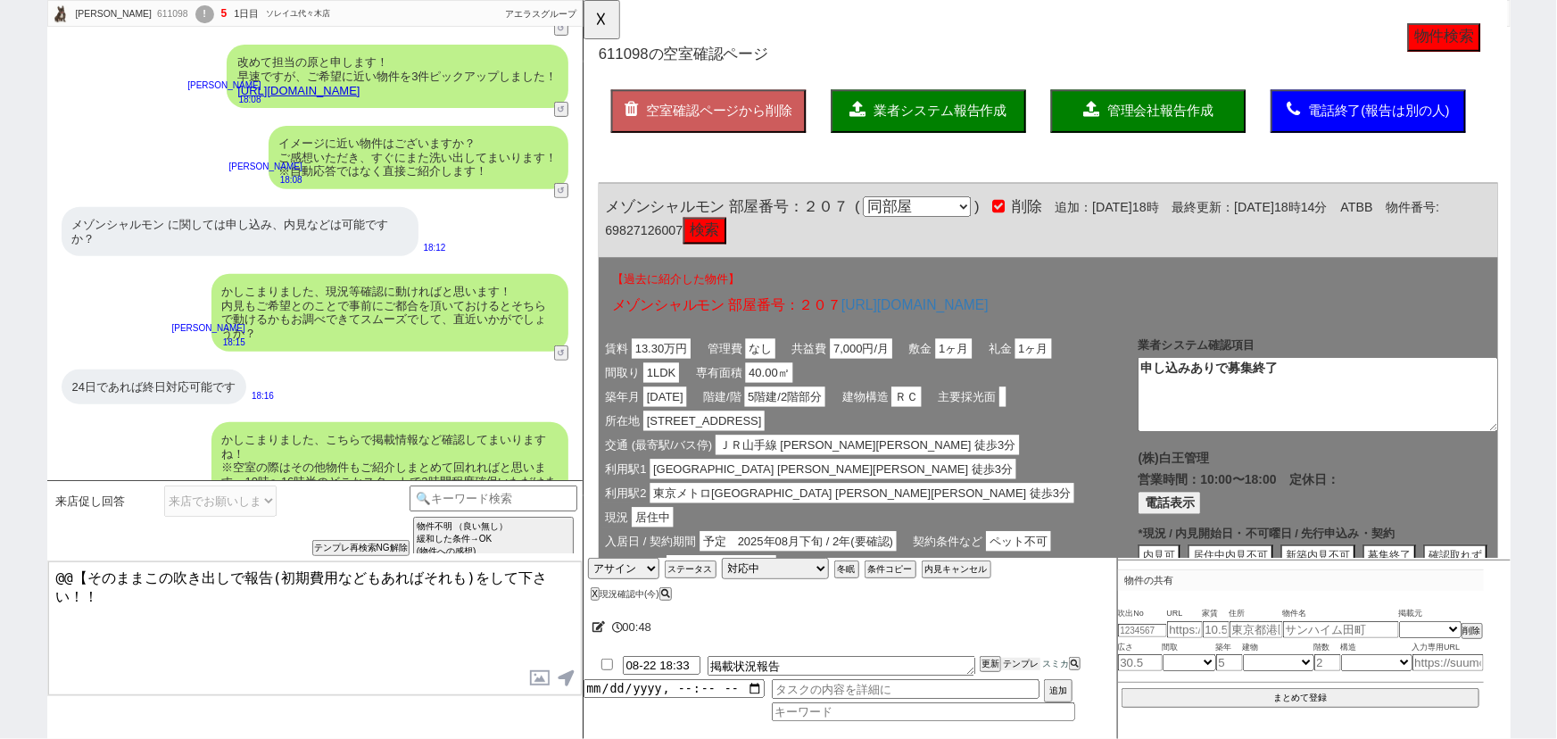
click at [1030, 660] on button "テンプレ" at bounding box center [1020, 664] width 39 height 12
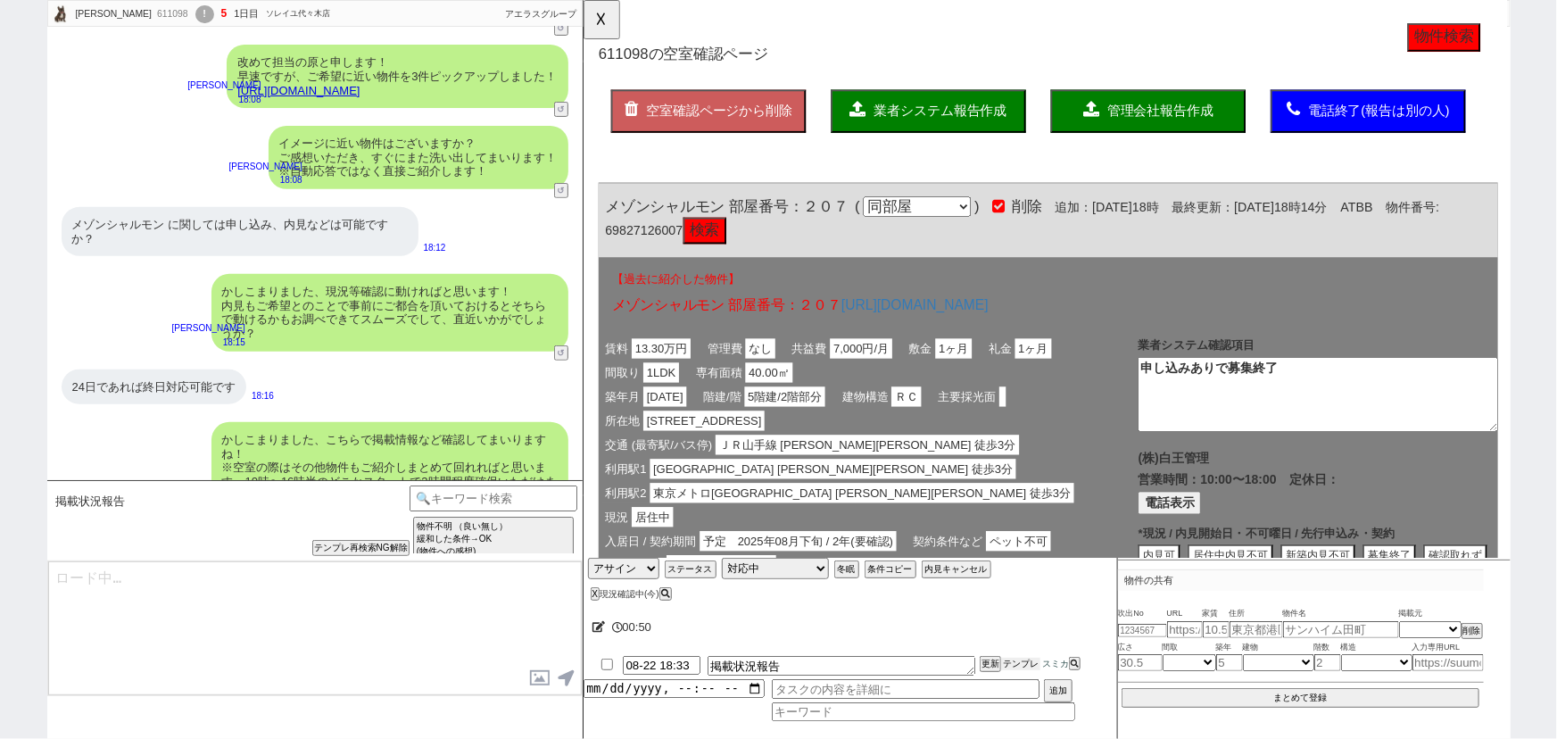
click at [1021, 665] on button "テンプレ" at bounding box center [1020, 664] width 39 height 12
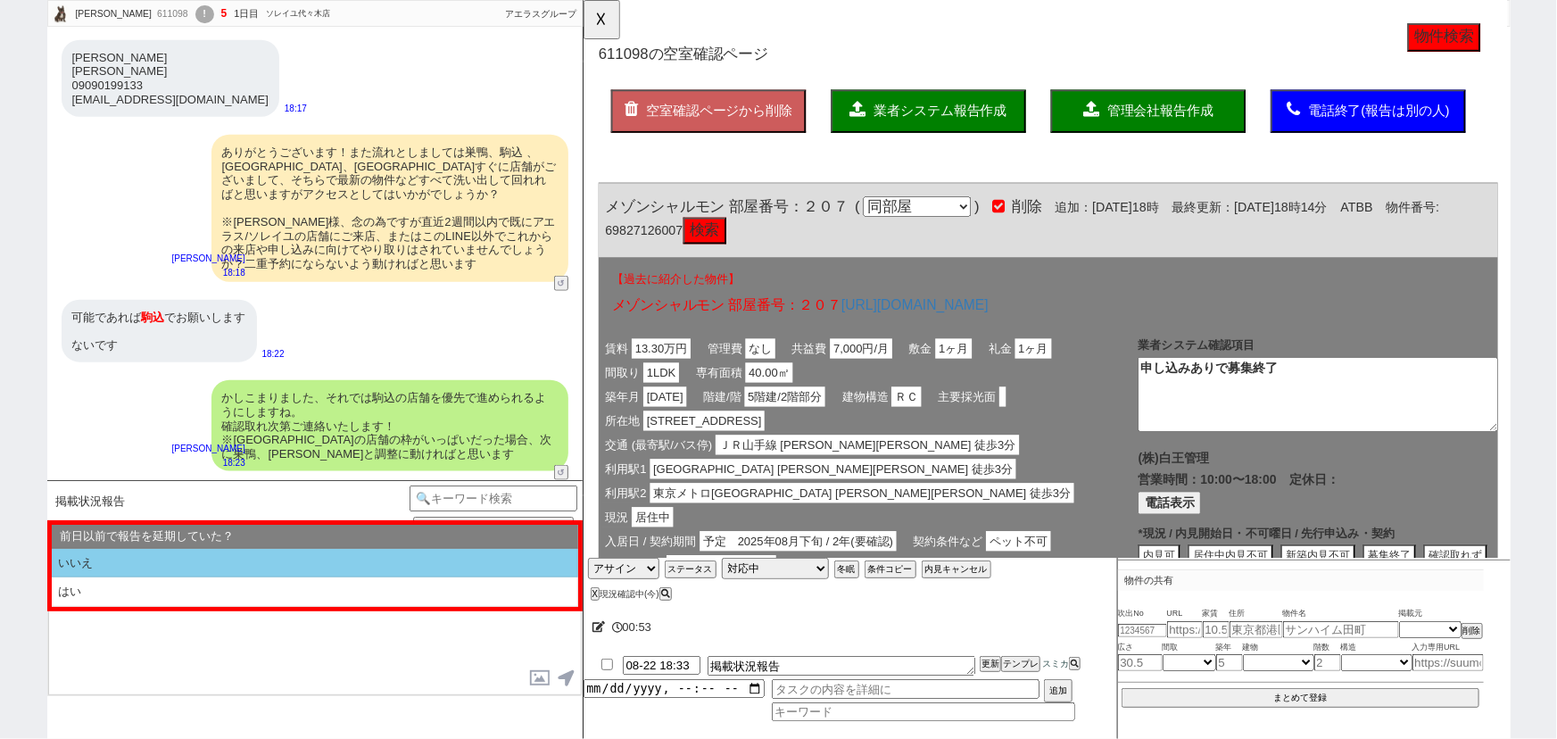
click at [183, 557] on li "いいえ" at bounding box center [315, 563] width 527 height 29
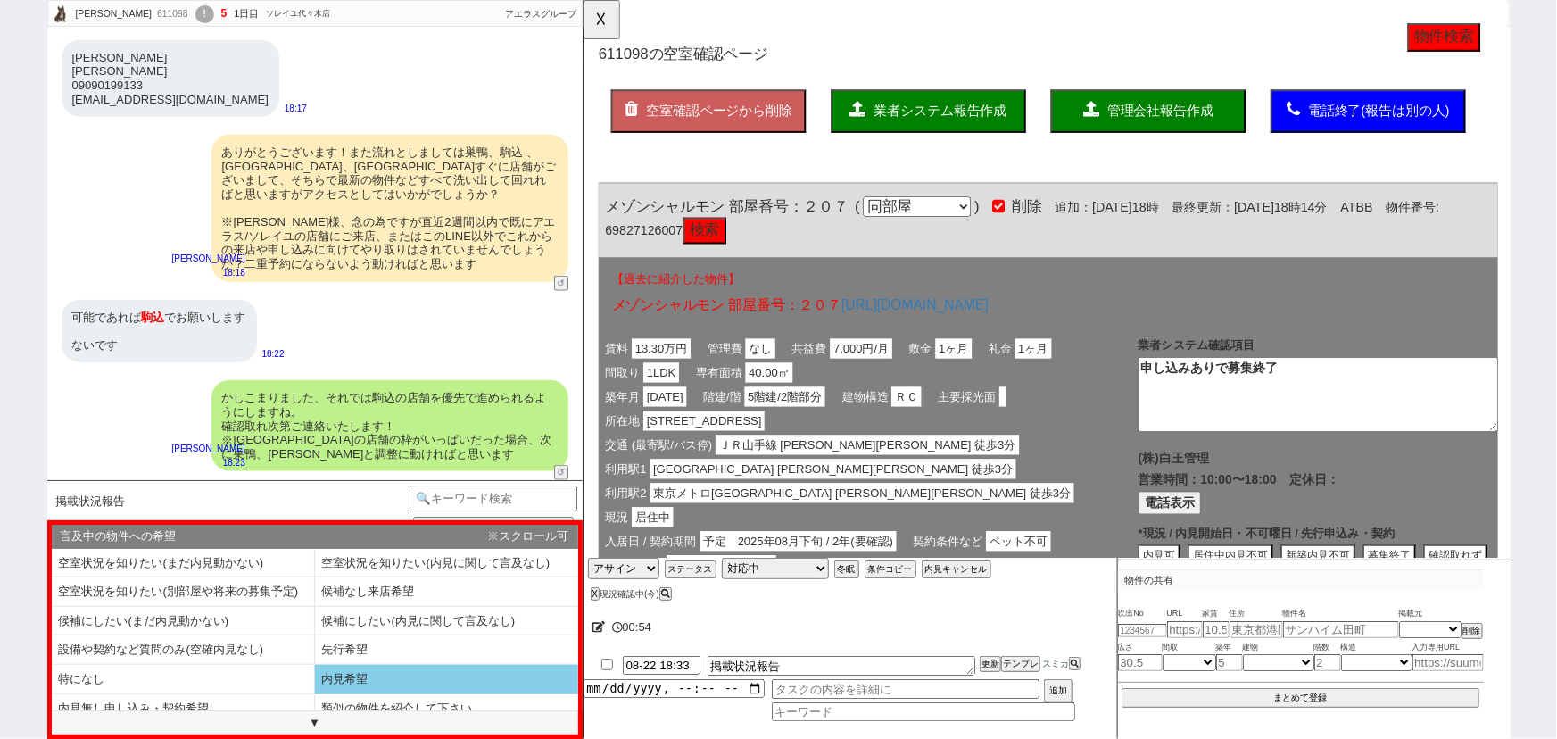
click at [315, 694] on li "内見希望" at bounding box center [183, 708] width 263 height 29
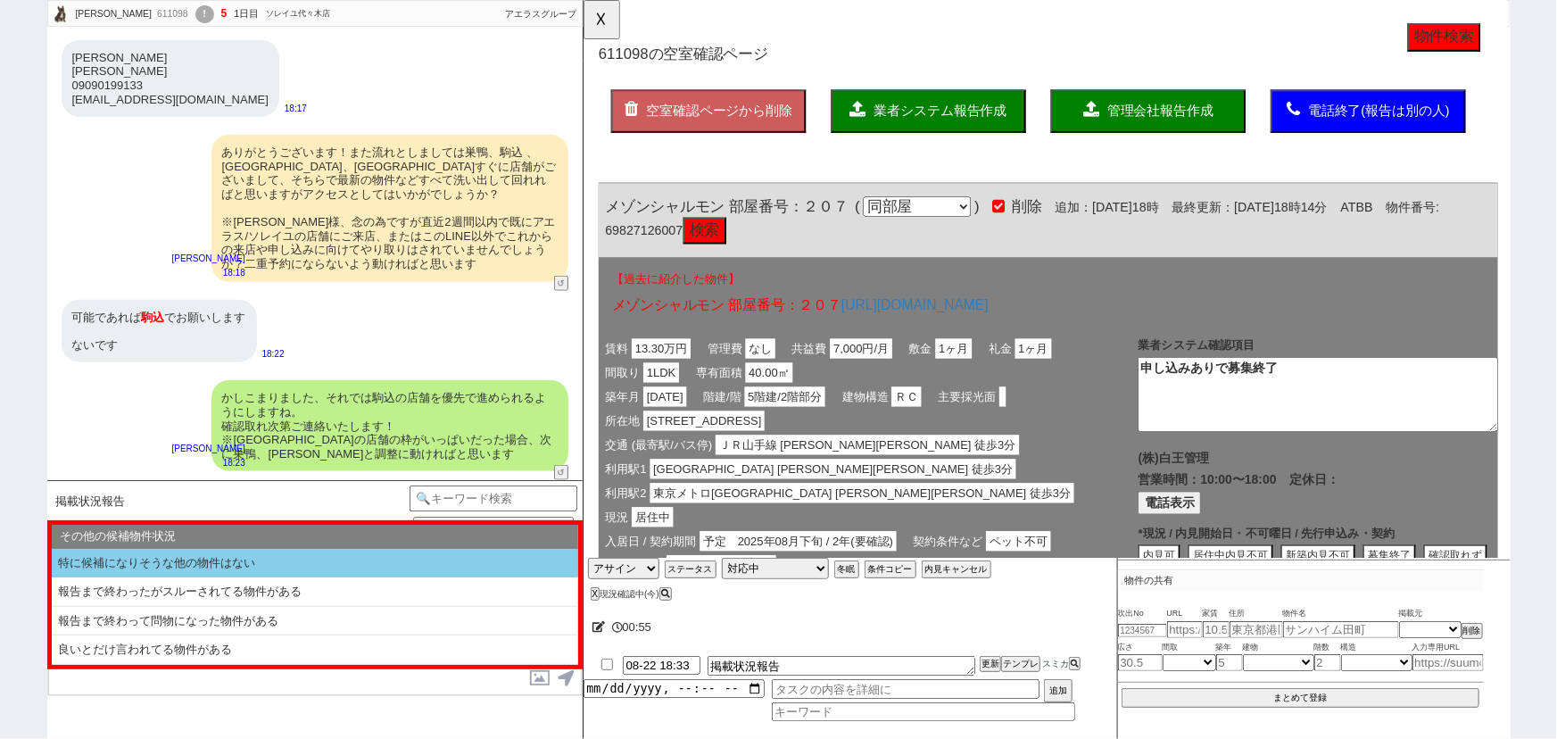
click at [218, 562] on li "特に候補になりそうな他の物件はない" at bounding box center [315, 563] width 527 height 29
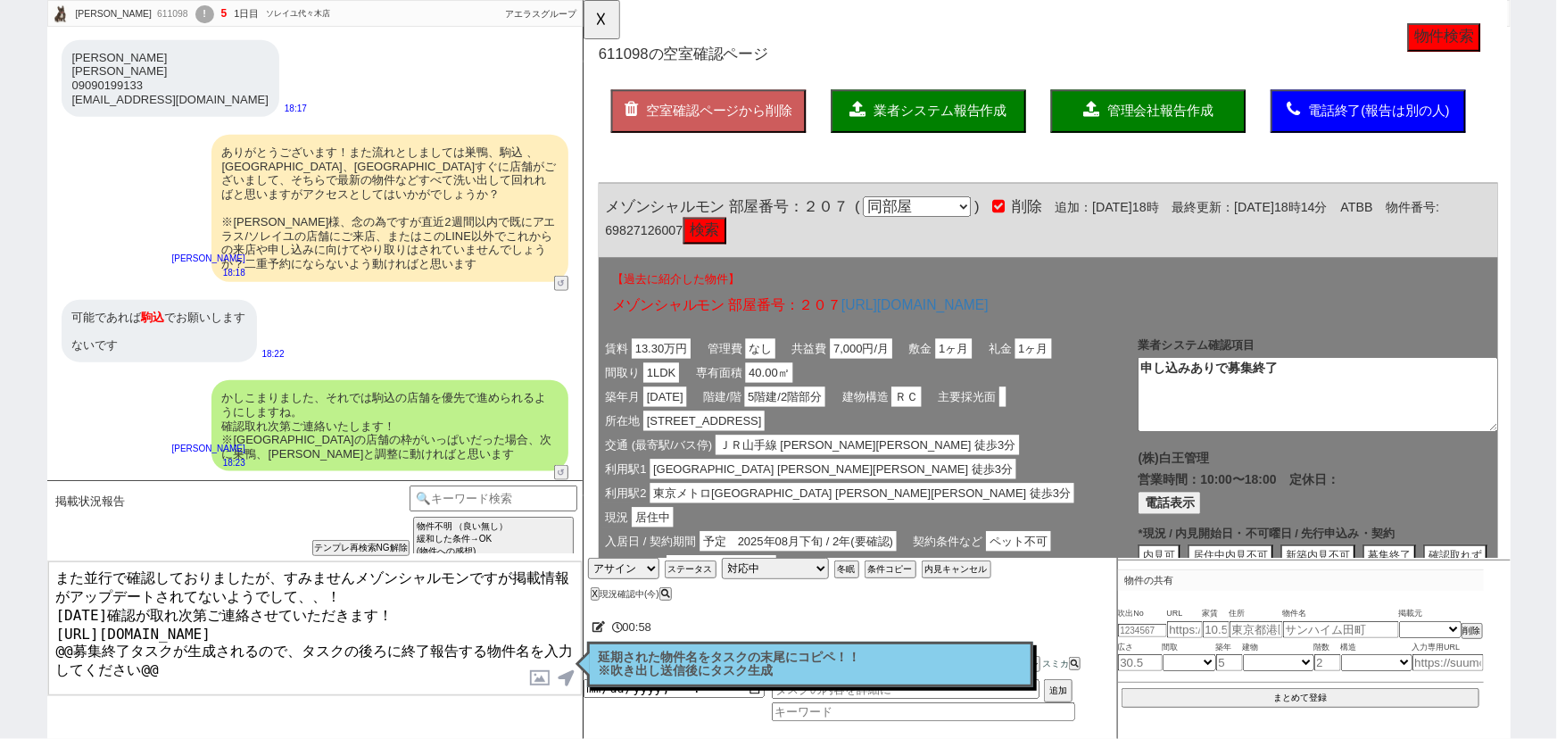
drag, startPoint x: 47, startPoint y: 631, endPoint x: 332, endPoint y: 739, distance: 304.5
click at [332, 738] on html "金田 力哉 611098 ! 5 1日目 ソレイユ代々木店 冬眠中 自社客 アエラスグループ スミカ_BPO チャット全表示 2025-08-22 2階以上、…" at bounding box center [778, 369] width 1557 height 739
drag, startPoint x: 469, startPoint y: 573, endPoint x: 357, endPoint y: 571, distance: 111.6
click at [357, 571] on textarea "また並行で確認しておりましたが、すみませんメゾンシャルモンですが掲載情報がアップデートされてないようでして、、！ 明日確認が取れ次第ご連絡させていただきます！…" at bounding box center [315, 628] width 534 height 134
click at [413, 628] on textarea "また並行で確認しておりましたが、すみませんメゾンシャルモンですが掲載情報がアップデートされてないようでして、、！ 明日確認が取れ次第ご連絡させていただきます！…" at bounding box center [315, 628] width 534 height 134
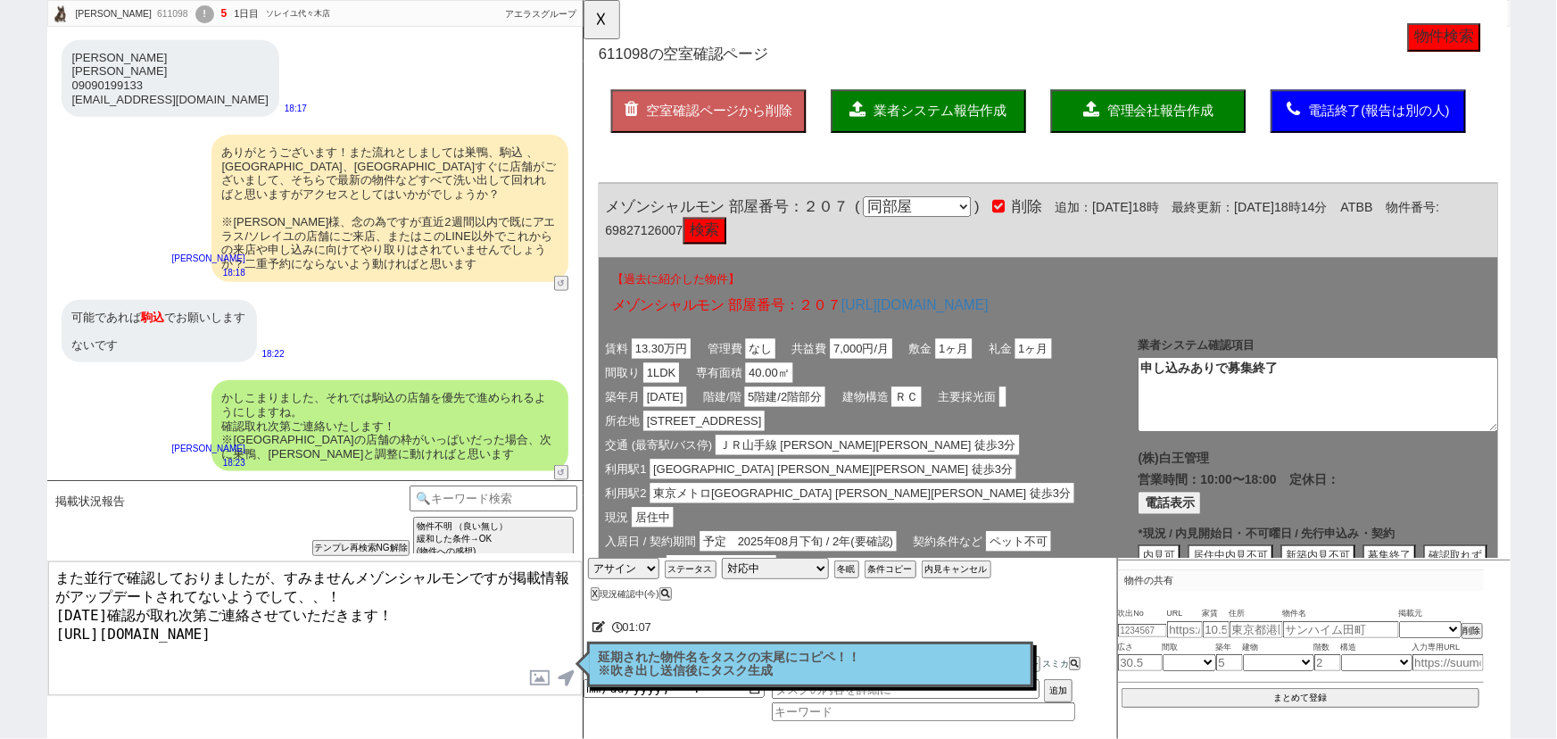
type textarea "また並行で確認しておりましたが、すみませんメゾンシャルモンですが掲載情報がアップデートされてないようでして、、！ 明日確認が取れ次第ご連絡させていただきます！…"
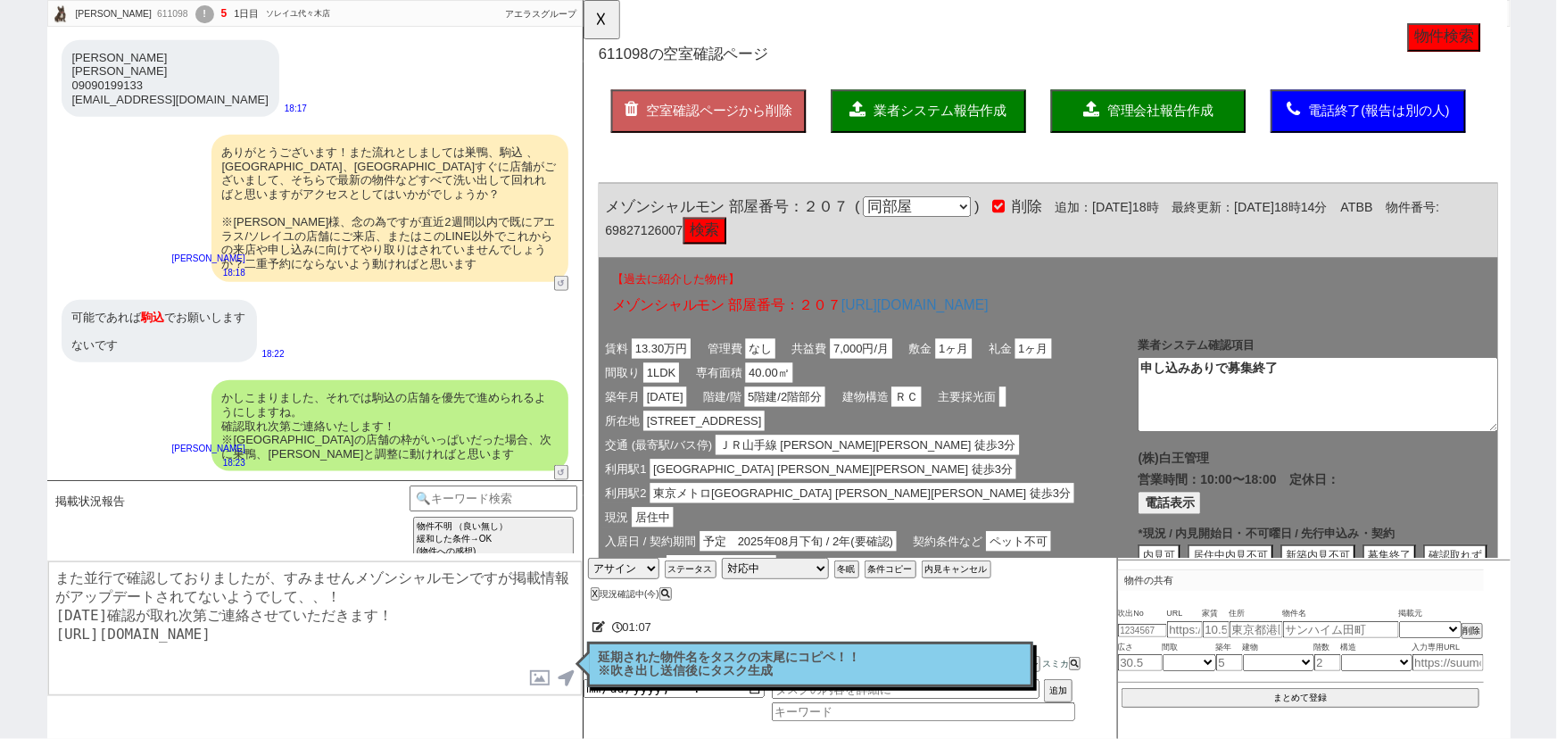
checkbox input "true"
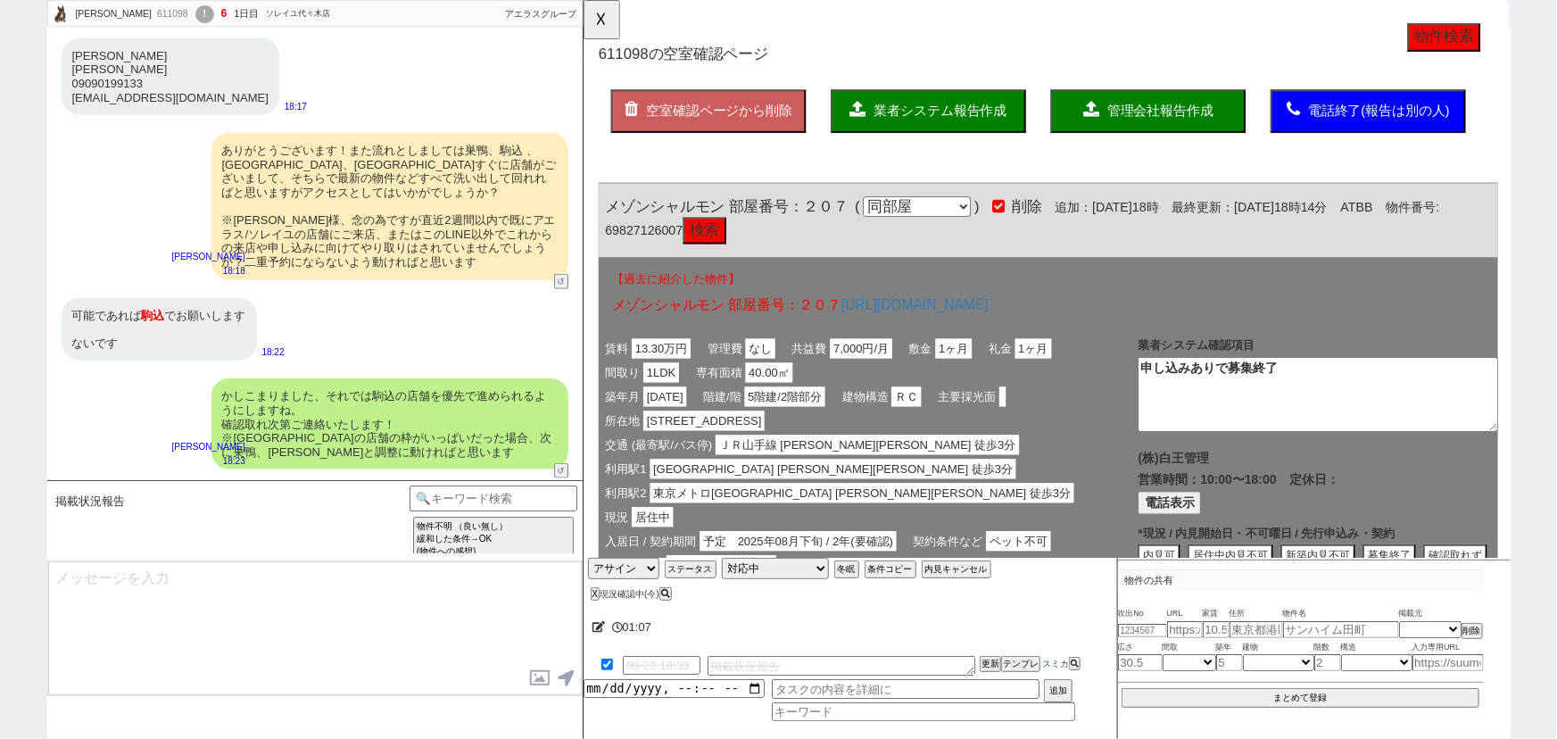
scroll to position [978, 0]
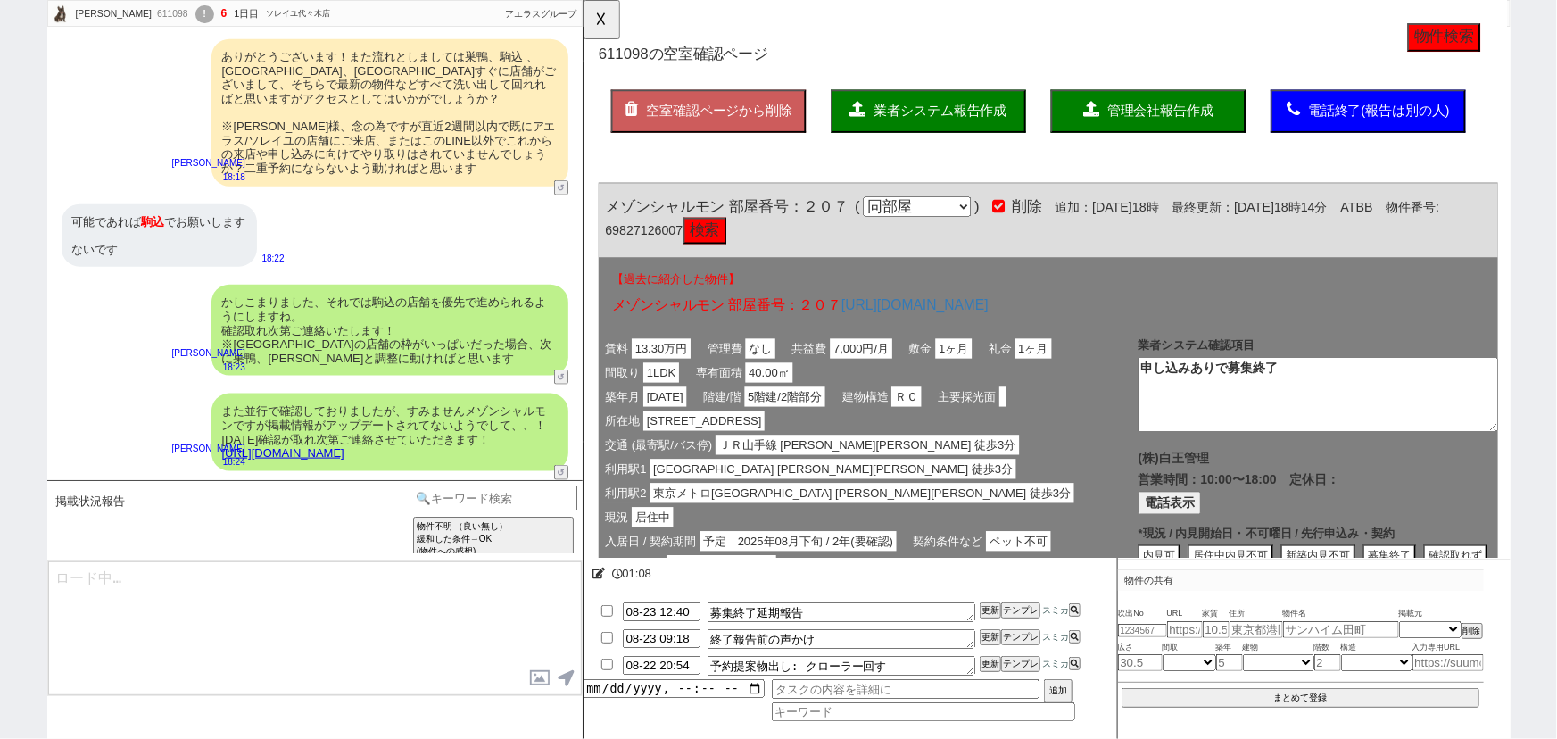
type textarea "とはいえ、、 こちら再掲のタイプですので可能性は高く無さそうです。 その他も見れるよう追加でご提案もできればと思いますがいかがでしょうか？"
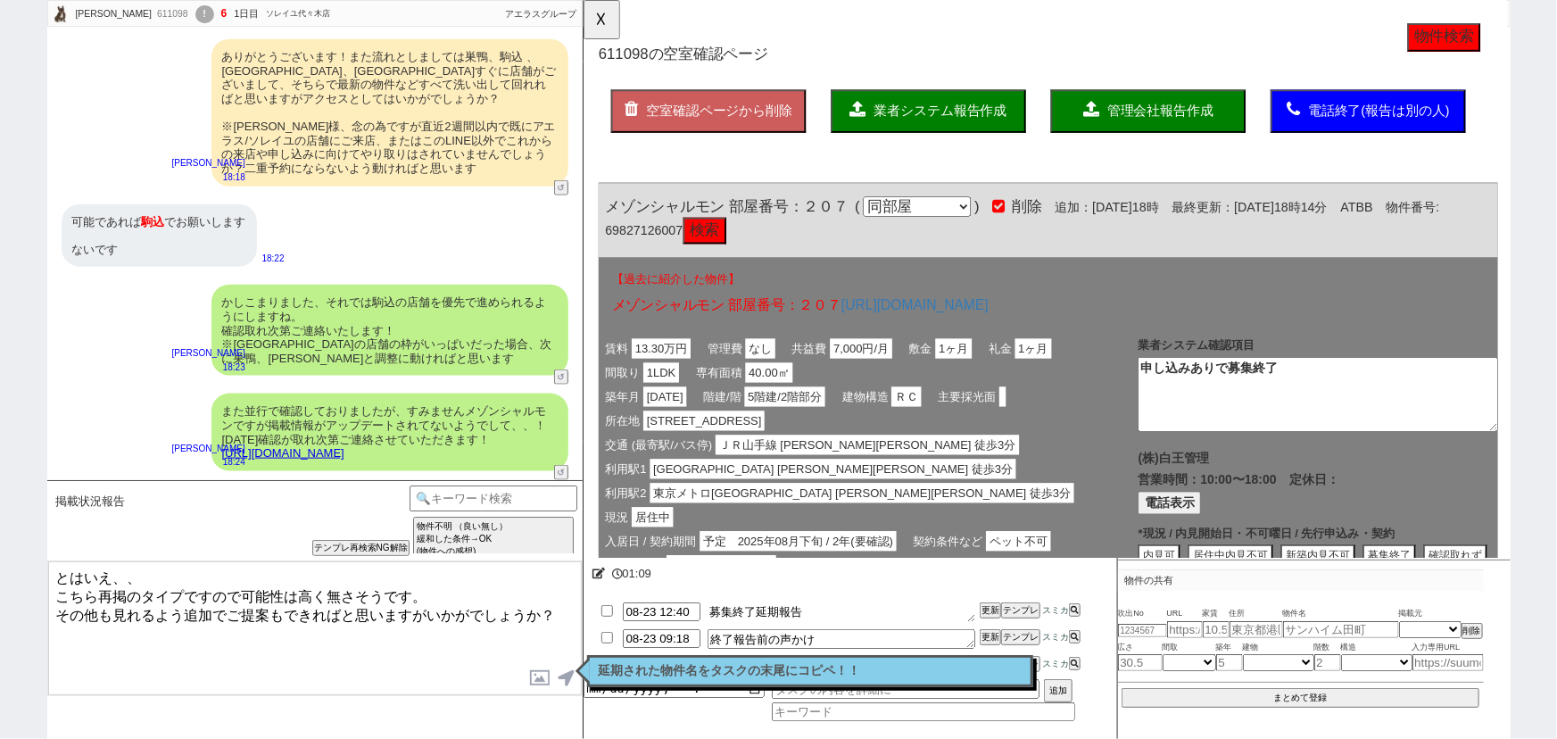
click at [834, 611] on textarea "募集終了延期報告" at bounding box center [842, 612] width 268 height 20
paste textarea "メゾンシャルモン"
type textarea "募集終了延期報告　メゾンシャルモン"
click at [987, 610] on button "更新" at bounding box center [989, 610] width 18 height 12
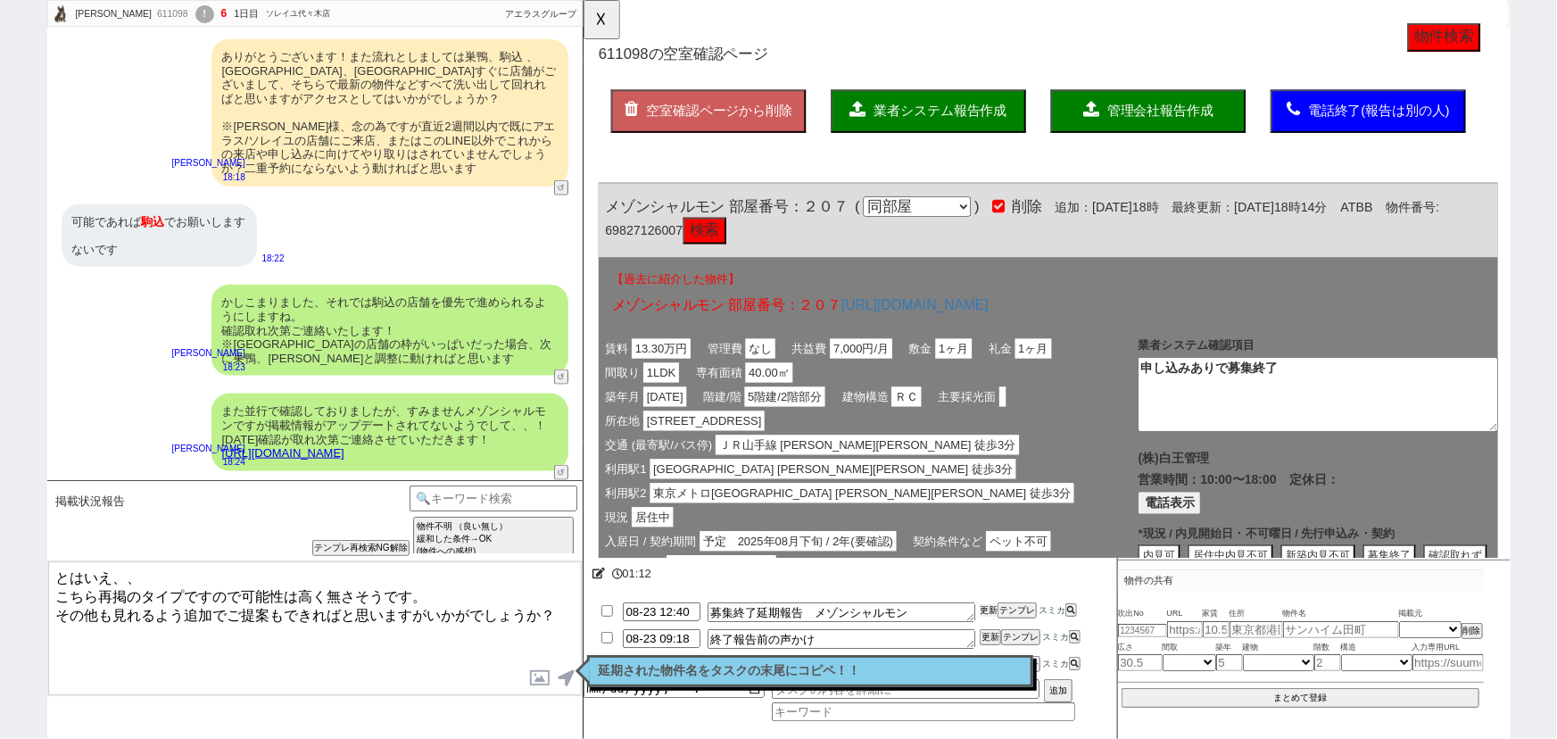
click at [987, 610] on button "更新" at bounding box center [989, 610] width 18 height 12
click at [252, 611] on textarea "とはいえ、、 こちら再掲のタイプですので可能性は高く無さそうです。 その他も見れるよう追加でご提案もできればと思いますがいかがでしょうか？" at bounding box center [315, 628] width 534 height 134
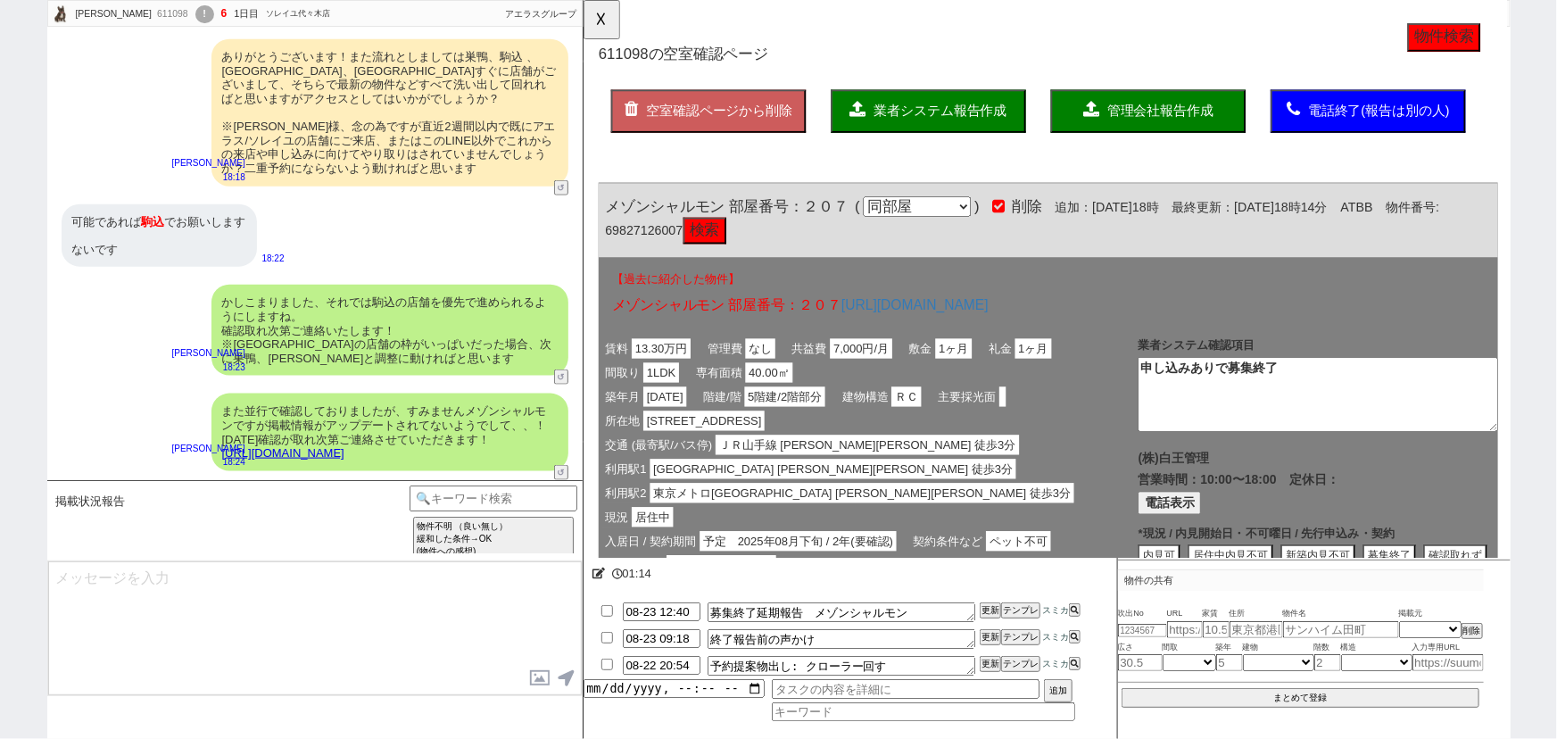
scroll to position [1073, 0]
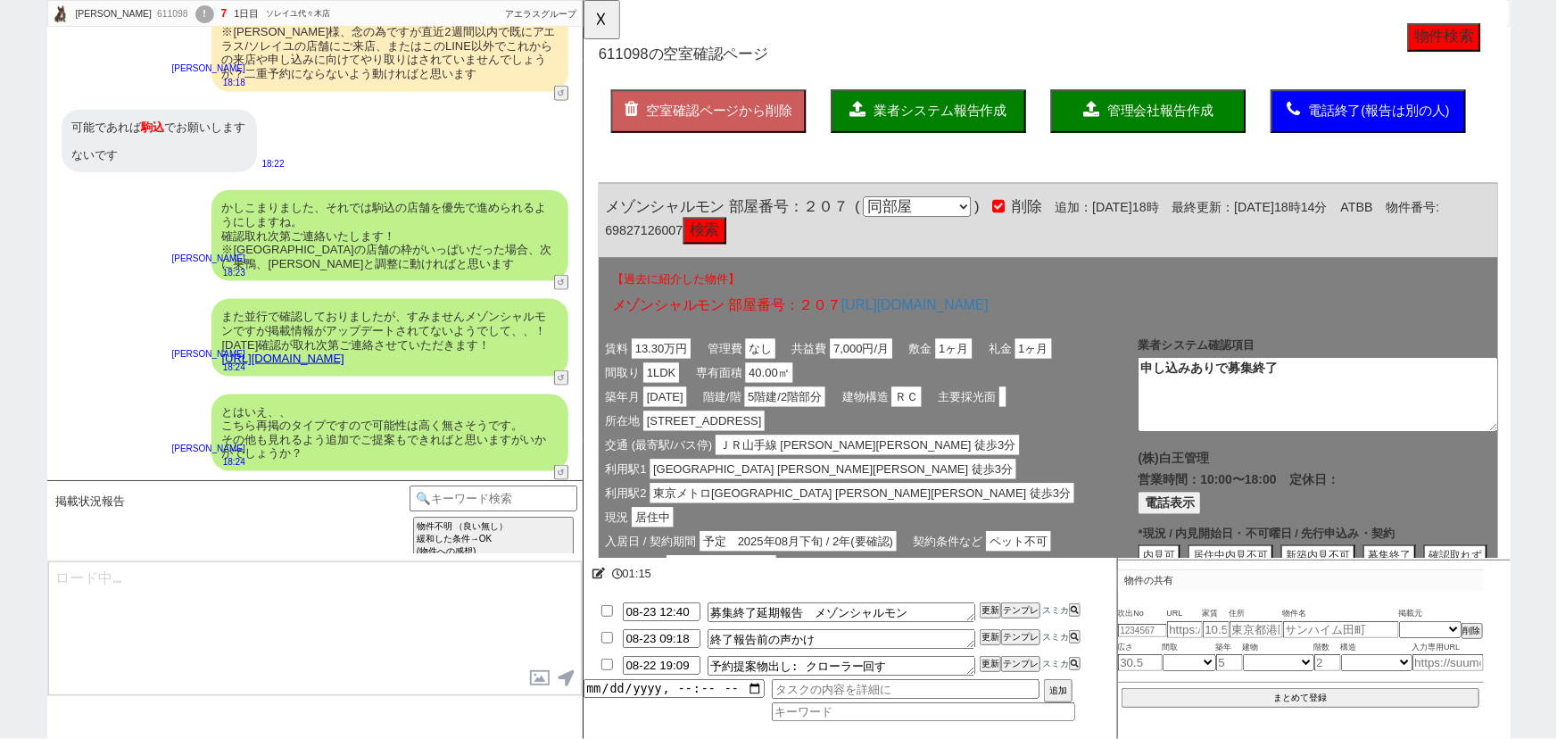
type textarea "@@【@@メッセージは打たず、以下やってください@@】@@ @@【@@打つべきメッセージはありません、タスクの末尾に物件名を記載する、タスク時間変える、マイソ…"
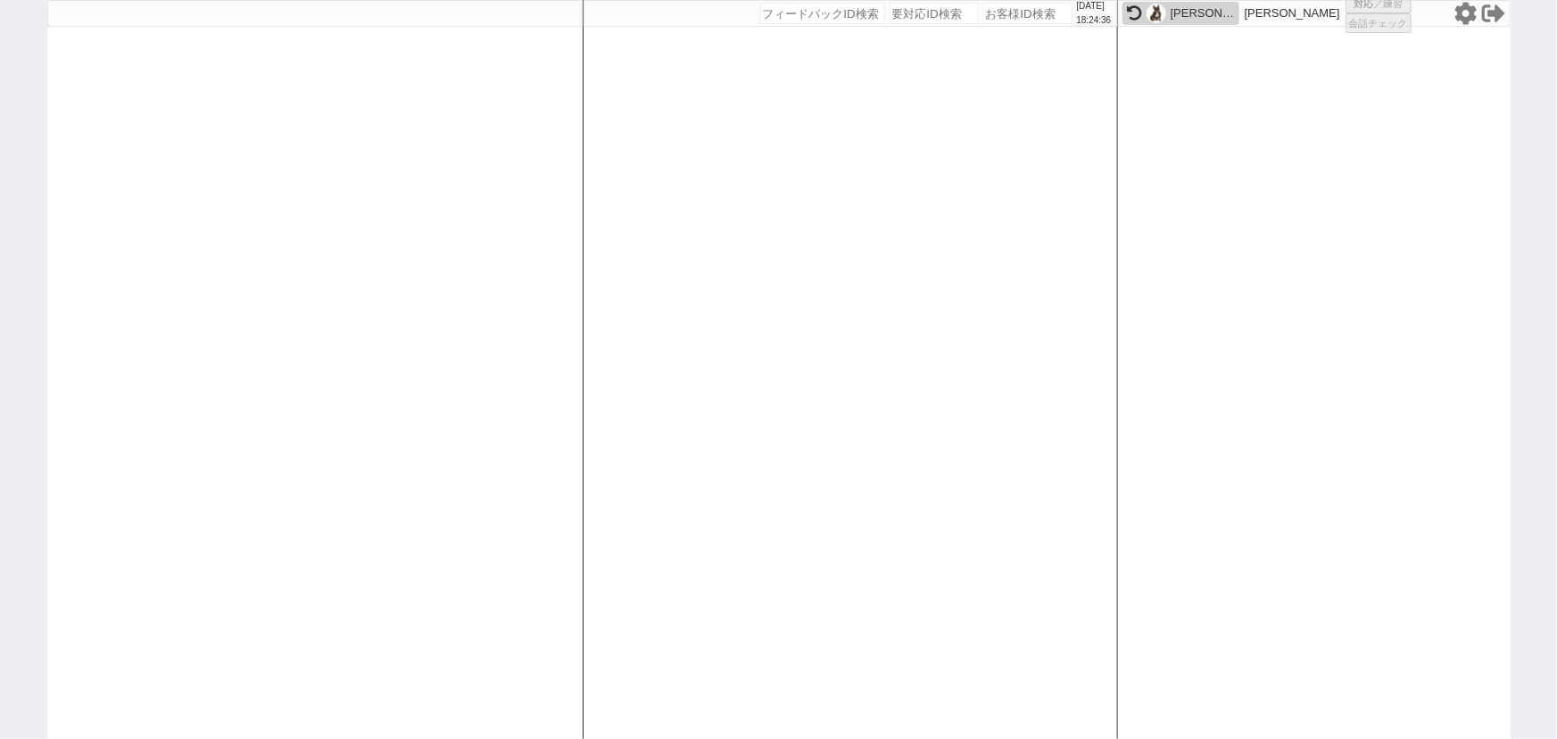
select select
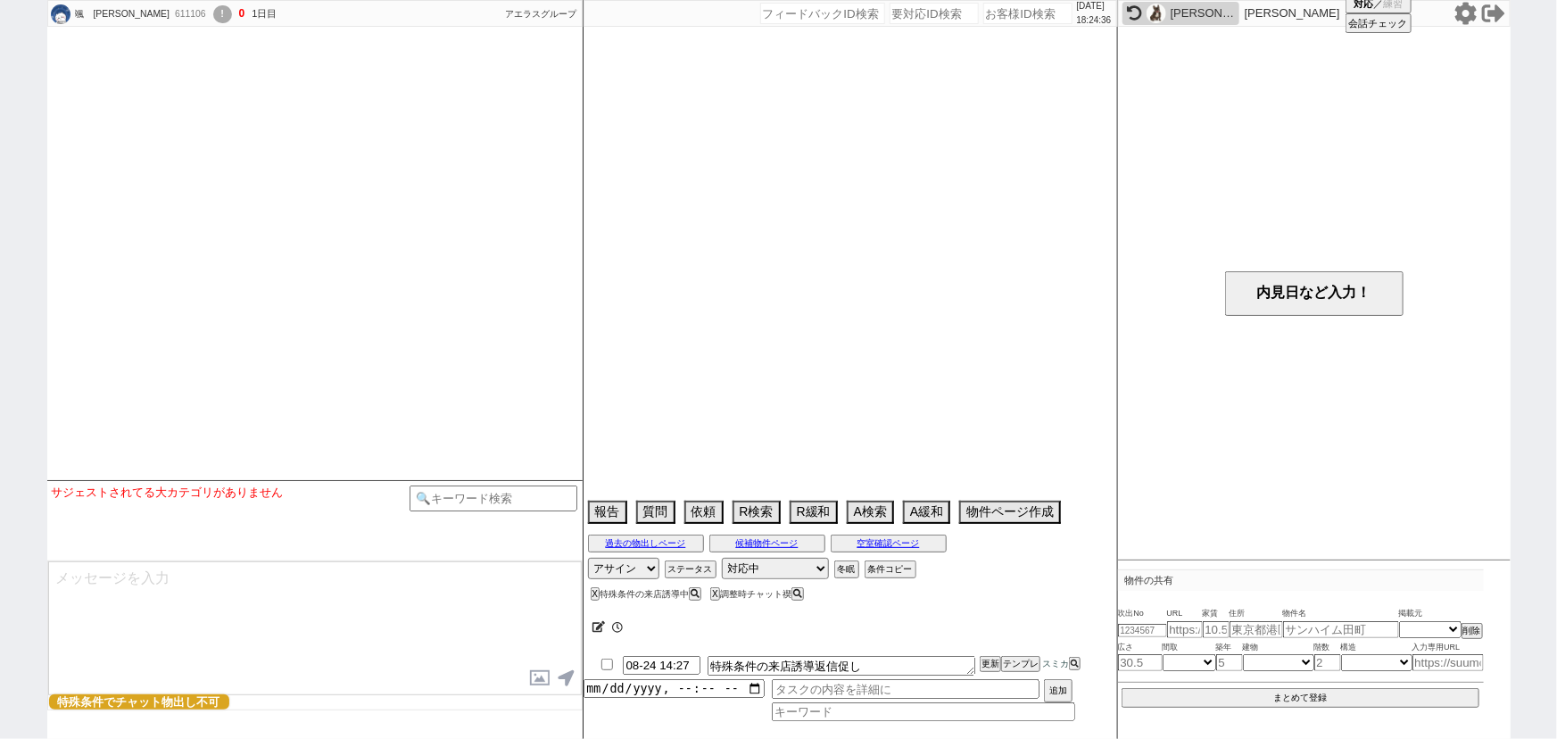
select select
select select "15"
select select "4"
select select "36"
select select "1061"
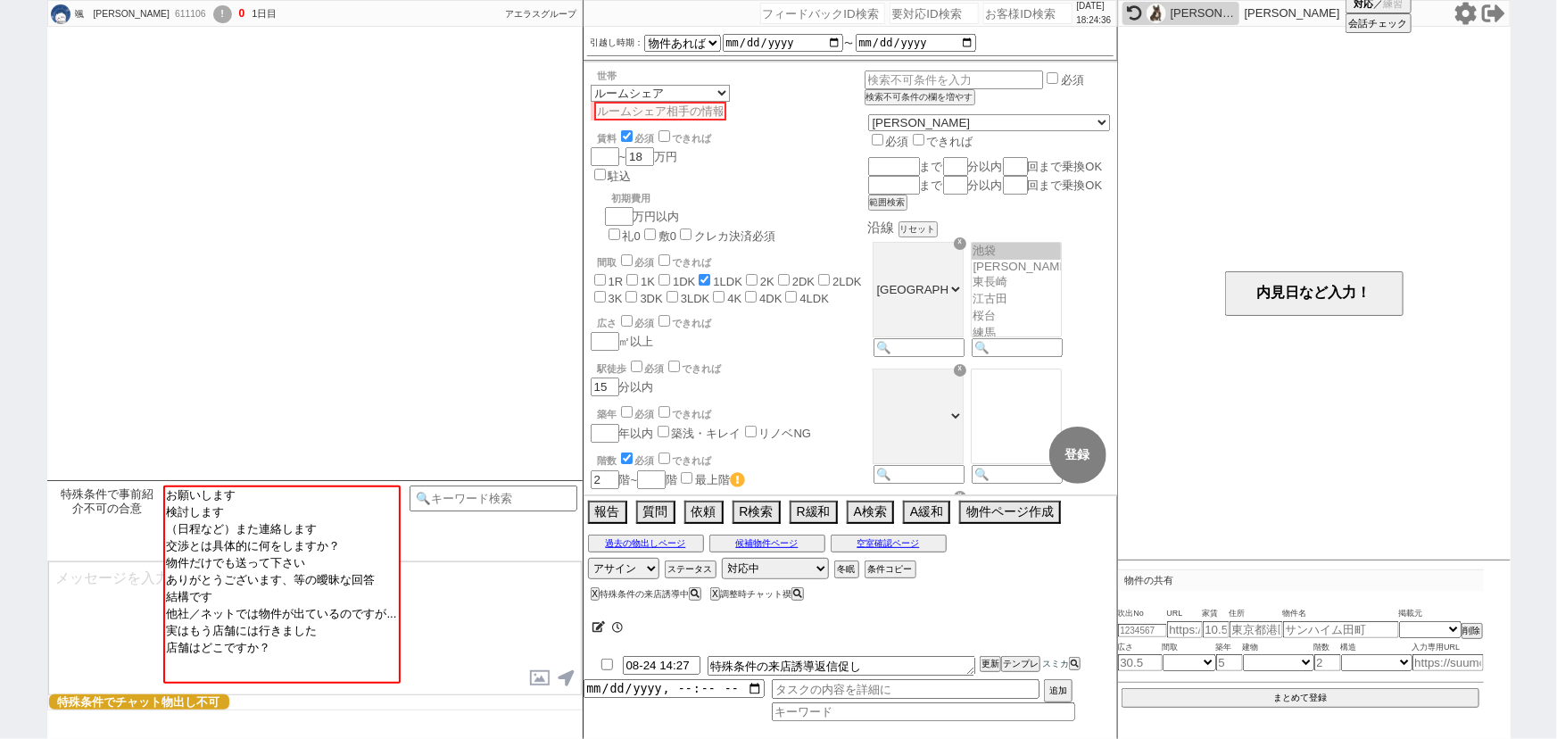
scroll to position [2003, 0]
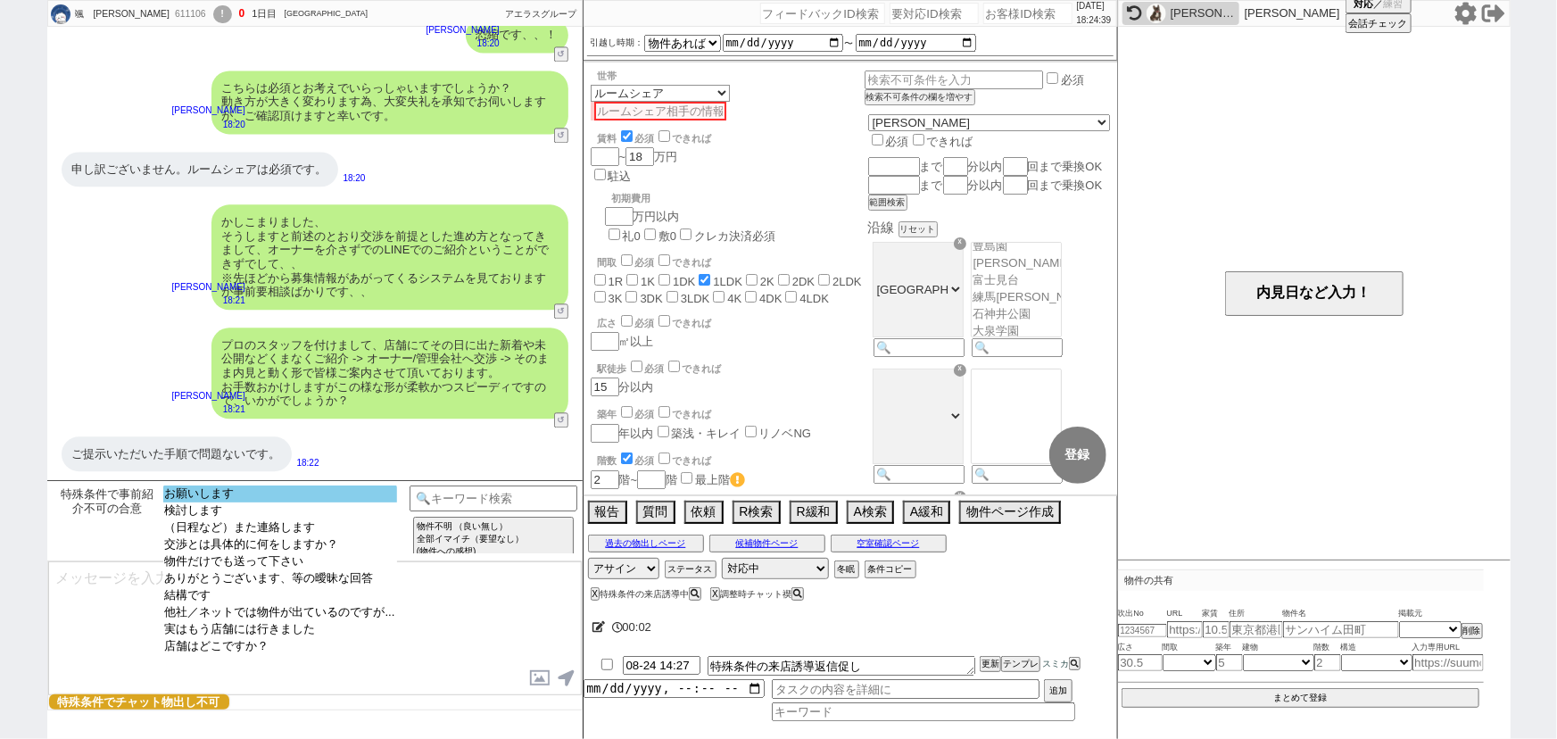
select select "お願いします"
click at [308, 502] on option "お願いします" at bounding box center [280, 510] width 234 height 17
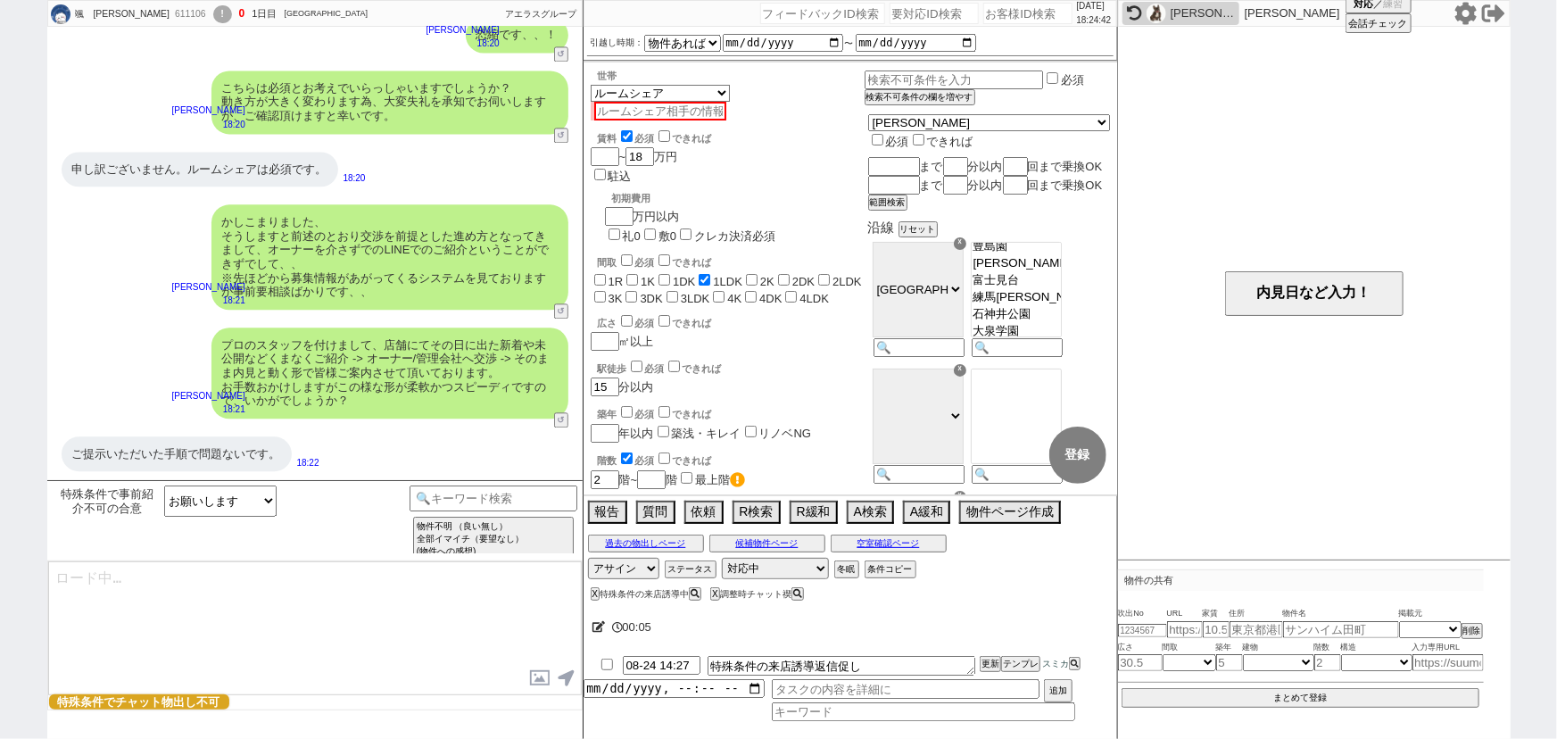
type textarea "お手数おかけします、！それではご案内に向けて色々と動いてまいりますね。"
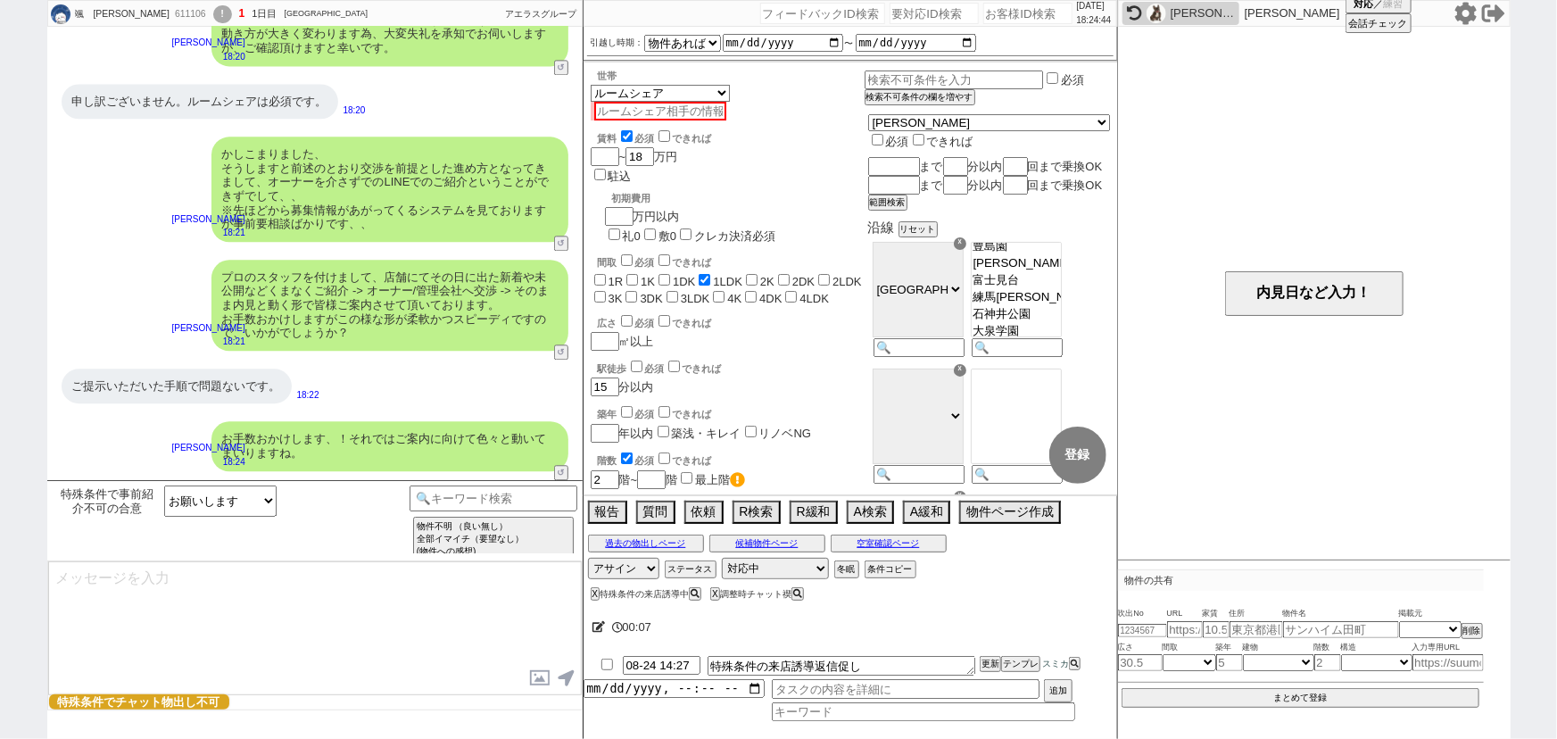
select select "535"
type textarea "ただ先立ちましてスケジュールについてもご確認させてください！ ご相談・内見にいらしていただいた際物件を押さえられました場合、だいたい〜1ヶ月程度(要相談)で賃…"
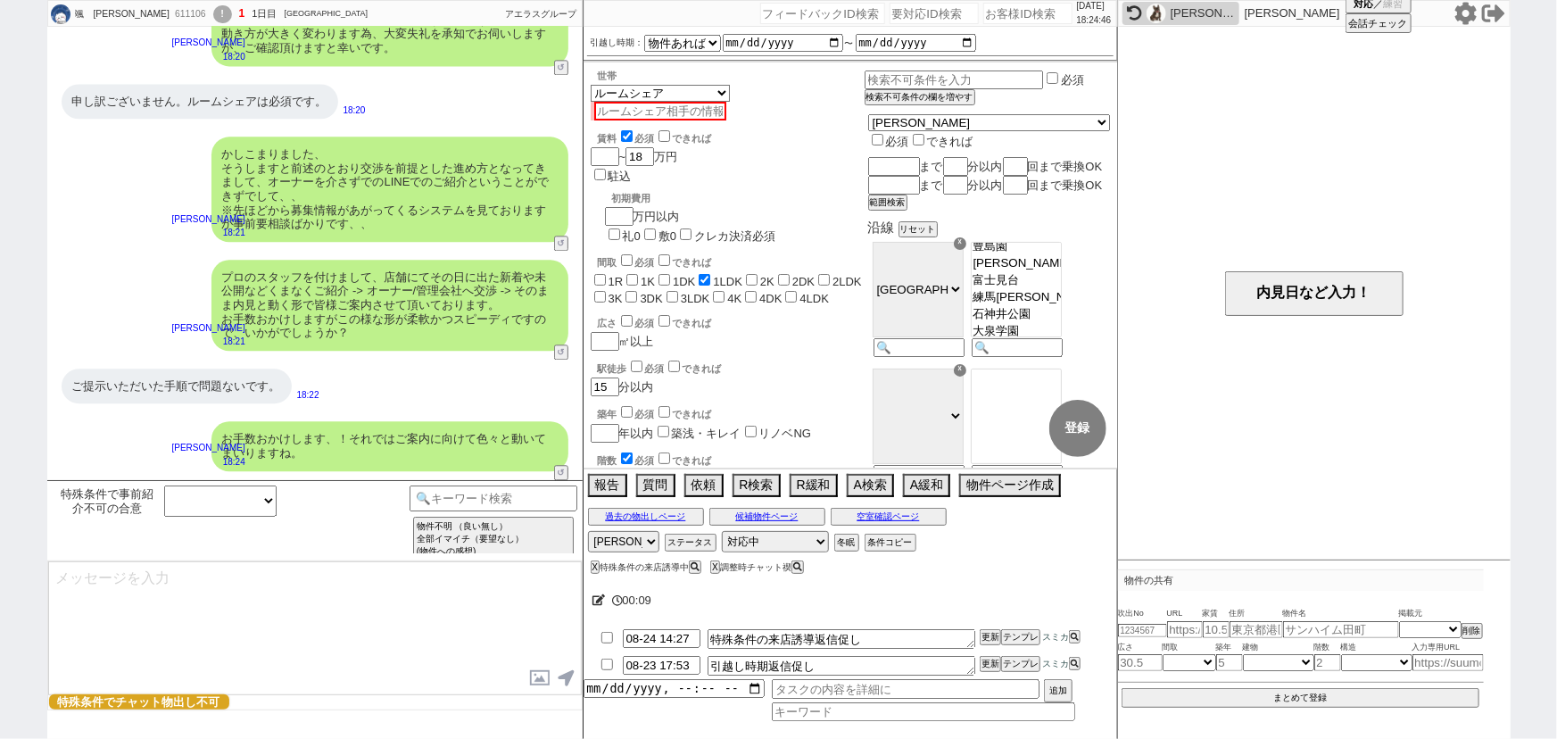
scroll to position [2193, 0]
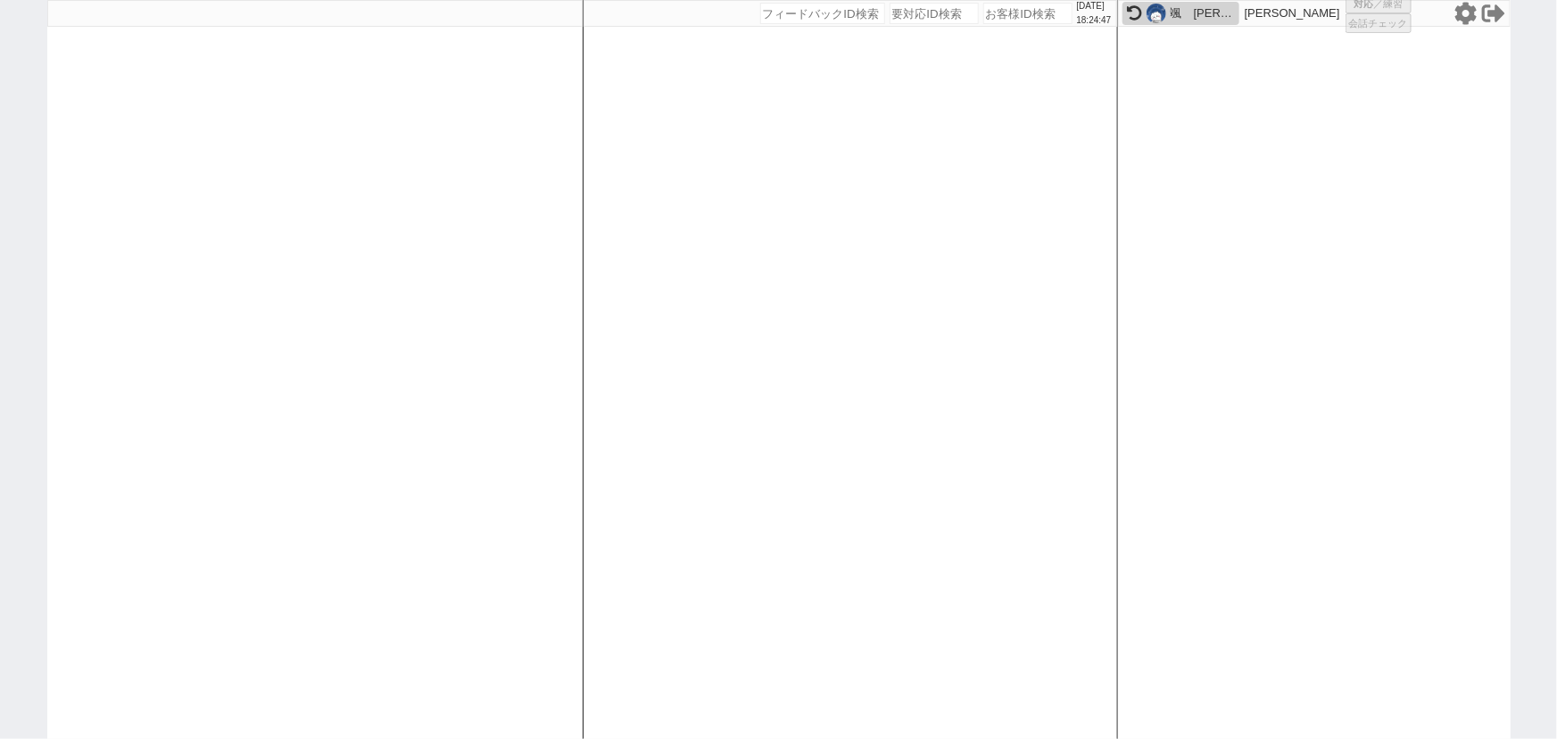
select select
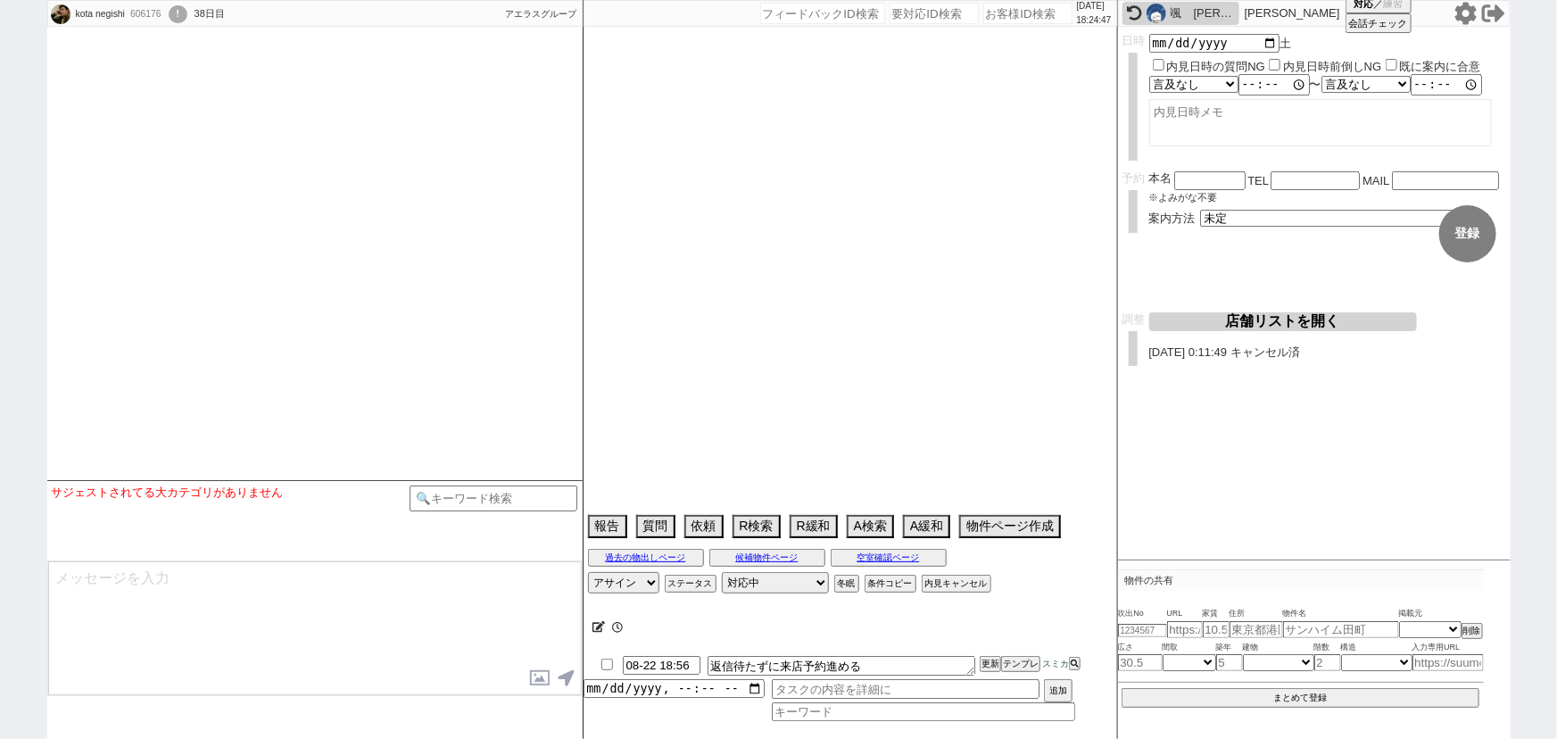
type textarea "指名買い"
select select
select select "15"
select select "1"
select select "52"
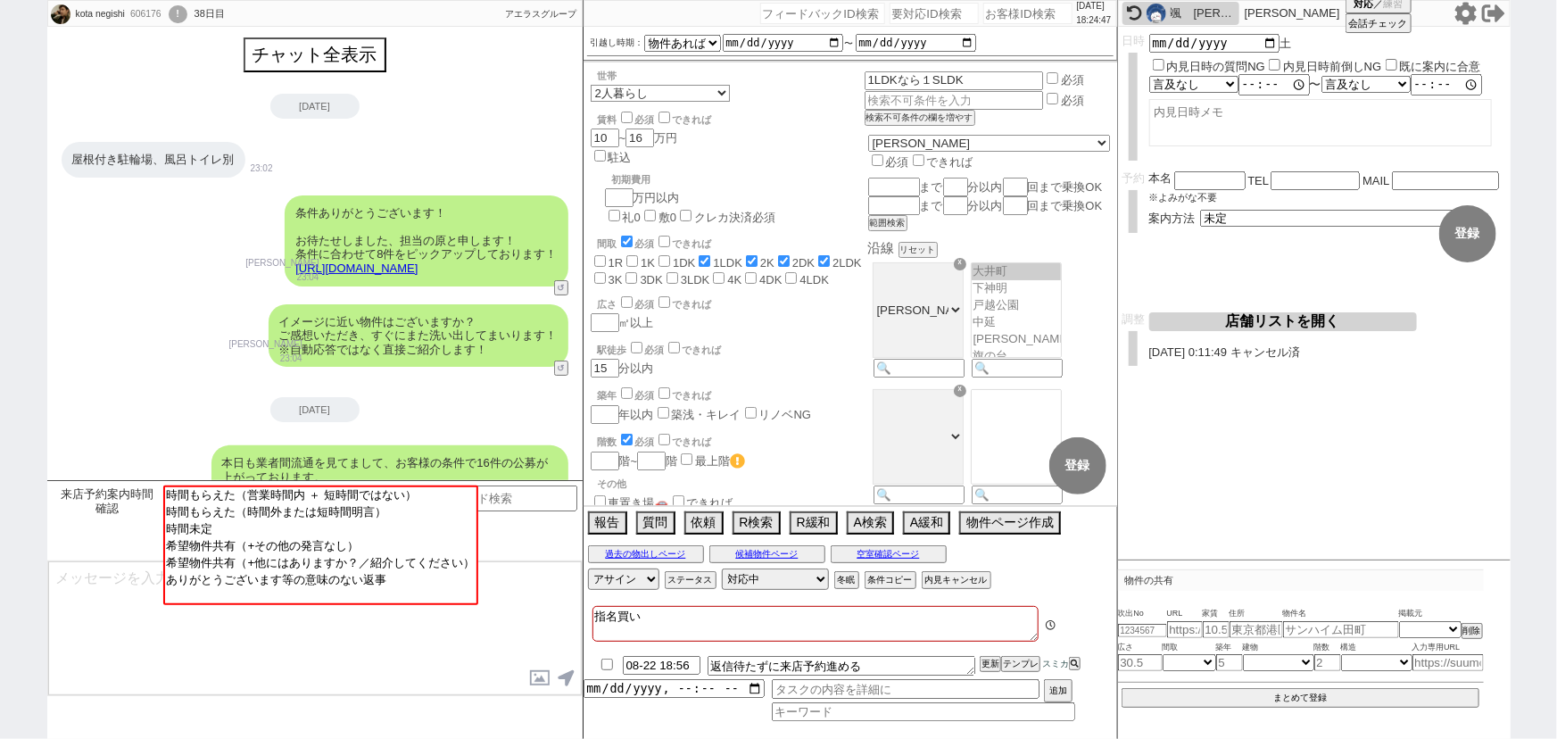
scroll to position [4611, 0]
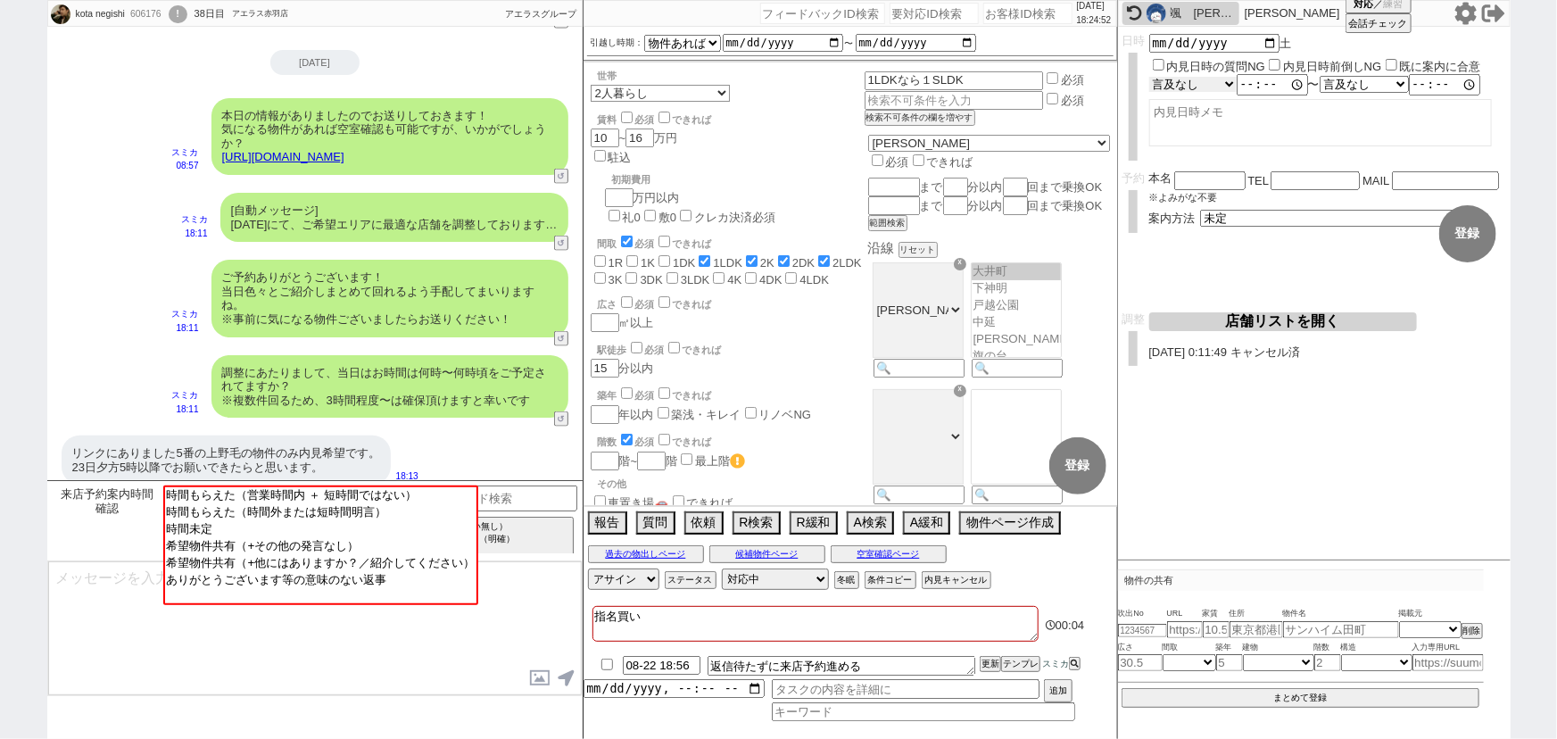
click at [1210, 85] on select "言及なし 時間明確 午前 午後 お昼 夕方・夜 終日いつでも その他" at bounding box center [1193, 84] width 87 height 15
select select "1"
click at [1150, 76] on select "言及なし 時間明確 午前 午後 お昼 夕方・夜 終日いつでも その他" at bounding box center [1194, 84] width 89 height 17
click at [344, 150] on link "https://tools.sumika.live/pages/nizi3jv" at bounding box center [283, 156] width 122 height 13
click at [170, 451] on div "リンクにありました5番の上野毛の物件のみ内見希望です。 23日夕方5時以降でお願いできたらと思います。" at bounding box center [226, 460] width 329 height 49
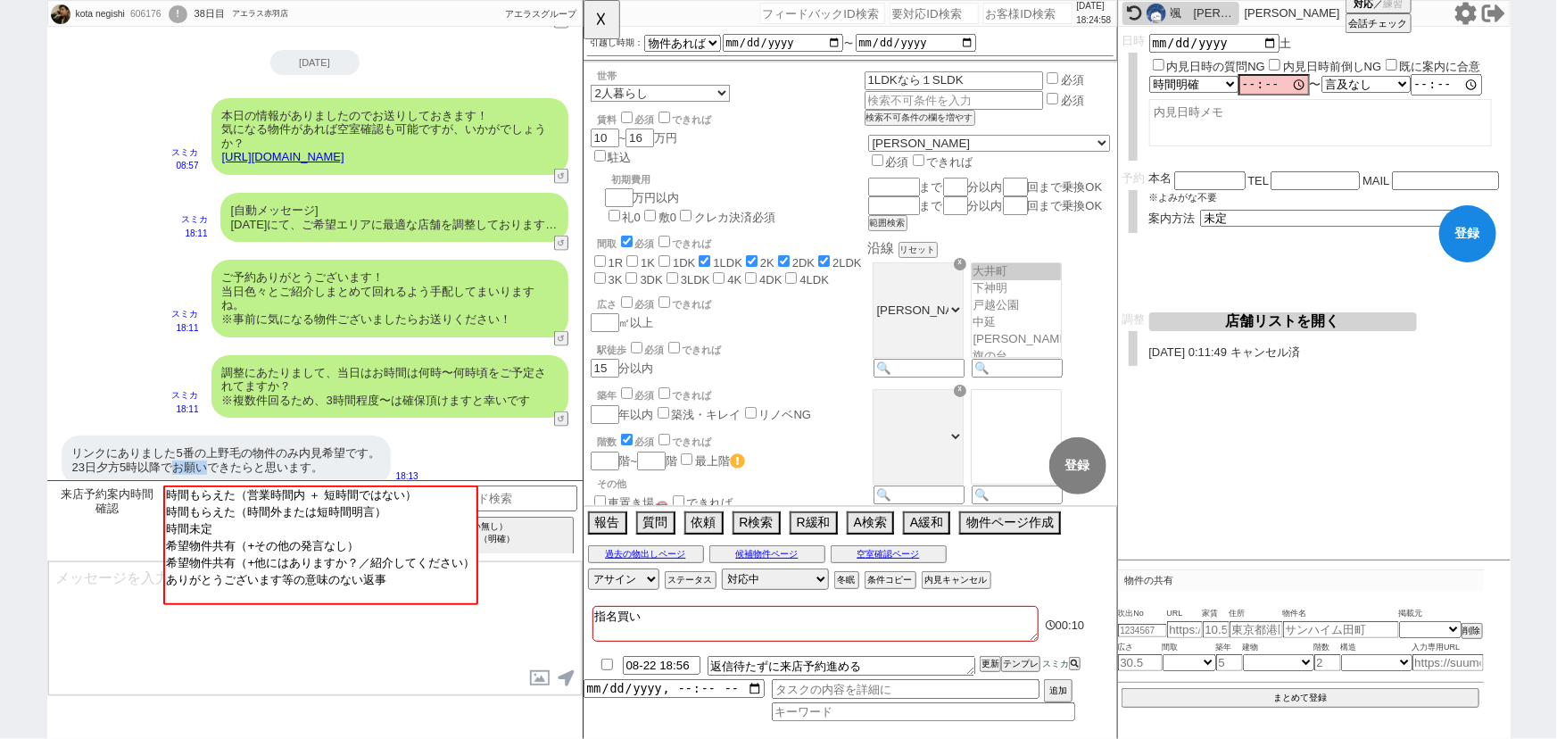
click at [170, 451] on div "リンクにありました5番の上野毛の物件のみ内見希望です。 23日夕方5時以降でお願いできたらと思います。" at bounding box center [226, 460] width 329 height 49
click at [596, 16] on button "☓" at bounding box center [600, 18] width 33 height 36
click at [556, 502] on input at bounding box center [494, 497] width 169 height 22
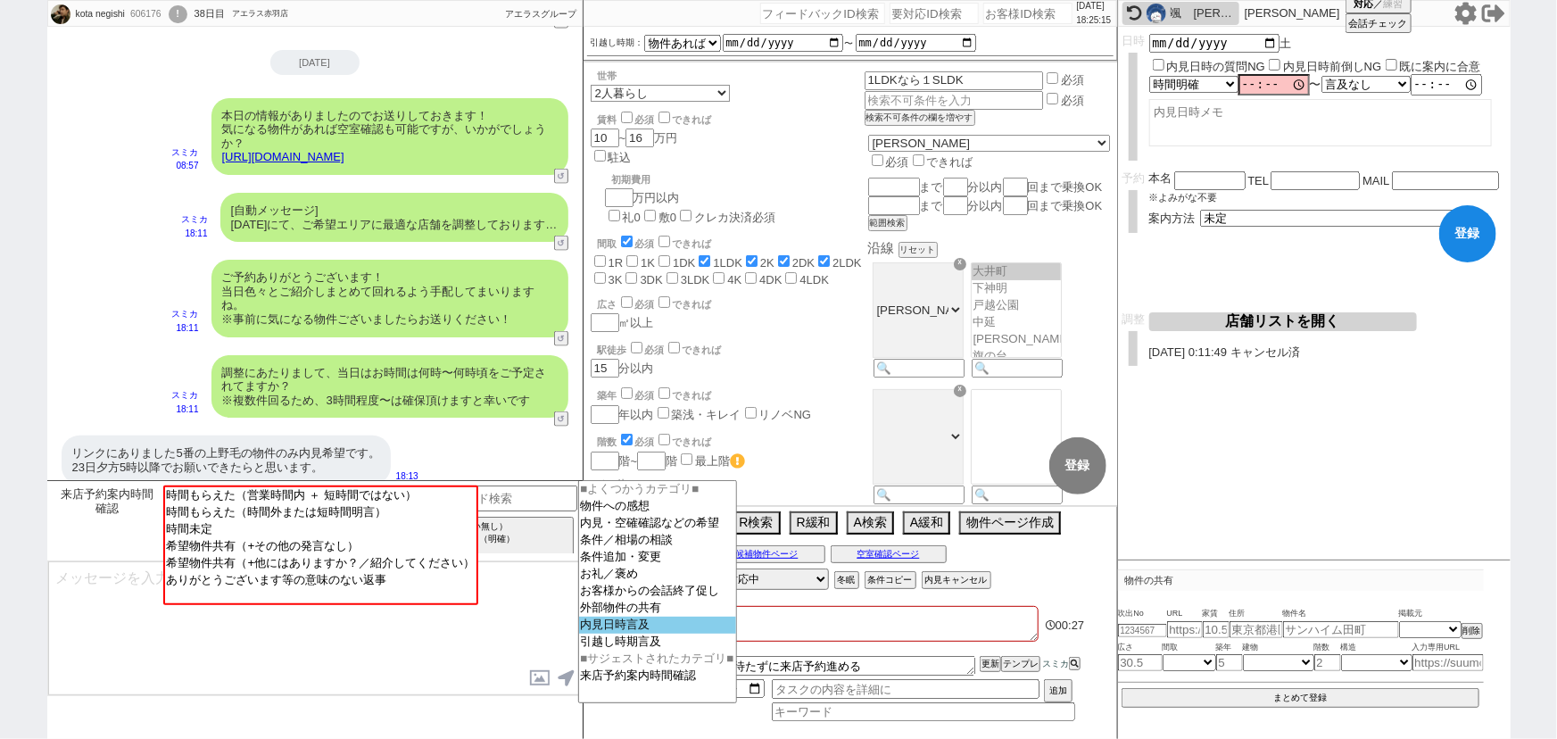
click at [604, 634] on option "内見日時言及" at bounding box center [657, 642] width 157 height 17
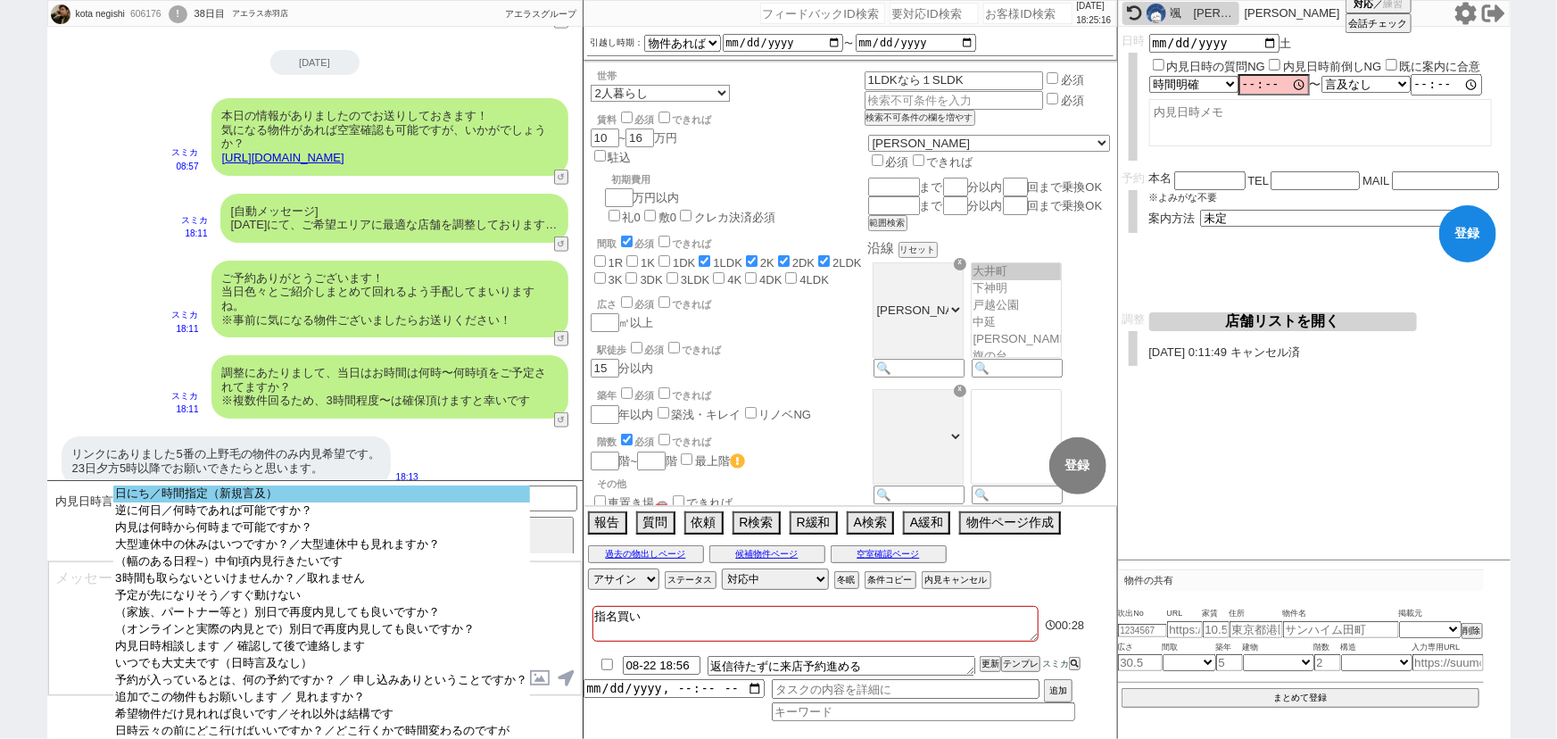
click at [300, 502] on option "日にち／時間指定（新規言及）" at bounding box center [321, 510] width 416 height 17
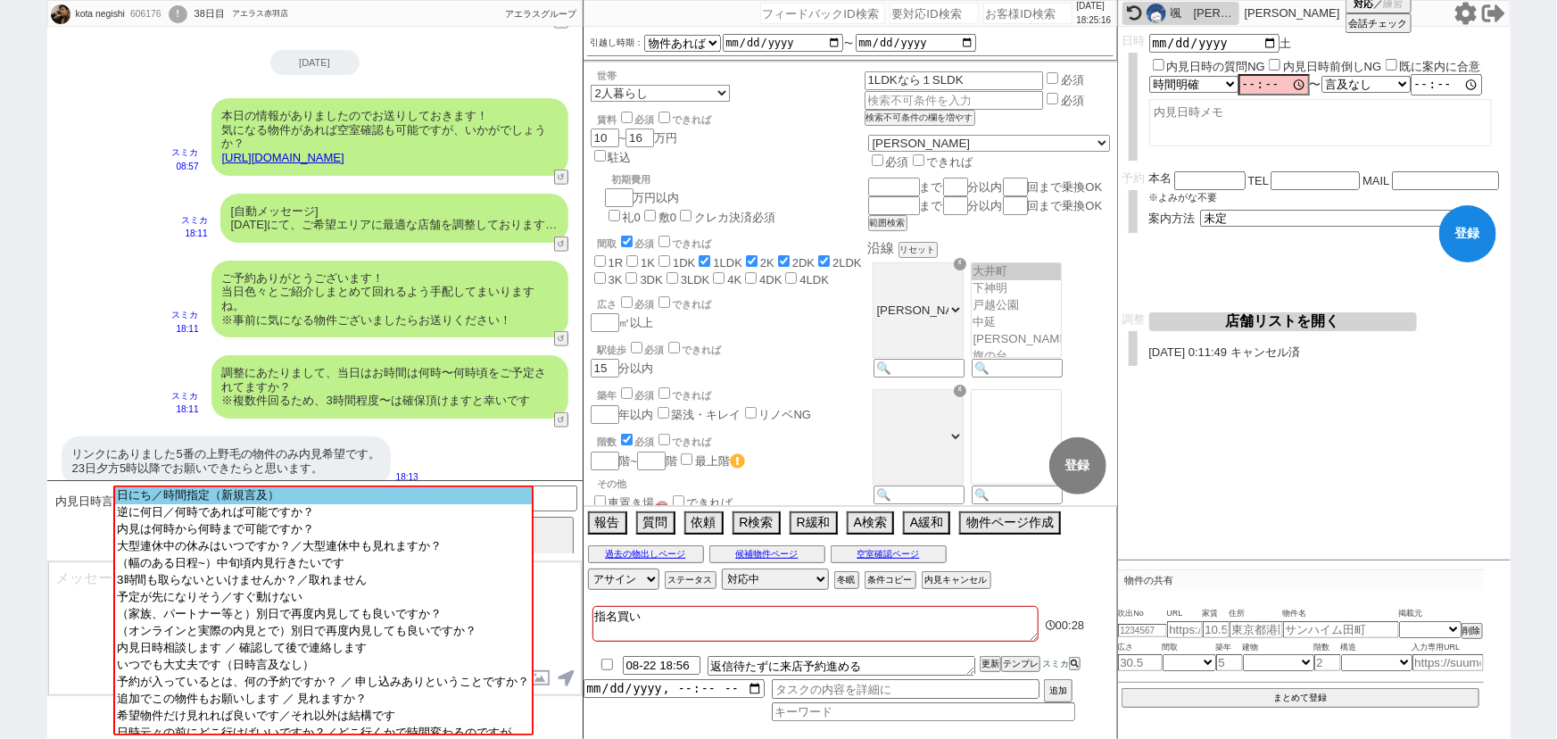
scroll to position [3900, 0]
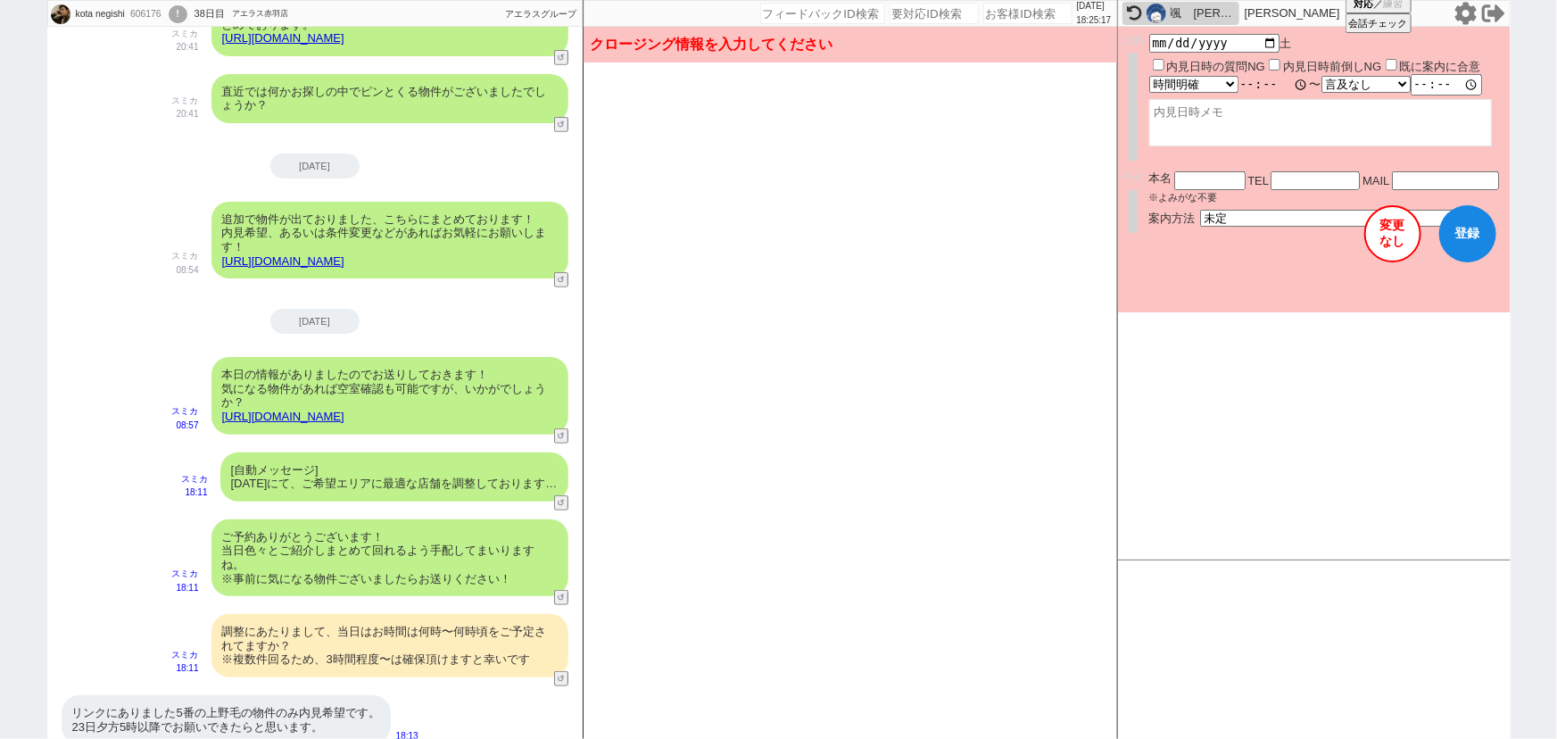
click at [1249, 86] on input "time" at bounding box center [1274, 85] width 71 height 18
type input "17:00:00"
click at [1208, 116] on textarea at bounding box center [1321, 122] width 343 height 47
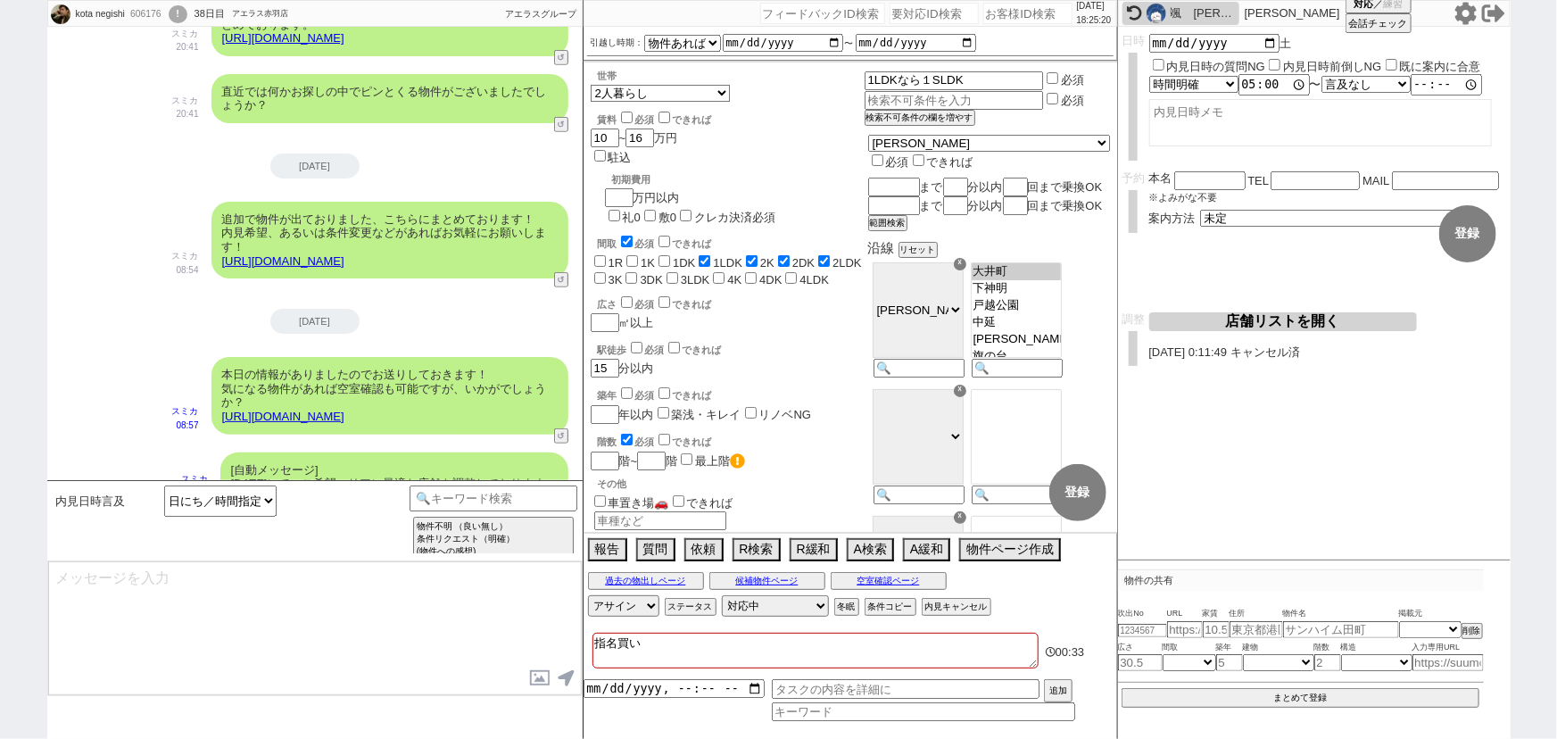
scroll to position [4159, 0]
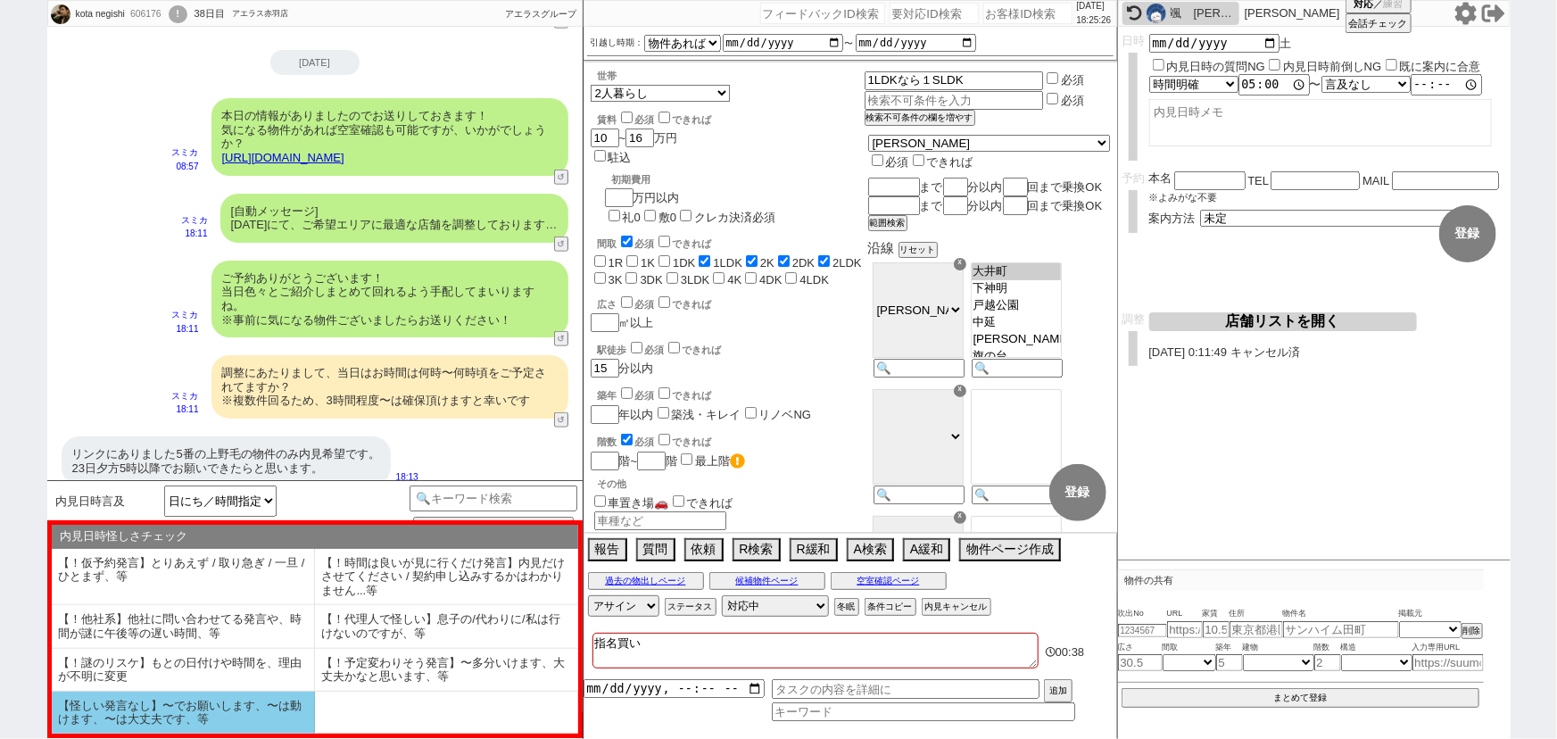
click at [205, 713] on li "【怪しい発言なし】〜でお願いします、〜は動けます、〜は大丈夫です、等" at bounding box center [183, 713] width 263 height 42
select select "【怪しい発言なし】〜でお願いします、〜は動けます、〜は大丈夫です、等"
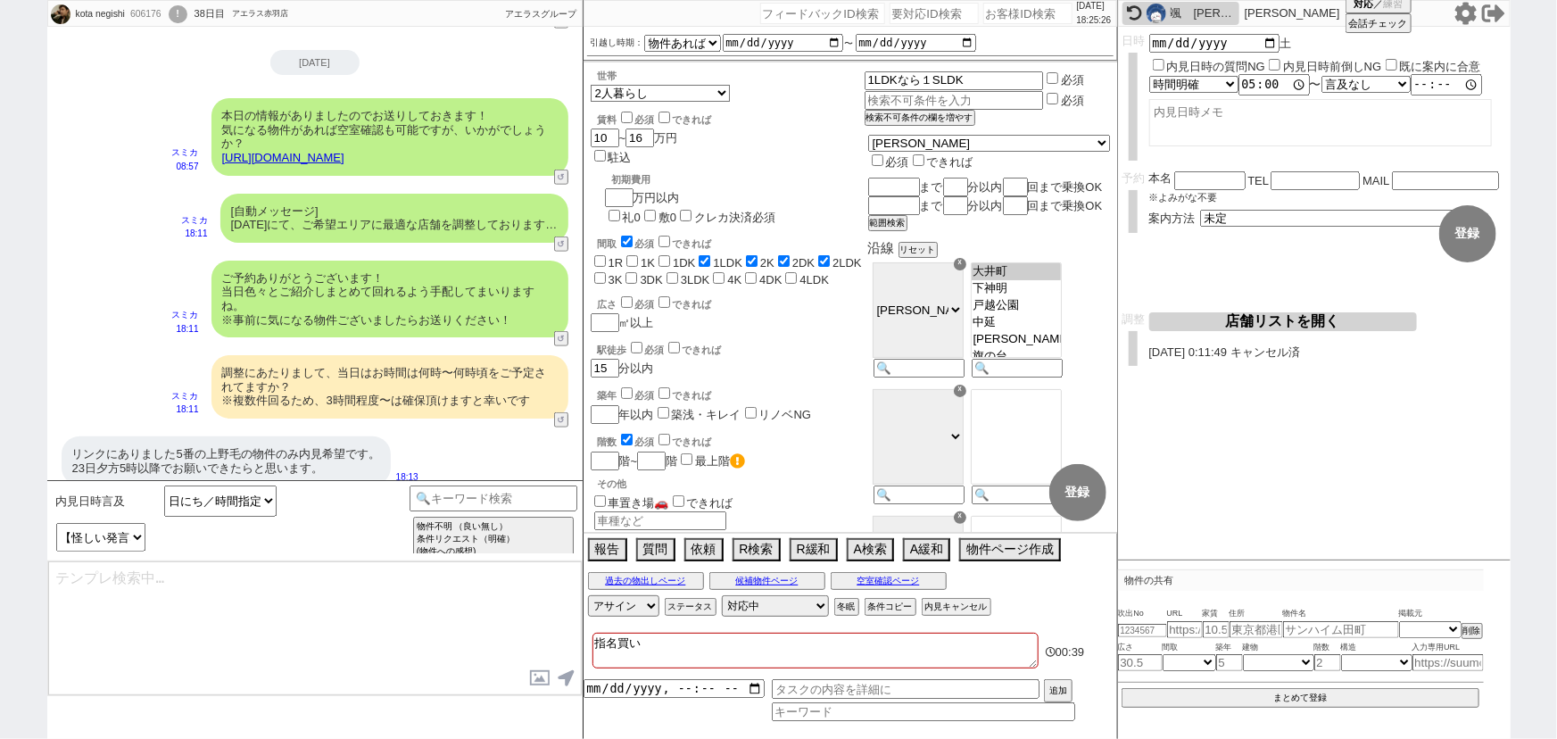
type textarea "ありがとうございます！ 頂いたお時間ですとこちら物件の管理会社様の時間外扱いのようですので、調整できるか微妙なところです、！ こちらでも動いてはみますが、別途…"
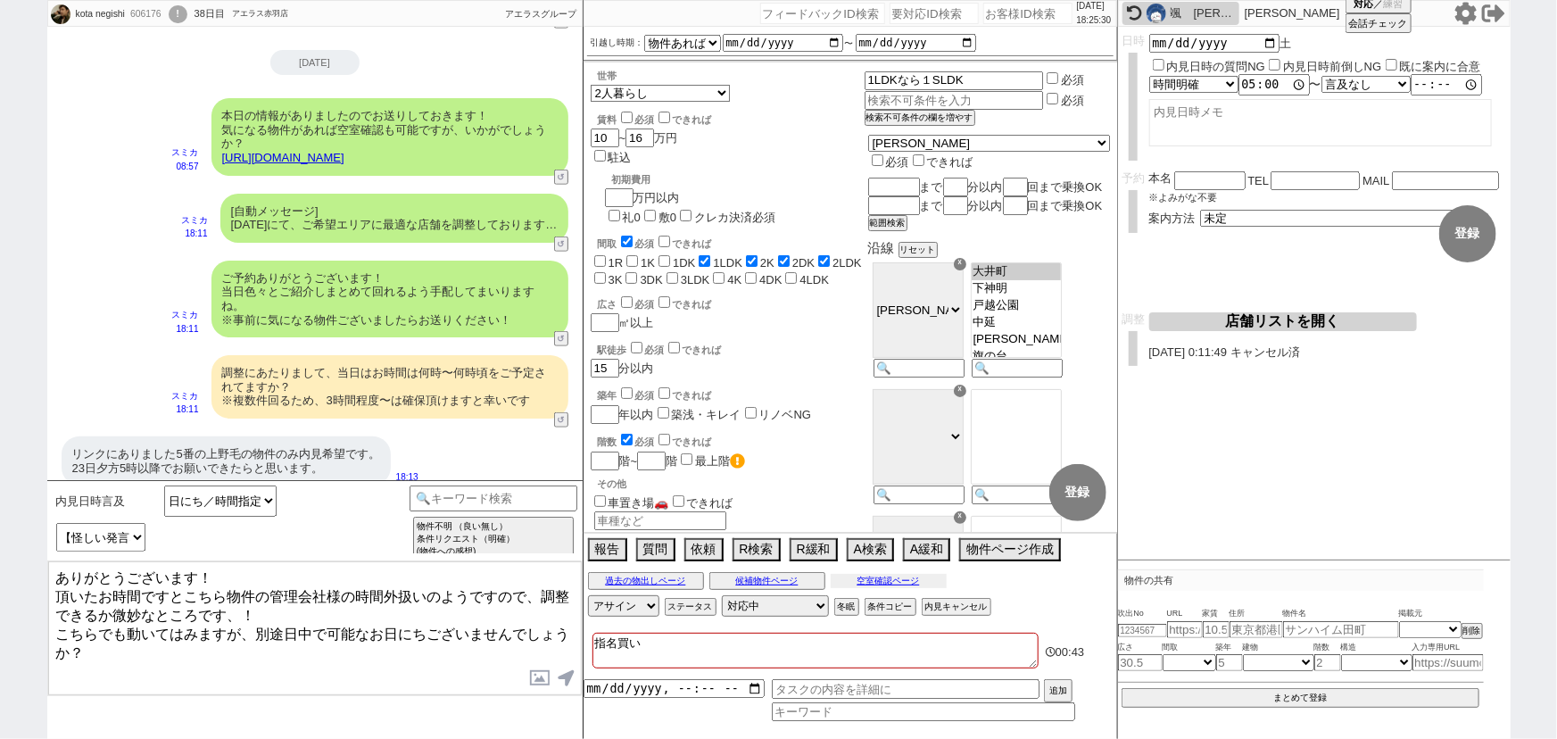
click at [926, 578] on button "空室確認ページ" at bounding box center [889, 581] width 116 height 14
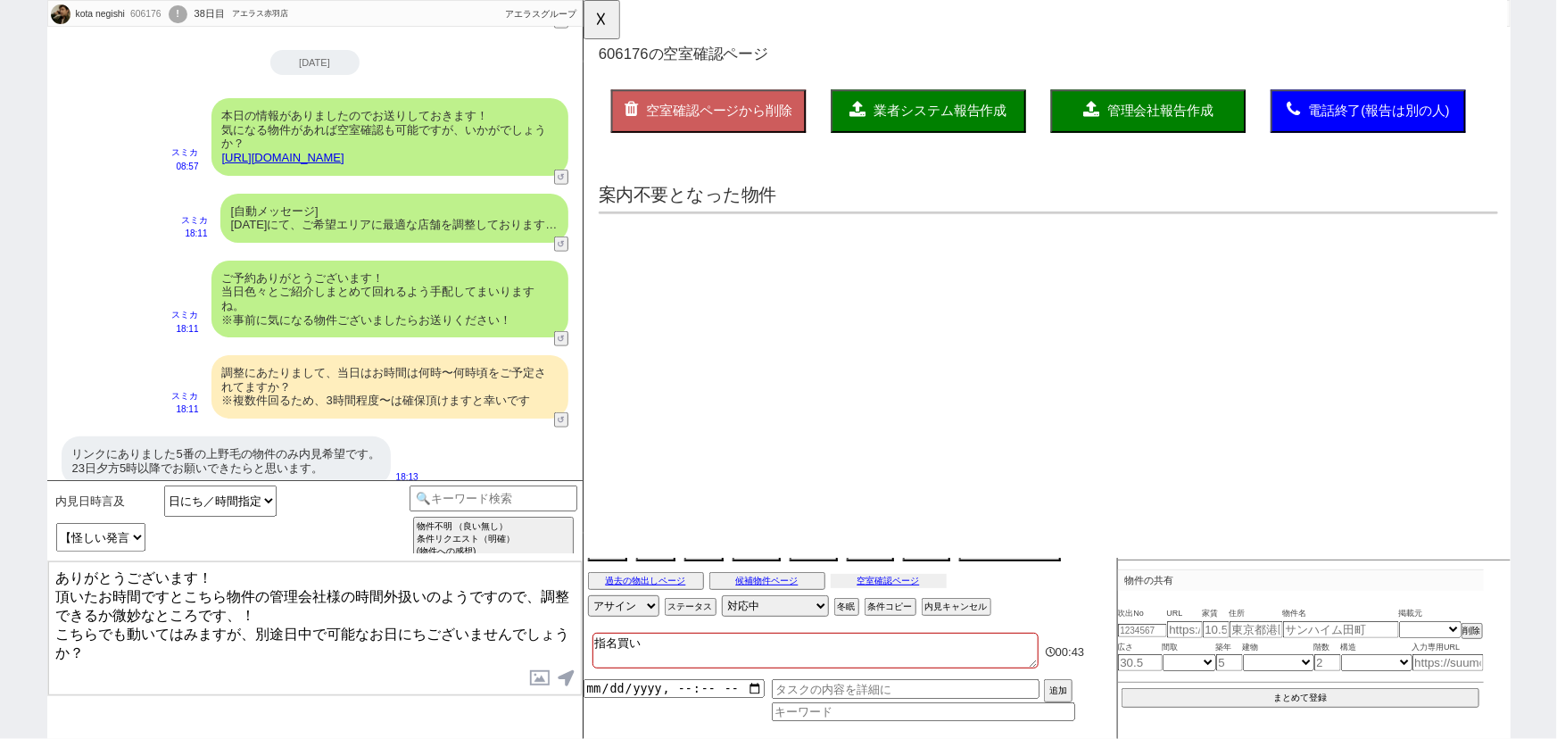
scroll to position [0, 0]
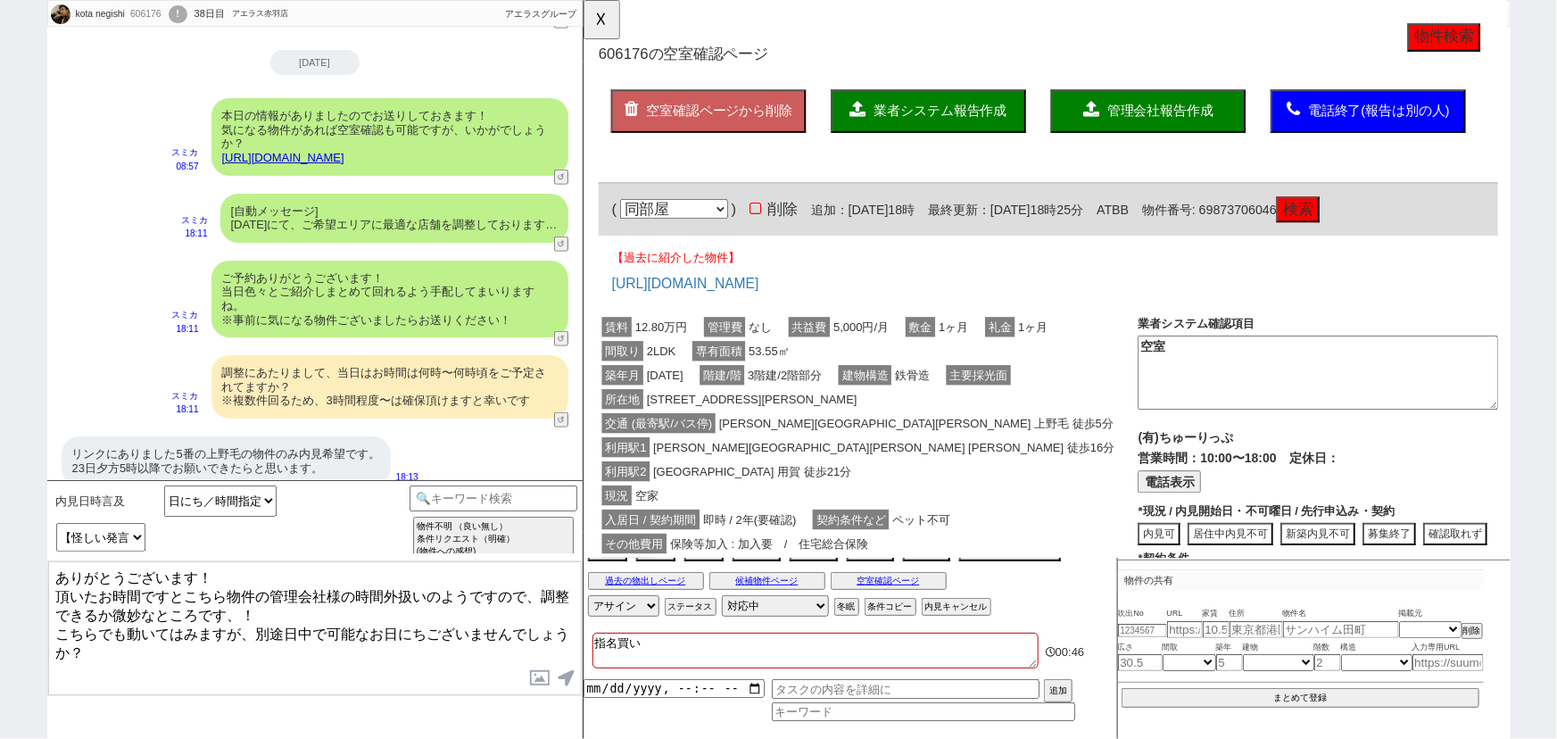
click at [307, 643] on textarea "ありがとうございます！ 頂いたお時間ですとこちら物件の管理会社様の時間外扱いのようですので、調整できるか微妙なところです、！ こちらでも動いてはみますが、別途…" at bounding box center [315, 628] width 534 height 134
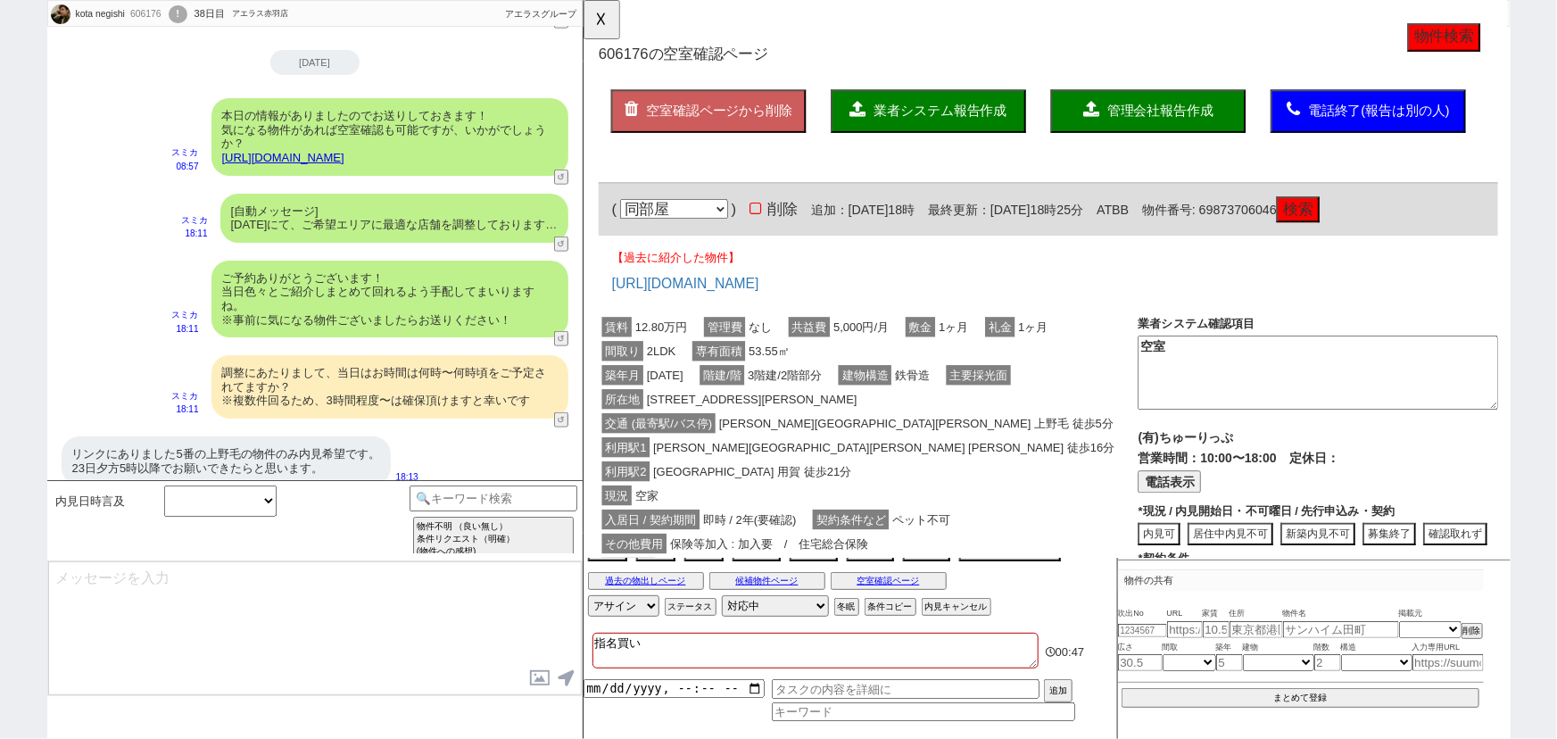
scroll to position [3970, 0]
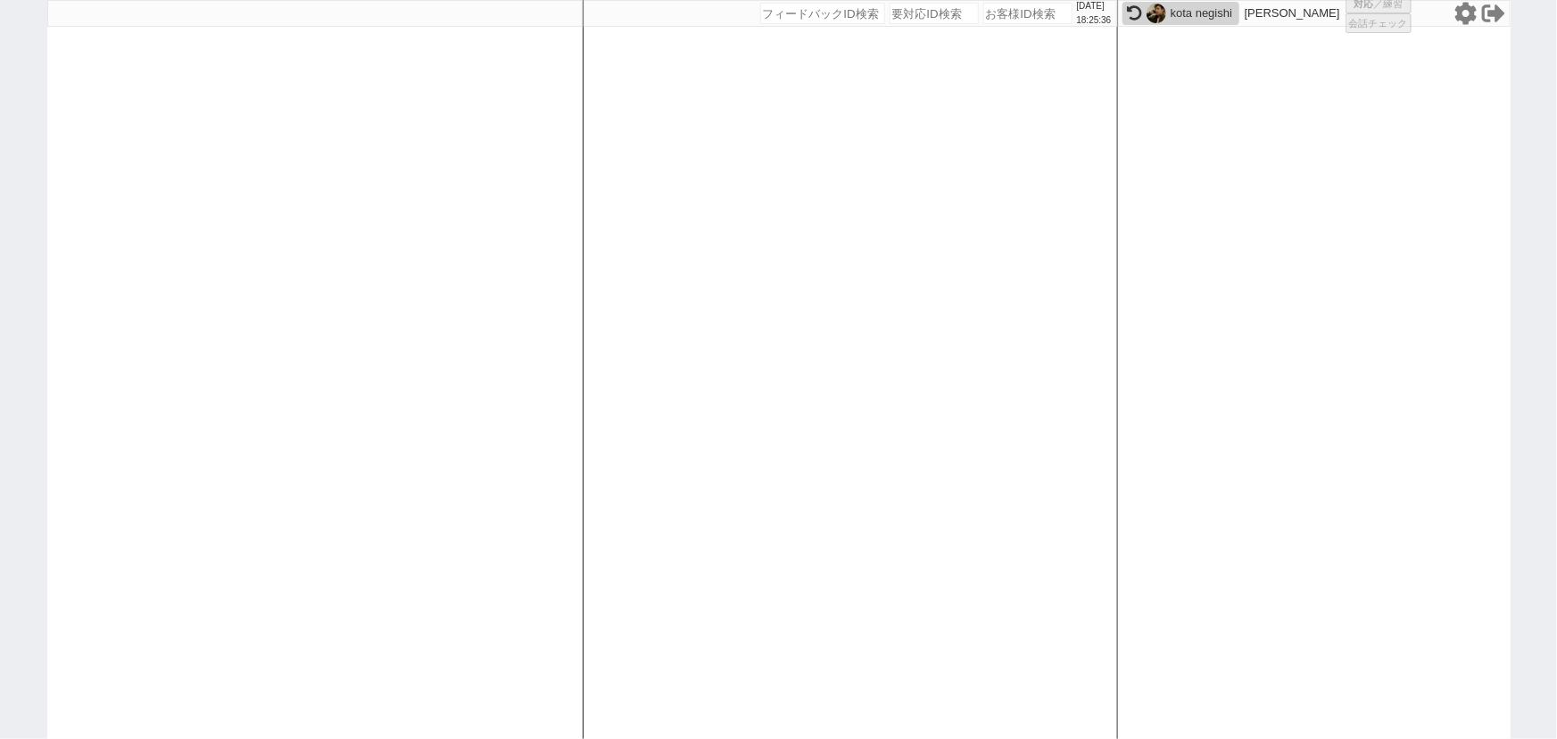
select select
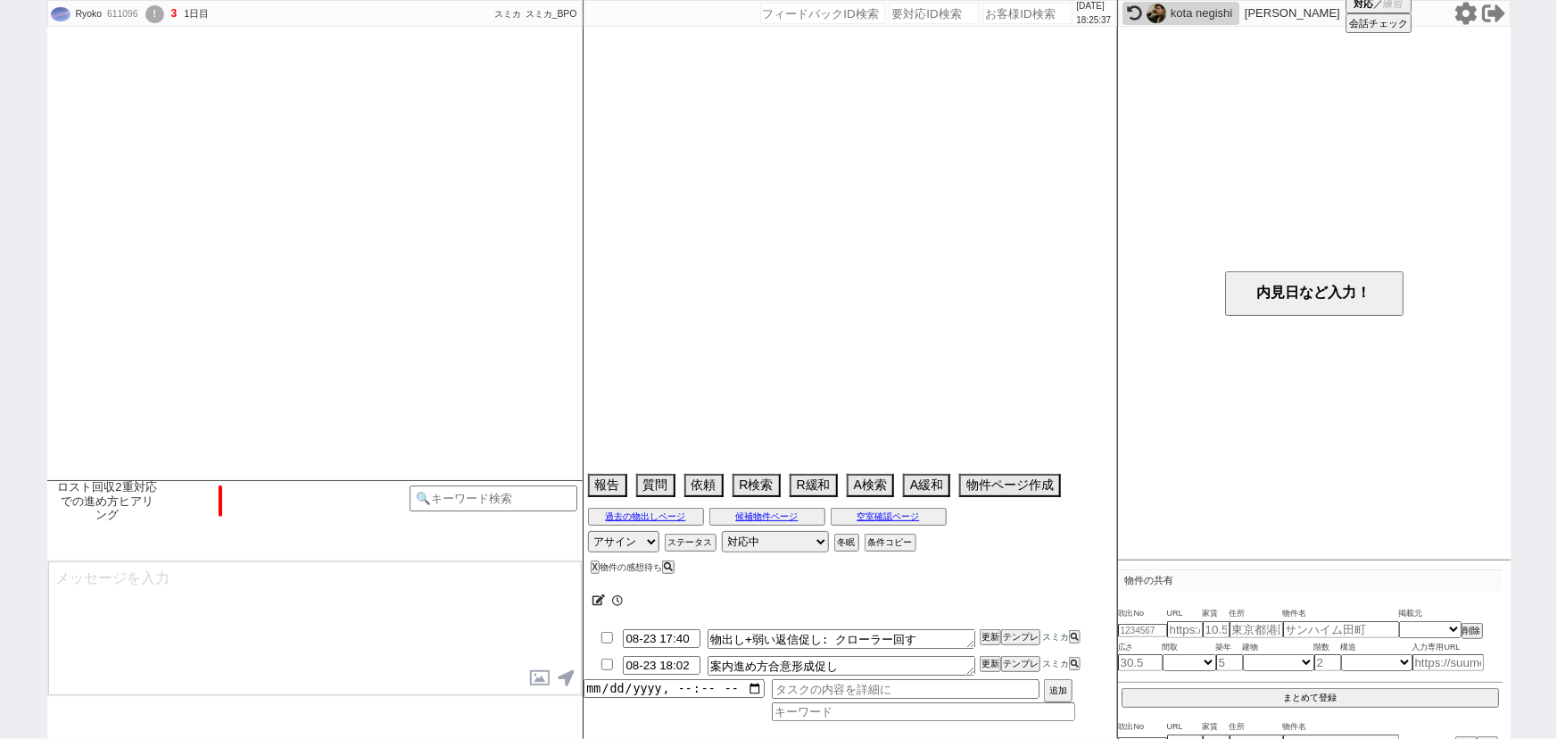
type textarea "二重対応か問題なければパレ・ホームズ新橋の内見へ進めてください"
select select "2025"
select select "9"
select select "36"
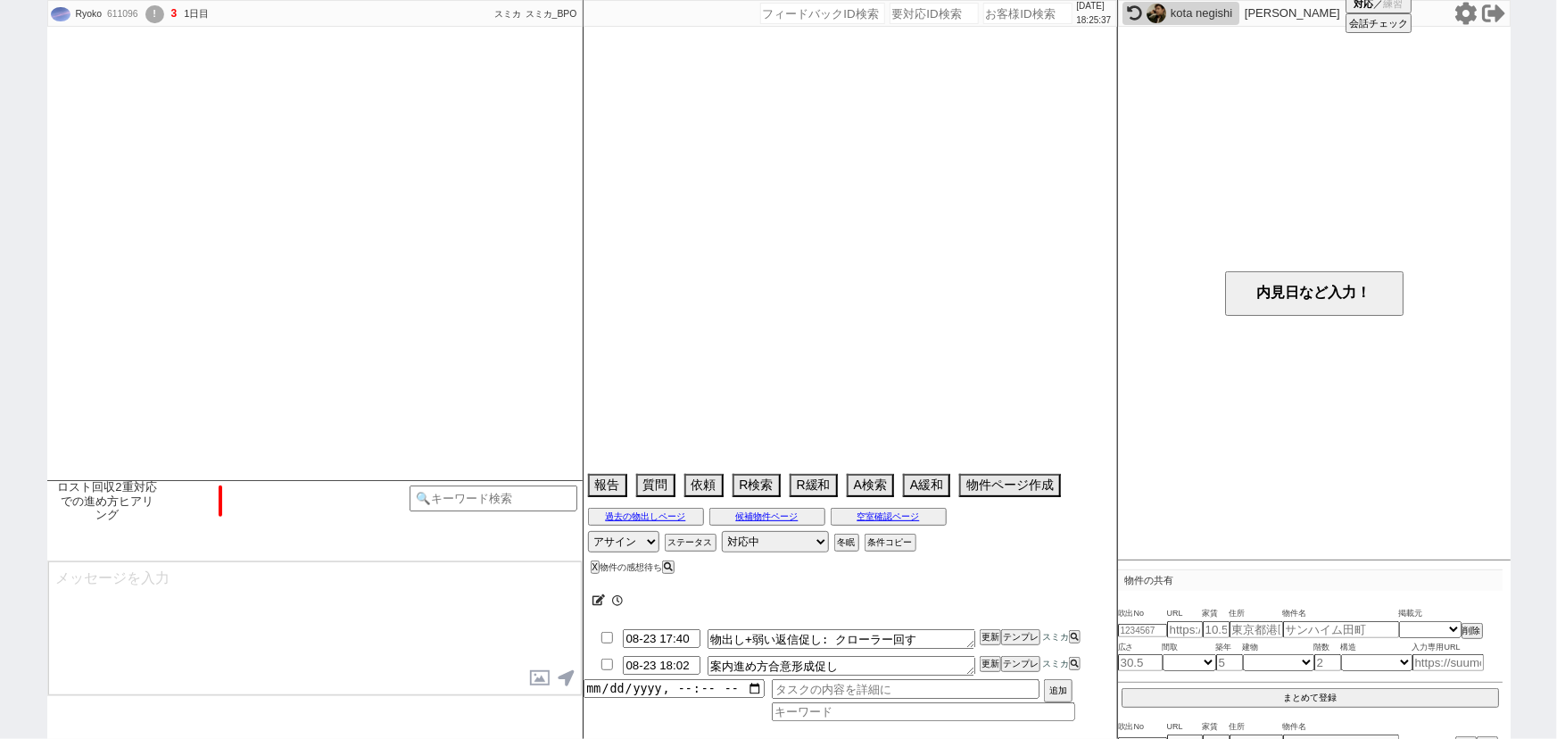
select select "0"
select select "3"
select select "278"
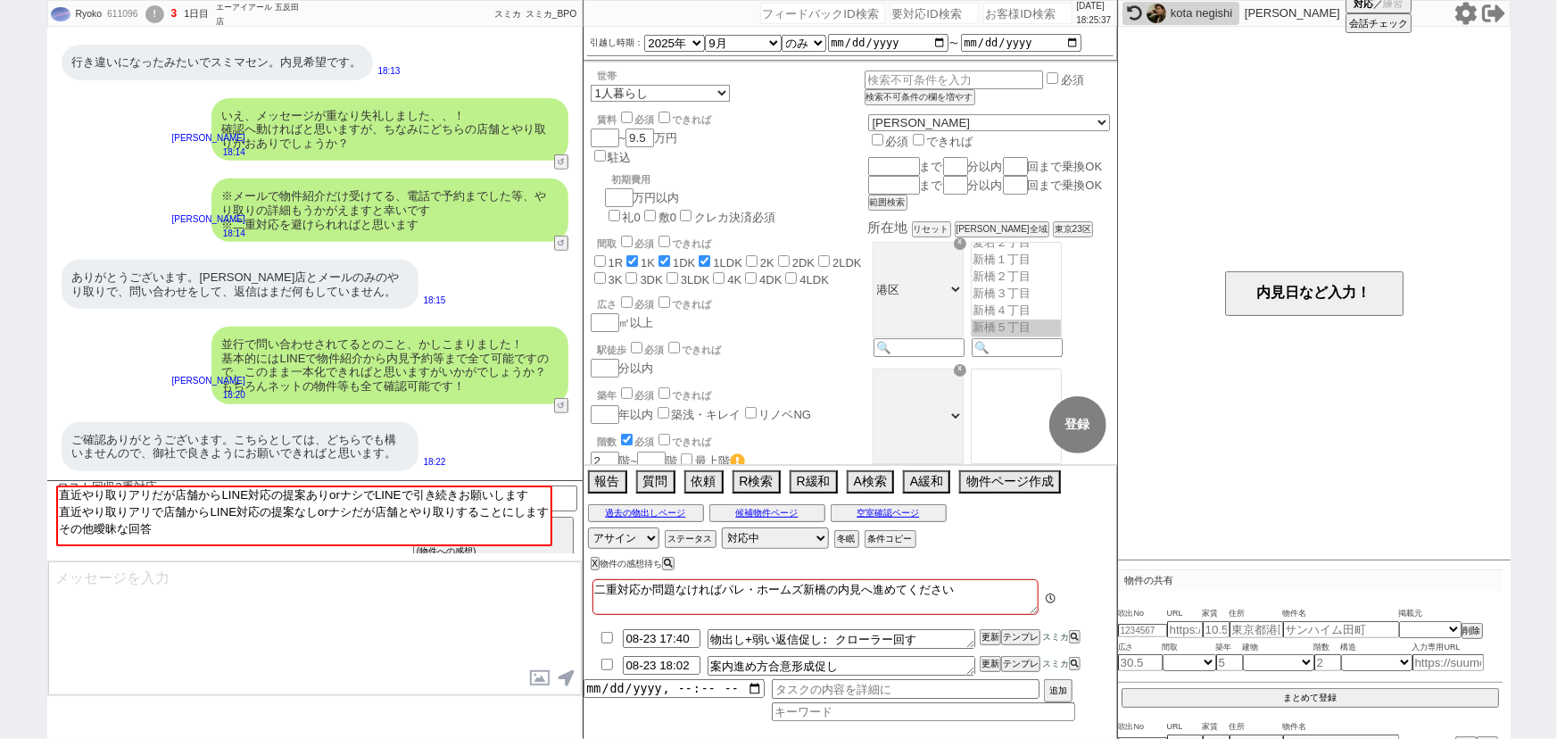
scroll to position [659, 0]
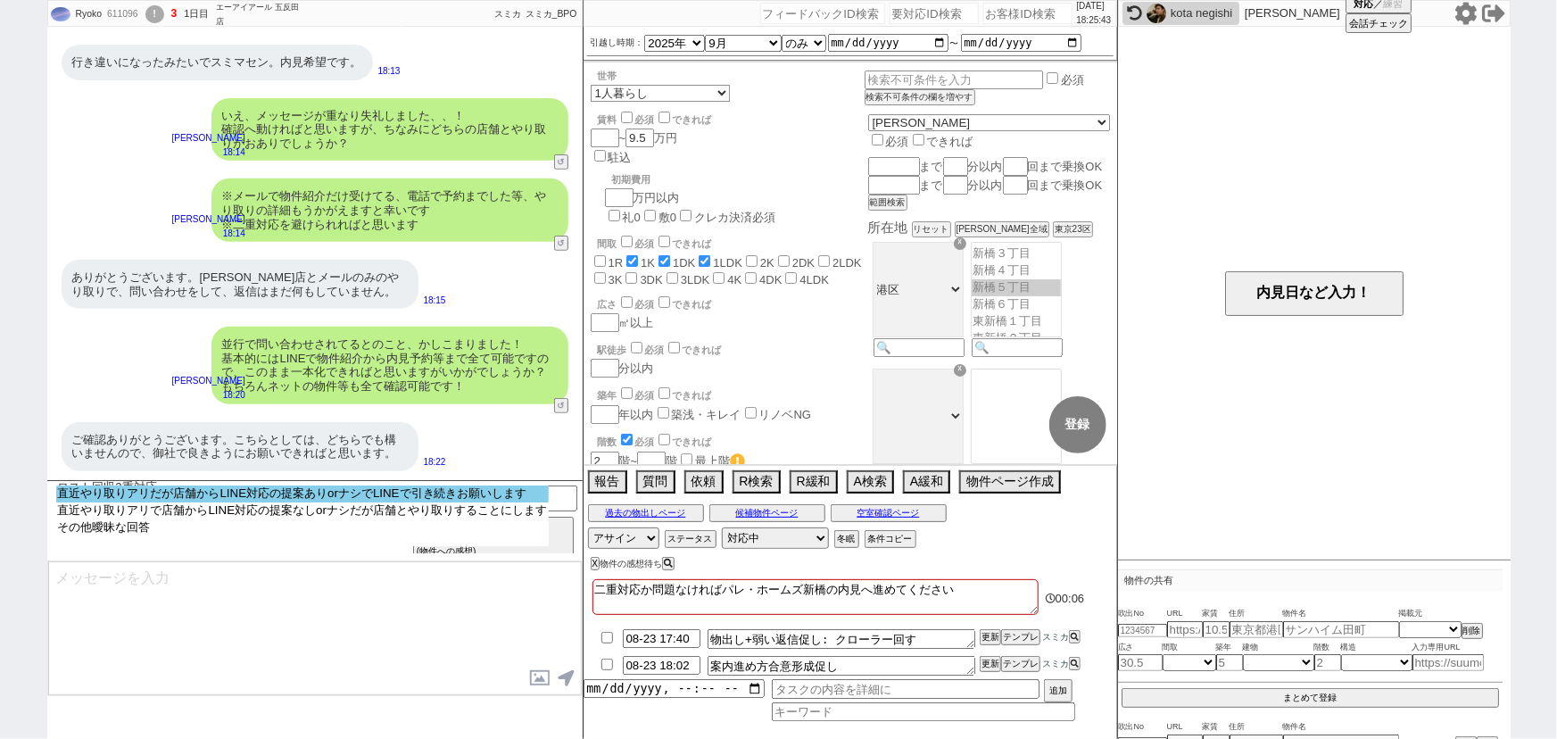
select select "直近やり取りアリだが店舗からLINE対応の提案ありorナシでLINEで引き続きお願いします"
click at [402, 502] on option "直近やり取りアリだが店舗からLINE対応の提案ありorナシでLINEで引き続きお願いします" at bounding box center [302, 510] width 493 height 17
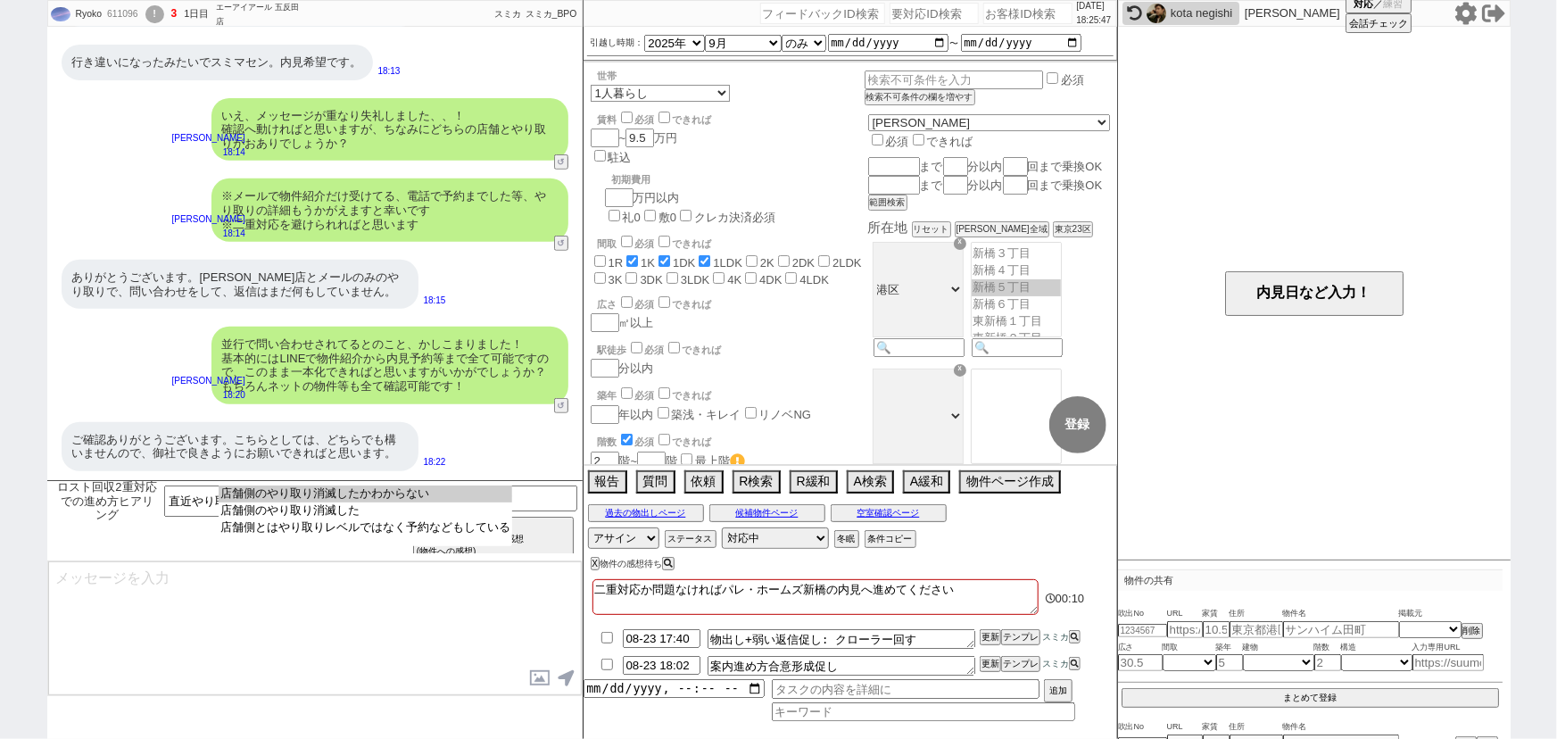
click at [408, 486] on select "店舗側のやり取り消滅したかわからない 店舗側のやり取り消滅した 店舗側とはやり取りレベルではなく予約などもしている" at bounding box center [366, 516] width 294 height 61
select select "店舗側のやり取り消滅したかわからない"
click at [402, 502] on option "店舗側のやり取り消滅したかわからない" at bounding box center [366, 510] width 294 height 17
type textarea "かしこまりました、そうしましたら引き続きLINEでご紹介を続けますね！ また前述の形で2重対応は避ける必要がございますので、そうしましたら店舗の方の対応はスト…"
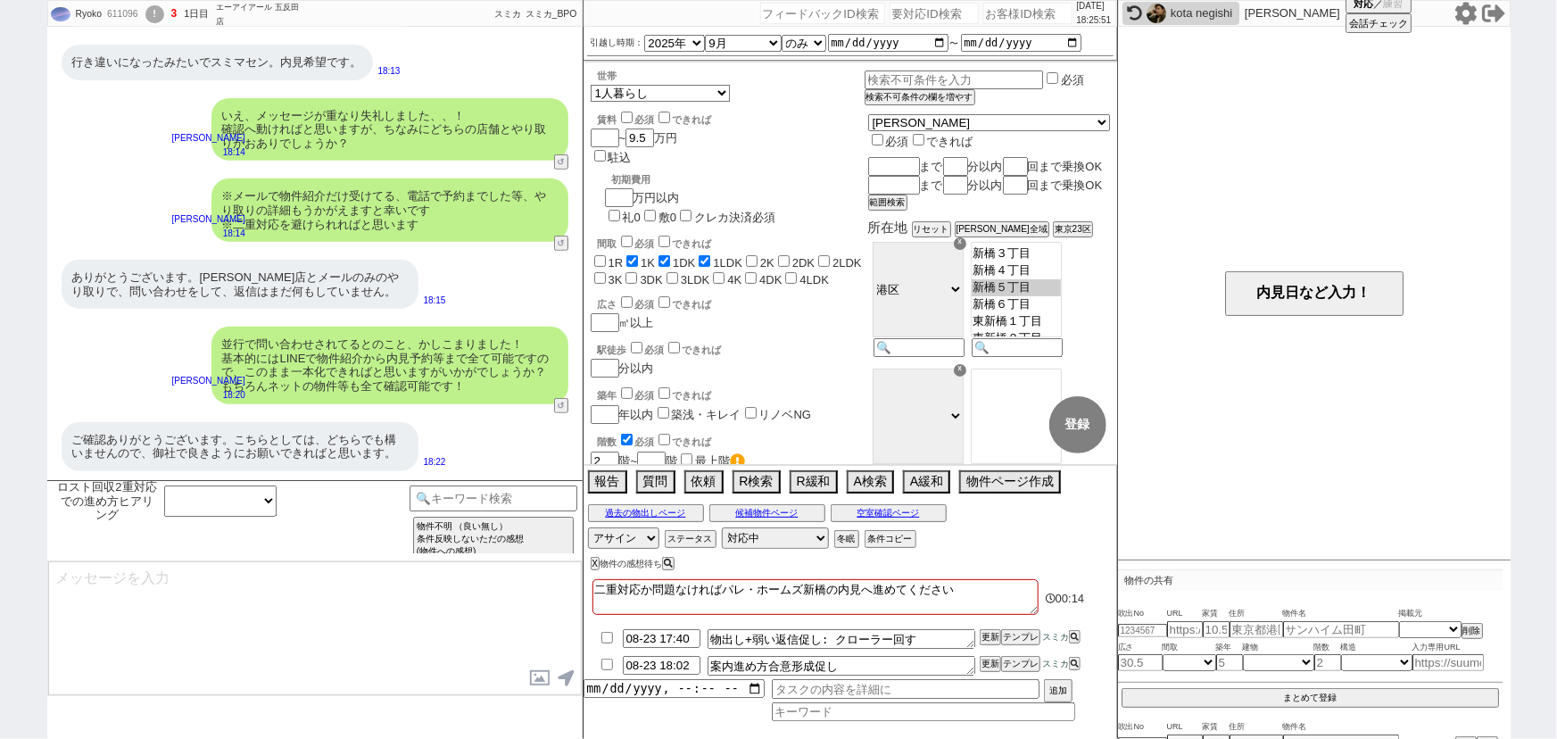
scroll to position [0, 0]
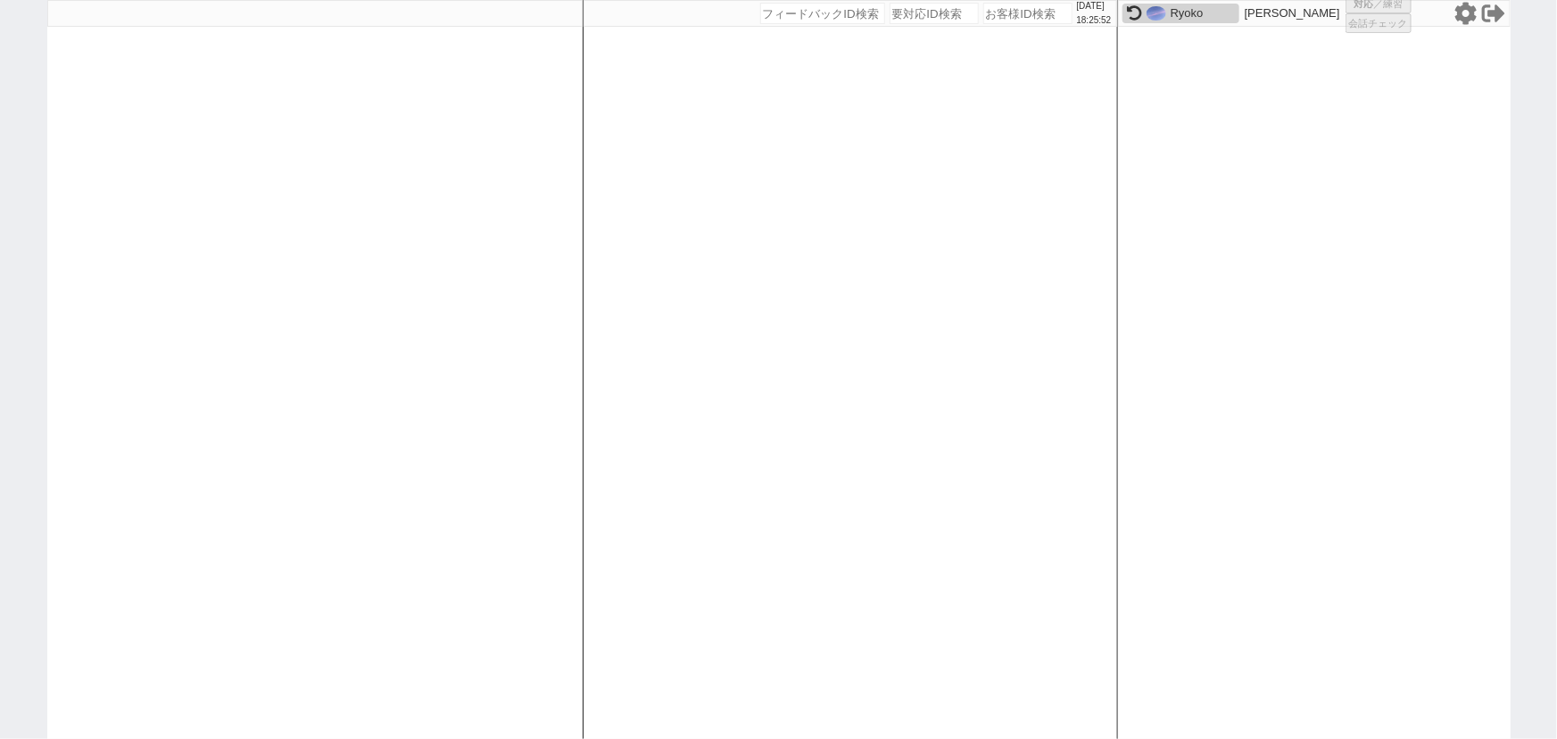
select select "100"
select select "1"
select select "2"
select select "5"
select select
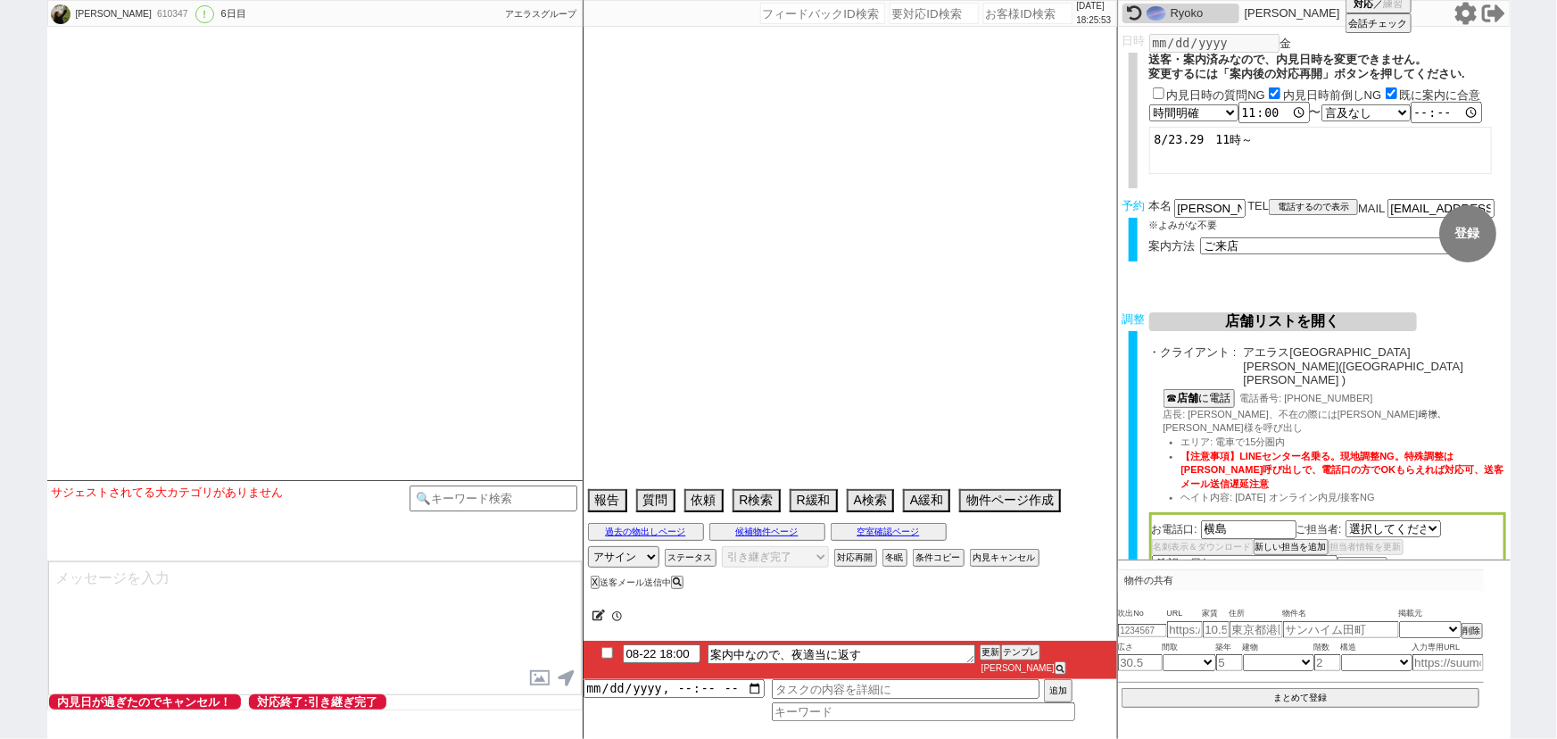
select select "2799"
select select "2025"
select select "10"
select select "37"
select select "1"
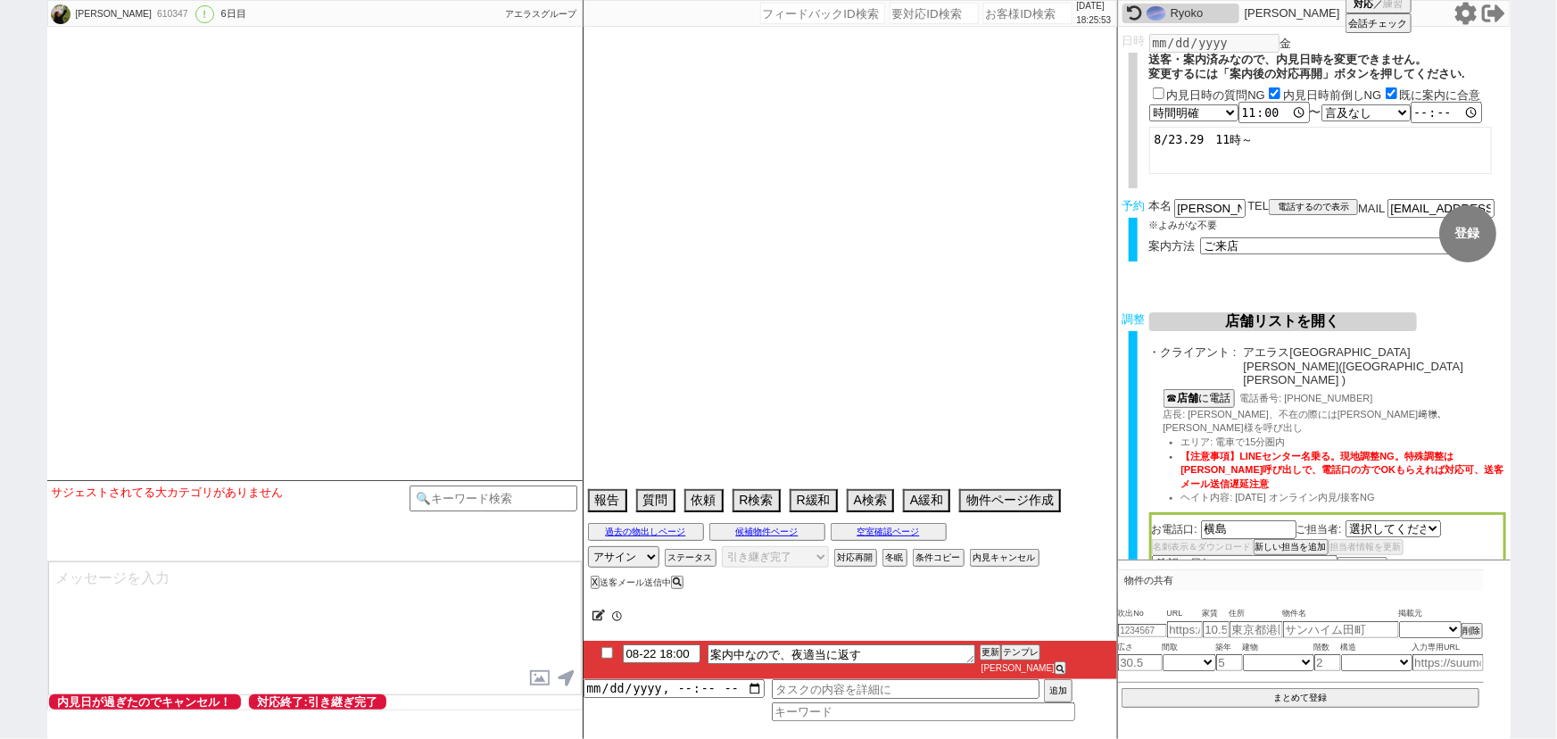
select select "9"
select select "56"
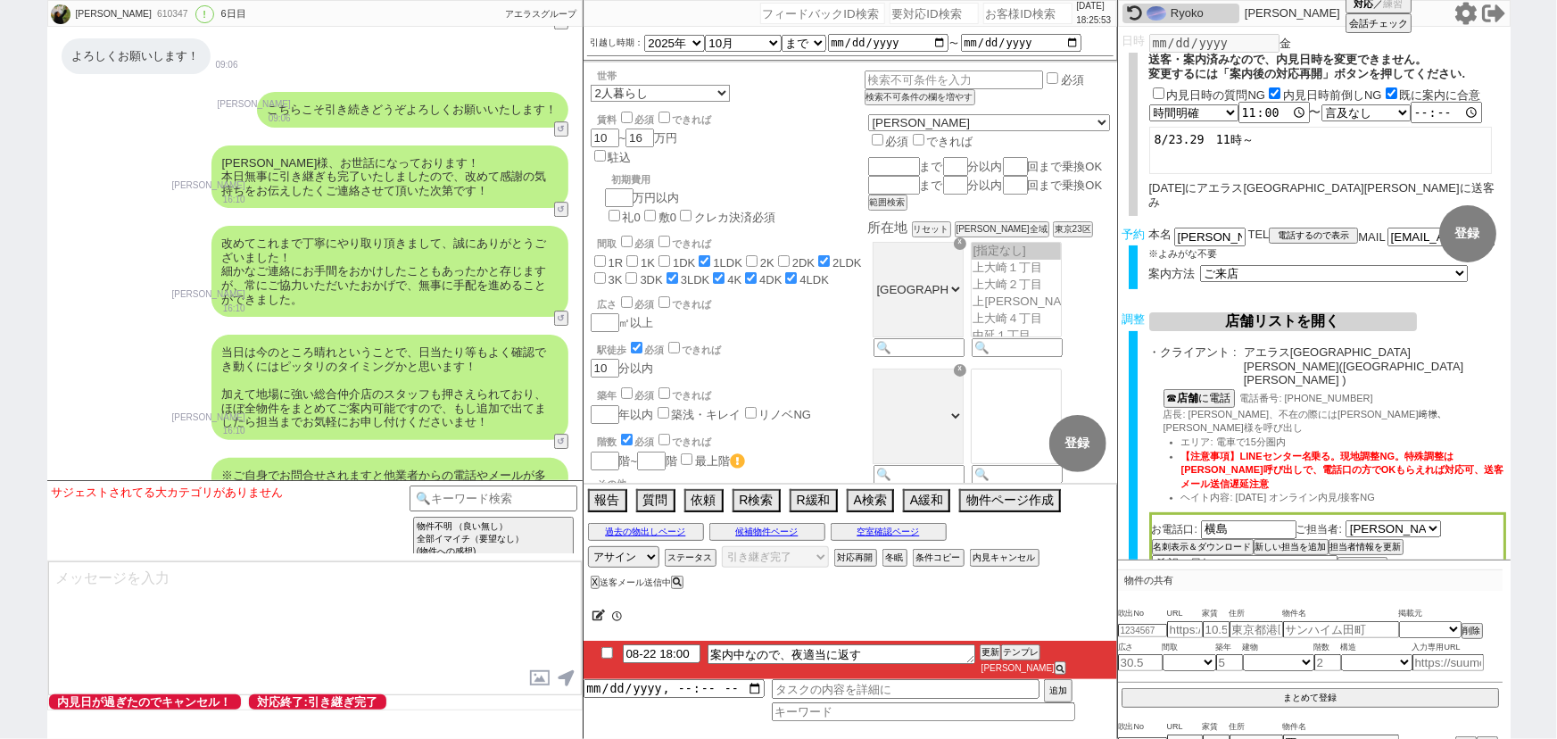
scroll to position [9880, 0]
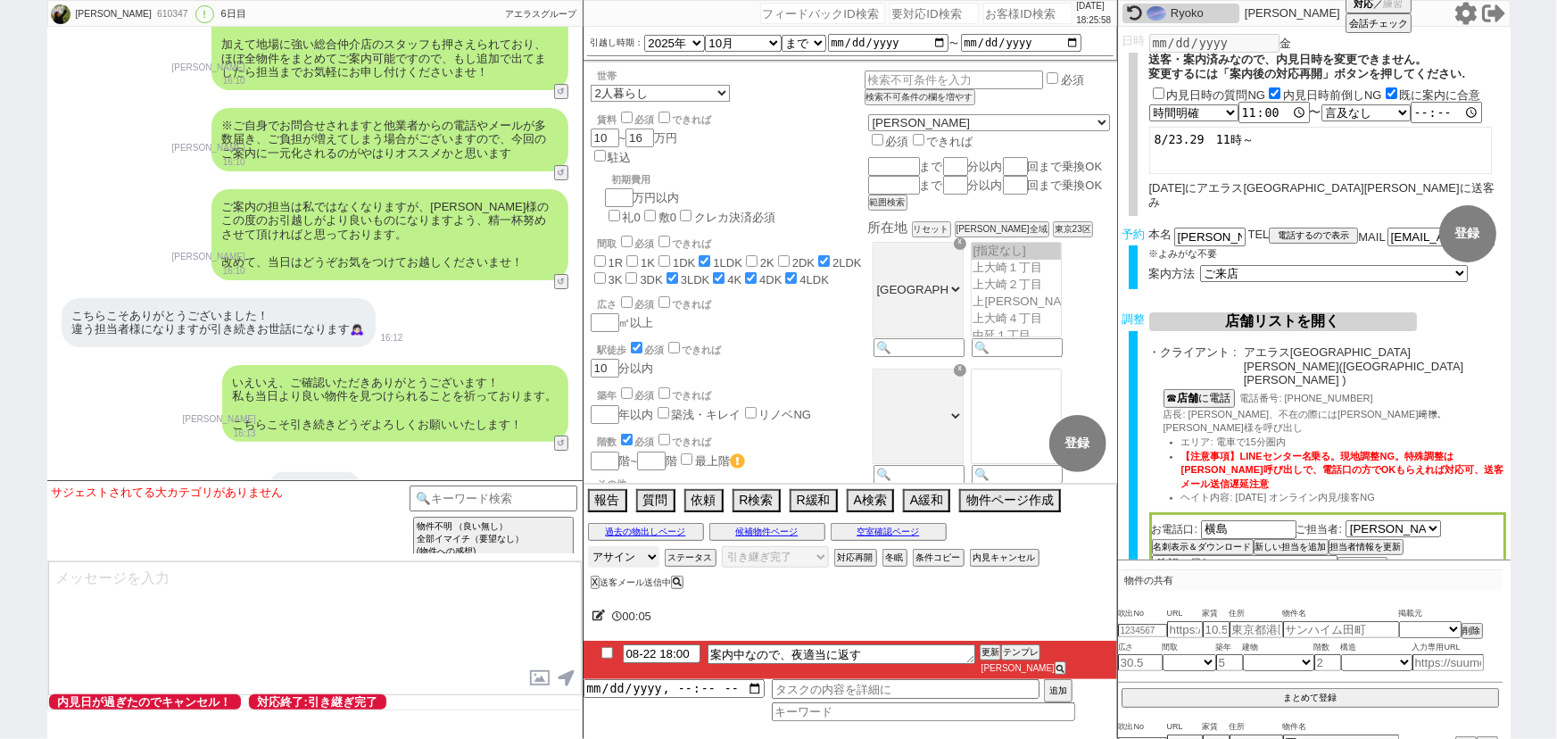
click at [611, 564] on select "アサイン 斎藤ひな 御手洗侑矢 松井健太朗 中村夏海 小澤結 平山恭子" at bounding box center [623, 556] width 71 height 21
select select "431"
click at [588, 558] on select "アサイン 斎藤ひな 御手洗侑矢 松井健太朗 中村夏海 小澤結 平山恭子" at bounding box center [623, 556] width 71 height 21
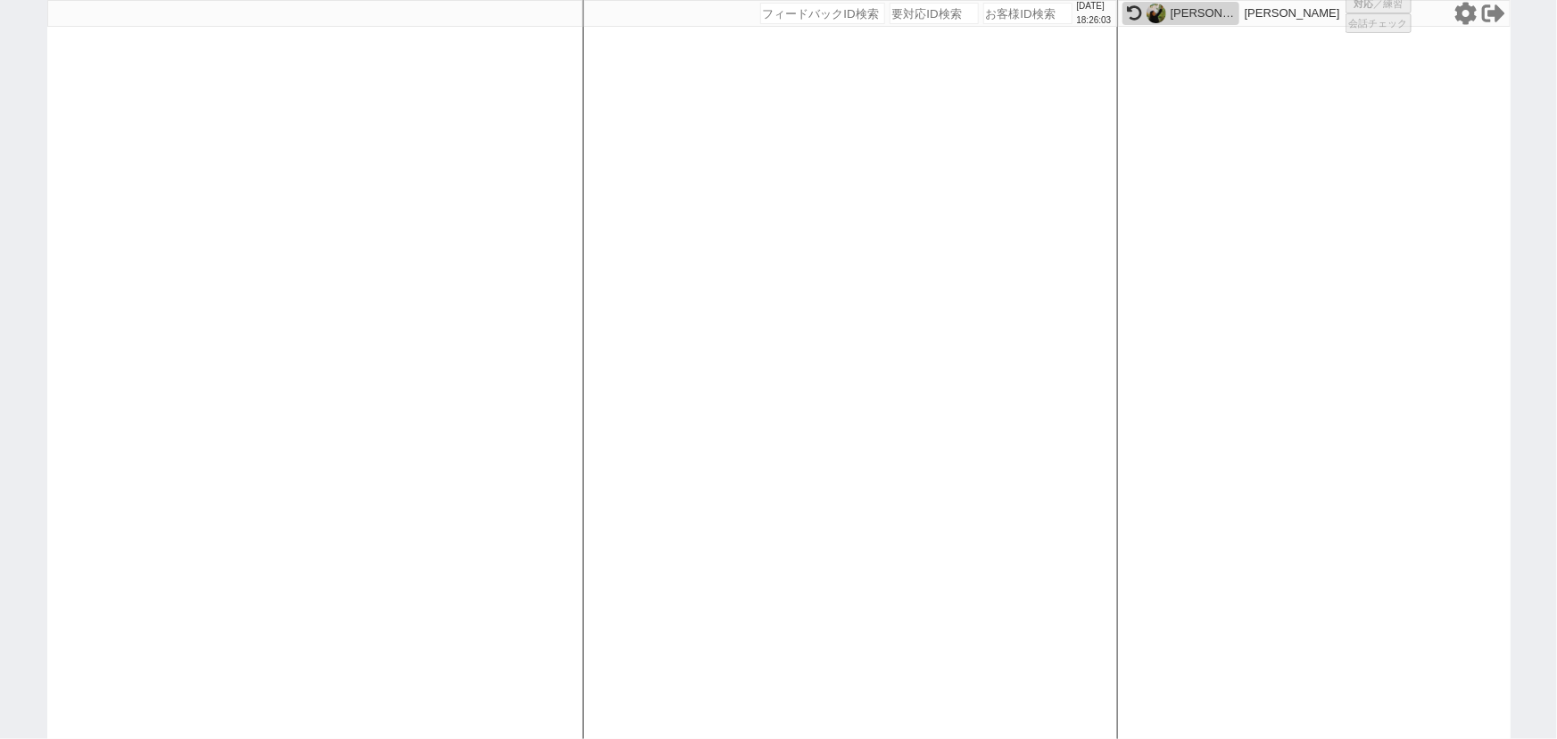
select select "6"
select select
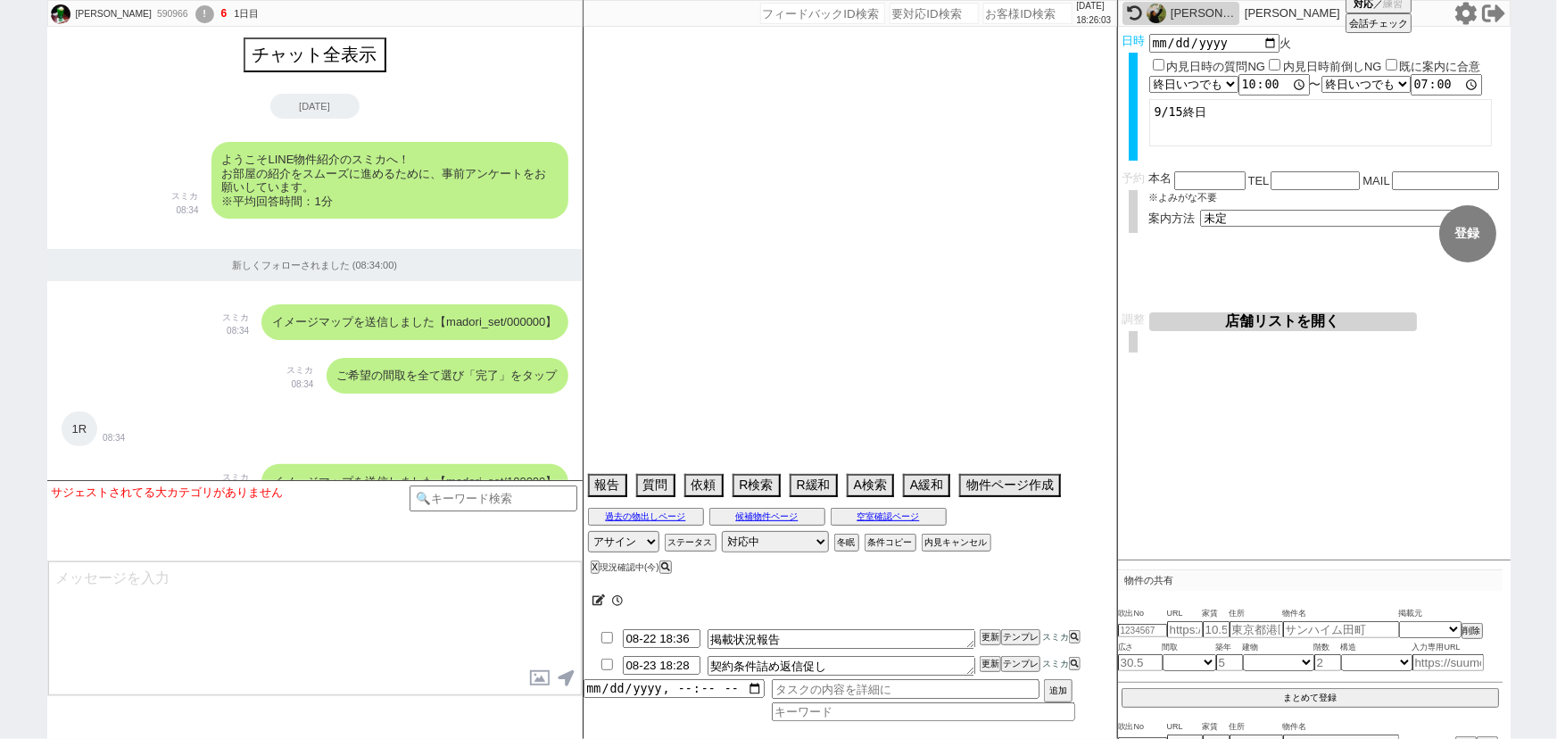
scroll to position [5082, 0]
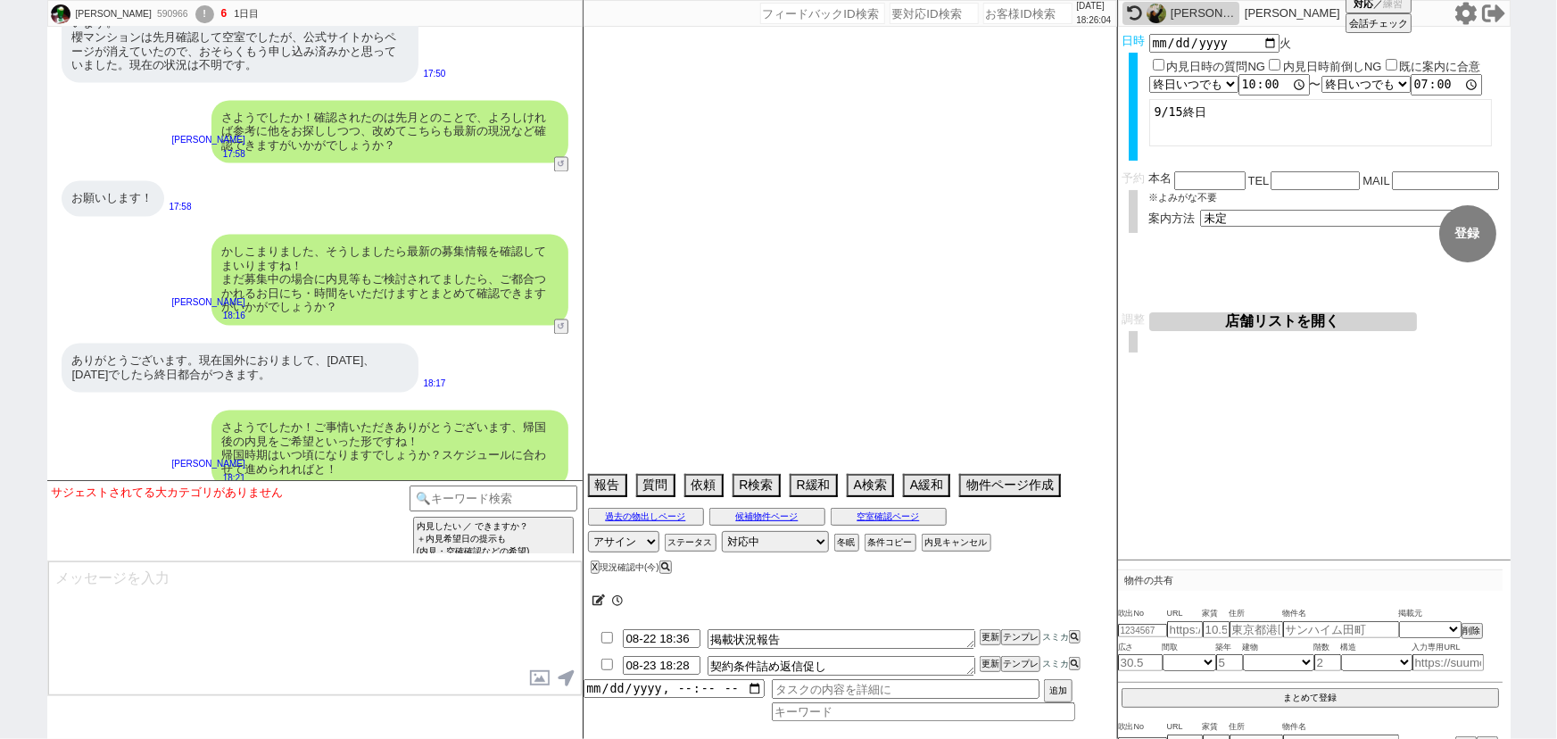
select select "2025"
select select "9"
select select "35"
select select "0"
select select "807"
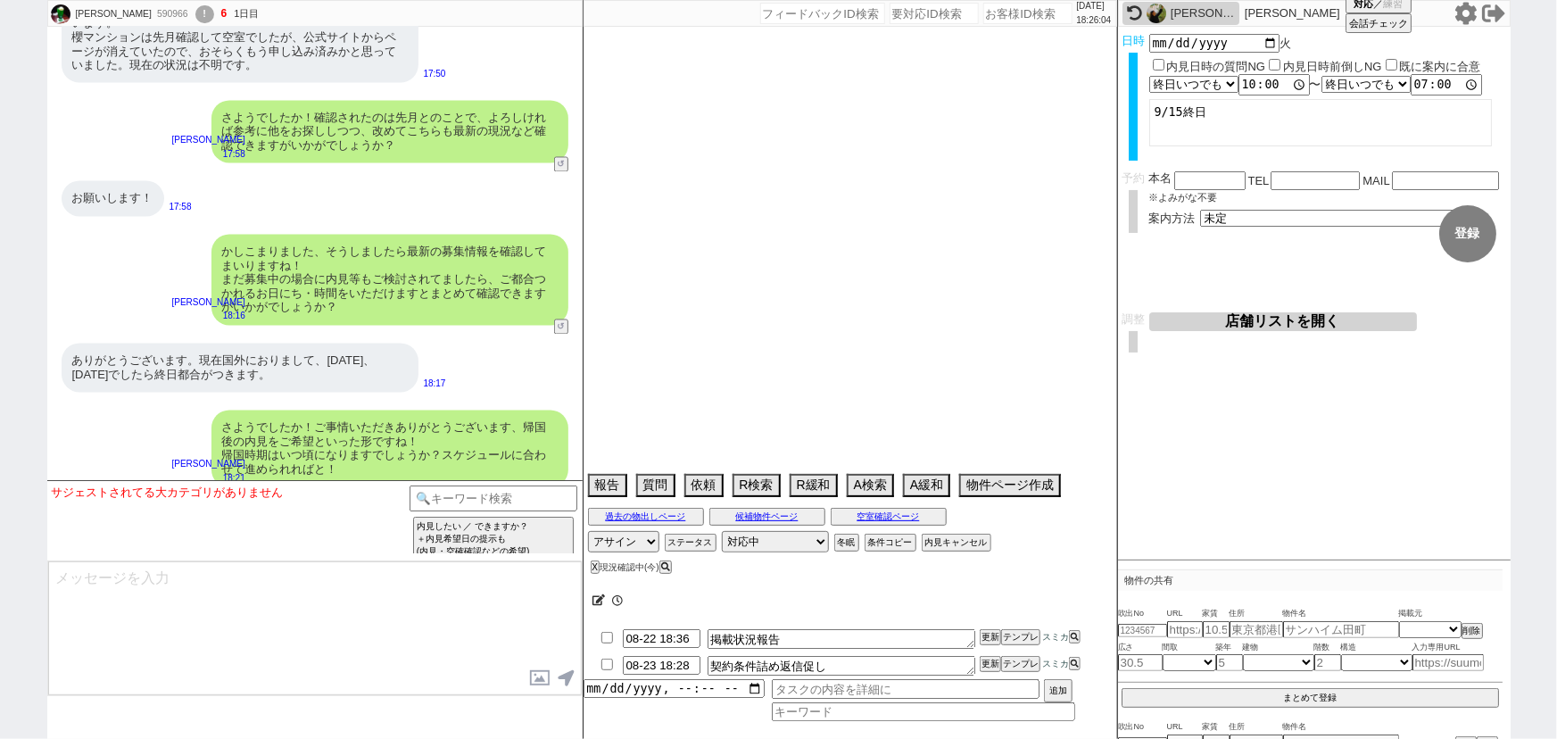
select select "75"
select select "14"
select select "23"
select select "726"
select select "60"
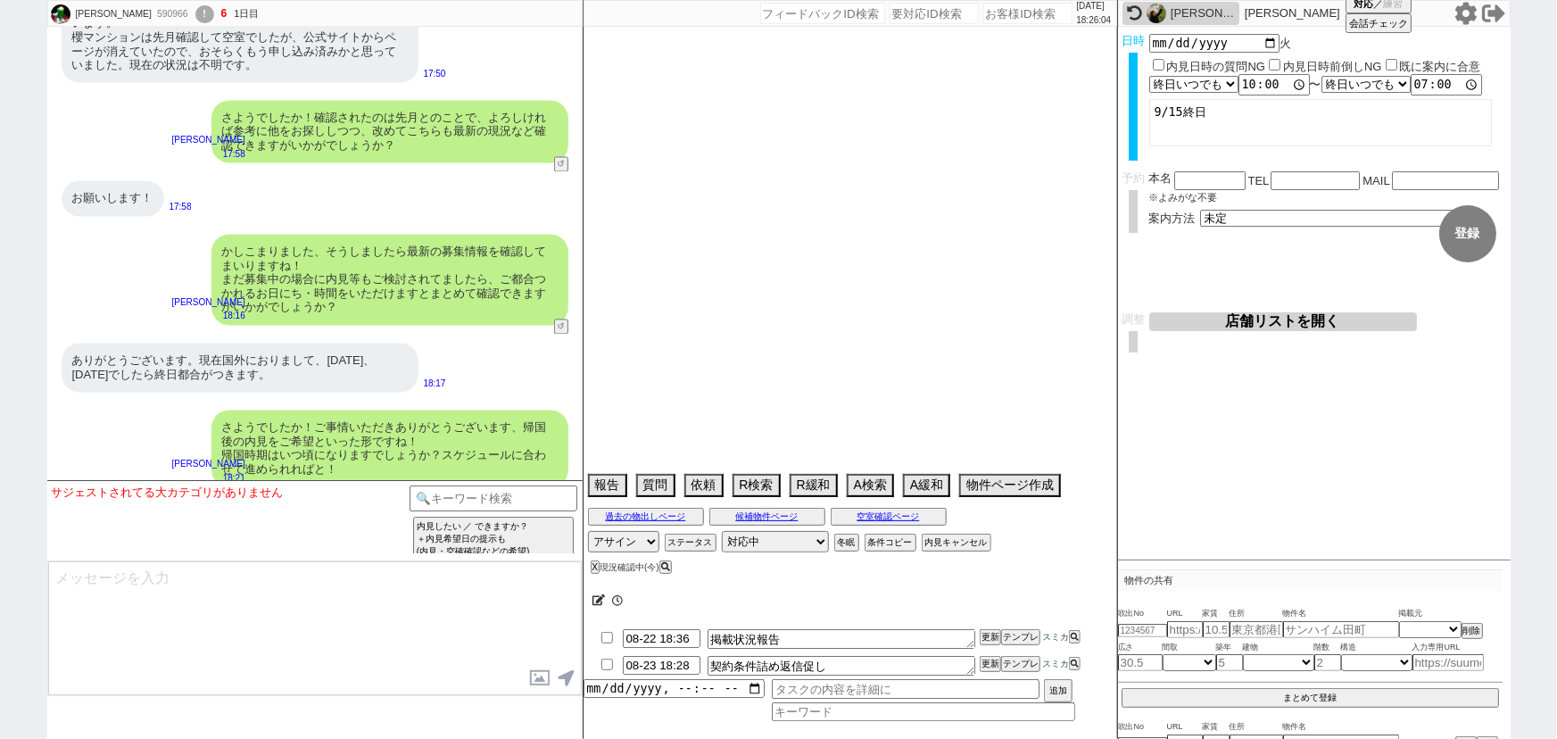
select select "63"
select select "62"
select select "71"
select select "70"
select select "1680"
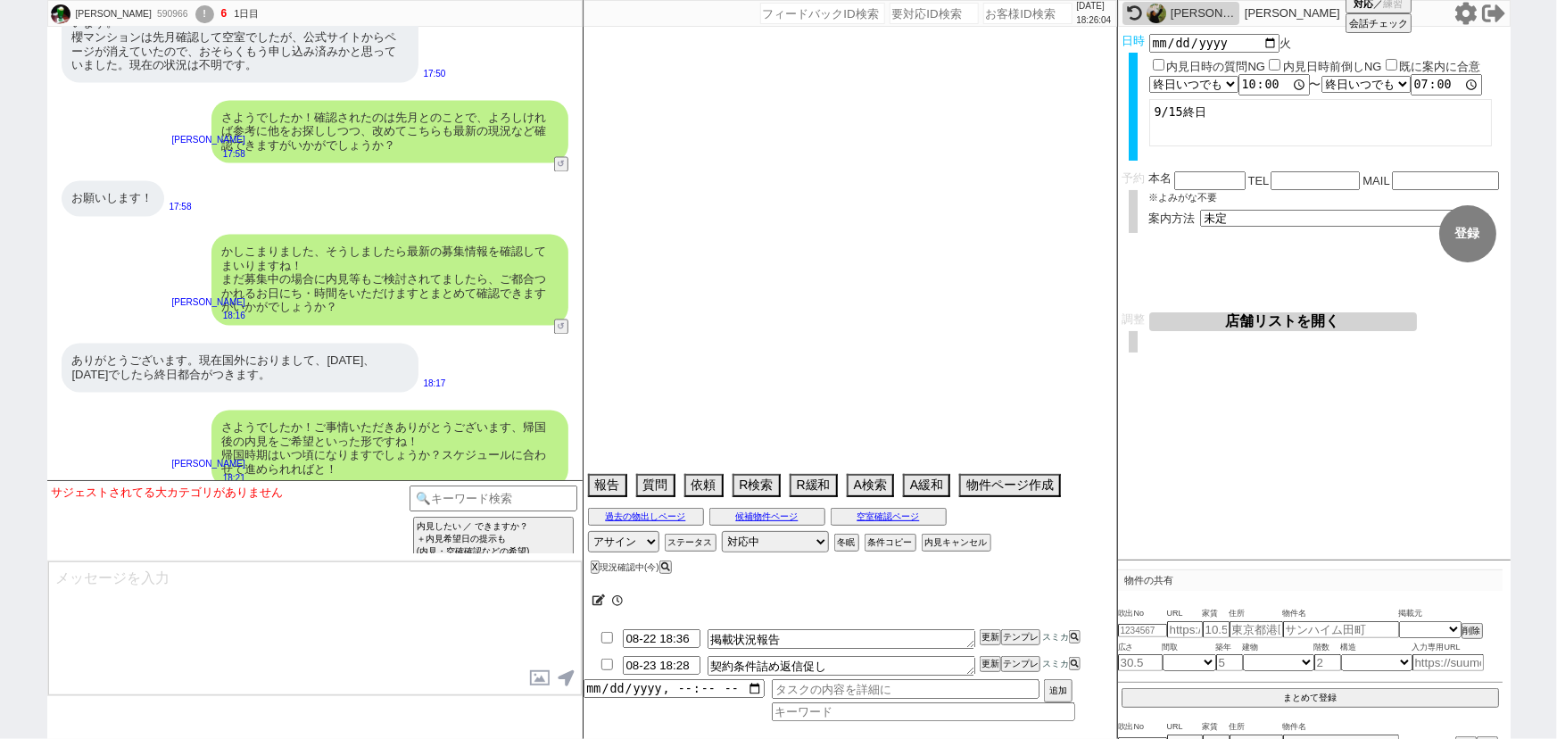
select select "64"
select select "65"
select select "1581"
select select "59"
select select "69"
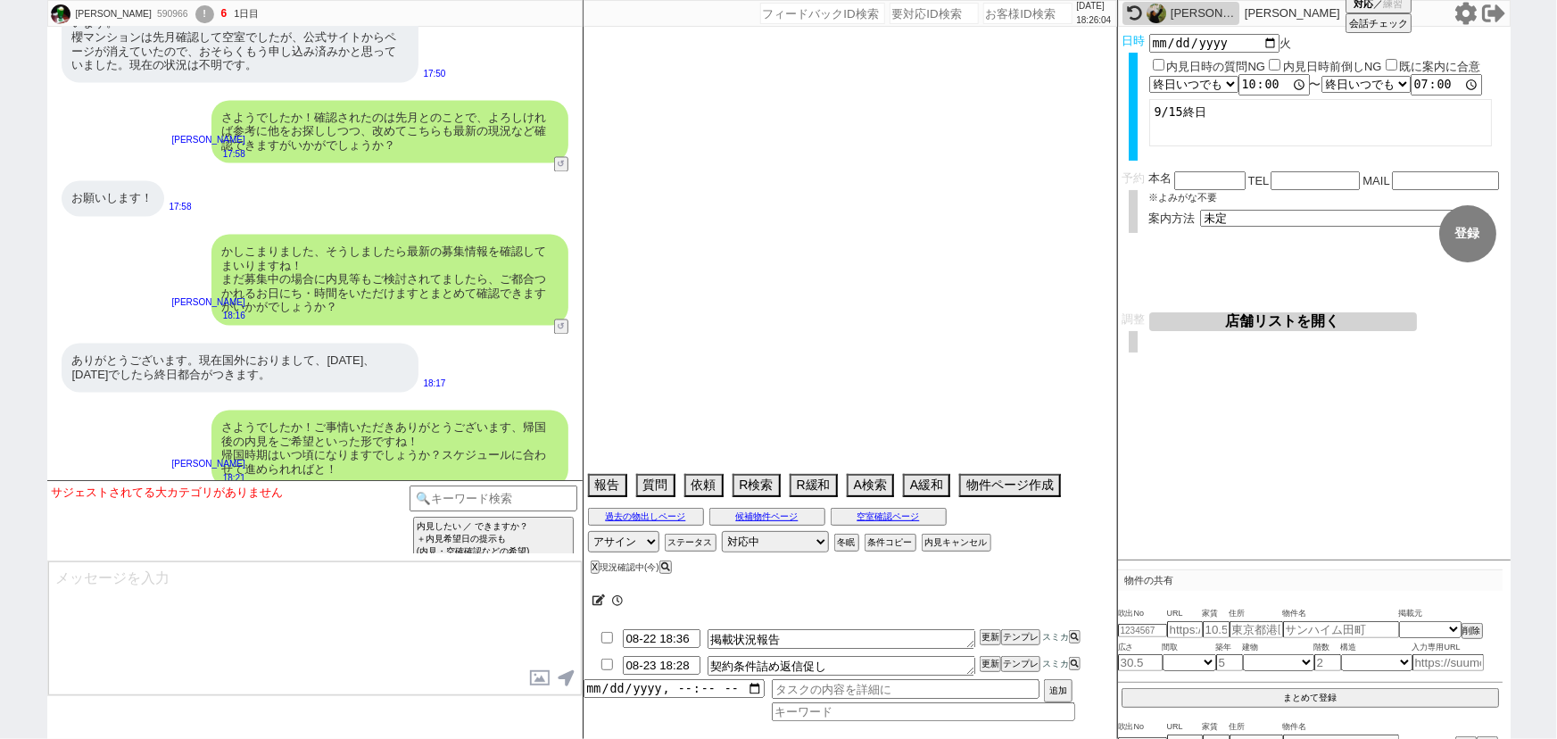
select select "67"
select select "66"
select select "33"
select select "72"
select select "25"
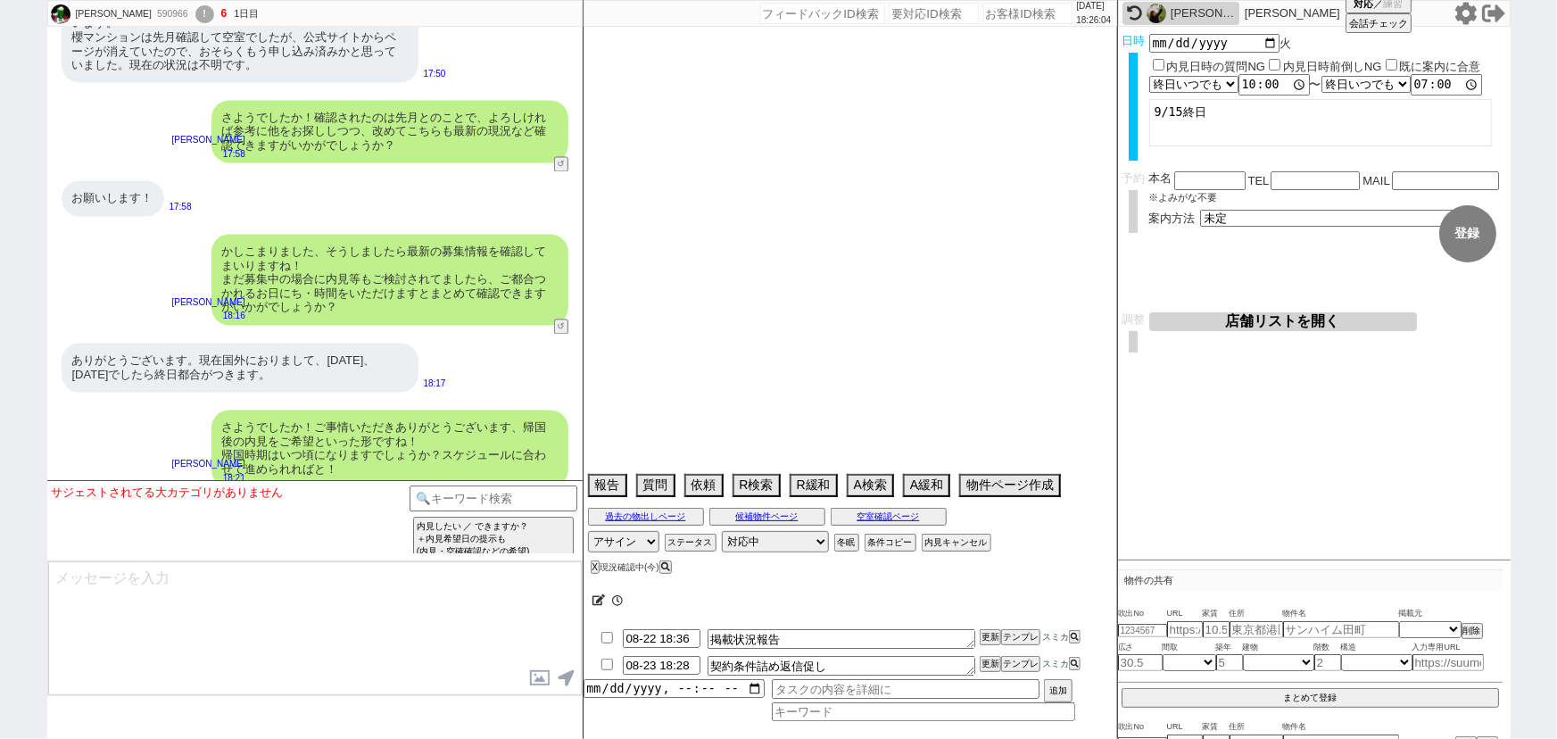
select select "3116"
select select "68"
select select "1641"
select select "9"
select select "332"
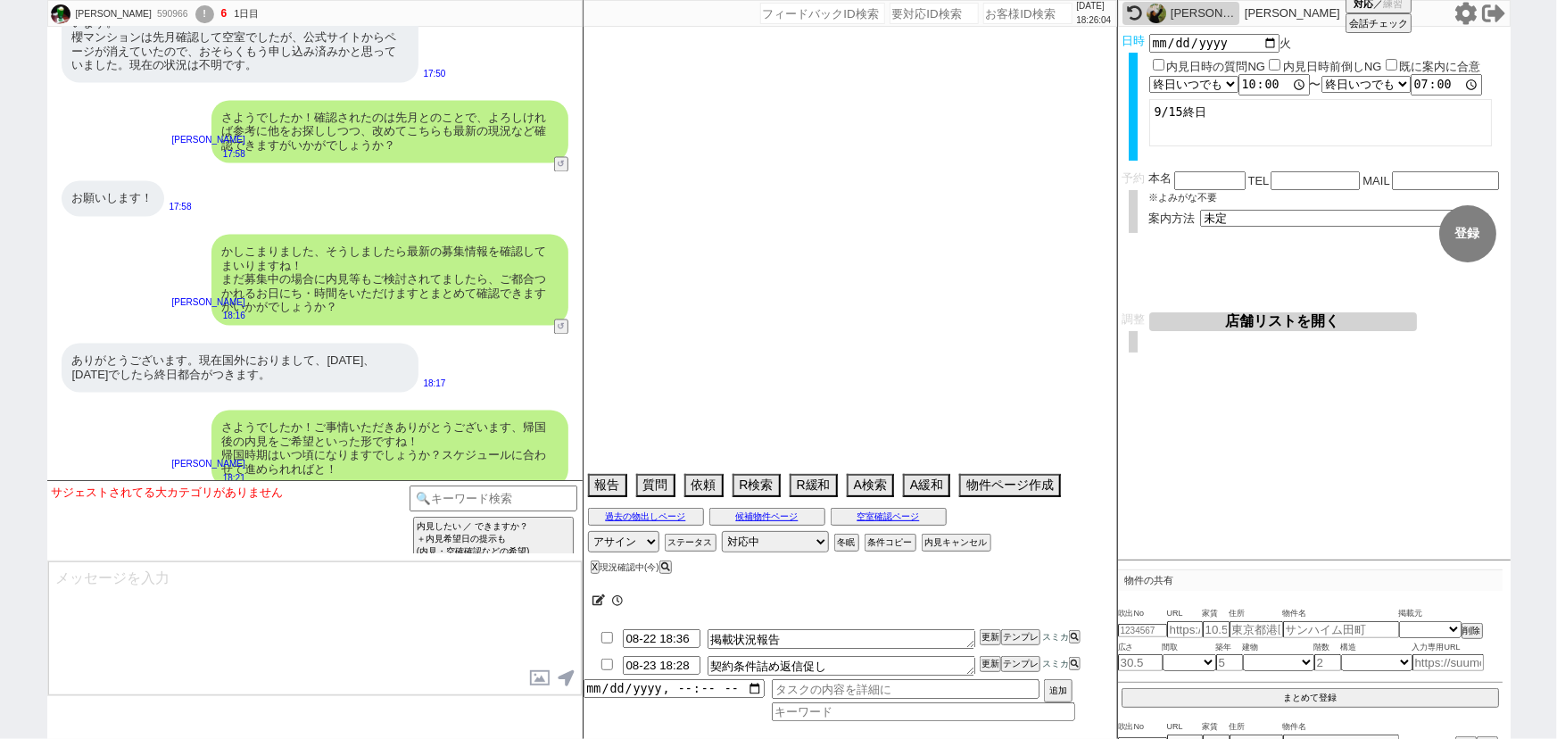
select select "29"
select select "57"
select select "74"
select select "7"
select select "12"
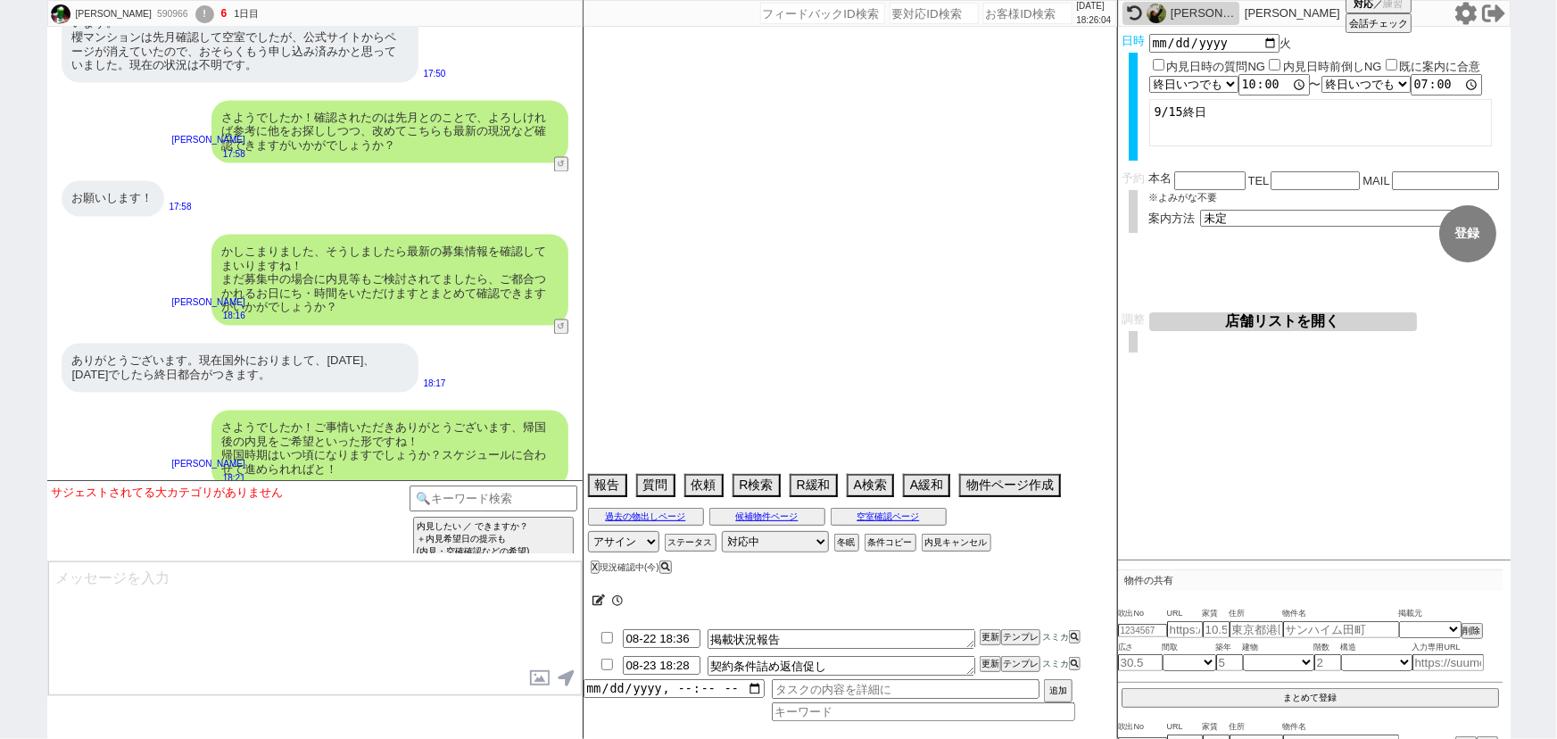
select select "11"
select select "53"
select select "47"
select select "52"
select select "50"
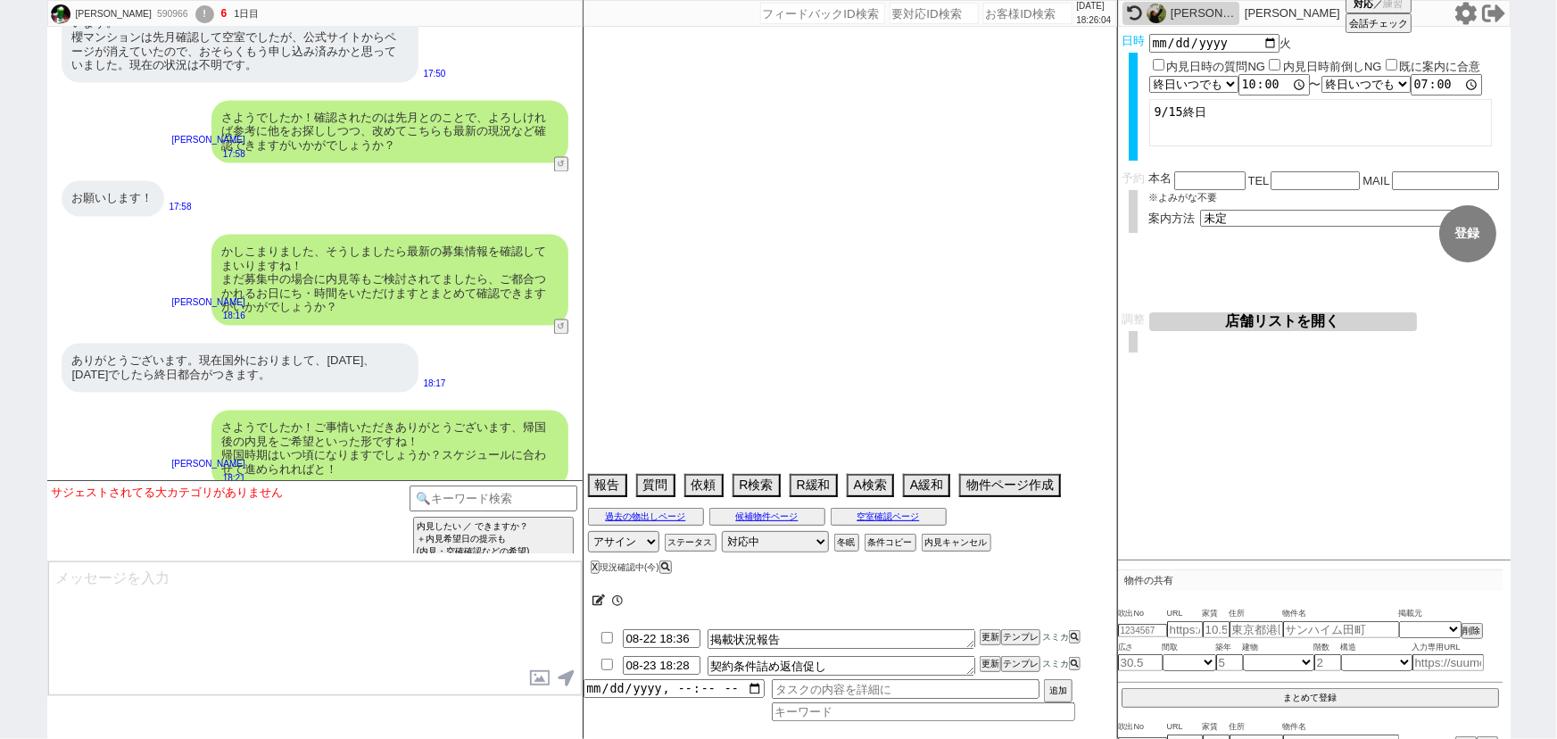
select select "48"
select select "44"
select select "56"
select select "54"
select select "27"
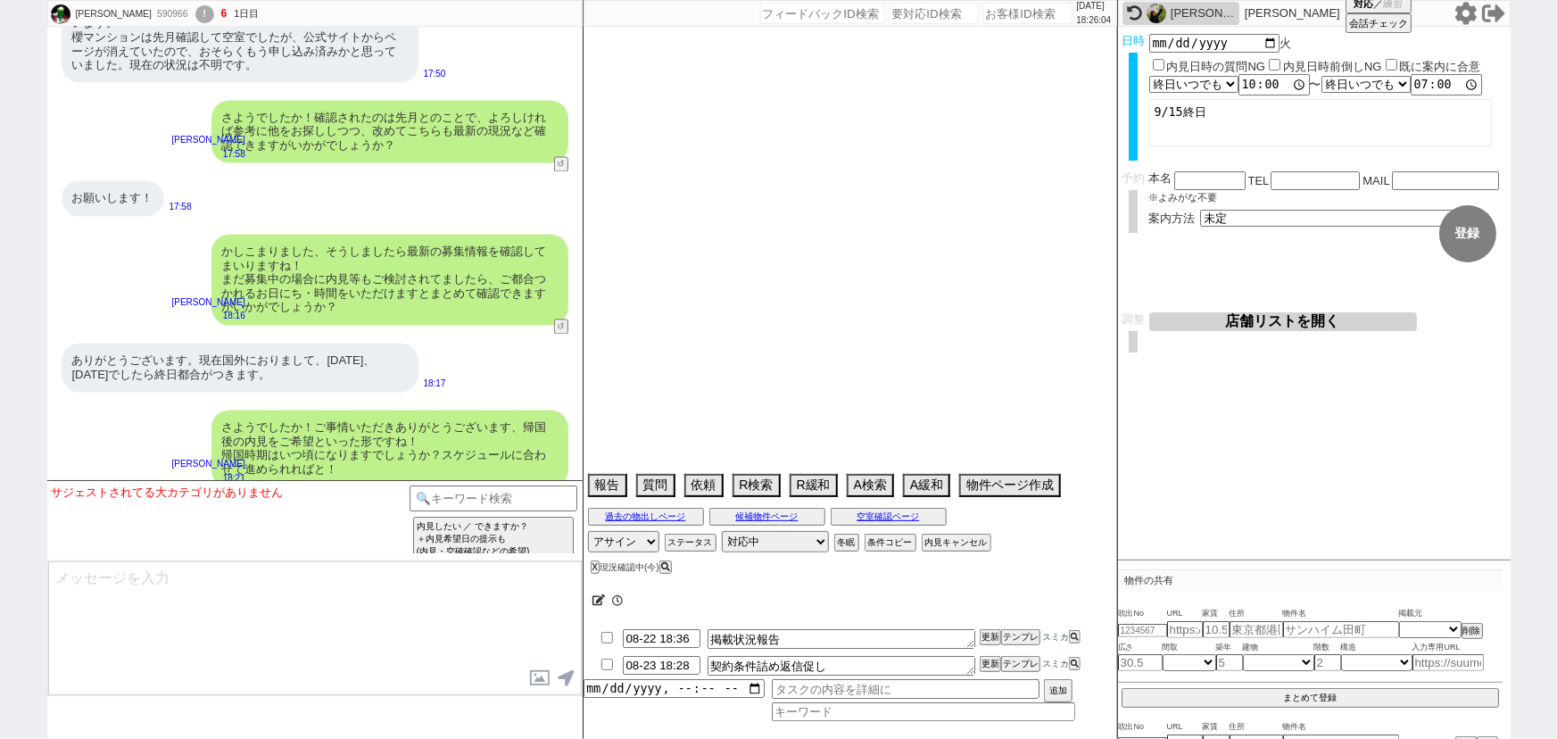
select select "77"
select select "30"
select select "76"
select select "15"
select select "34"
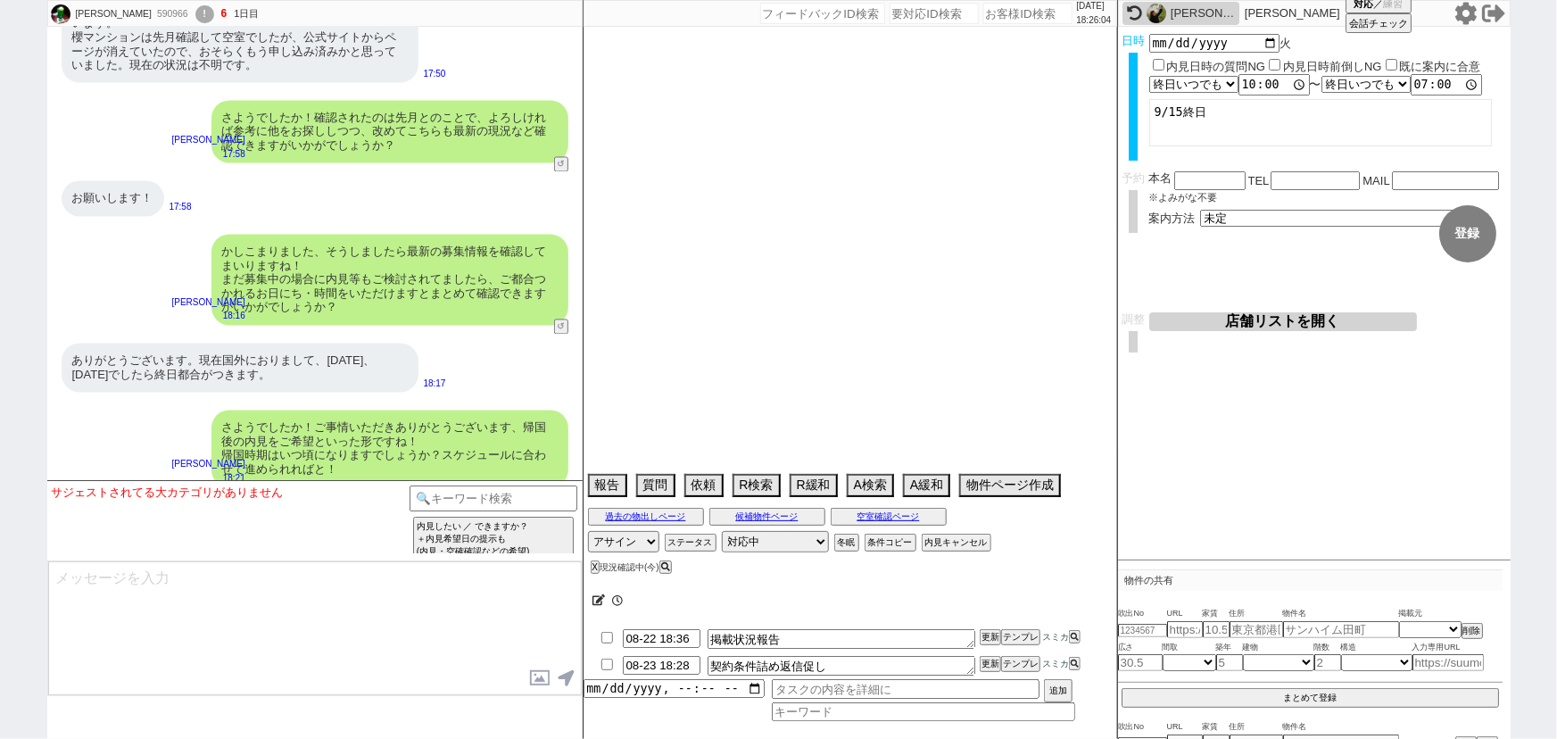
select select "73"
select select "1760"
select select "38"
select select "35"
select select "24"
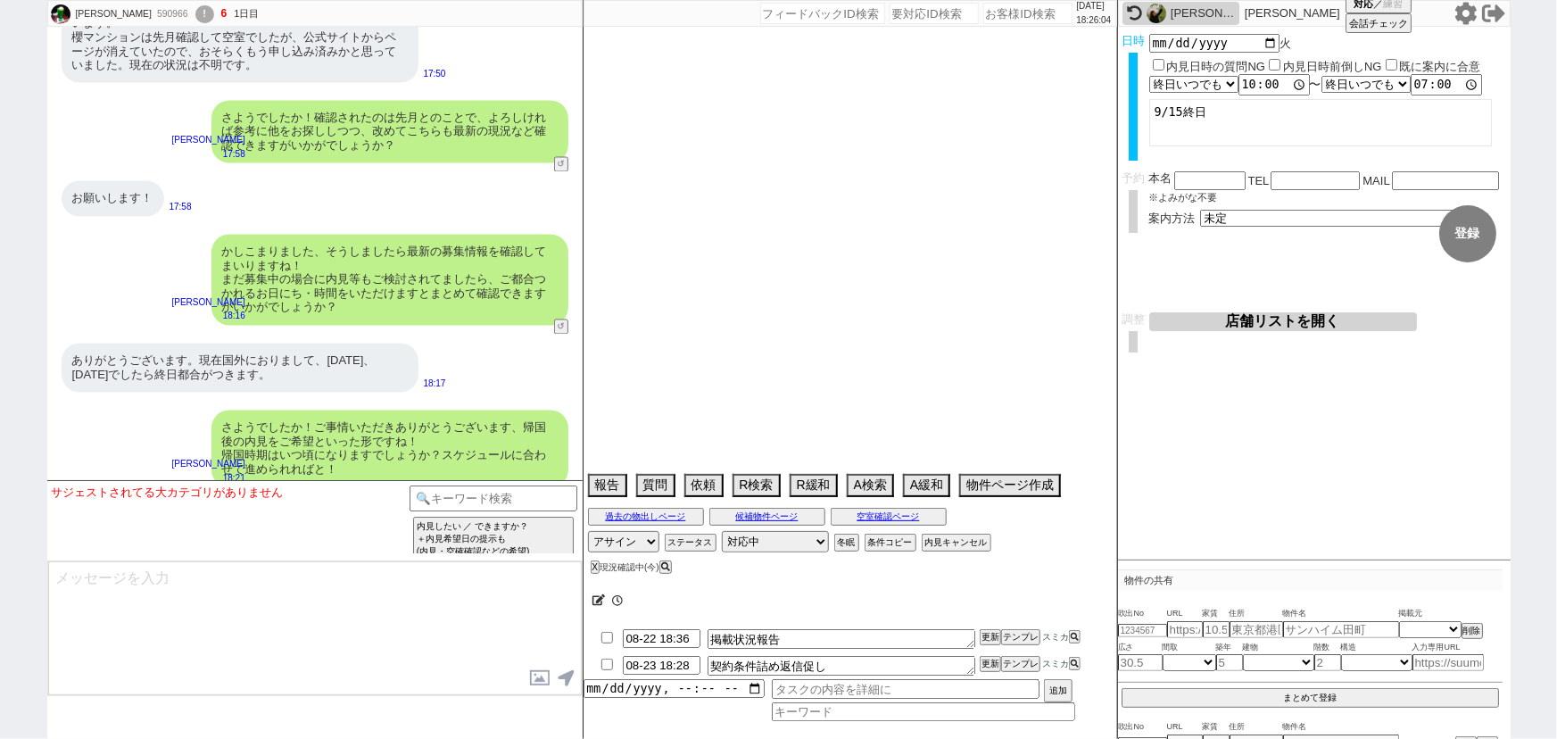
select select "61"
select select "36"
select select "55"
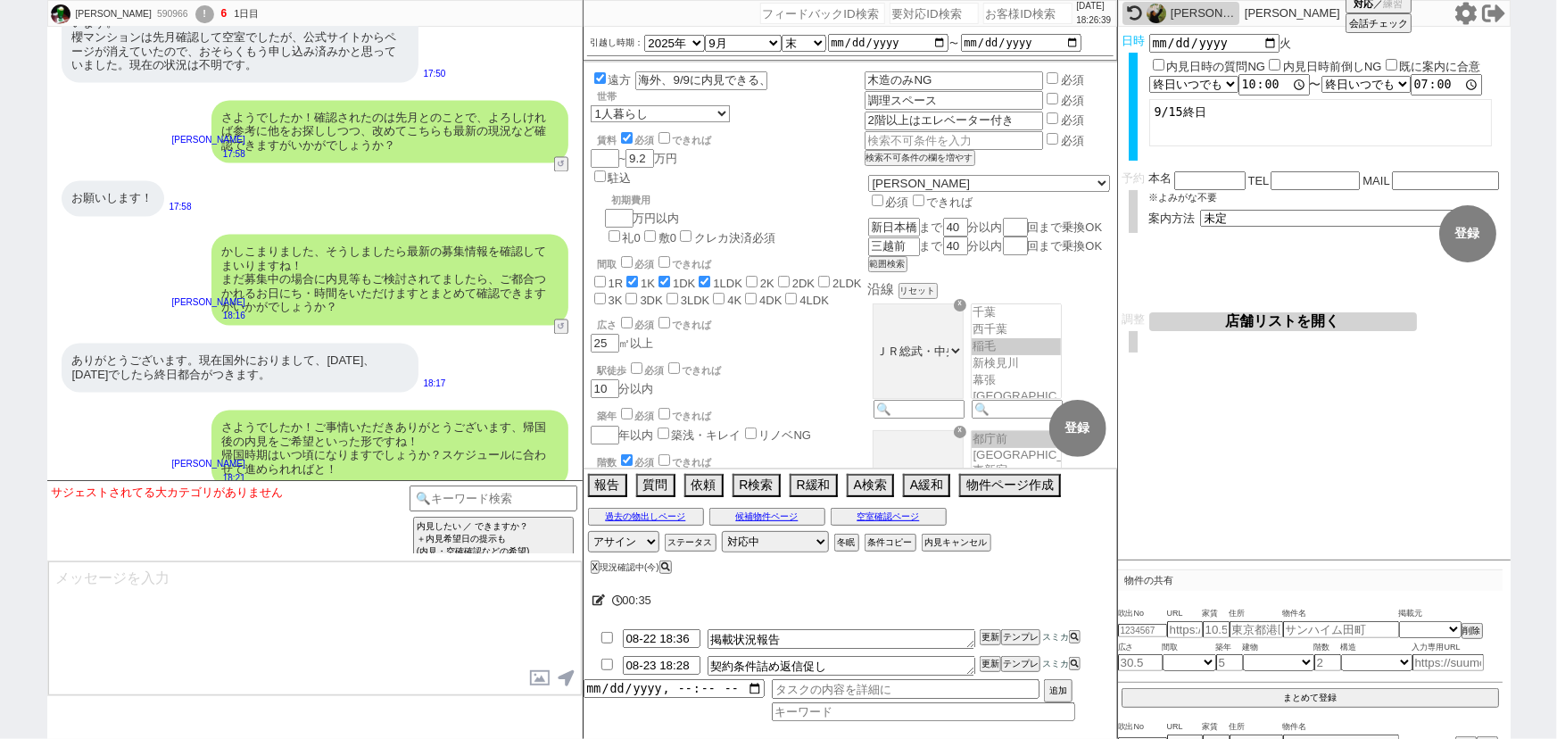
click at [418, 411] on div "さようでしたか！ご事情いただきありがとうございます、帰国後の内見をご希望といった形ですね！ 帰国時期はいつ頃になりますでしょうか？スケジュールに合わせて進めら…" at bounding box center [390, 449] width 357 height 77
click at [559, 323] on button "↺" at bounding box center [563, 329] width 11 height 12
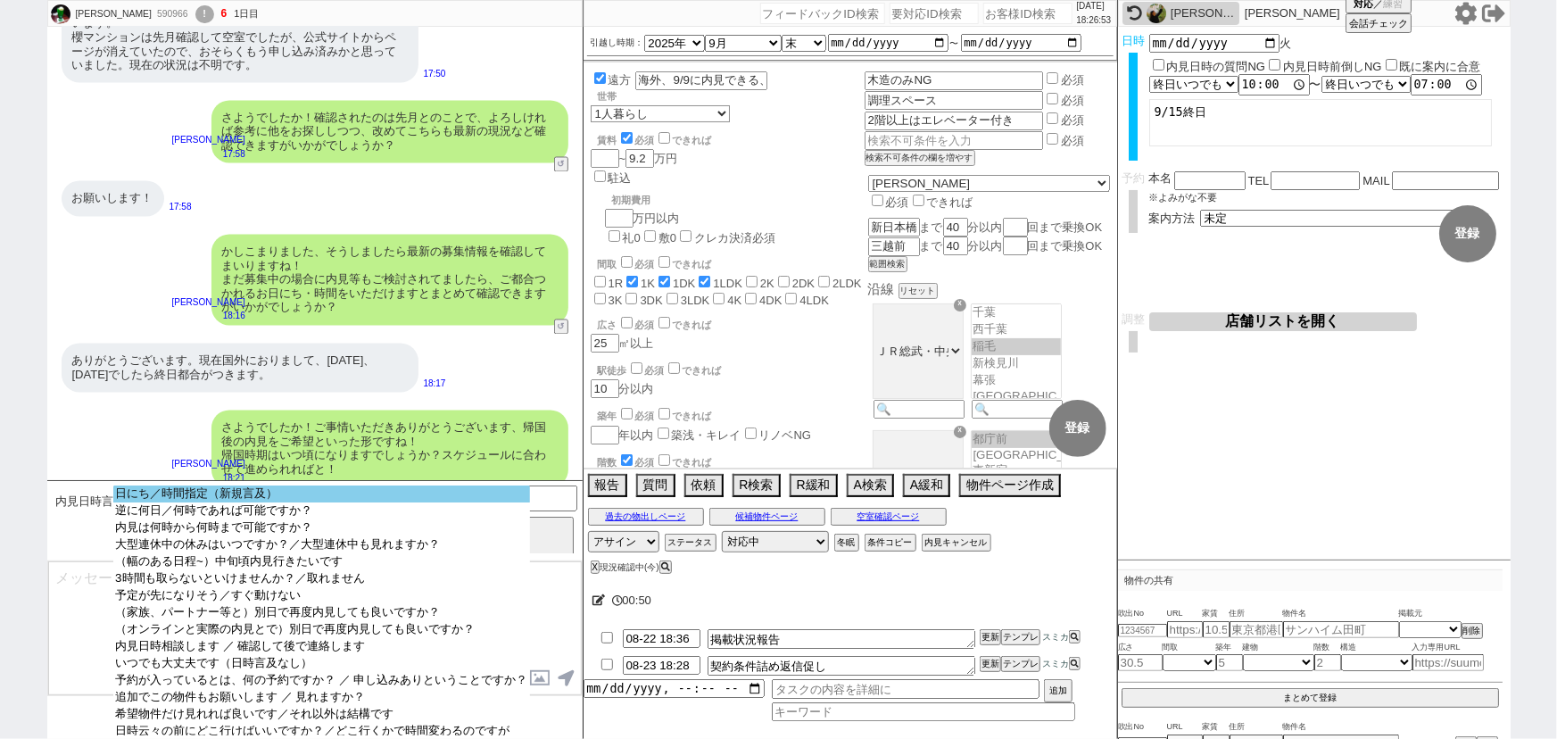
click at [338, 502] on select "日にち／時間指定（新規言及） 逆に何日／何時であれば可能ですか？ 内見は何時から何時まで可能ですか？ 大型連休中の休みはいつですか？／大型連休中も見れますか？…" at bounding box center [321, 611] width 416 height 250
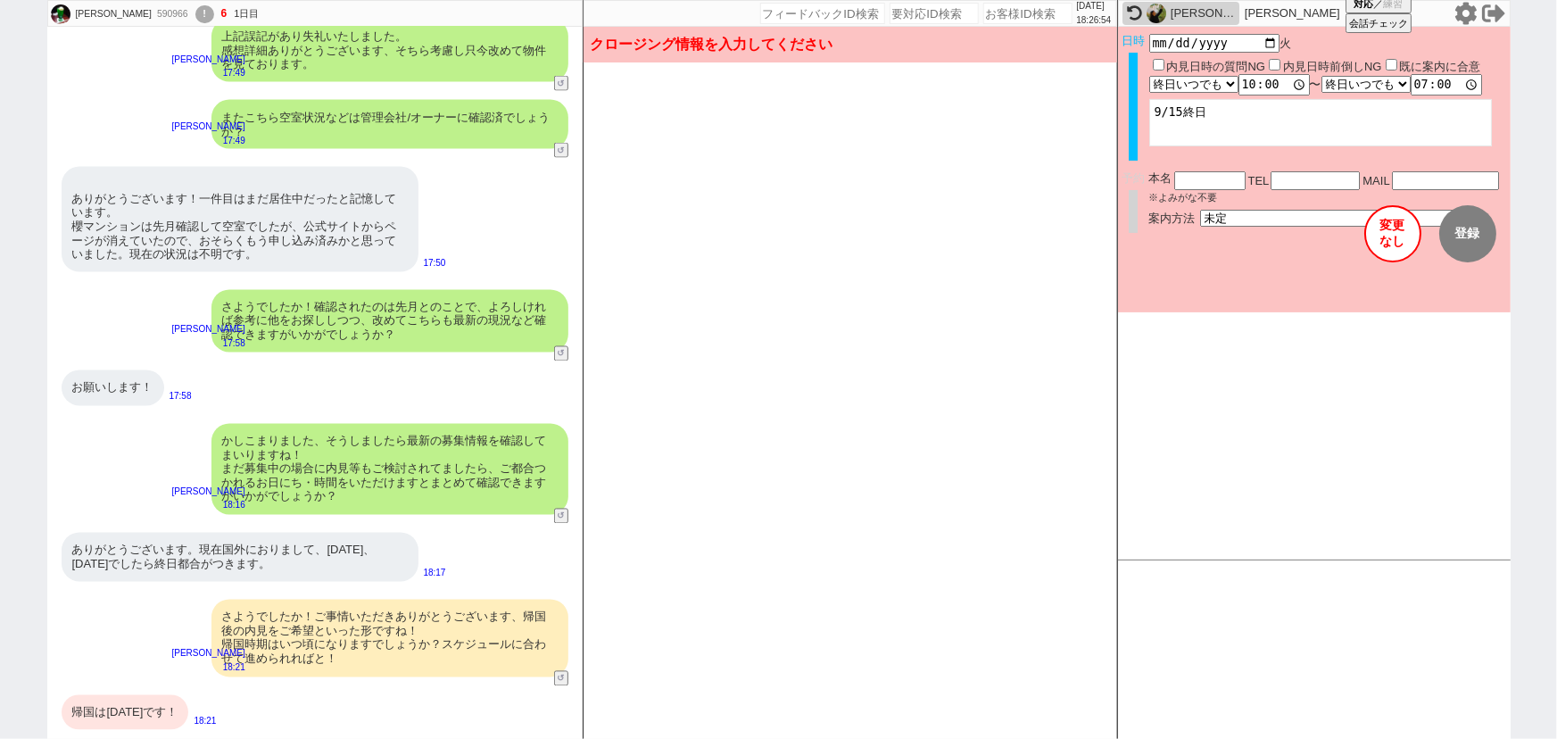
scroll to position [4823, 0]
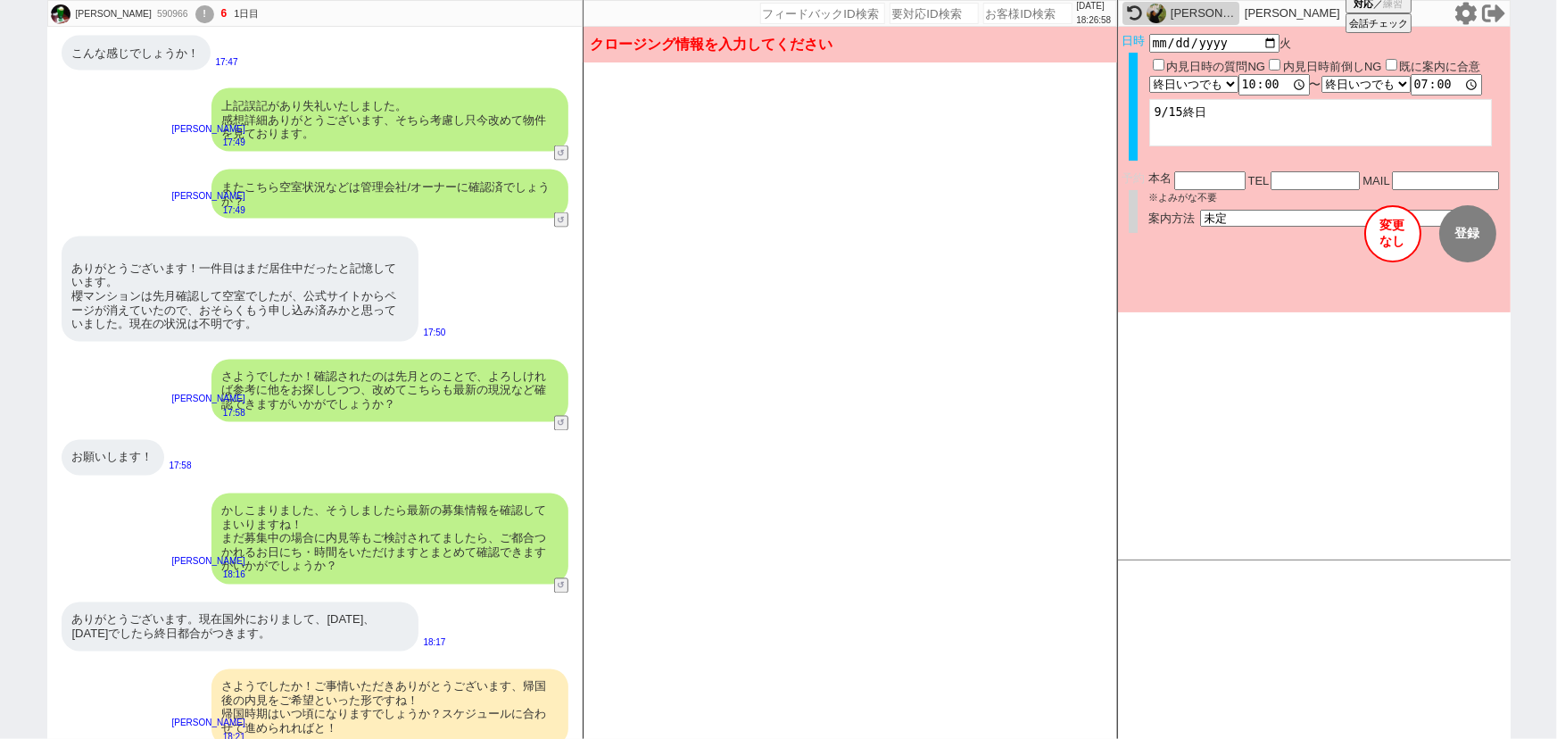
click at [1267, 63] on div "内見日時の質問NG 内見日時前倒しNG 既に案内に合意 言及なし 時間明確 午前 午後 お昼 夕方・夜 終日いつでも その他 10:00:00 〜 言及なし …" at bounding box center [1328, 75] width 357 height 39
click at [1271, 64] on input "内見日時前倒しNG" at bounding box center [1275, 65] width 12 height 12
checkbox input "true"
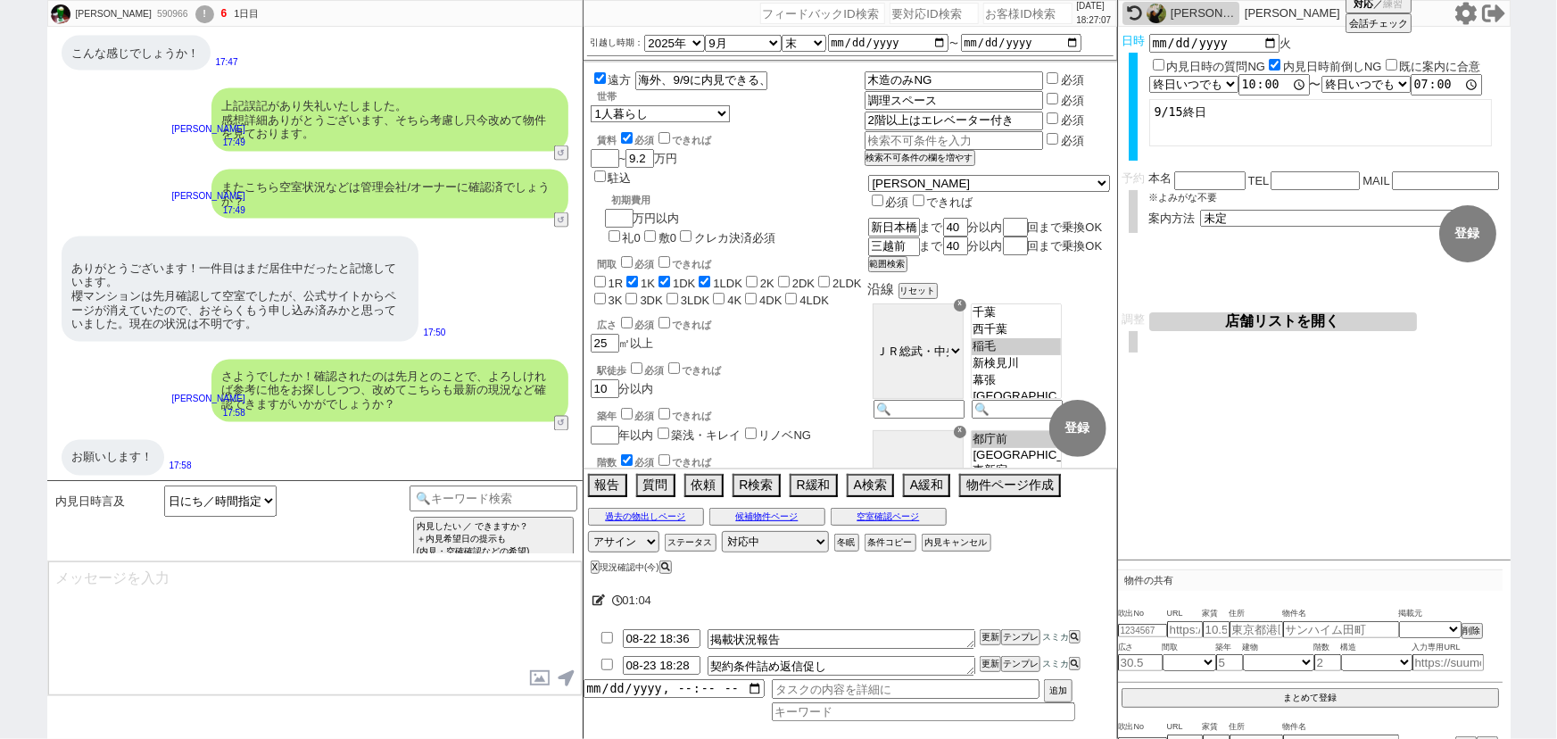
scroll to position [5082, 0]
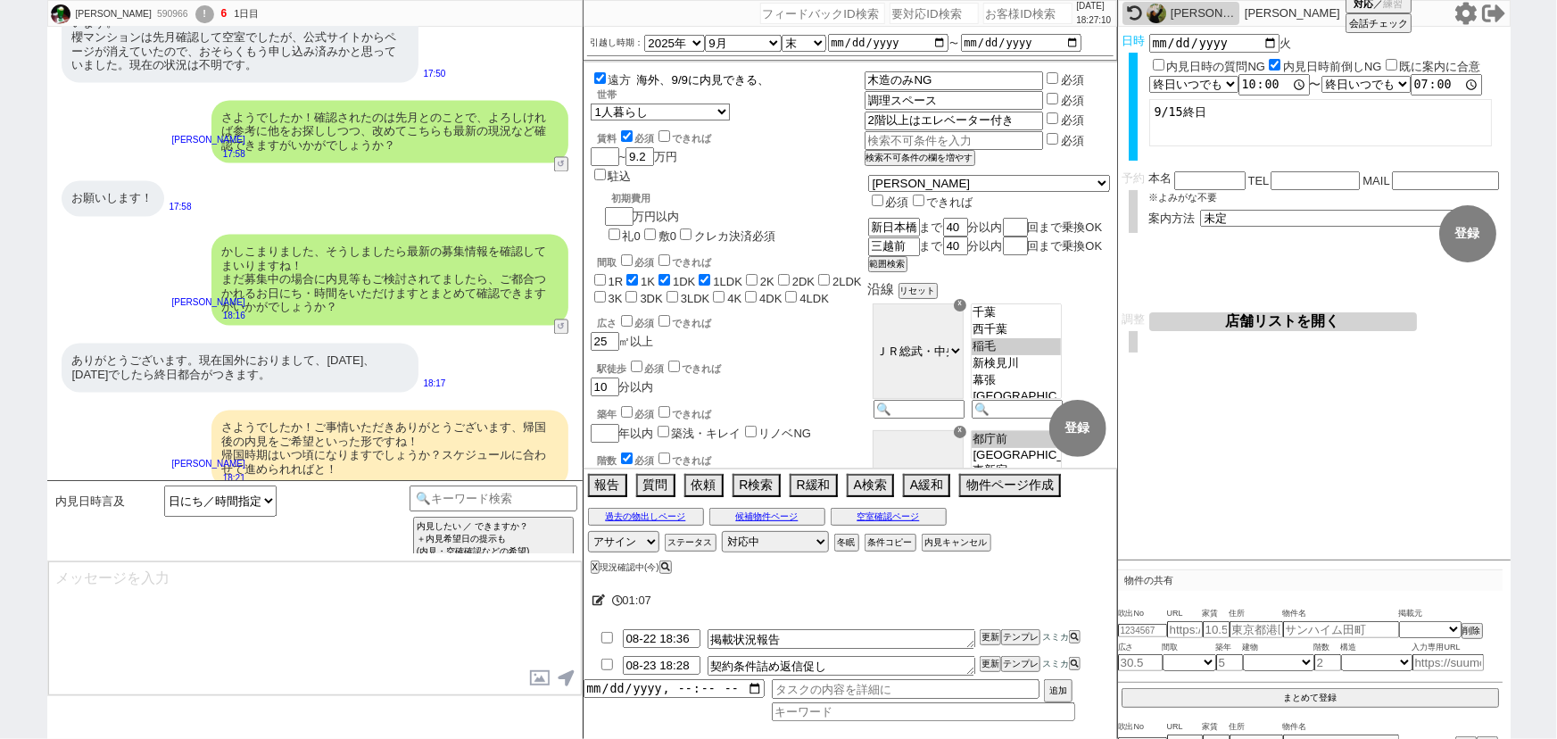
click at [671, 76] on input "海外、9/9に内見できる、その他不明" at bounding box center [699, 80] width 129 height 15
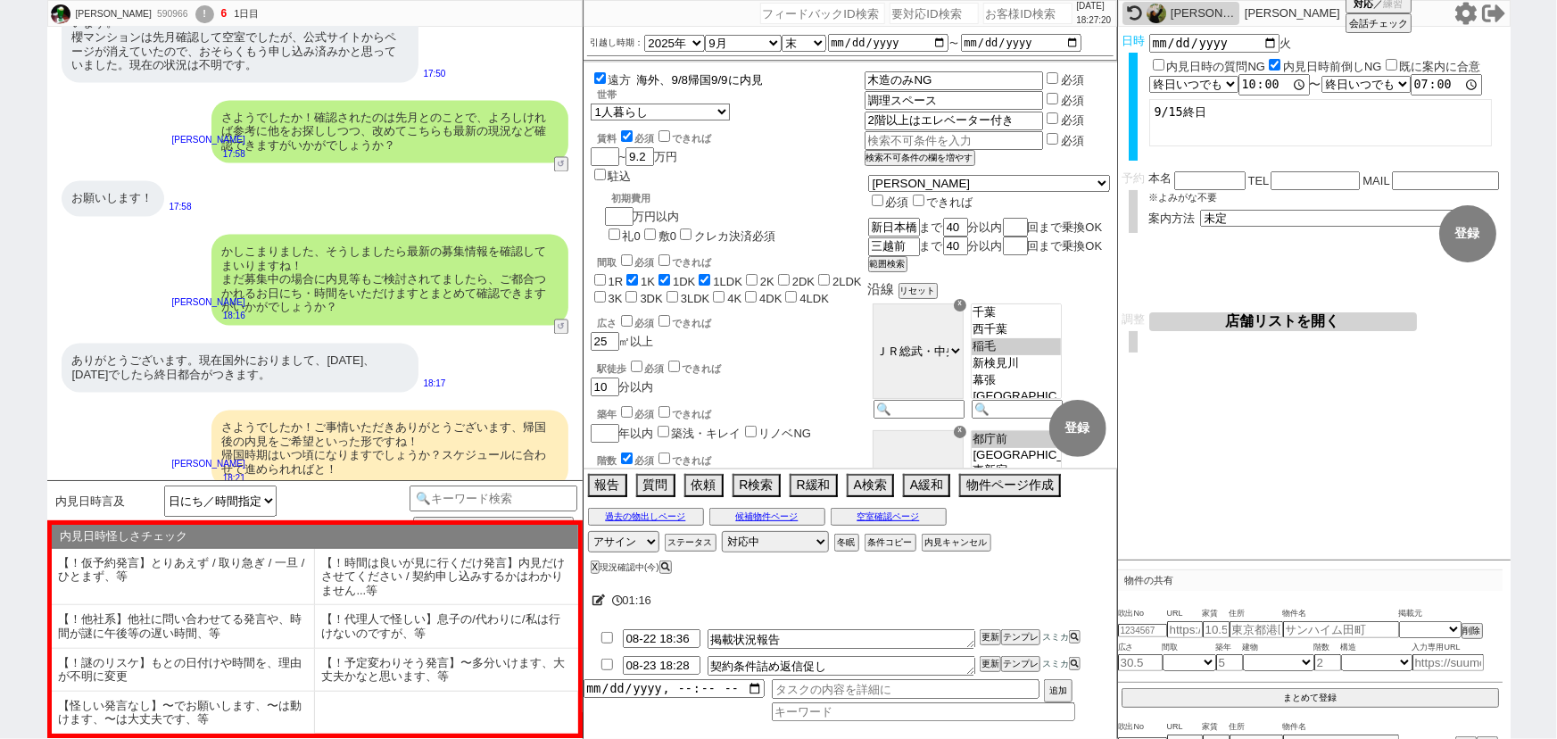
type input "海外、9/8帰国9/9に内見できる、その他不明"
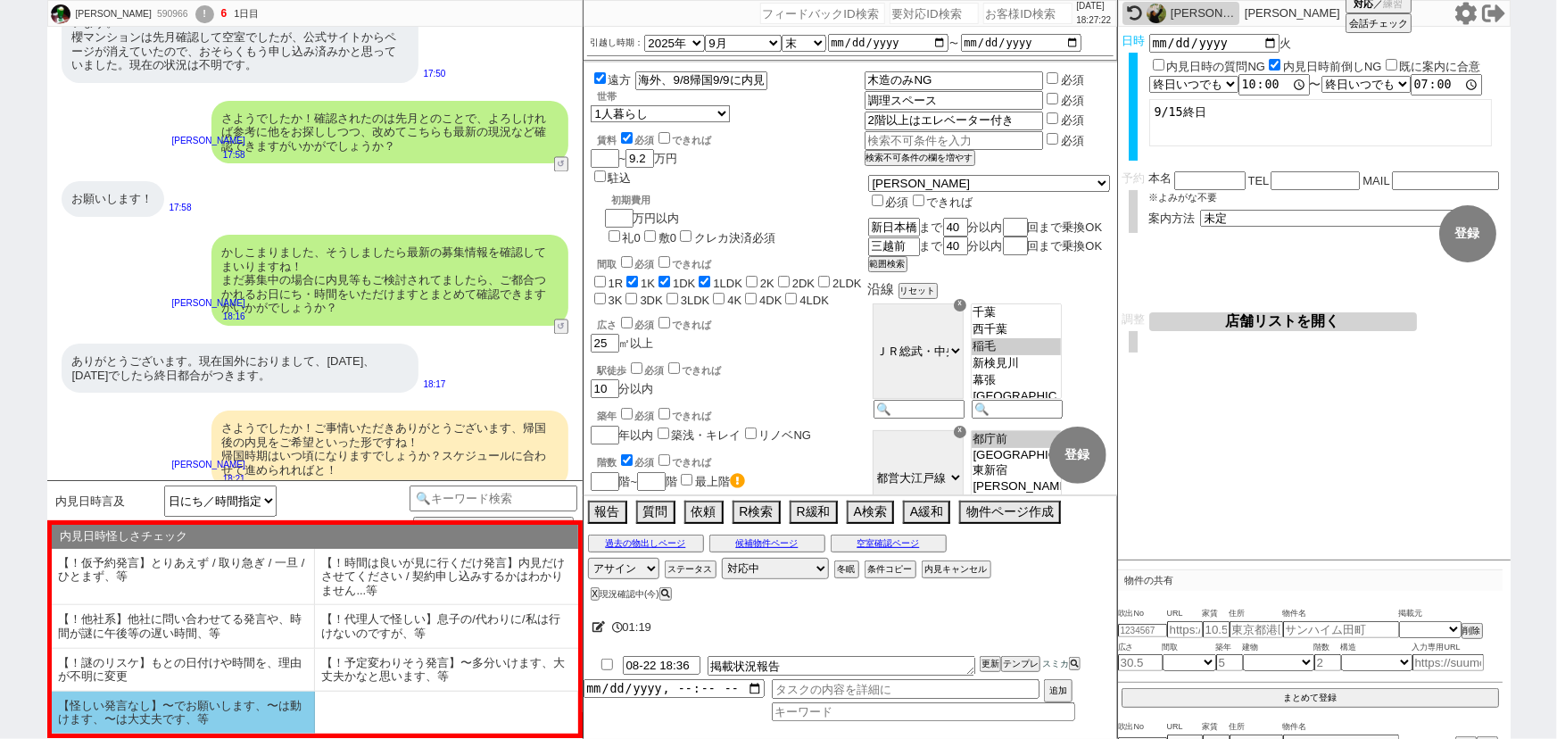
click at [178, 701] on li "【怪しい発言なし】〜でお願いします、〜は動けます、〜は大丈夫です、等" at bounding box center [183, 713] width 263 height 42
select select "【怪しい発言なし】〜でお願いします、〜は動けます、〜は大丈夫です、等"
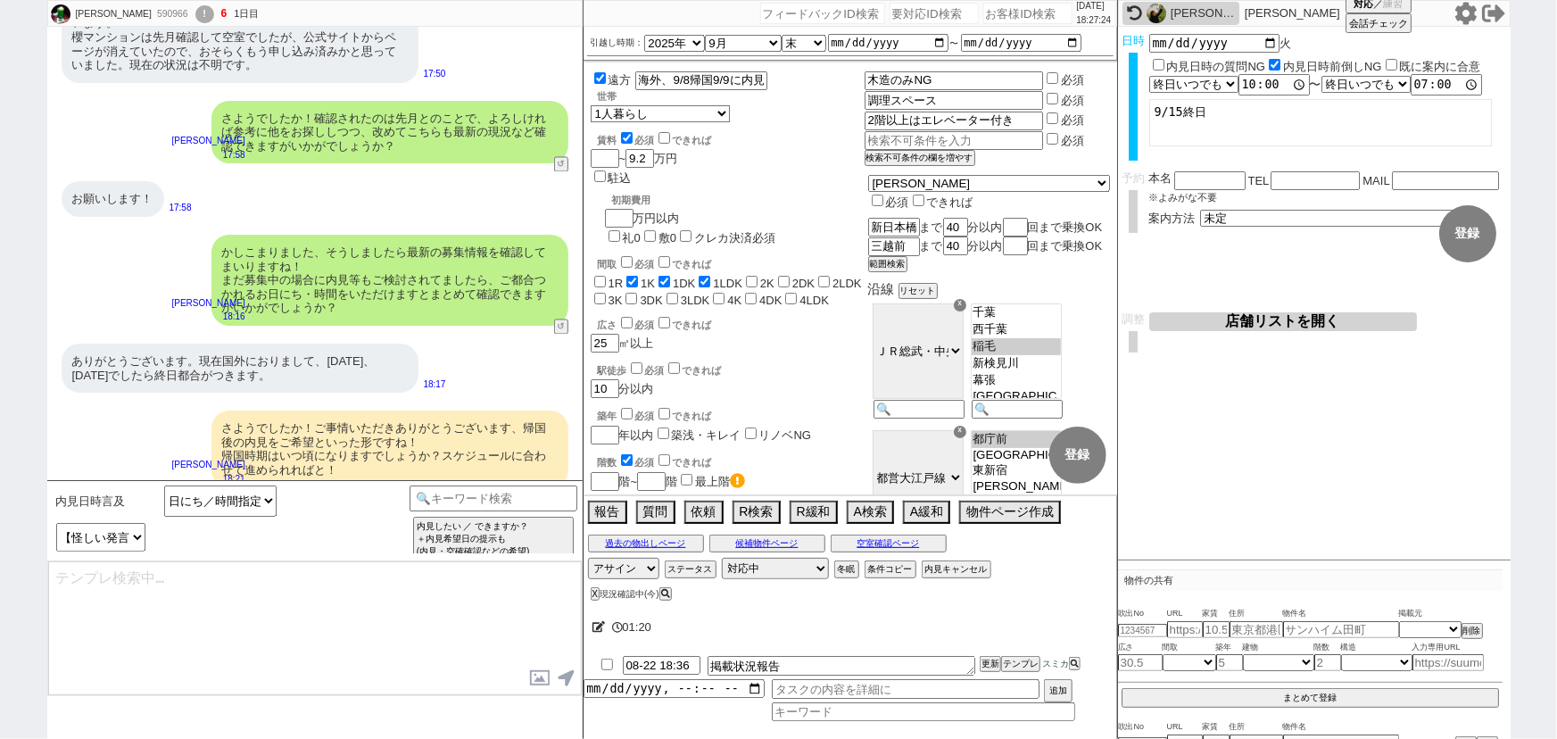
select select "807"
select select "75"
select select "14"
select select "23"
select select "726"
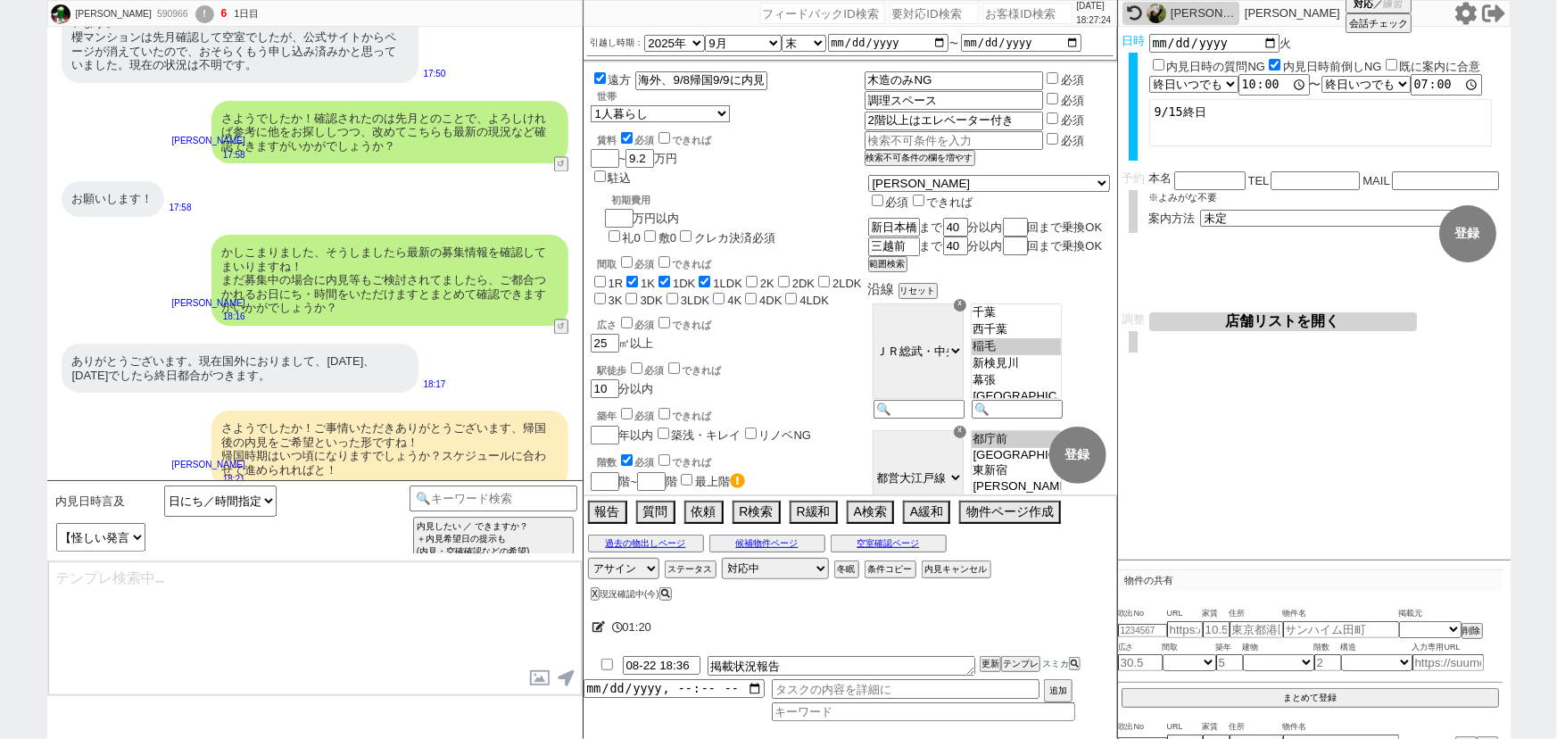
select select "60"
select select "63"
select select "62"
select select "71"
select select "70"
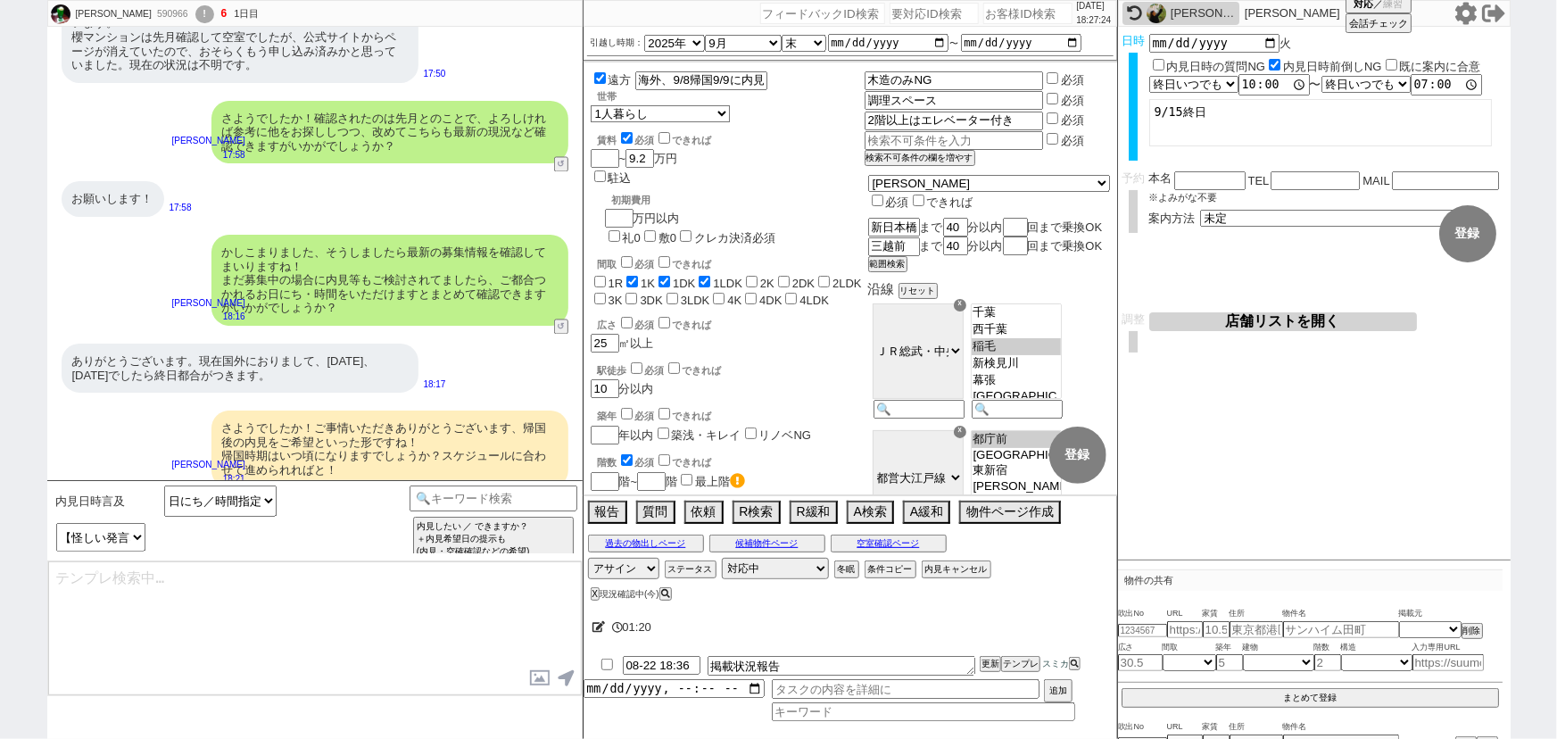
select select "1680"
select select "64"
select select "65"
select select "1581"
select select "59"
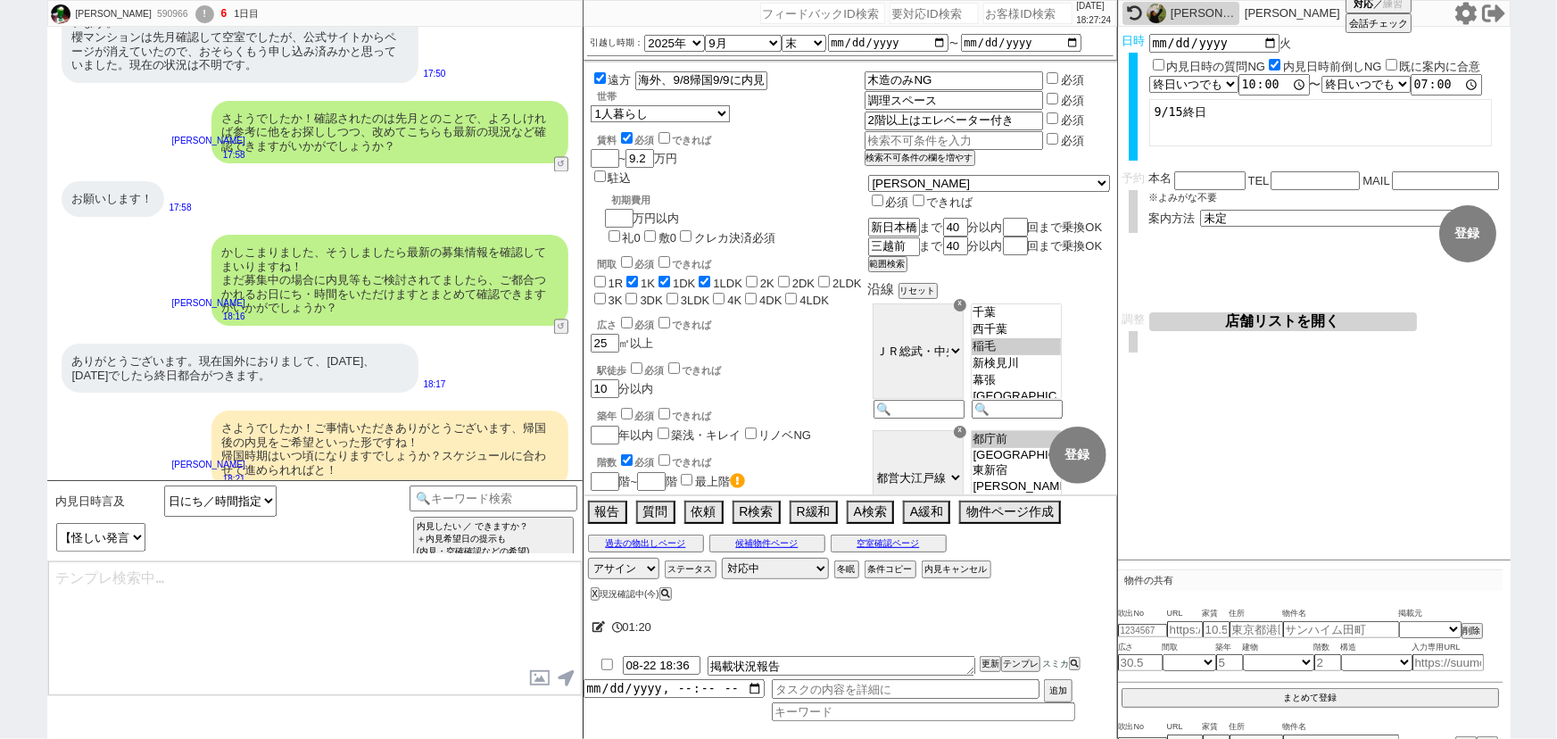
select select "69"
select select "67"
select select "66"
select select "33"
select select "72"
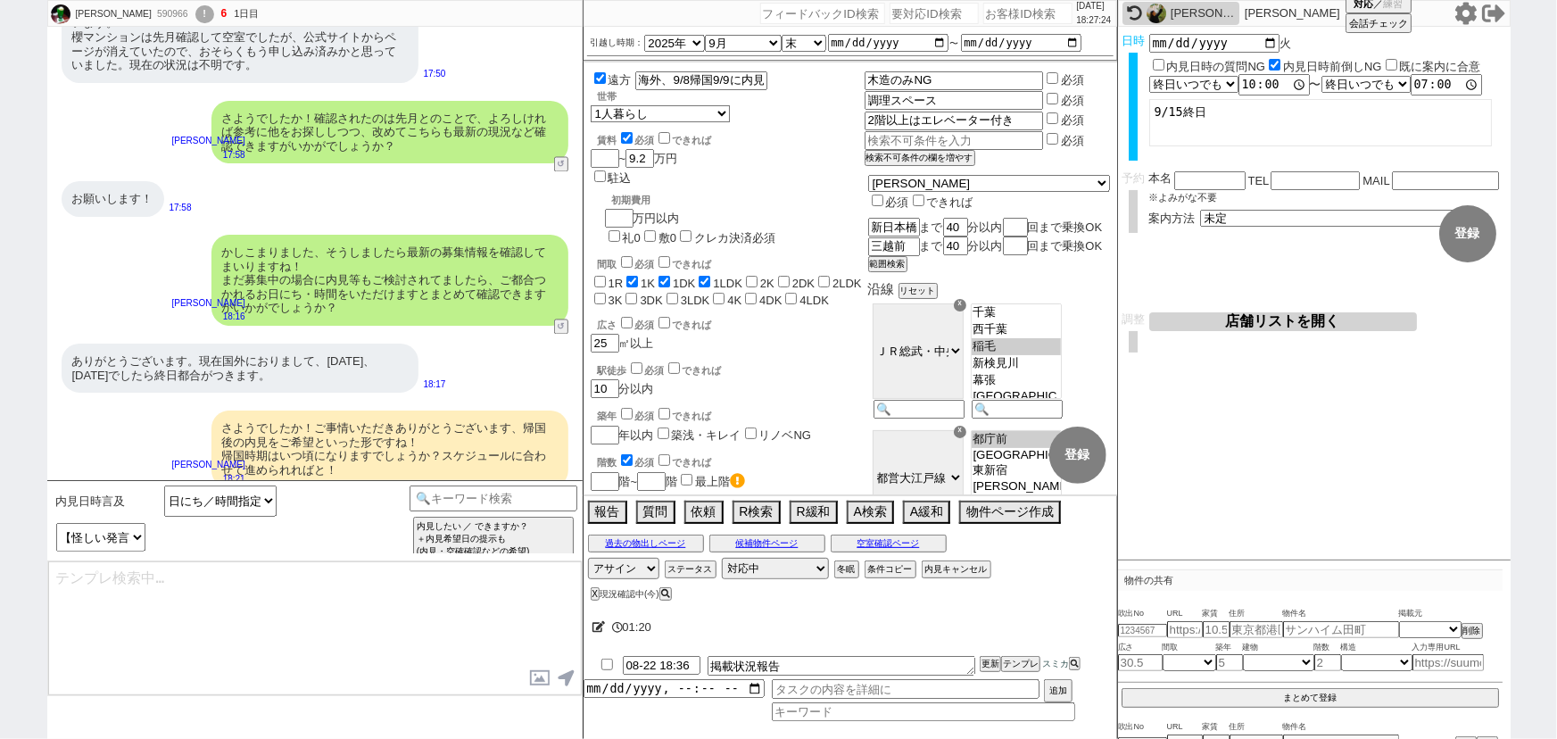
select select "25"
select select "3116"
select select "68"
select select "1641"
select select "9"
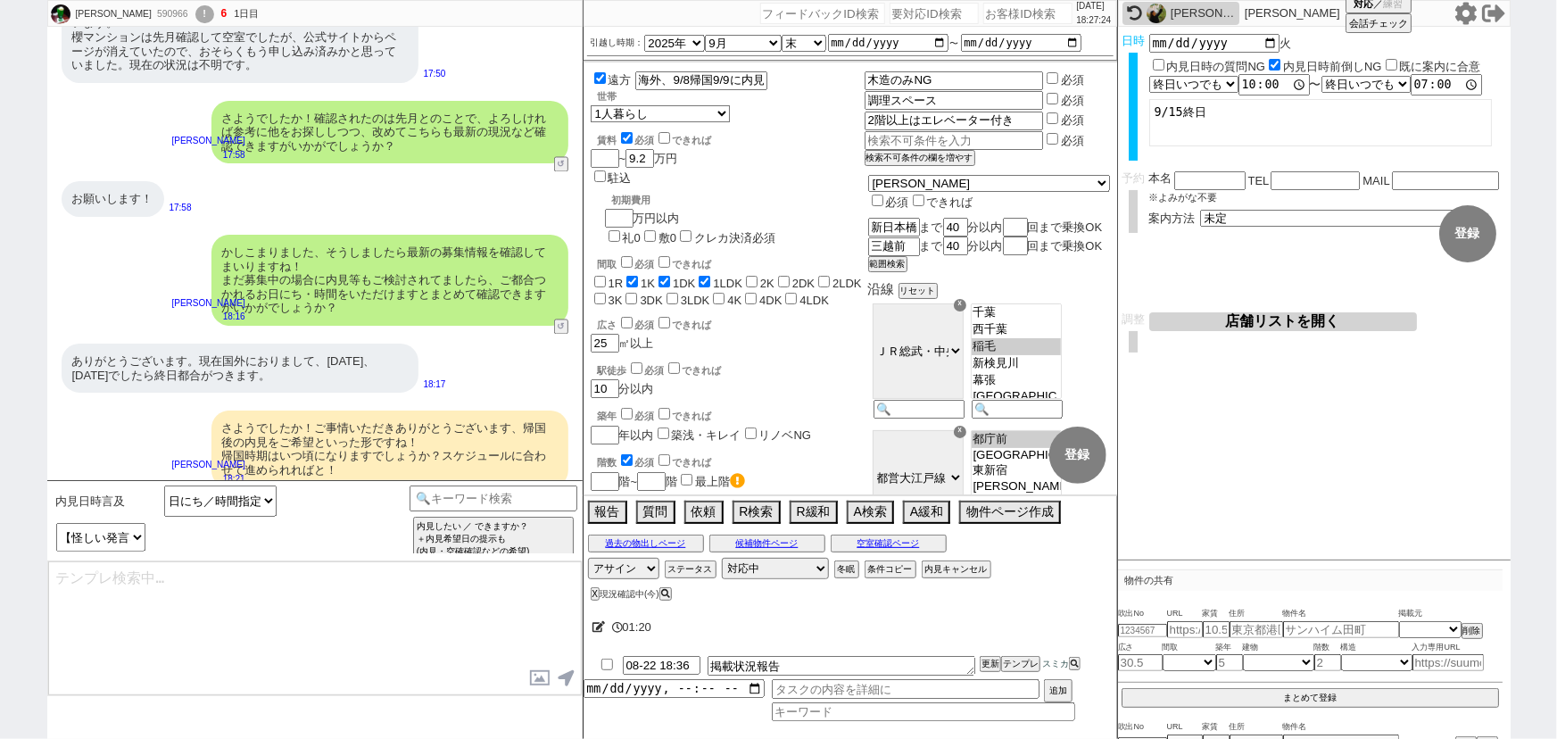
select select "332"
select select "29"
select select "57"
select select "74"
select select "7"
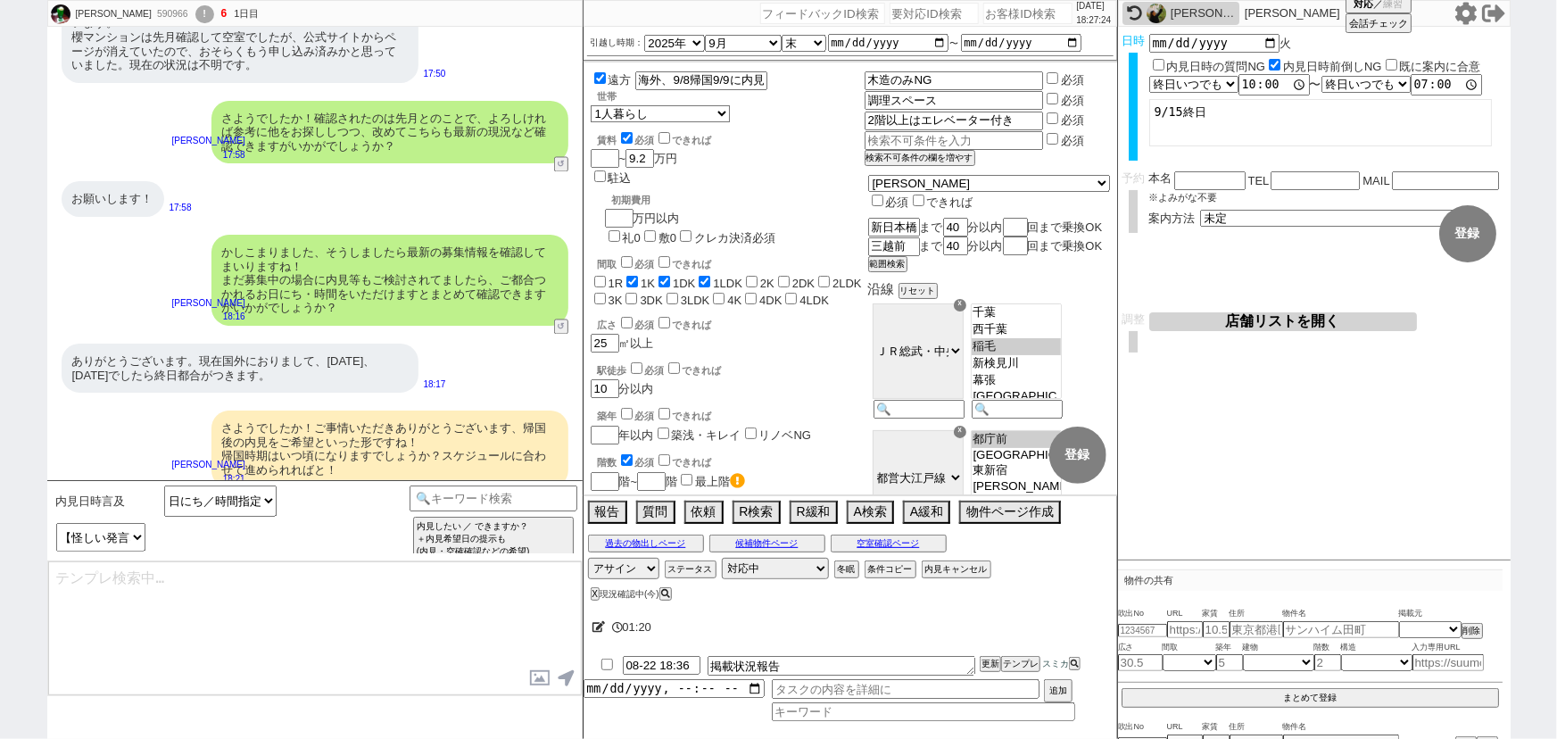
select select "12"
select select "11"
select select "53"
select select "47"
select select "52"
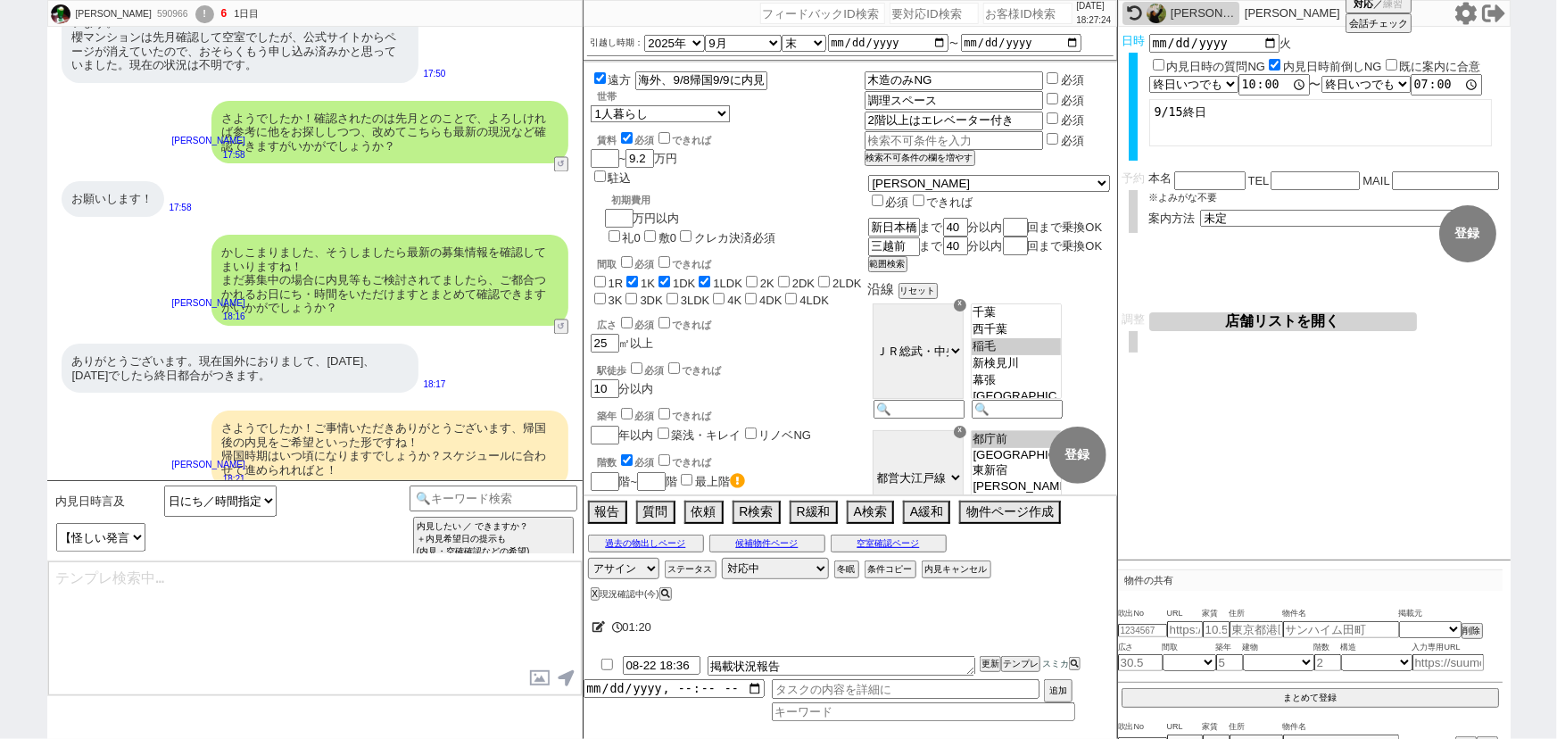
select select "50"
select select "48"
select select "44"
select select "56"
select select "54"
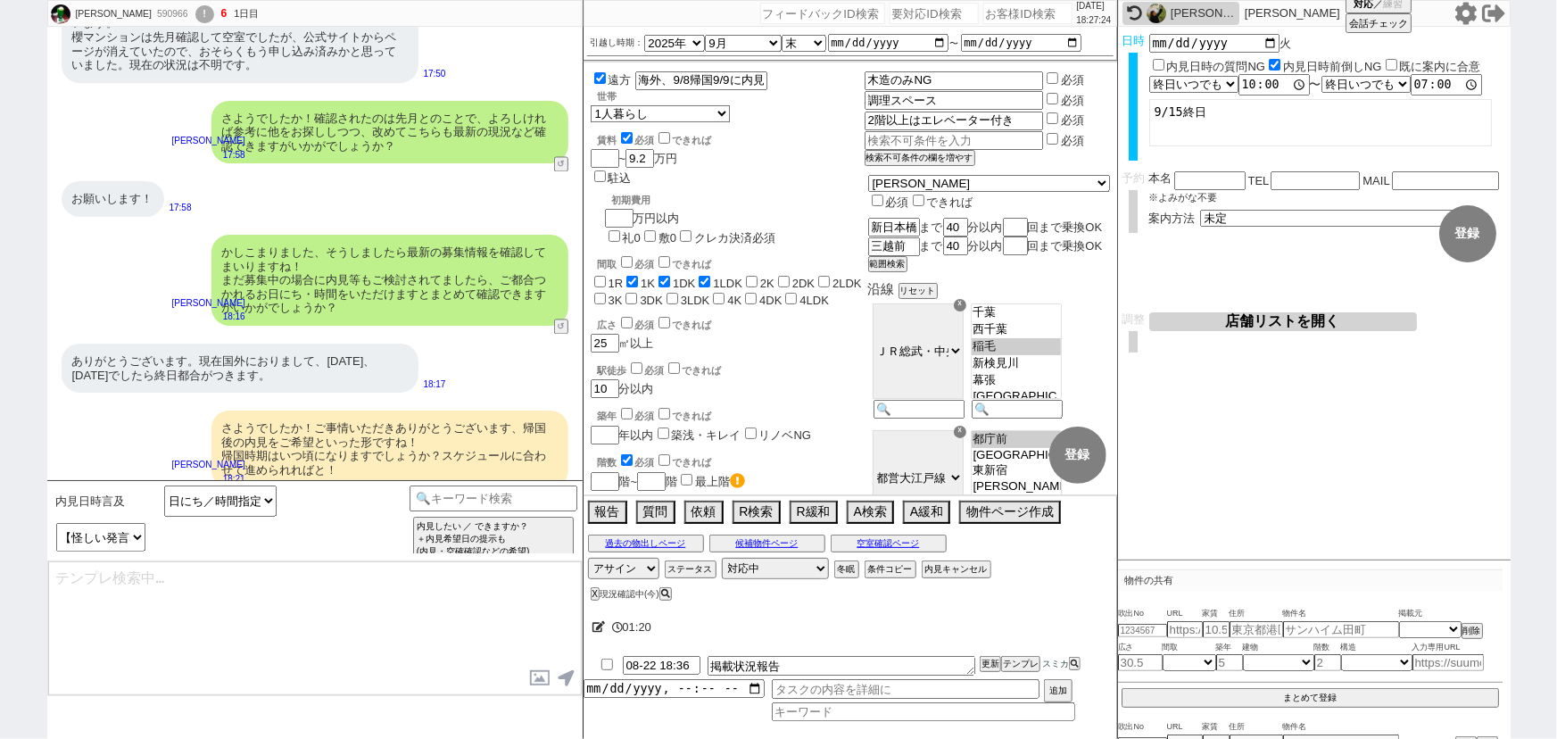
select select "27"
select select "77"
select select "30"
select select "76"
select select "15"
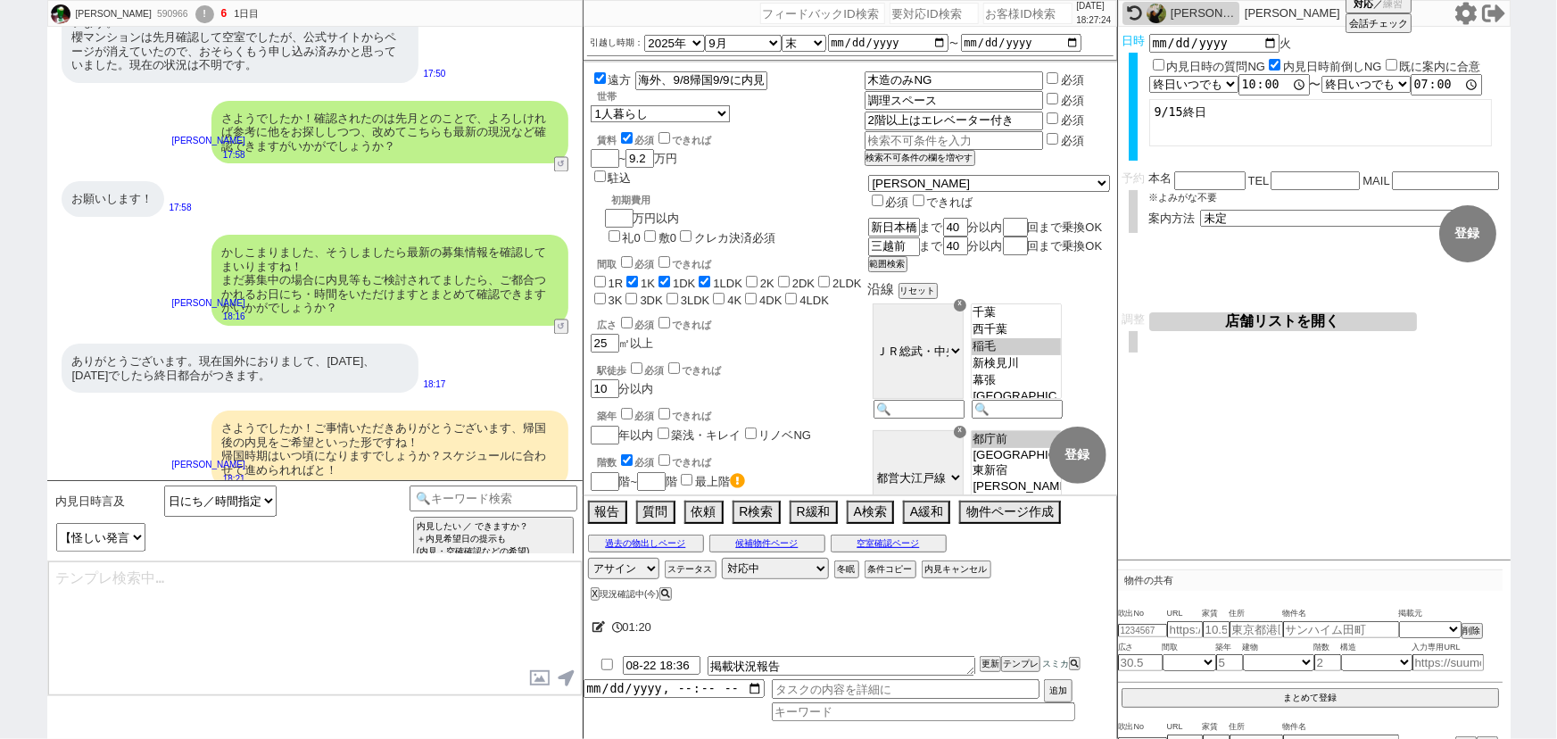
select select "34"
select select "73"
select select "1760"
select select "38"
select select "35"
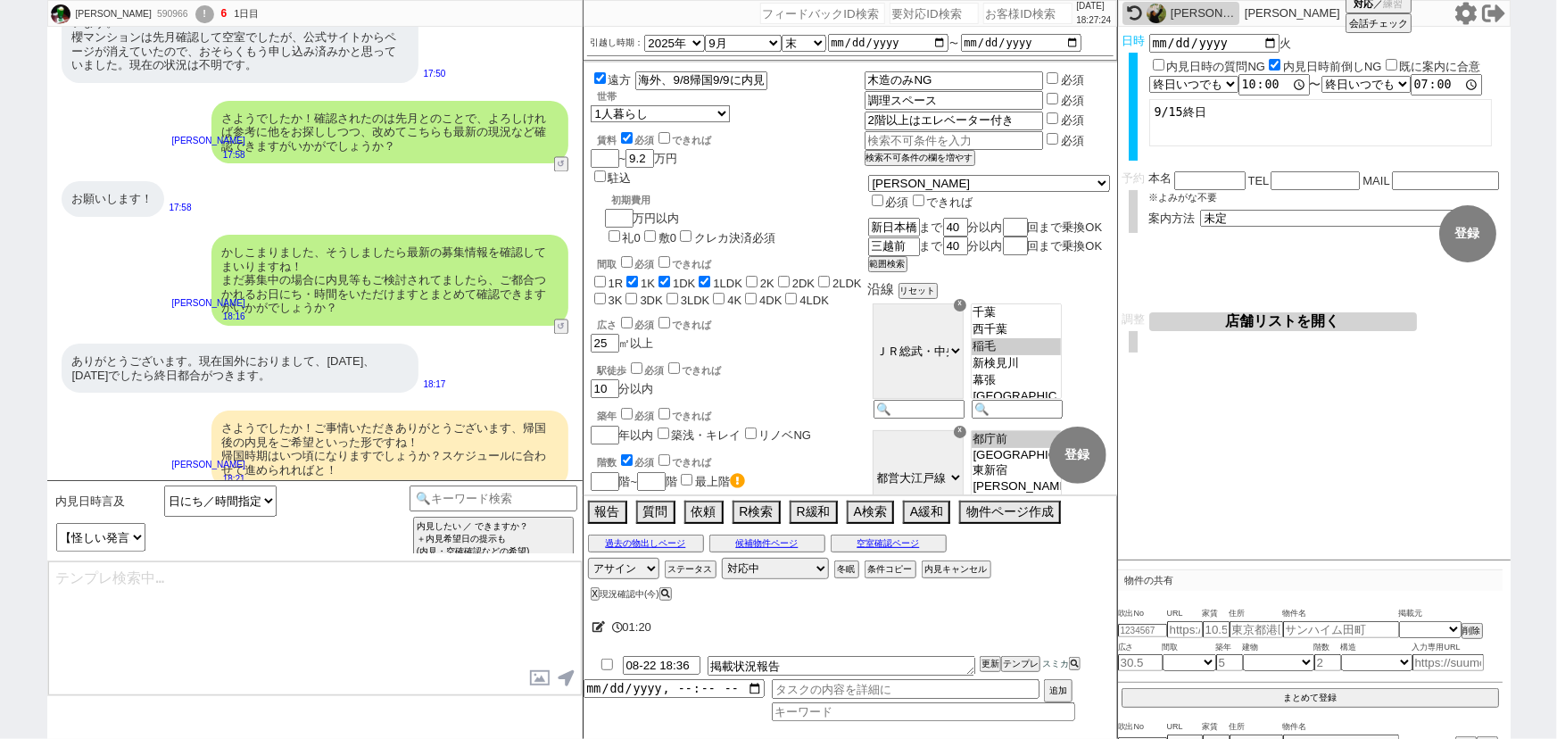
select select "24"
select select "61"
select select "36"
select select "55"
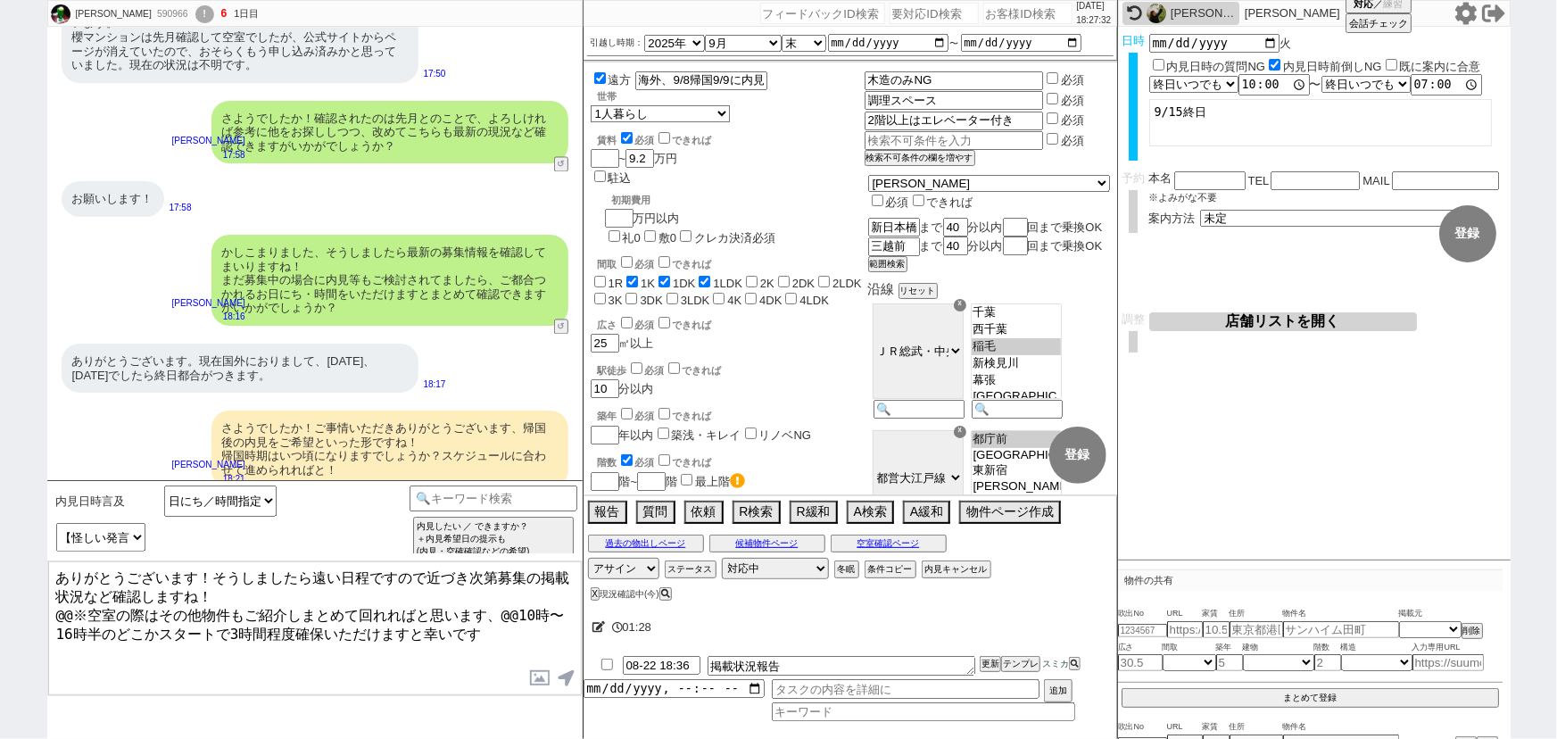
click at [312, 572] on textarea "ありがとうございます！そうしましたら遠い日程ですので近づき次第募集の掲載状況など確認しますね！ @@※空室の際はその他物件もご紹介しまとめて回れればと思います…" at bounding box center [315, 628] width 534 height 134
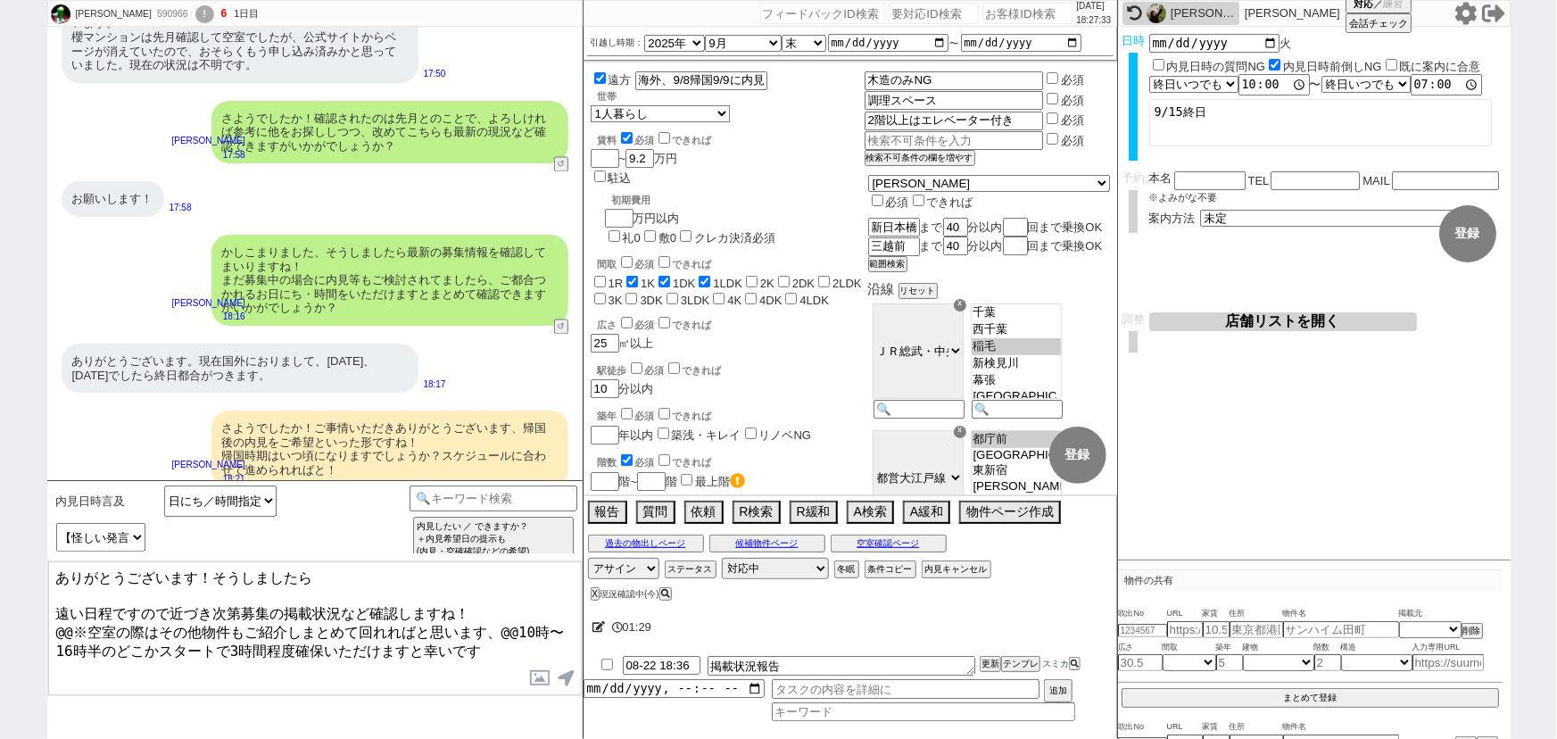
click at [312, 572] on textarea "ありがとうございます！そうしましたら 遠い日程ですので近づき次第募集の掲載状況など確認しますね！ @@※空室の際はその他物件もご紹介しまとめて回れればと思いま…" at bounding box center [315, 628] width 534 height 134
click at [75, 612] on textarea "ありがとうございます！9日(火)最短10時～で動いてまいります。 遠い日程ですので近づき次第募集の掲載状況など確認しますね！ @@※空室の際はその他物件もご紹…" at bounding box center [315, 628] width 534 height 134
drag, startPoint x: 484, startPoint y: 610, endPoint x: 513, endPoint y: 642, distance: 43.6
click at [513, 642] on textarea "ありがとうございます！9日(火)最短10時～で動いてまいります。 遠い日程ですので近づき次第募集の掲載状況など確認しますね！ ※空室の際はその他物件もご紹介し…" at bounding box center [315, 628] width 534 height 134
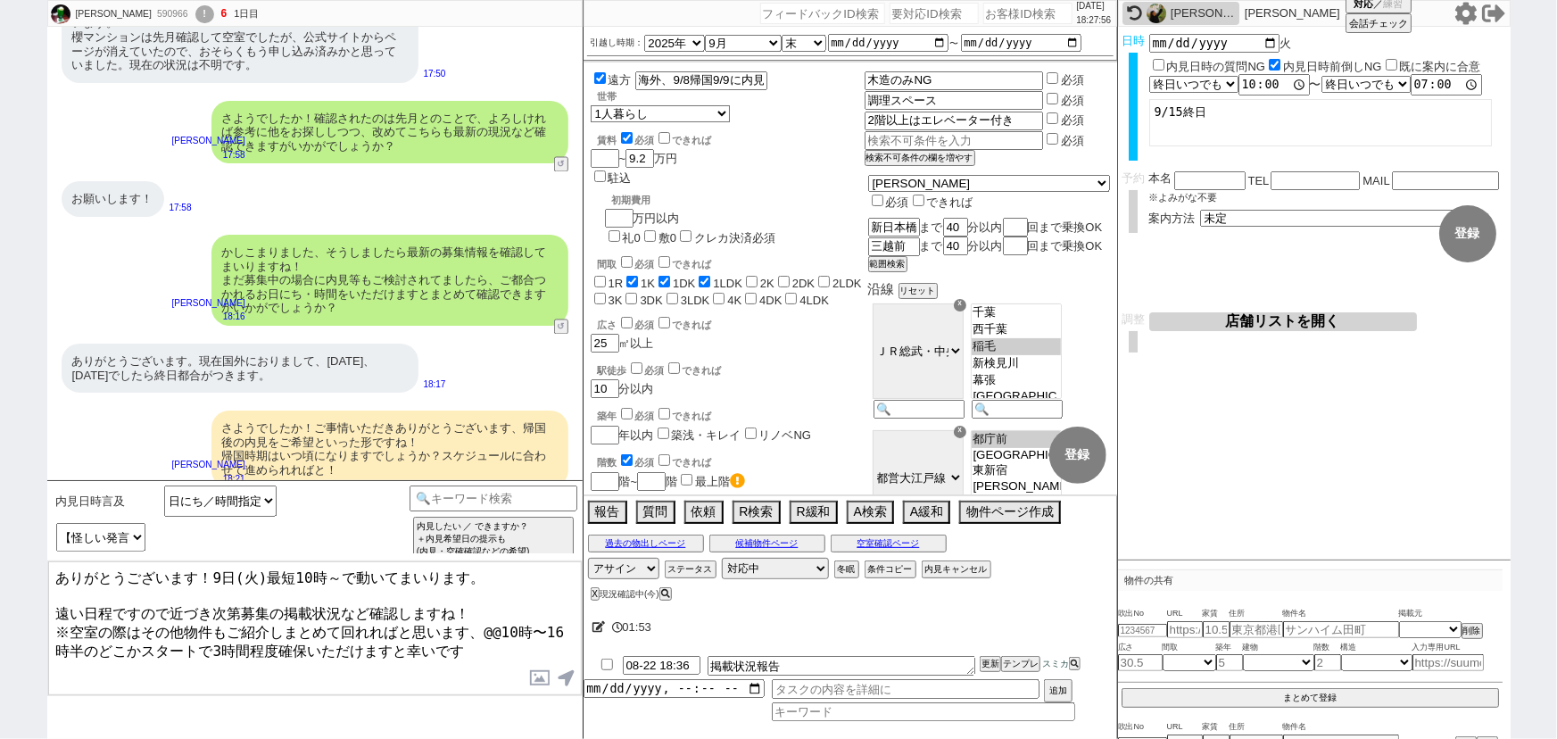
drag, startPoint x: 483, startPoint y: 622, endPoint x: 122, endPoint y: 638, distance: 360.9
click at [122, 638] on textarea "ありがとうございます！9日(火)最短10時～で動いてまいります。 遠い日程ですので近づき次第募集の掲載状況など確認しますね！ ※空室の際はその他物件もご紹介し…" at bounding box center [315, 628] width 534 height 134
type textarea "ありがとうございます！9日(火)最短10時～で動いてまいります。 遠い日程ですので近づき次第募集の掲載状況など確認しますね！ ※空室の際はその他物件もご紹介し…"
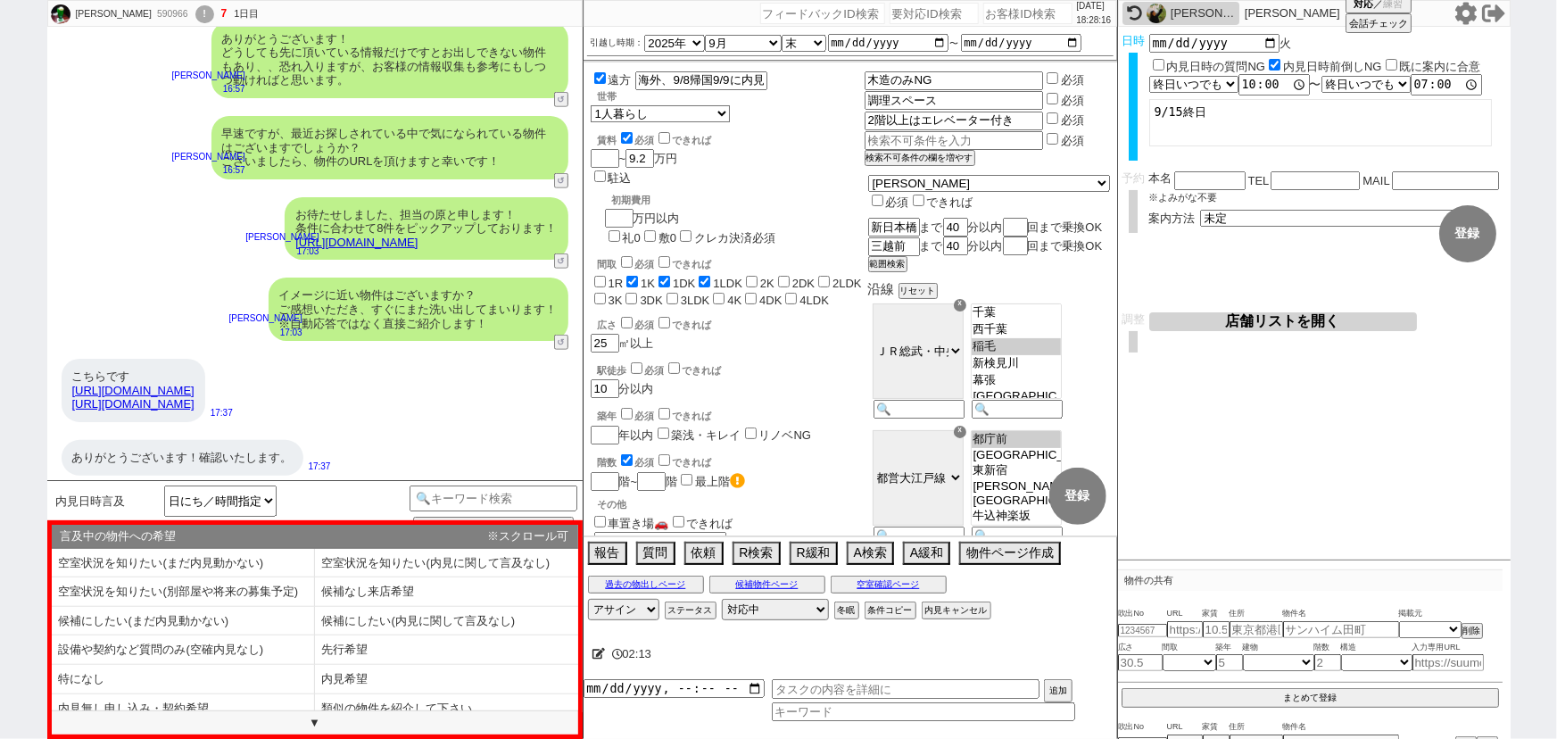
scroll to position [4106, 0]
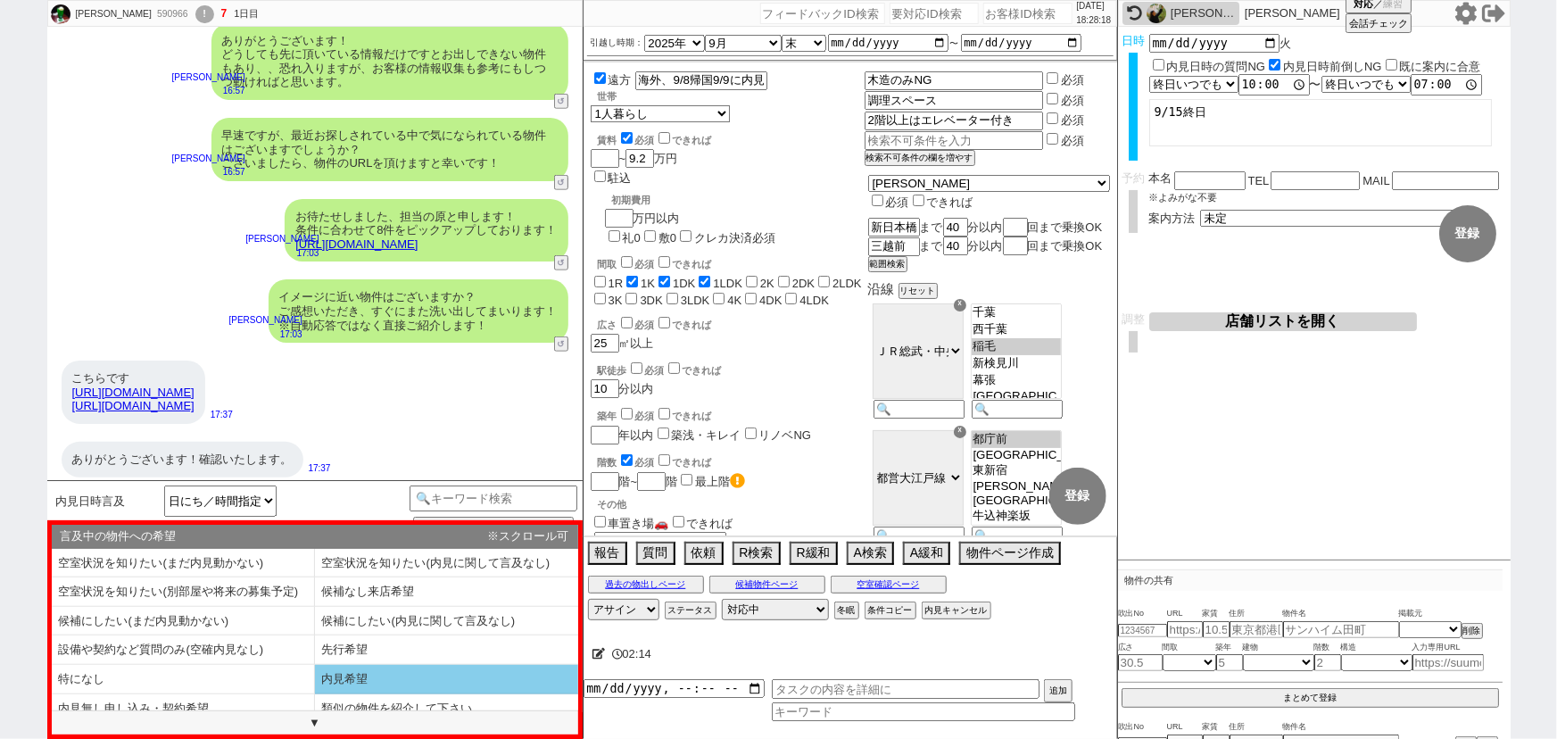
click at [315, 694] on li "内見希望" at bounding box center [183, 708] width 263 height 29
select select "内見希望"
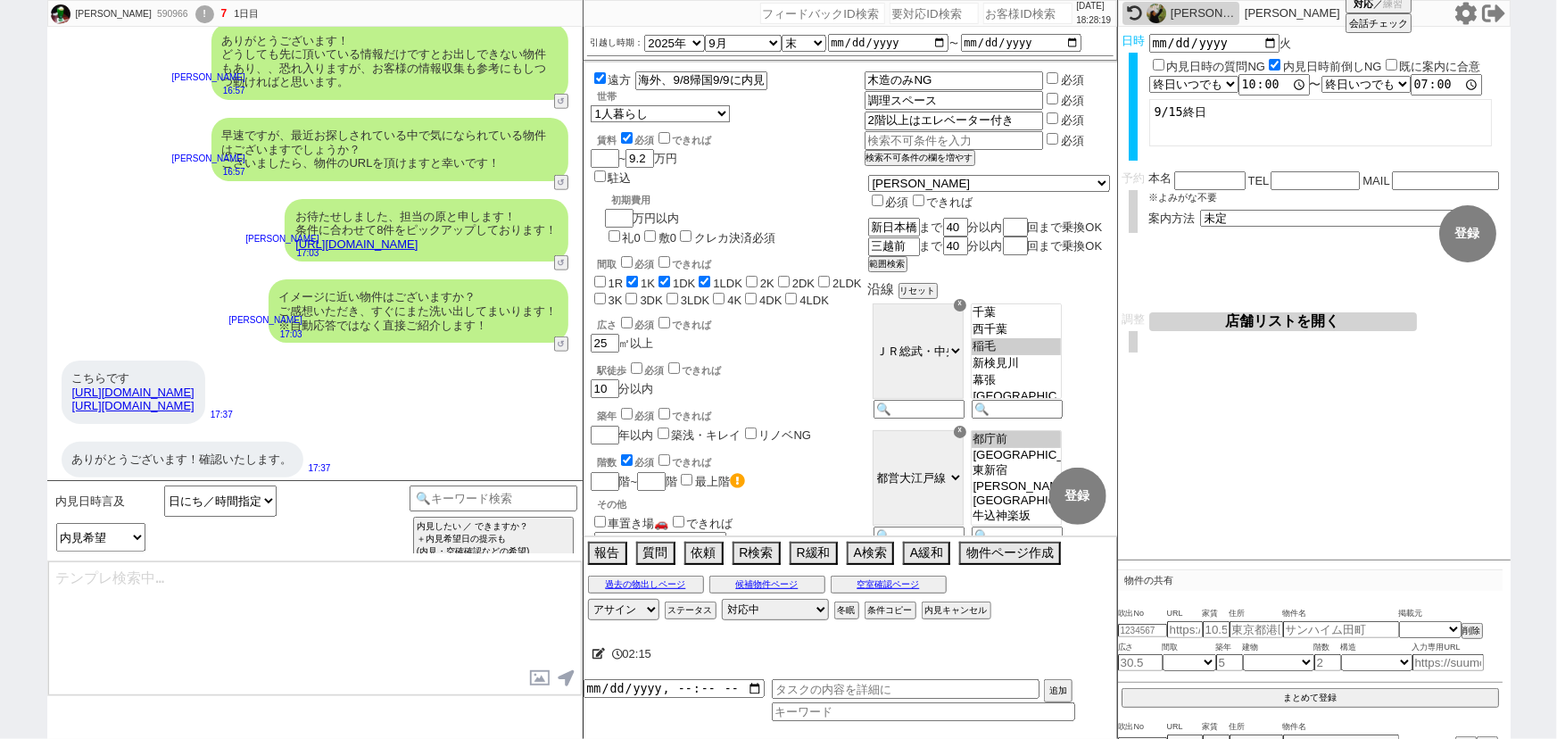
type textarea "手配にあたり、ご予約情報としてお名前、お電話番号、メールアドレスを頂けますでしょうか？"
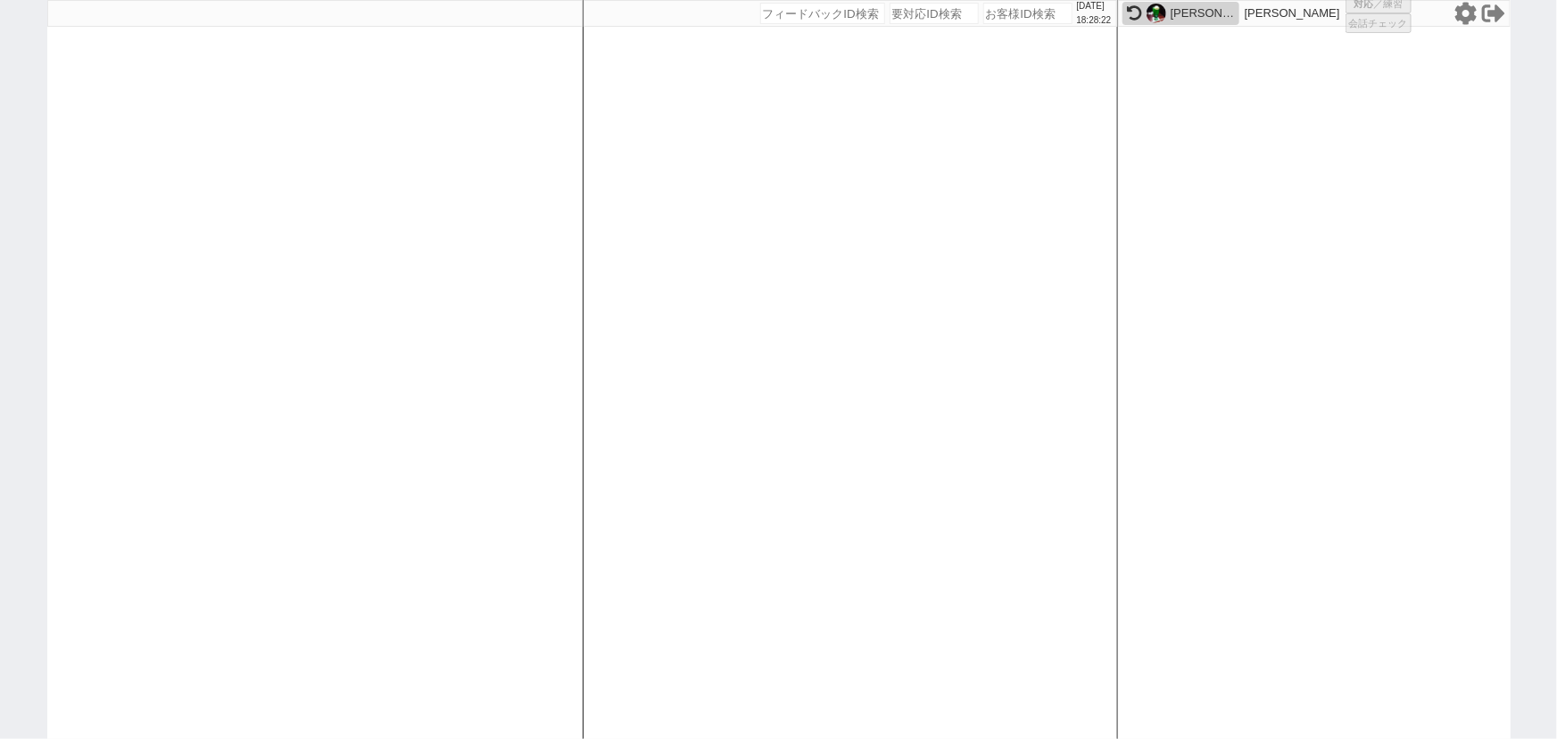
select select "1"
select select "2"
select select
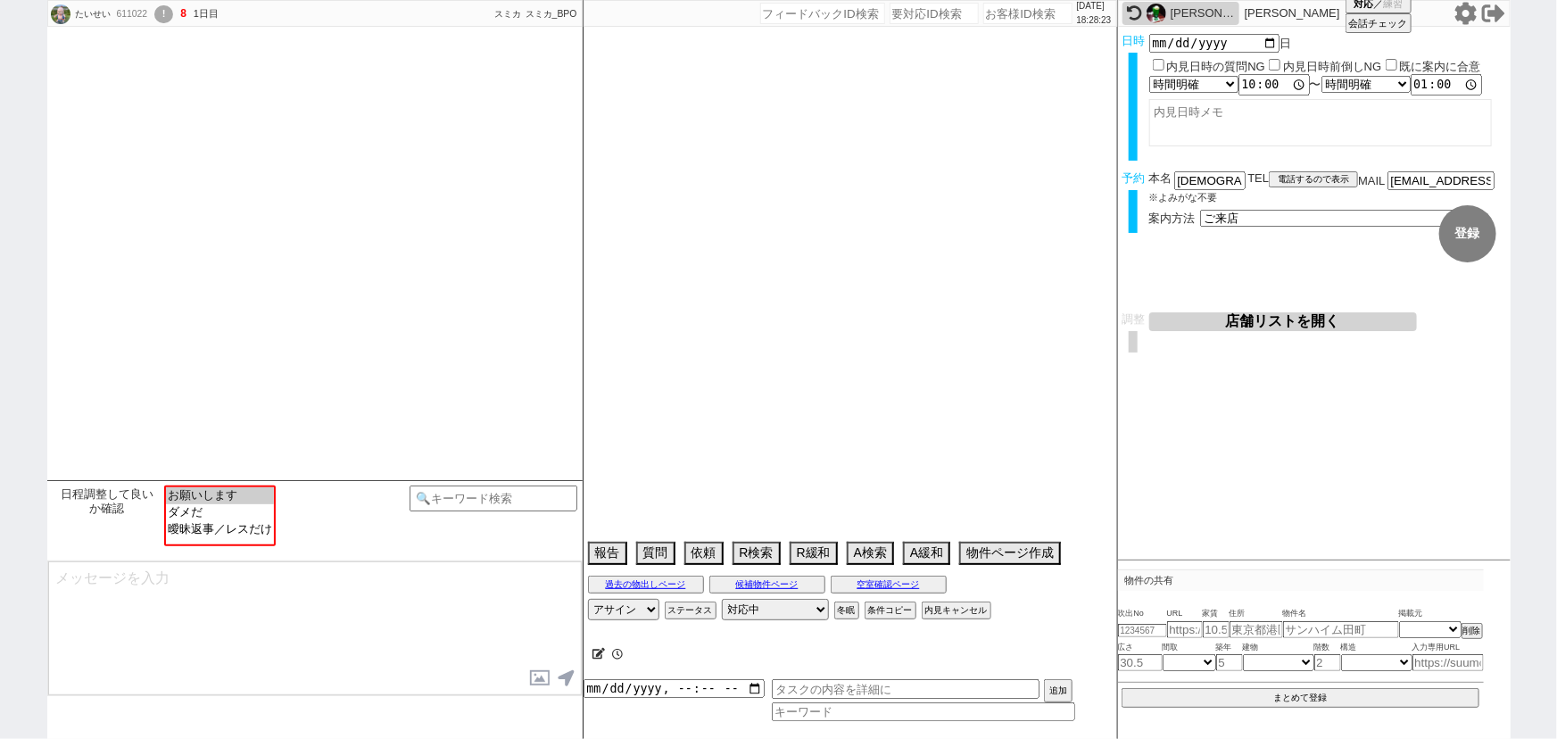
scroll to position [3087, 0]
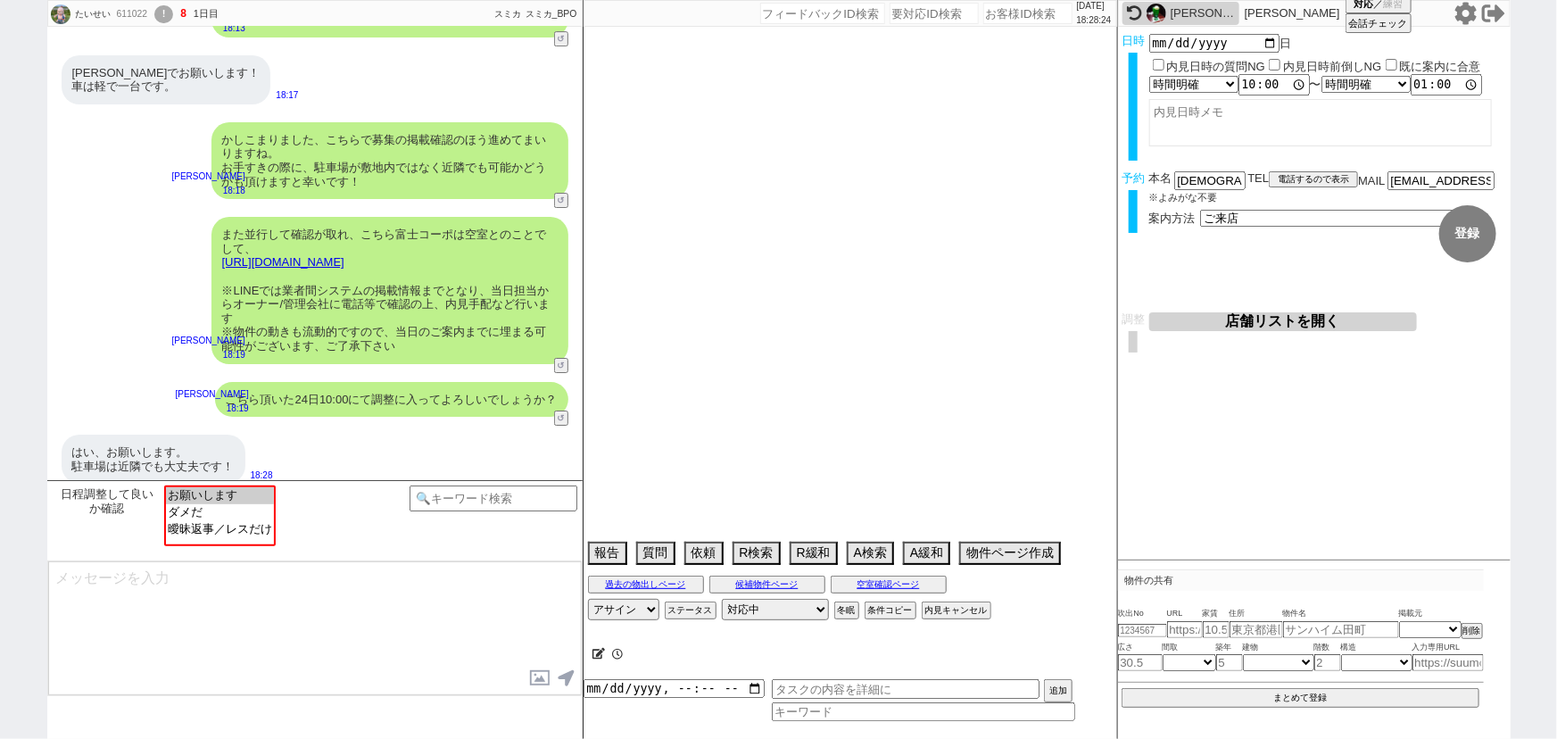
select select "2025"
select select "9"
select select "35"
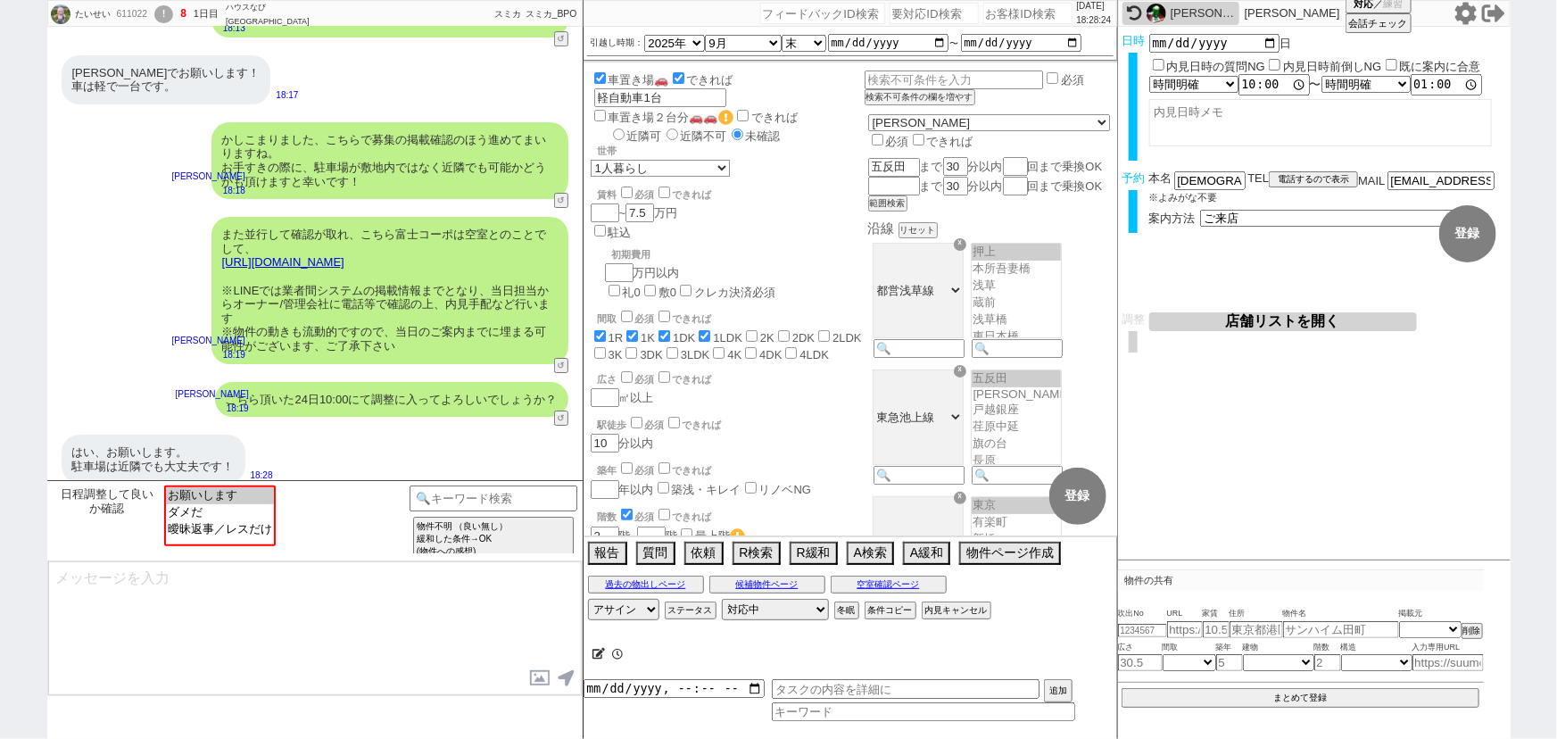
scroll to position [49, 0]
click at [250, 503] on select "お願いします ダメだ 曖昧返事／レスだけ" at bounding box center [220, 516] width 108 height 61
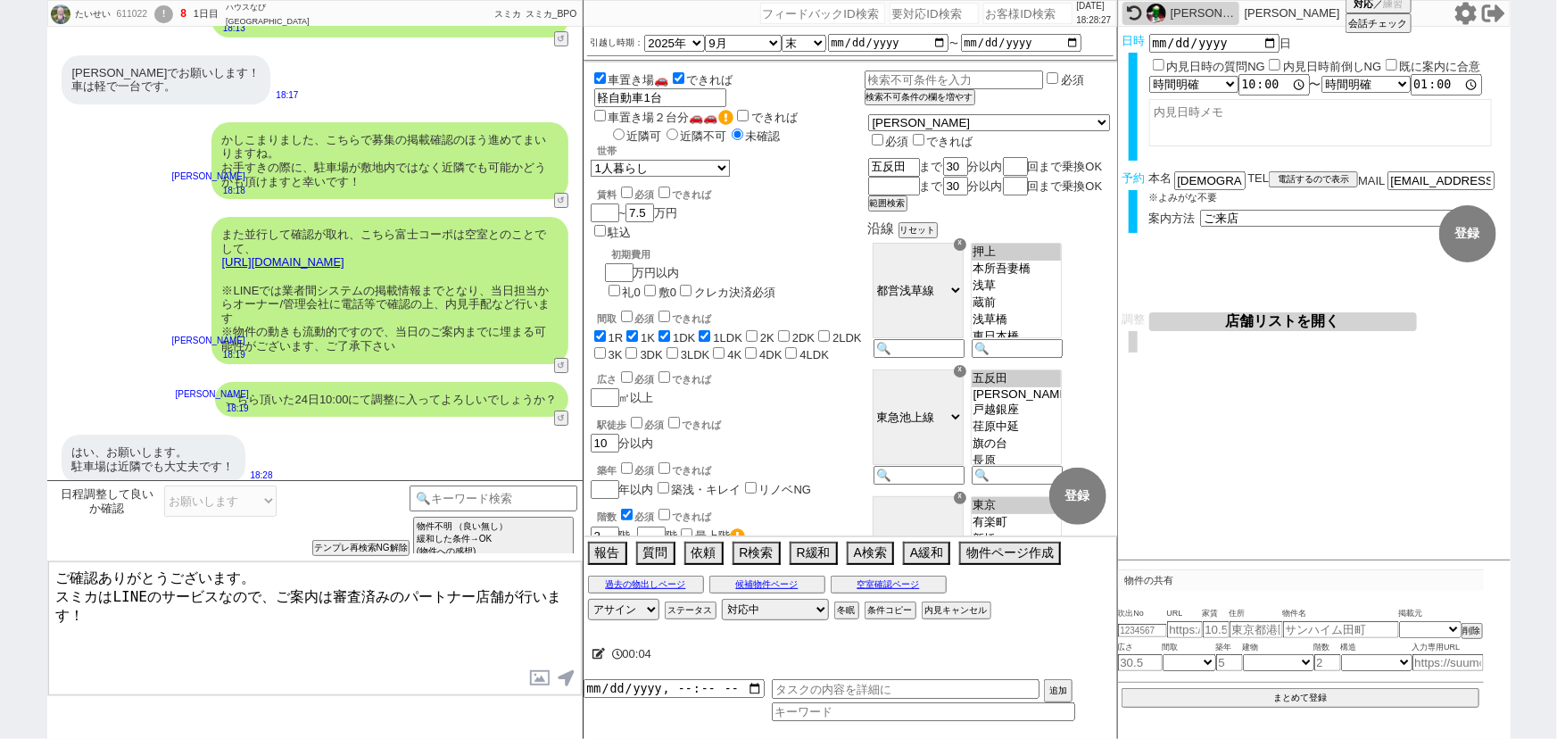
click at [613, 129] on input "近隣可" at bounding box center [619, 135] width 12 height 12
click at [277, 571] on textarea "ご確認ありがとうございます。 スミカはLINEのサービスなので、ご案内は審査済みのパートナー店舗が行います！" at bounding box center [315, 628] width 534 height 134
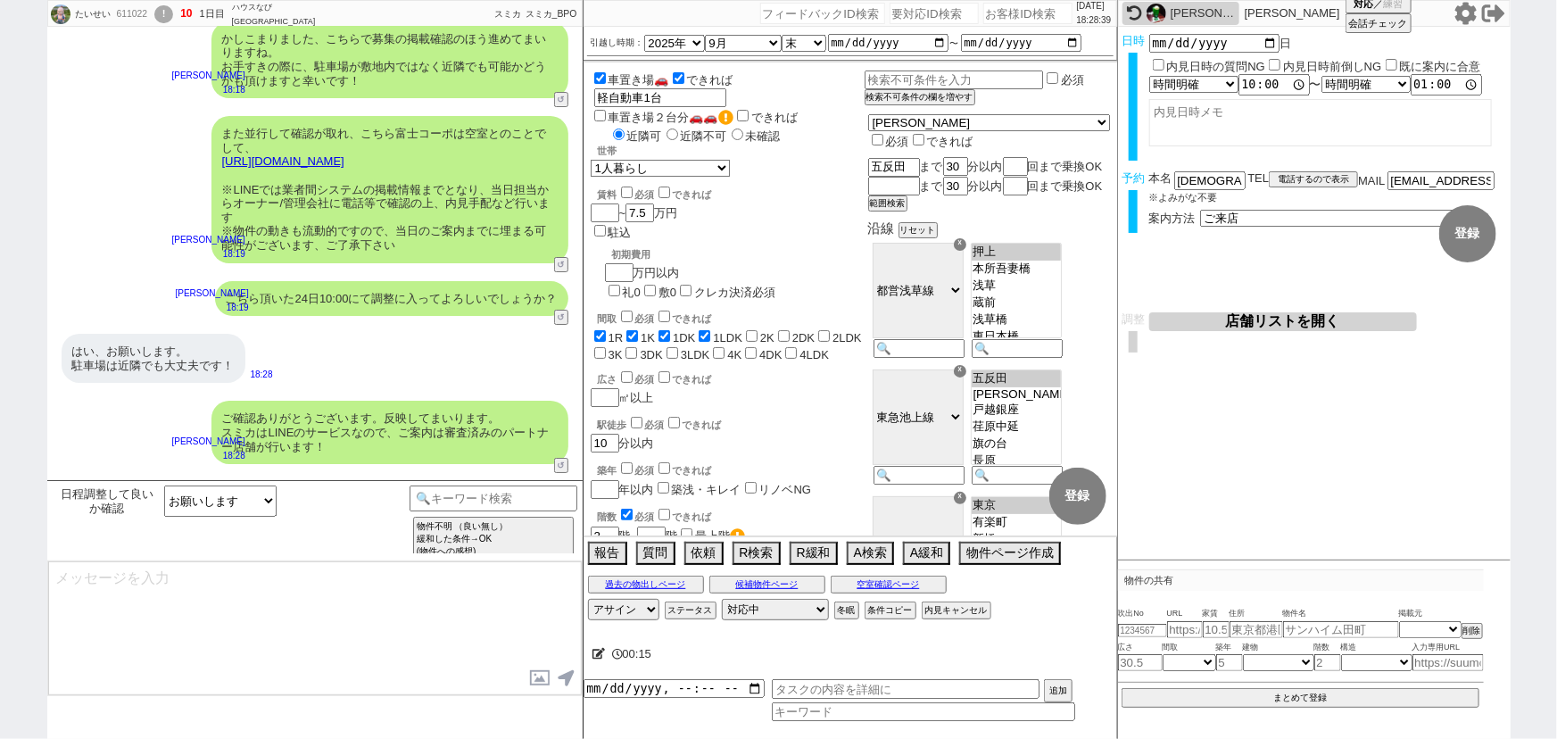
scroll to position [3269, 0]
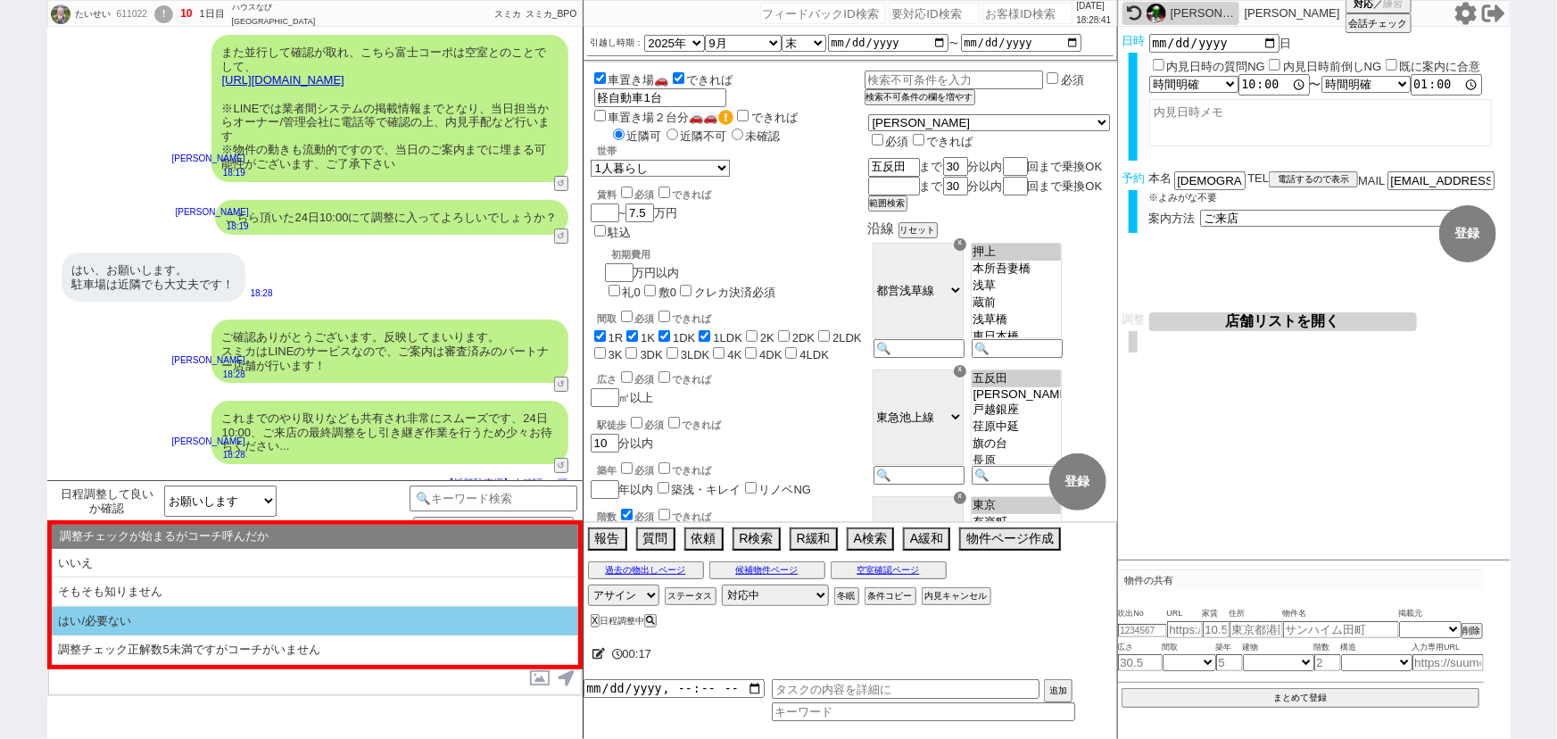
click at [112, 616] on li "はい/必要ない" at bounding box center [315, 621] width 527 height 29
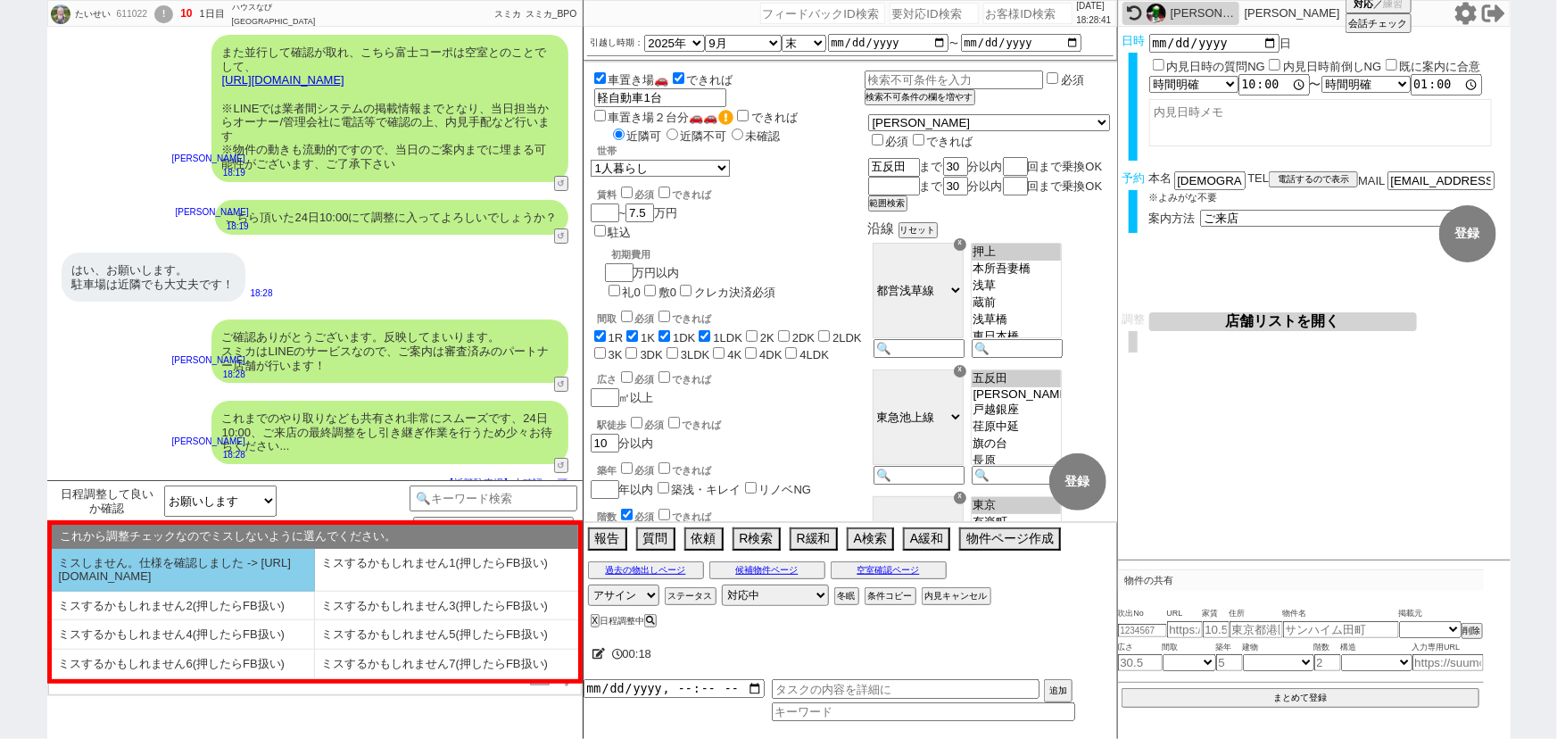
click at [152, 566] on li "ミスしません。仕様を確認しました -> https://jent.notion.site/841a6651aa67425da7d40ddfad41a184" at bounding box center [183, 570] width 263 height 43
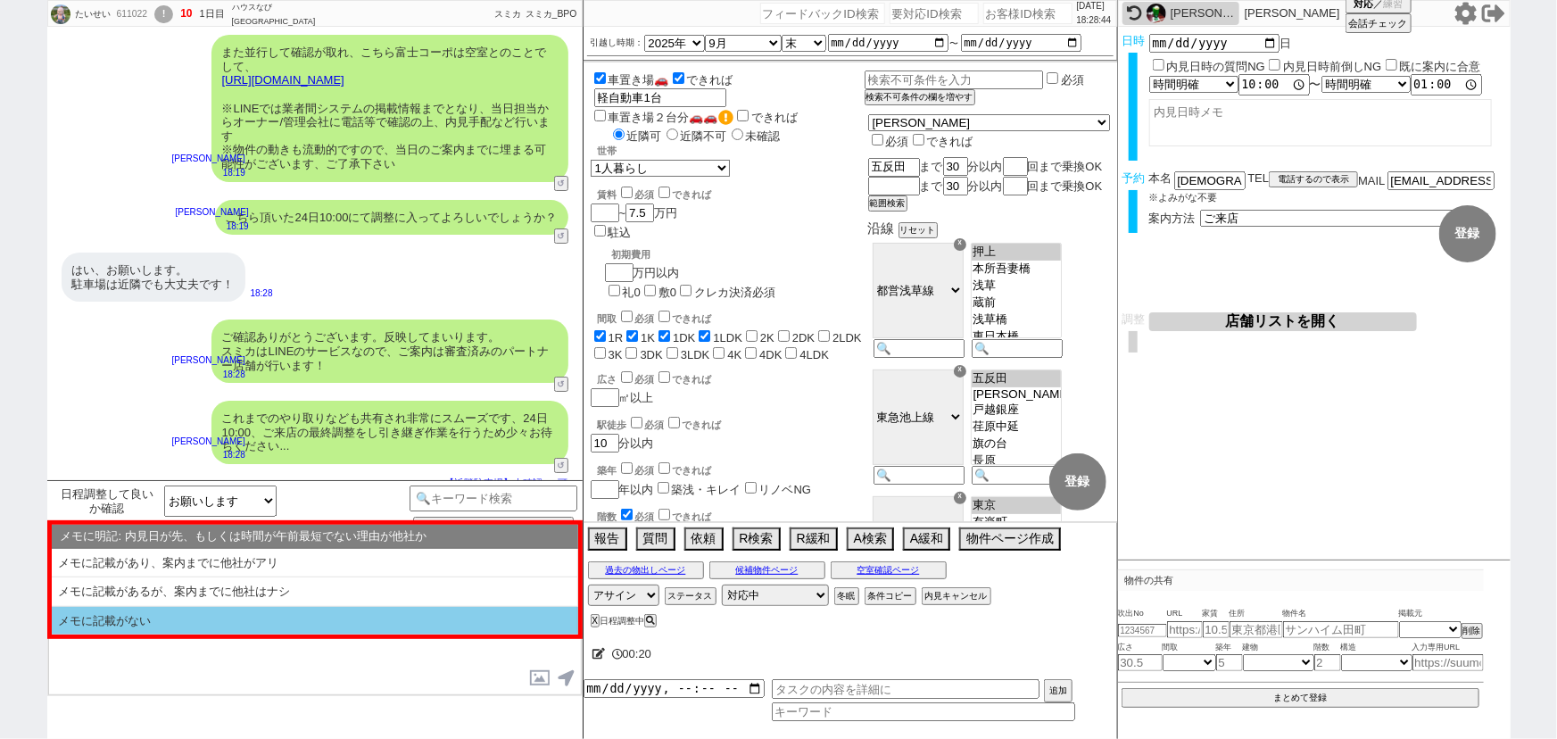
click at [250, 612] on li "メモに記載がない" at bounding box center [315, 621] width 527 height 29
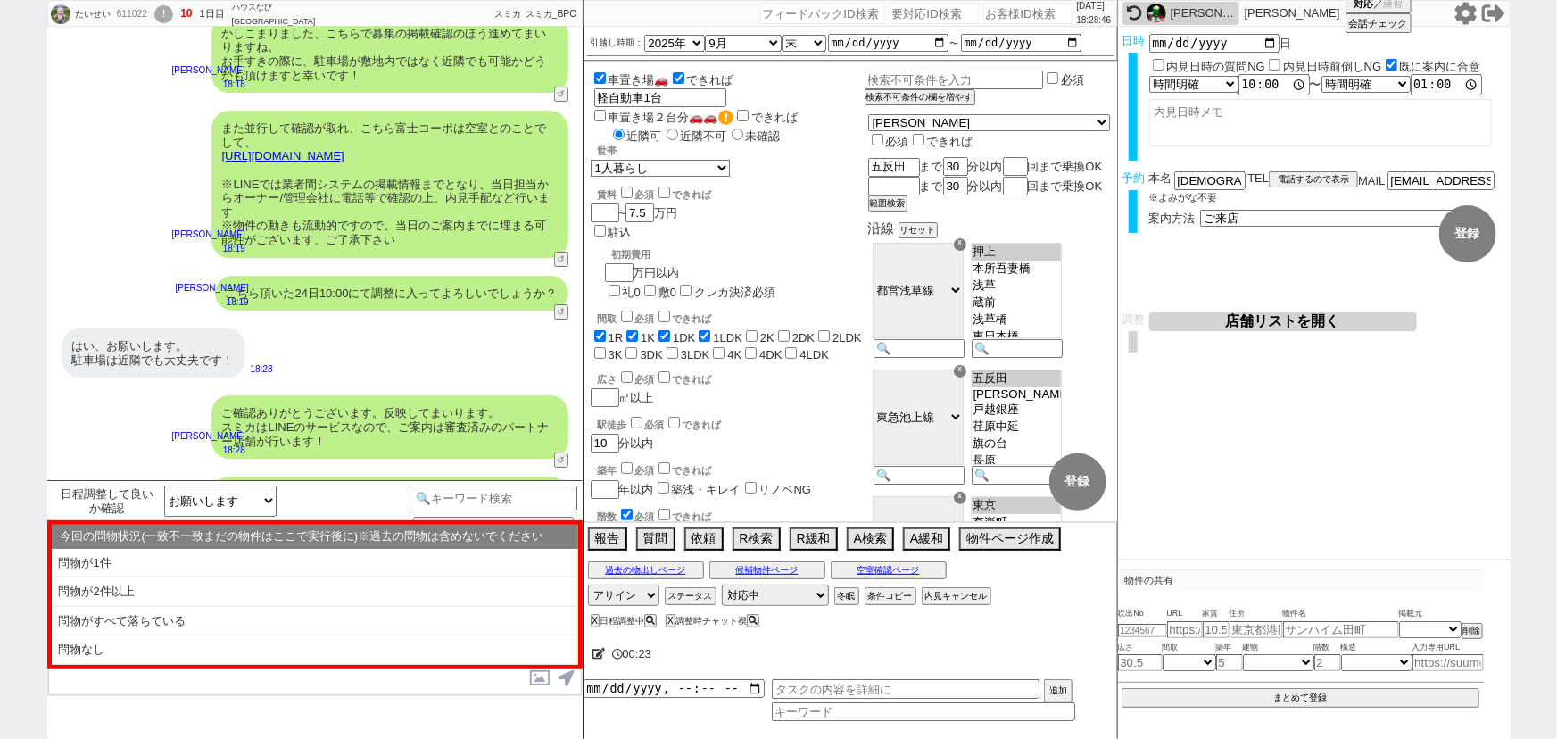
scroll to position [3192, 0]
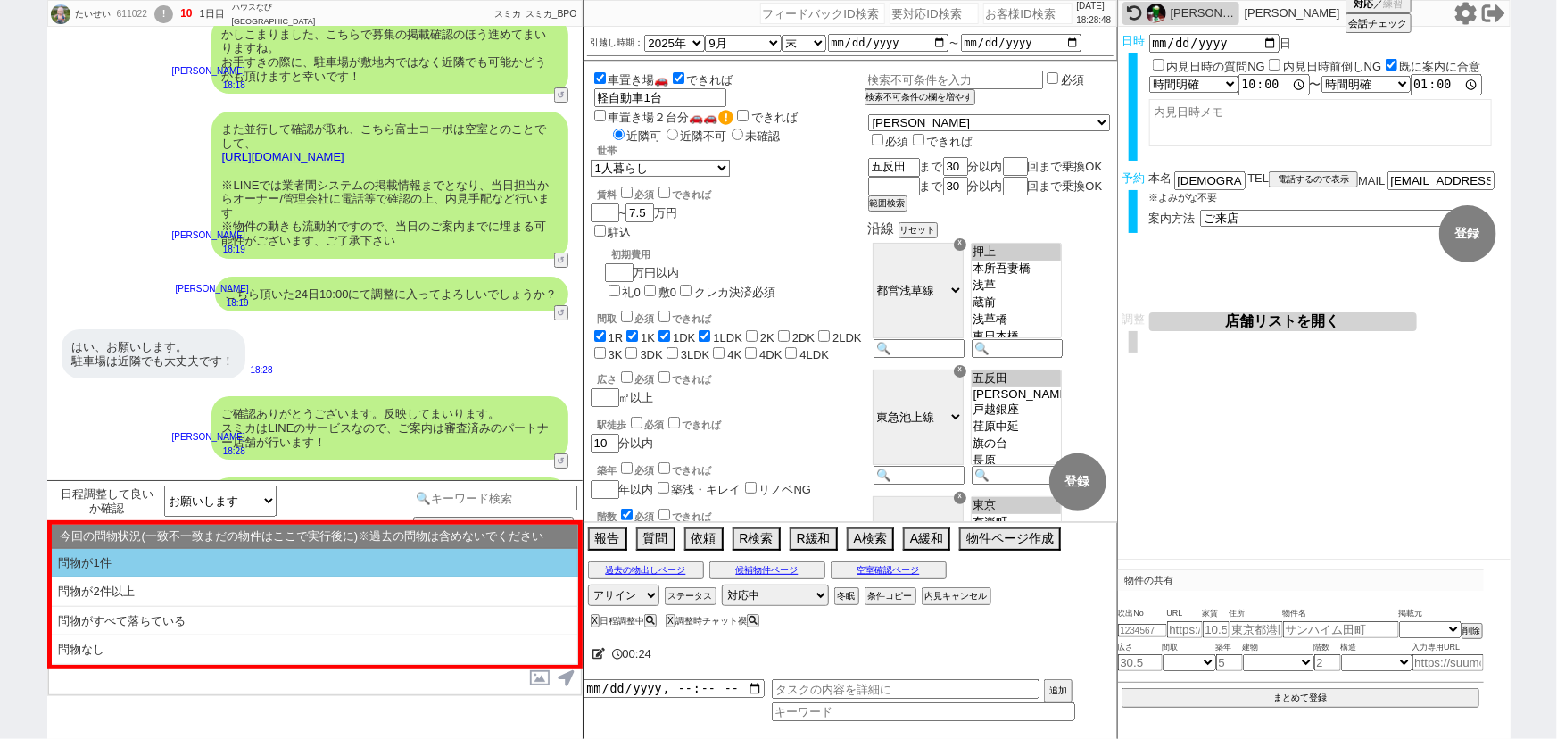
click at [286, 563] on li "問物が1件" at bounding box center [315, 563] width 527 height 29
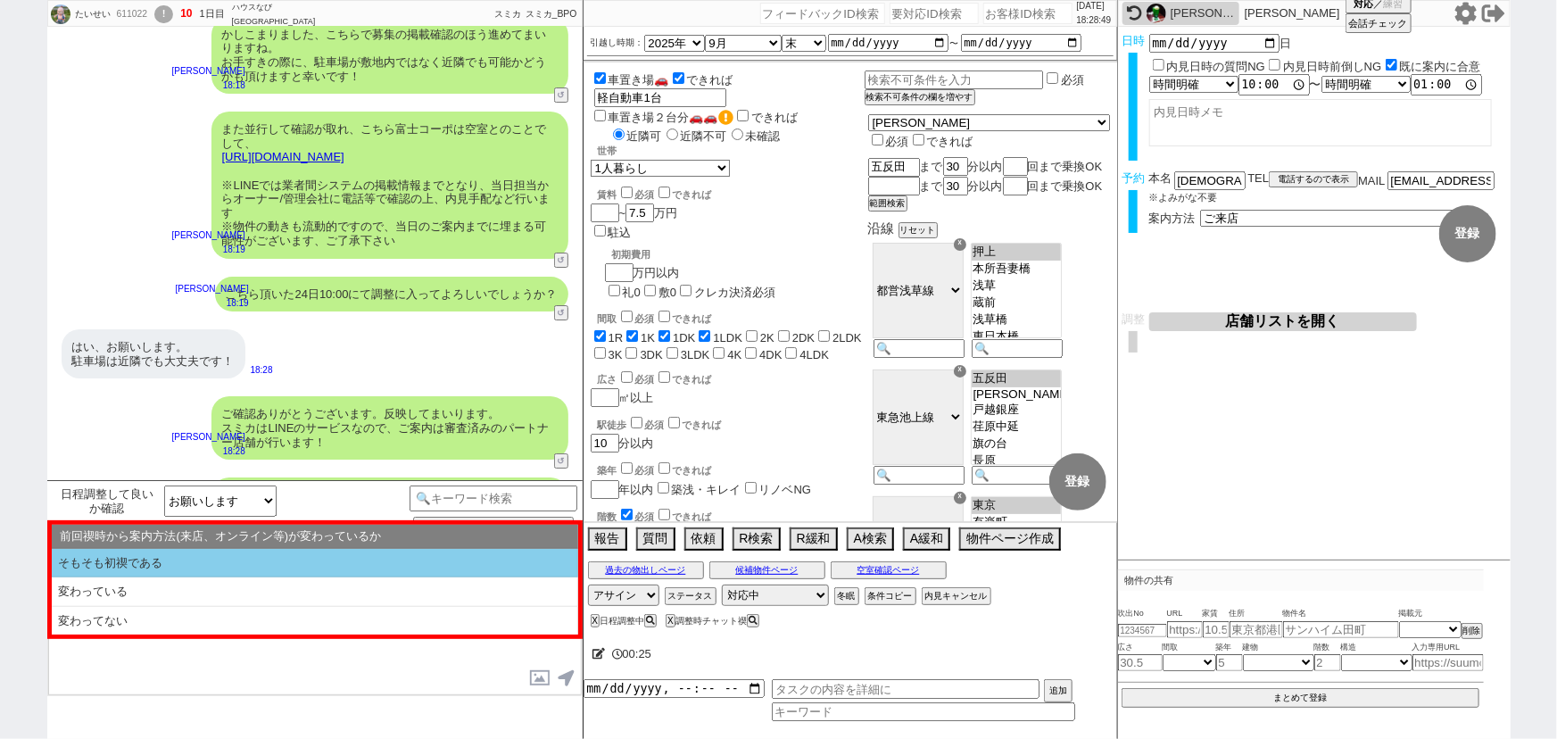
click at [246, 558] on li "そもそも初禊である" at bounding box center [315, 563] width 527 height 29
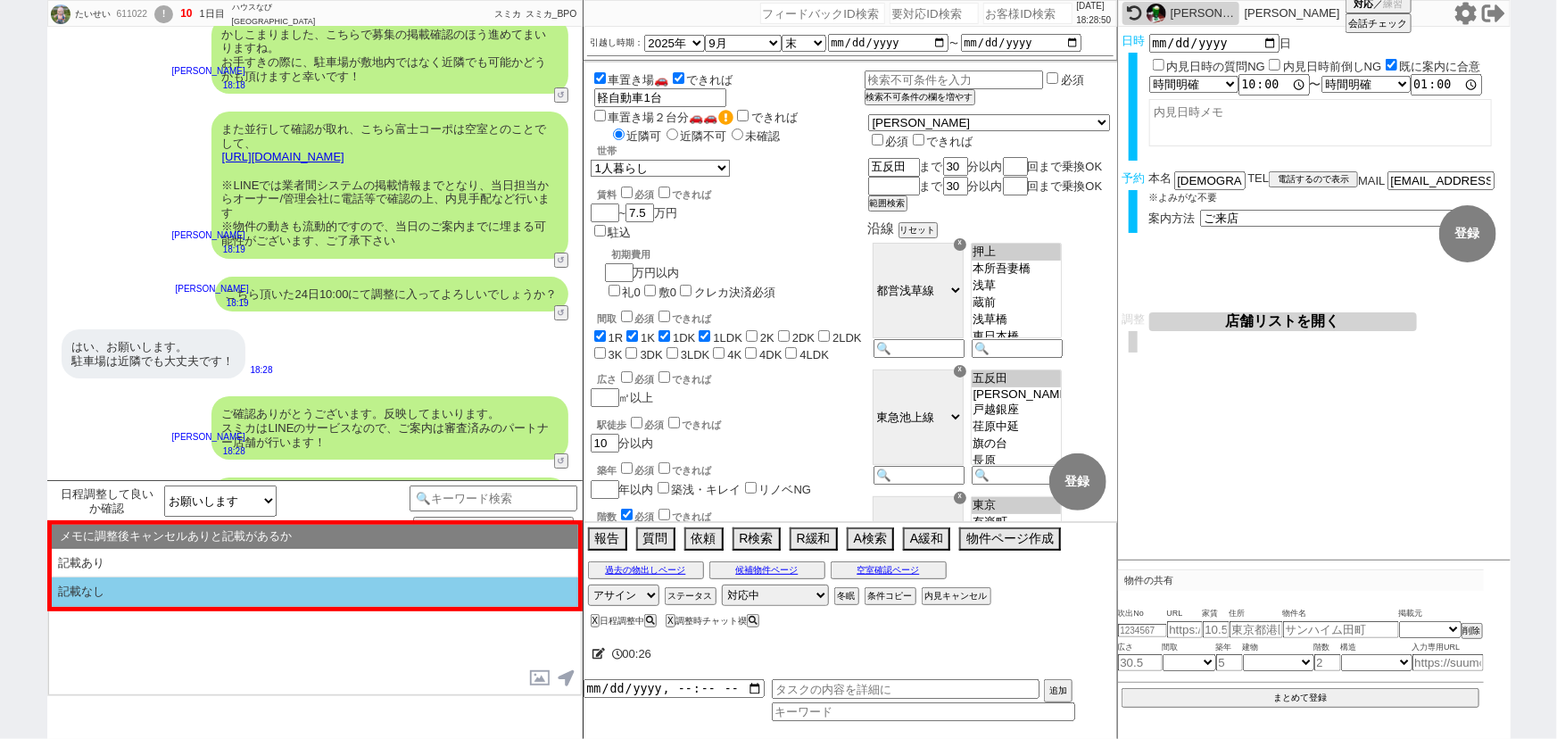
click at [210, 600] on li "記載なし" at bounding box center [315, 591] width 527 height 29
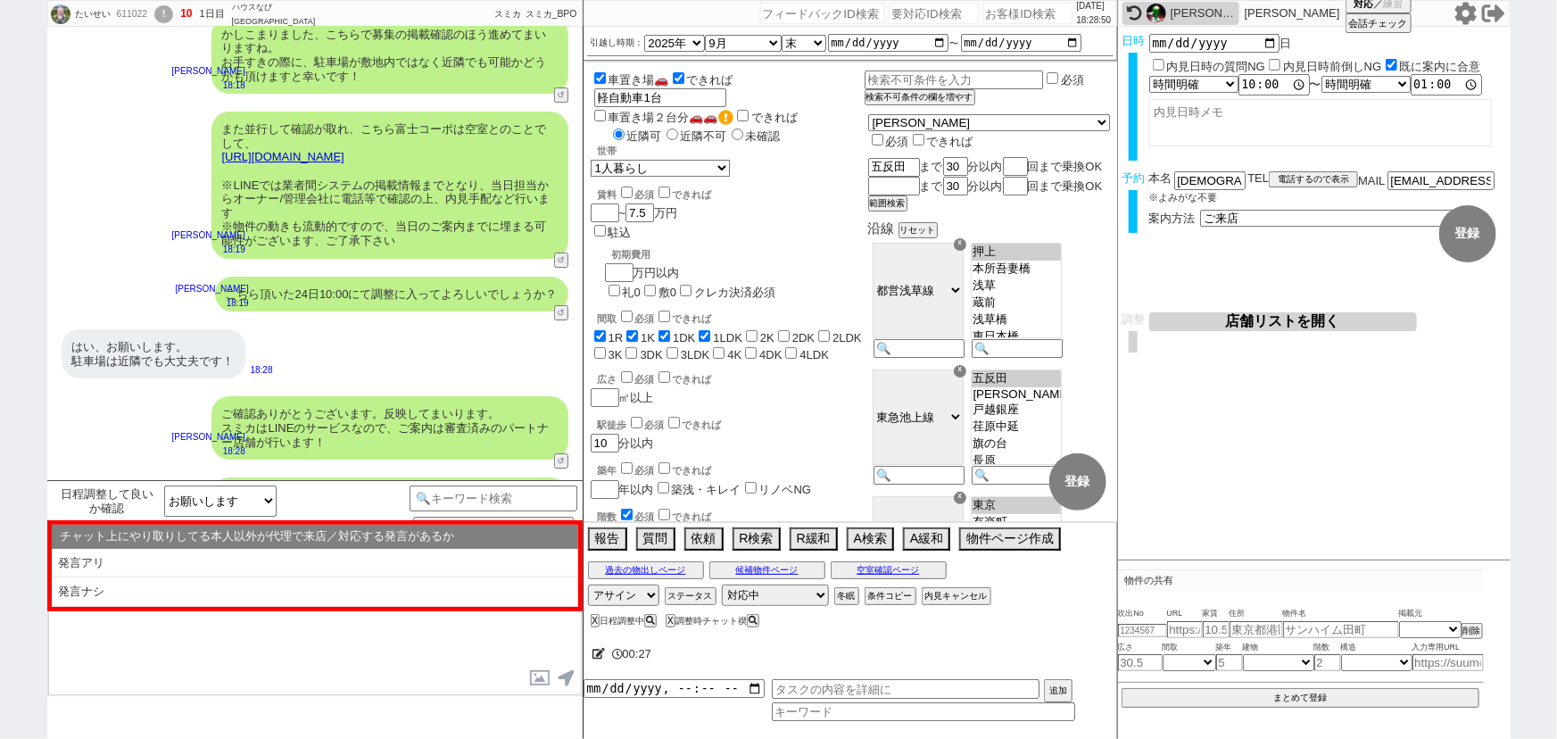
click at [210, 600] on li "発言ナシ" at bounding box center [315, 591] width 527 height 29
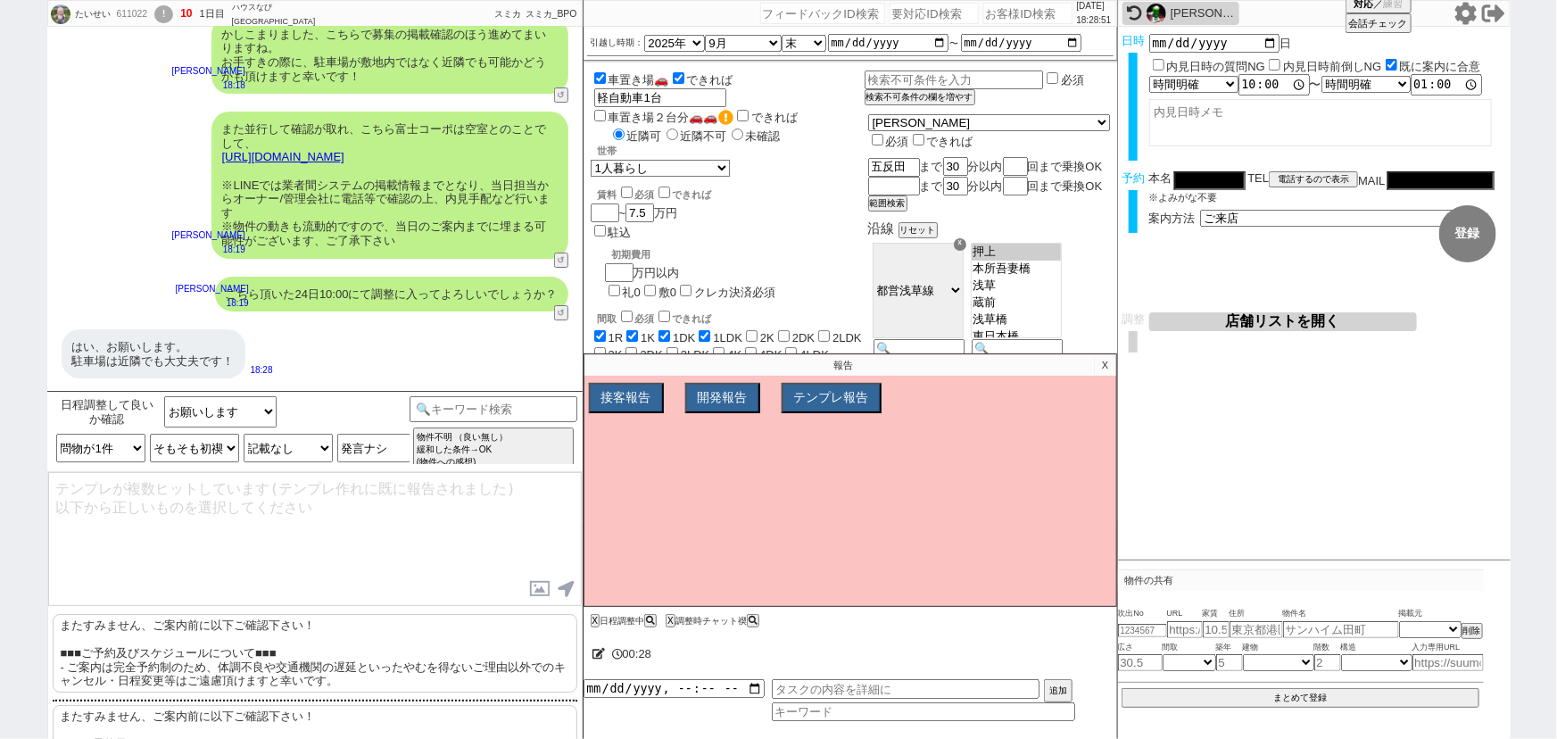
click at [212, 635] on p "またすみません、ご案内前に以下ご確認下さい！ ■■■ご予約及びスケジュールについて■■■ - ご案内は完全予約制のため、体調不良や交通機関の遅延といったやむを…" at bounding box center [315, 653] width 525 height 79
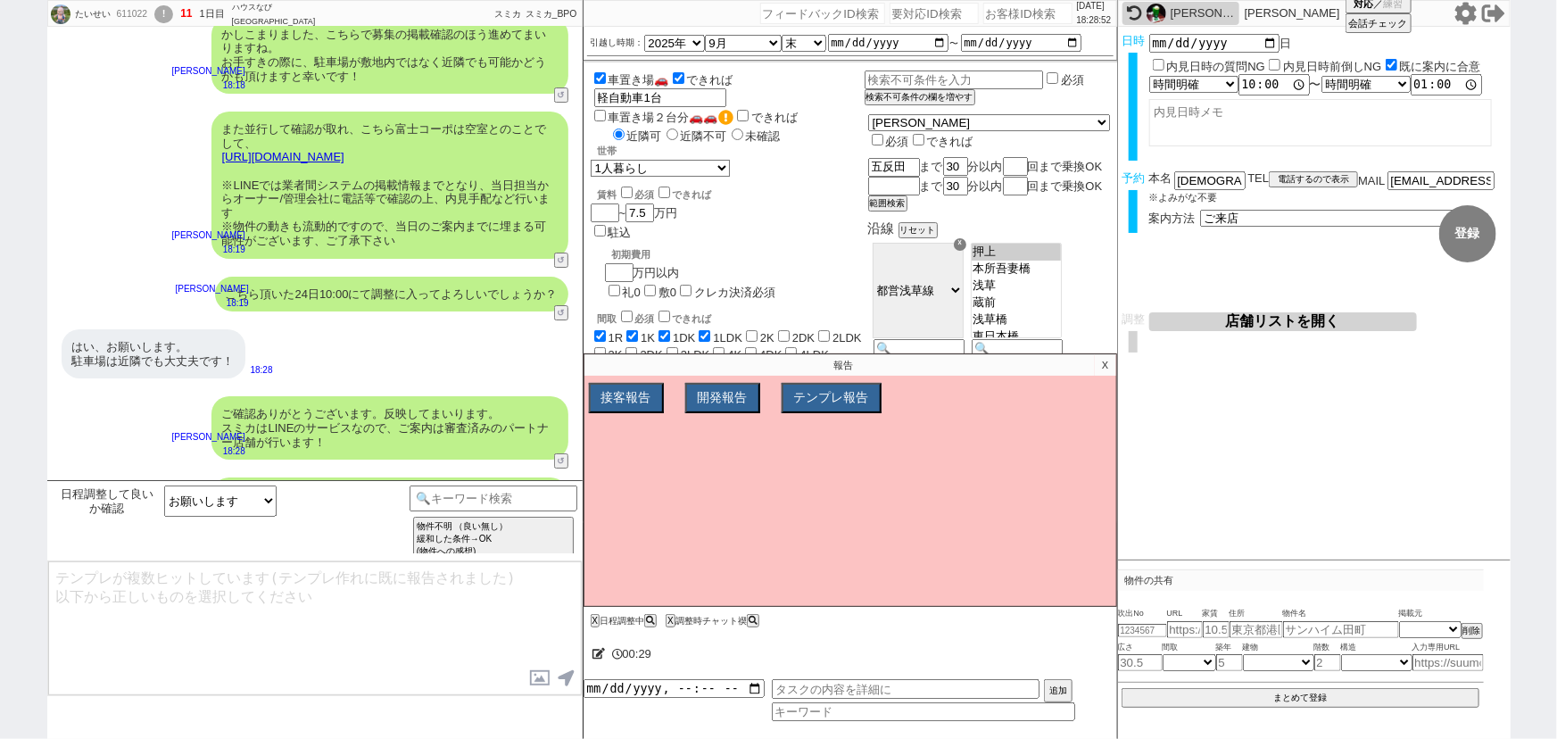
scroll to position [3392, 0]
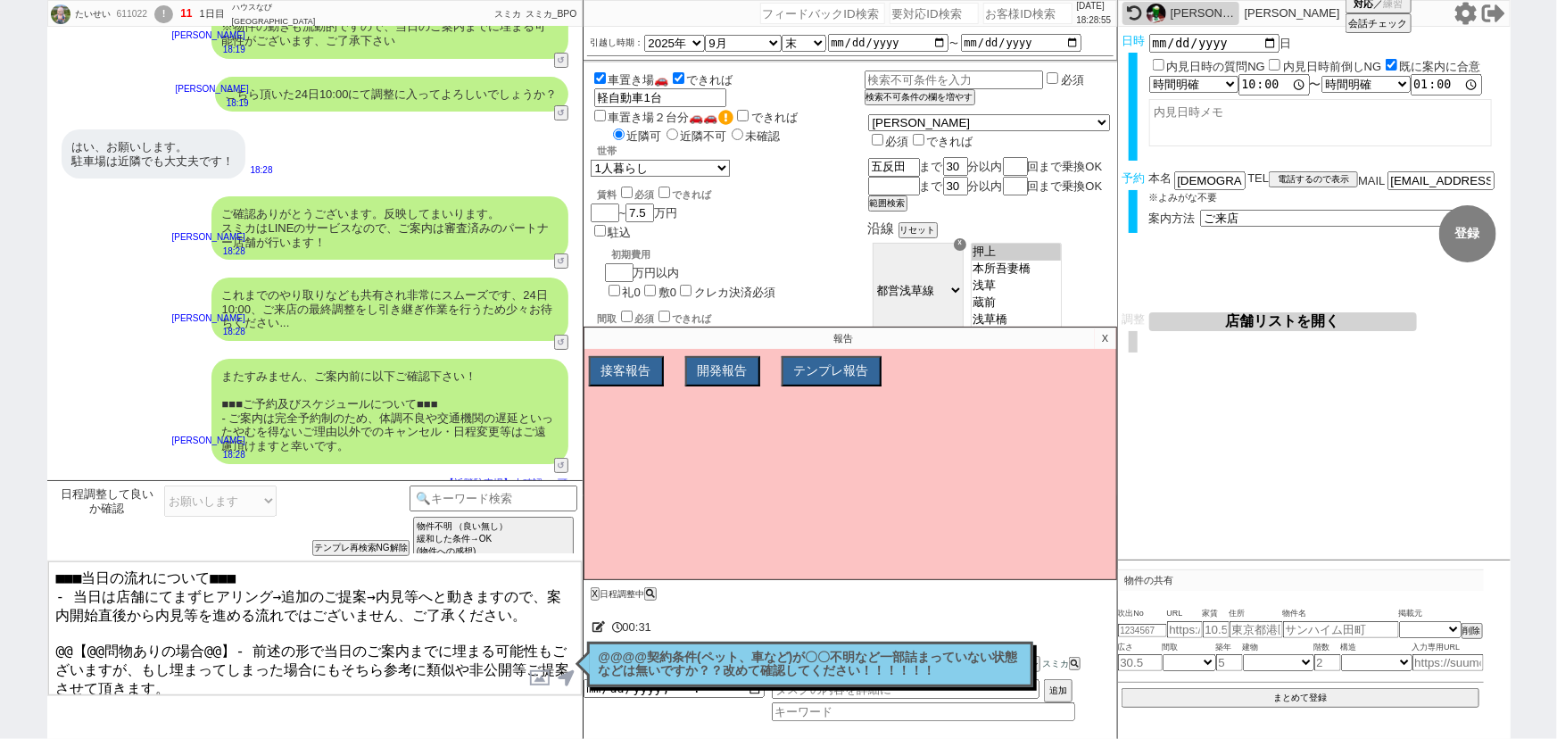
drag, startPoint x: 220, startPoint y: 631, endPoint x: 36, endPoint y: 635, distance: 184.8
click at [36, 635] on div "たいせい 611022 ! 11 1日目 ハウスなび北千住東口店 冬眠中 自社客 スミカ スミカ_BPO チャット全表示 2025-08-22 お風呂トイレ別…" at bounding box center [778, 369] width 1557 height 739
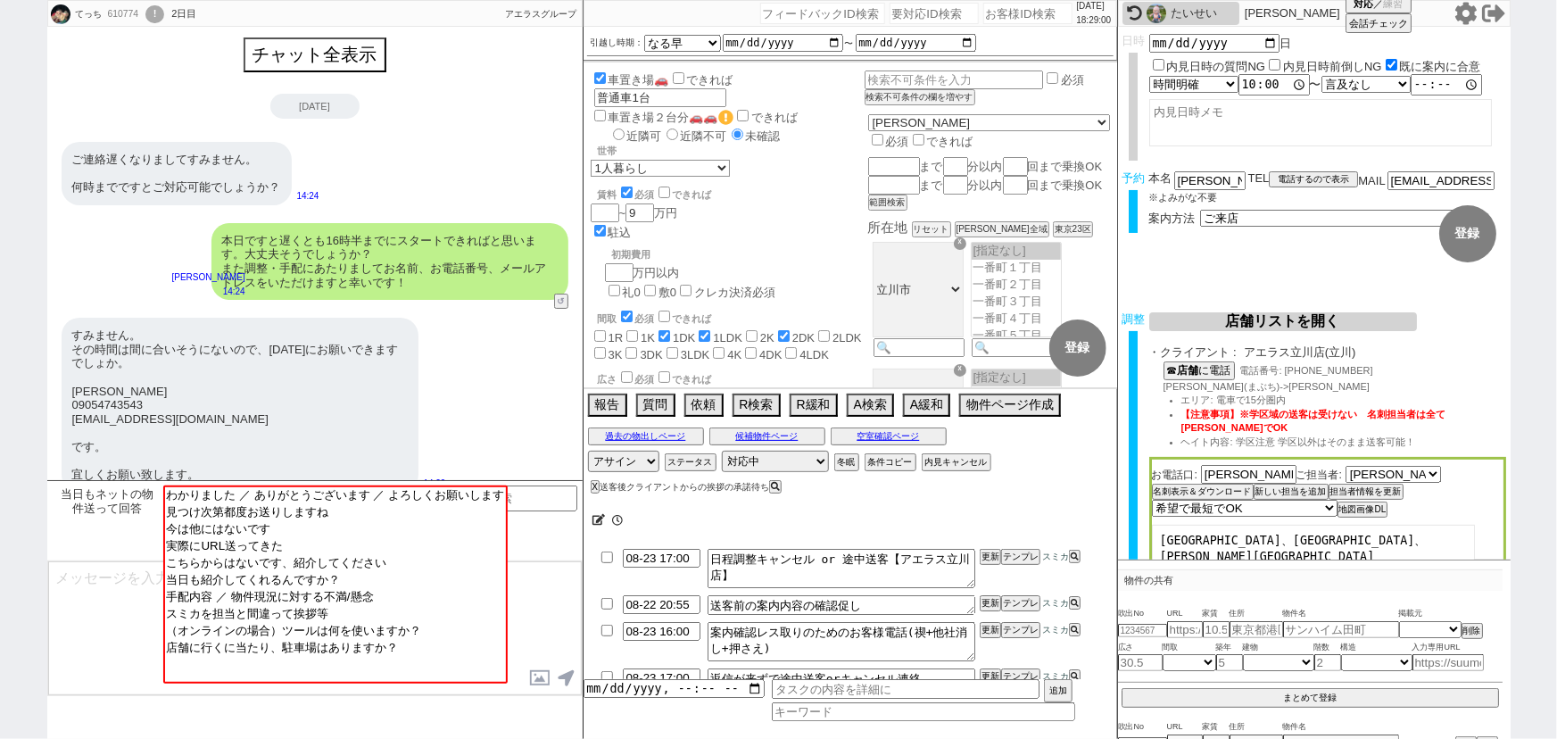
scroll to position [2404, 0]
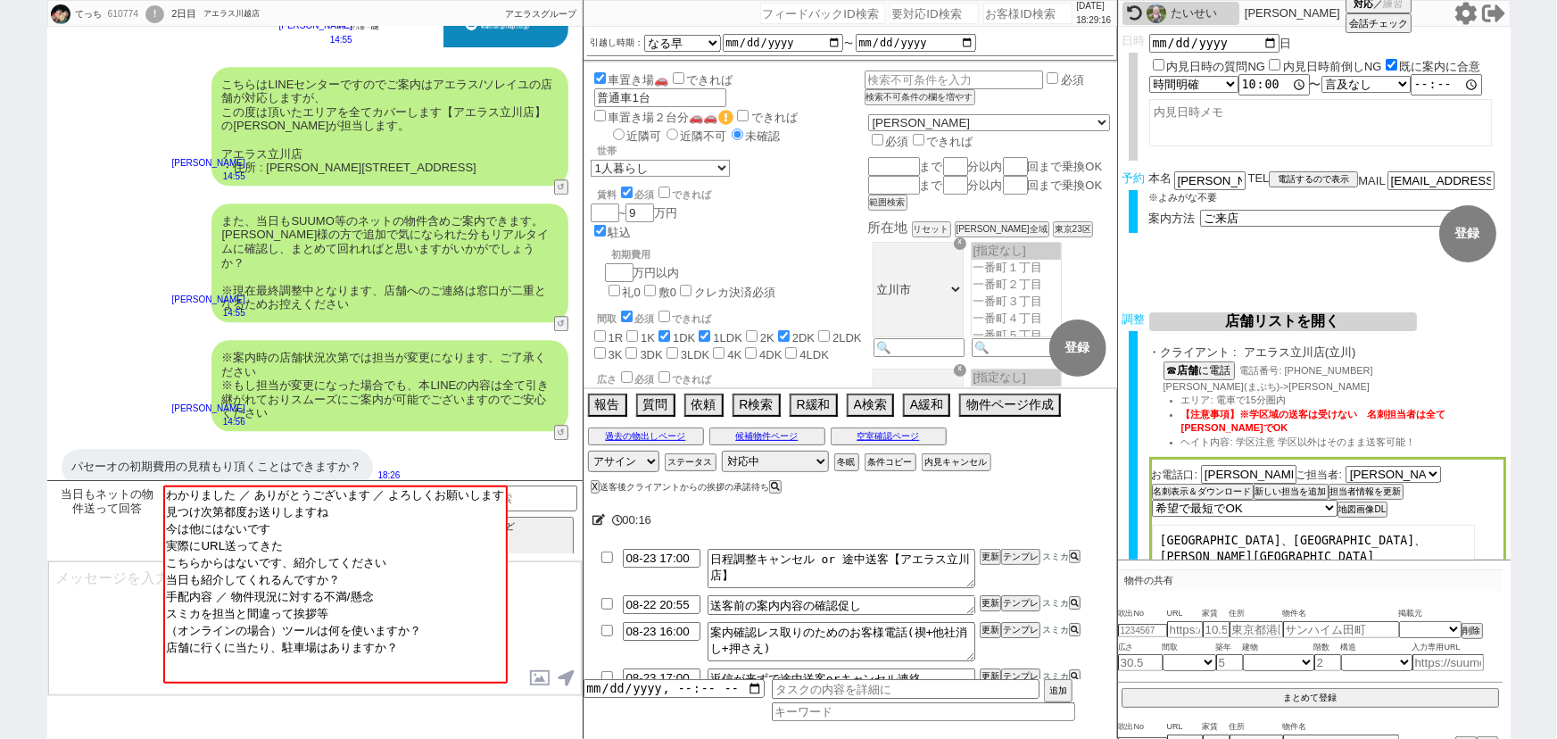
click at [466, 360] on div "※案内時の店舗状況次第では担当が変更になります、ご了承ください ※もし担当が変更になった場合でも、本LINEの内容は全て引き継がれておりスムーズにご案内が可能…" at bounding box center [390, 385] width 357 height 91
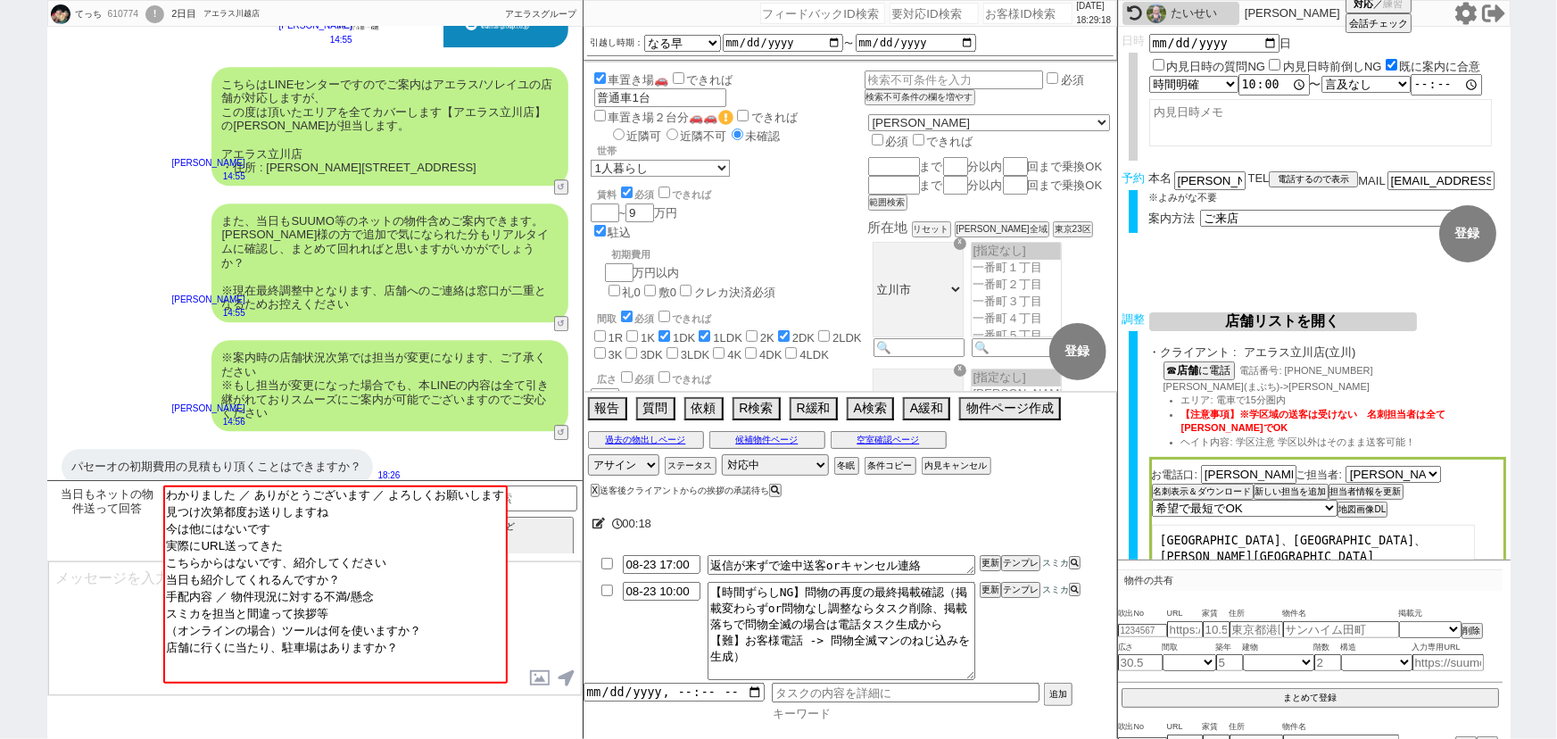
click at [809, 719] on input at bounding box center [923, 713] width 303 height 15
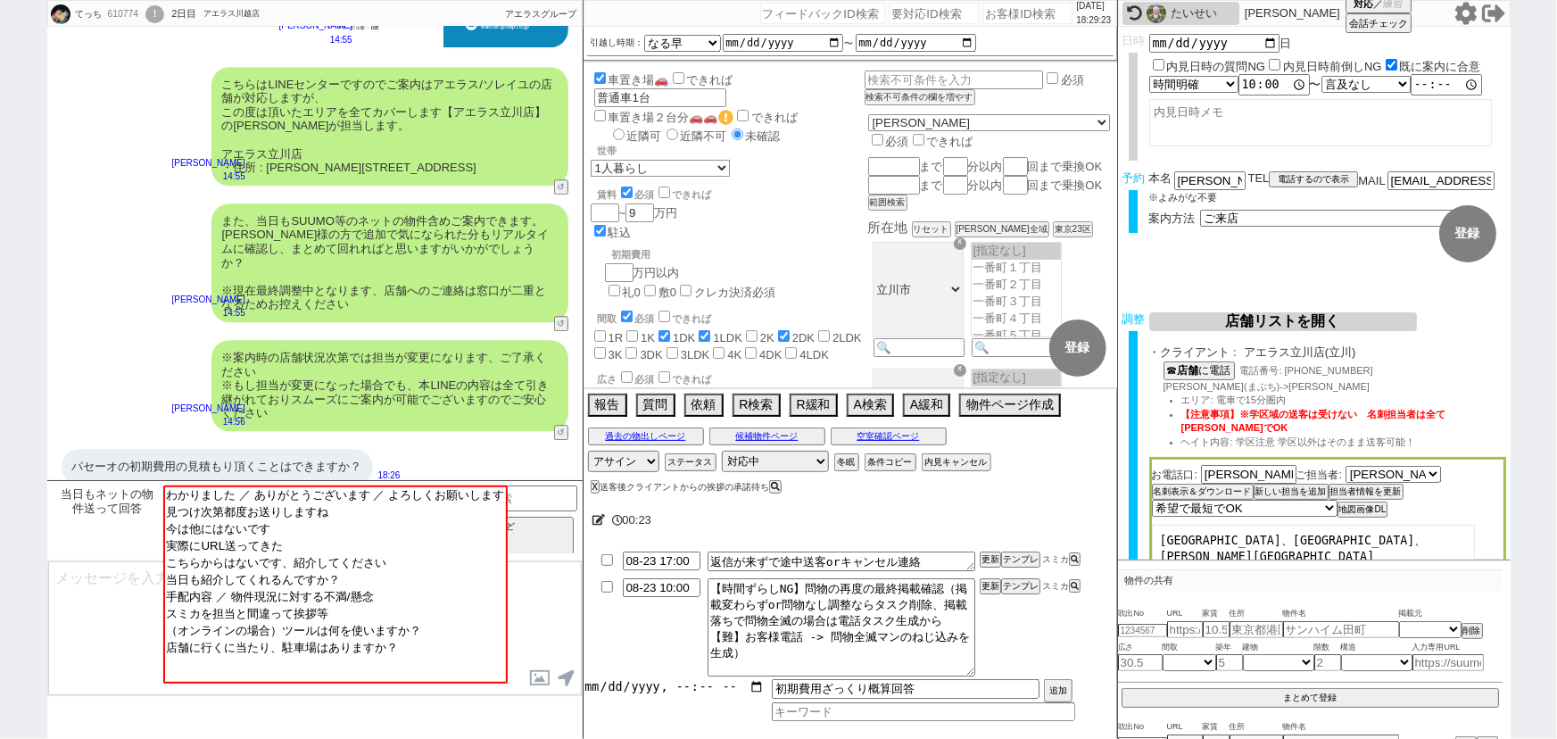
click at [663, 690] on input "datetime-local" at bounding box center [674, 686] width 181 height 15
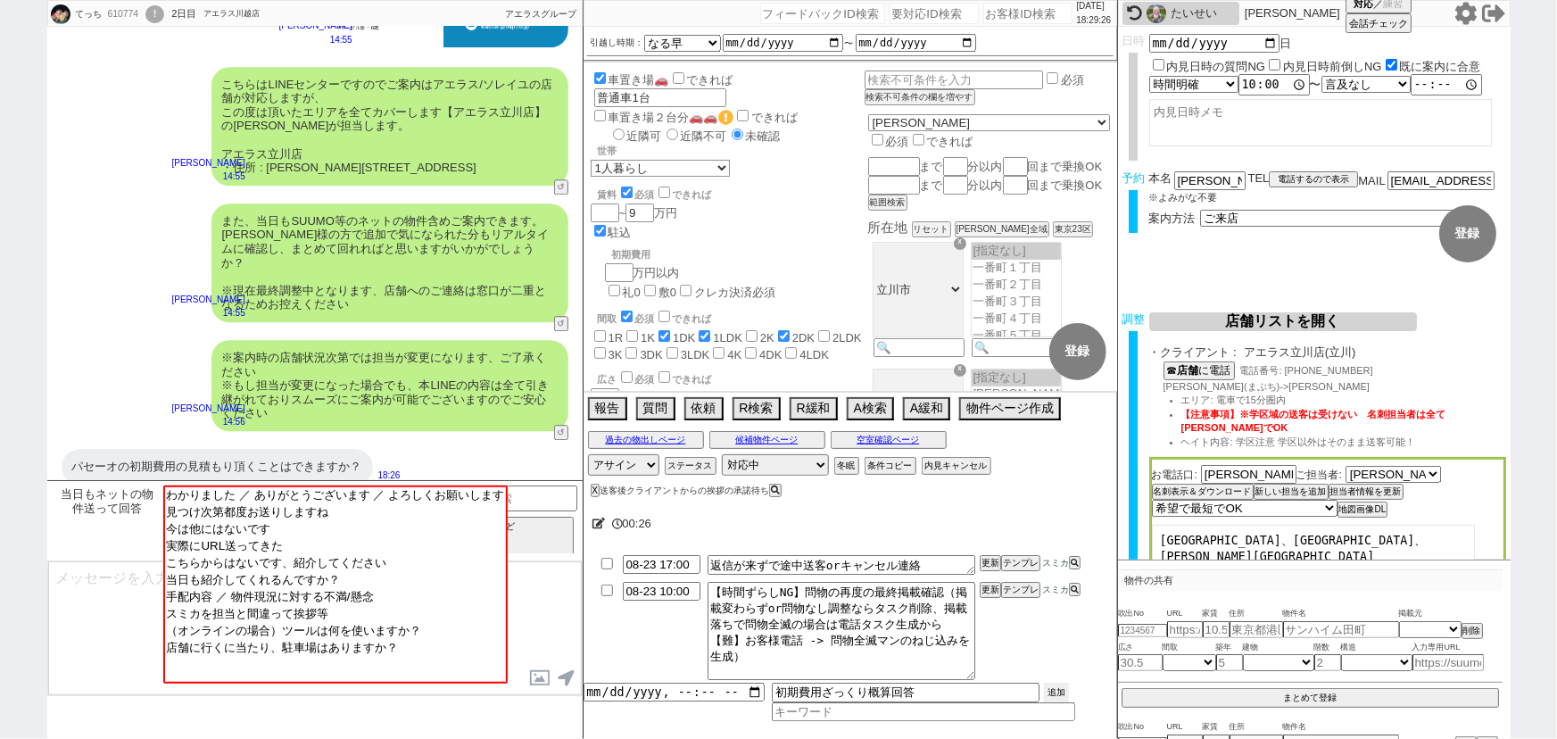
click at [1066, 692] on button "追加" at bounding box center [1056, 693] width 25 height 20
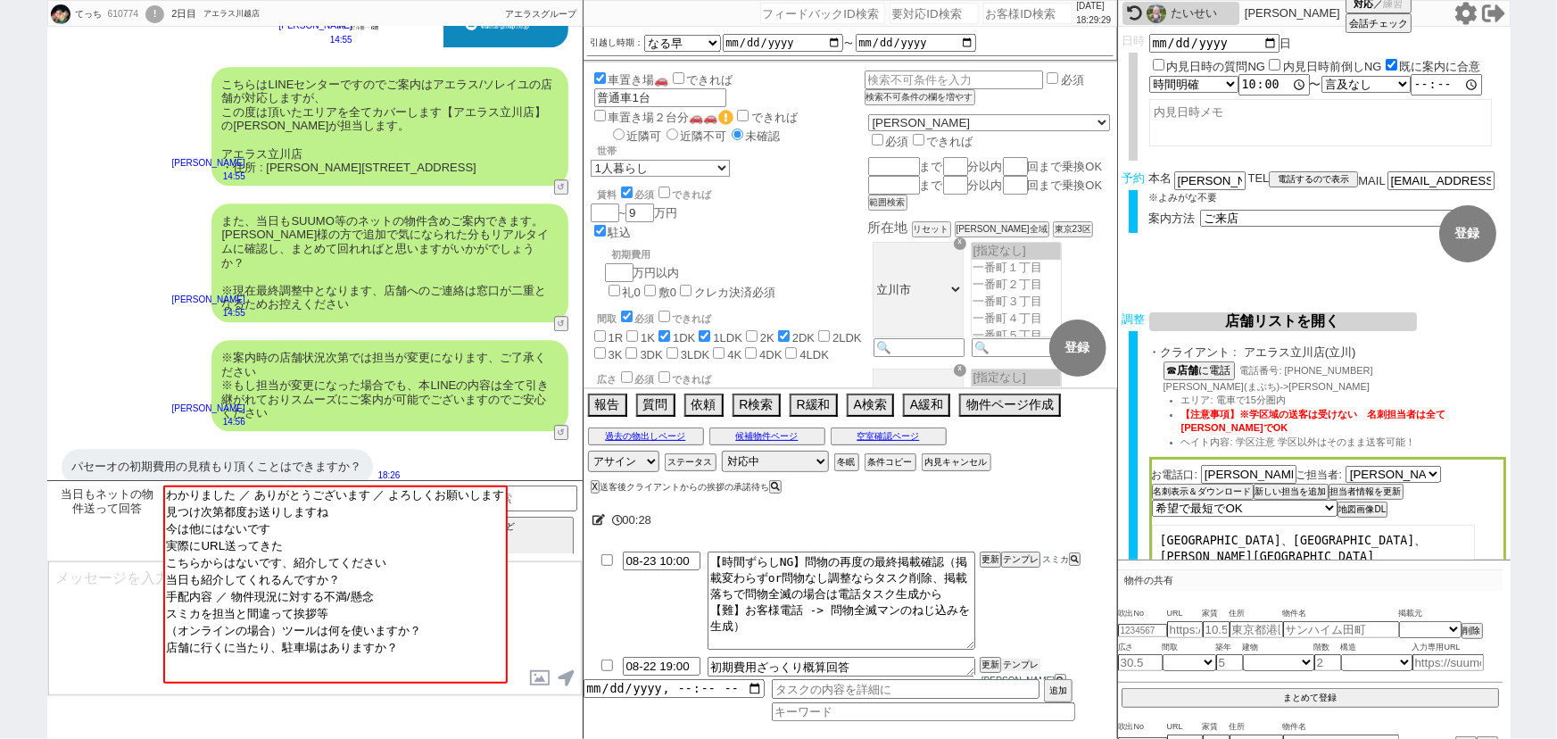
click at [1019, 668] on button "テンプレ" at bounding box center [1020, 665] width 39 height 12
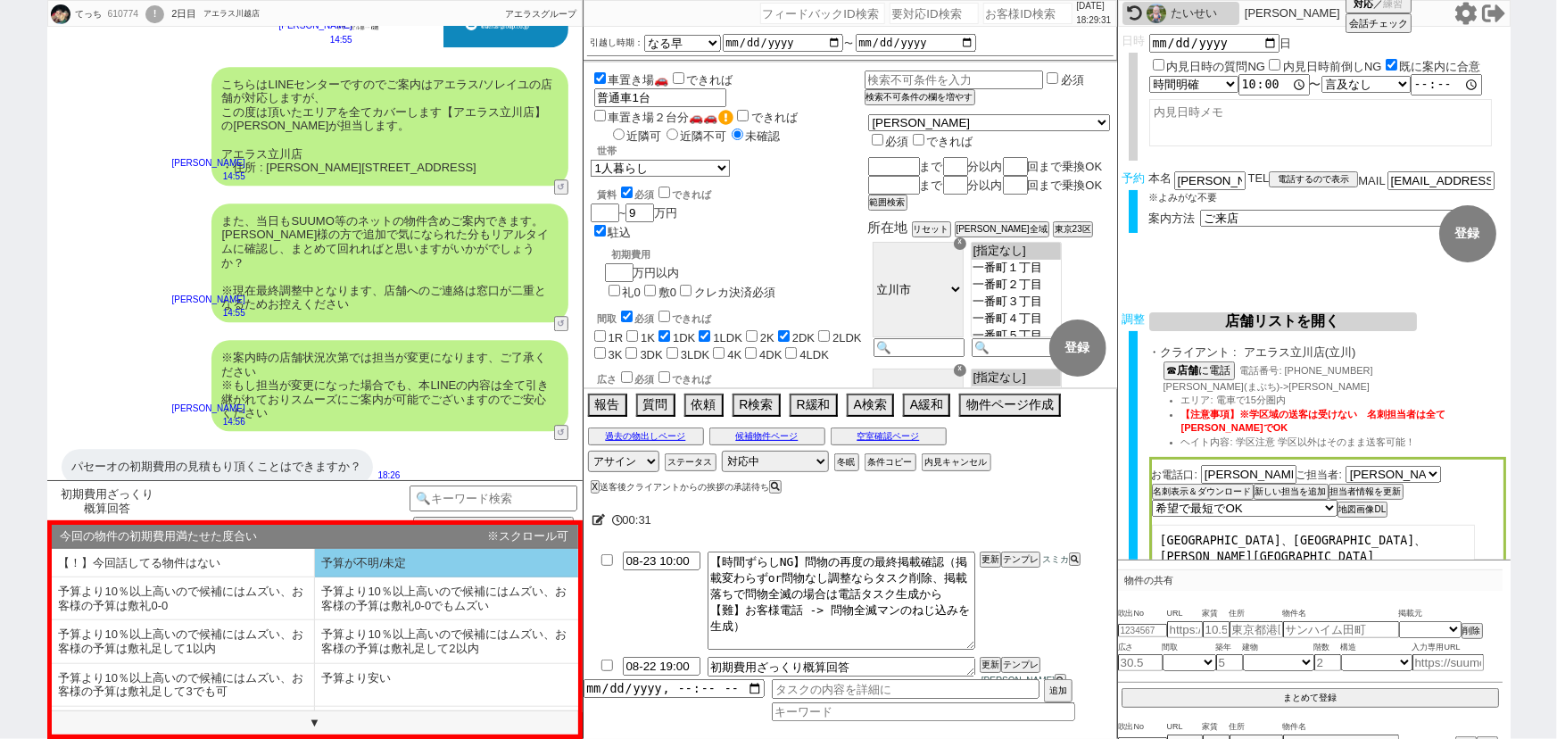
click at [315, 577] on li "予算が不明/未定" at bounding box center [183, 598] width 263 height 43
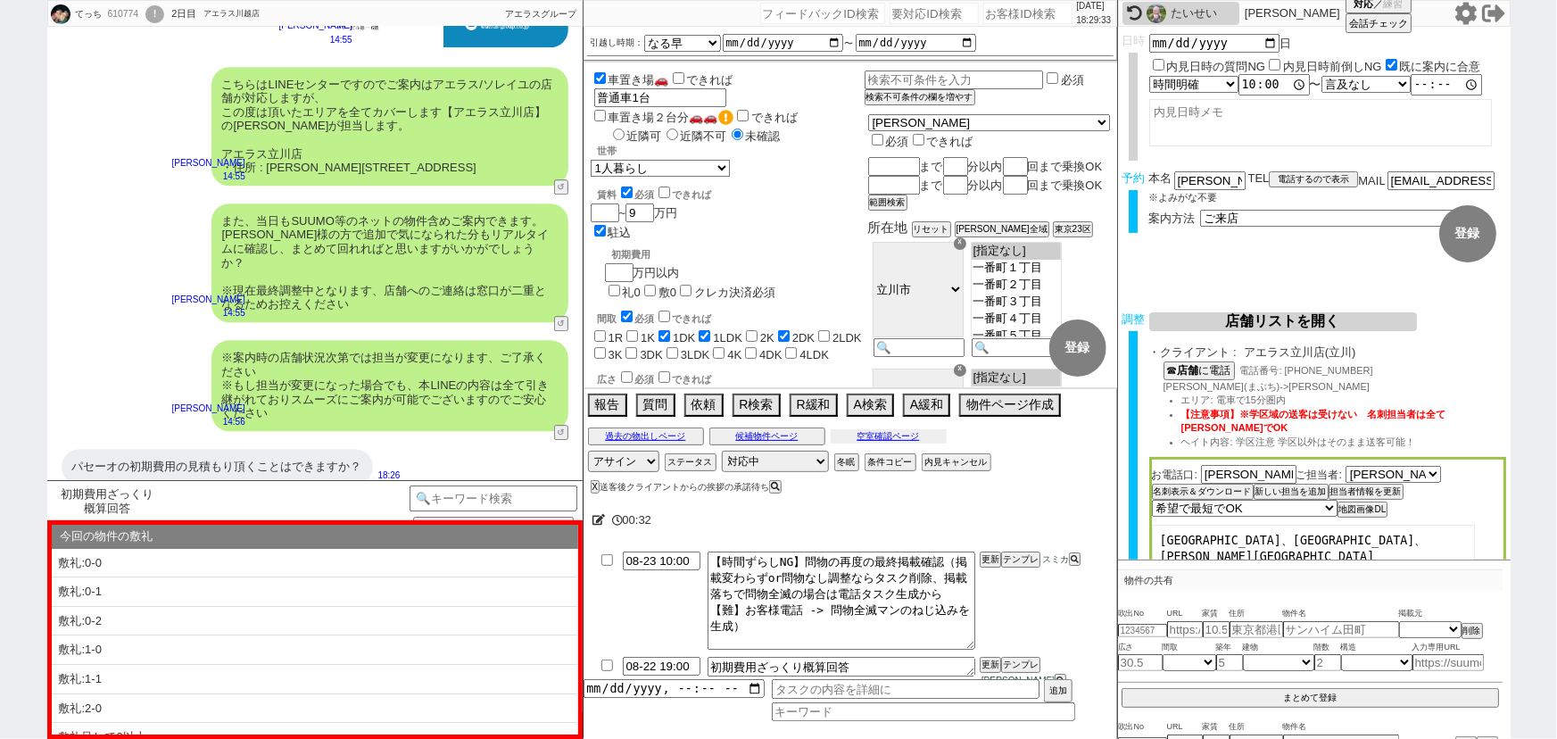
click at [887, 443] on button "空室確認ページ" at bounding box center [889, 436] width 116 height 14
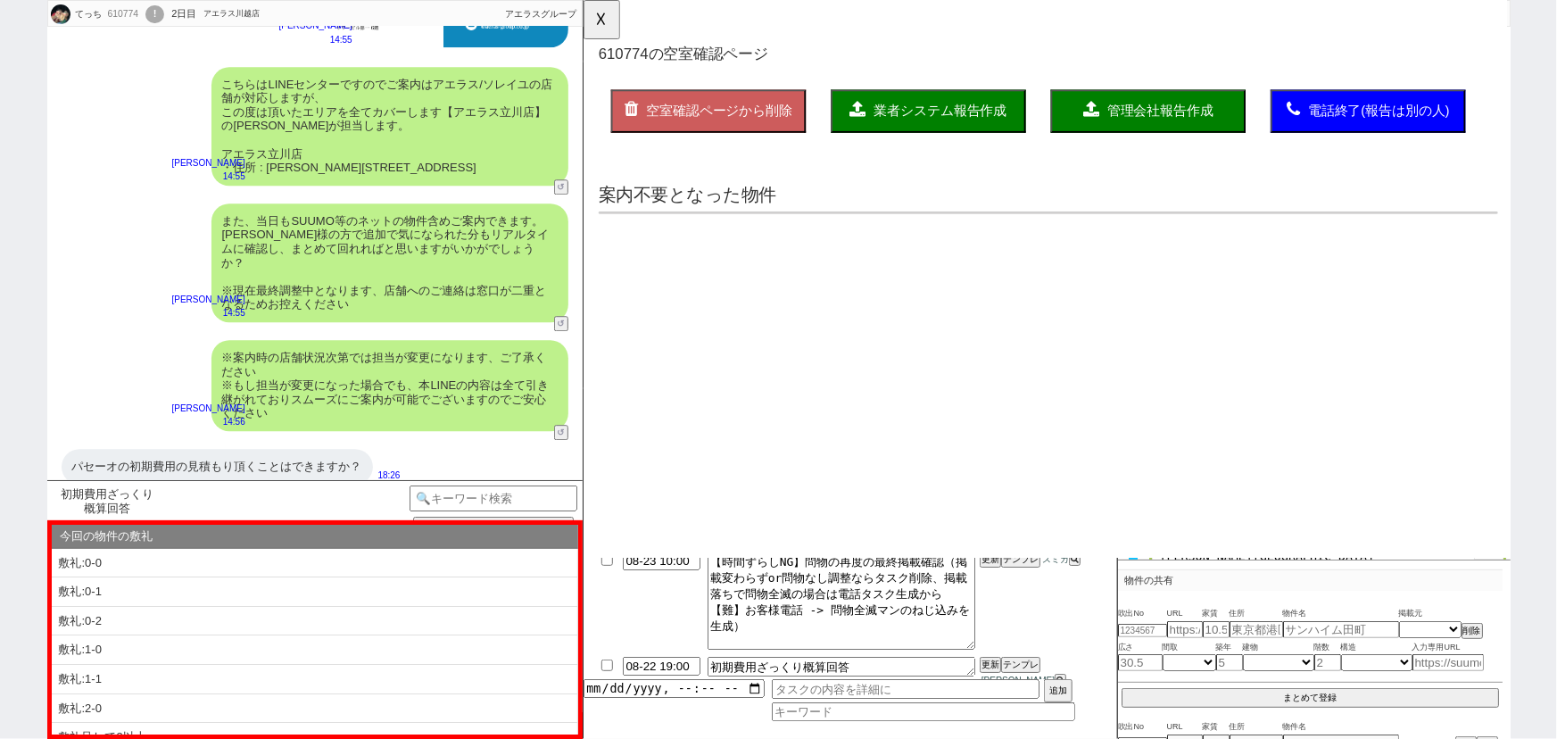
scroll to position [0, 0]
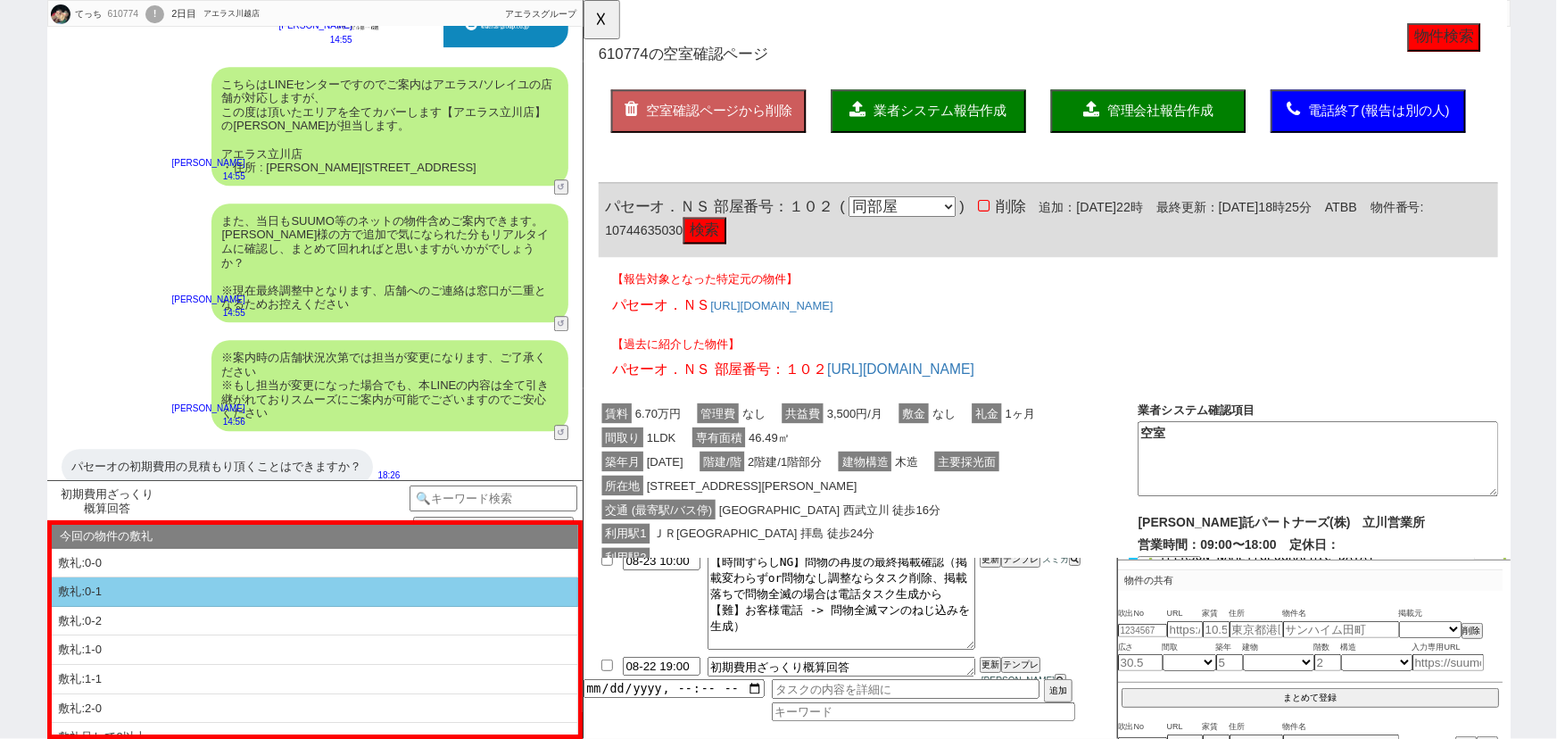
click at [286, 607] on li "敷礼:0-1" at bounding box center [315, 621] width 527 height 29
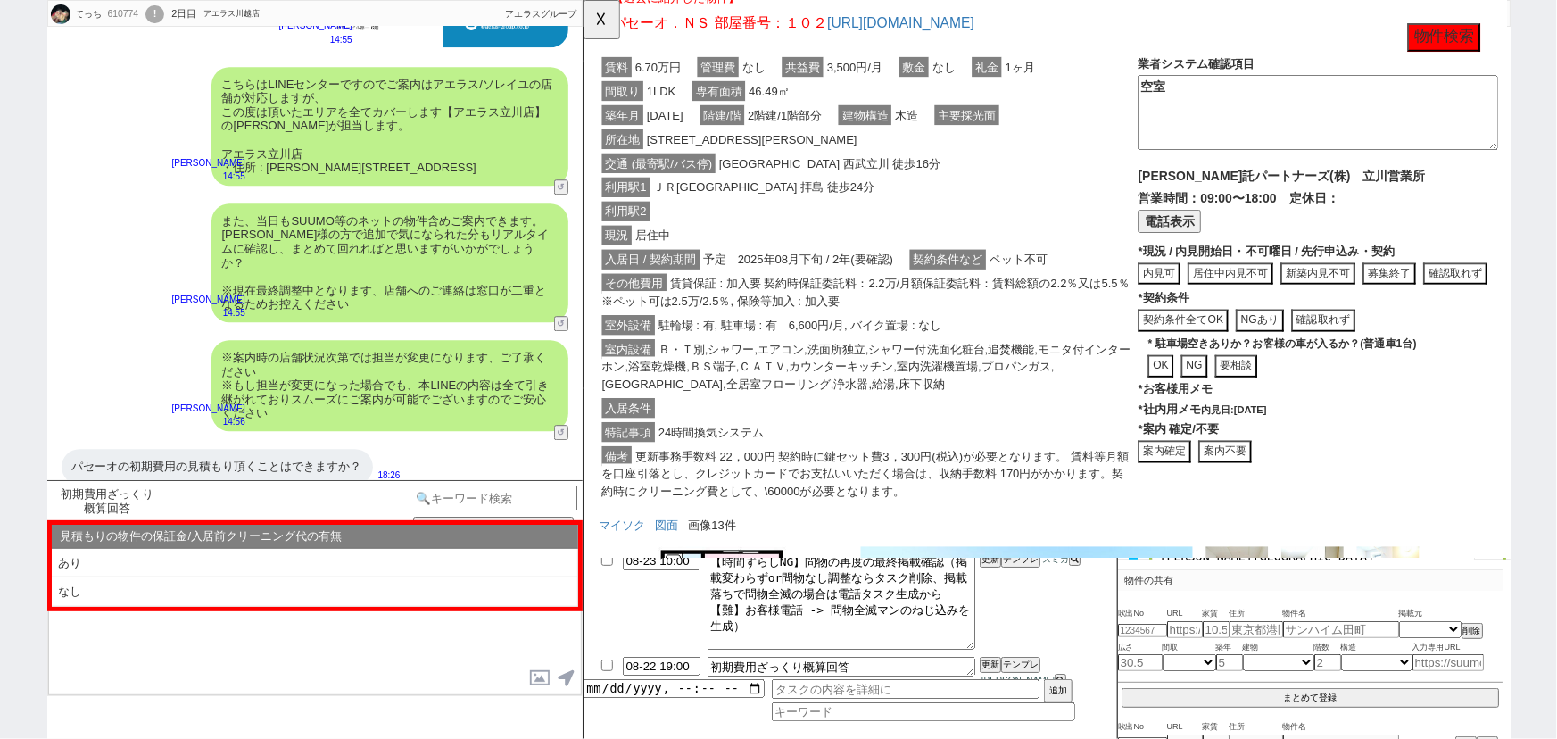
scroll to position [373, 0]
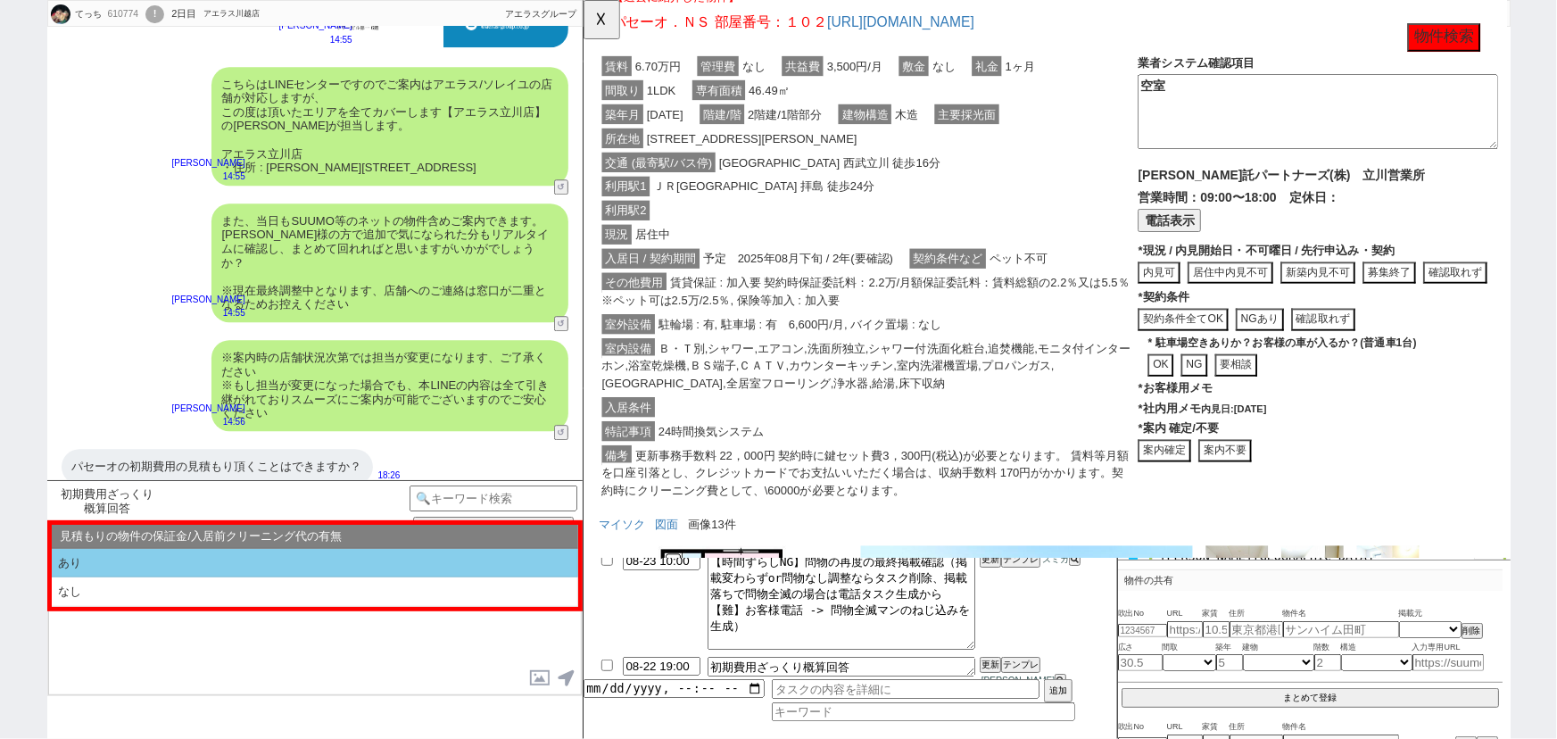
click at [375, 569] on li "あり" at bounding box center [315, 563] width 527 height 29
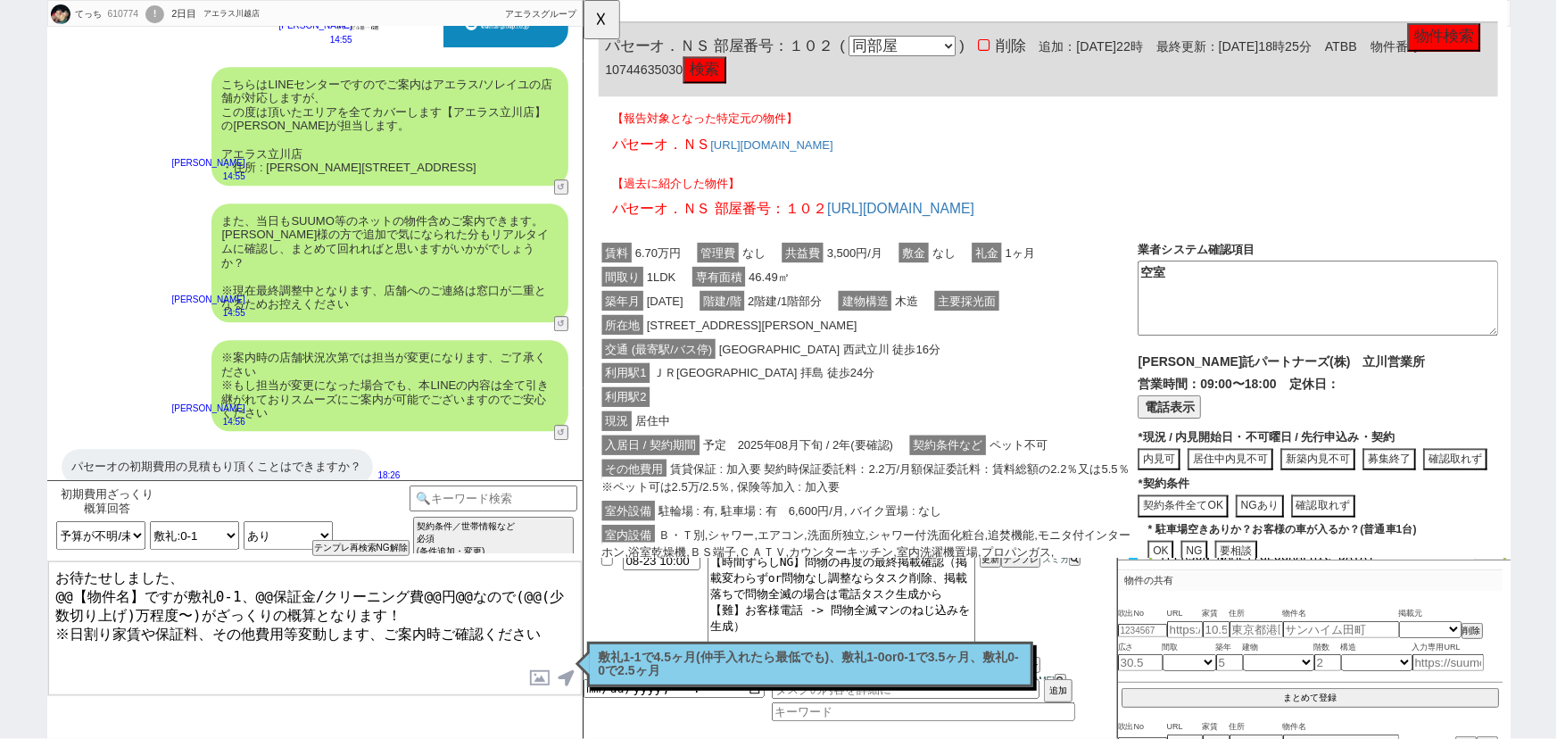
scroll to position [0, 0]
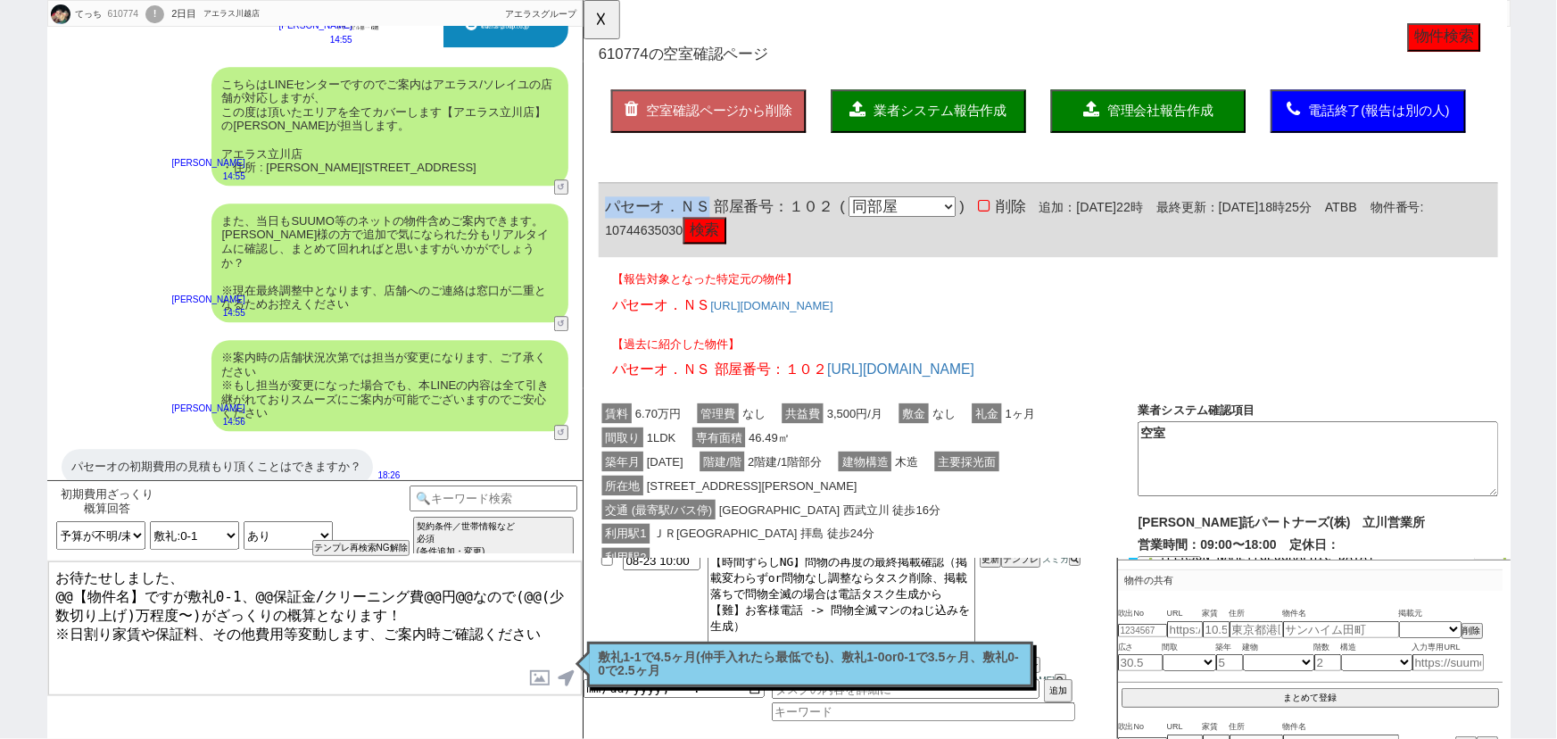
drag, startPoint x: 715, startPoint y: 218, endPoint x: 1161, endPoint y: 199, distance: 446.6
copy span "パセーオ．ＮＳ"
drag, startPoint x: 182, startPoint y: 589, endPoint x: 0, endPoint y: 523, distance: 193.7
click at [0, 523] on div "てっち 610774 ! 0 2日目 アエラス川越店 冬眠中 自社客 アエラスグループ スミカ_BPO チャット全表示 2025-08-22 ご連絡遅くなりま…" at bounding box center [778, 369] width 1557 height 739
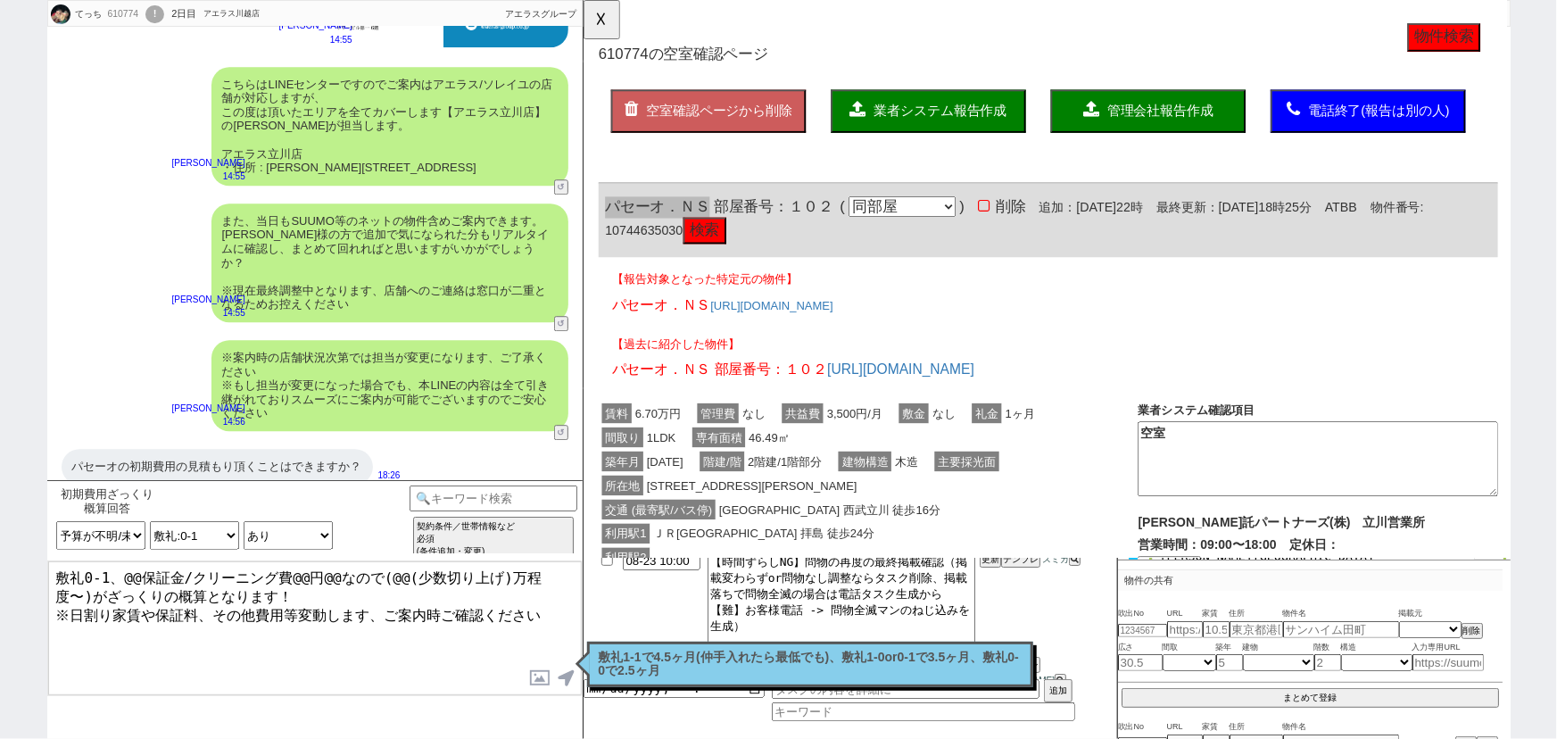
paste textarea "パセーオ．ＮＳ"
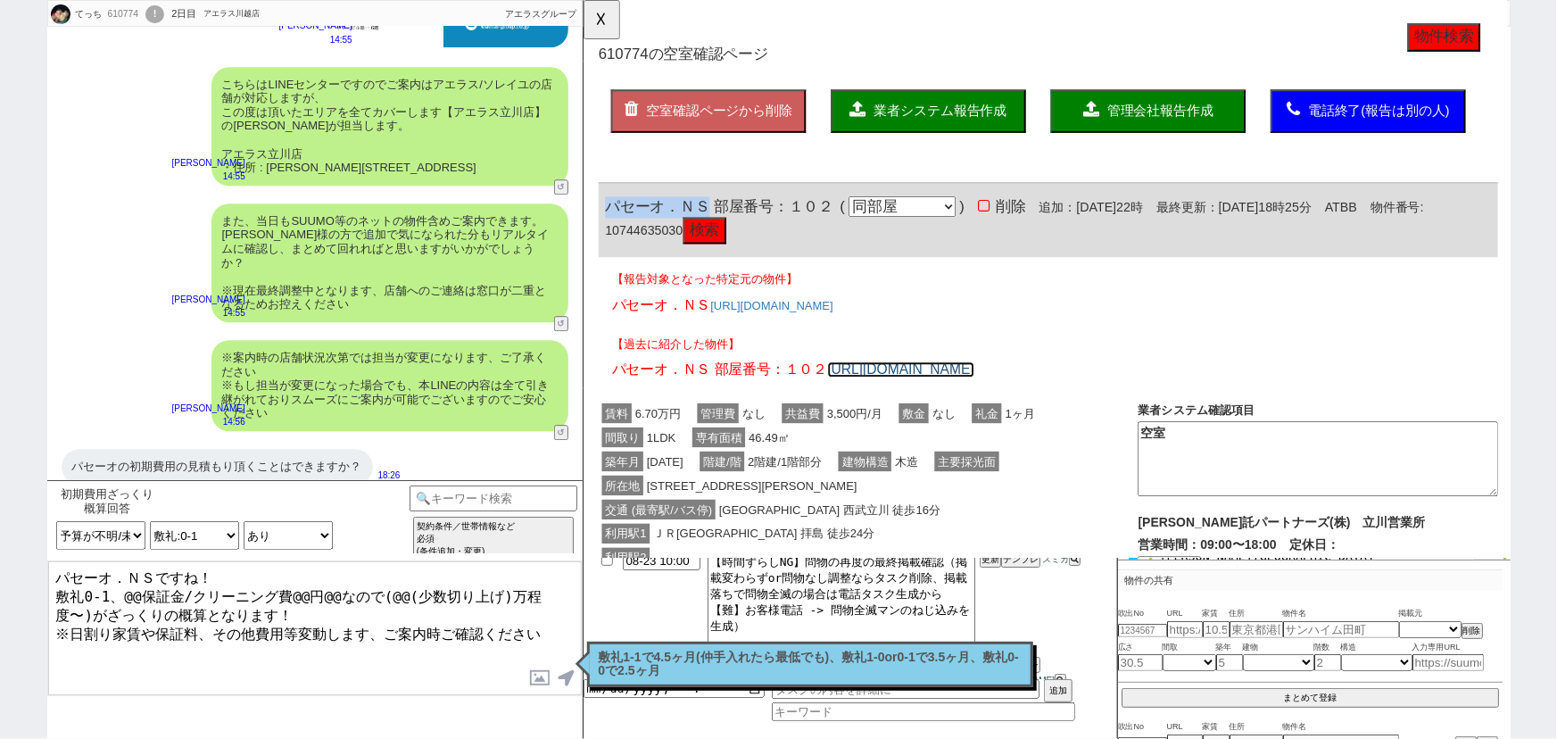
click at [932, 390] on link "https://tools.sumika.live/pages/43ic49s" at bounding box center [924, 397] width 158 height 17
drag, startPoint x: 187, startPoint y: 587, endPoint x: 118, endPoint y: 585, distance: 69.7
click at [118, 585] on textarea "パセーオ．ＮＳですね！ 敷礼0-1、@@保証金/クリーニング費@@円@@なので(@@(少数切り上げ)万程度〜)がざっくりの概算となります！ ※日割り家賃や保証…" at bounding box center [315, 628] width 534 height 134
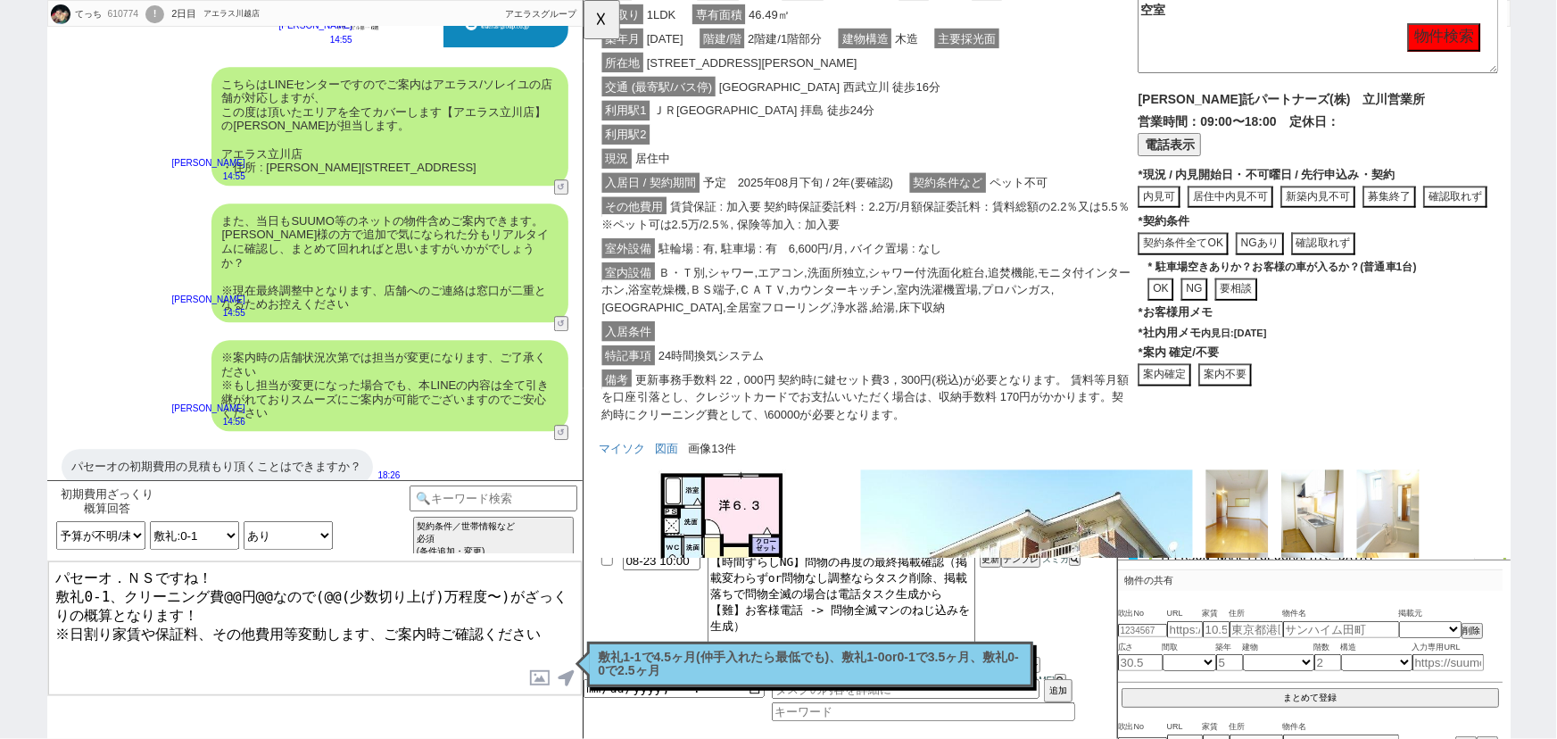
scroll to position [455, 0]
click at [230, 590] on textarea "パセーオ．ＮＳですね！ 敷礼0-1、クリーニング費@@円@@なので(@@(少数切り上げ)万程度〜)がざっくりの概算となります！ ※日割り家賃や保証料、その他費…" at bounding box center [315, 628] width 534 height 134
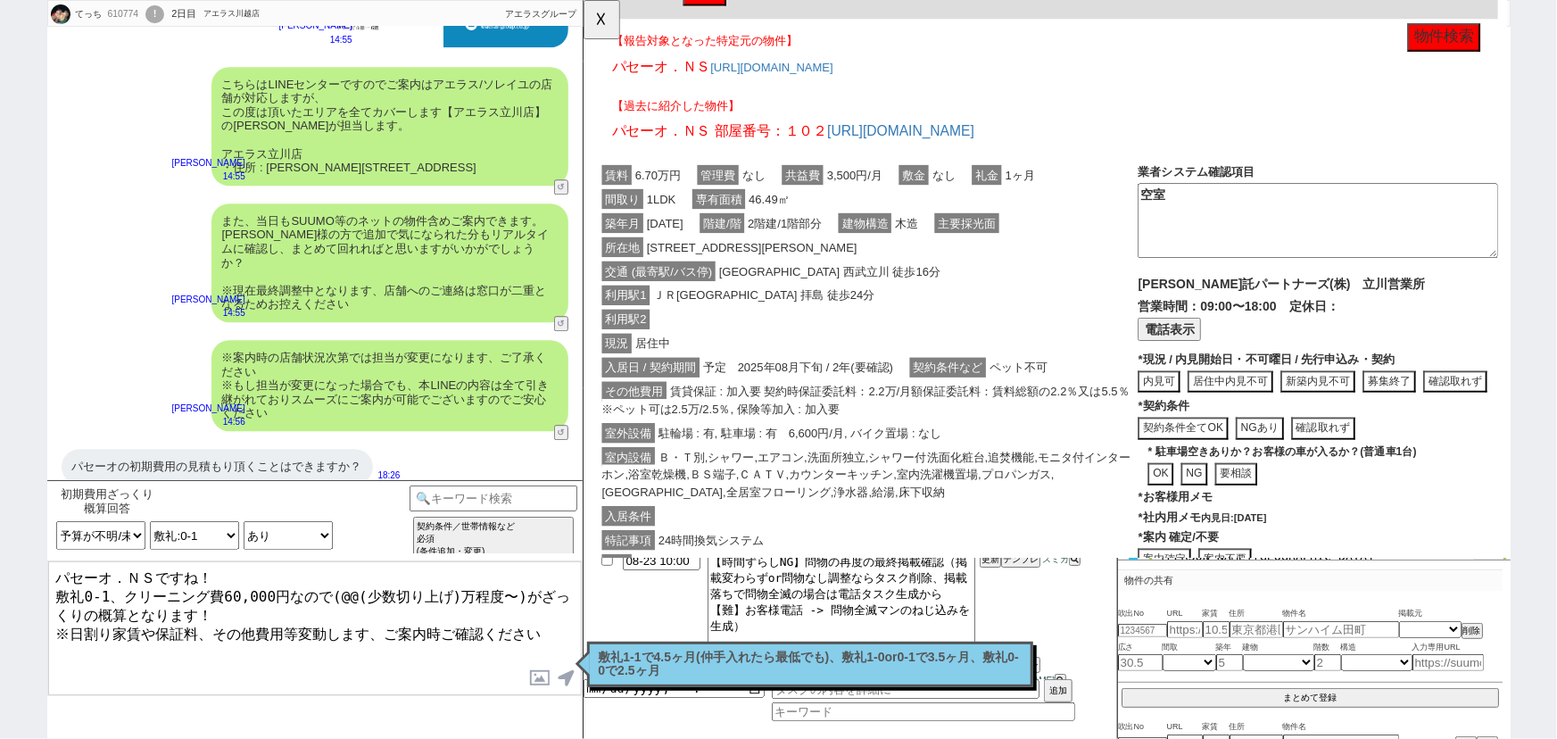
scroll to position [249, 0]
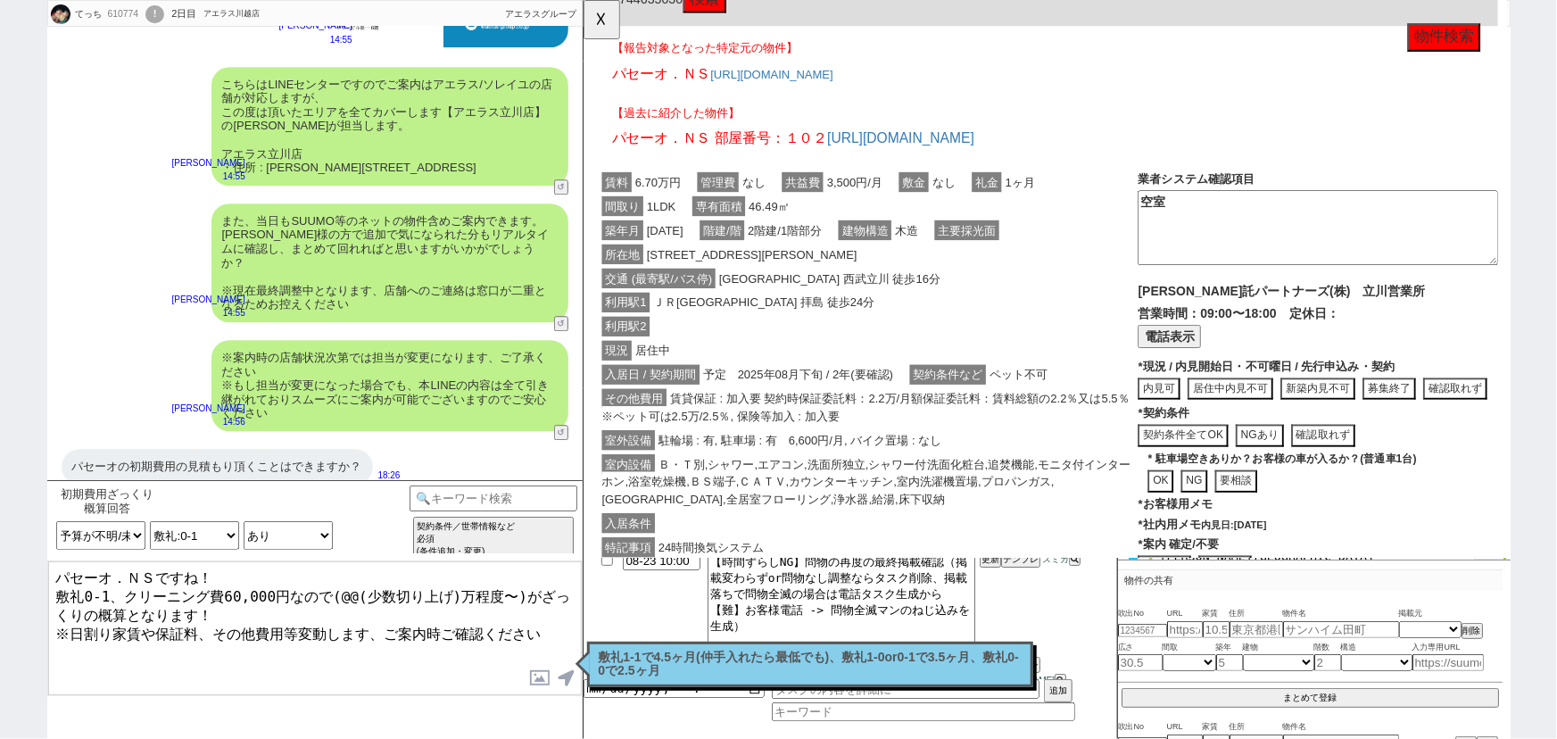
click at [318, 588] on textarea "パセーオ．ＮＳですね！ 敷礼0-1、クリーニング費60,000円なので(@@(少数切り上げ)万程度〜)がざっくりの概算となります！ ※日割り家賃や保証料、その…" at bounding box center [315, 628] width 534 height 134
drag, startPoint x: 447, startPoint y: 587, endPoint x: 569, endPoint y: 593, distance: 121.5
click at [569, 593] on textarea "パセーオ．ＮＳですね！ 敷礼0-1、クリーニング費60,000円なので賃料の4.5ヶ月分～(@@(少数切り上げ)万程度〜)がざっくりの概算となります！ ※日割…" at bounding box center [315, 628] width 534 height 134
click at [330, 625] on textarea "パセーオ．ＮＳですね！ 敷礼0-1、クリーニング費60,000円なので賃料の4.5ヶ月分～(31万程度〜)がざっくりの概算となります！ ※日割り家賃や保証料、…" at bounding box center [315, 628] width 534 height 134
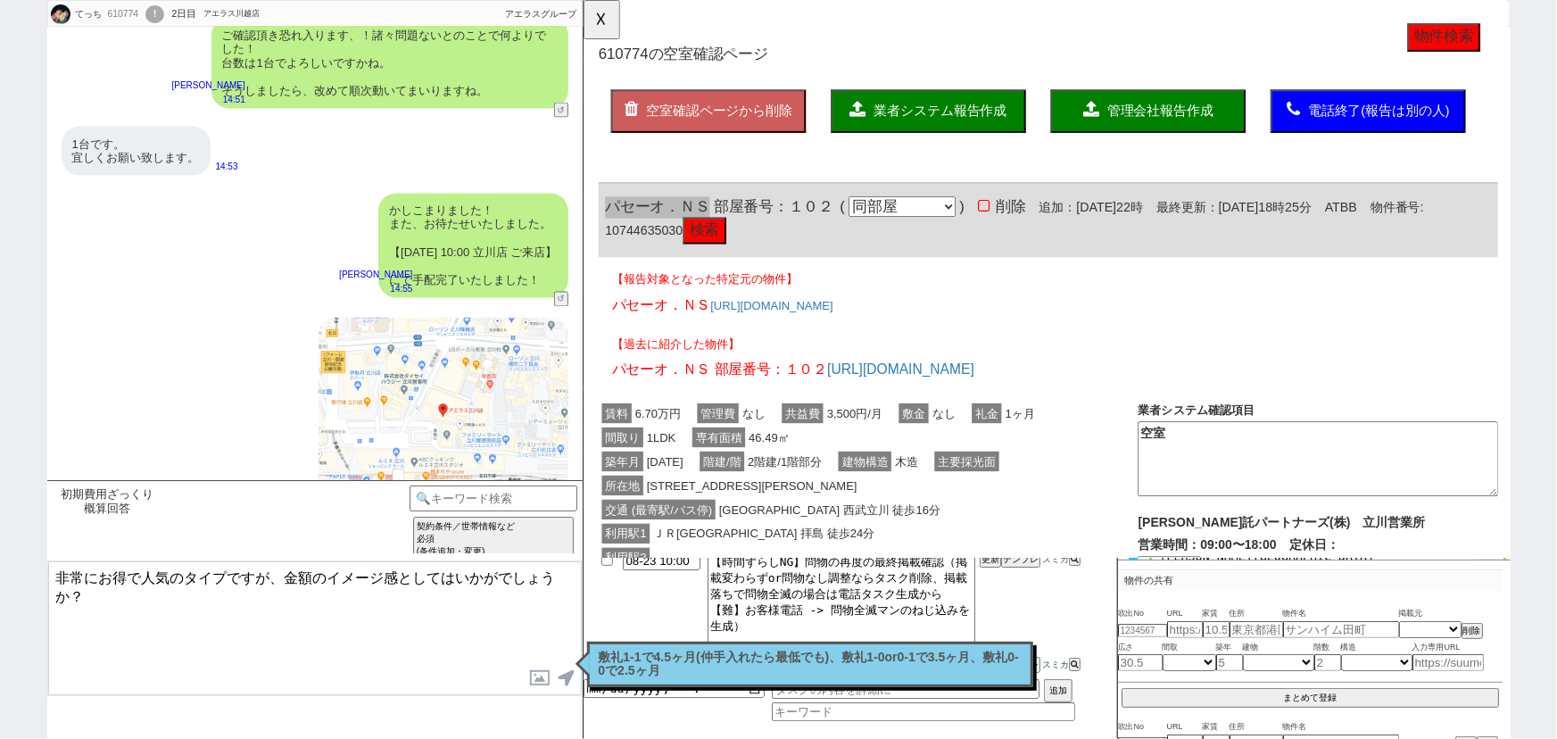
scroll to position [2337, 0]
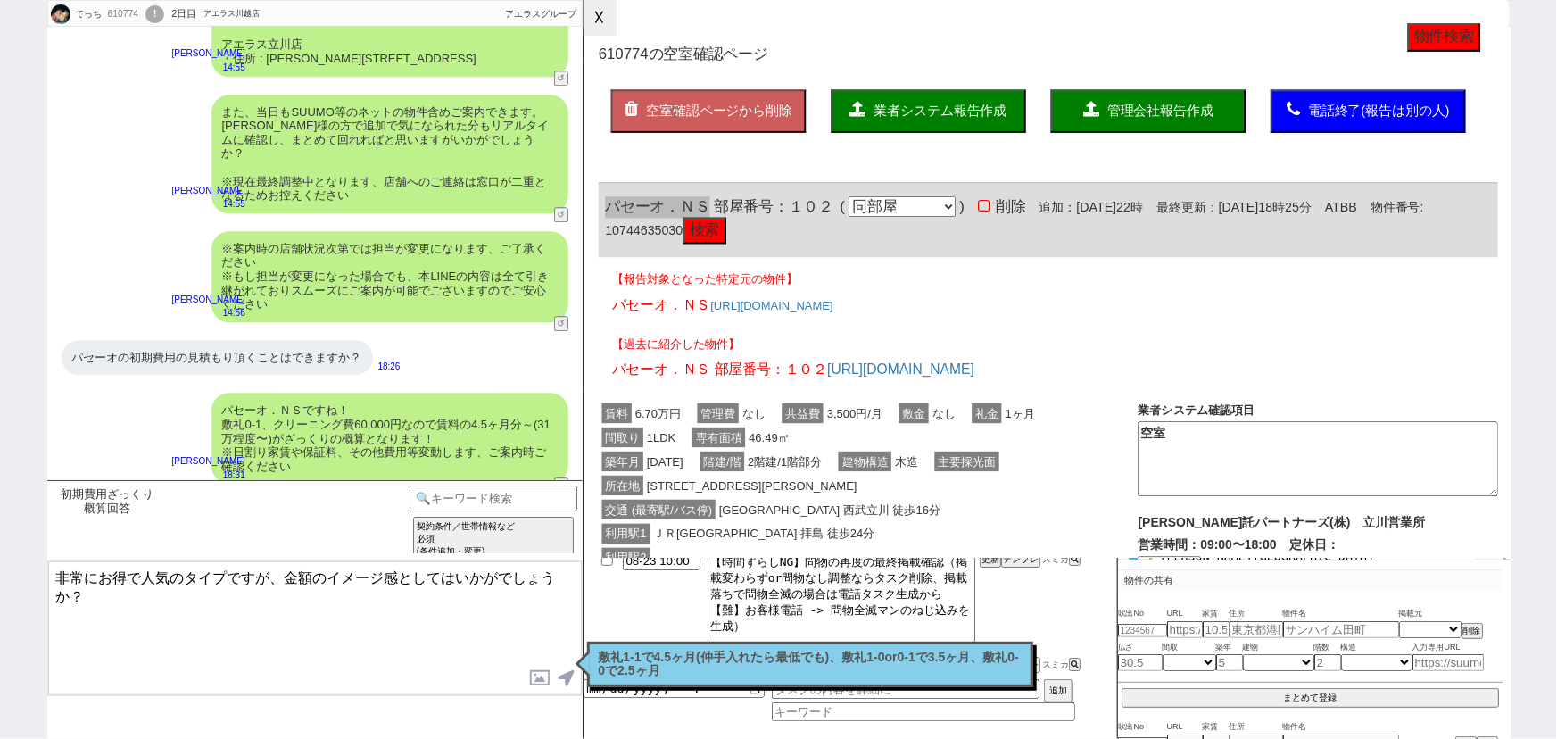
click at [603, 16] on button "☓" at bounding box center [600, 18] width 33 height 36
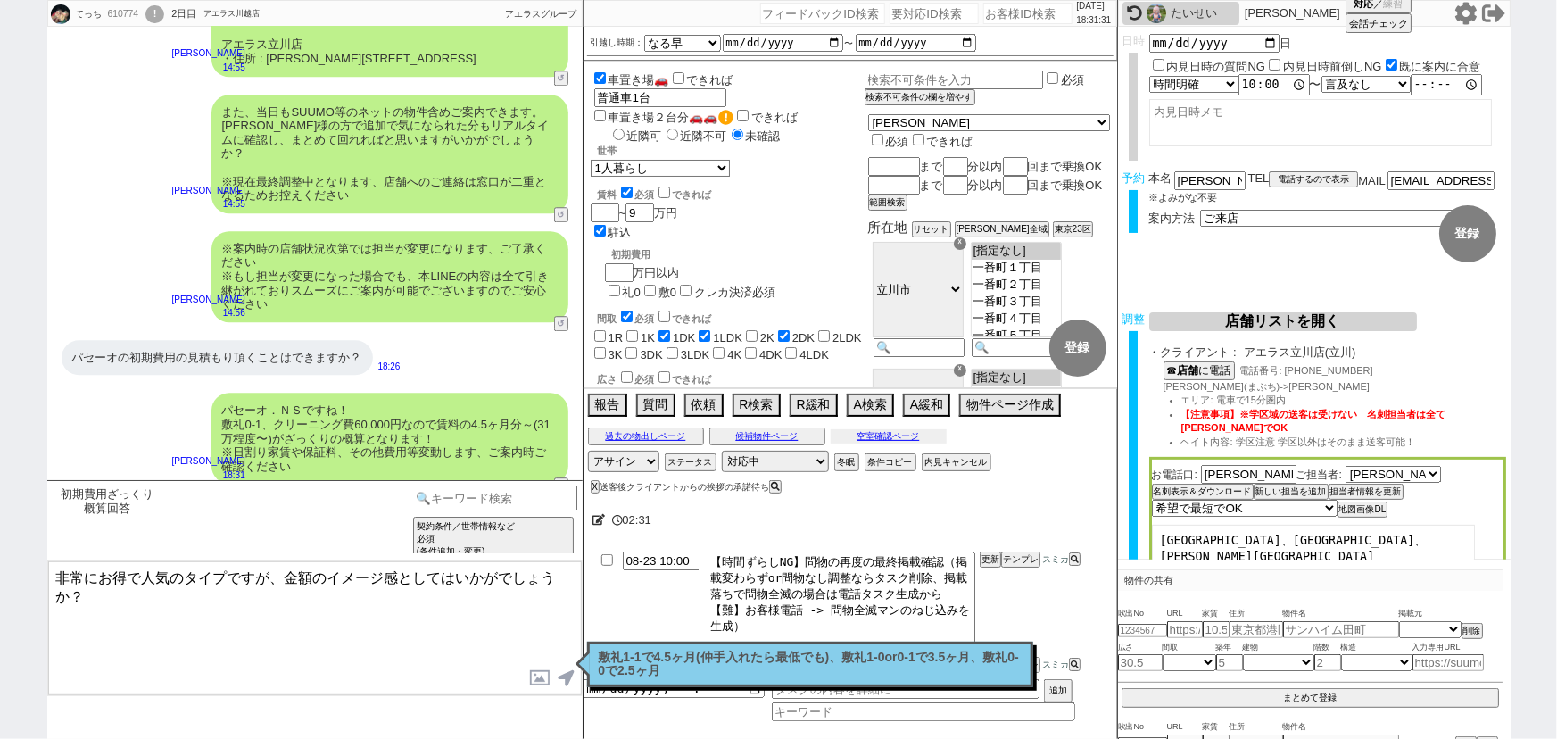
click at [936, 439] on button "空室確認ページ" at bounding box center [889, 436] width 116 height 14
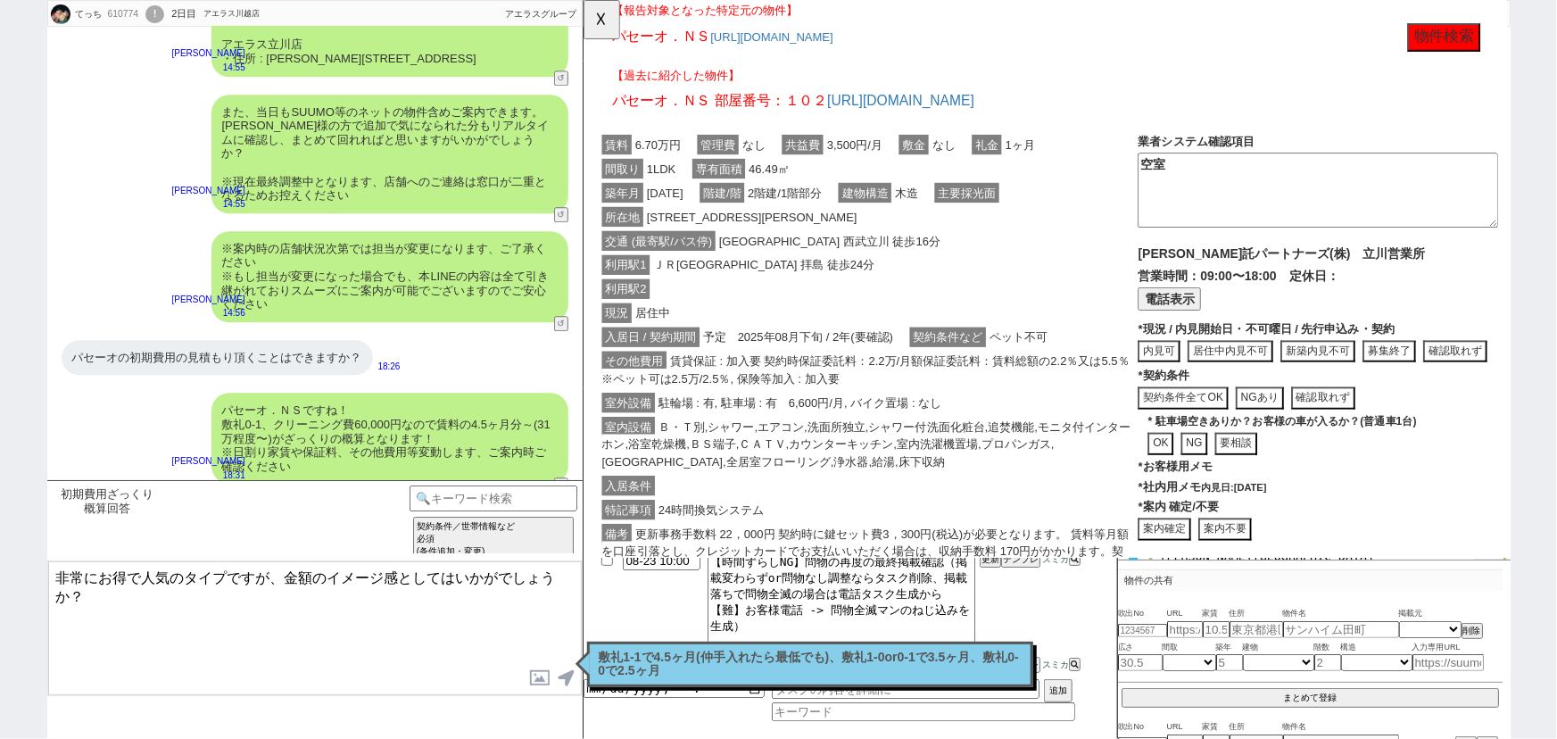
scroll to position [0, 0]
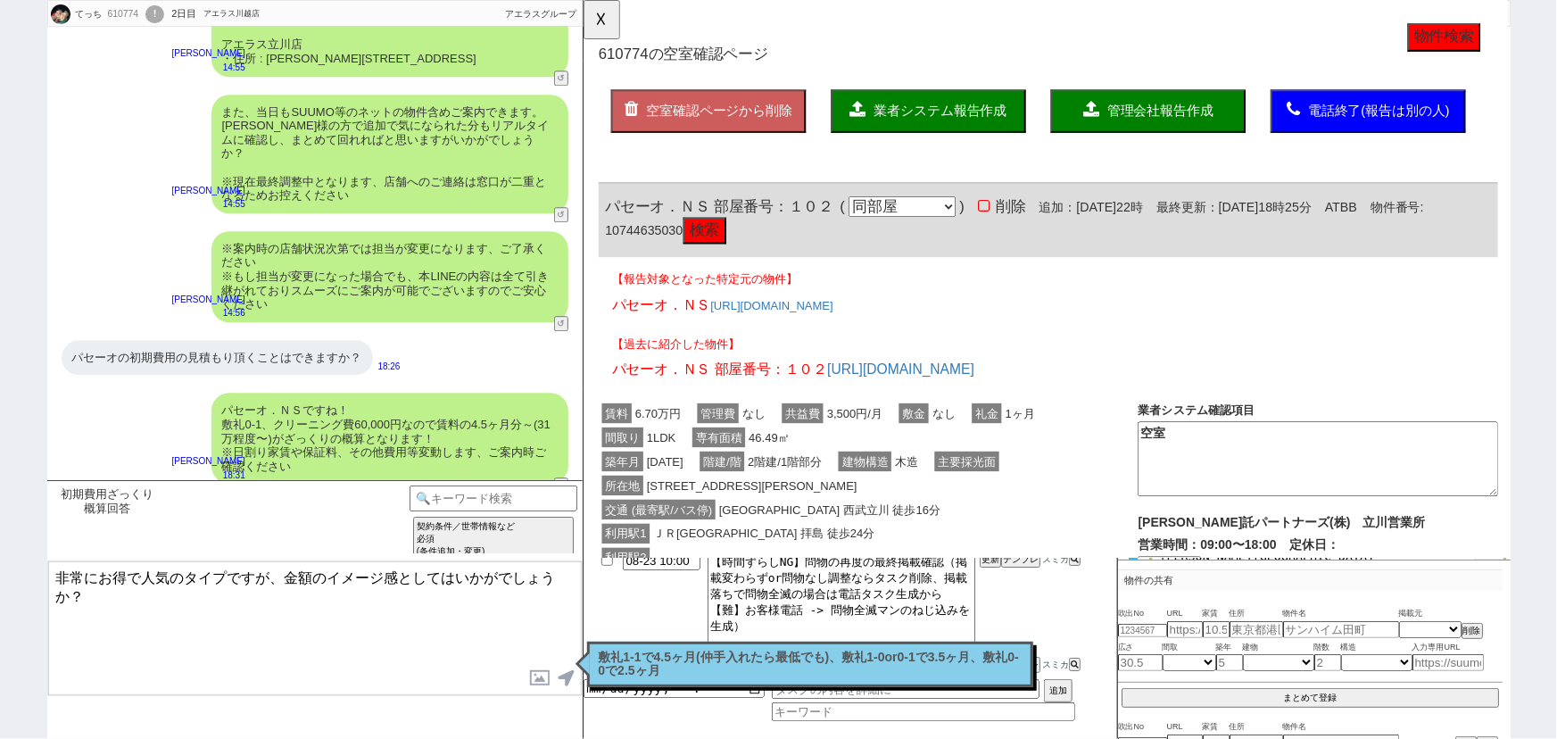
drag, startPoint x: 286, startPoint y: 573, endPoint x: 21, endPoint y: 558, distance: 265.5
click at [21, 558] on div "てっち 610774 ! 0 2日目 アエラス川越店 冬眠中 自社客 アエラスグループ スミカ_BPO チャット全表示 2025-08-22 すみません。 そ…" at bounding box center [778, 369] width 1557 height 739
drag, startPoint x: 222, startPoint y: 572, endPoint x: 0, endPoint y: 557, distance: 222.7
click at [0, 557] on div "てっち 610774 ! 0 2日目 アエラス川越店 冬眠中 自社客 アエラスグループ スミカ_BPO チャット全表示 2025-08-22 すみません。 そ…" at bounding box center [778, 369] width 1557 height 739
click at [296, 593] on textarea "候補の1つとして、当日初期費用の内訳をご相談いただく形ですといかがでしょうか？" at bounding box center [315, 628] width 534 height 134
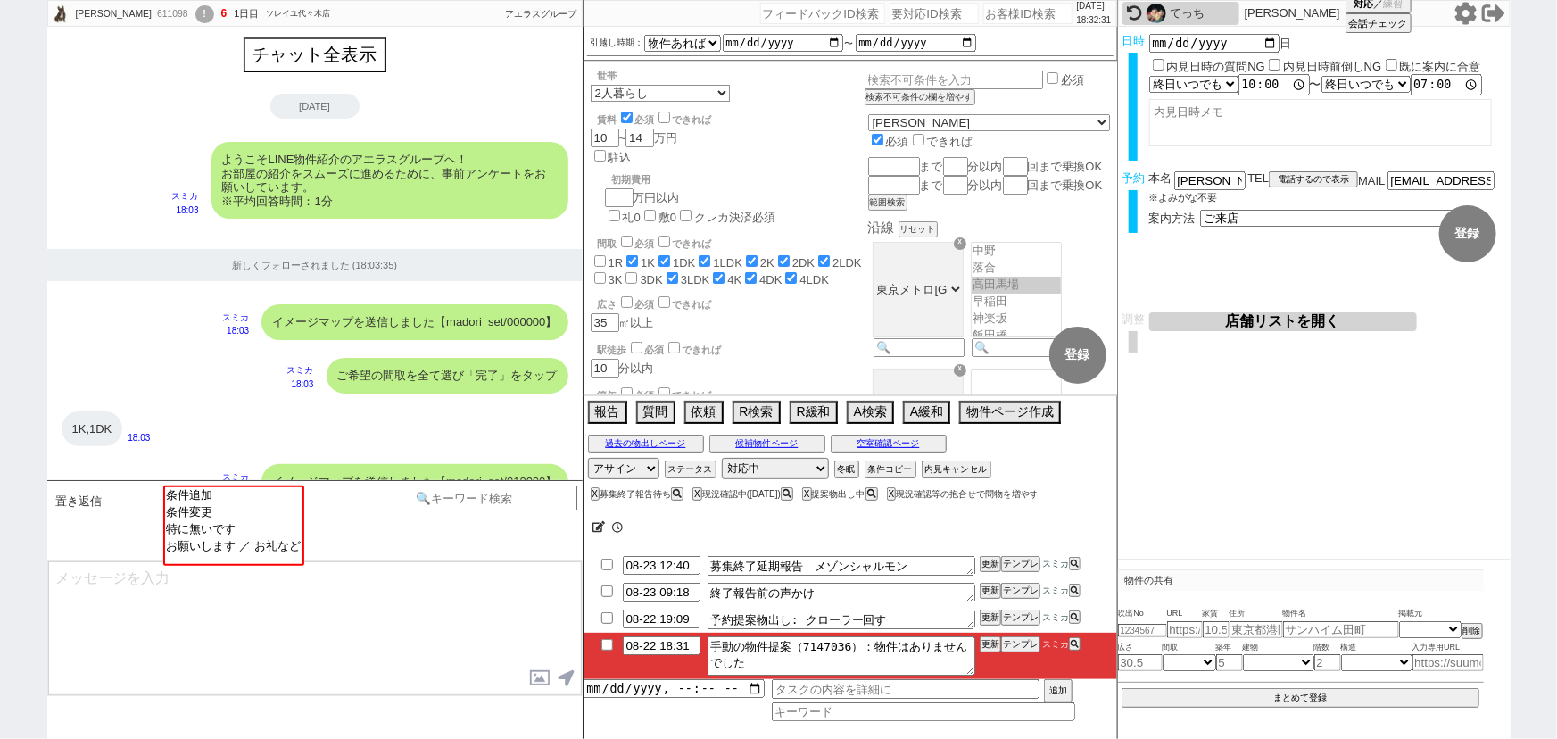
scroll to position [3418, 0]
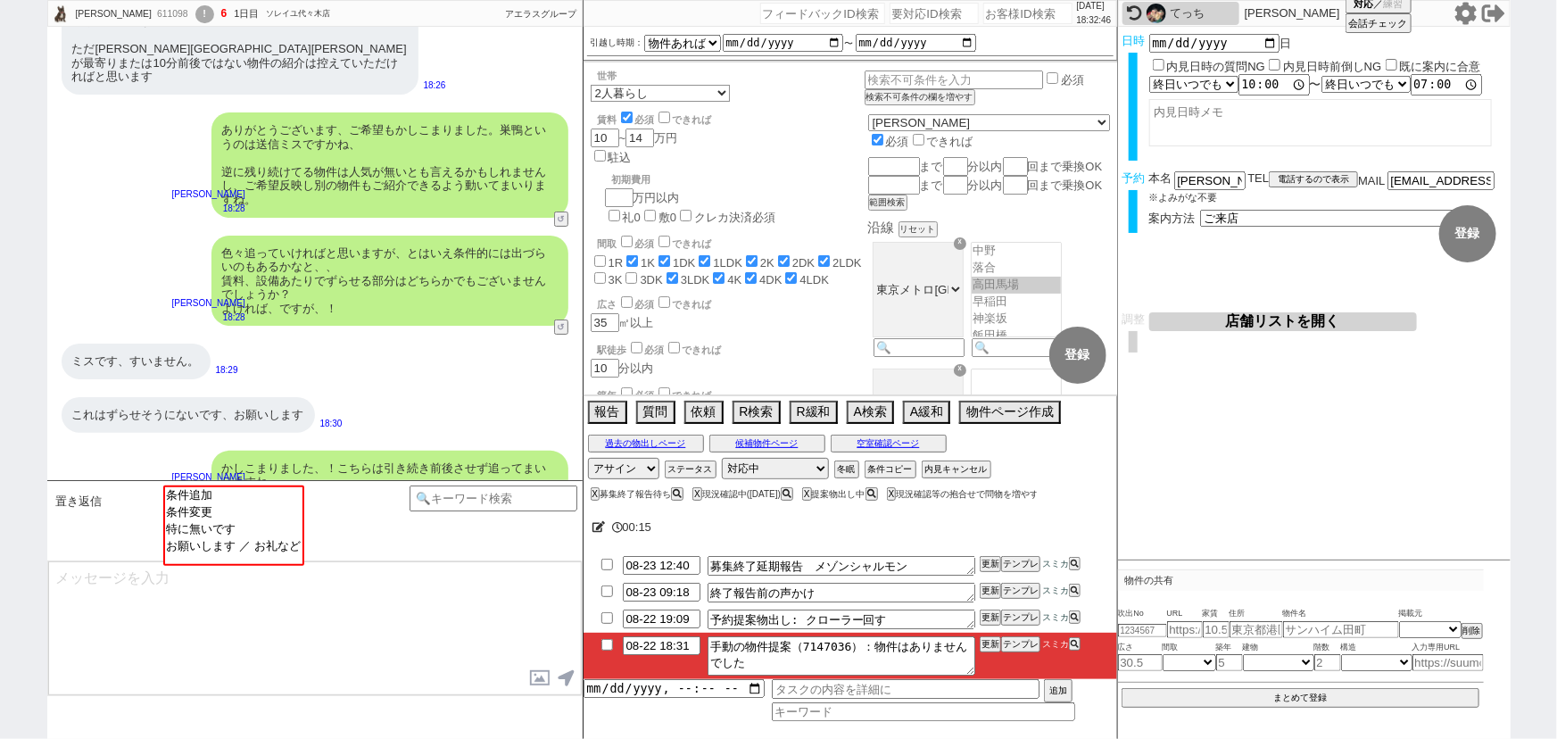
click at [436, 335] on div "ミスです、すいません。 18:29" at bounding box center [314, 362] width 535 height 54
click at [1009, 649] on button "テンプレ" at bounding box center [1020, 644] width 39 height 12
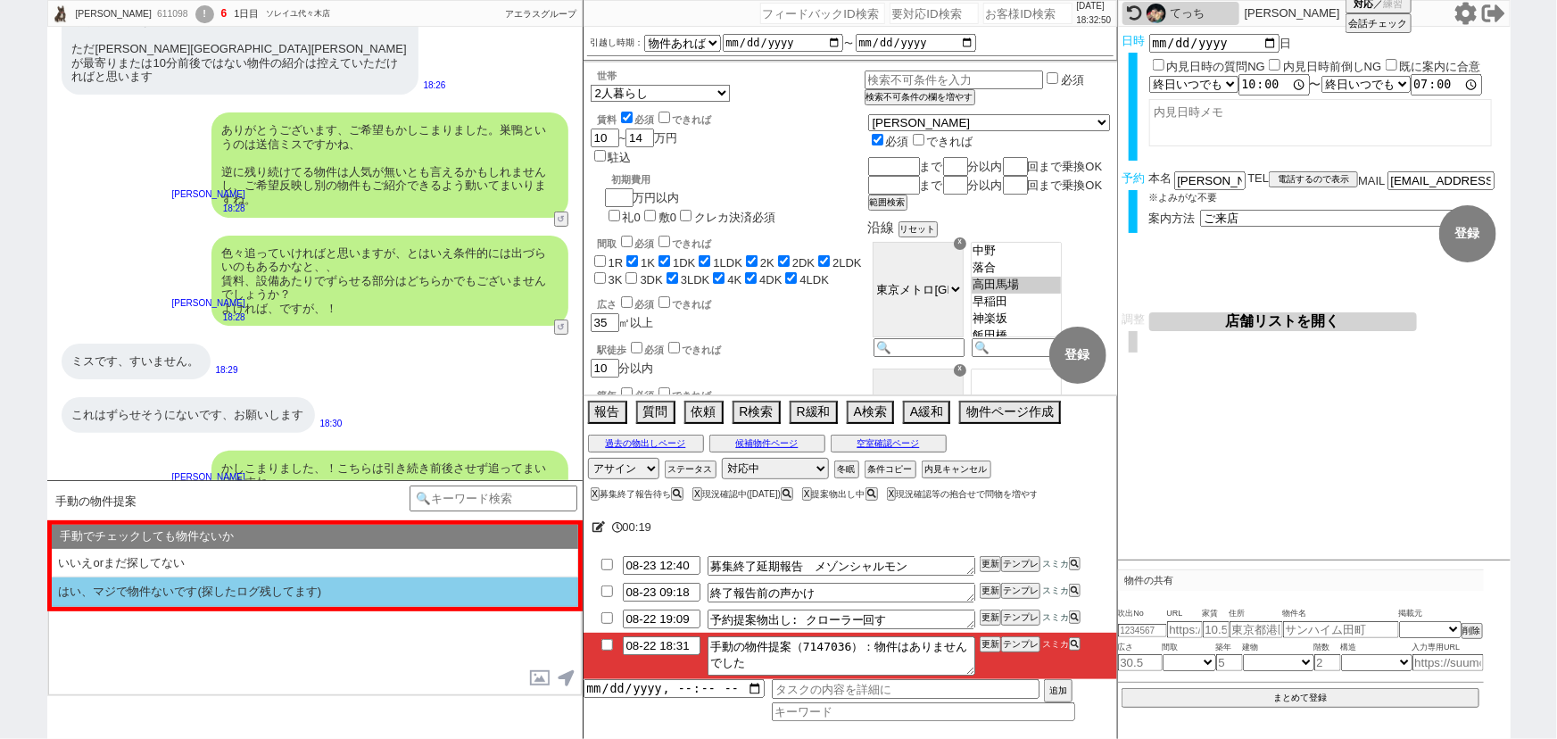
click at [233, 593] on li "はい、マジで物件ないです(探したログ残してます)" at bounding box center [315, 591] width 527 height 29
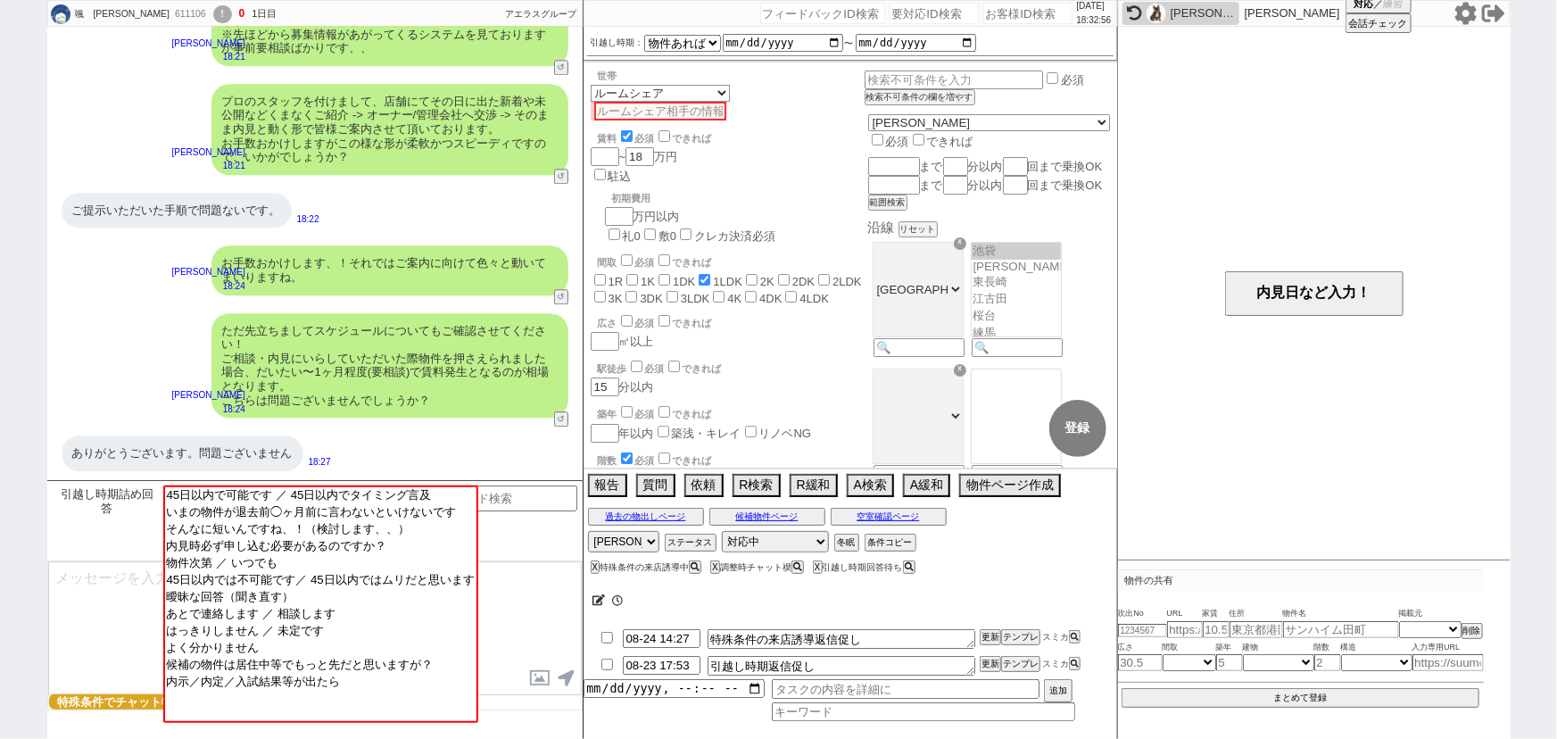
scroll to position [104, 0]
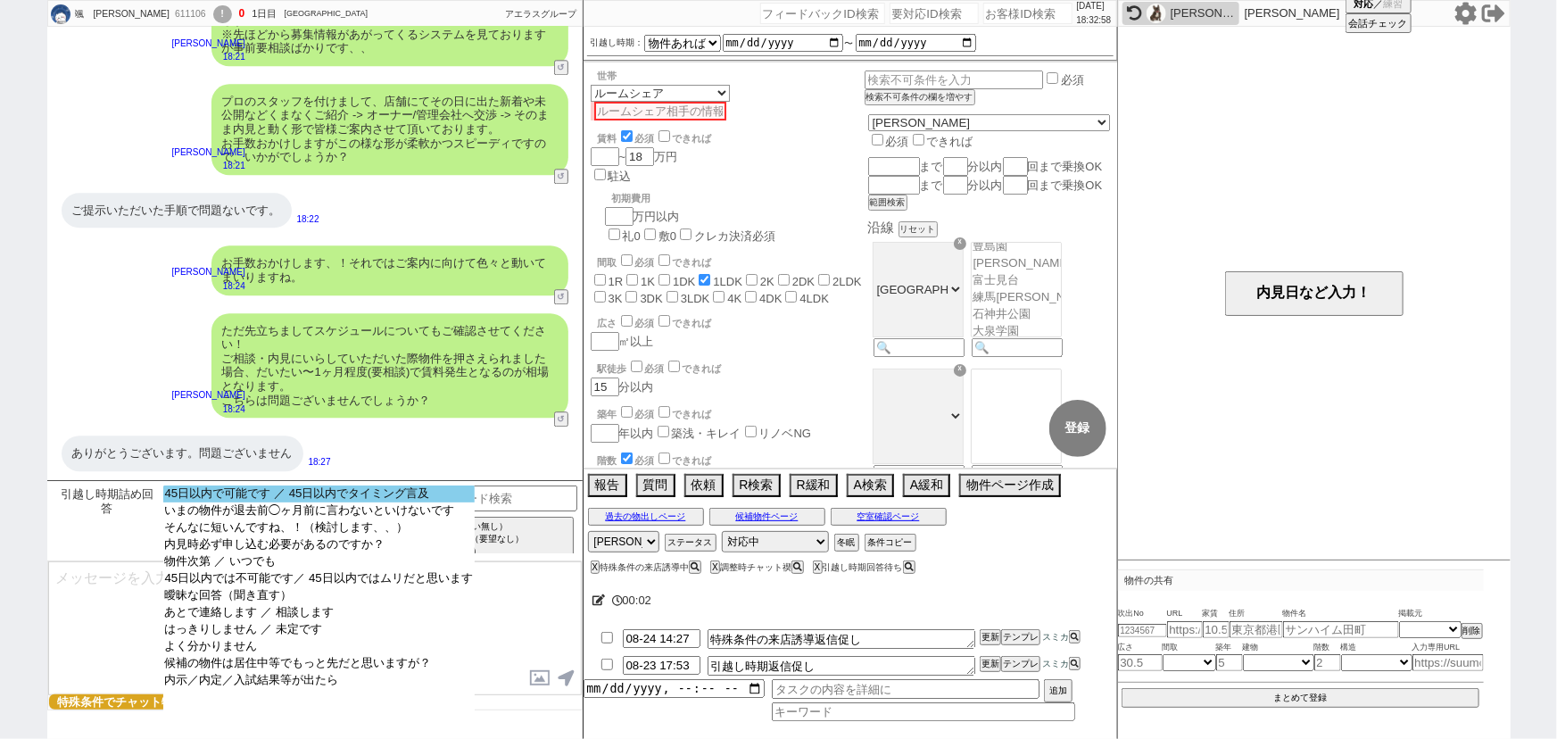
click at [296, 502] on option "45日以内で可能です ／ 45日以内でタイミング言及" at bounding box center [318, 510] width 311 height 17
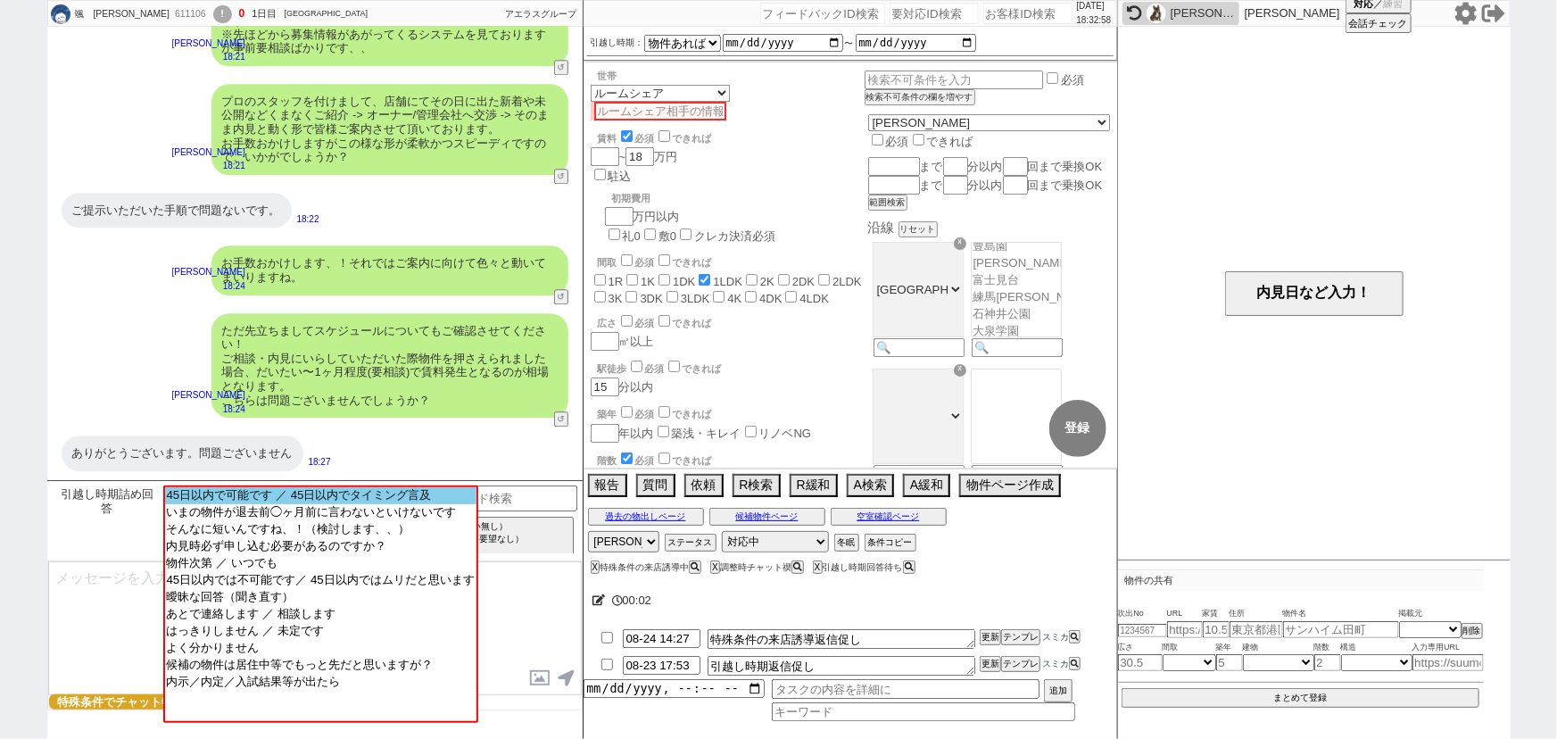
scroll to position [1987, 0]
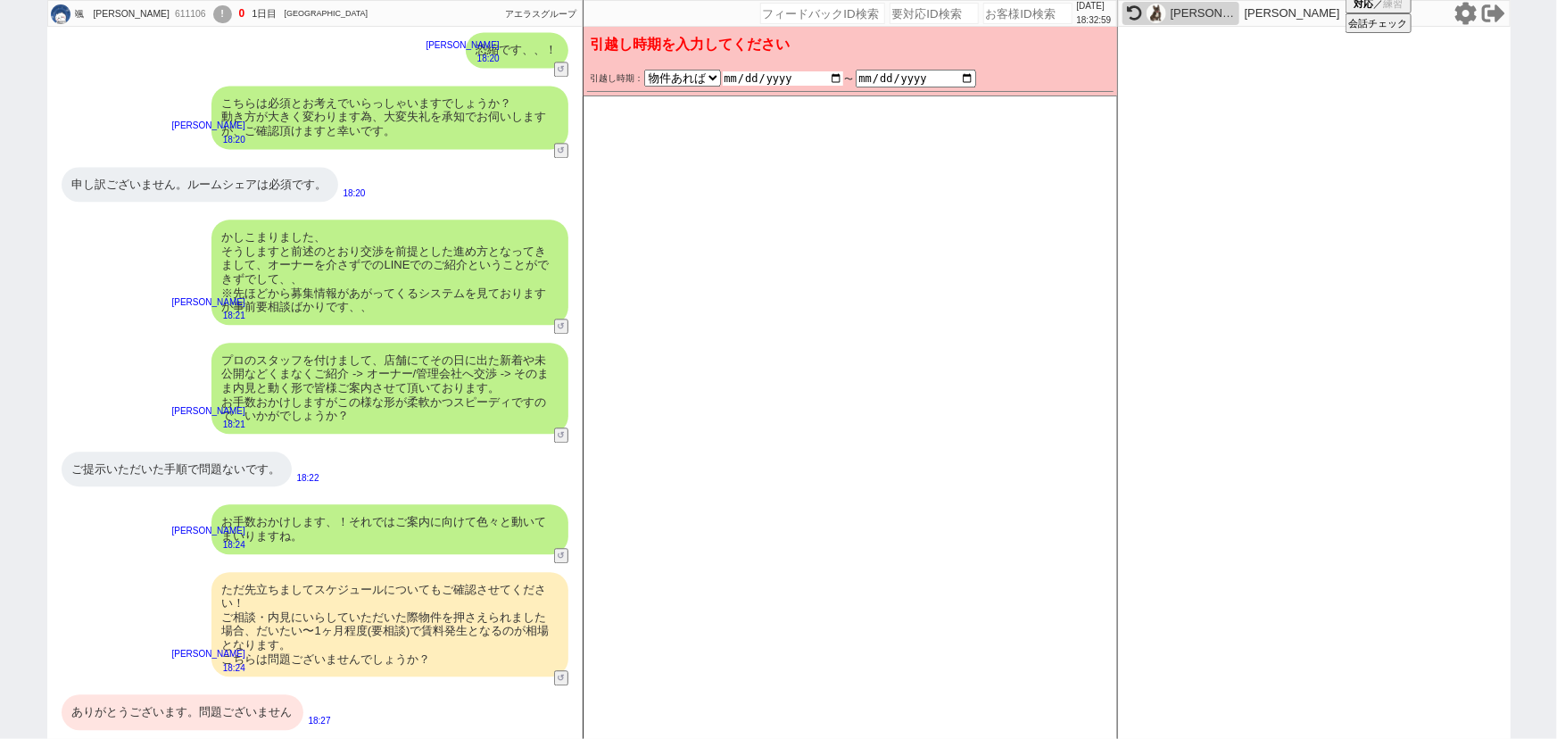
click at [830, 75] on input "date" at bounding box center [783, 78] width 120 height 14
click at [474, 303] on div "かしこまりました、 そうしますと前述のとおり交渉を前提とした進め方となってきまして、オーナーを介さずでのLINEでのご紹介ということができずでして、、 ※先ほ…" at bounding box center [390, 272] width 357 height 105
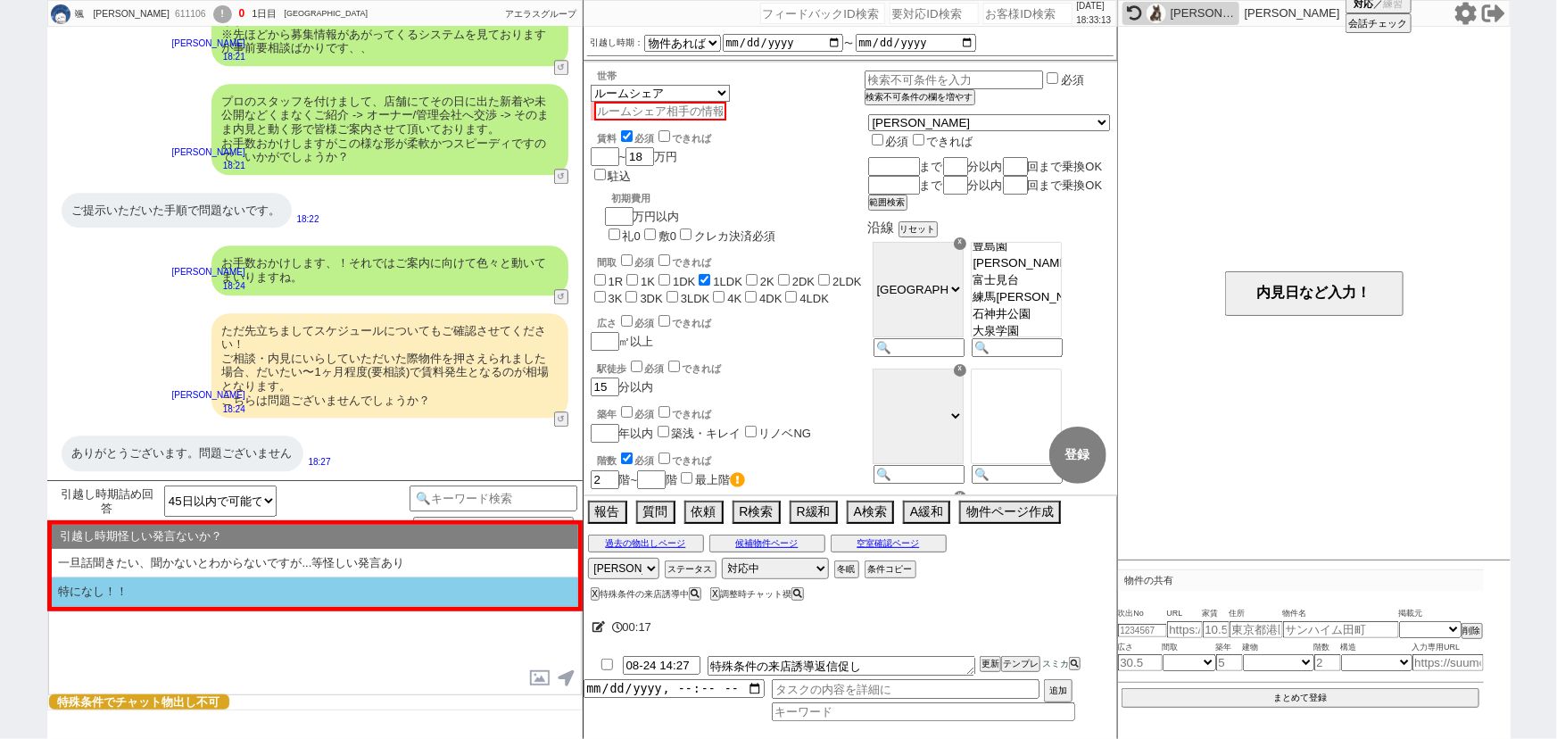
click at [256, 597] on li "特になし！！" at bounding box center [315, 591] width 527 height 29
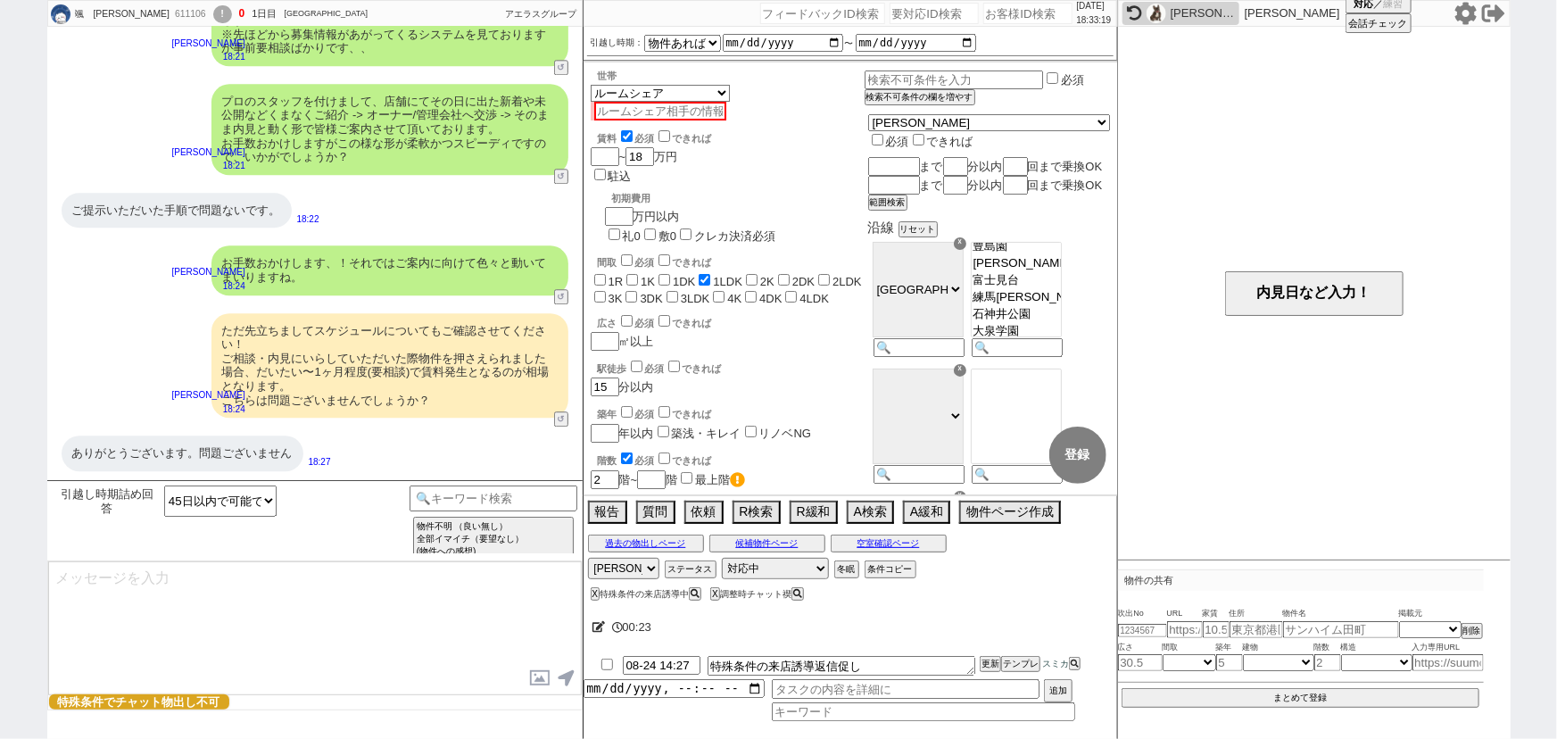
scroll to position [2351, 0]
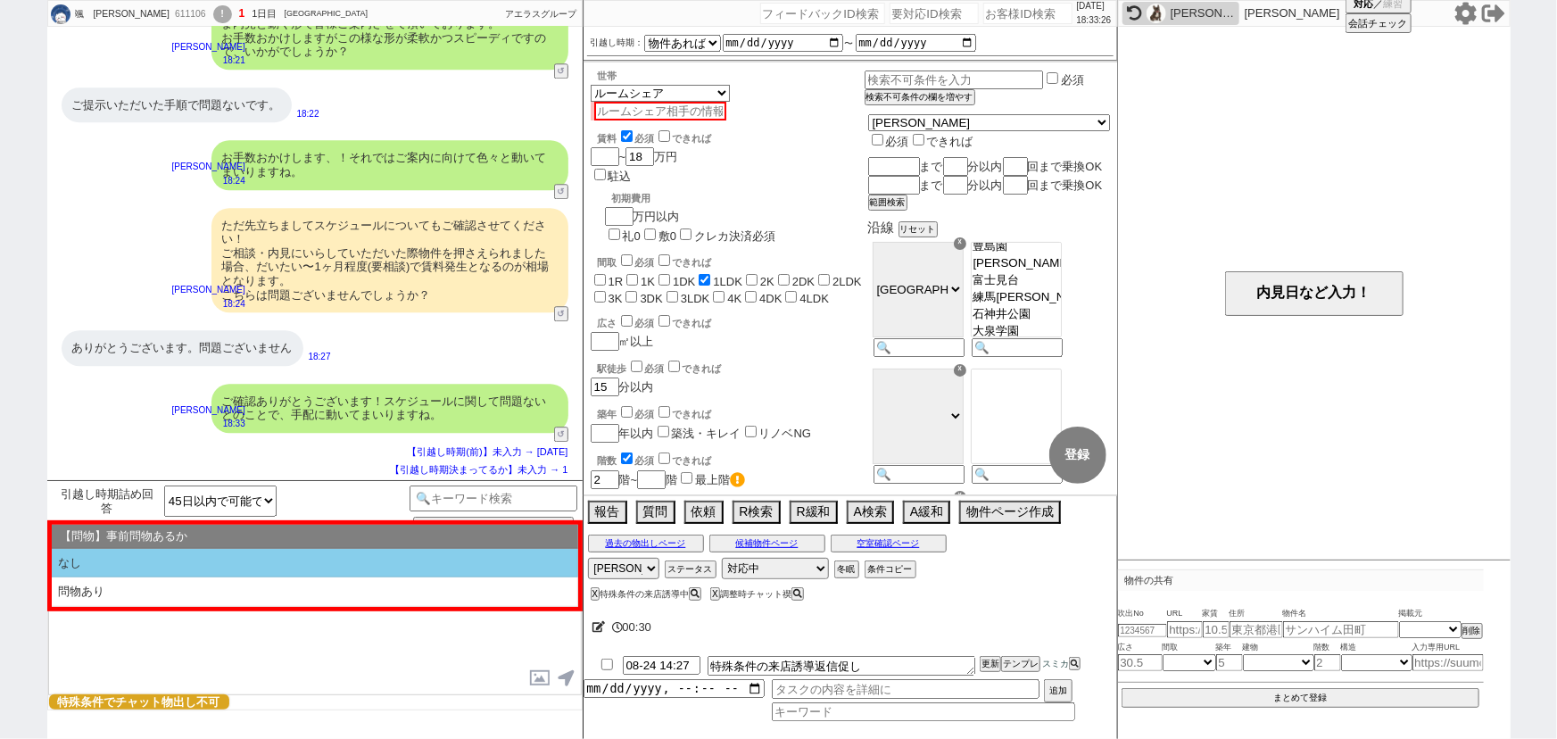
click at [163, 560] on li "なし" at bounding box center [315, 563] width 527 height 29
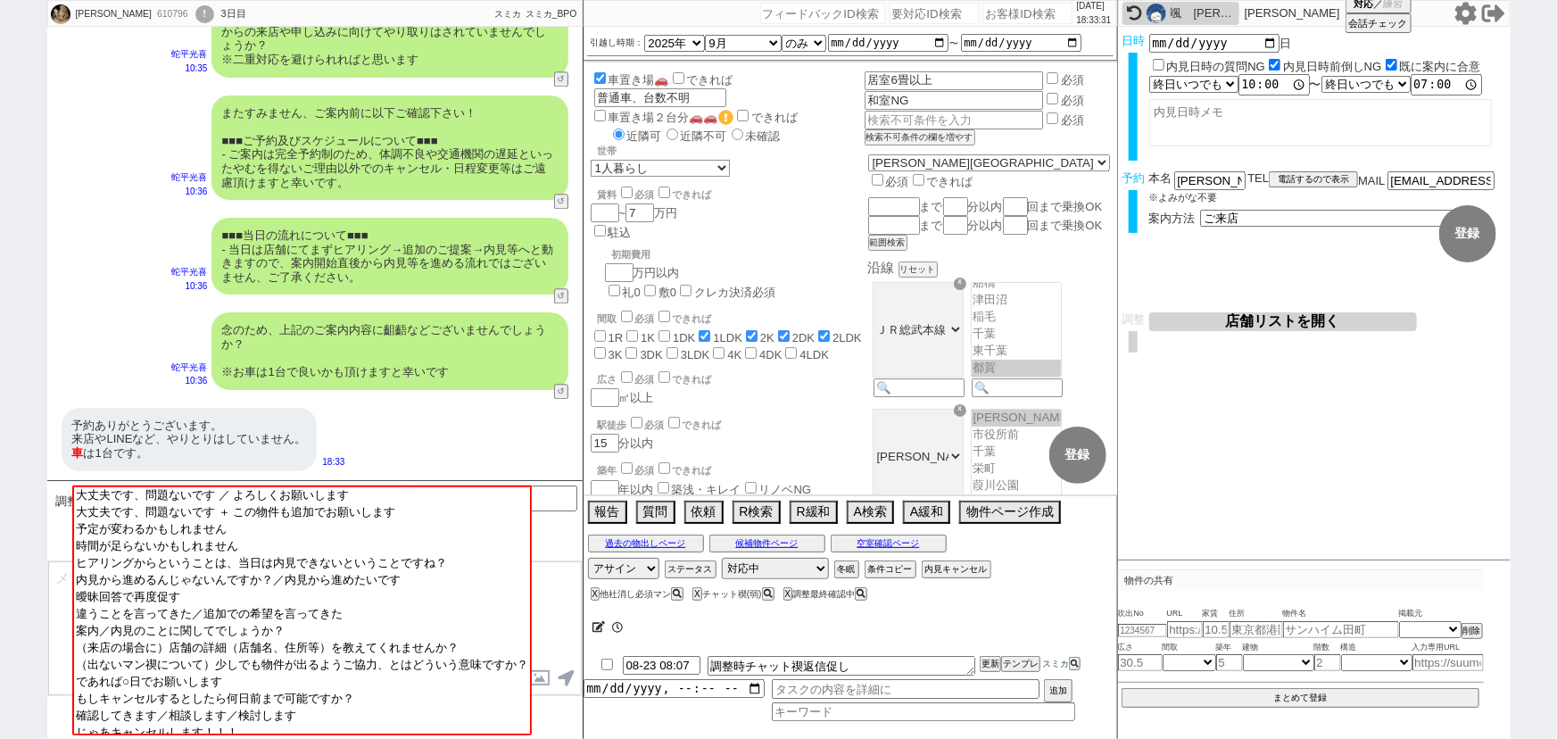
scroll to position [121, 0]
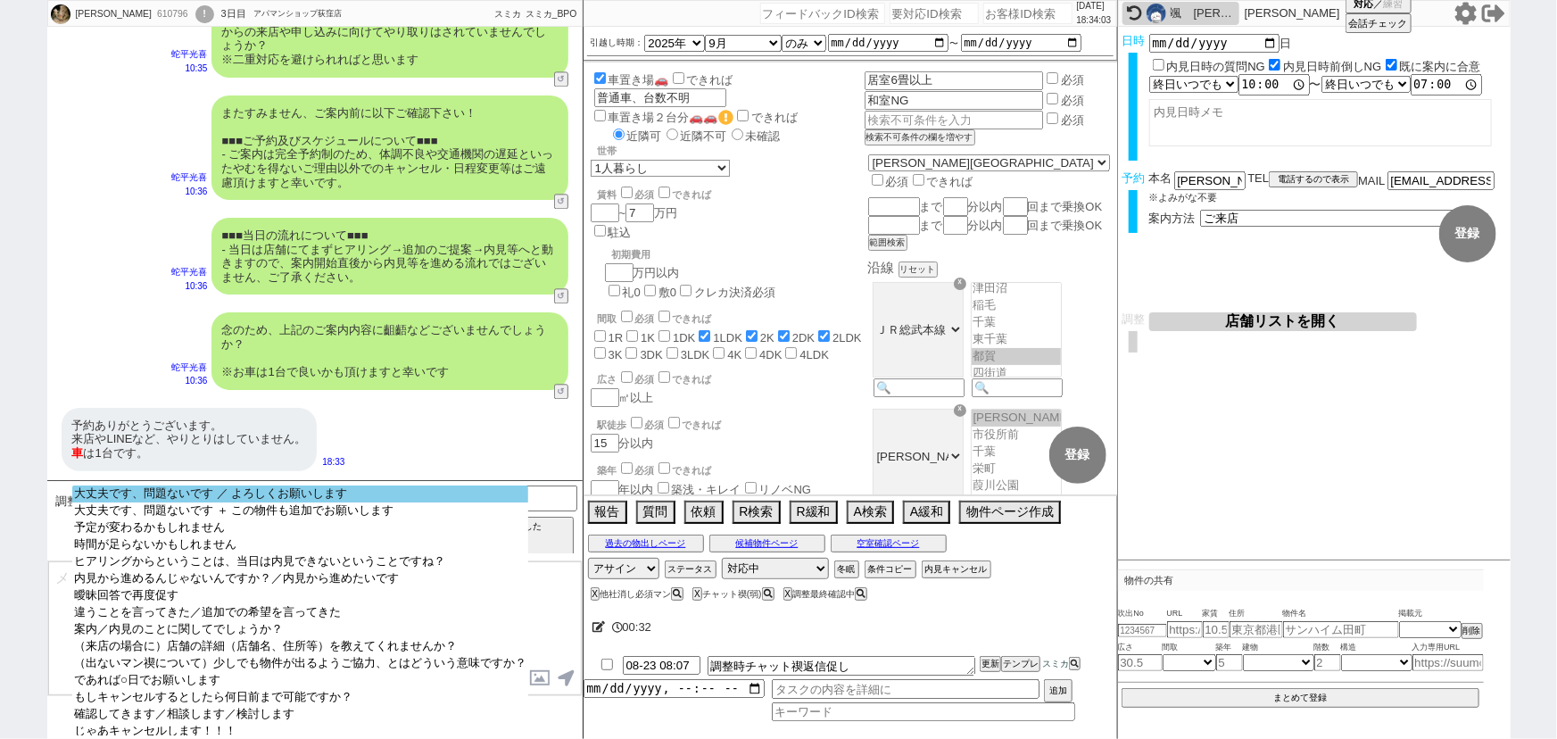
click at [244, 502] on option "大丈夫です、問題ないです ／ よろしくお願いします" at bounding box center [300, 510] width 456 height 17
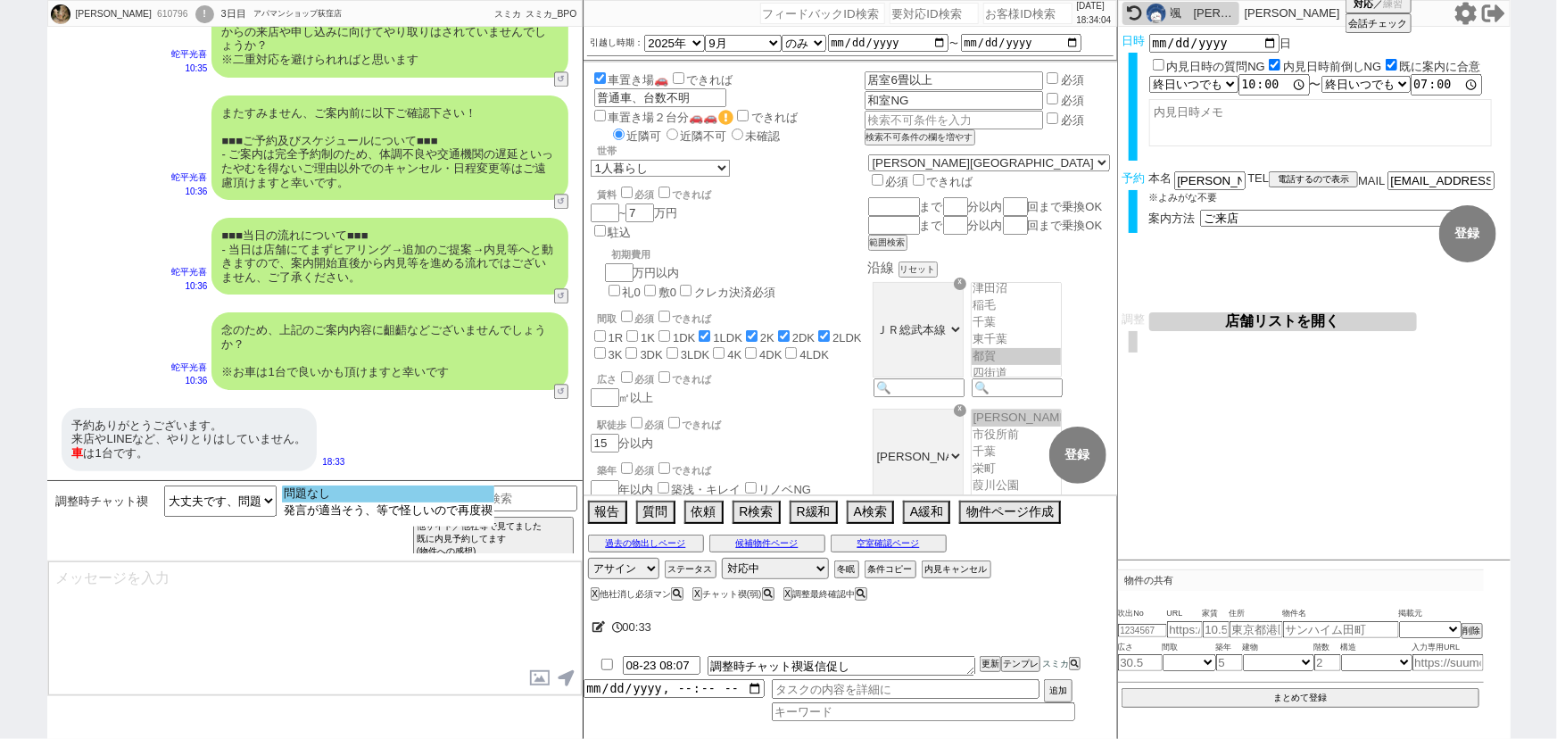
click at [319, 502] on option "問題なし" at bounding box center [388, 510] width 212 height 17
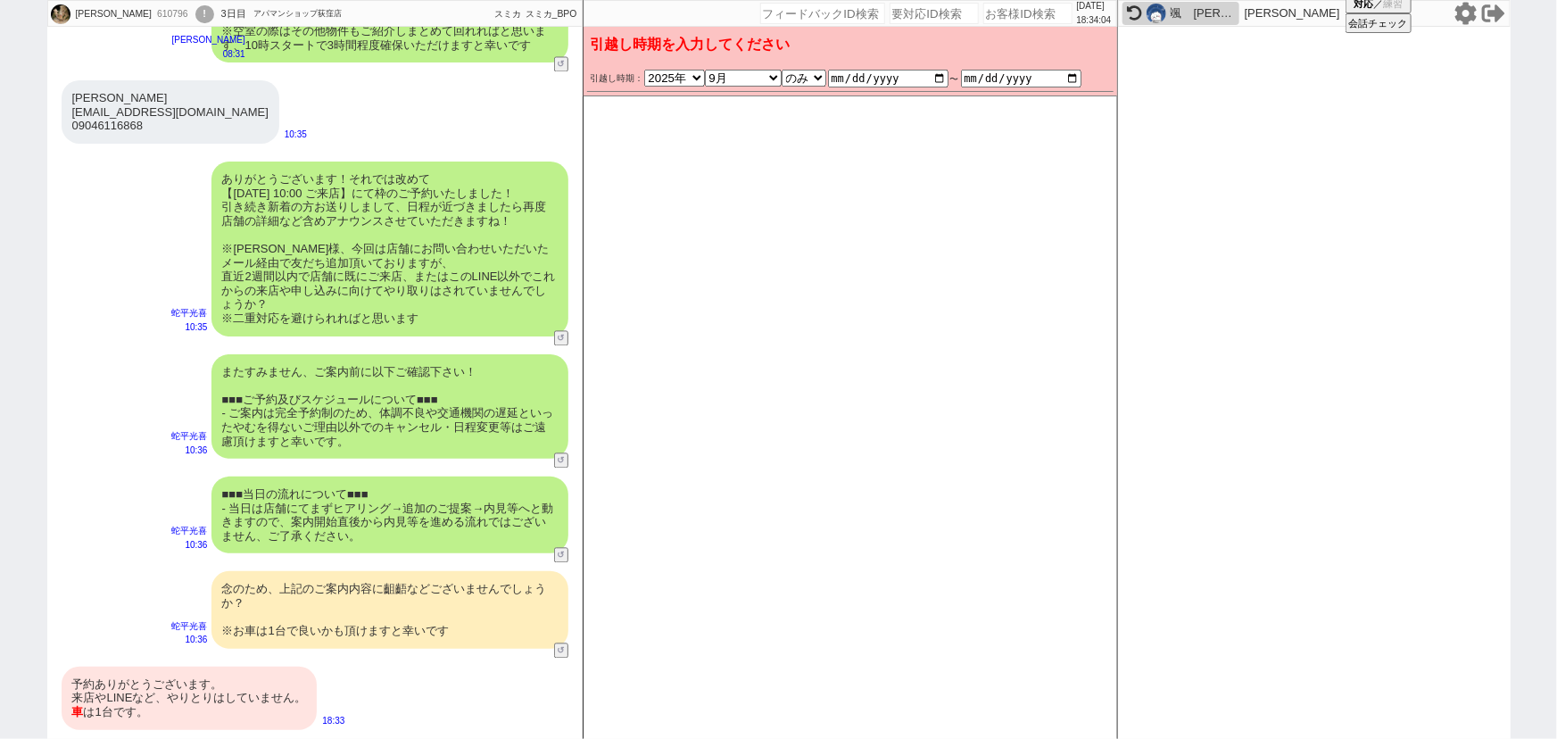
scroll to position [1778, 0]
click at [417, 303] on div "ありがとうございます！それでは改めて 【8月31日(日) 10:00 ご来店】にて枠のご予約いたしました！ 引き続き新着の方お送りしまして、日程が近づきました…" at bounding box center [390, 249] width 357 height 175
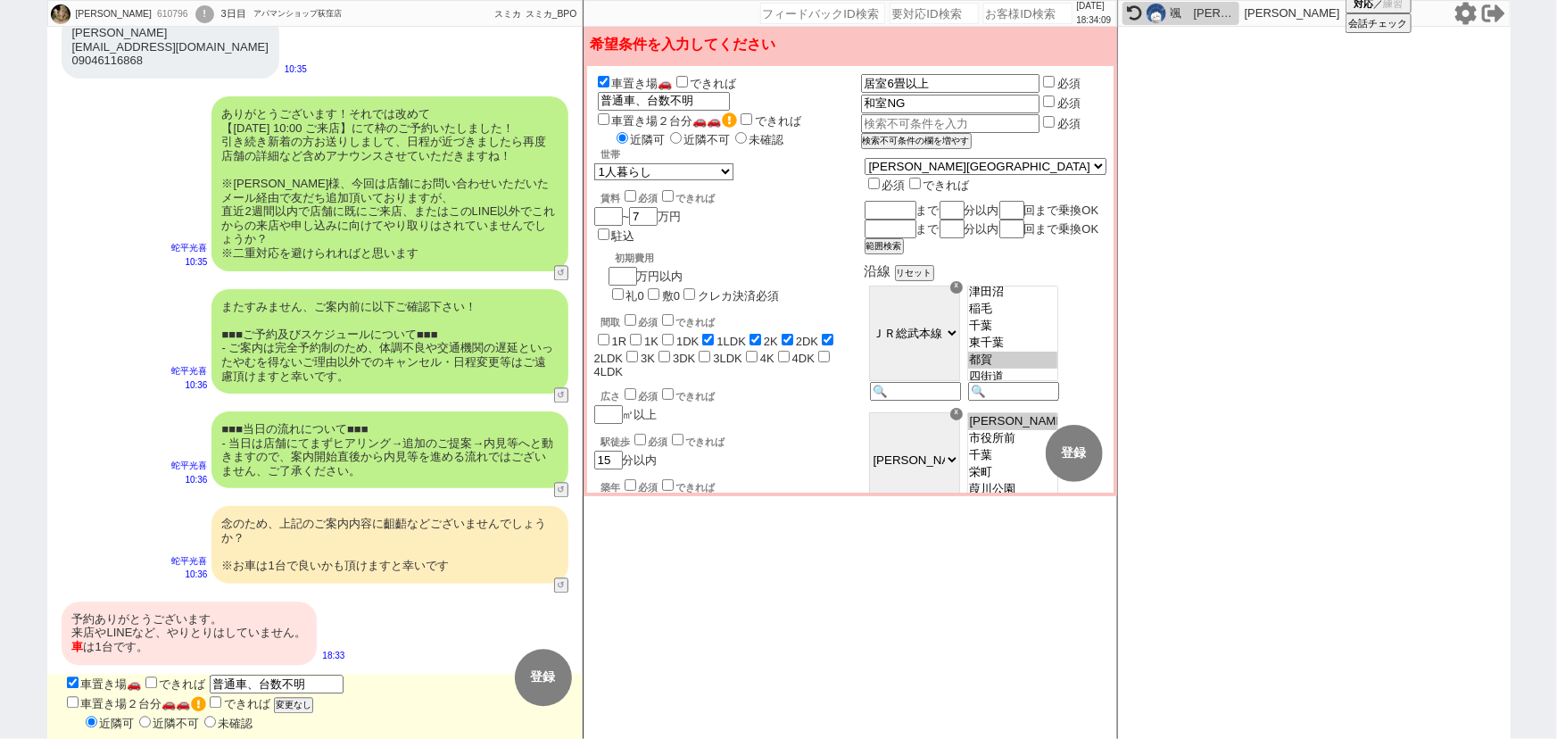
click at [320, 674] on div "予約ありがとうございます。 来店やLINEなど、やりとりはしていません。 車 は1台です。 18:33" at bounding box center [314, 633] width 535 height 81
drag, startPoint x: 319, startPoint y: 680, endPoint x: 265, endPoint y: 679, distance: 53.6
click at [265, 679] on input "普通車、台数不明" at bounding box center [277, 684] width 134 height 15
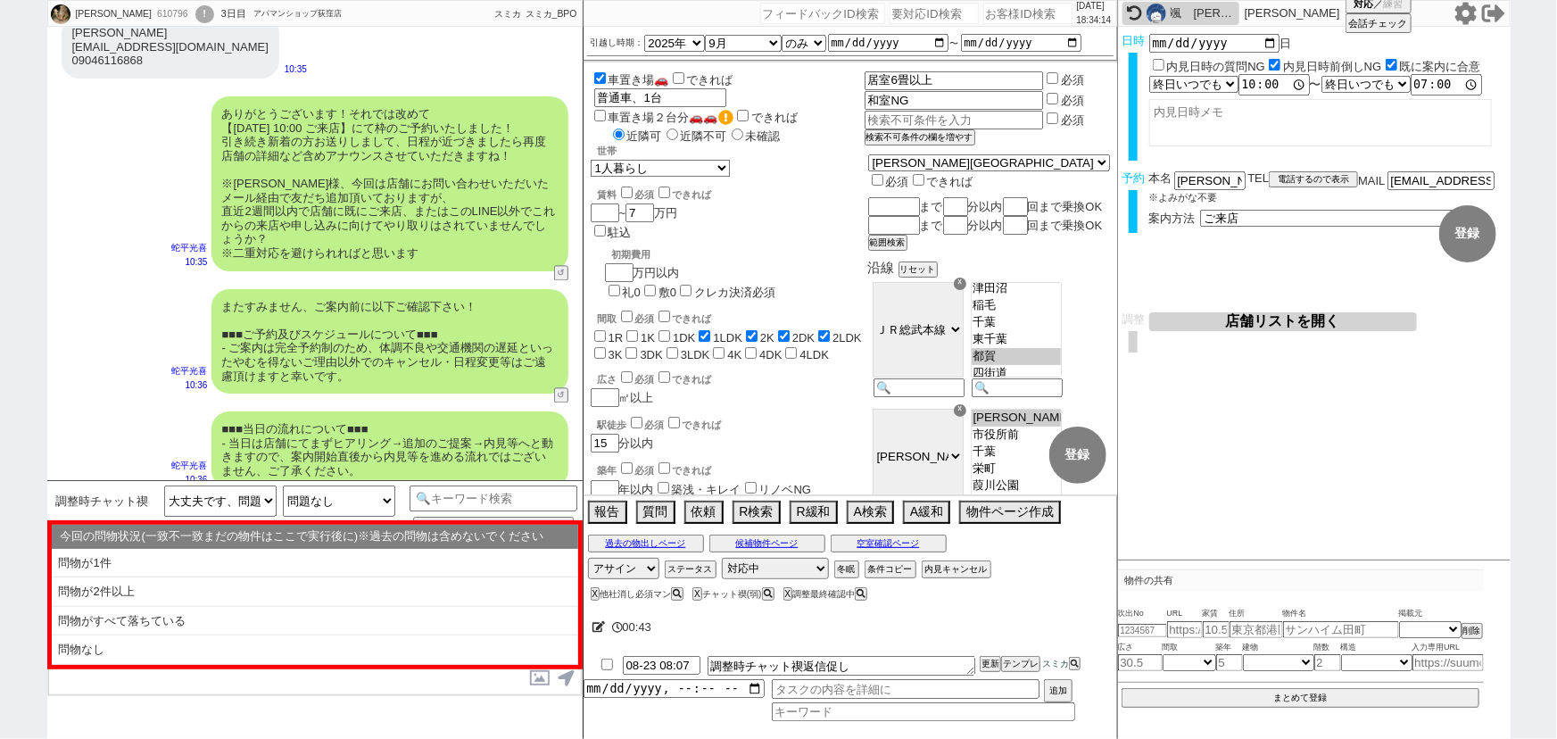
scroll to position [2058, 0]
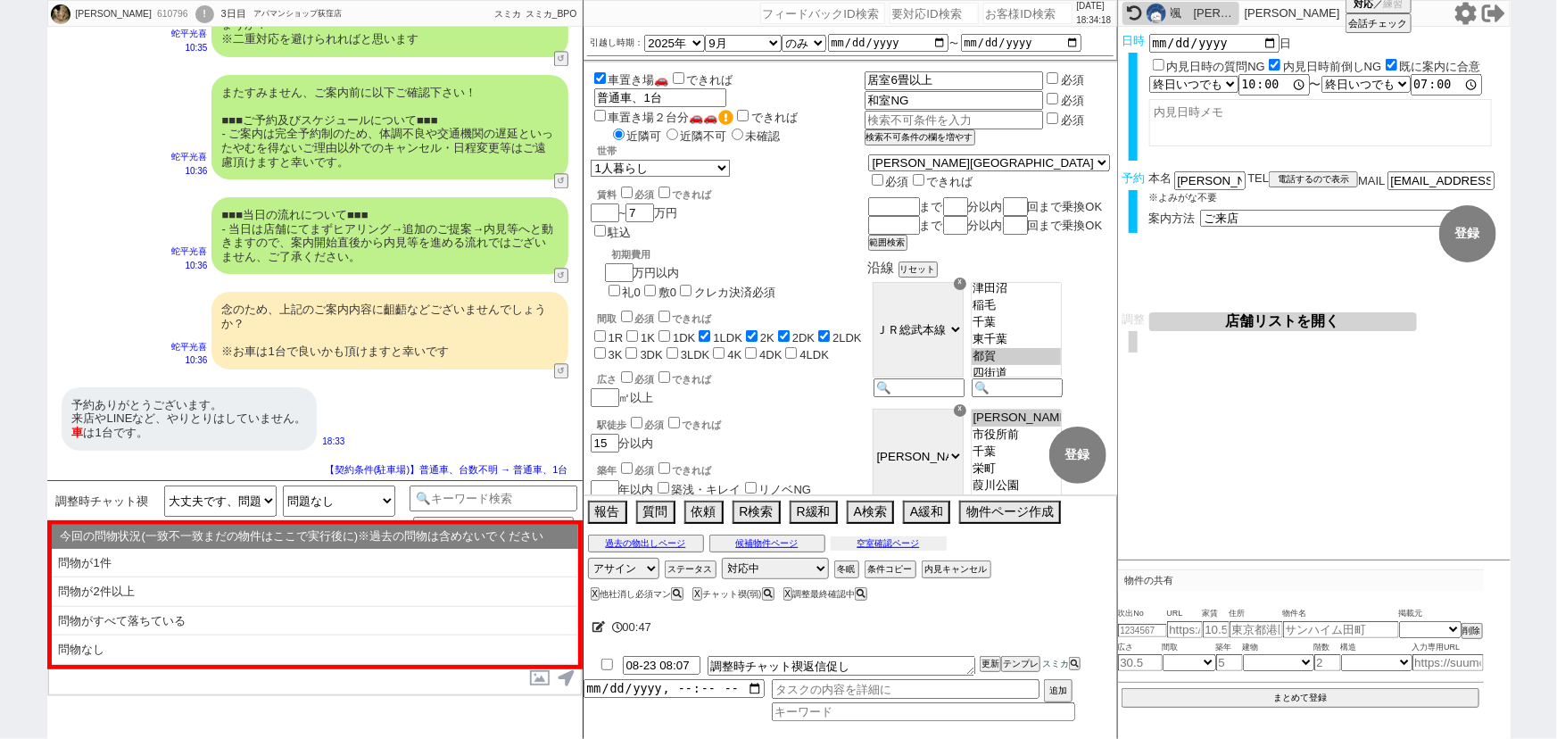
click at [871, 547] on button "空室確認ページ" at bounding box center [889, 543] width 116 height 14
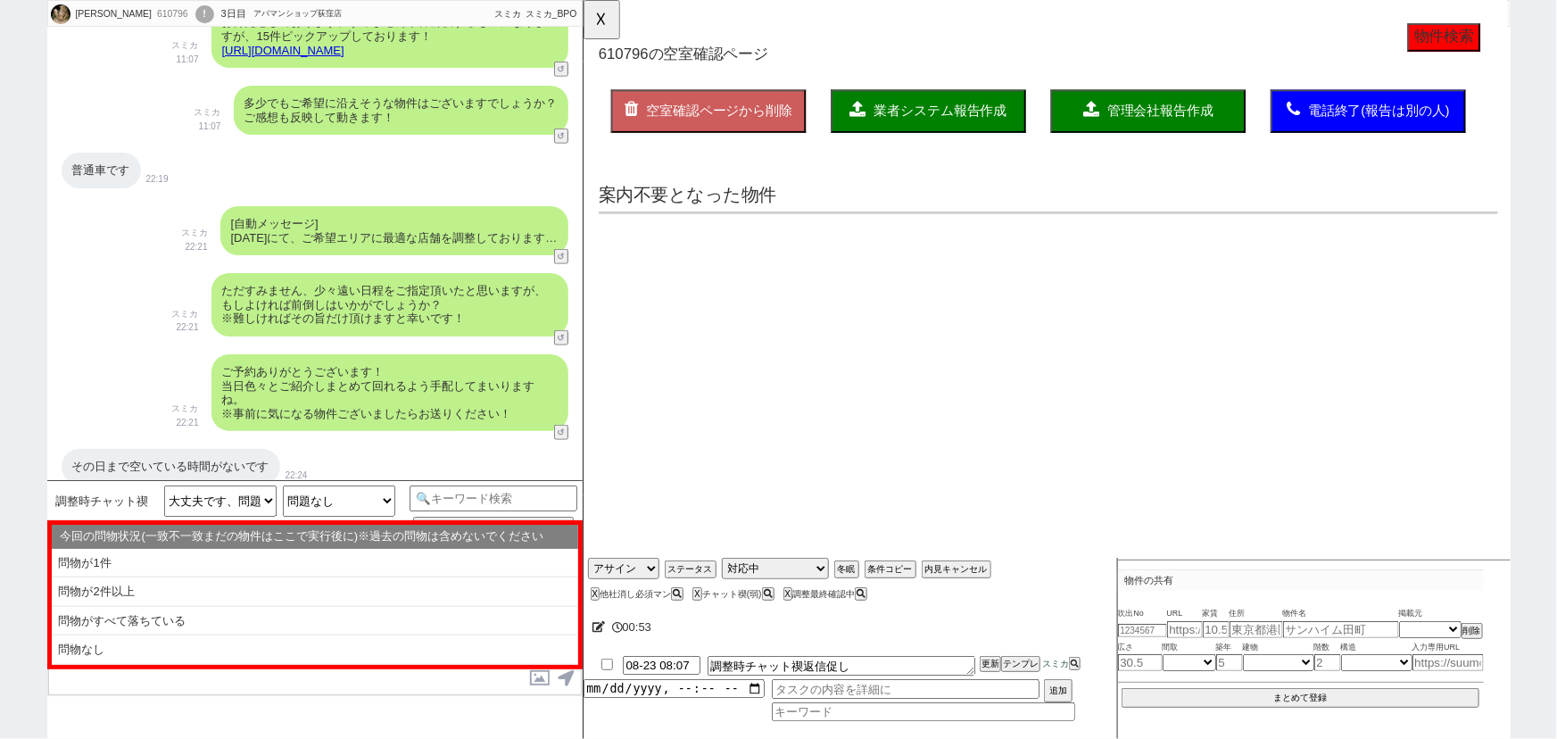
scroll to position [723, 0]
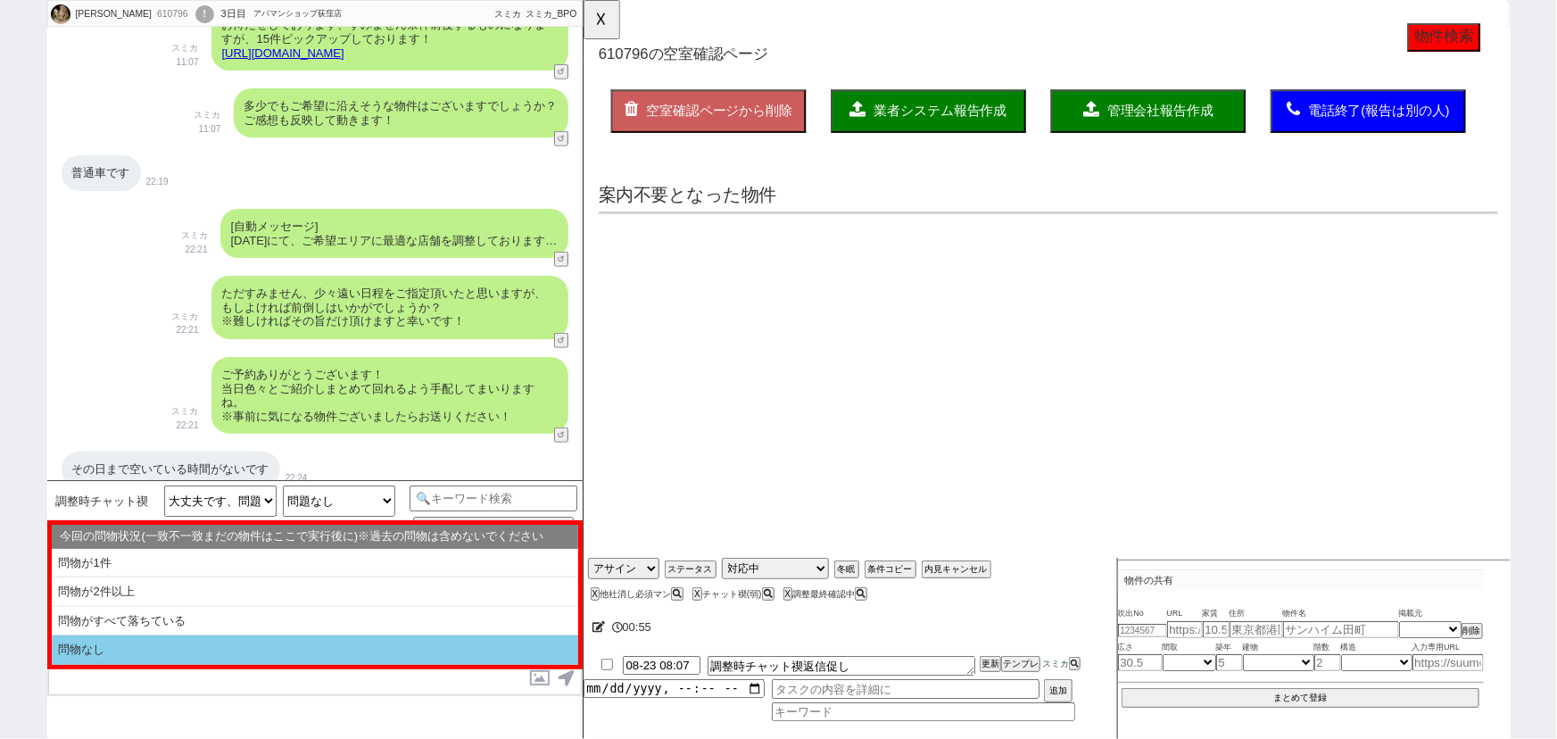
click at [127, 646] on li "問物なし" at bounding box center [315, 649] width 527 height 29
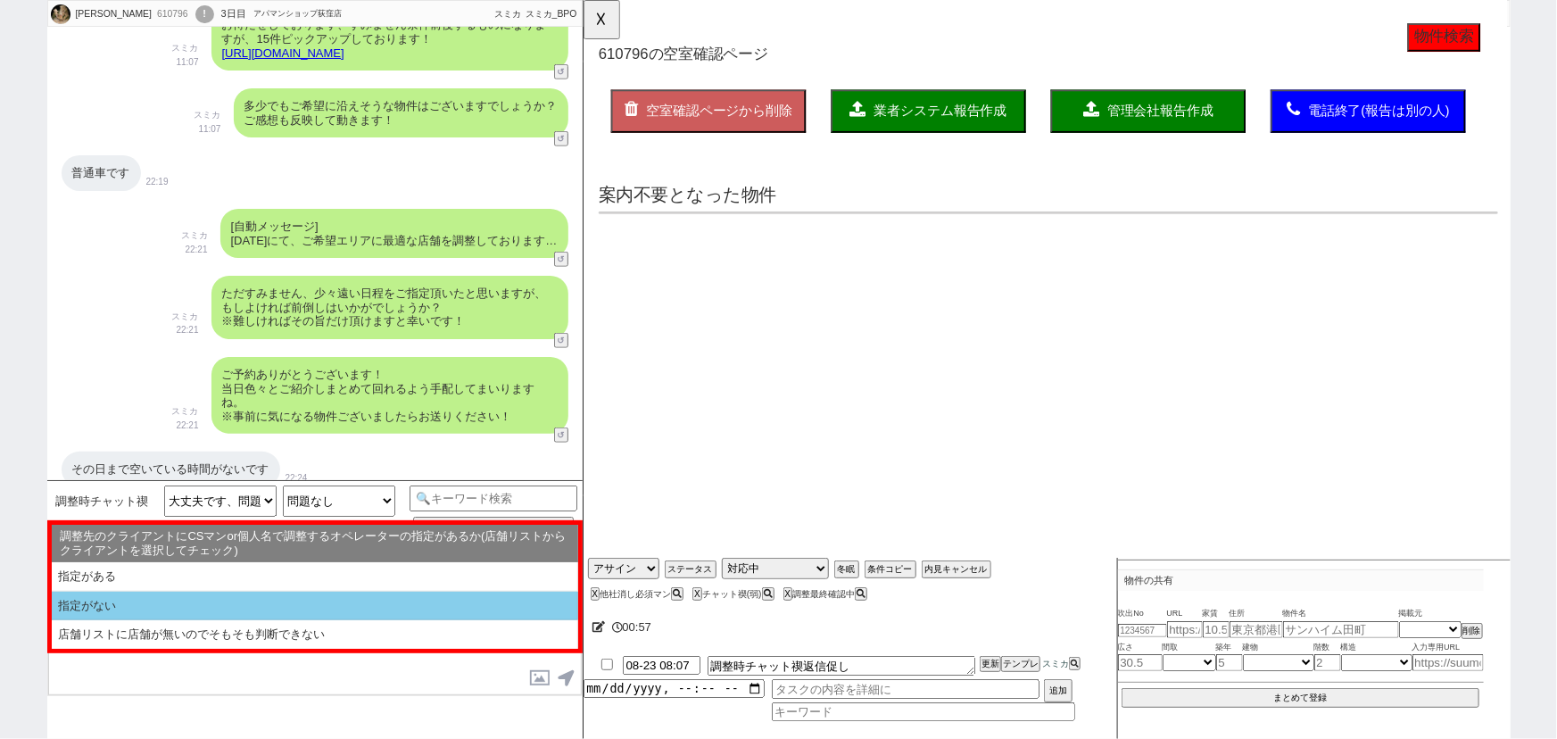
click at [170, 620] on li "指定がない" at bounding box center [315, 634] width 527 height 29
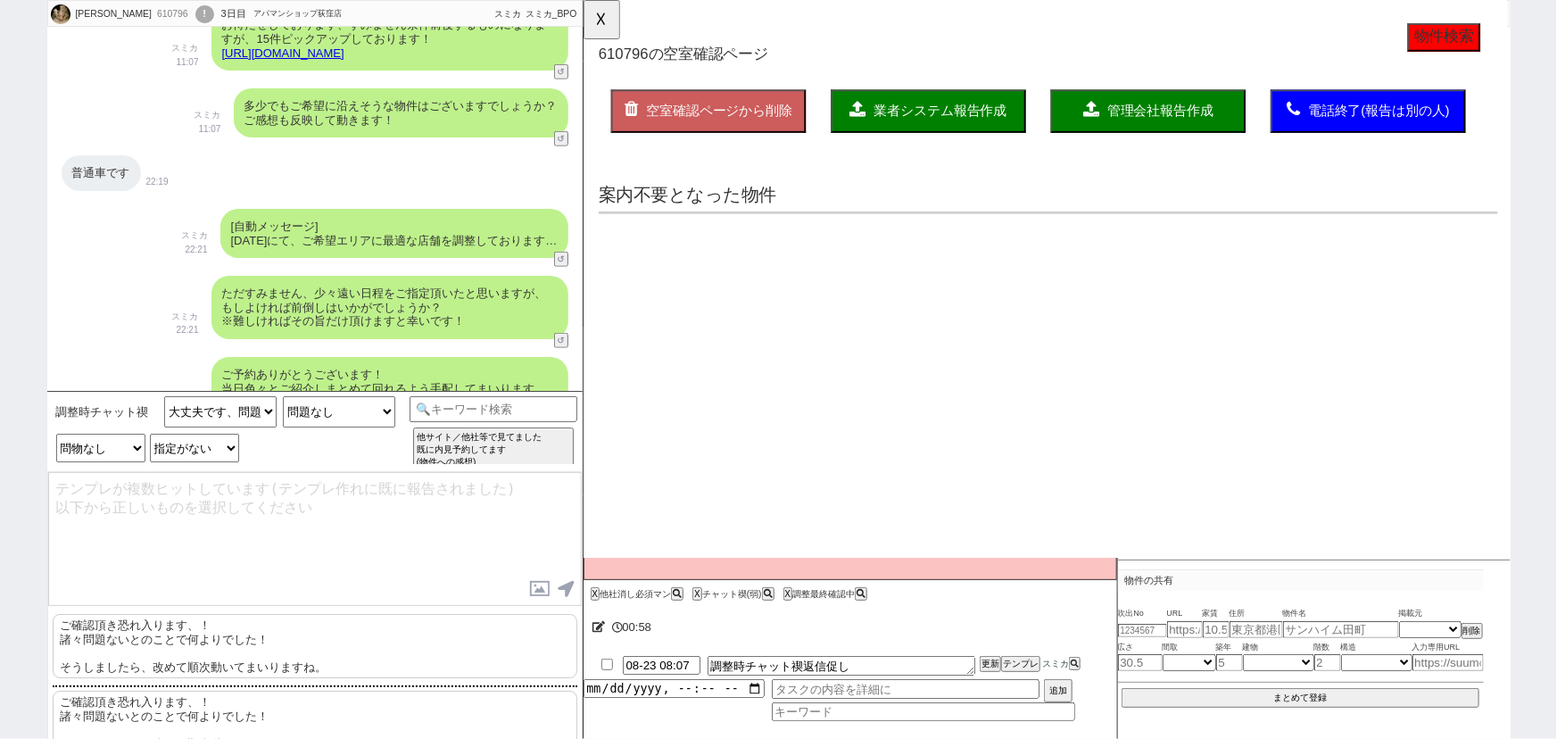
click at [162, 629] on p "ご確認頂き恐れ入ります、！ 諸々問題ないとのことで何よりでした！ そうしましたら、改めて順次動いてまいりますね。" at bounding box center [315, 646] width 525 height 64
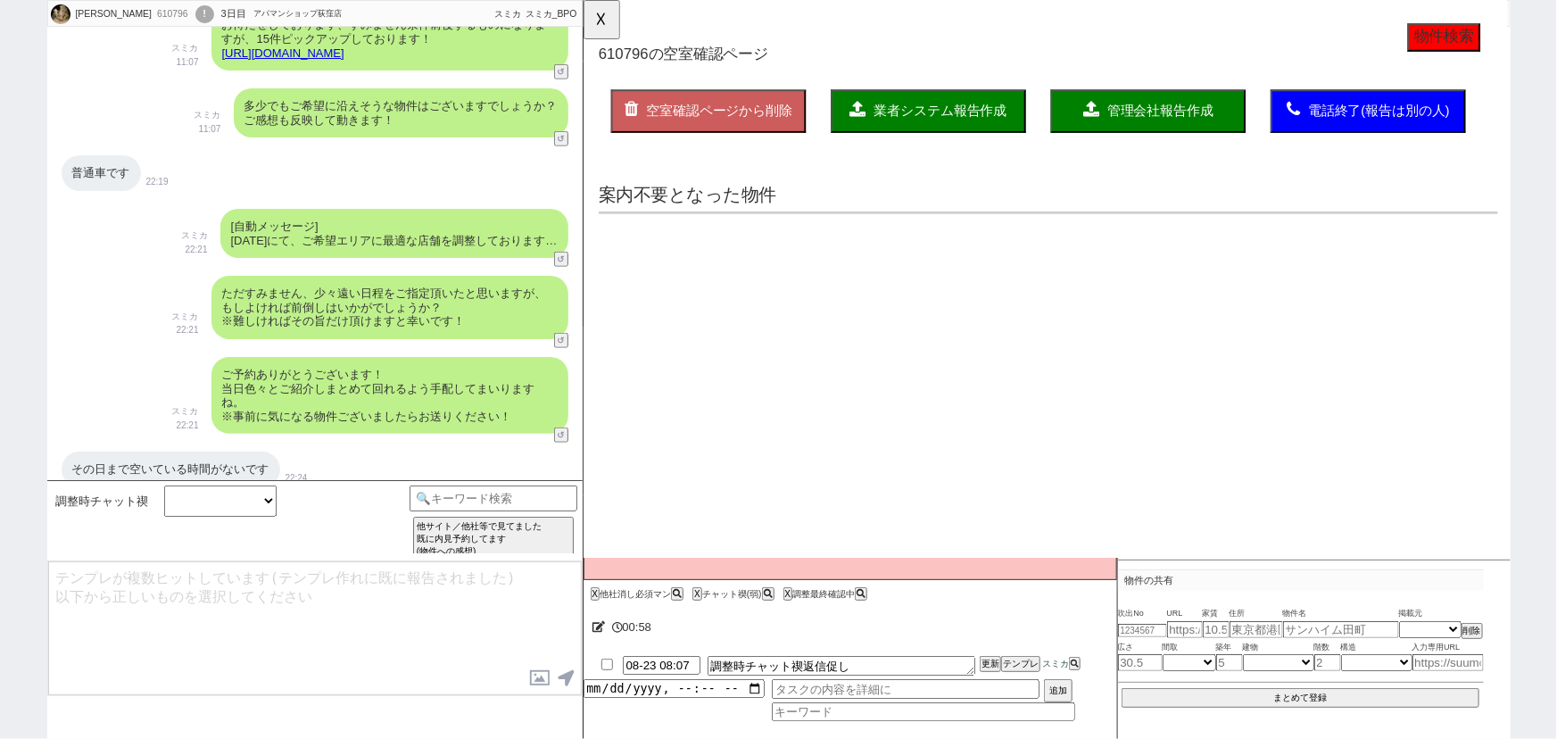
scroll to position [1882, 0]
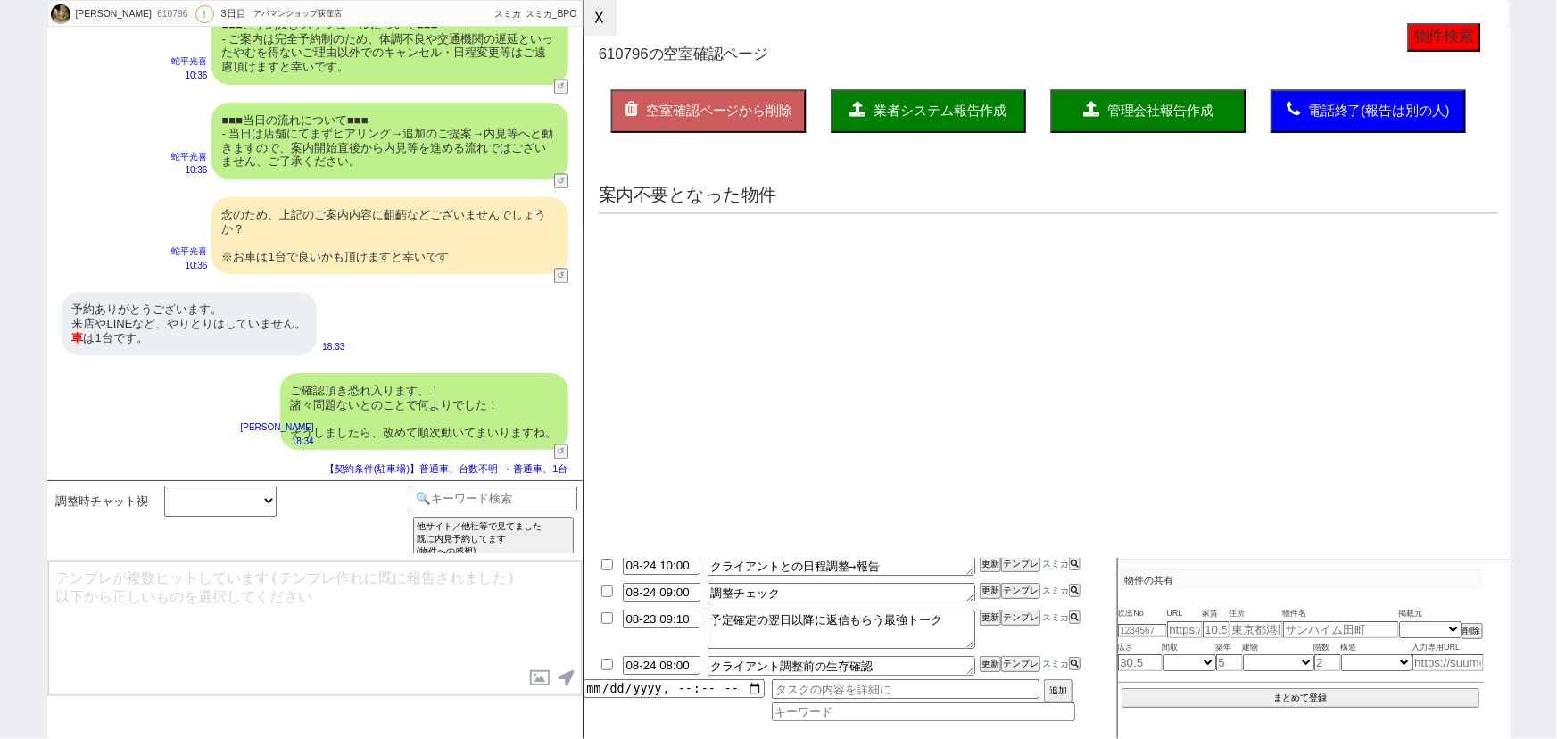
click at [598, 25] on button "☓" at bounding box center [600, 18] width 33 height 36
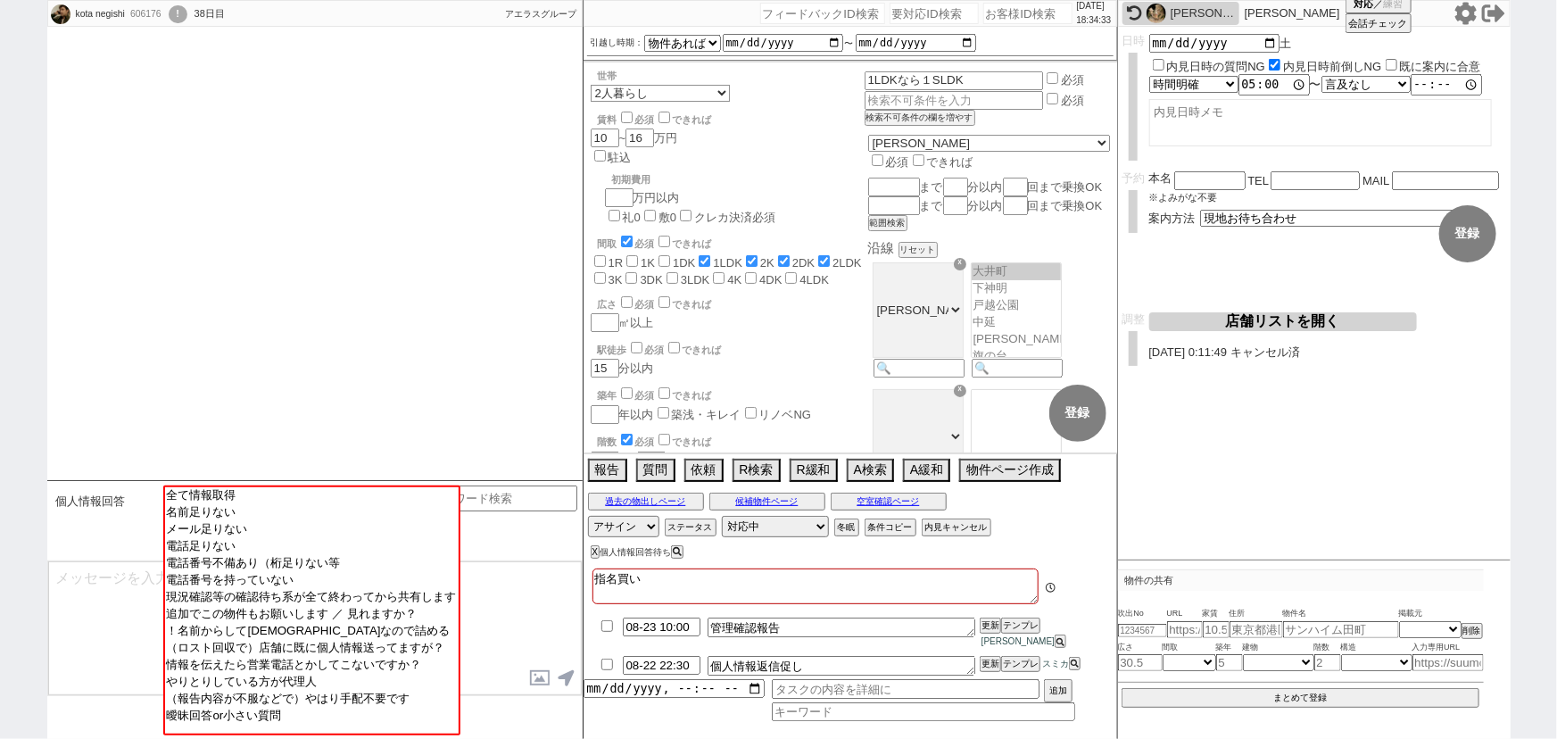
scroll to position [5059, 0]
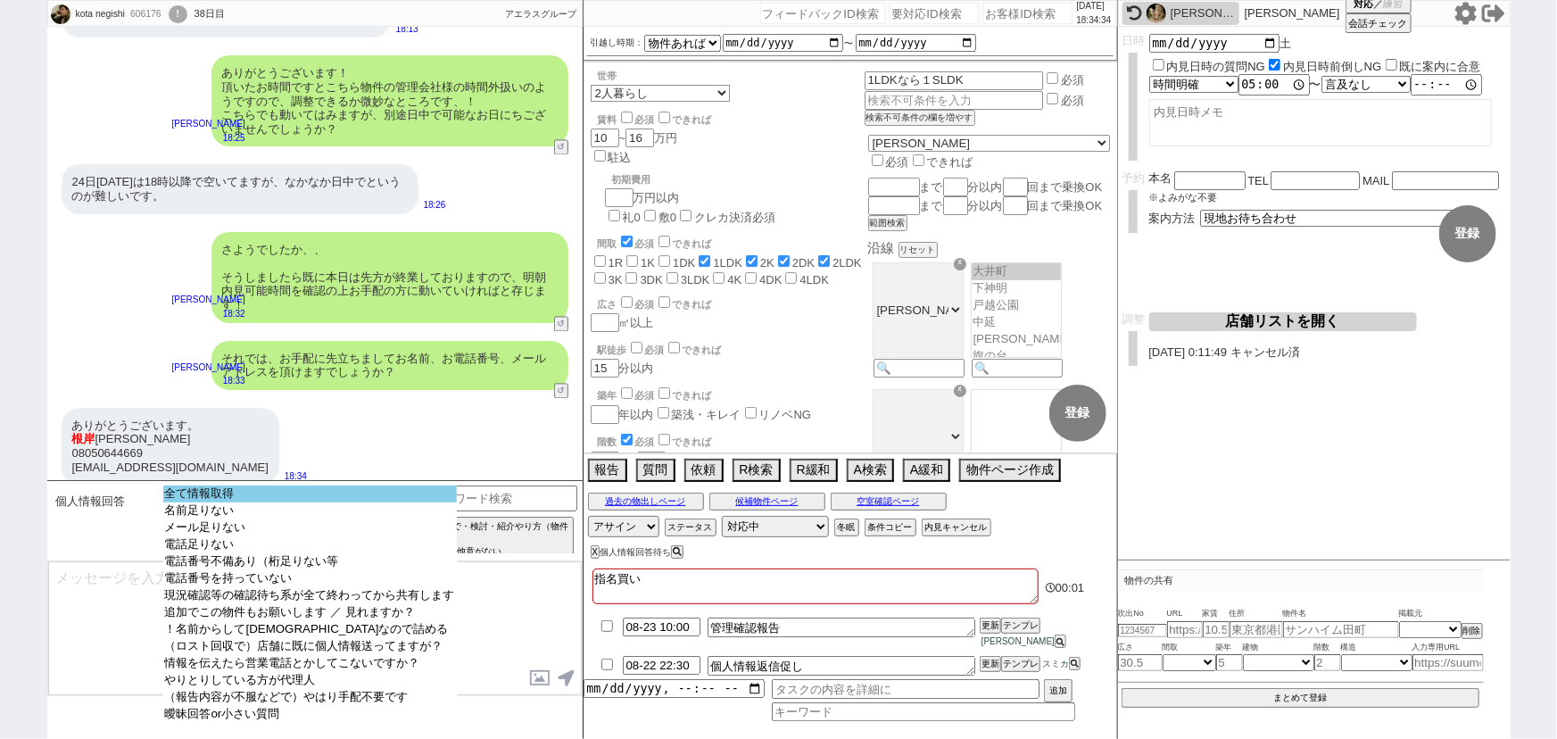
click at [305, 502] on option "全て情報取得" at bounding box center [310, 510] width 294 height 17
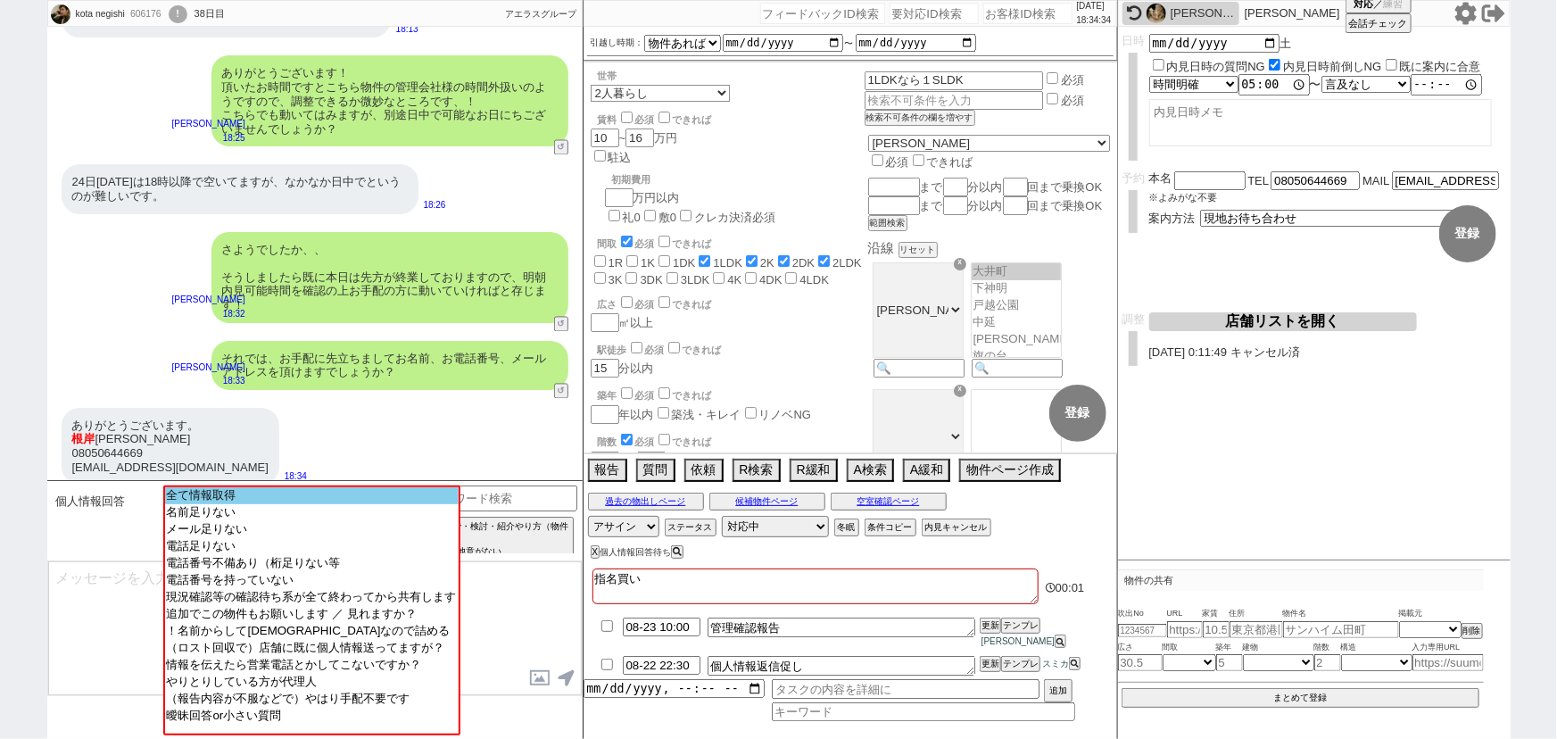
scroll to position [4800, 0]
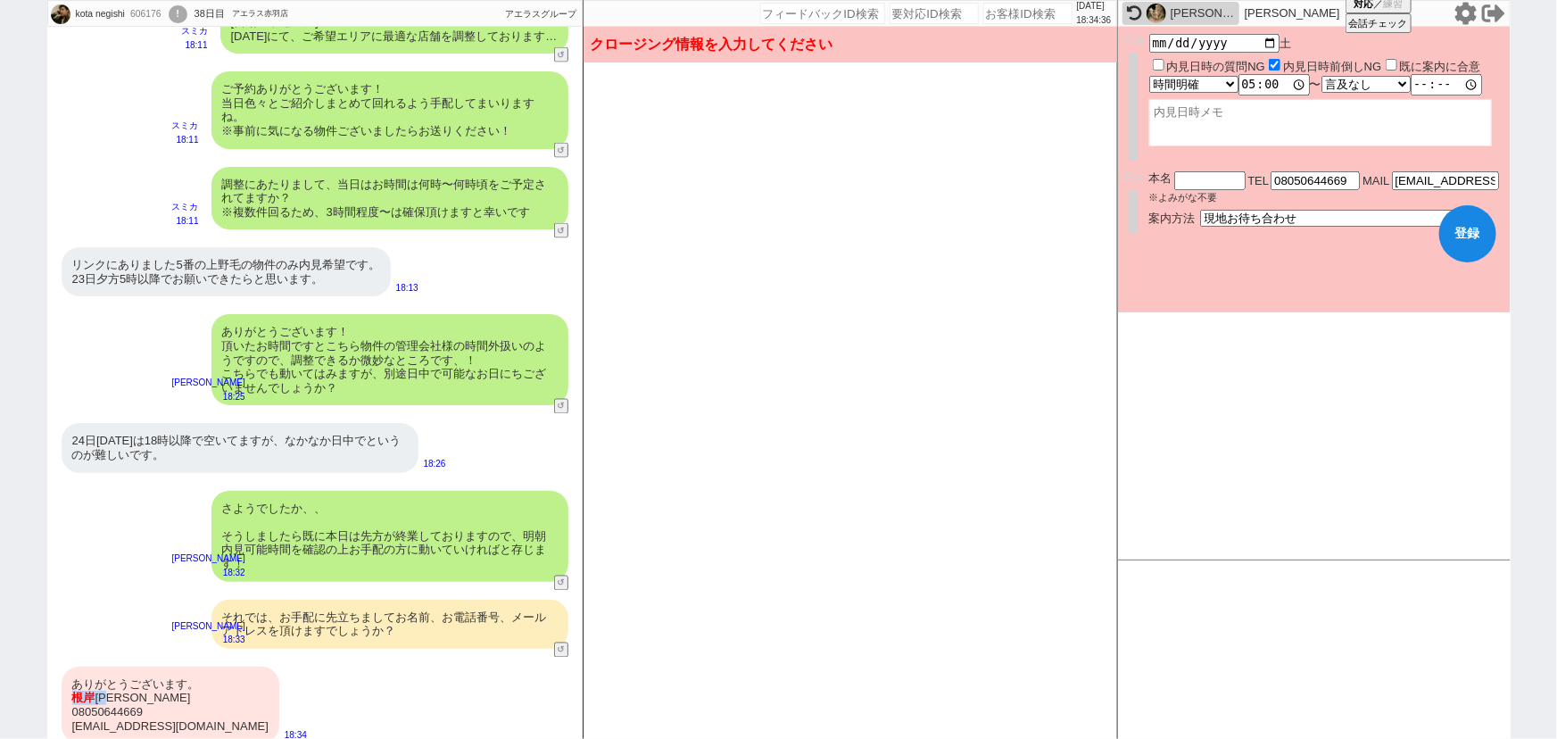
drag, startPoint x: 118, startPoint y: 687, endPoint x: 75, endPoint y: 681, distance: 43.3
click at [75, 681] on div "ありがとうございます。 根岸 浩太 08050644669 iNegishi.50644669@gmail.com" at bounding box center [171, 705] width 218 height 77
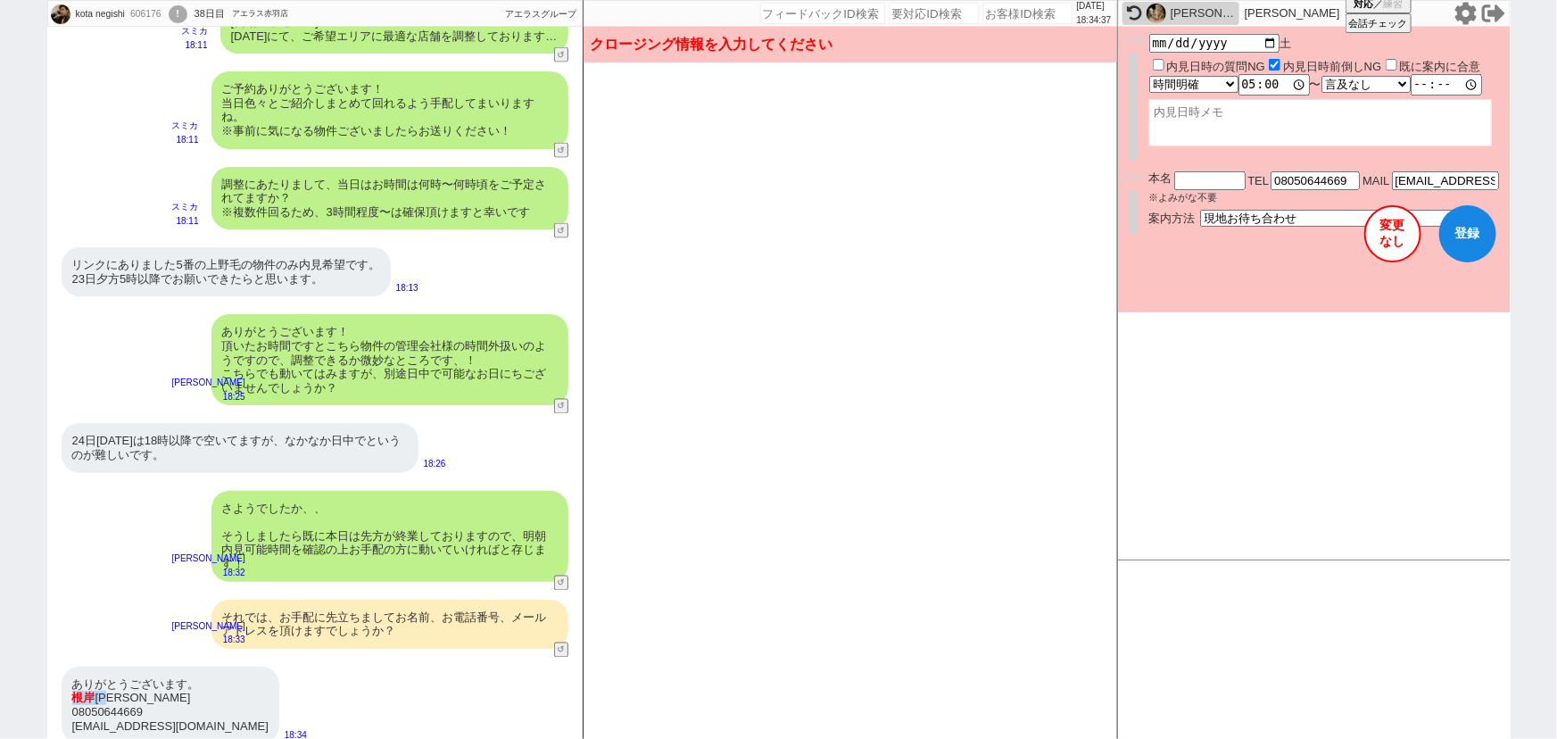
copy div "根岸 浩太"
click at [1192, 179] on input "text" at bounding box center [1209, 178] width 71 height 15
paste input "根岸浩太"
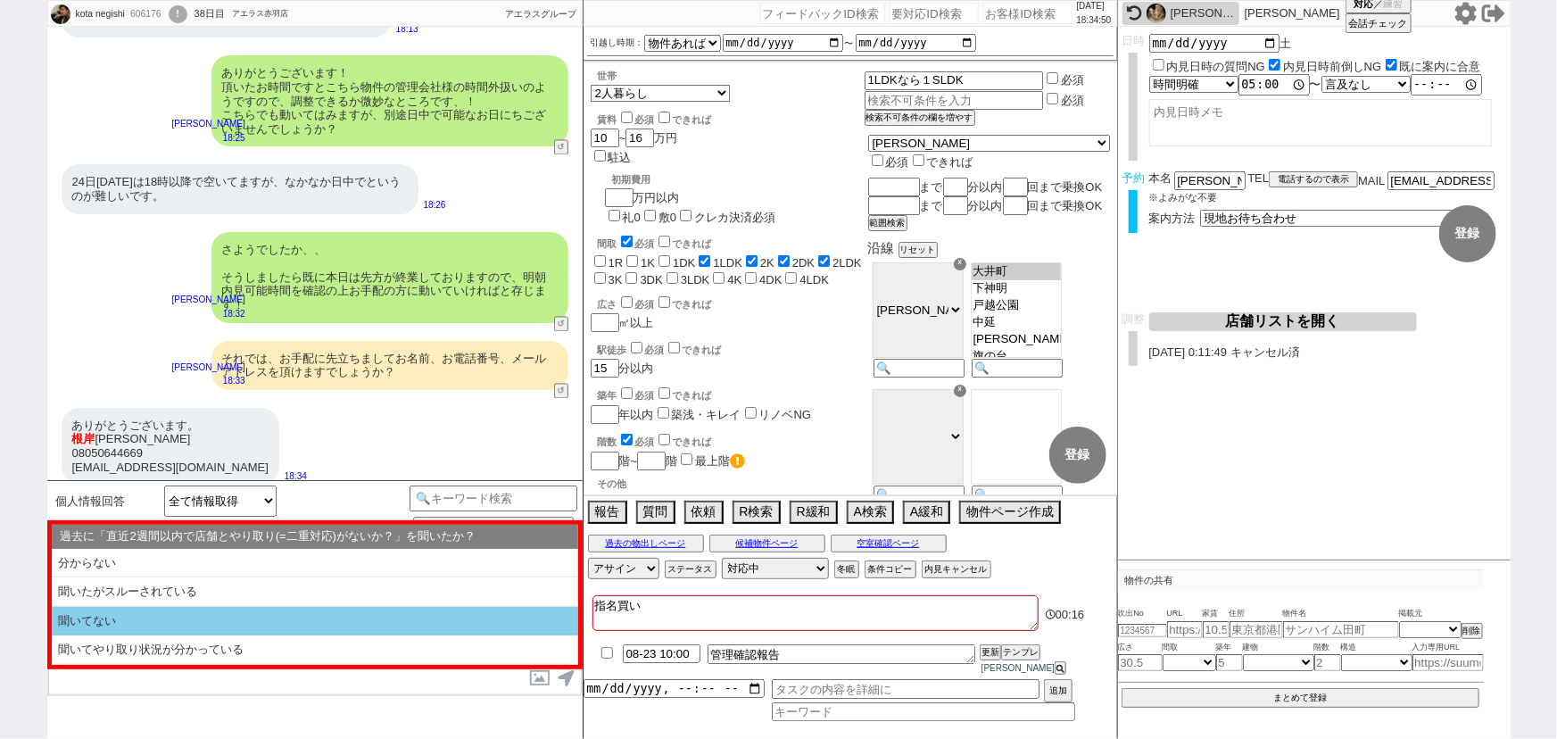
click at [195, 622] on li "聞いてない" at bounding box center [315, 621] width 527 height 29
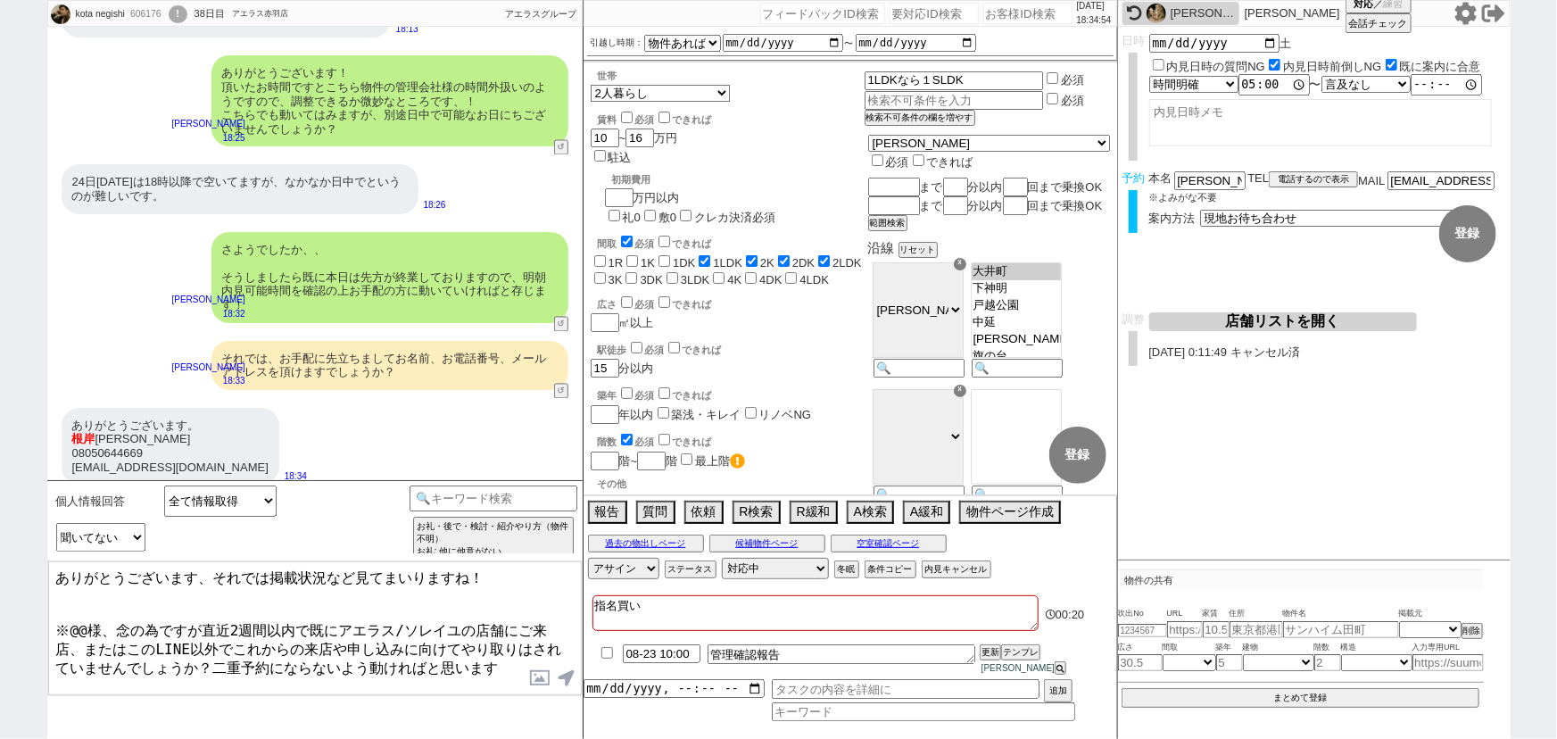
click at [275, 573] on textarea "ありがとうございます、それでは掲載状況など見てまいりますね！ ※@@様、念の為ですが直近2週間以内で既にアエラス/ソレイユの店舗にご来店、またはこのLINE以…" at bounding box center [315, 628] width 534 height 134
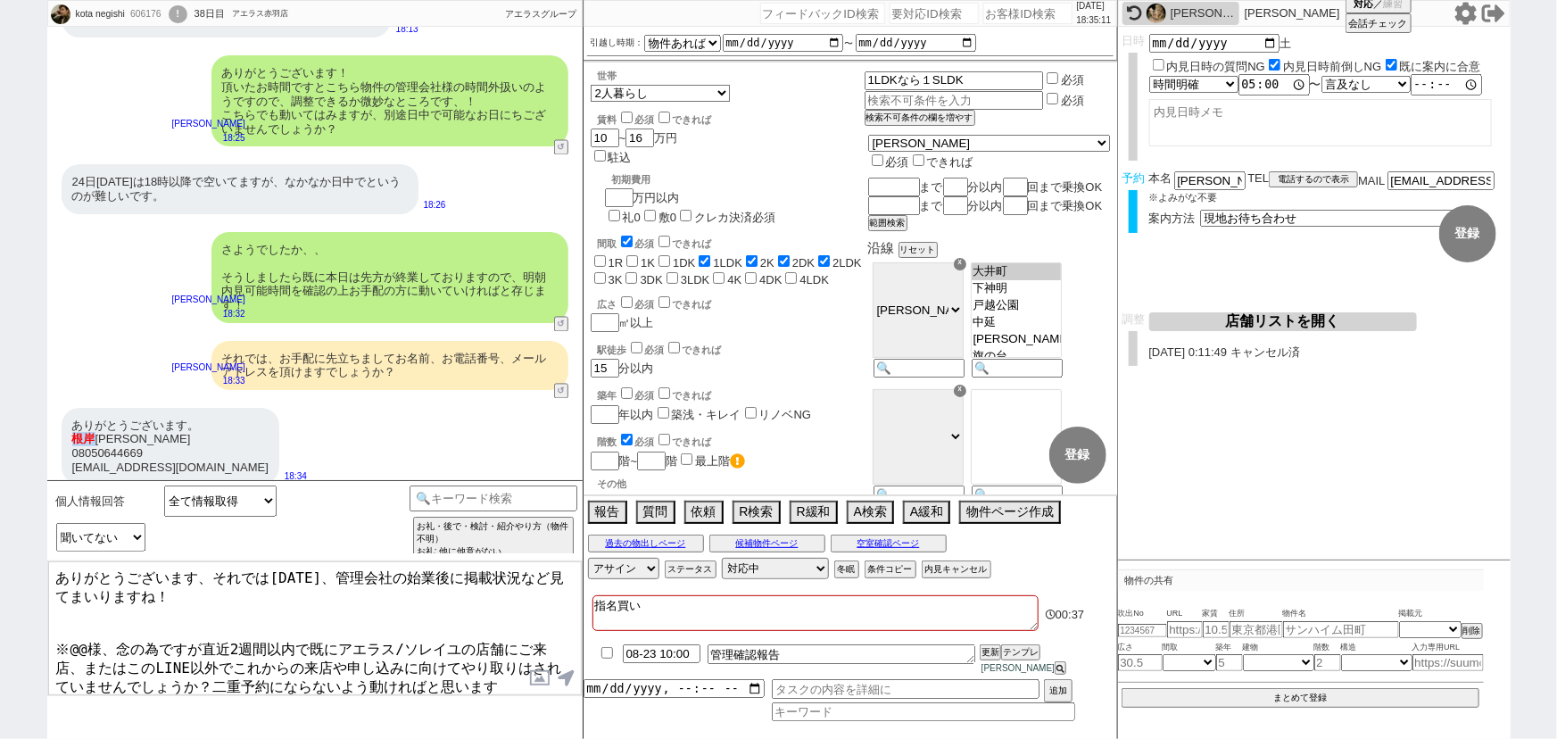
drag, startPoint x: 96, startPoint y: 425, endPoint x: 66, endPoint y: 420, distance: 30.7
click at [66, 420] on div "ありがとうございます。 根岸 浩太 08050644669 iNegishi.50644669@gmail.com" at bounding box center [171, 446] width 218 height 77
copy span "根岸"
drag, startPoint x: 89, startPoint y: 631, endPoint x: 73, endPoint y: 634, distance: 16.3
click at [73, 634] on textarea "ありがとうございます、それでは明日、管理会社の始業後に掲載状況など見てまいりますね！ ※@@様、念の為ですが直近2週間以内で既にアエラス/ソレイユの店舗にご来…" at bounding box center [315, 628] width 534 height 134
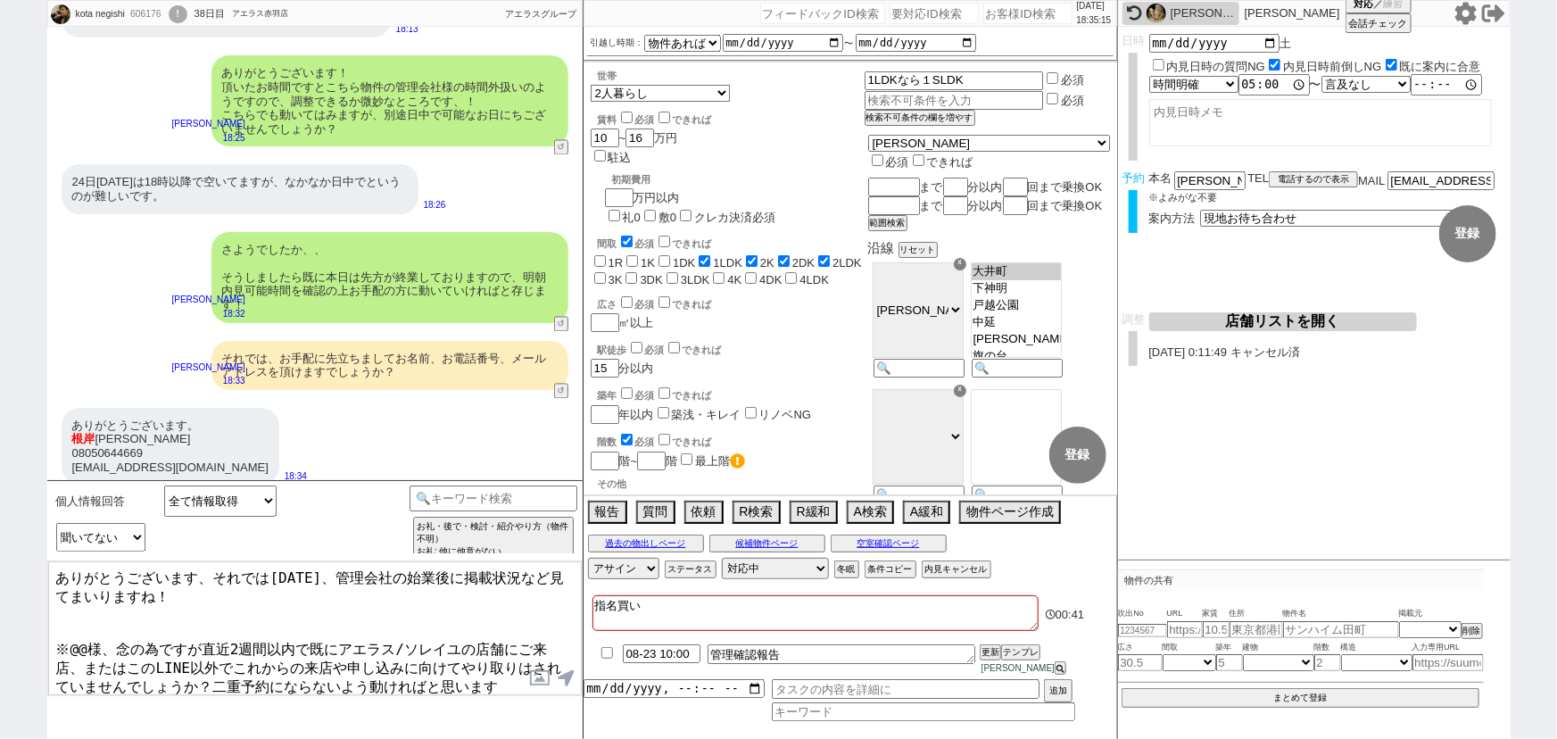
click at [73, 634] on textarea "ありがとうございます、それでは明日、管理会社の始業後に掲載状況など見てまいりますね！ ※@@様、念の為ですが直近2週間以内で既にアエラス/ソレイユの店舗にご来…" at bounding box center [315, 628] width 534 height 134
paste textarea "岸"
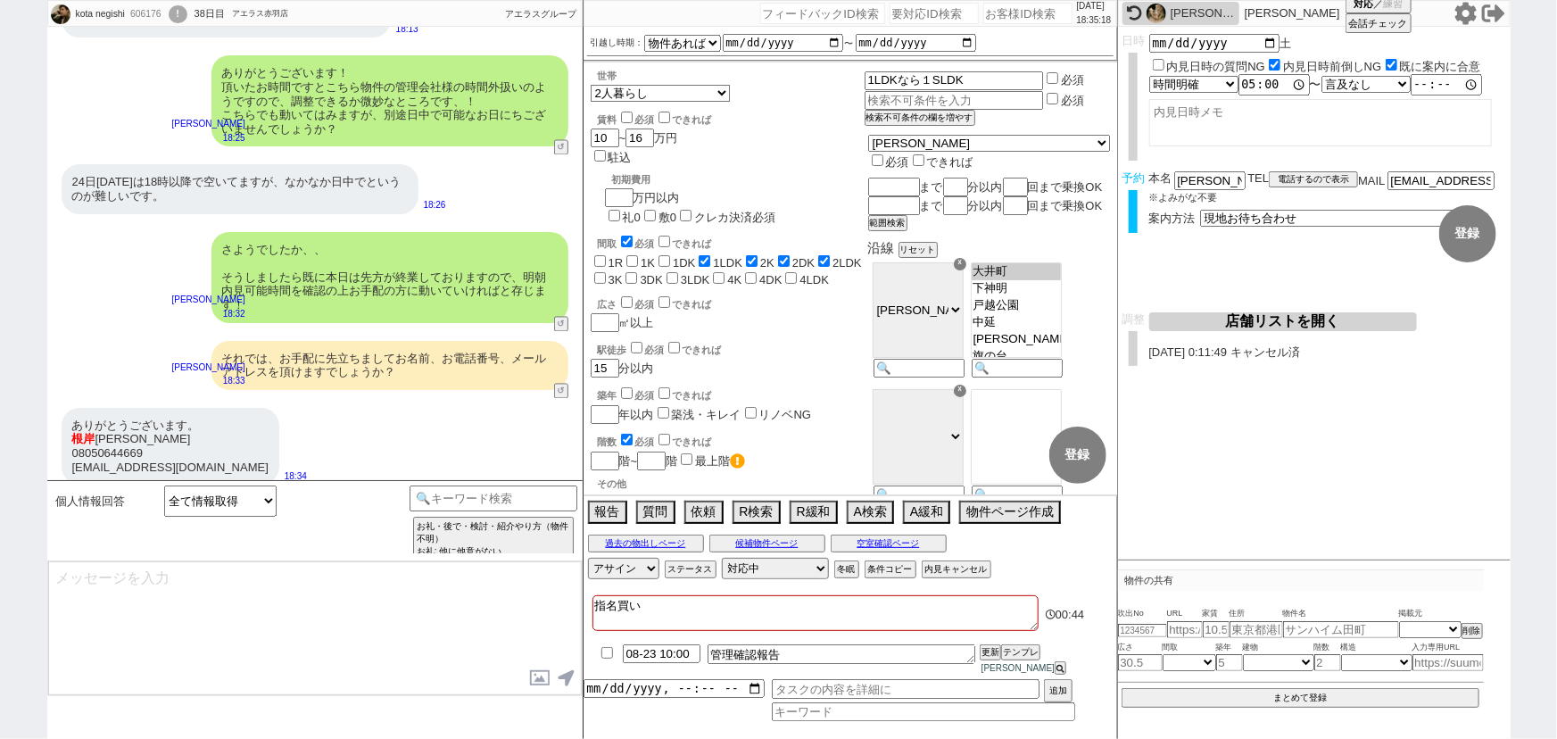
scroll to position [5209, 0]
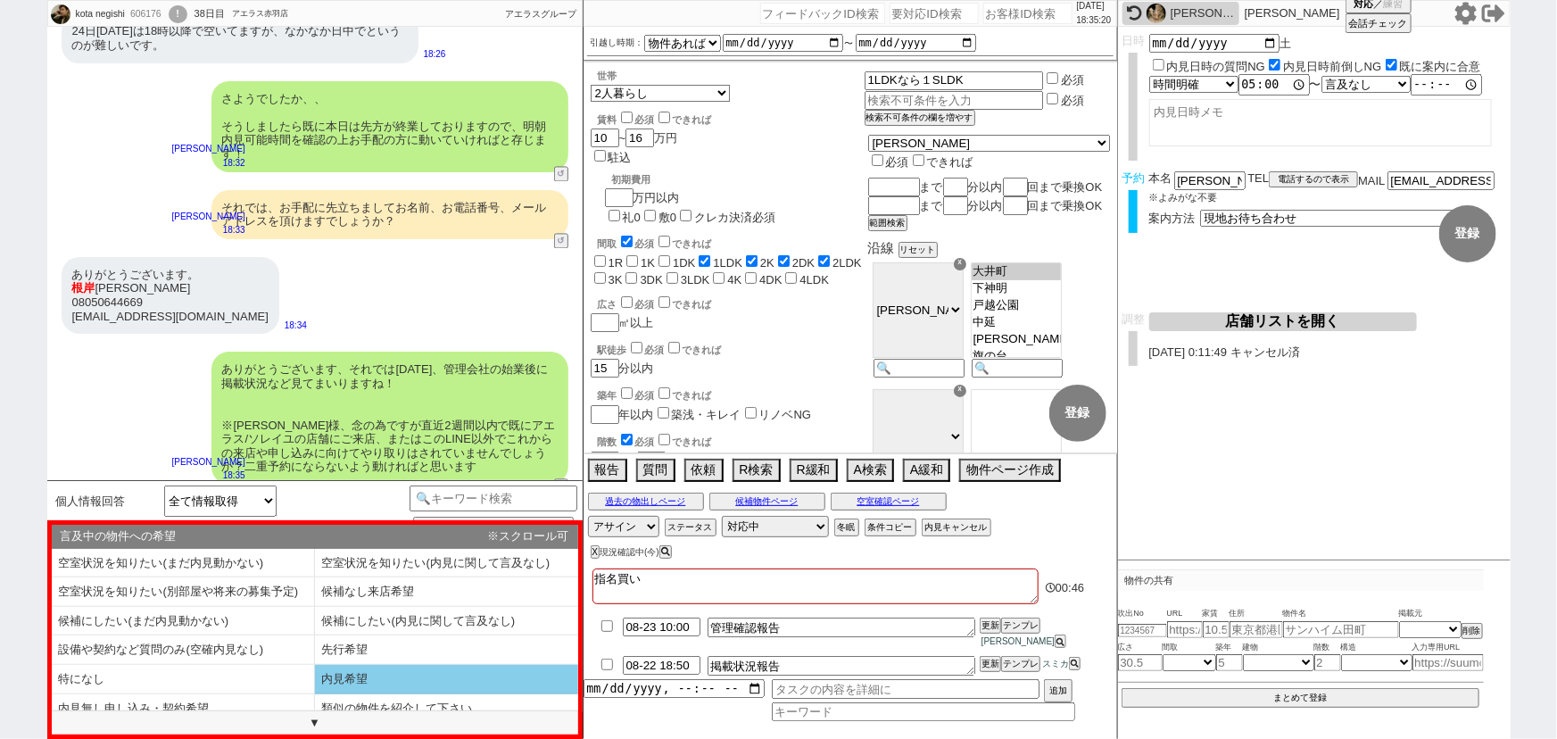
click at [315, 694] on li "内見希望" at bounding box center [183, 708] width 263 height 29
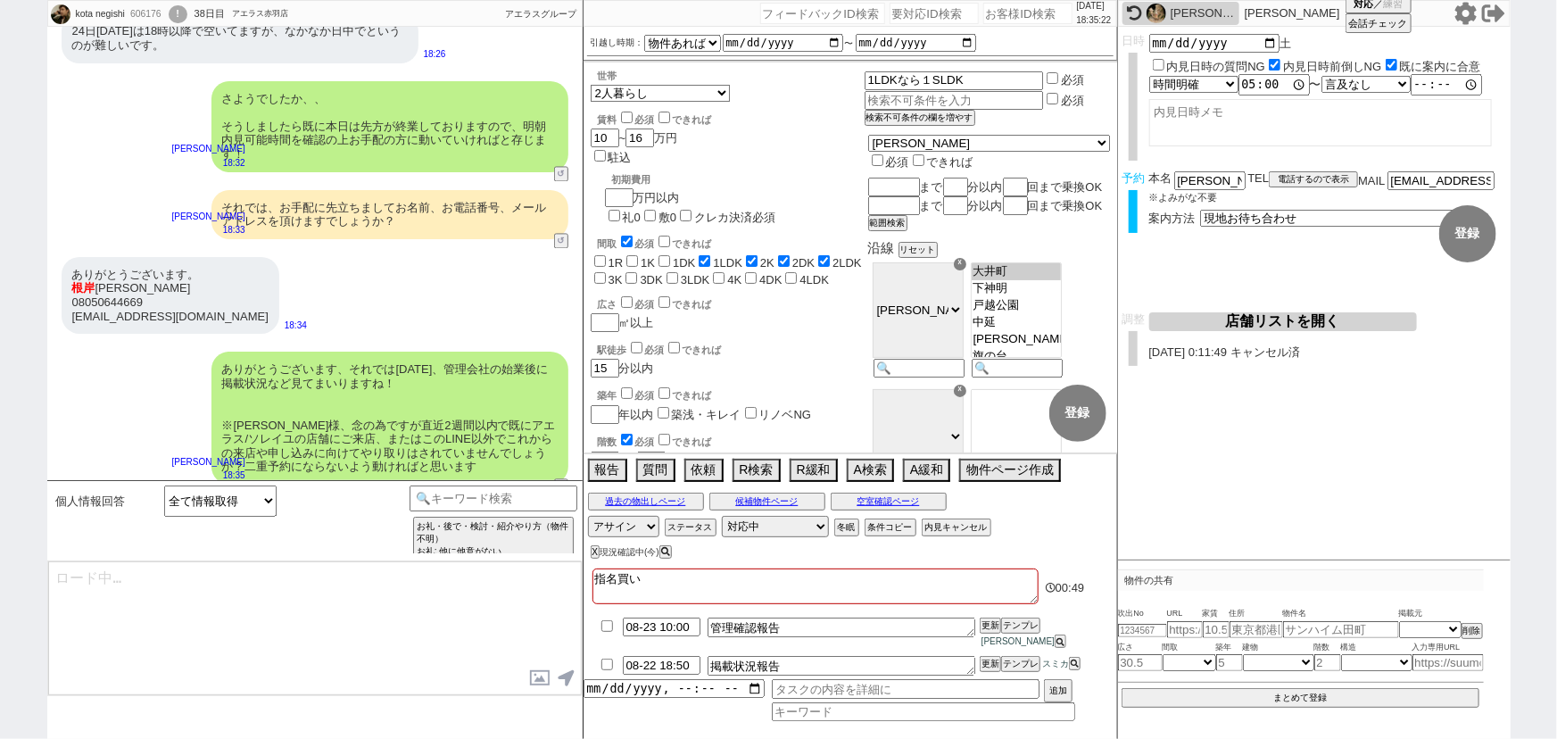
click at [606, 660] on input "checkbox" at bounding box center [607, 665] width 26 height 12
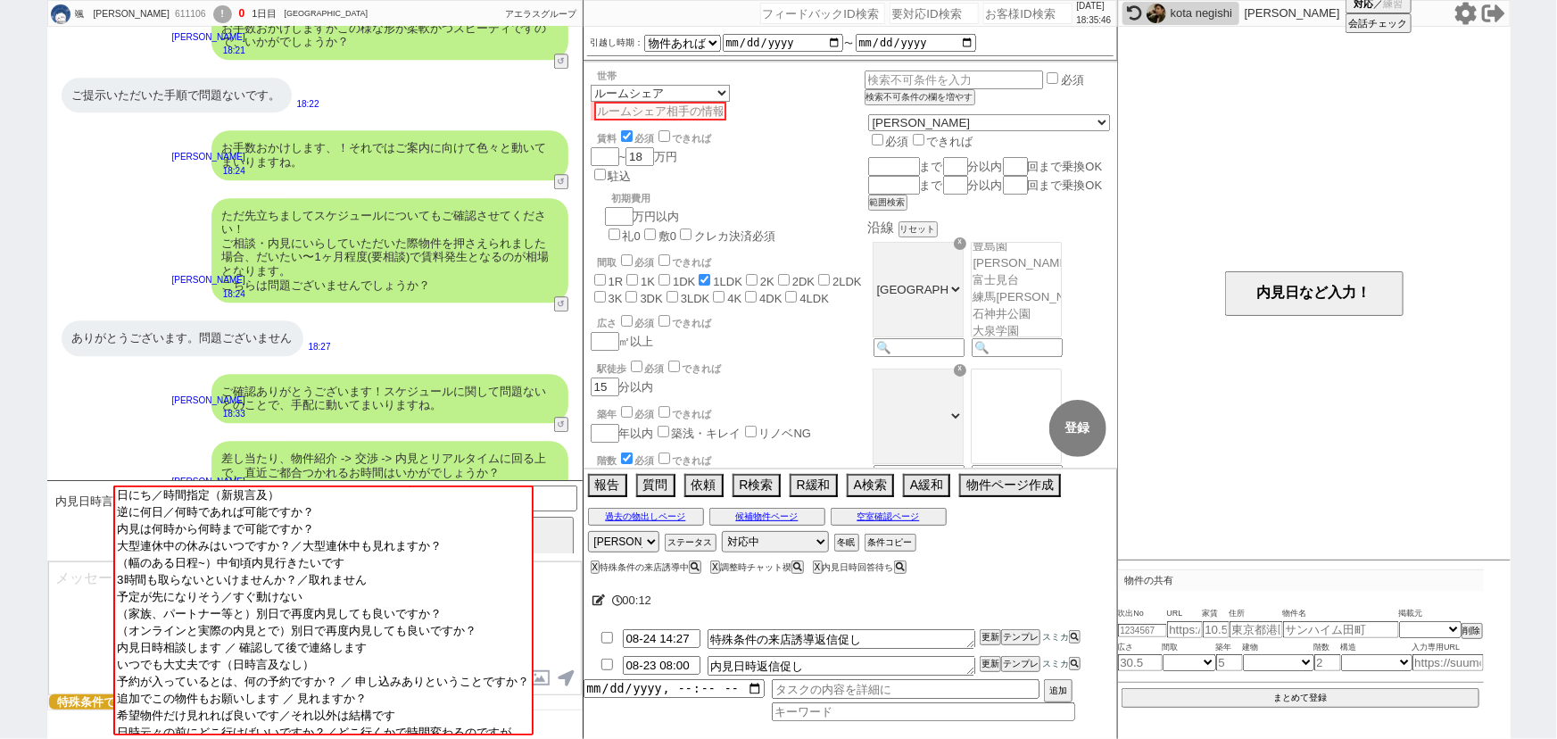
scroll to position [2461, 0]
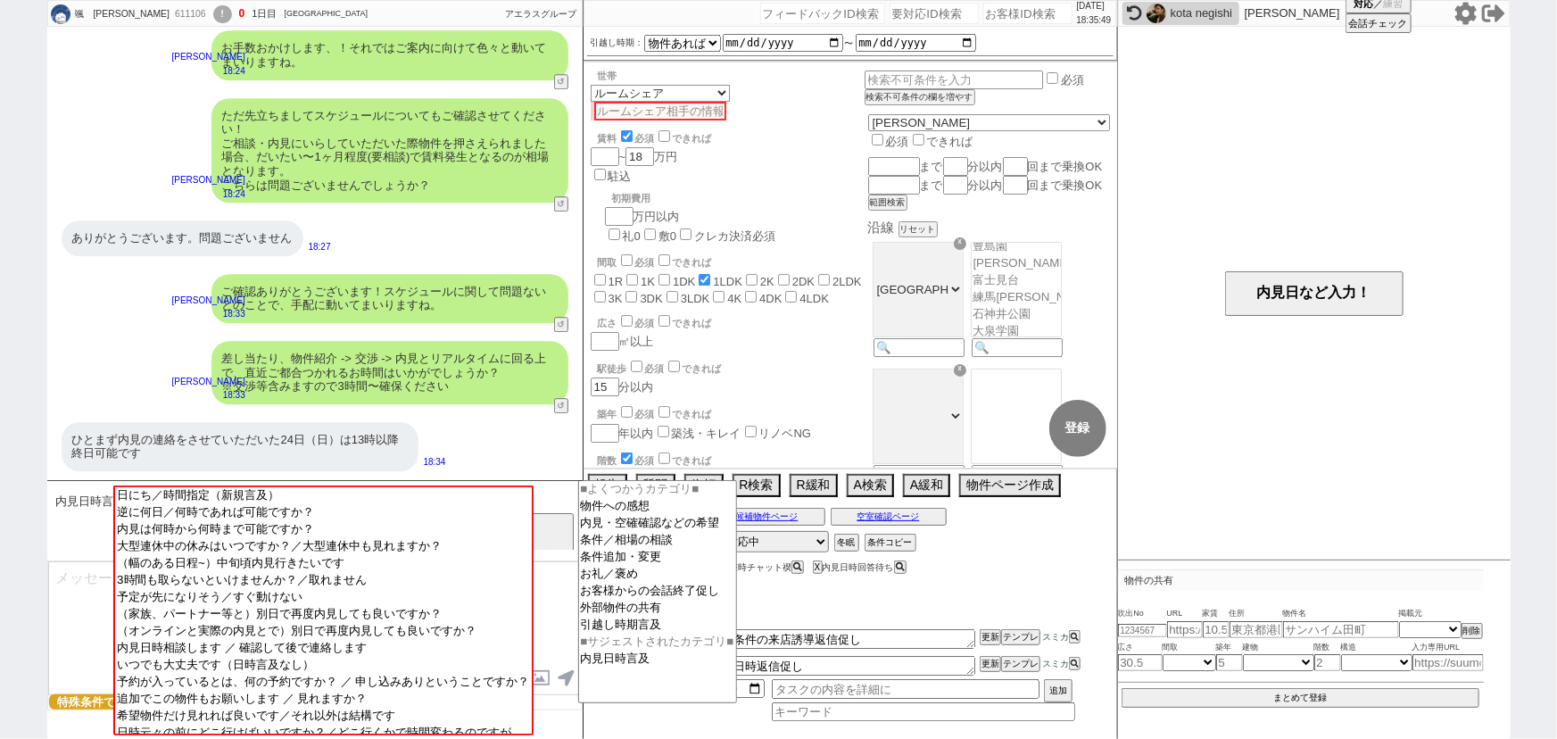
click at [566, 500] on input at bounding box center [494, 497] width 169 height 22
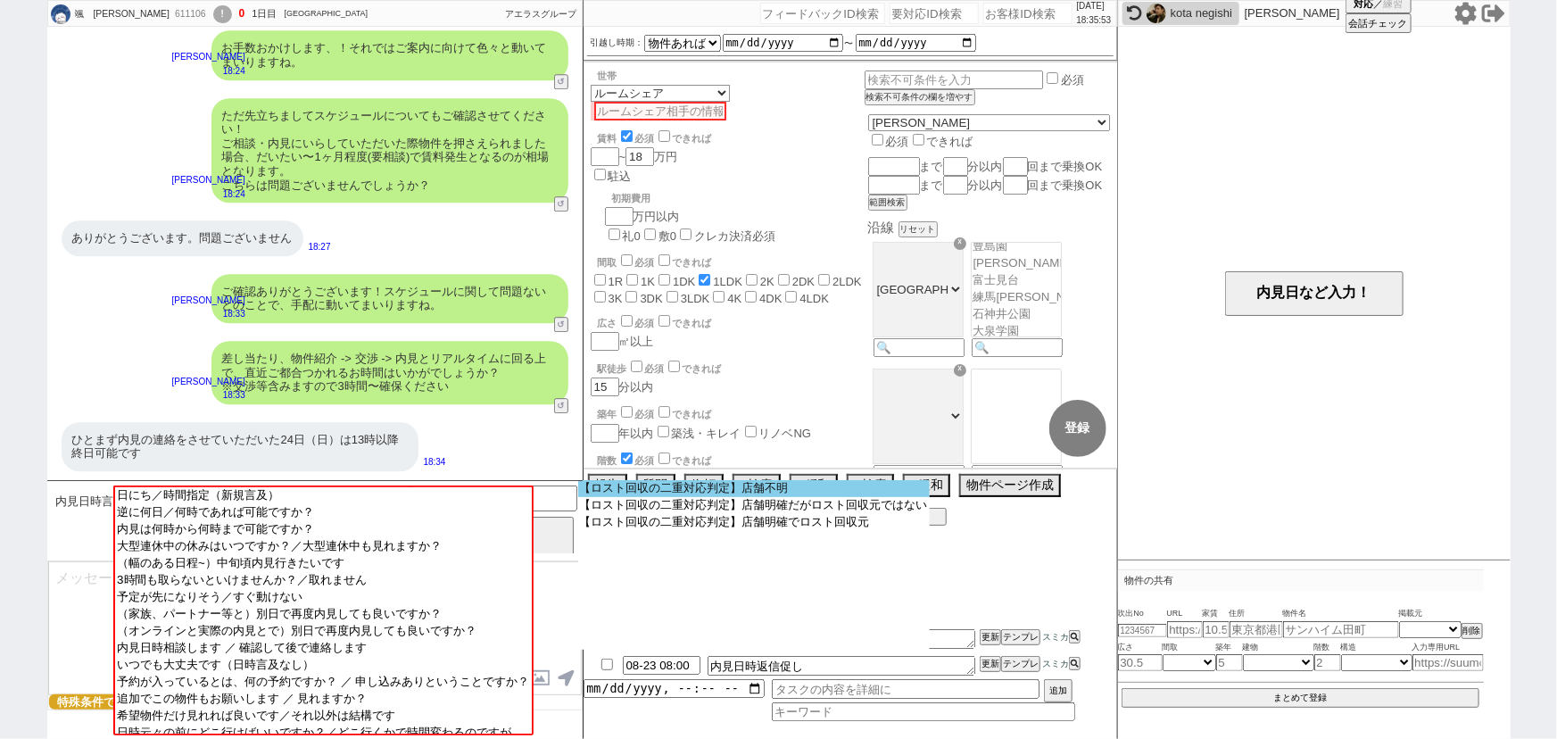
click at [0, 0] on option "【ロスト回収の二重対応判定】店舗不明" at bounding box center [0, 0] width 0 height 0
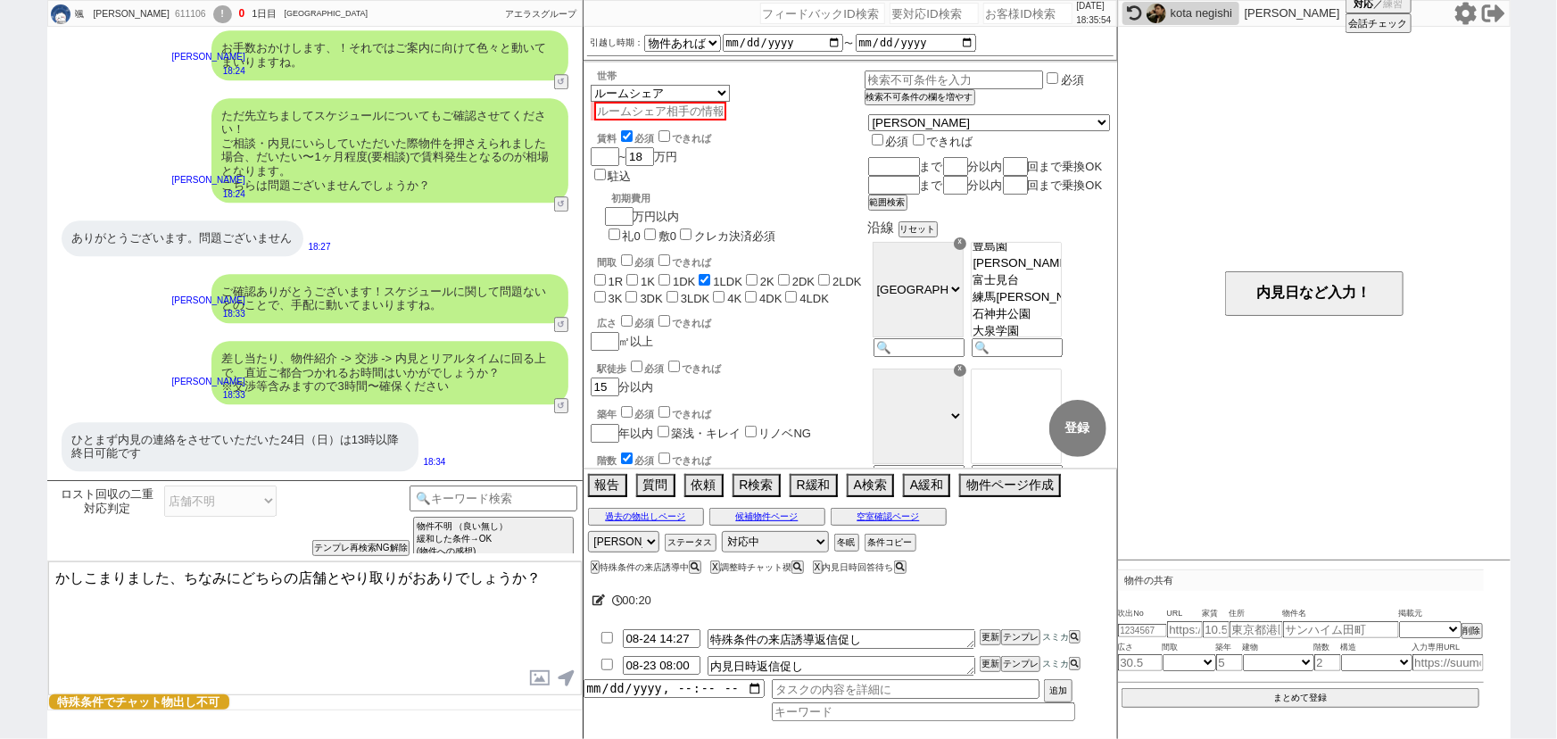
drag, startPoint x: 165, startPoint y: 576, endPoint x: 0, endPoint y: 586, distance: 165.5
click at [0, 586] on div "颯　赤井 611106 ! 0 1日目 アエラス石神井公園店 冬眠中 自社客 アエラスグループ スミカ_BPO チャット全表示 2025-08-22 ようこそ…" at bounding box center [778, 369] width 1557 height 739
click at [447, 595] on textarea "恐れ入ります、内見の連絡済みとおっしゃいますとどちらの店舗とやり取りがおありでしょうか？" at bounding box center [315, 628] width 534 height 134
drag, startPoint x: 465, startPoint y: 574, endPoint x: 543, endPoint y: 593, distance: 79.9
click at [543, 593] on textarea "恐れ入ります、内見の連絡済みとおっしゃいますとどちらの店舗とやり取りがおありでしょうか？" at bounding box center [315, 628] width 534 height 134
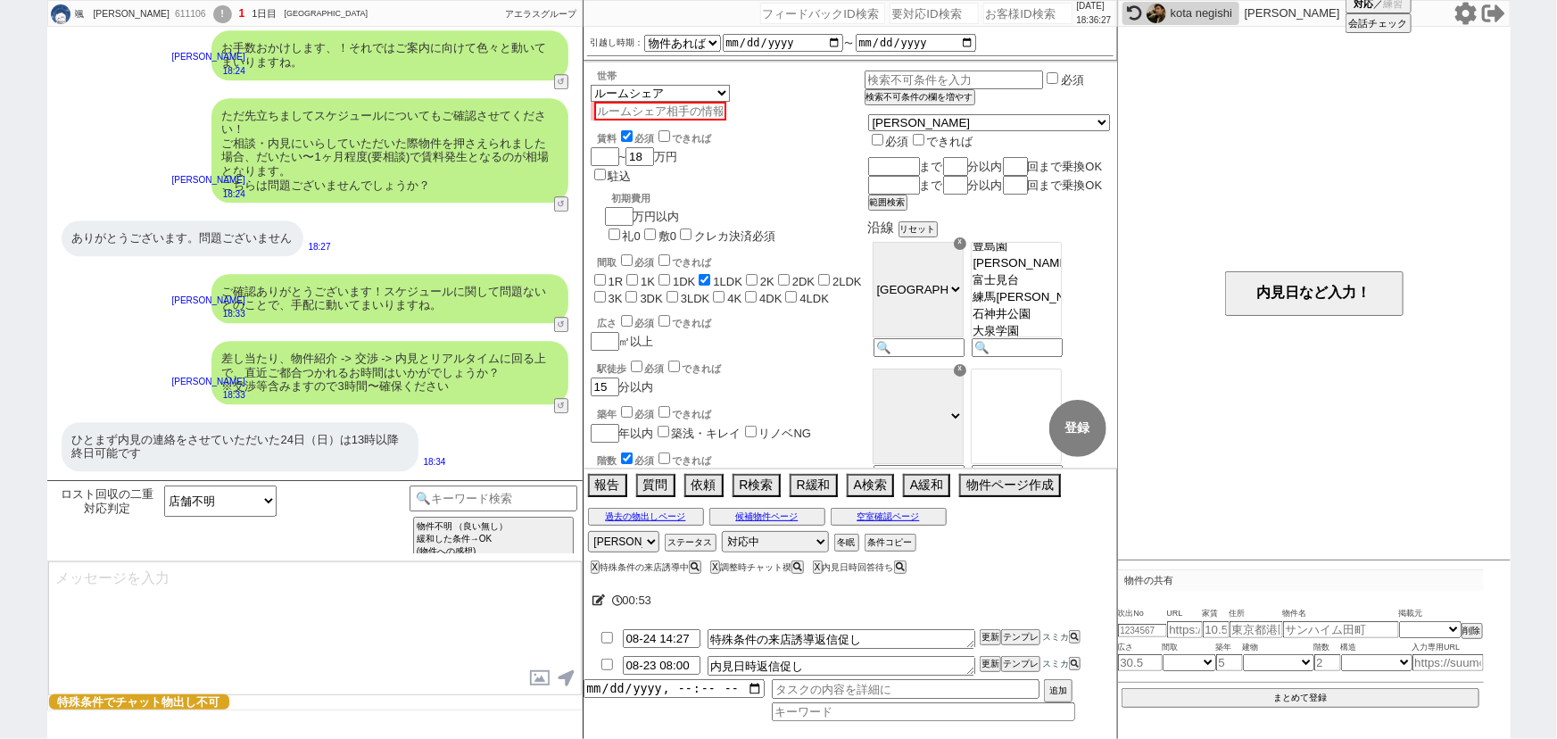
scroll to position [2527, 0]
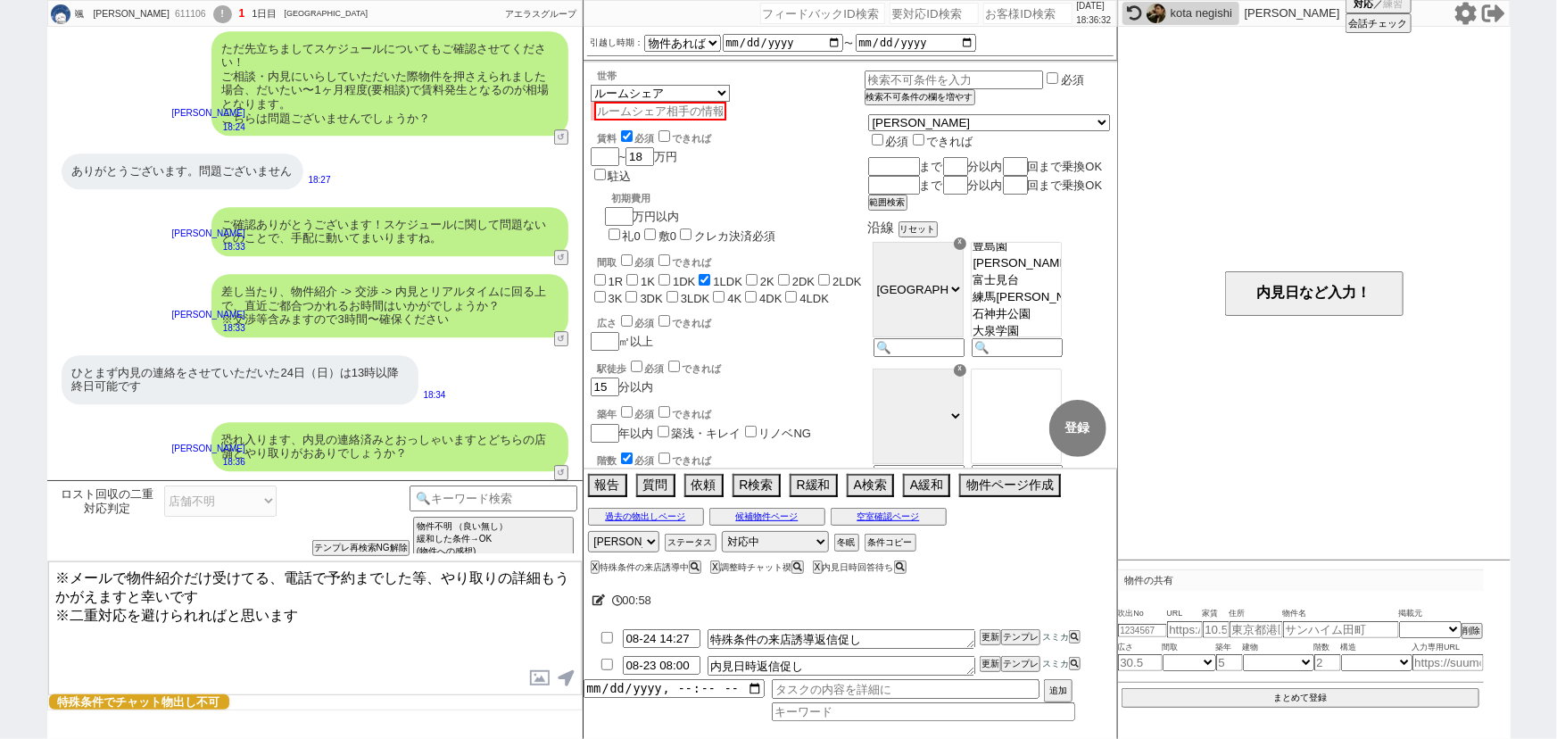
drag, startPoint x: 53, startPoint y: 603, endPoint x: 28, endPoint y: 557, distance: 52.7
click at [28, 557] on div "颯　赤井 611106 ! 1 1日目 アエラス石神井公園店 冬眠中 自社客 アエラスグループ スミカ_BPO チャット全表示 2025-08-22 ようこそ…" at bounding box center [778, 369] width 1557 height 739
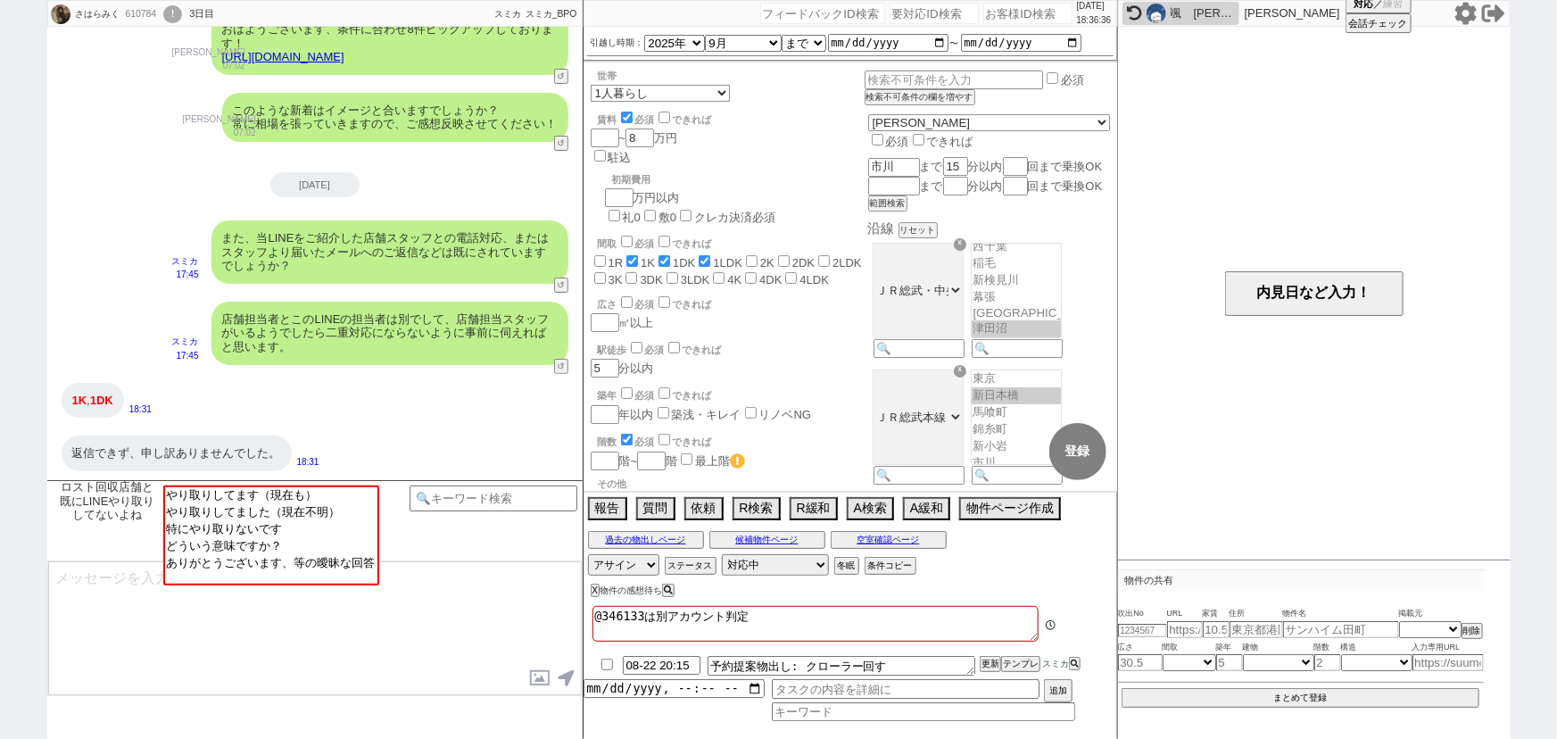
scroll to position [31, 0]
click at [535, 491] on input at bounding box center [494, 497] width 169 height 22
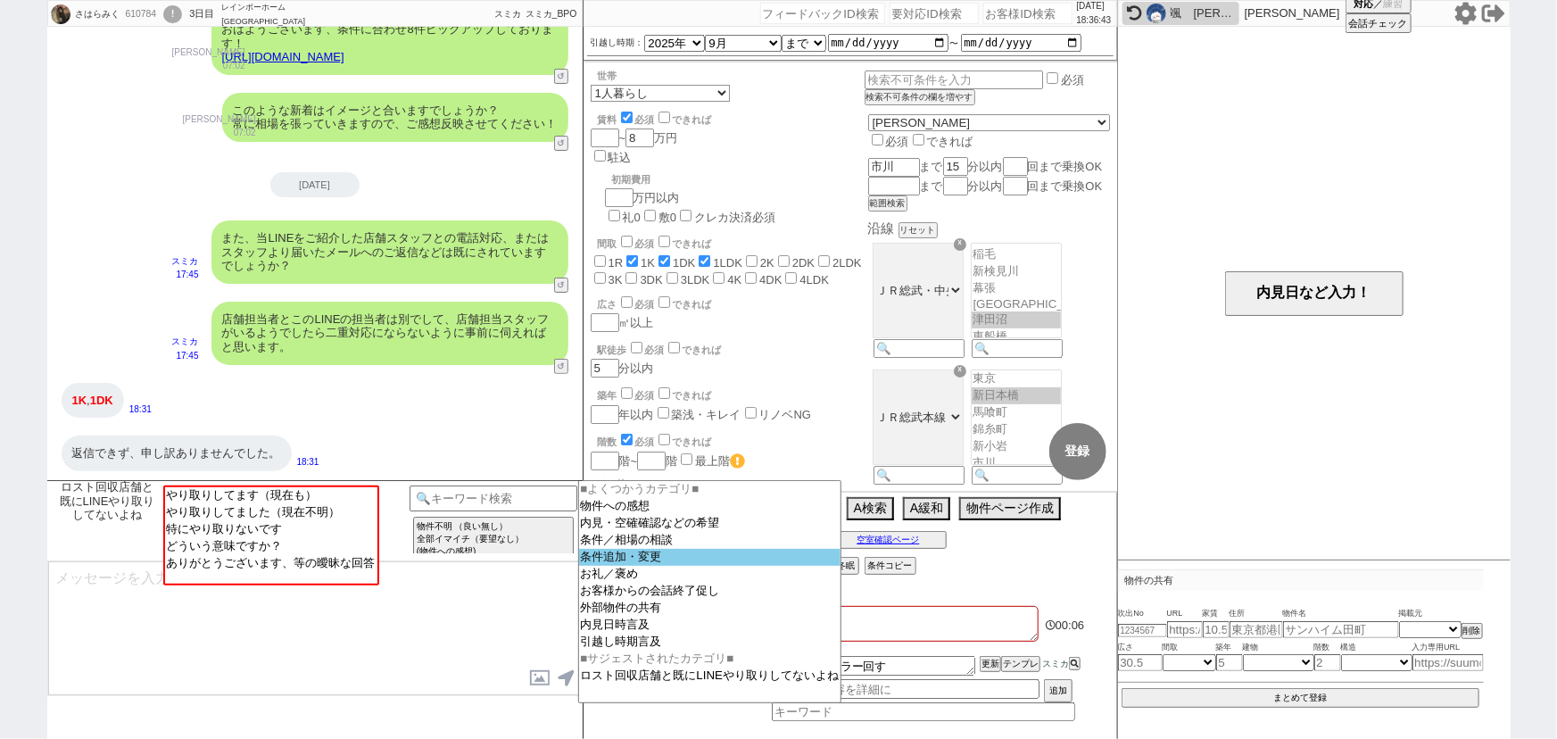
click at [611, 566] on option "条件追加・変更" at bounding box center [710, 574] width 262 height 17
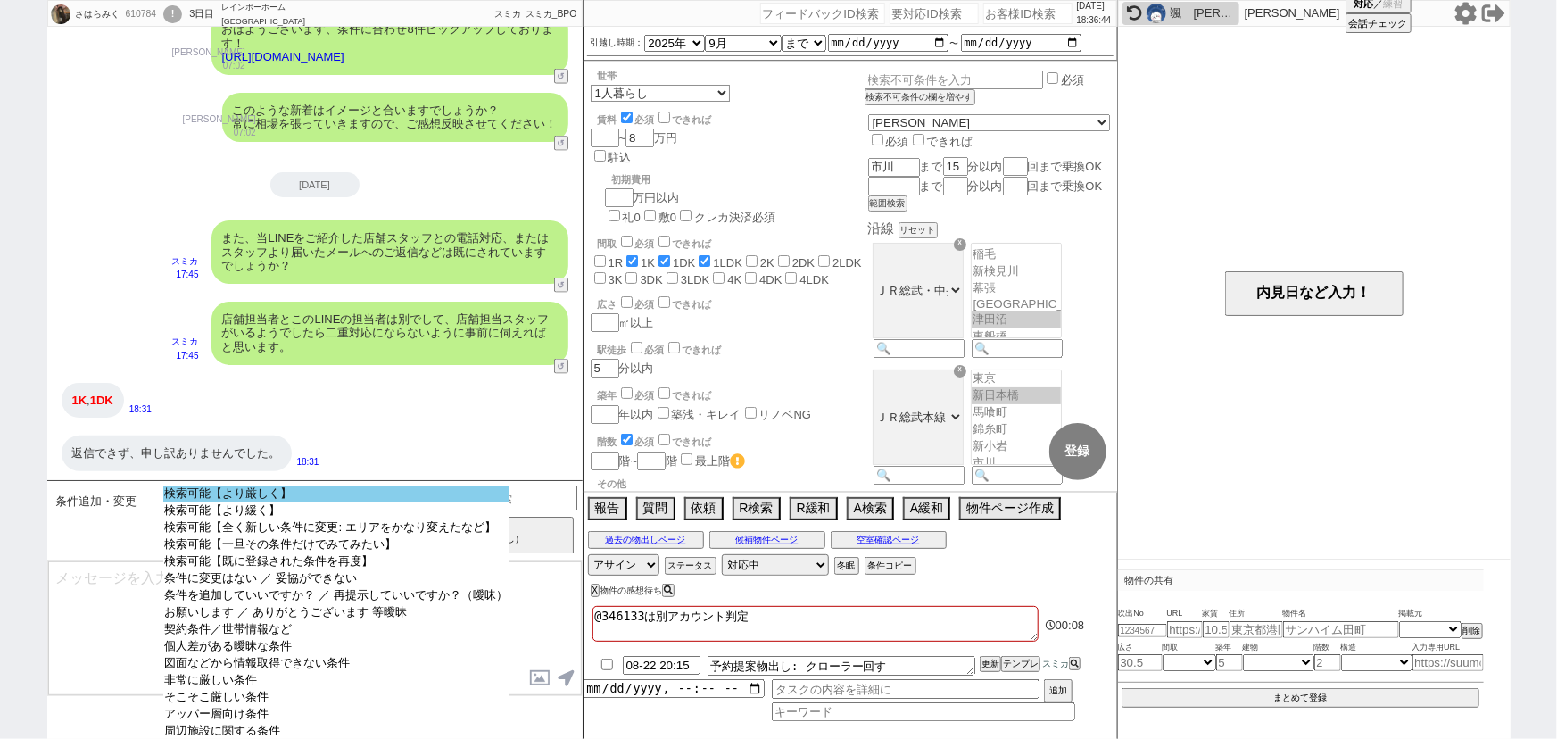
click at [314, 502] on option "検索可能【より厳しく】" at bounding box center [336, 510] width 346 height 17
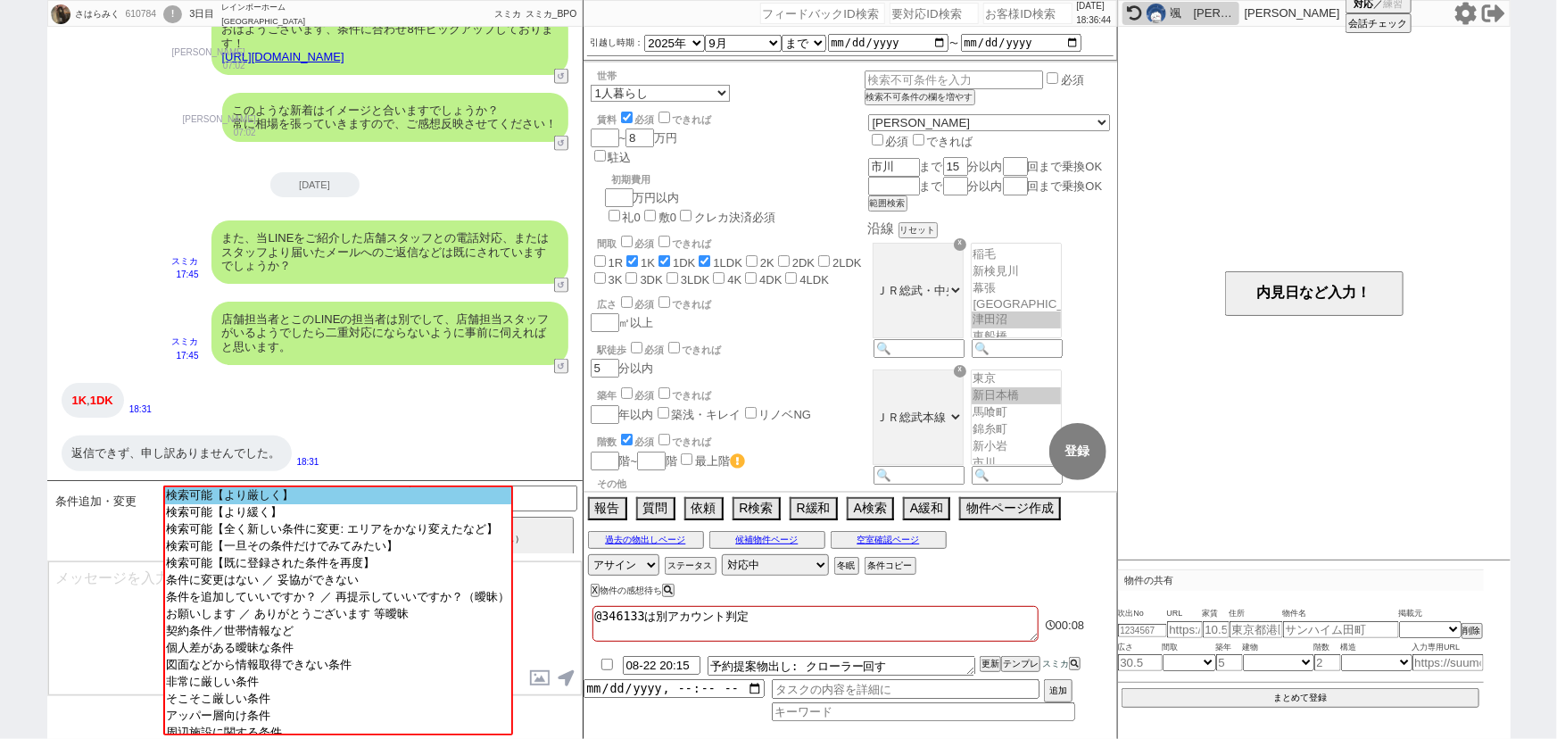
scroll to position [1022, 0]
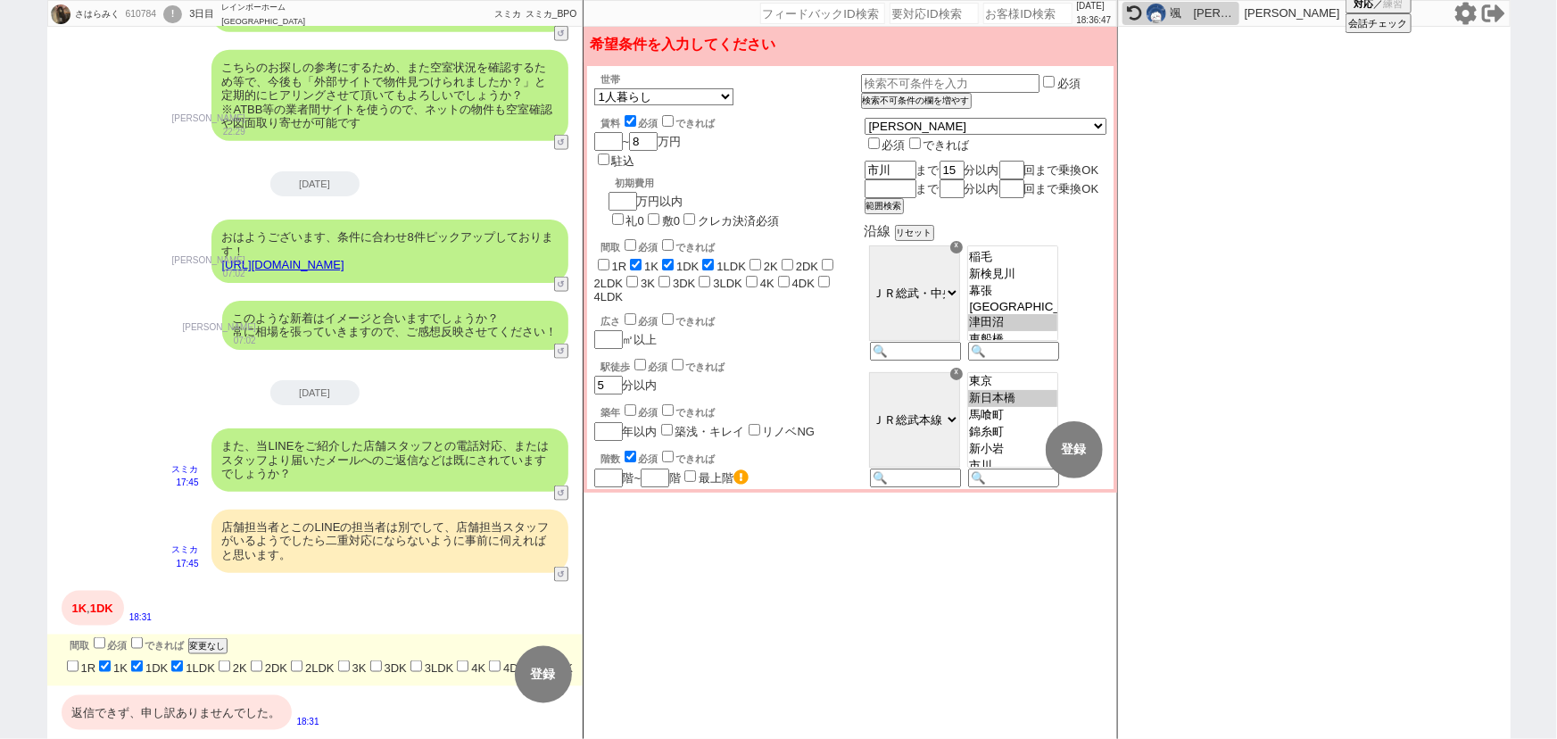
click at [200, 661] on label "1LDK" at bounding box center [200, 667] width 29 height 13
click at [183, 660] on input "1LDK" at bounding box center [177, 666] width 12 height 12
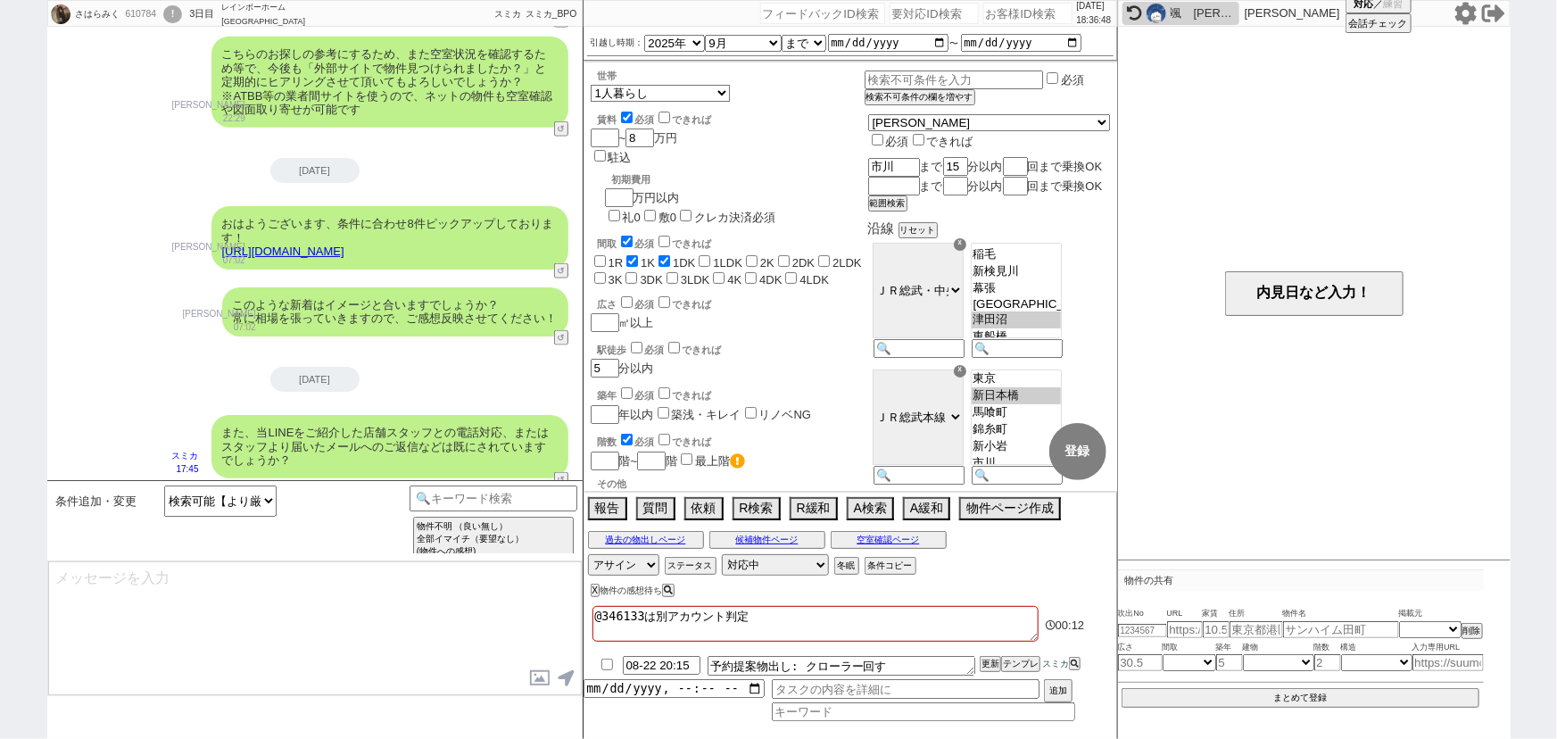
scroll to position [1256, 0]
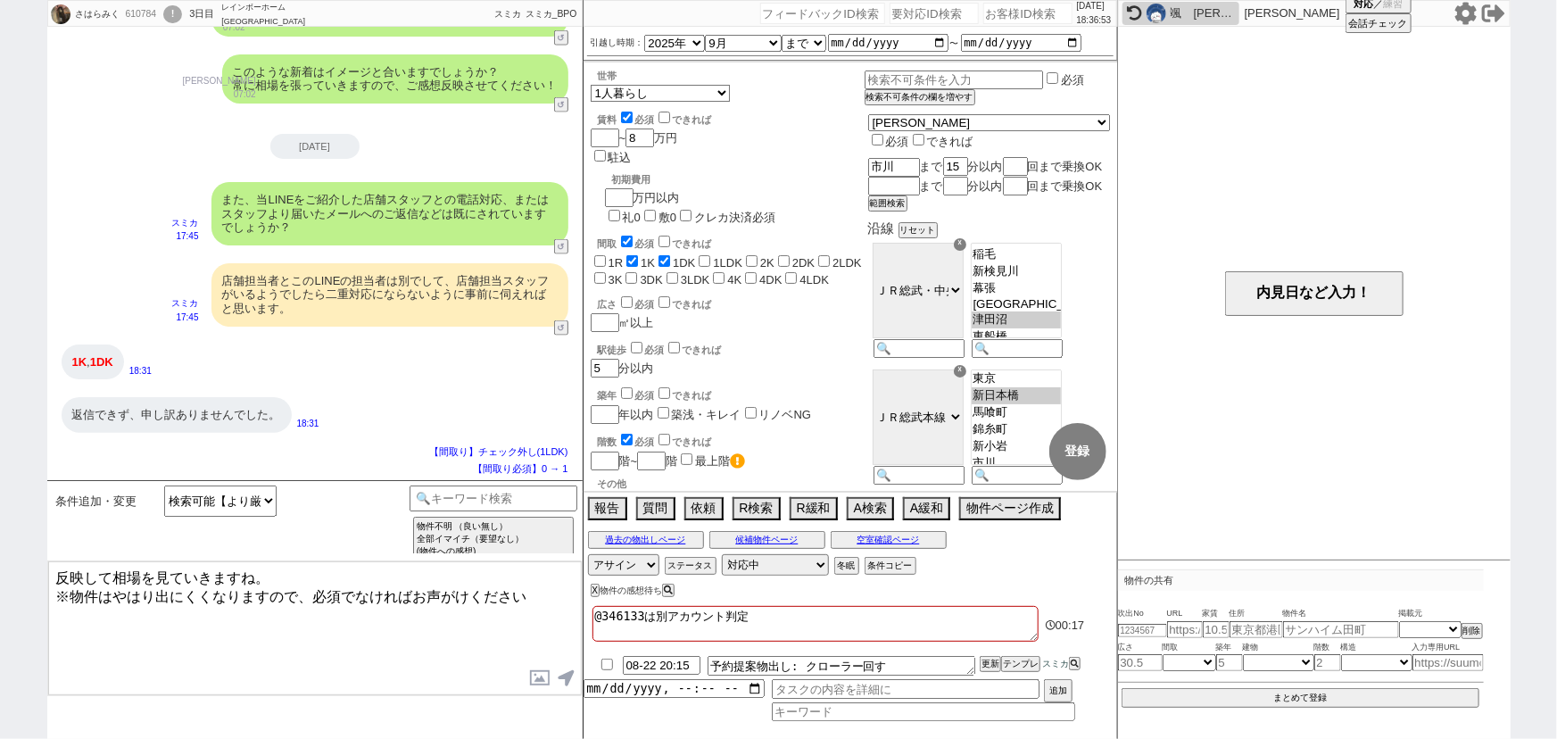
click at [54, 569] on textarea "反映して相場を見ていきますね。 ※物件はやはり出にくくなりますので、必須でなければお声がけください" at bounding box center [315, 628] width 534 height 134
click at [549, 591] on textarea "いえいえ、反映して相場を見ていきますね。 ※物件はやはり出にくくなりますので、必須でなければお声がけください" at bounding box center [315, 628] width 534 height 134
click at [129, 569] on textarea "いえいえ、反映して相場を見ていきますね。 ※物件はやはり出にくくなりますので、必須でなければお声がけください" at bounding box center [315, 628] width 534 height 134
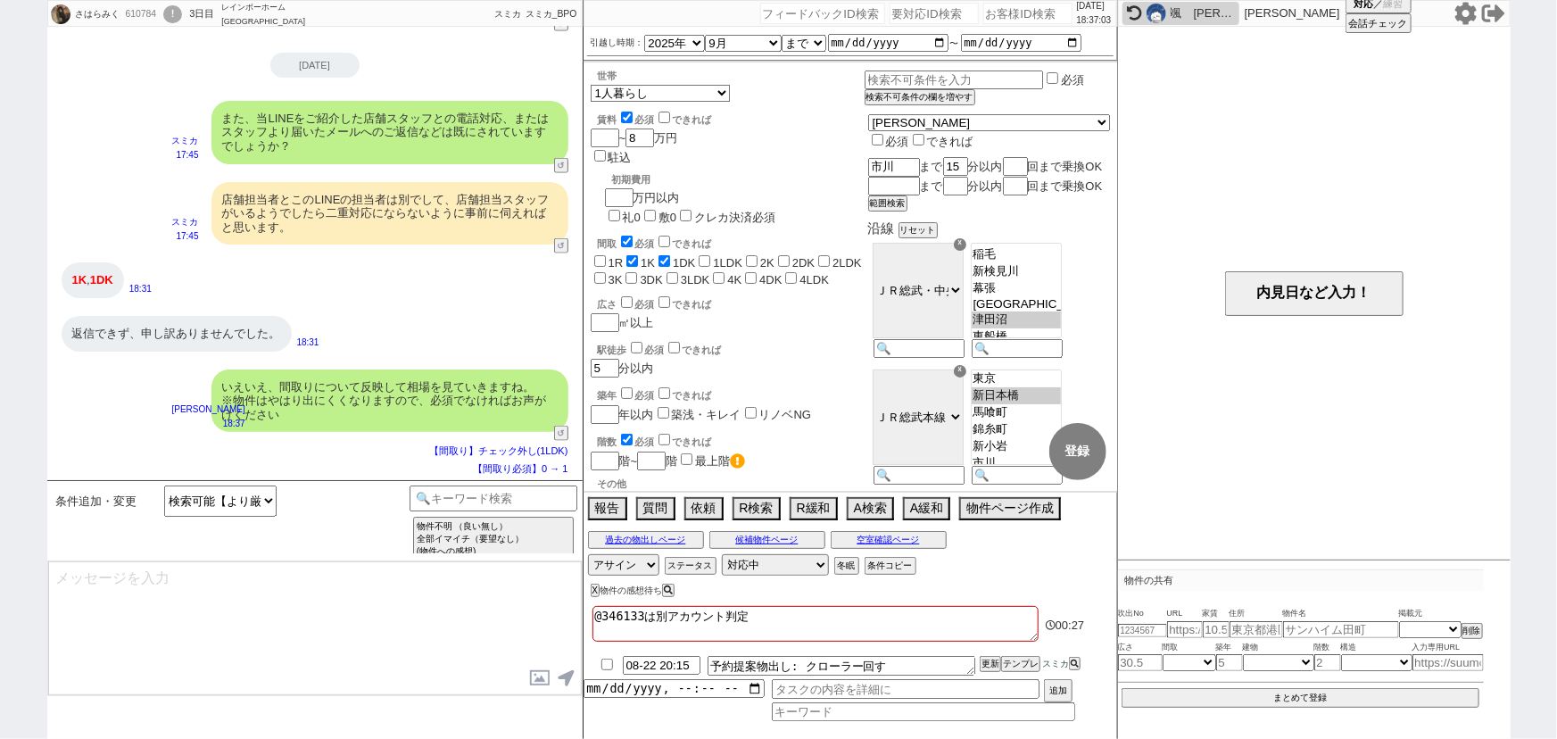
scroll to position [1082, 0]
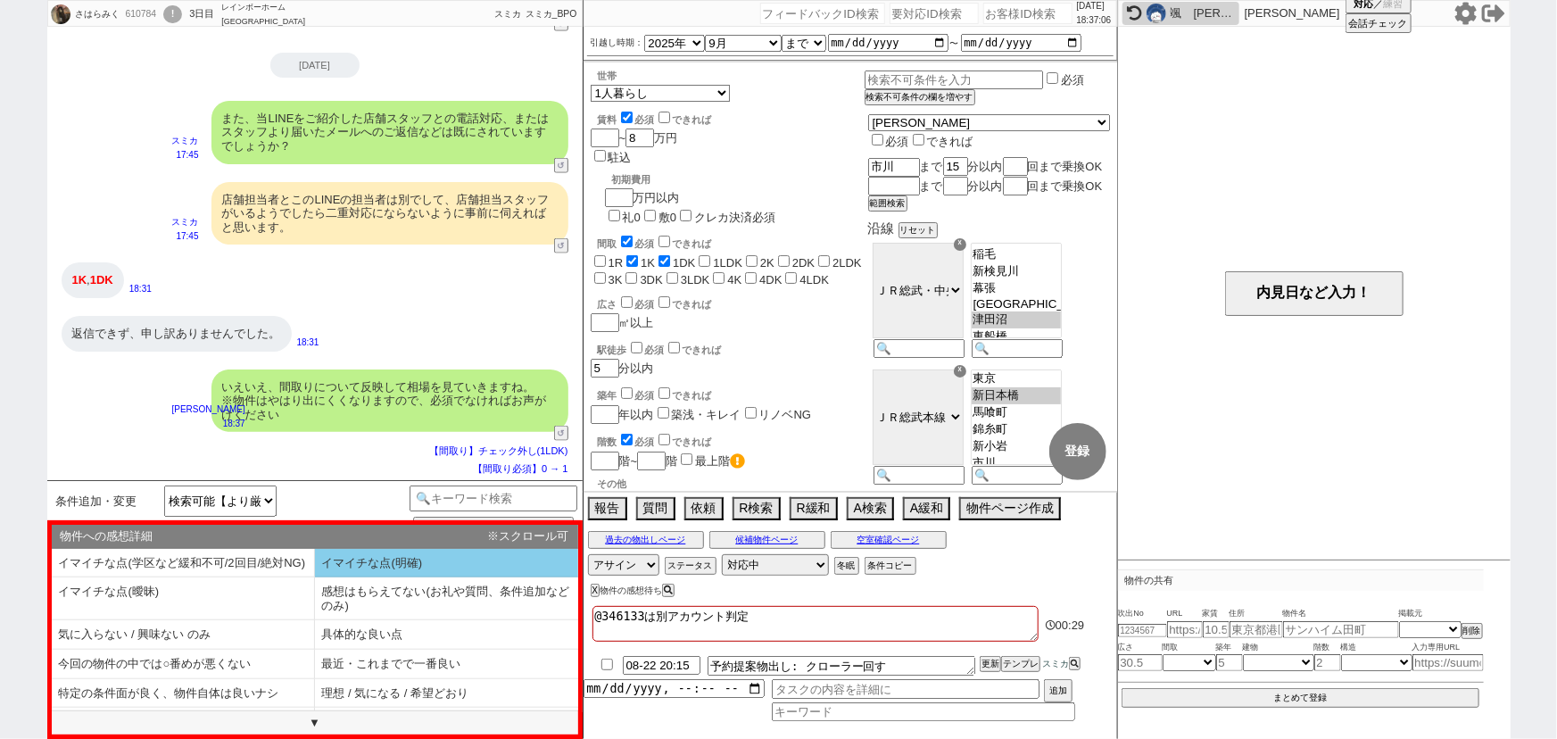
click at [315, 577] on li "イマイチな点(明確)" at bounding box center [183, 598] width 263 height 43
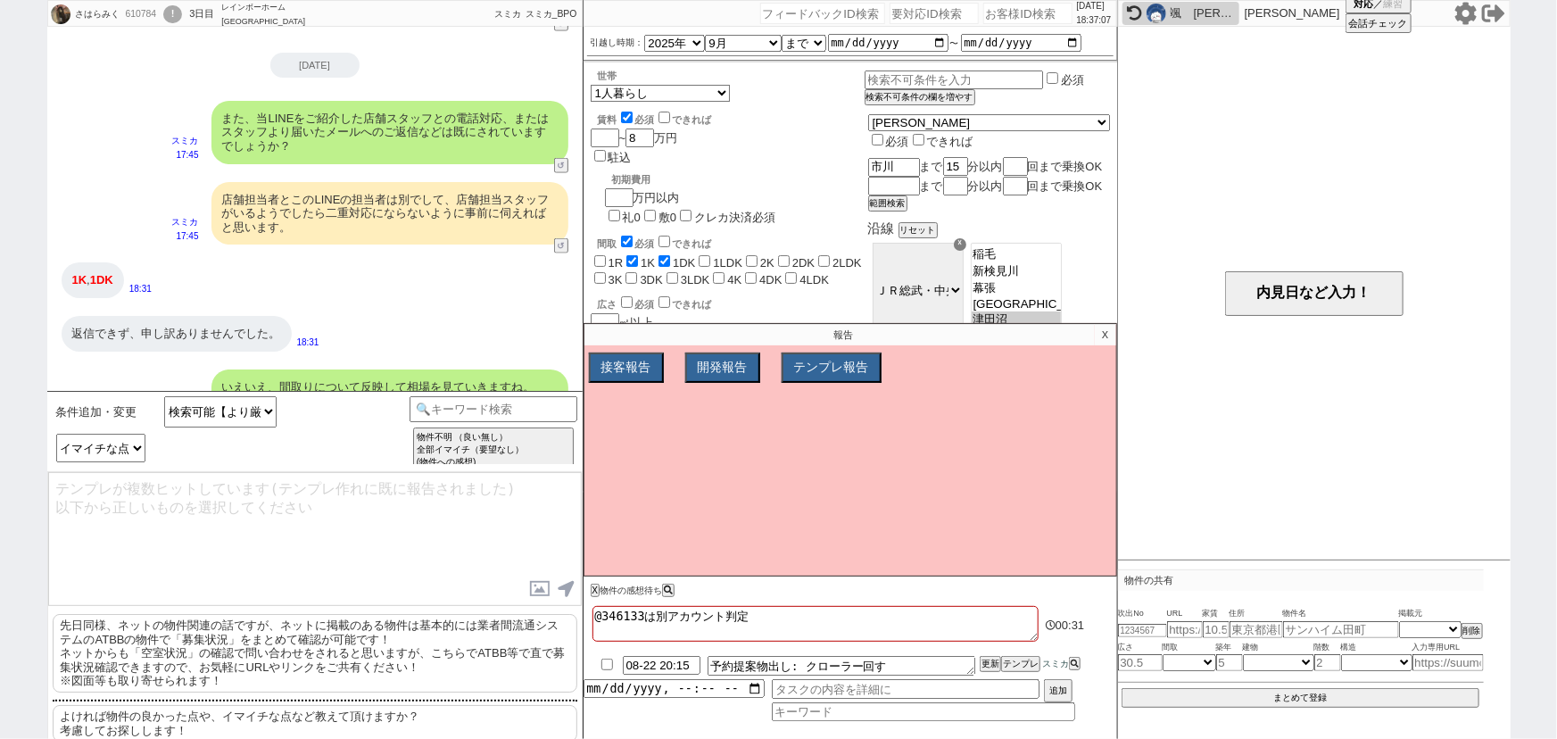
click at [278, 642] on p "先日同様、ネットの物件関連の話ですが、ネットに掲載のある物件は基本的には業者間流通システムのATBBの物件で「募集状況」をまとめて確認が可能です！ ネットから…" at bounding box center [315, 653] width 525 height 79
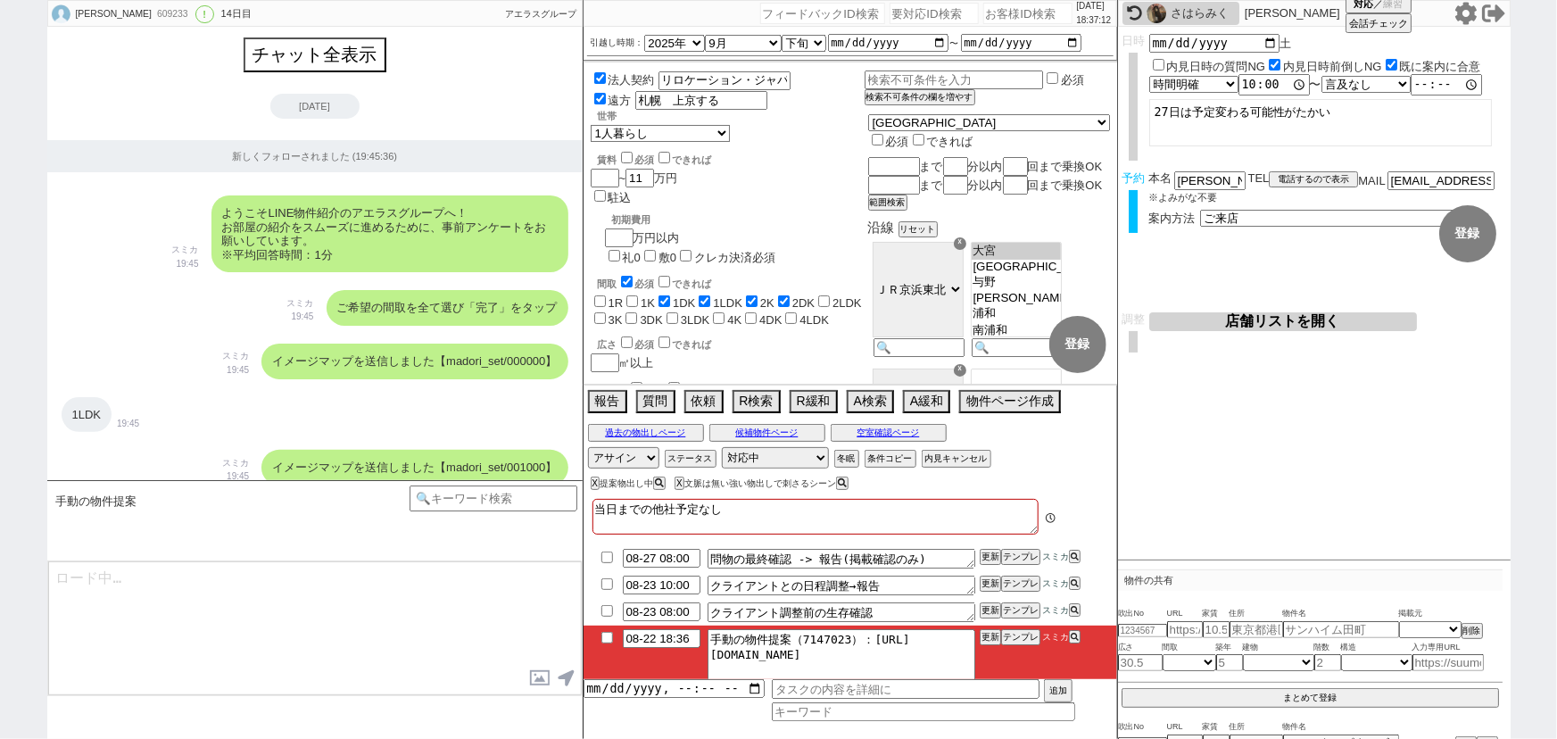
scroll to position [12978, 0]
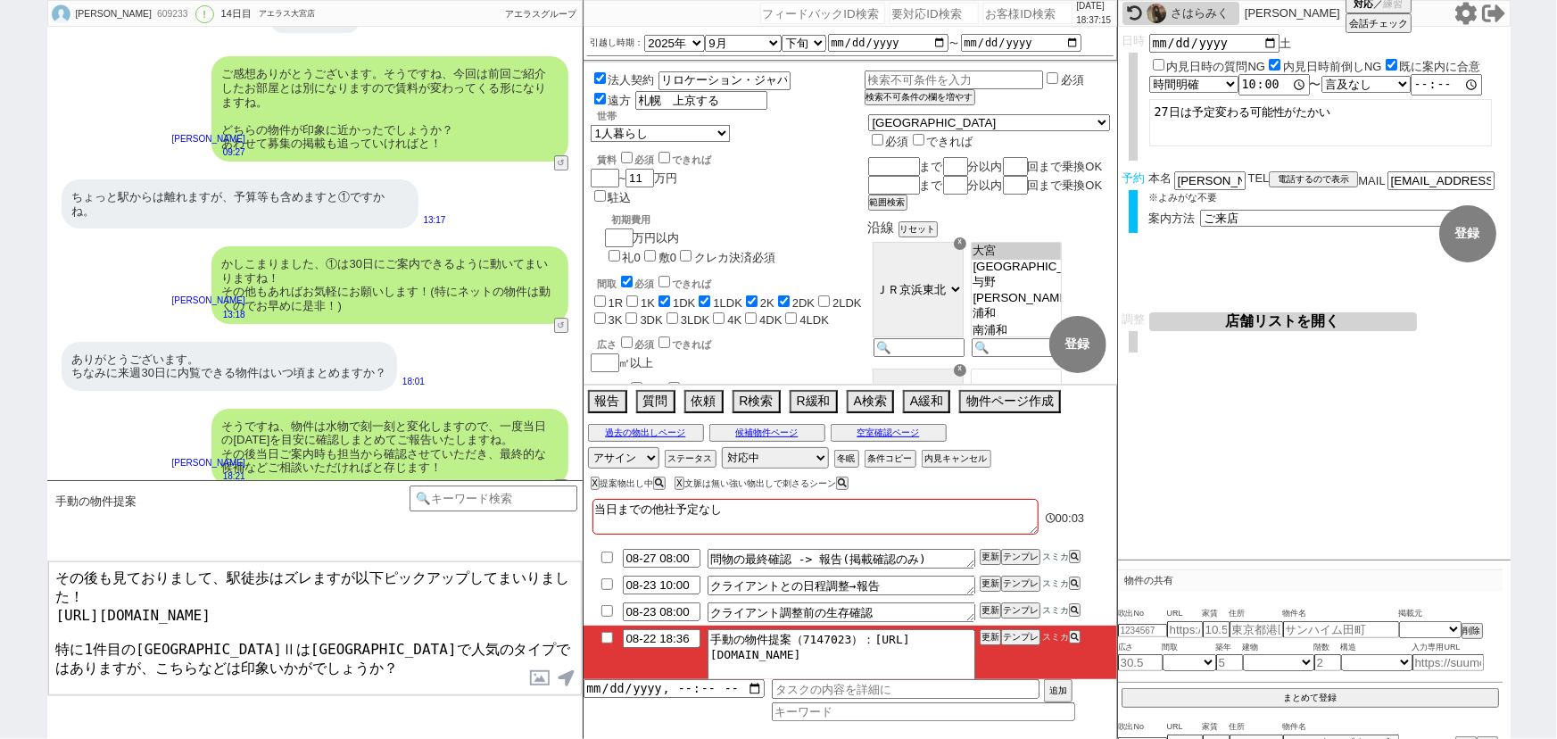
click at [343, 635] on textarea "その後も見ておりまして、駅徒歩はズレますが以下ピックアップしてまいりました！ https://tools.sumika.live/pages/d85n05i …" at bounding box center [315, 628] width 534 height 134
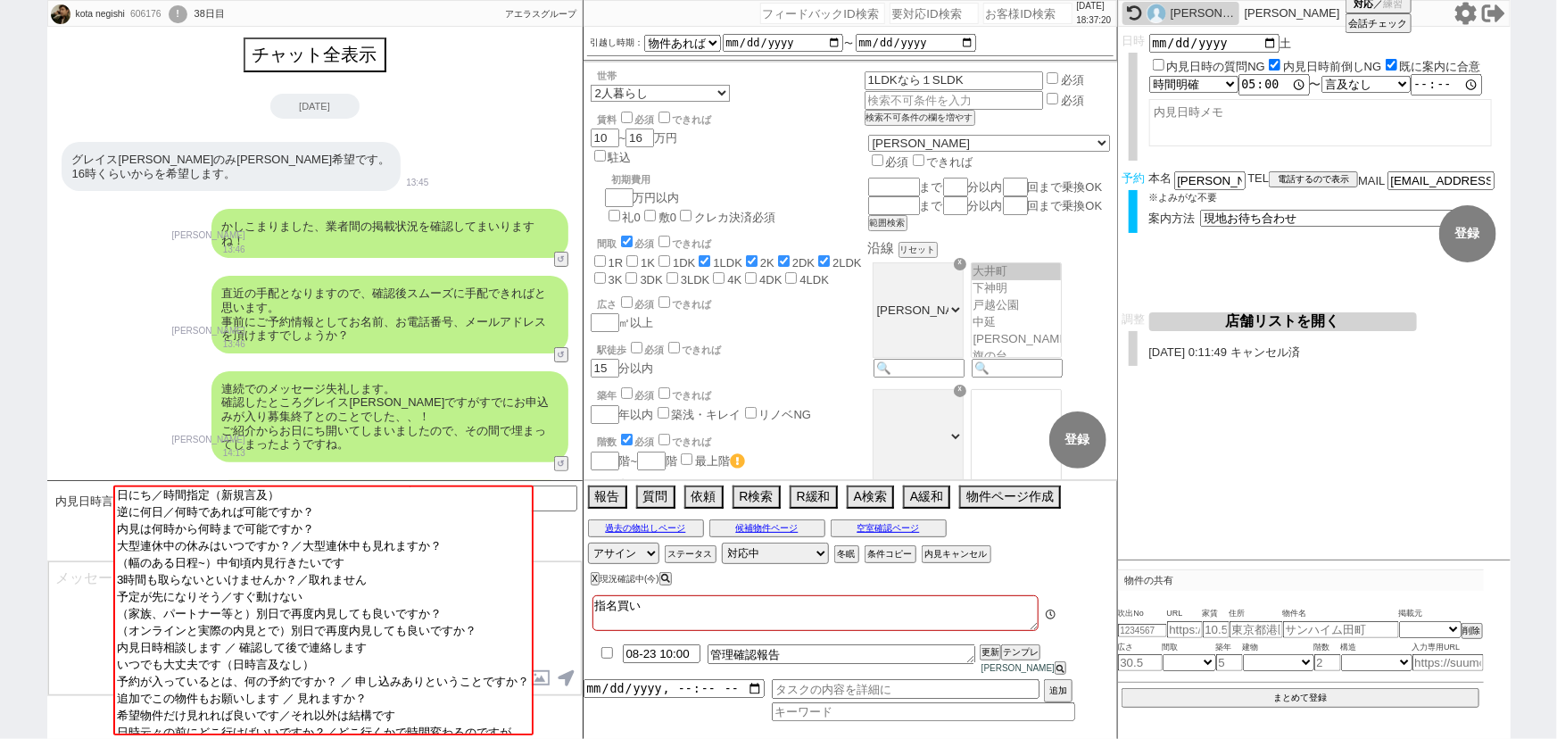
scroll to position [2627, 0]
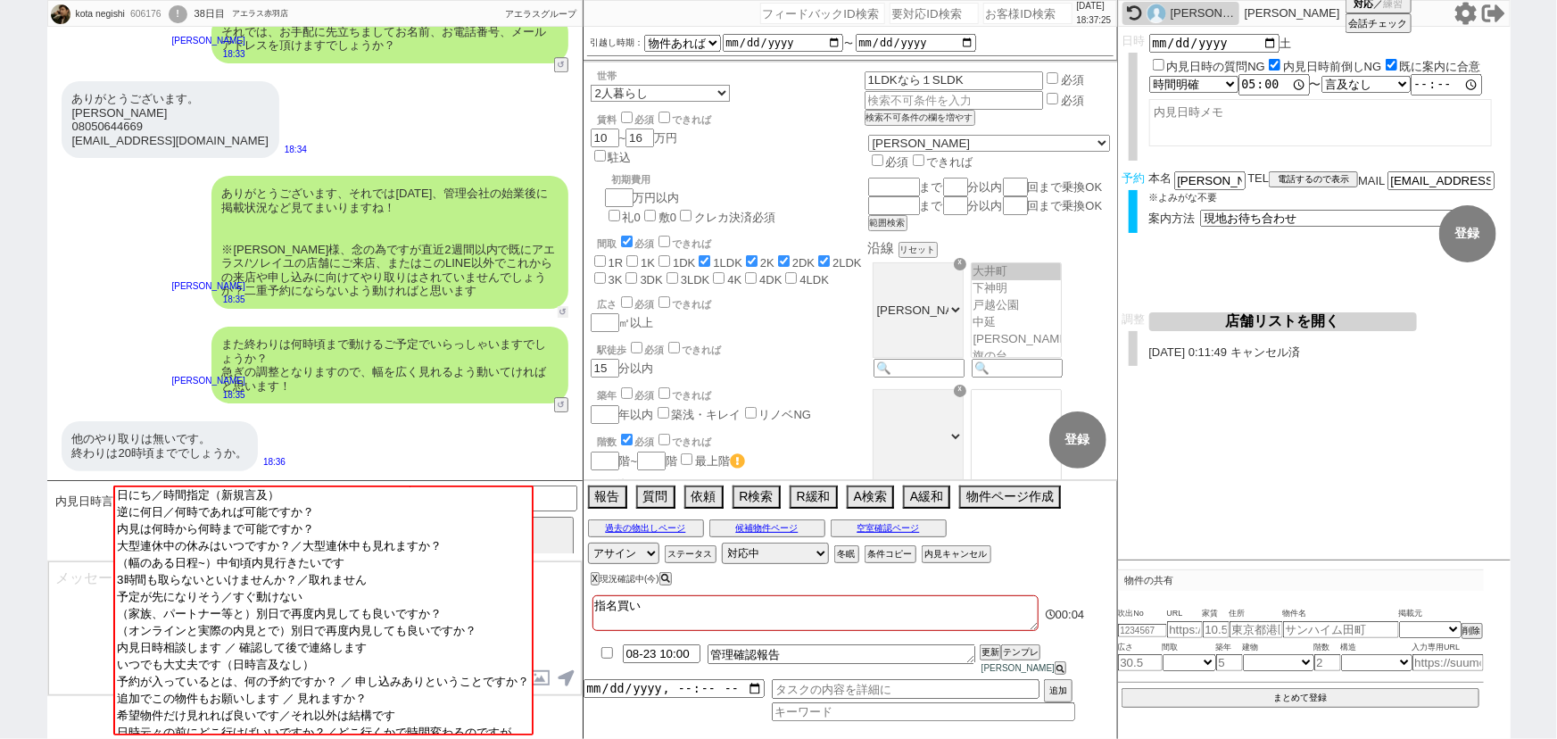
click at [566, 309] on button "↺" at bounding box center [563, 312] width 11 height 12
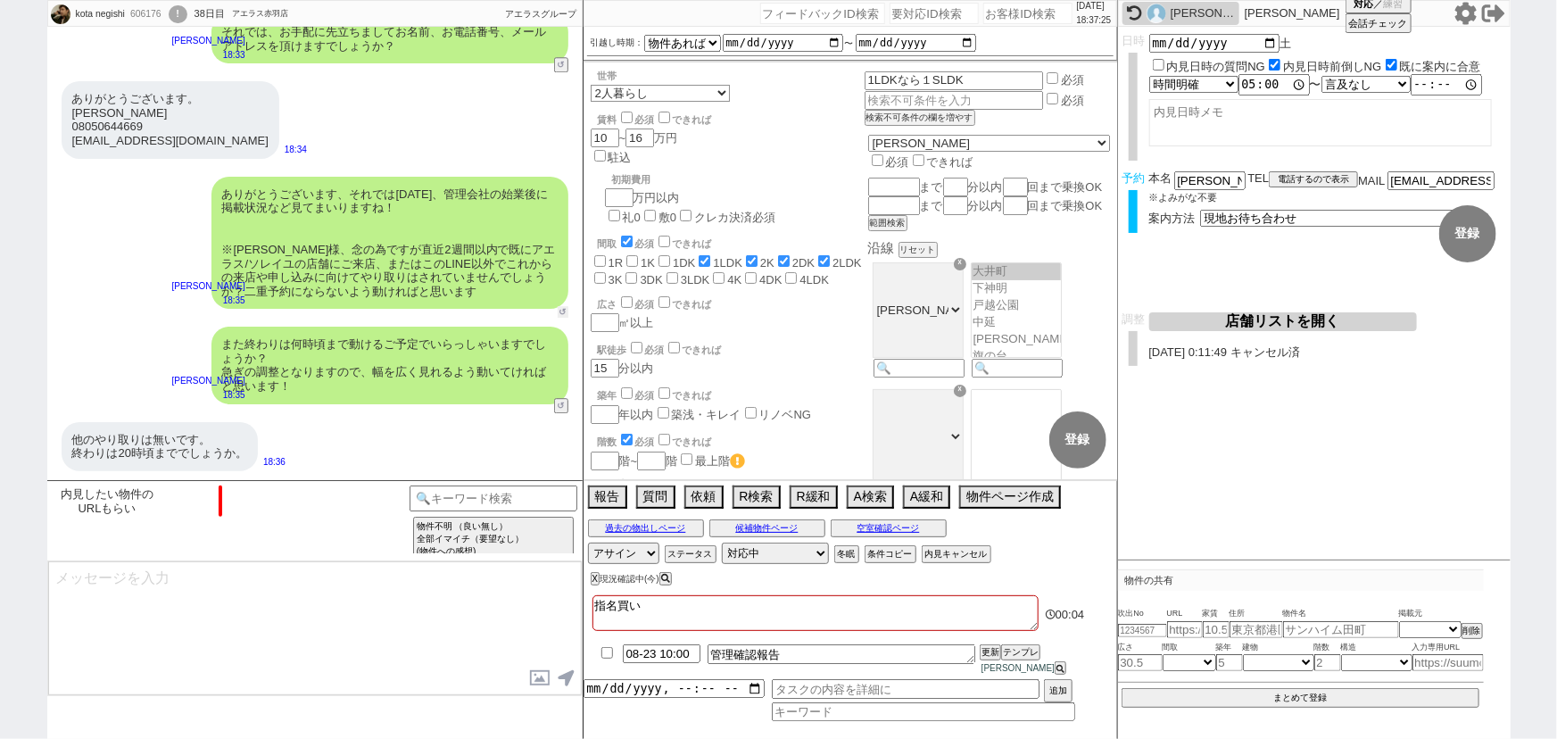
scroll to position [2399, 0]
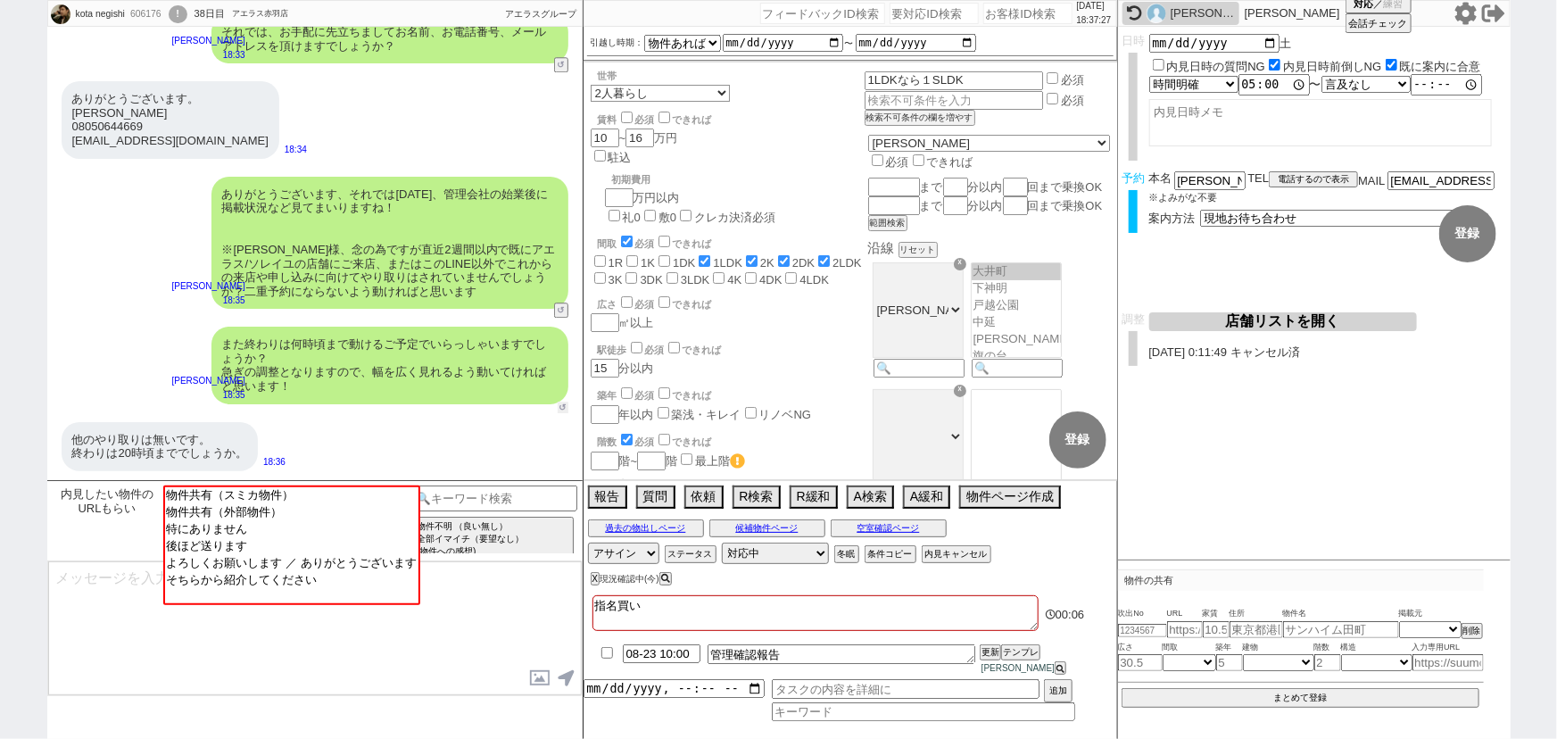
click at [560, 406] on button "↺" at bounding box center [563, 408] width 11 height 12
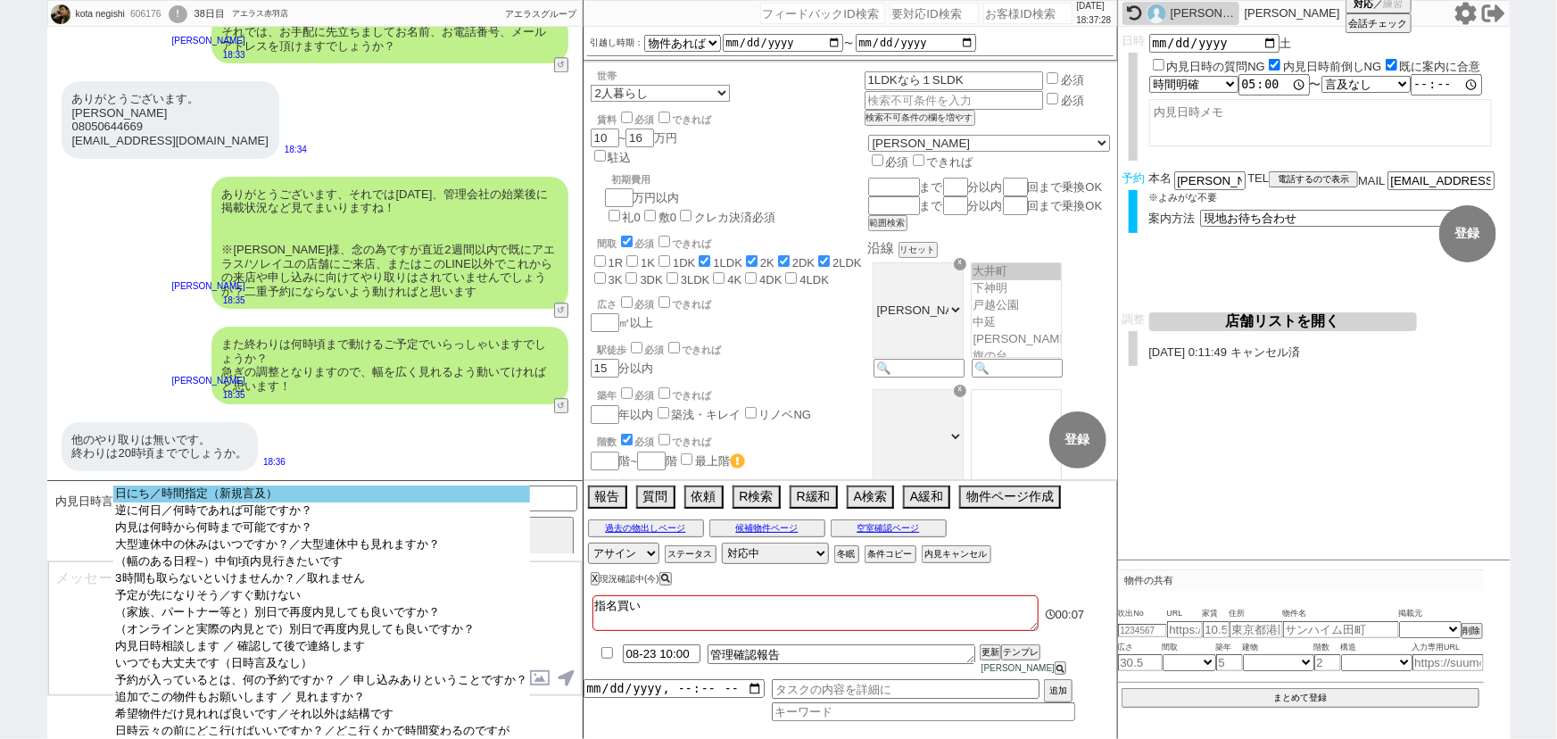
click at [344, 502] on option "日にち／時間指定（新規言及）" at bounding box center [321, 510] width 416 height 17
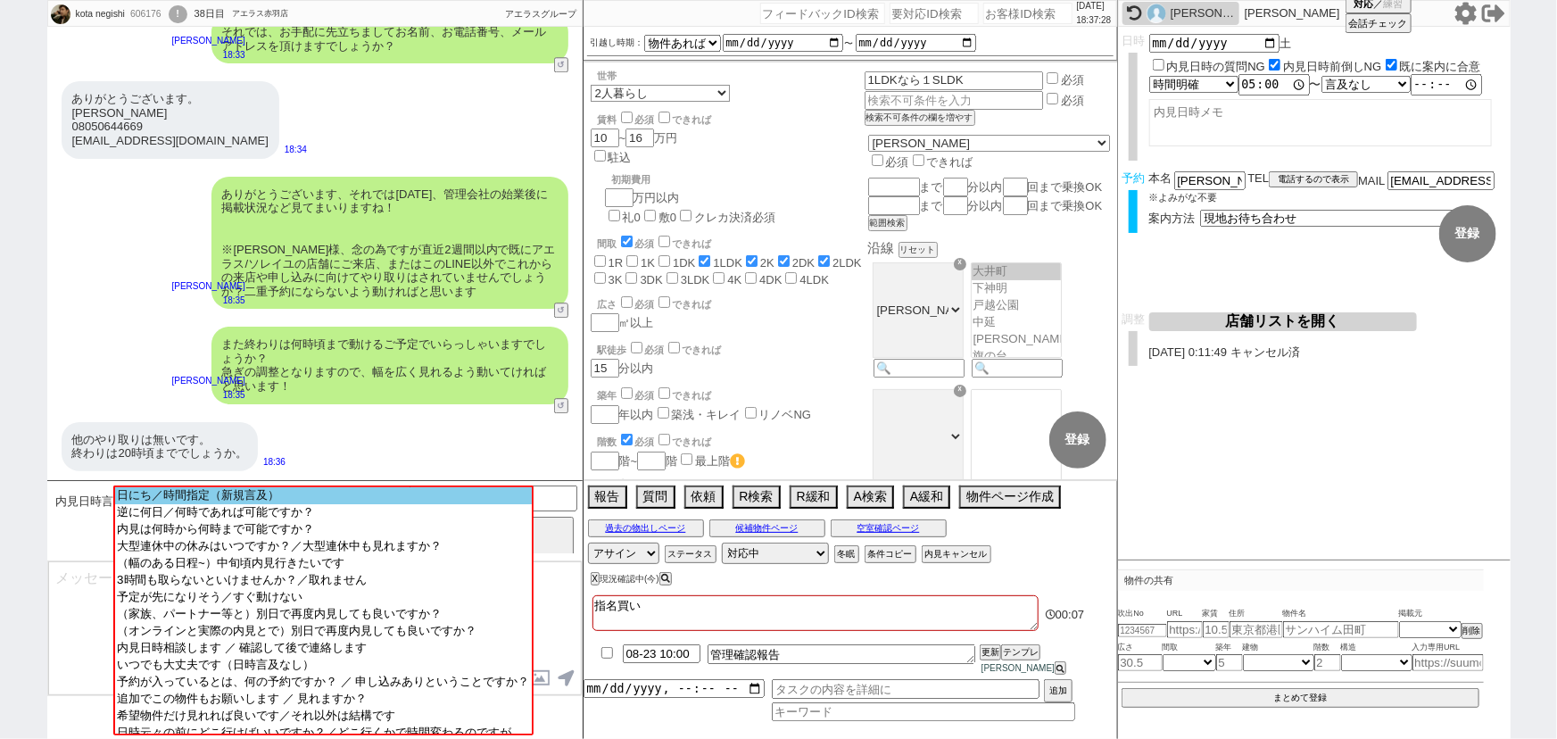
scroll to position [2140, 0]
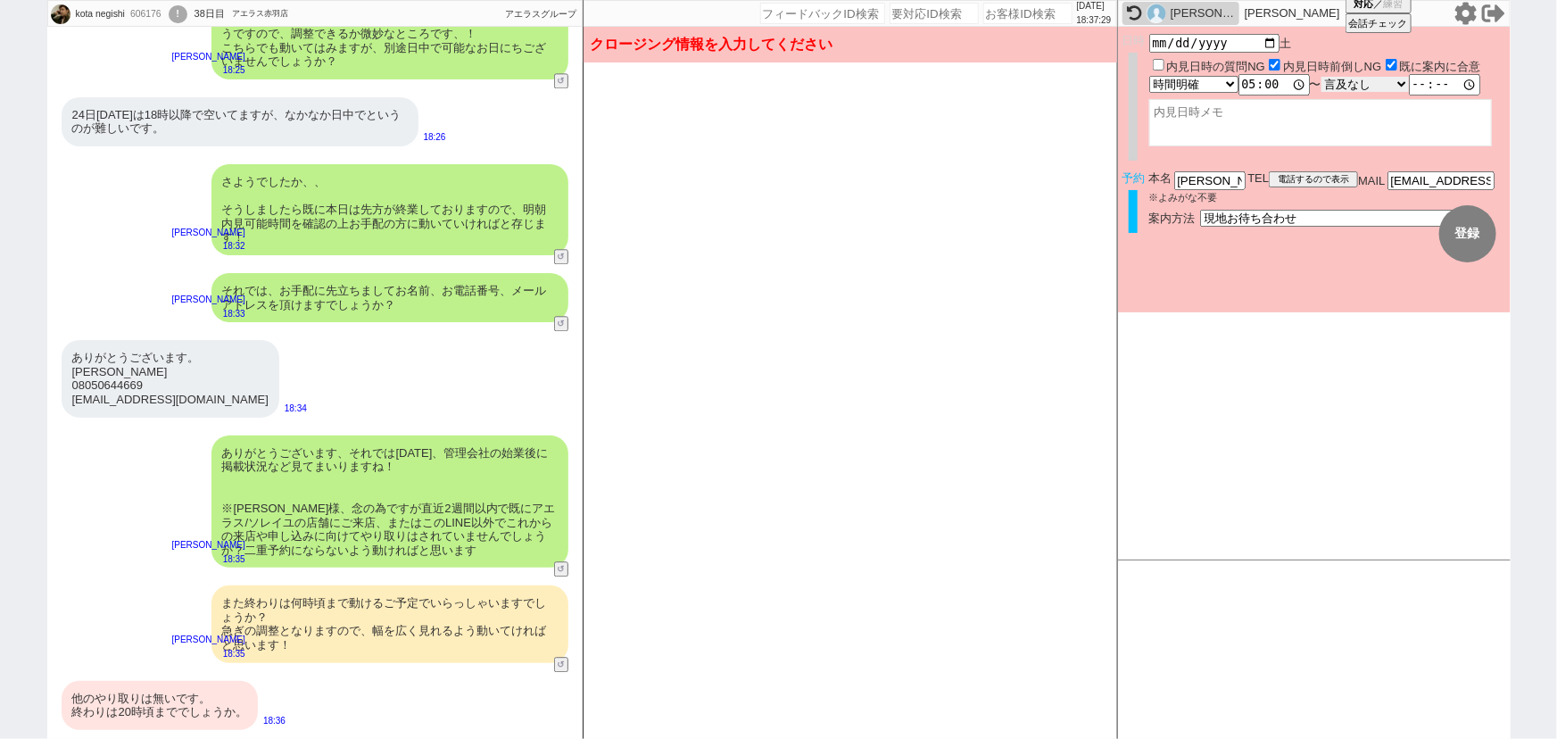
click at [1357, 85] on select "言及なし 時間明確 午前 午後 お昼 夕方・夜 終日いつでも その他" at bounding box center [1365, 84] width 87 height 15
click at [1326, 76] on select "言及なし 時間明確 午前 午後 お昼 夕方・夜 終日いつでも その他" at bounding box center [1366, 84] width 89 height 17
click at [1243, 123] on textarea at bounding box center [1321, 122] width 343 height 47
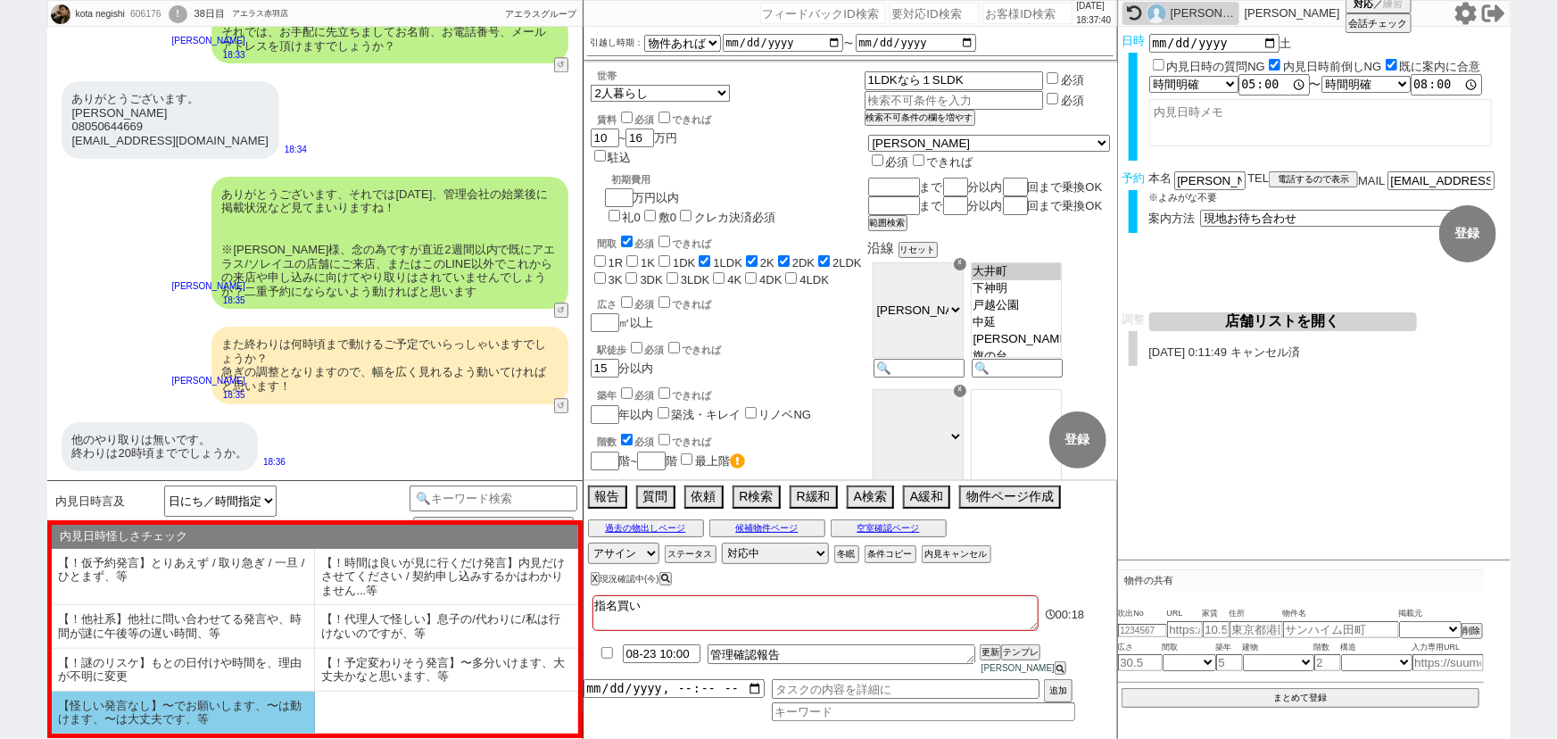
click at [184, 707] on li "【怪しい発言なし】〜でお願いします、〜は動けます、〜は大丈夫です、等" at bounding box center [183, 713] width 263 height 42
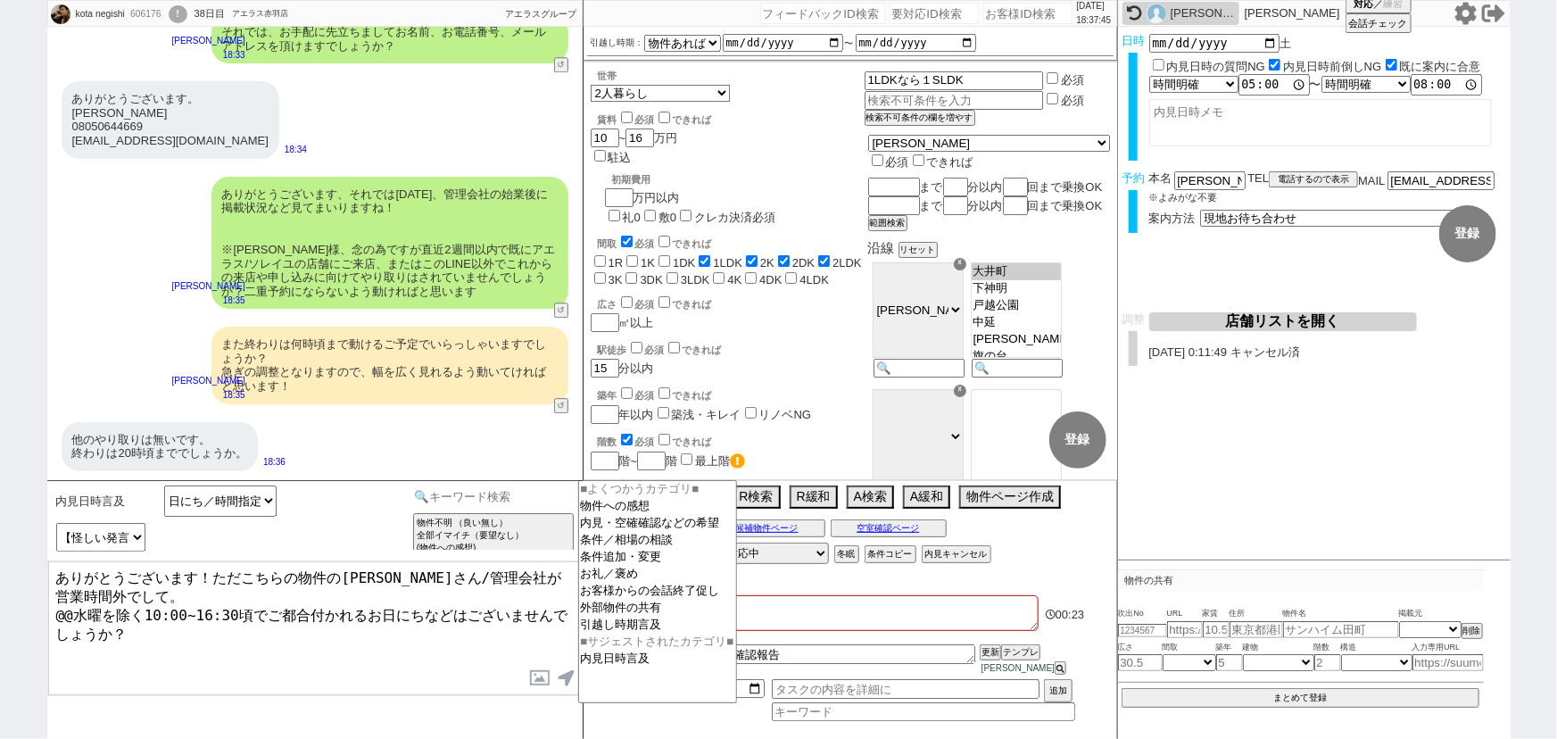
click at [486, 492] on input at bounding box center [494, 497] width 169 height 22
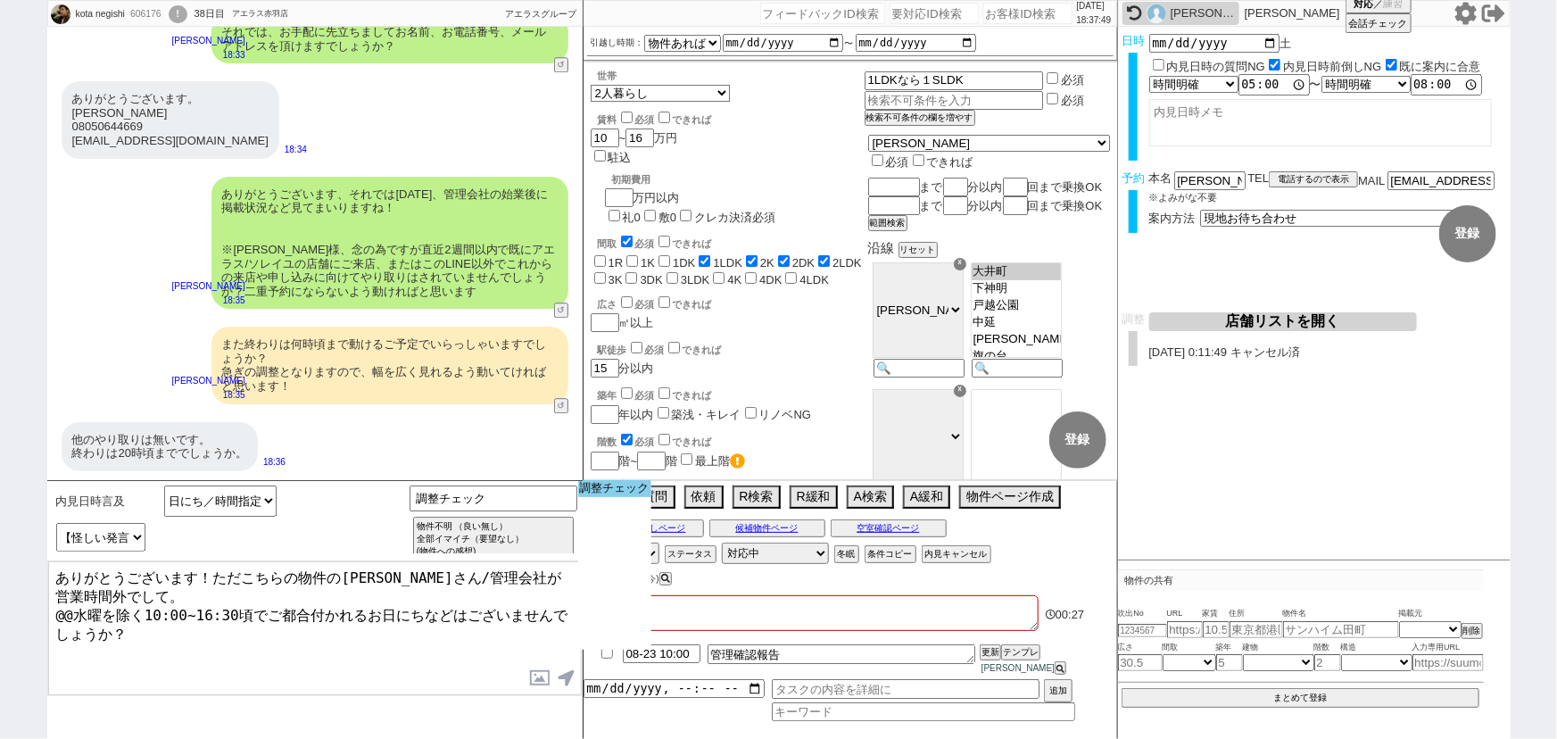
click at [0, 0] on option "調整チェック" at bounding box center [0, 0] width 0 height 0
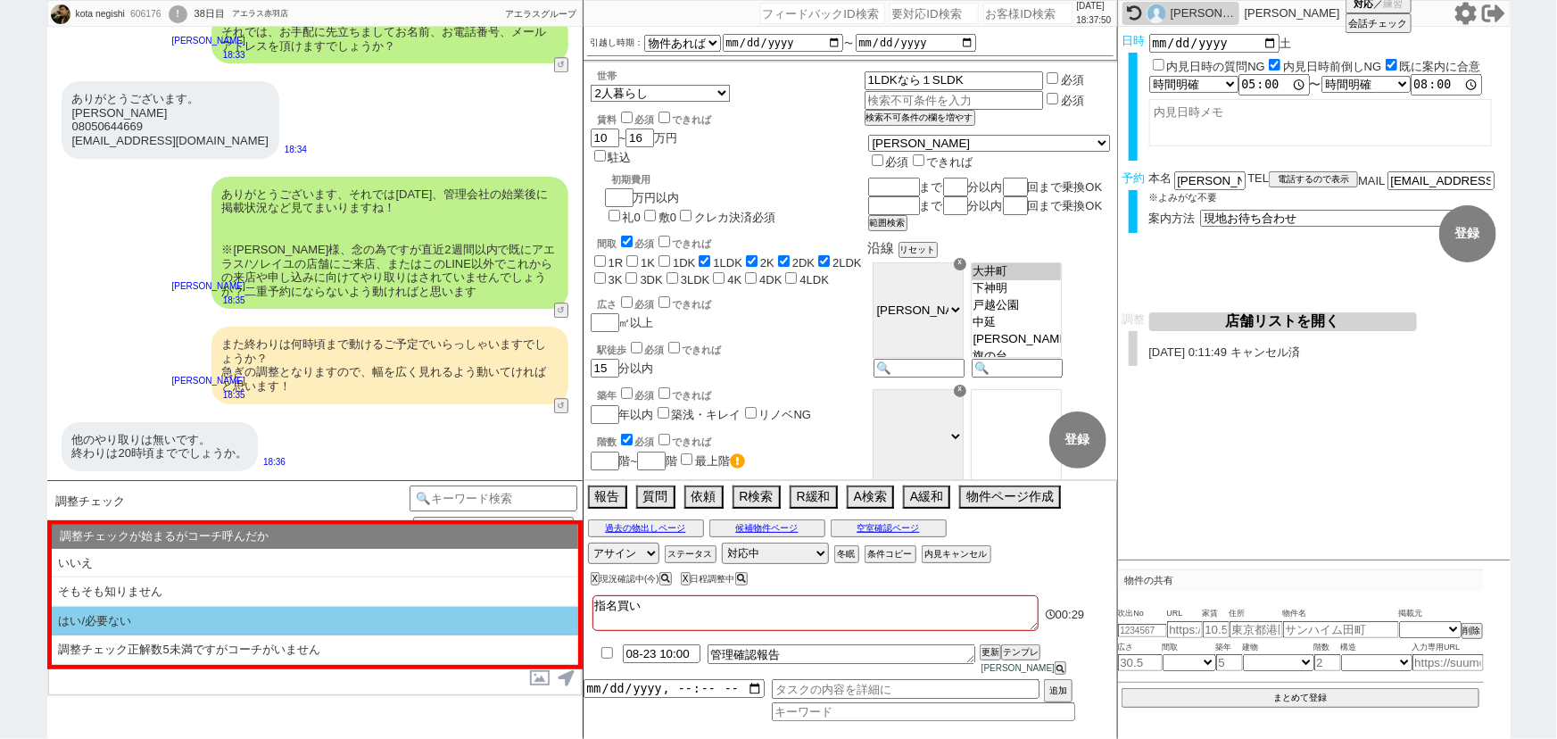
click at [153, 627] on li "はい/必要ない" at bounding box center [315, 621] width 527 height 29
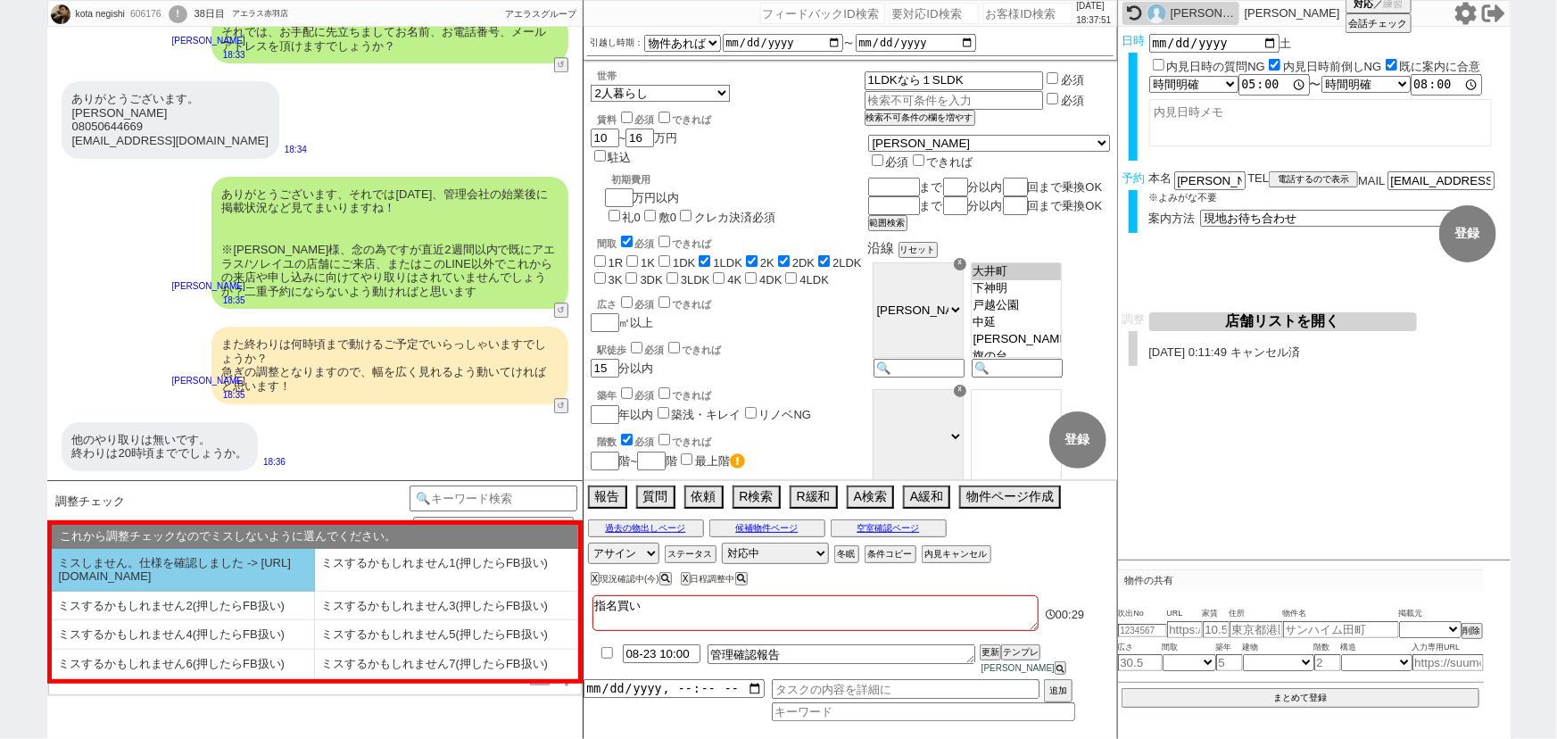
click at [158, 564] on li "ミスしません。仕様を確認しました -> https://jent.notion.site/841a6651aa67425da7d40ddfad41a184" at bounding box center [183, 570] width 263 height 43
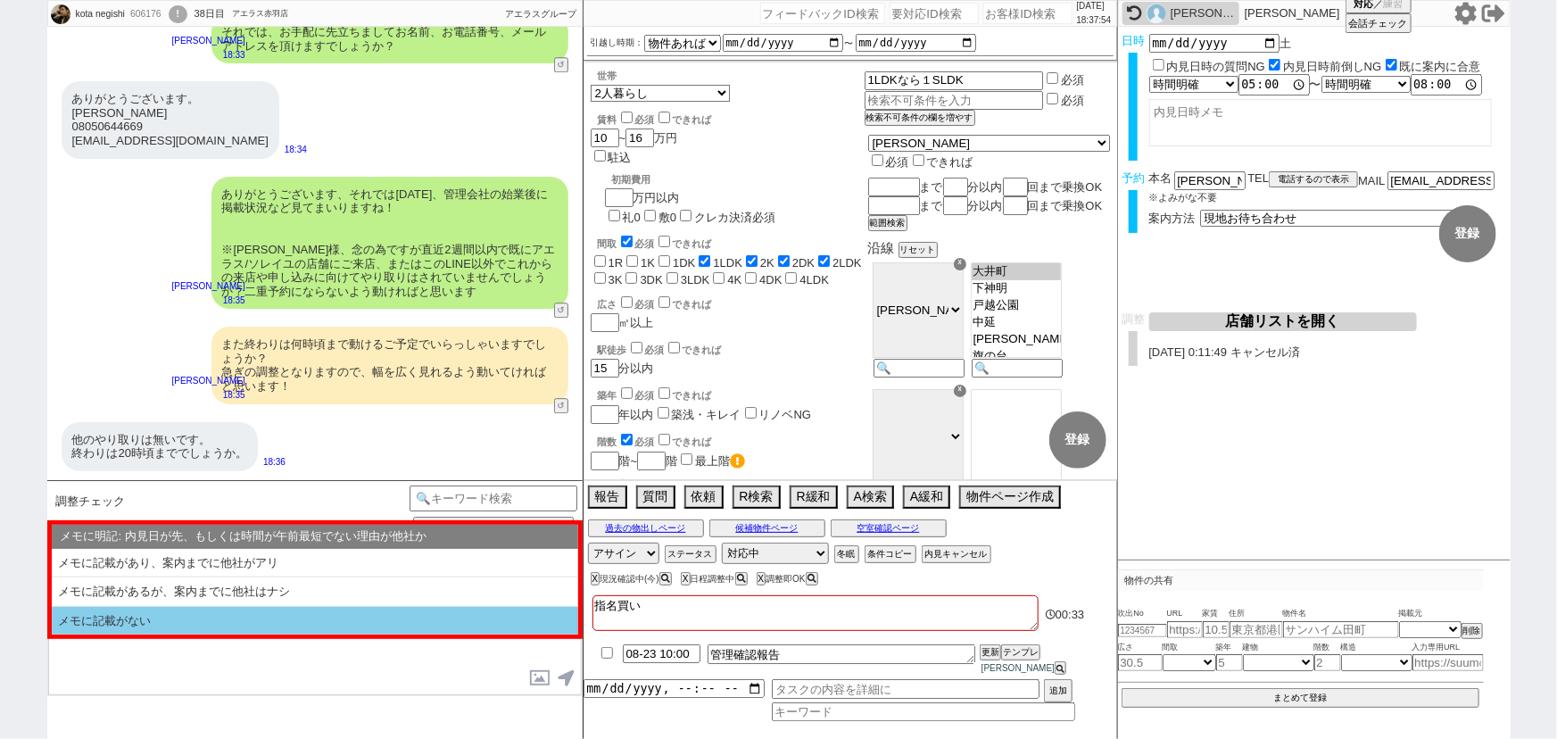
click at [128, 616] on li "メモに記載がない" at bounding box center [315, 621] width 527 height 29
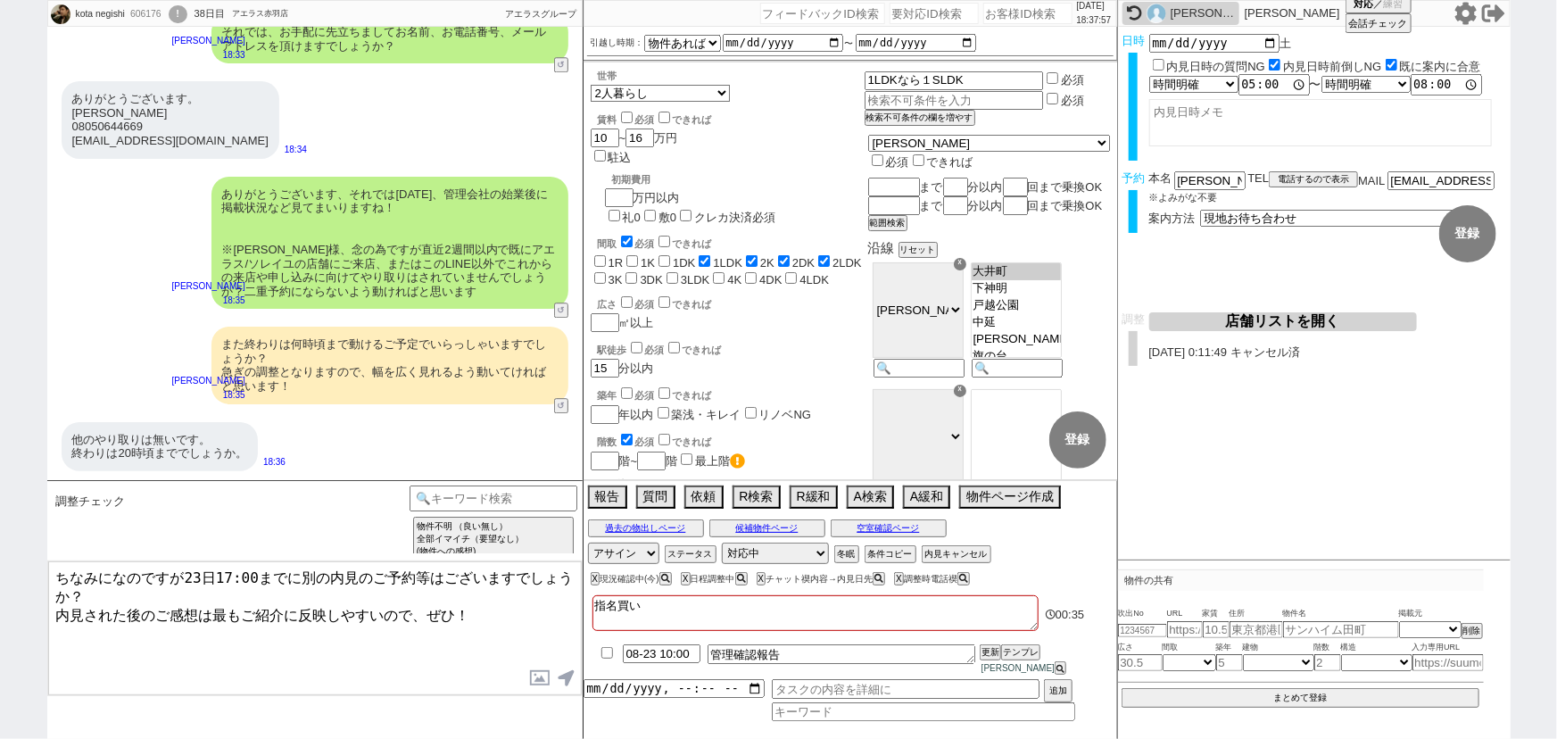
click at [52, 572] on textarea "ちなみになのですが23日17:00までに別の内見のご予約等はございますでしょうか？ 内見された後のご感想は最もご紹介に反映しやすいので、ぜひ！" at bounding box center [315, 628] width 534 height 134
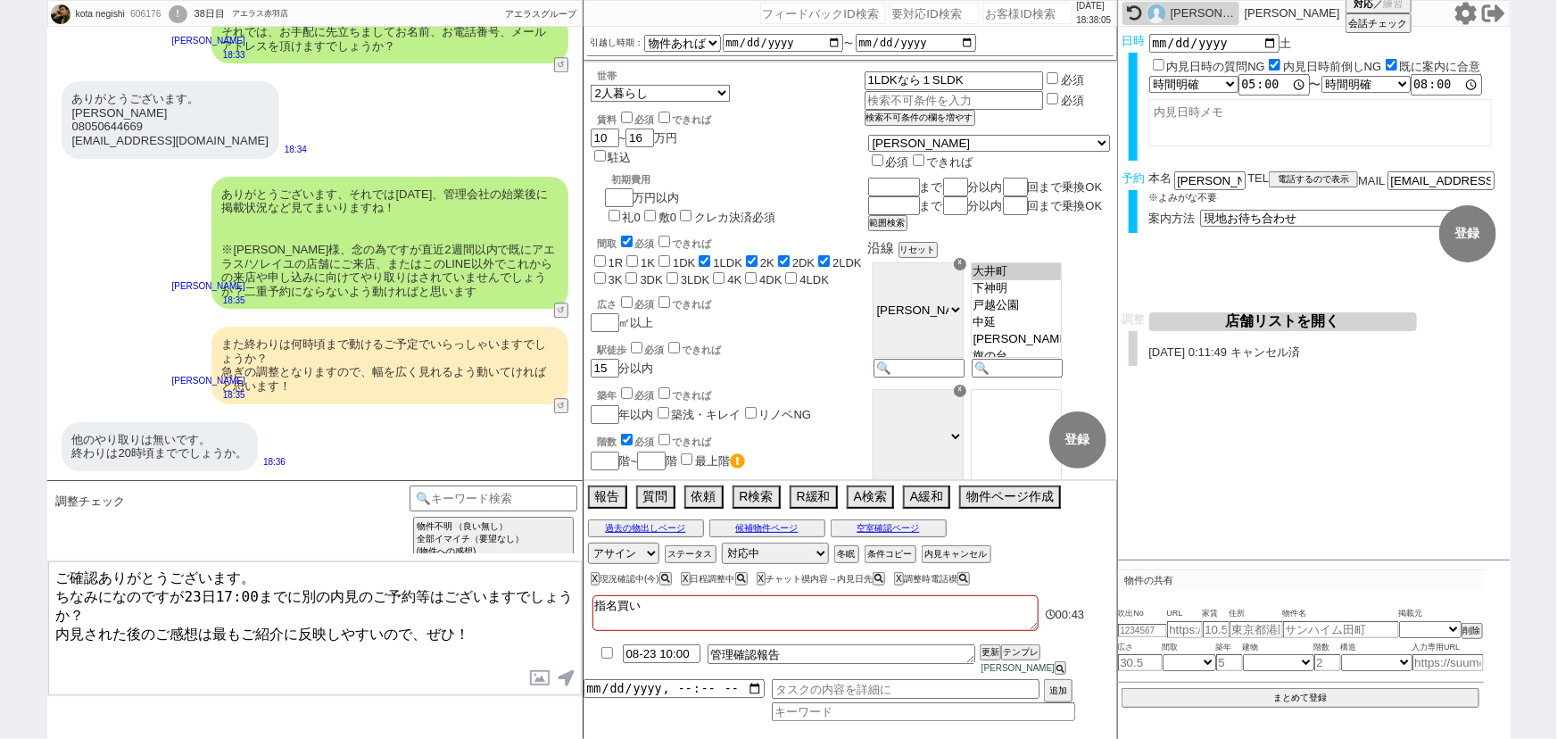
click at [289, 592] on textarea "ご確認ありがとうございます。 ちなみになのですが23日17:00までに別の内見のご予約等はございますでしょうか？ 内見された後のご感想は最もご紹介に反映しやす…" at bounding box center [315, 628] width 534 height 134
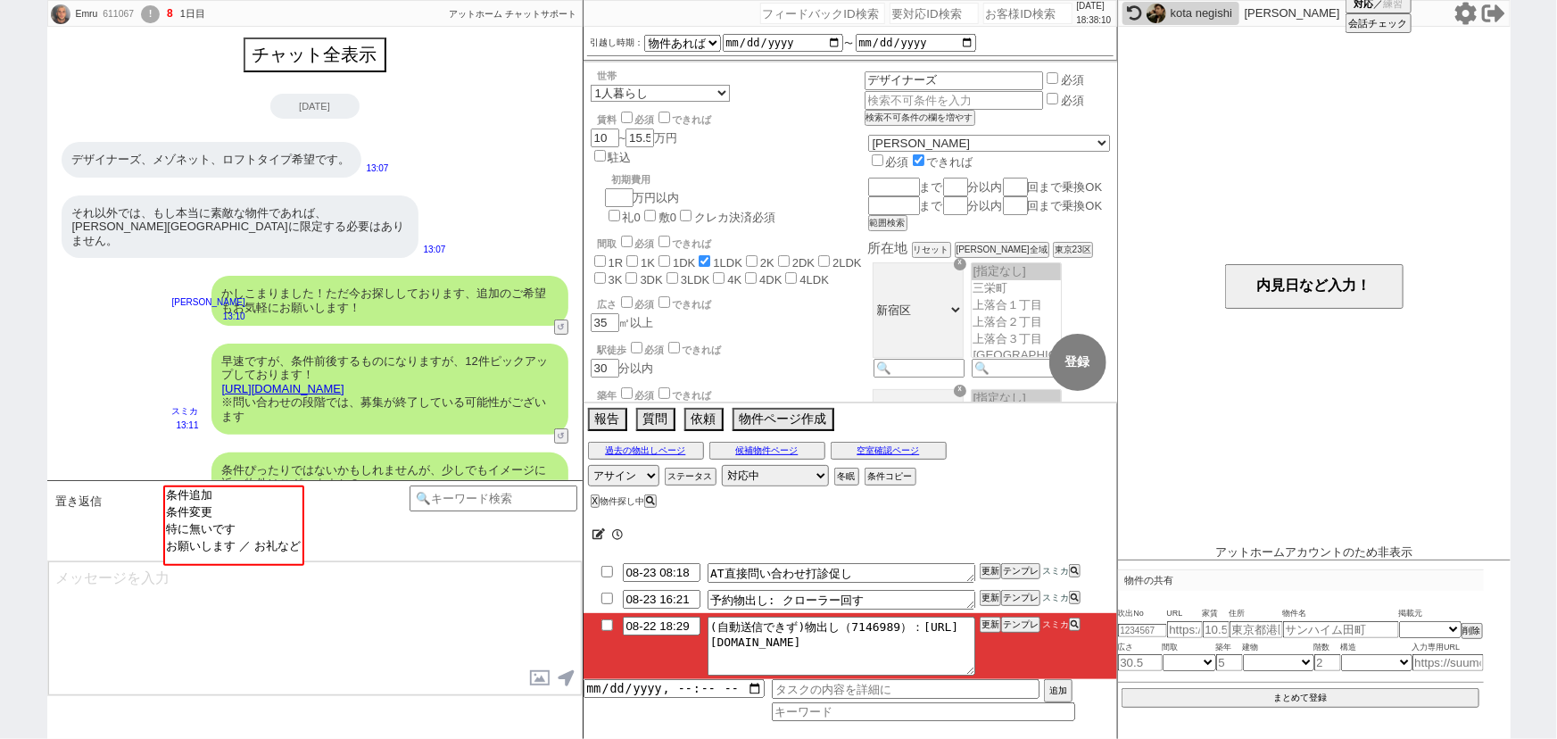
scroll to position [2151, 0]
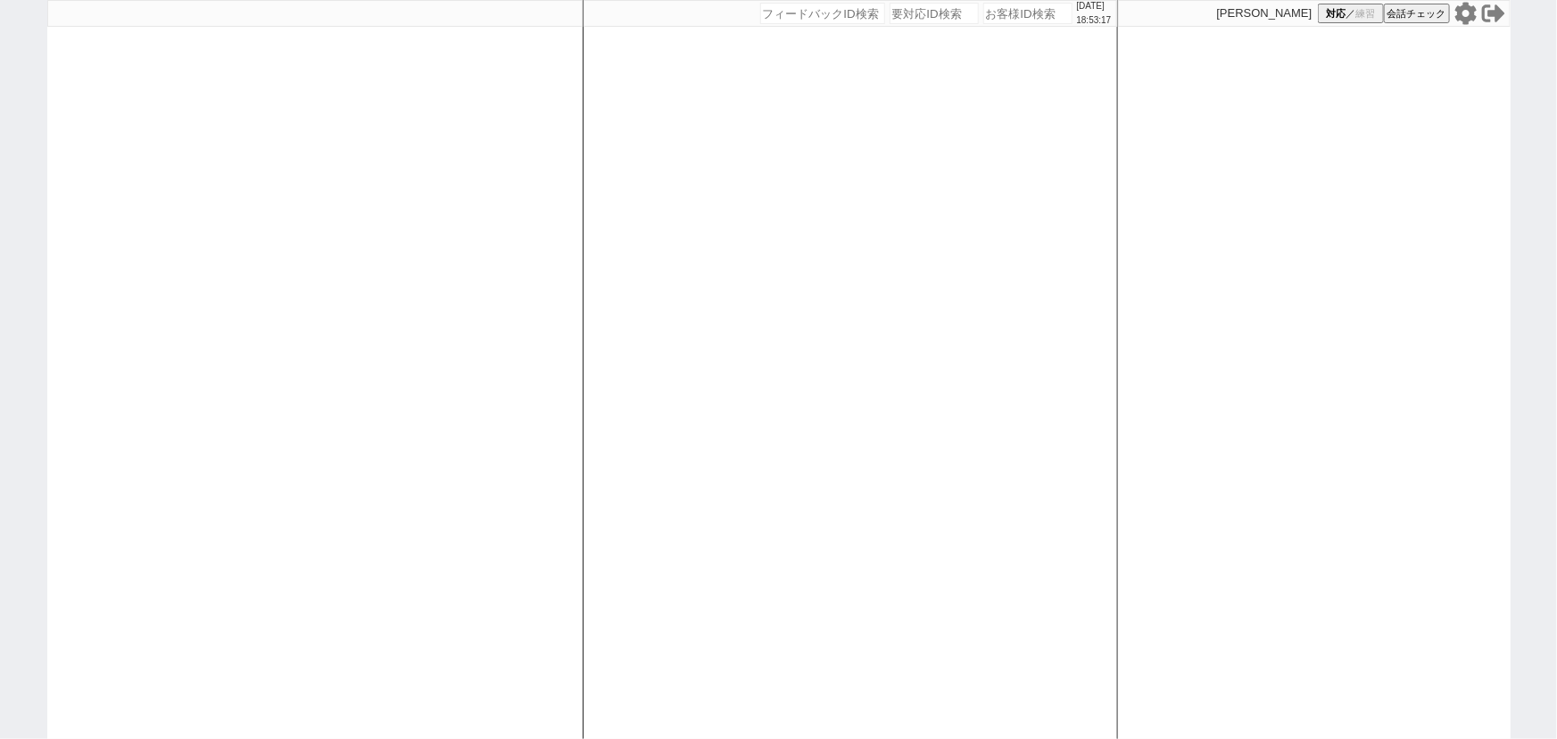
click at [1467, 11] on icon at bounding box center [1466, 13] width 23 height 23
